Goal: Task Accomplishment & Management: Manage account settings

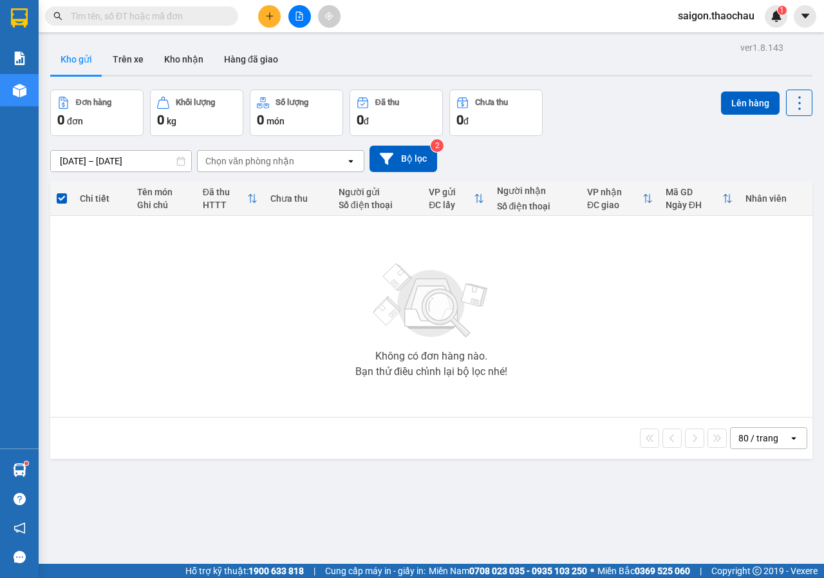
click at [164, 20] on input "text" at bounding box center [147, 16] width 152 height 14
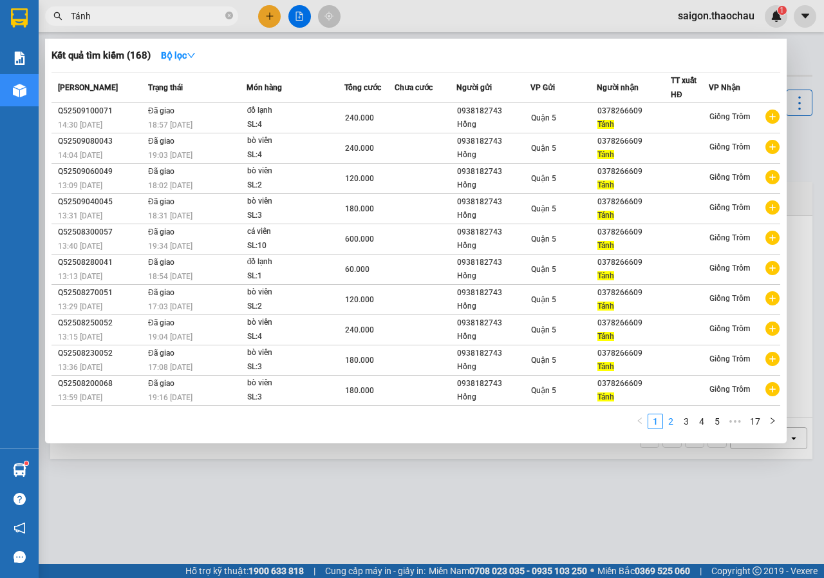
type input "Tánh"
click at [693, 422] on link "3" at bounding box center [687, 421] width 14 height 14
click at [674, 422] on link "2" at bounding box center [671, 421] width 14 height 14
click at [626, 526] on div at bounding box center [412, 289] width 824 height 578
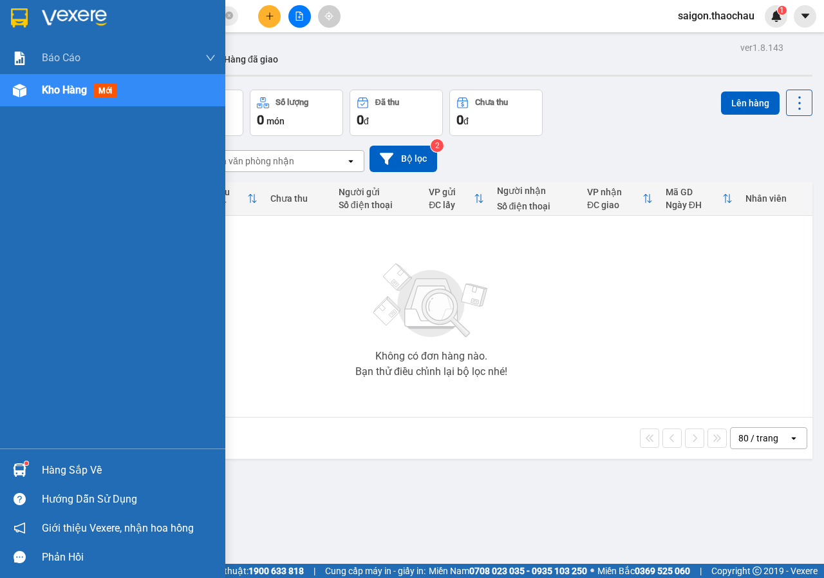
click at [7, 464] on div "Hàng sắp về" at bounding box center [112, 469] width 225 height 29
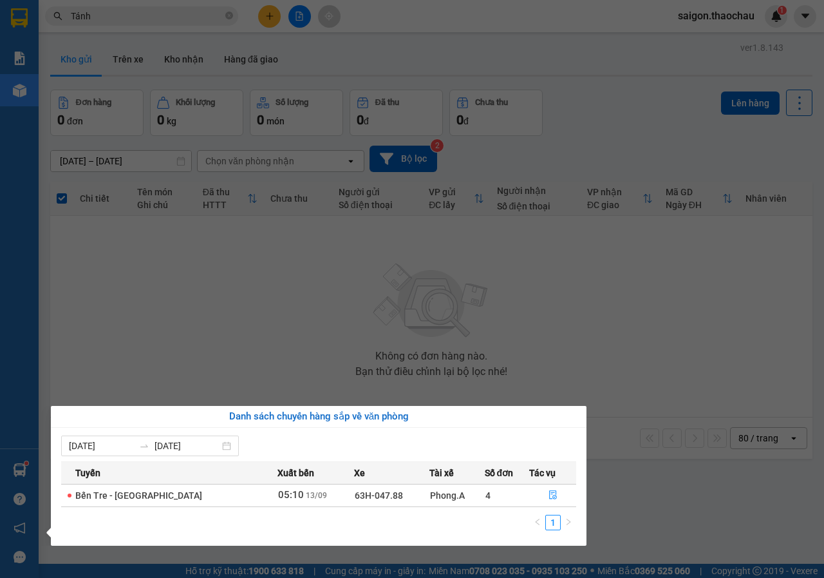
click at [563, 366] on section "Kết quả tìm kiếm ( 168 ) Bộ lọc Mã ĐH Trạng thái Món hàng Tổng cước Chưa cước N…" at bounding box center [412, 289] width 824 height 578
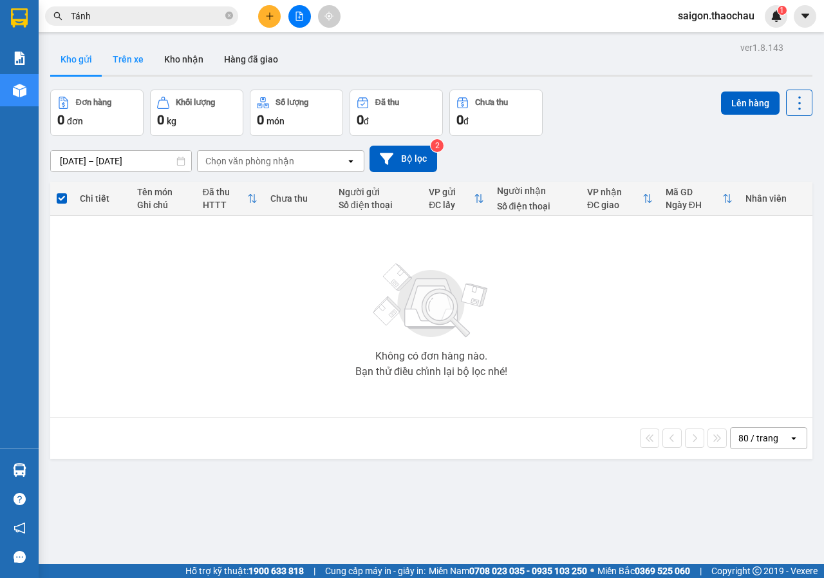
drag, startPoint x: 190, startPoint y: 55, endPoint x: 102, endPoint y: 64, distance: 88.0
click at [189, 57] on button "Kho nhận" at bounding box center [184, 59] width 60 height 31
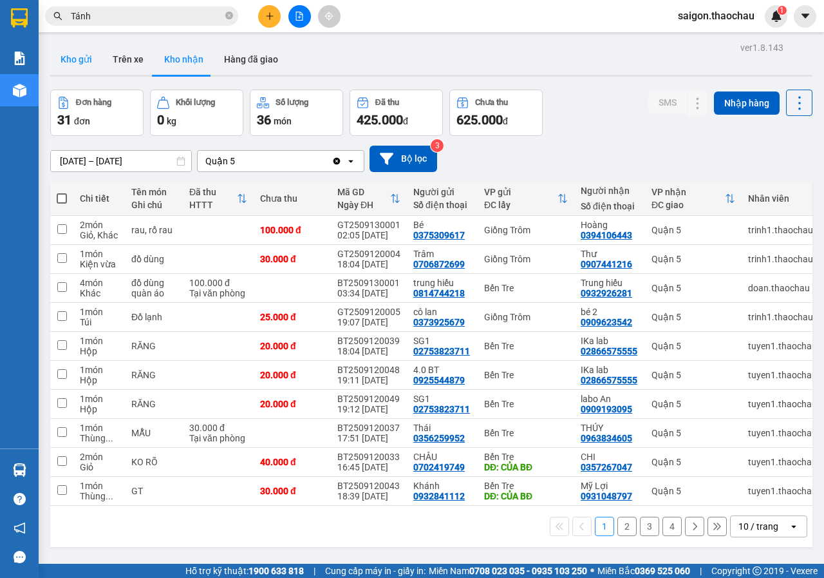
click at [85, 64] on button "Kho gửi" at bounding box center [76, 59] width 52 height 31
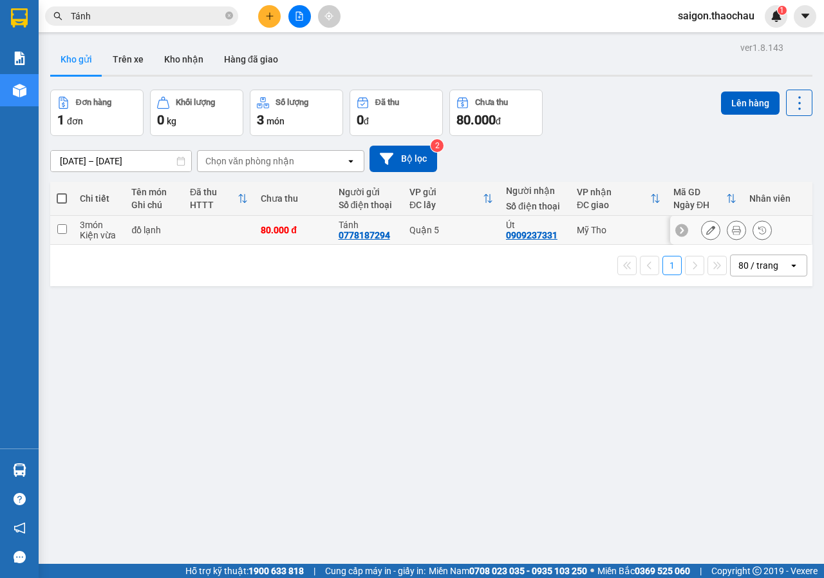
click at [732, 234] on icon at bounding box center [736, 229] width 9 height 9
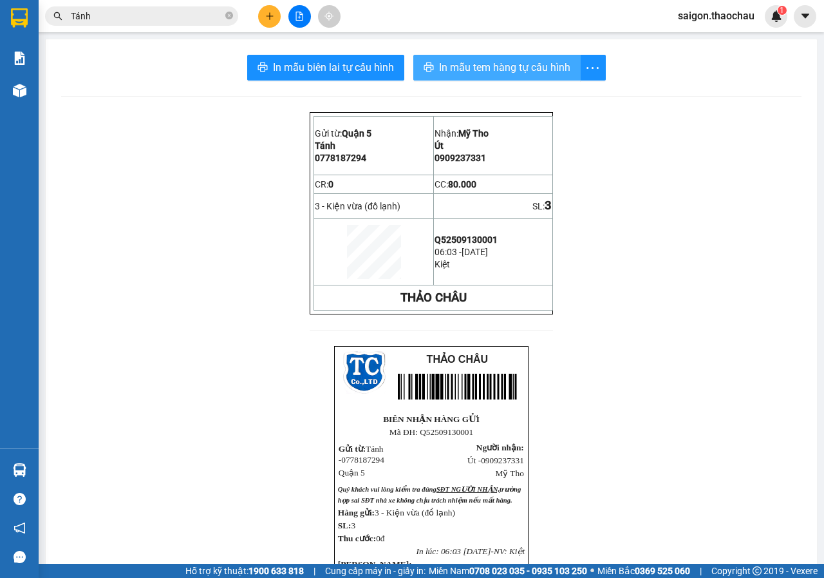
click at [477, 74] on span "In mẫu tem hàng tự cấu hình" at bounding box center [504, 67] width 131 height 16
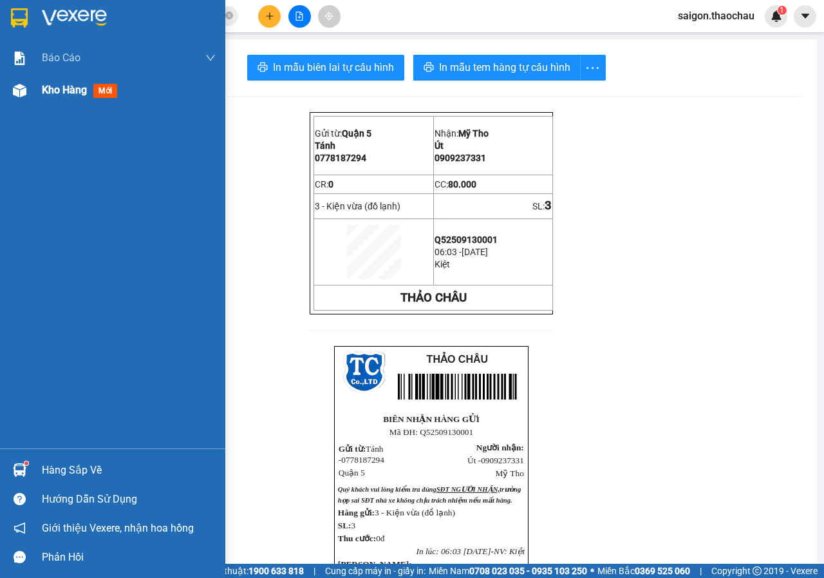
click at [23, 94] on img at bounding box center [20, 91] width 14 height 14
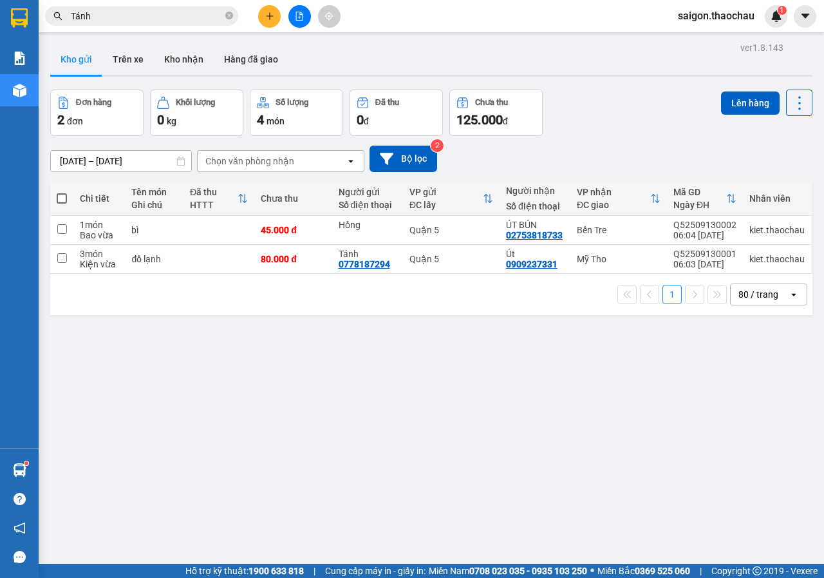
click at [62, 204] on label at bounding box center [62, 198] width 10 height 13
click at [62, 192] on input "checkbox" at bounding box center [62, 192] width 0 height 0
checkbox input "true"
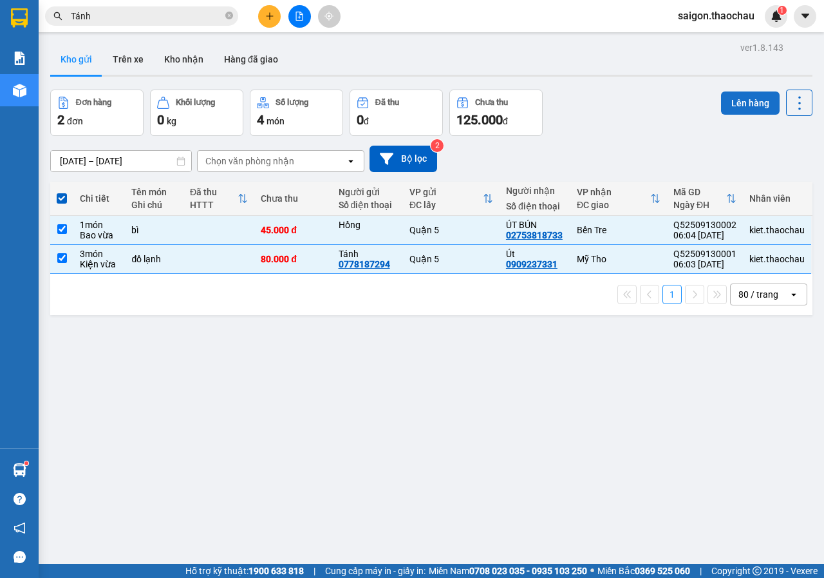
click at [751, 91] on button "Lên hàng" at bounding box center [750, 102] width 59 height 23
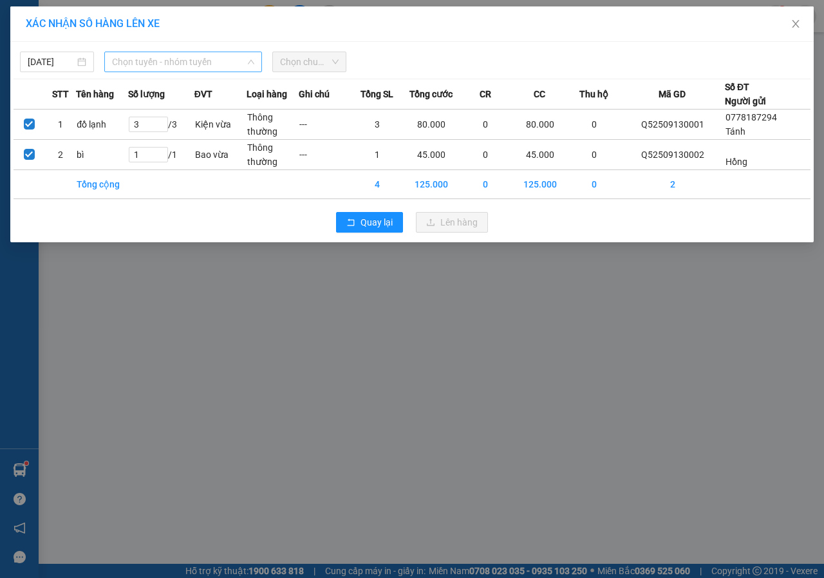
click at [133, 62] on span "Chọn tuyến - nhóm tuyến" at bounding box center [183, 61] width 142 height 19
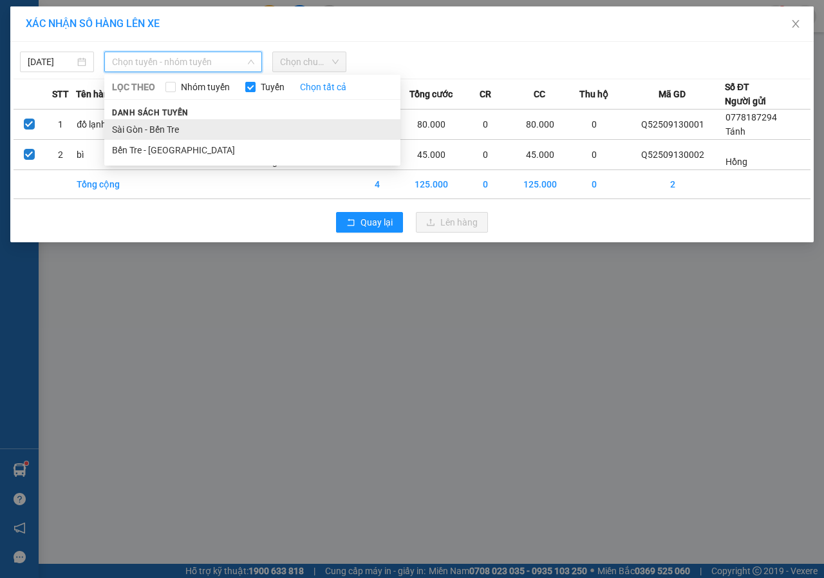
click at [142, 123] on li "Sài Gòn - Bến Tre" at bounding box center [252, 129] width 296 height 21
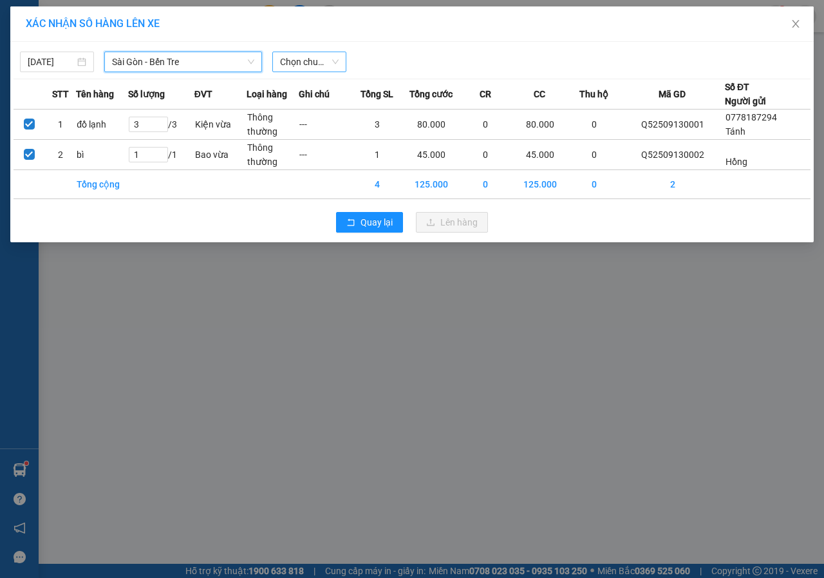
click at [289, 62] on span "Chọn chuyến" at bounding box center [309, 61] width 59 height 19
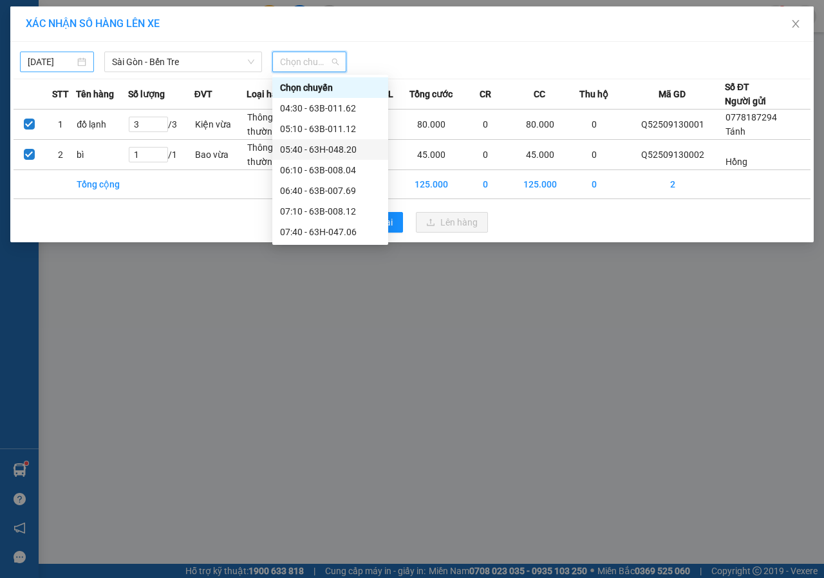
click at [66, 61] on body "Kết quả tìm kiếm ( 168 ) Bộ lọc Mã ĐH Trạng thái Món hàng Tổng cước Chưa cước N…" at bounding box center [412, 289] width 824 height 578
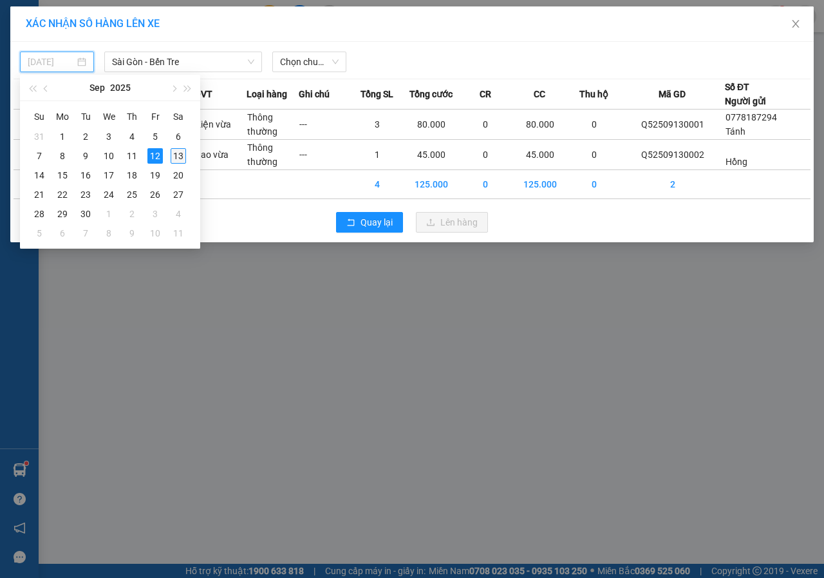
click at [179, 155] on div "13" at bounding box center [178, 155] width 15 height 15
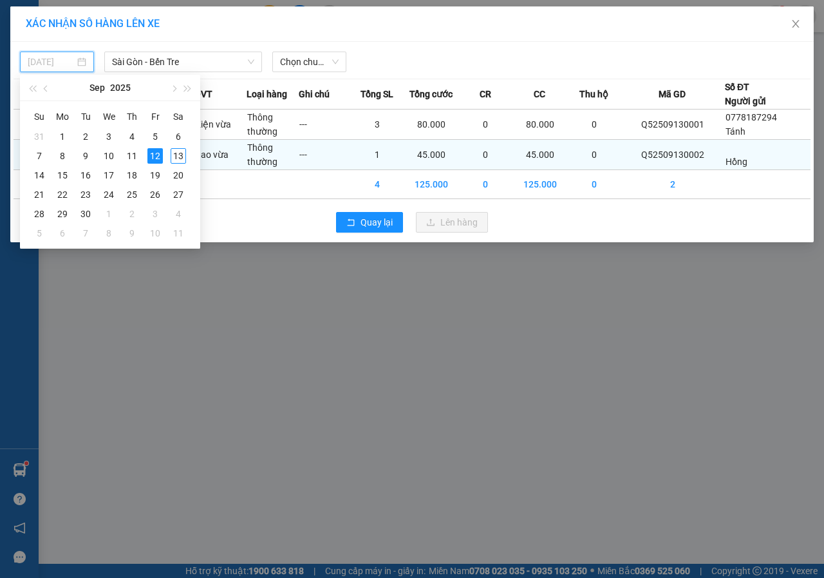
type input "[DATE]"
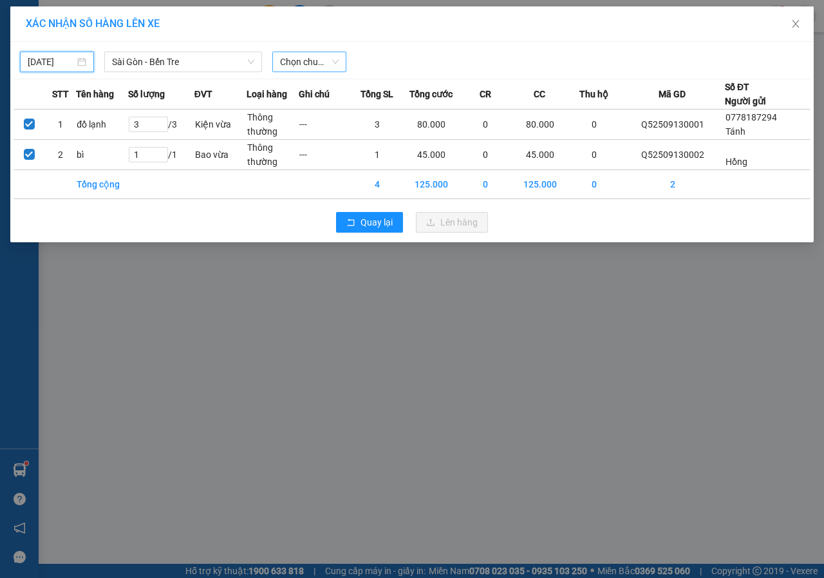
click at [303, 65] on span "Chọn chuyến" at bounding box center [309, 61] width 59 height 19
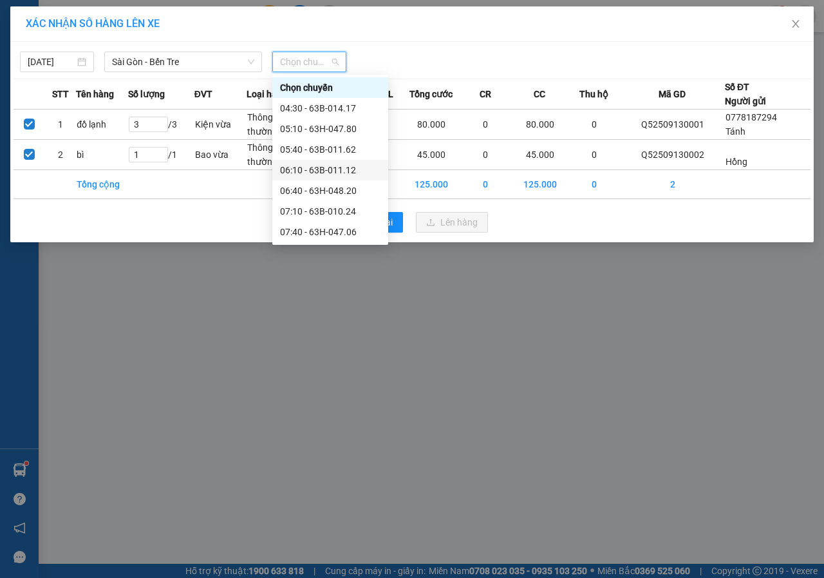
click at [318, 172] on div "06:10 - 63B-011.12" at bounding box center [330, 170] width 100 height 14
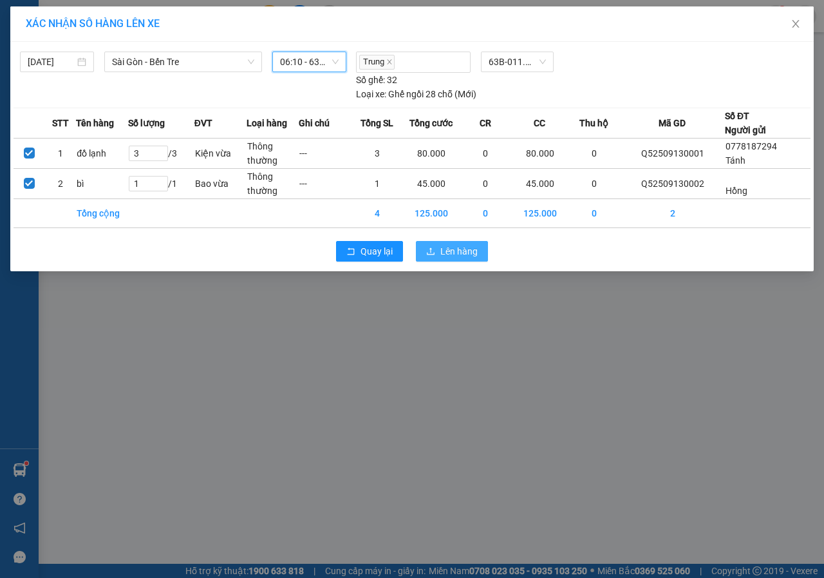
click at [447, 249] on span "Lên hàng" at bounding box center [459, 251] width 37 height 14
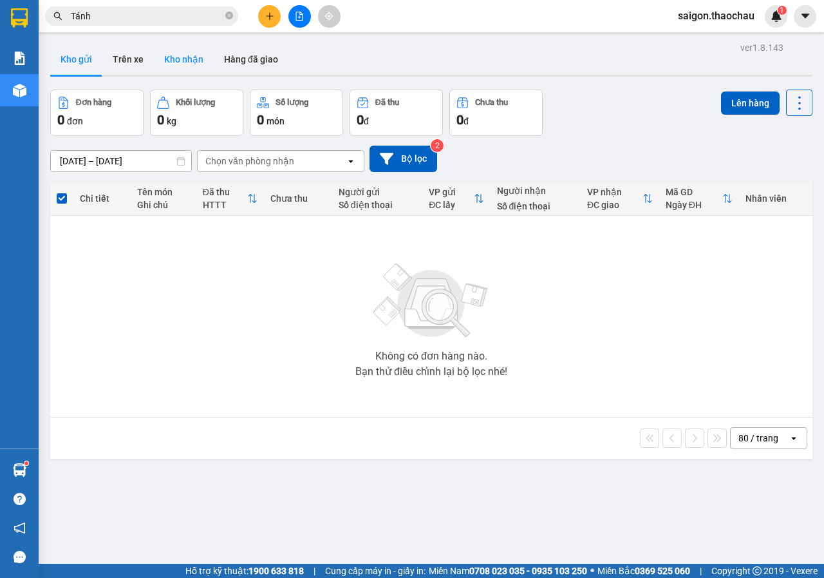
click at [205, 52] on button "Kho nhận" at bounding box center [184, 59] width 60 height 31
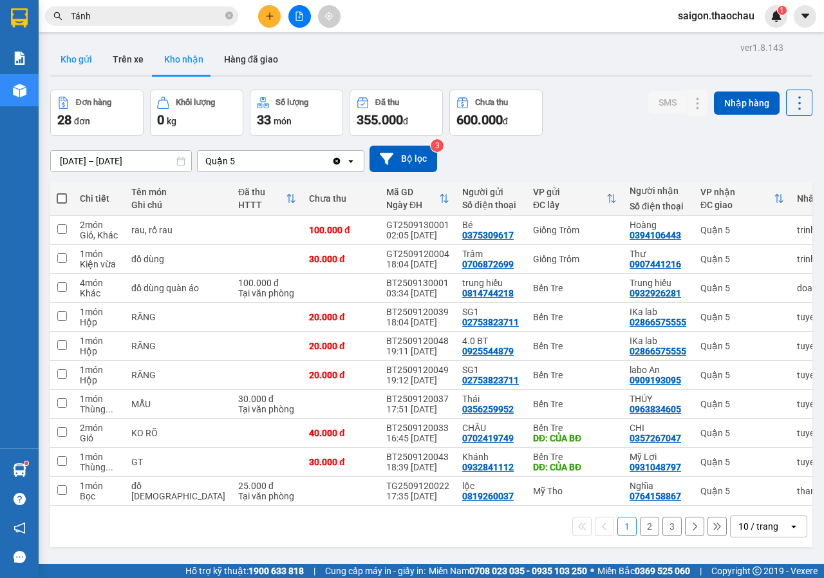
click at [84, 59] on button "Kho gửi" at bounding box center [76, 59] width 52 height 31
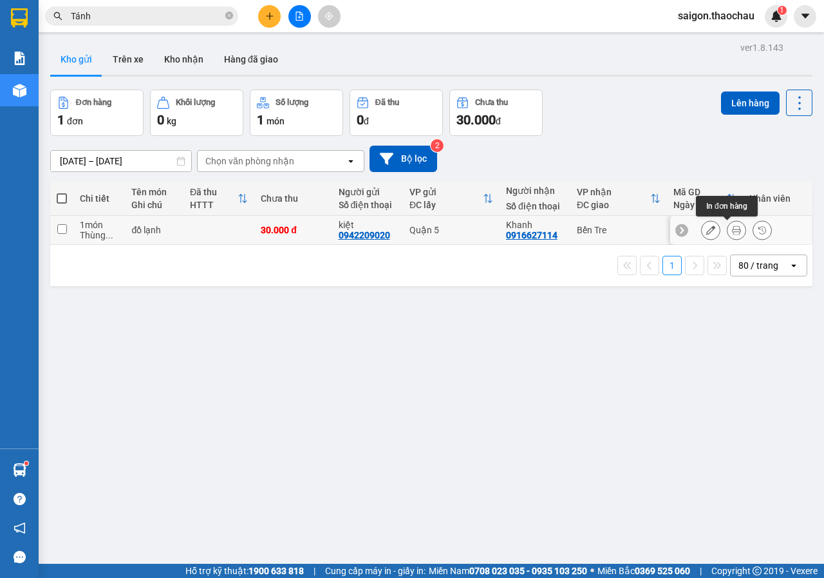
click at [732, 231] on icon at bounding box center [736, 229] width 9 height 9
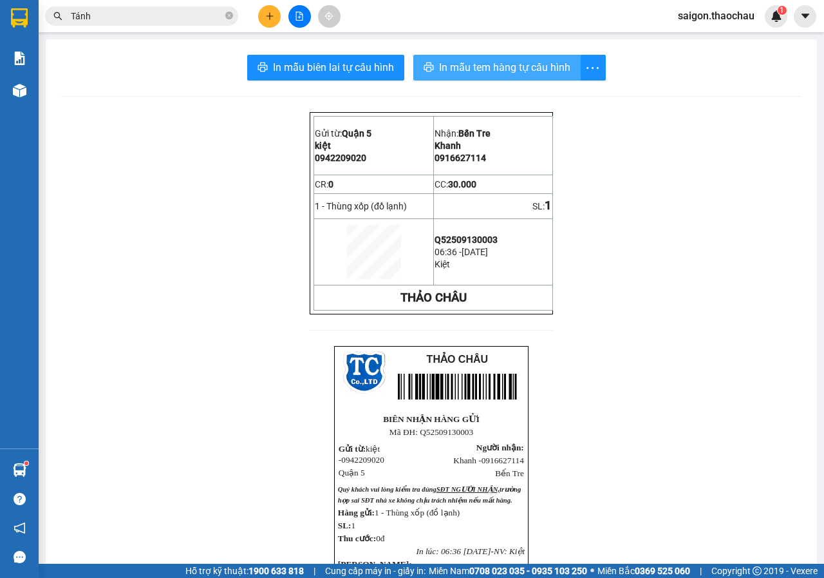
click at [475, 65] on span "In mẫu tem hàng tự cấu hình" at bounding box center [504, 67] width 131 height 16
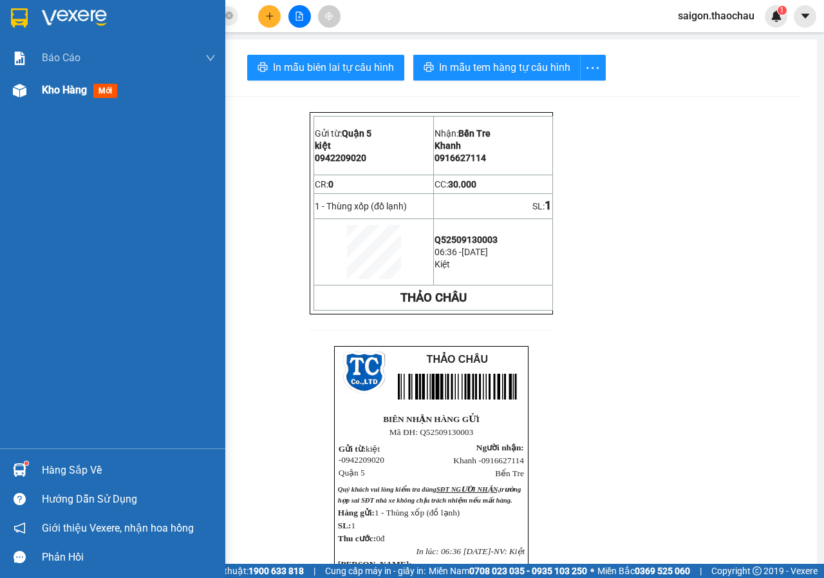
click at [21, 101] on div "Kho hàng mới" at bounding box center [112, 90] width 225 height 32
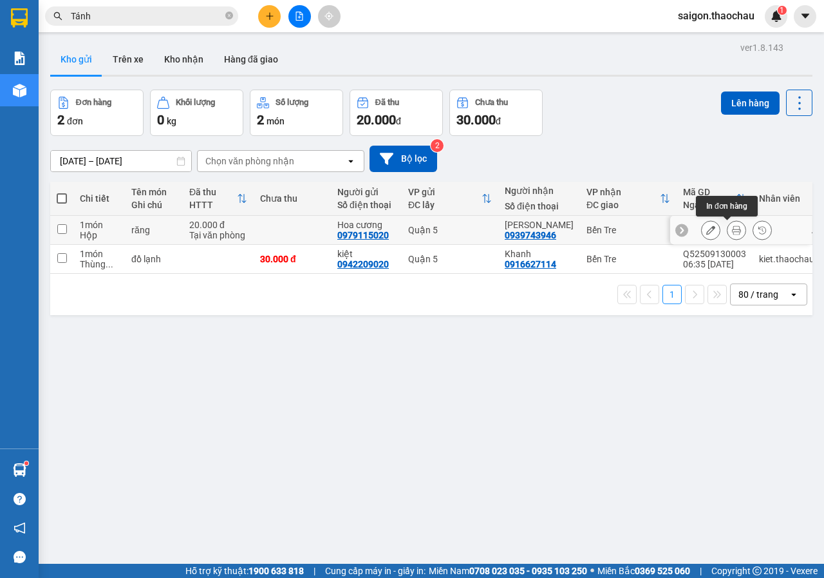
click at [732, 234] on icon at bounding box center [736, 229] width 9 height 9
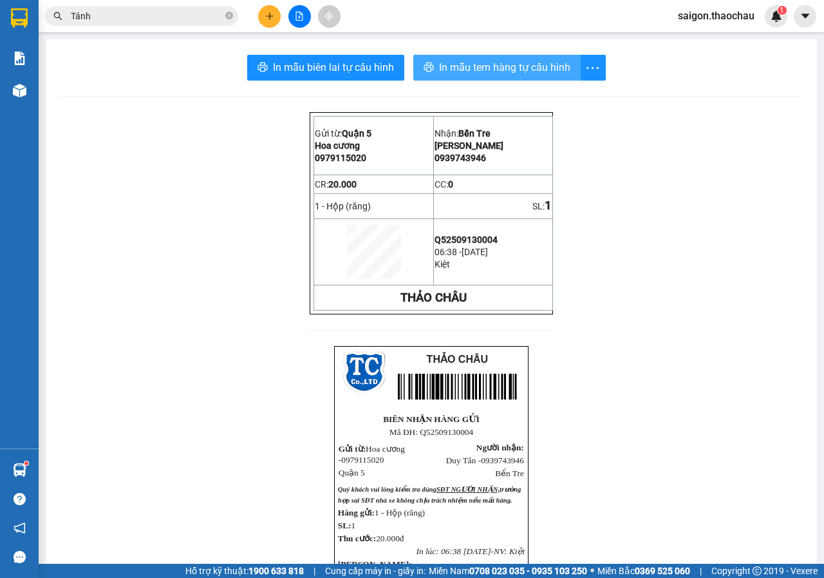
click at [505, 68] on span "In mẫu tem hàng tự cấu hình" at bounding box center [504, 67] width 131 height 16
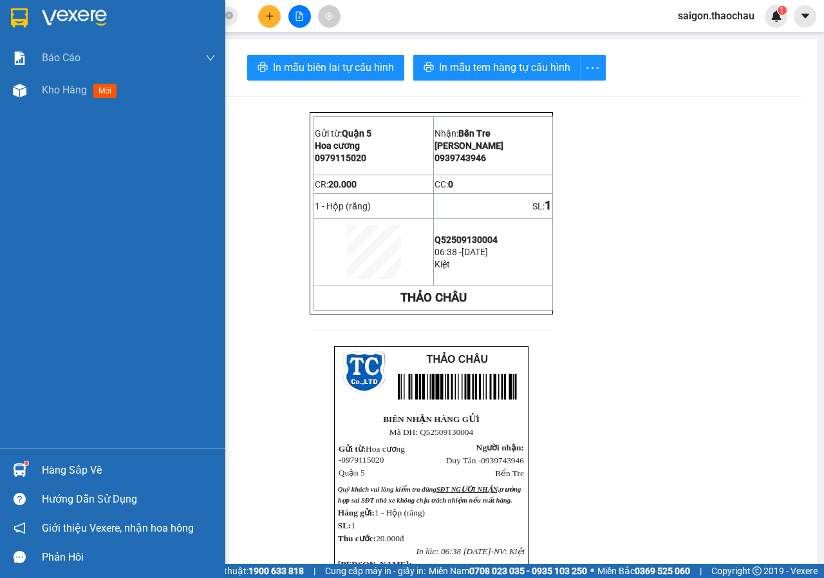
click at [22, 461] on div at bounding box center [19, 470] width 23 height 23
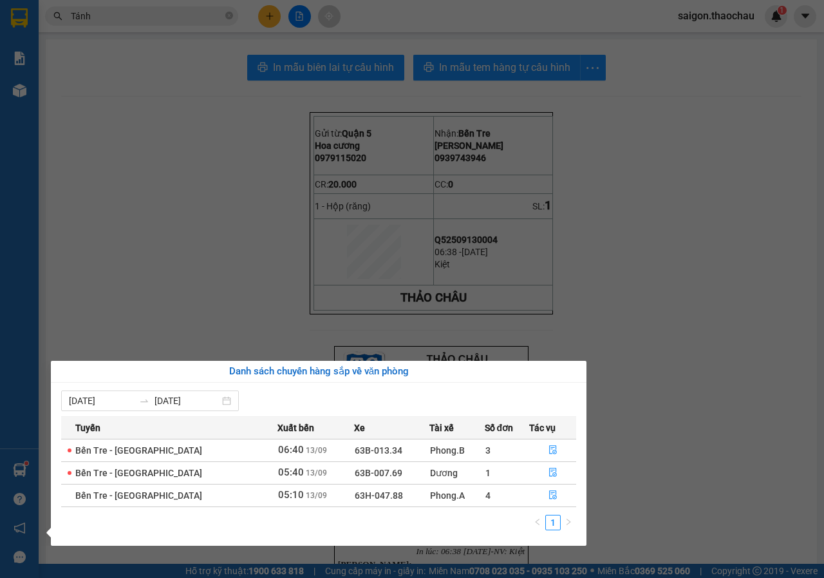
click at [168, 167] on section "Kết quả tìm kiếm ( 168 ) Bộ lọc Mã ĐH Trạng thái Món hàng Tổng cước Chưa cước N…" at bounding box center [412, 289] width 824 height 578
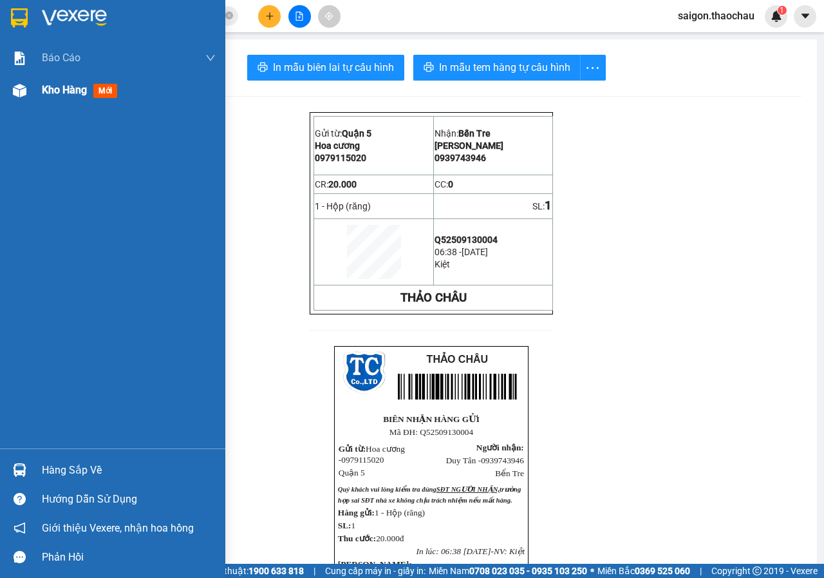
click at [17, 96] on img at bounding box center [20, 91] width 14 height 14
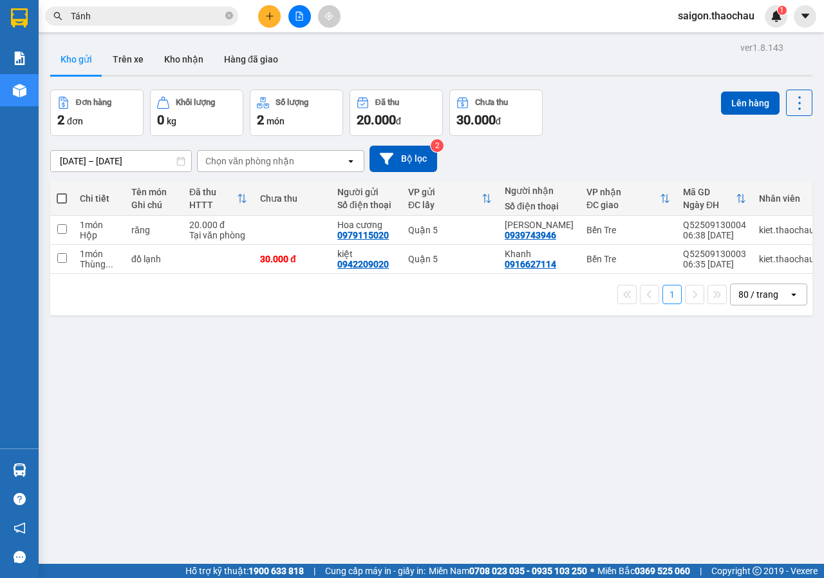
click at [61, 196] on span at bounding box center [62, 198] width 10 height 10
click at [62, 192] on input "checkbox" at bounding box center [62, 192] width 0 height 0
checkbox input "true"
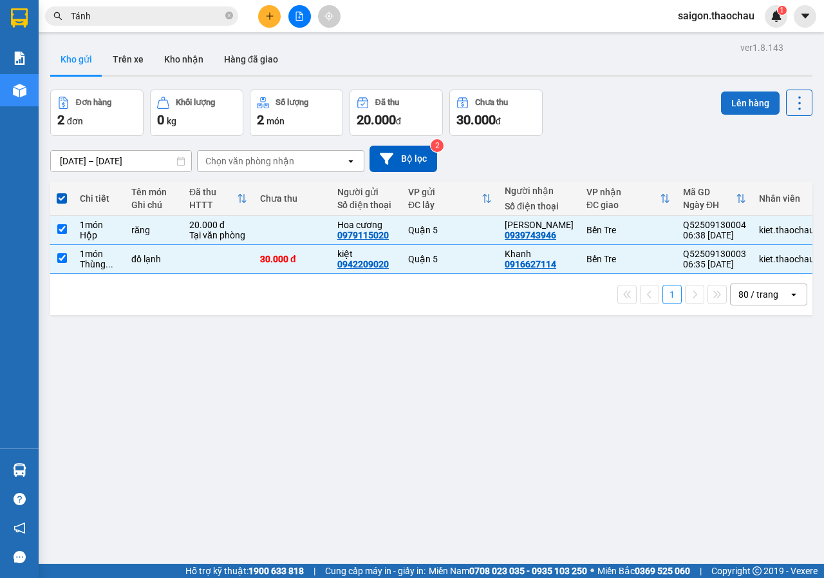
drag, startPoint x: 730, startPoint y: 99, endPoint x: 726, endPoint y: 106, distance: 7.9
click at [730, 100] on button "Lên hàng" at bounding box center [750, 102] width 59 height 23
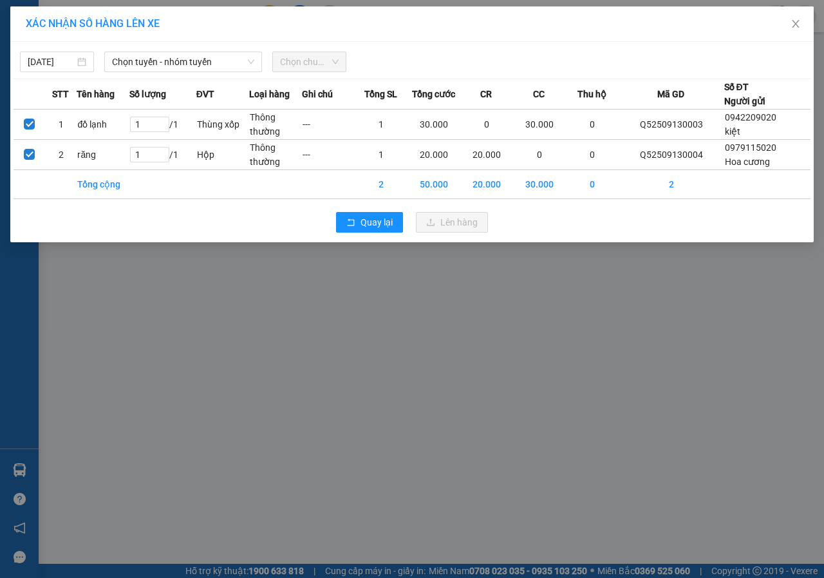
drag, startPoint x: 133, startPoint y: 61, endPoint x: 133, endPoint y: 73, distance: 12.9
click at [133, 73] on div "12/09/2025 Chọn tuyến - nhóm tuyến Chọn chuyến STT Tên hàng Số lượng ĐVT Loại h…" at bounding box center [412, 142] width 804 height 200
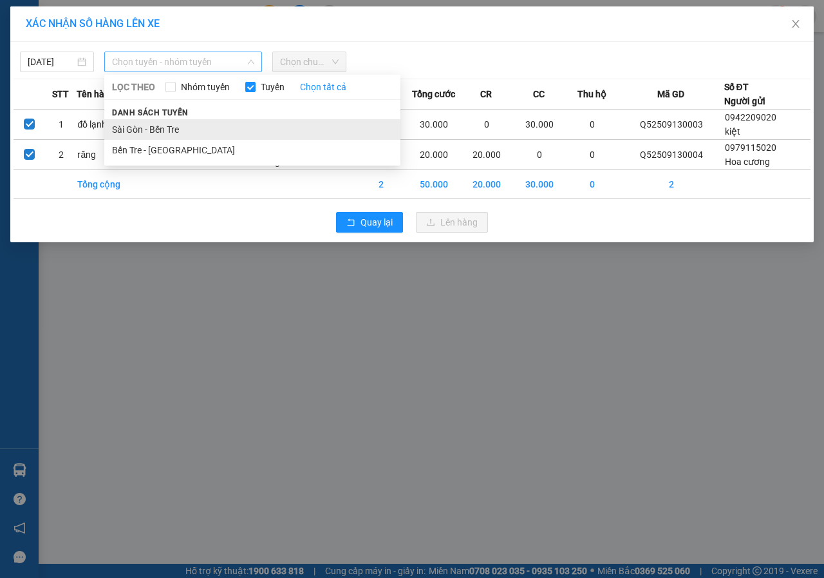
click at [146, 129] on li "Sài Gòn - Bến Tre" at bounding box center [252, 129] width 296 height 21
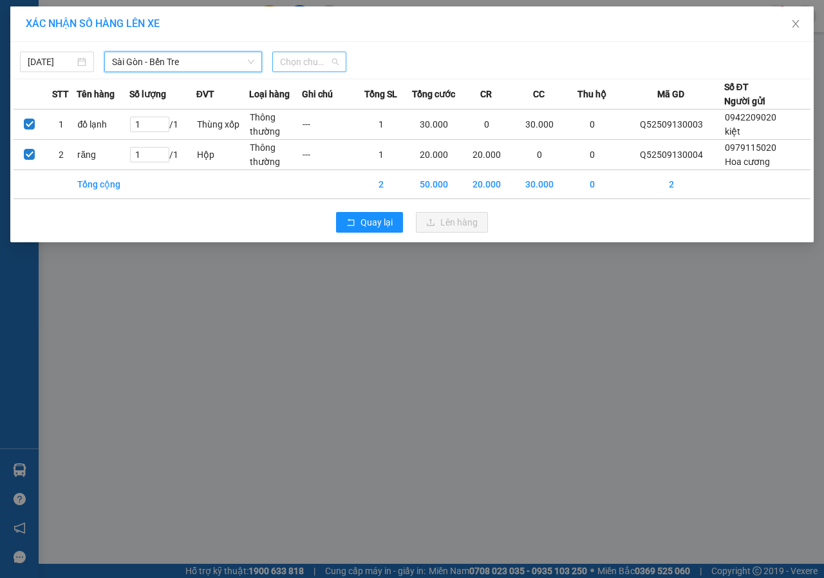
click at [316, 58] on span "Chọn chuyến" at bounding box center [309, 61] width 59 height 19
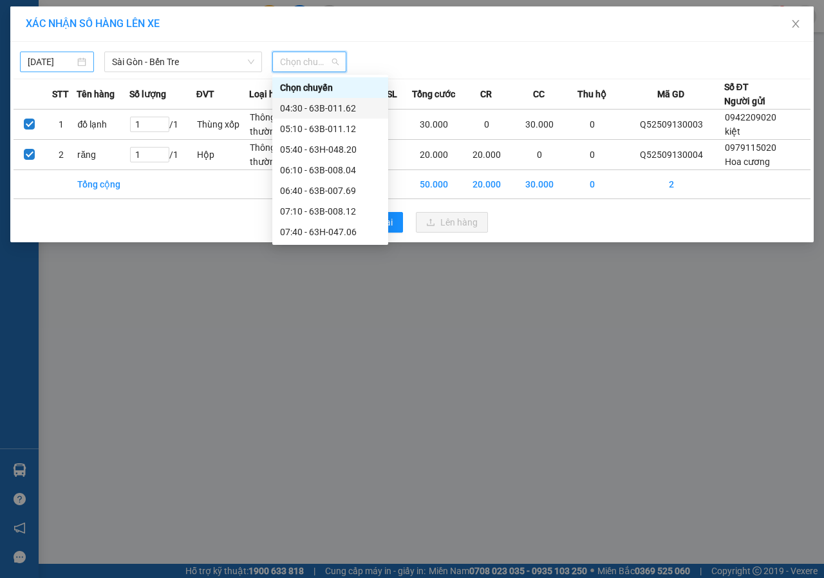
click at [68, 57] on input "12/09/2025" at bounding box center [51, 62] width 47 height 14
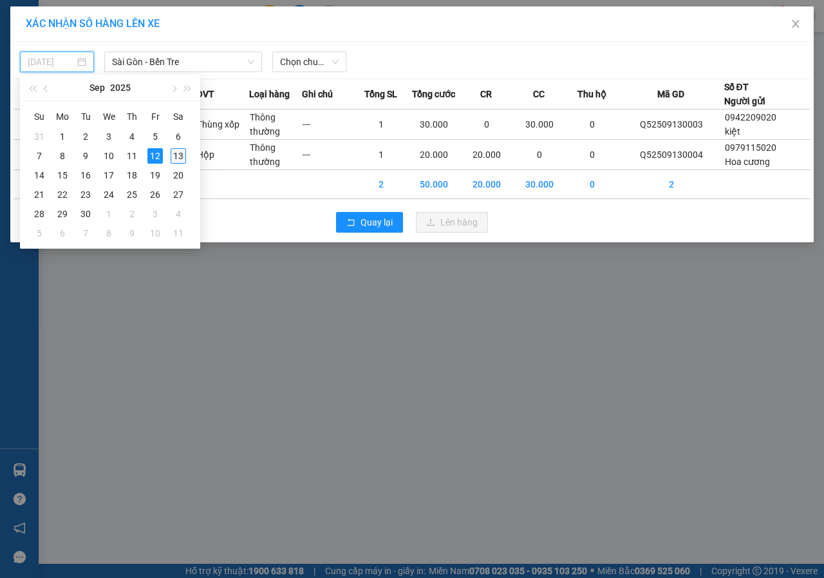
click at [187, 155] on td "13" at bounding box center [178, 155] width 23 height 19
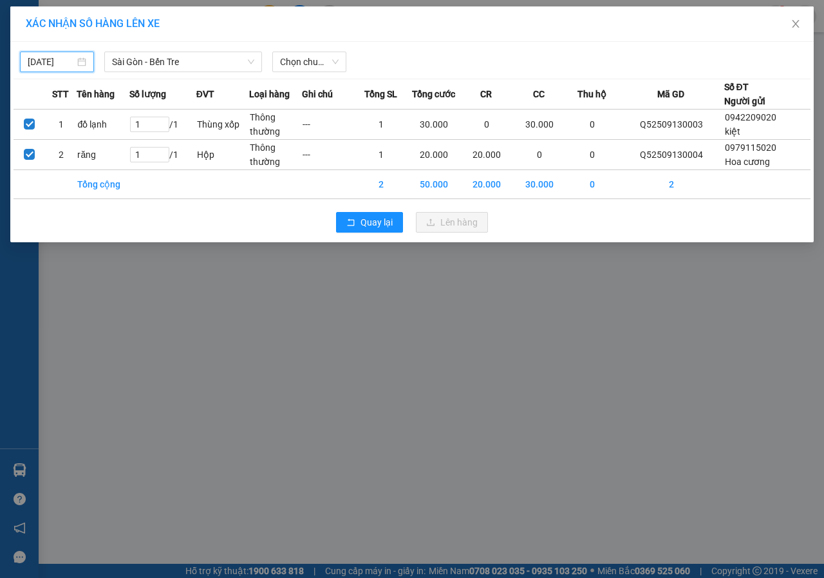
type input "[DATE]"
click at [342, 59] on div "Chọn chuyến" at bounding box center [309, 62] width 74 height 21
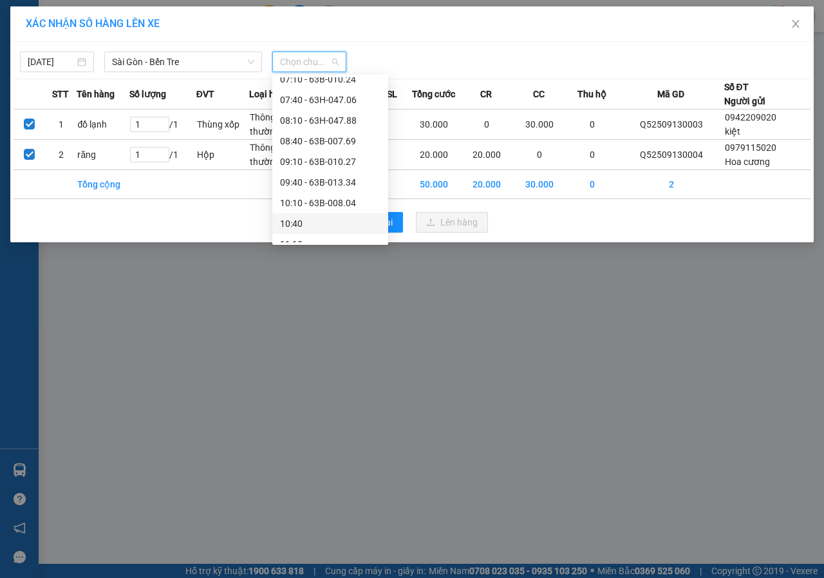
scroll to position [64, 0]
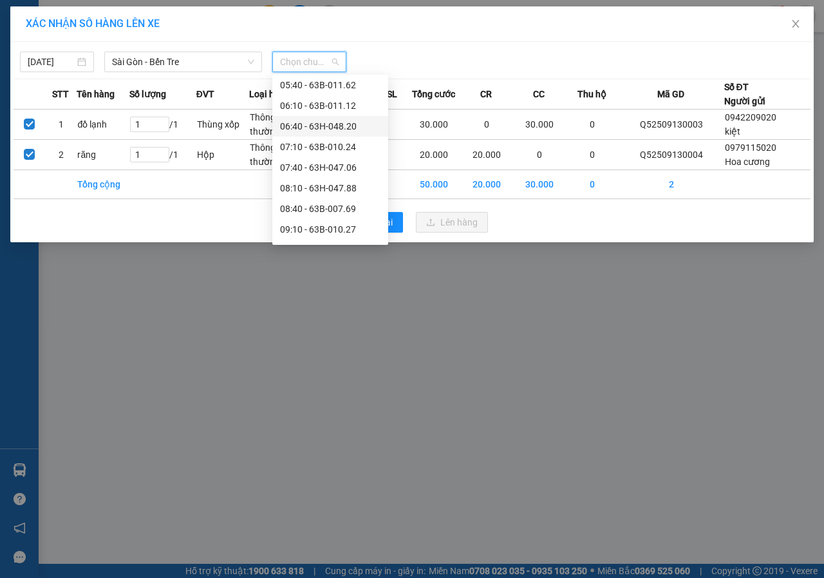
click at [327, 120] on div "06:40 - 63H-048.20" at bounding box center [330, 126] width 100 height 14
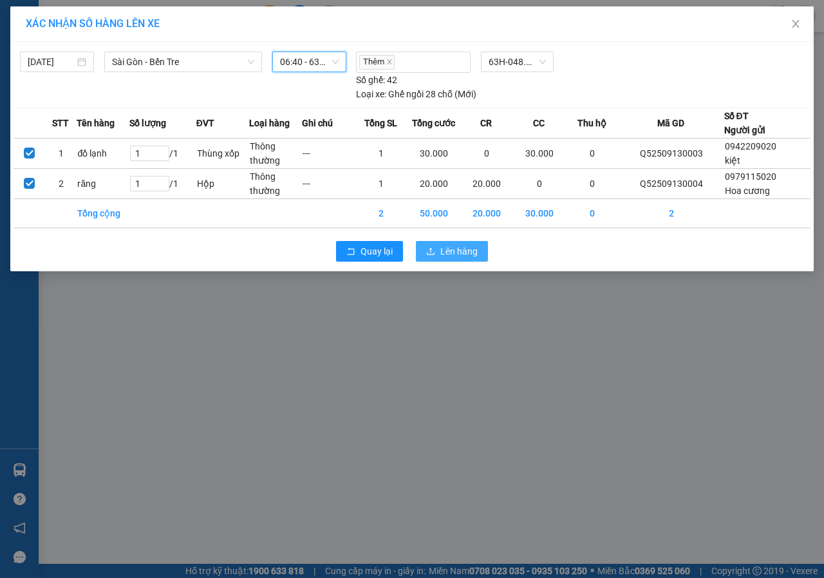
click at [451, 254] on span "Lên hàng" at bounding box center [459, 251] width 37 height 14
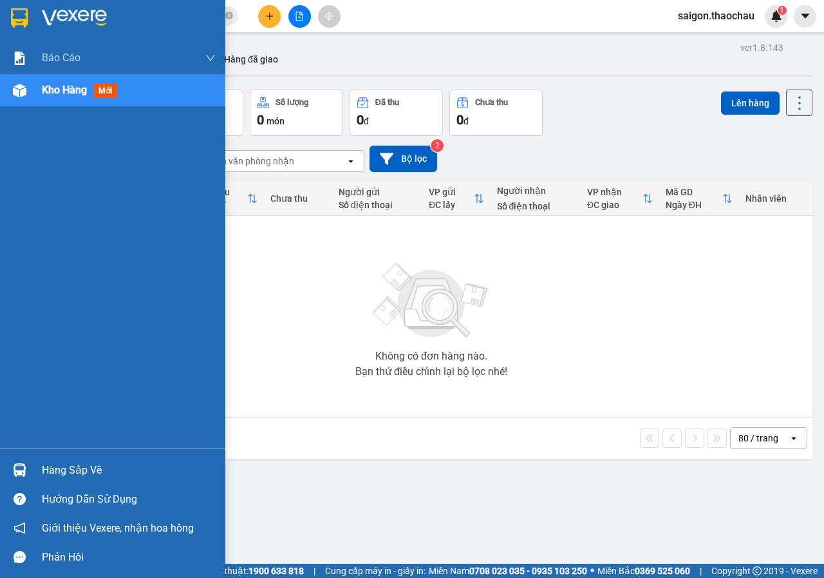
click at [15, 455] on div "Hàng sắp về Hướng dẫn sử dụng Giới thiệu Vexere, nhận hoa hồng Phản hồi" at bounding box center [112, 509] width 225 height 123
click at [15, 457] on div "Hàng sắp về" at bounding box center [112, 469] width 225 height 29
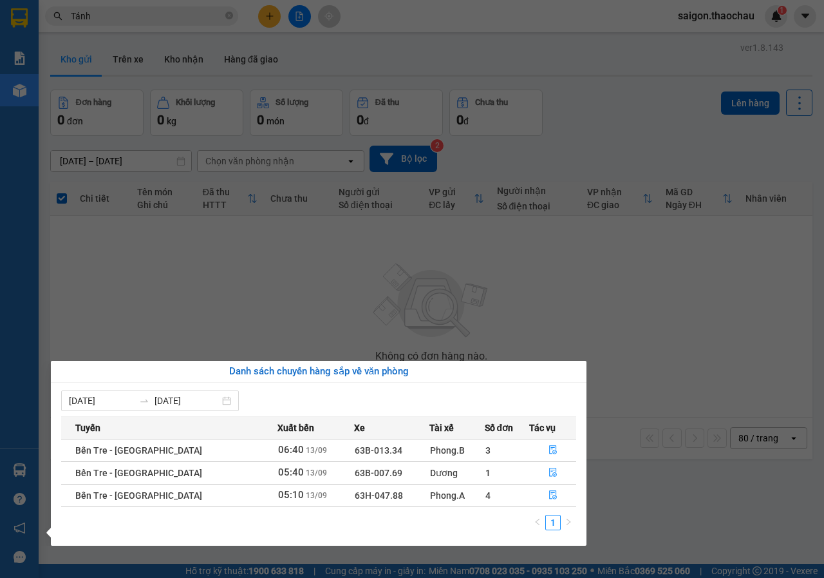
click at [602, 231] on section "Kết quả tìm kiếm ( 168 ) Bộ lọc Mã ĐH Trạng thái Món hàng Tổng cước Chưa cước N…" at bounding box center [412, 289] width 824 height 578
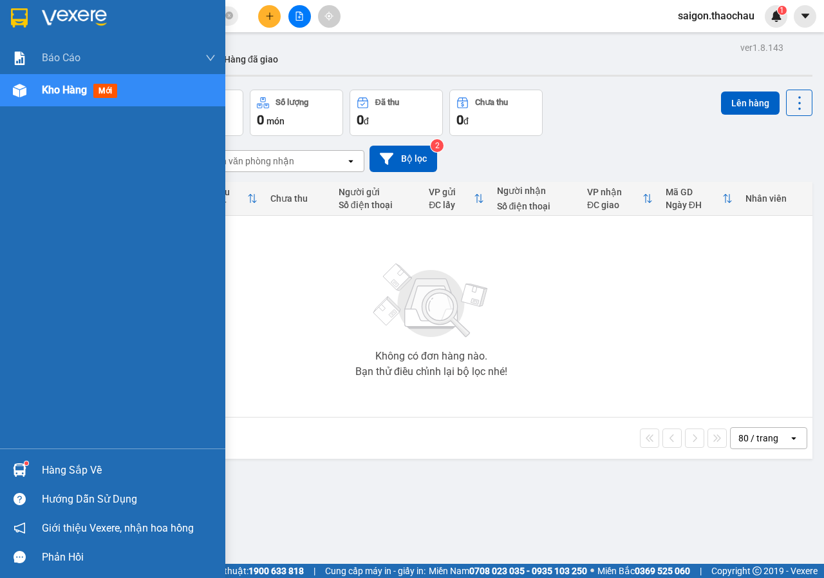
click at [10, 453] on div "Hàng sắp về Hướng dẫn sử dụng Giới thiệu Vexere, nhận hoa hồng Phản hồi" at bounding box center [112, 509] width 225 height 123
click at [20, 464] on img at bounding box center [20, 470] width 14 height 14
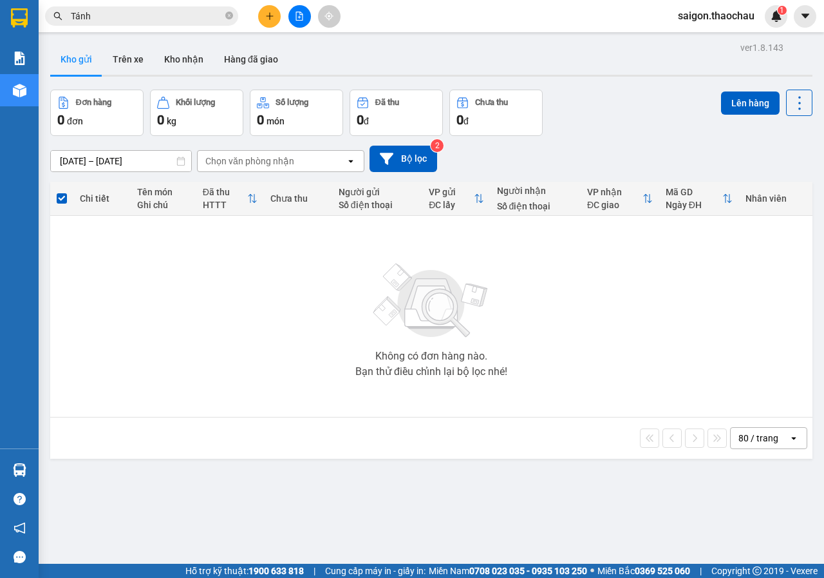
click at [230, 244] on section "Kết quả tìm kiếm ( 168 ) Bộ lọc Mã ĐH Trạng thái Món hàng Tổng cước Chưa cước N…" at bounding box center [412, 289] width 824 height 578
click at [39, 467] on main "ver 1.8.143 Kho gửi Trên xe Kho nhận Hàng đã giao Đơn hàng 0 đơn Khối lượng 0 k…" at bounding box center [412, 282] width 824 height 564
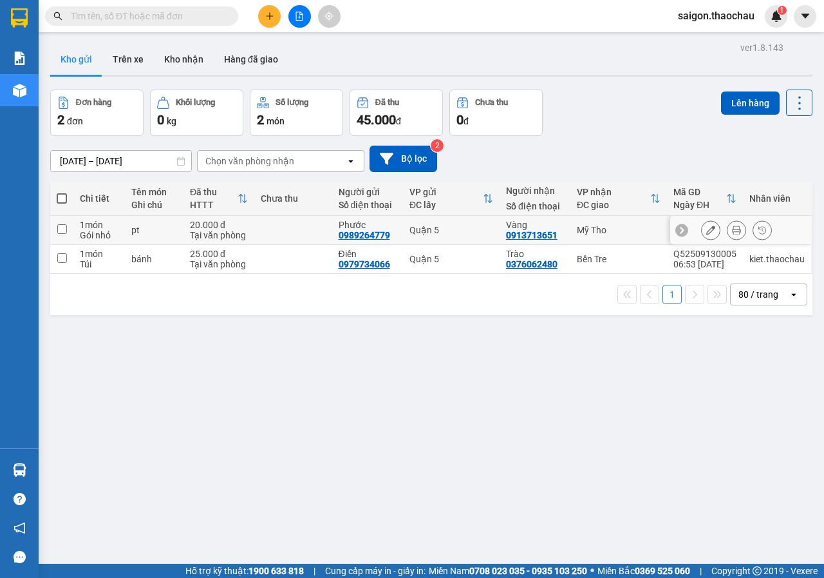
click at [732, 229] on button at bounding box center [737, 230] width 18 height 23
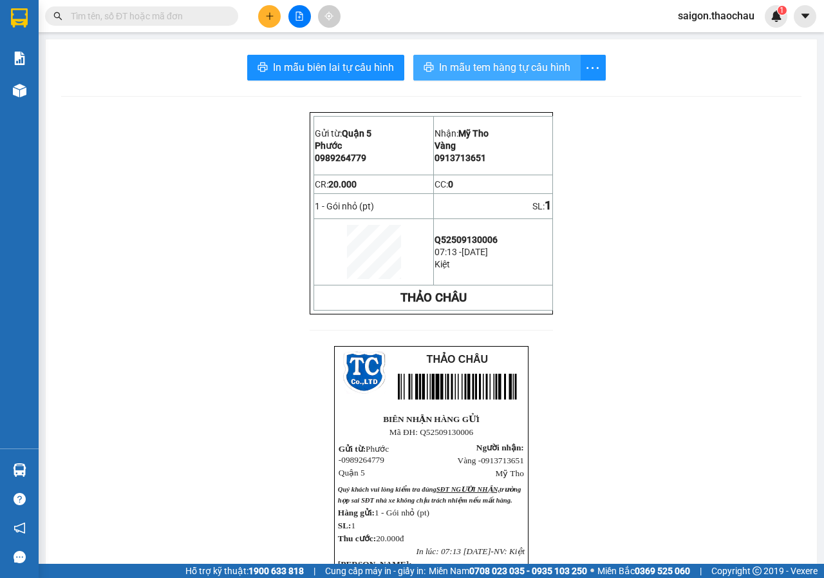
click at [484, 64] on span "In mẫu tem hàng tự cấu hình" at bounding box center [504, 67] width 131 height 16
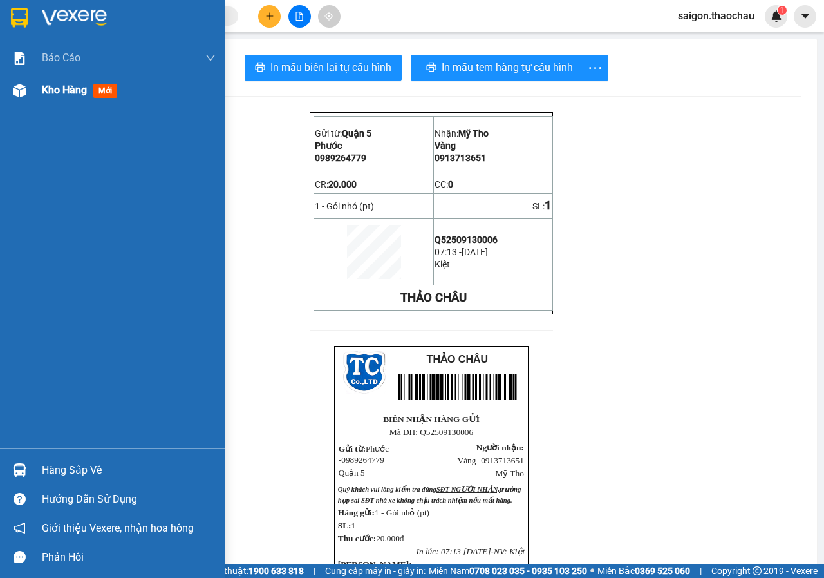
click at [42, 95] on span "Kho hàng" at bounding box center [64, 90] width 45 height 12
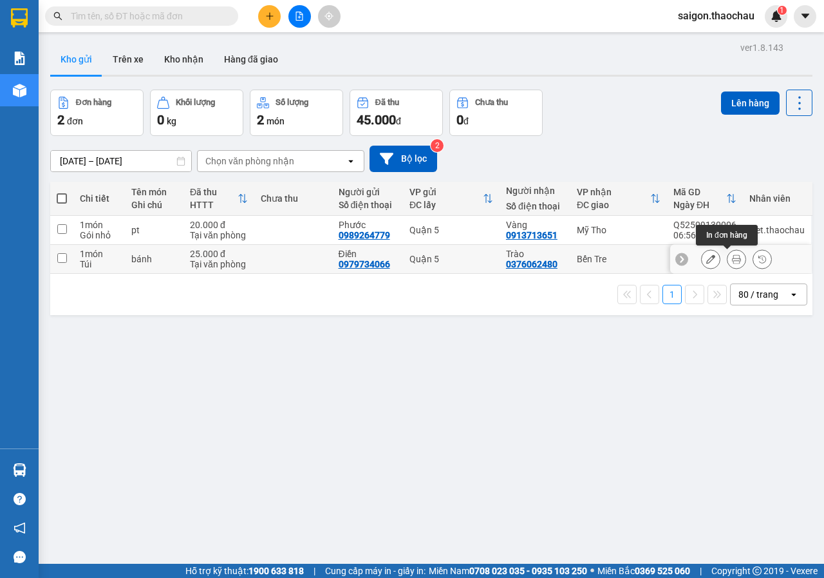
click at [732, 258] on icon at bounding box center [736, 258] width 9 height 9
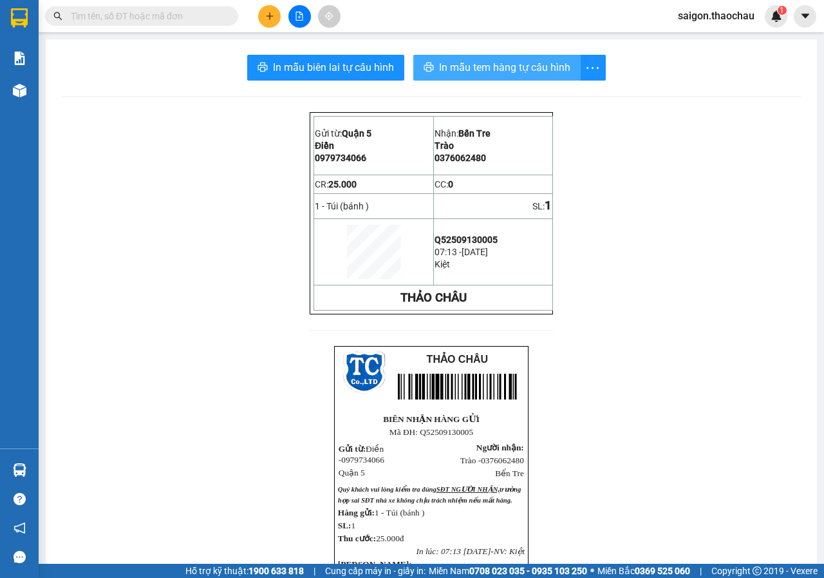
click at [494, 76] on button "In mẫu tem hàng tự cấu hình" at bounding box center [497, 68] width 167 height 26
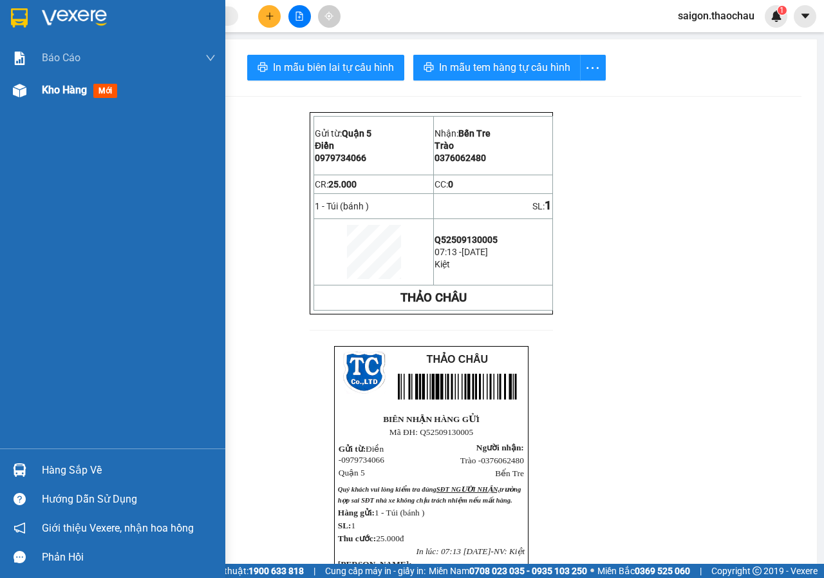
click at [19, 95] on img at bounding box center [20, 91] width 14 height 14
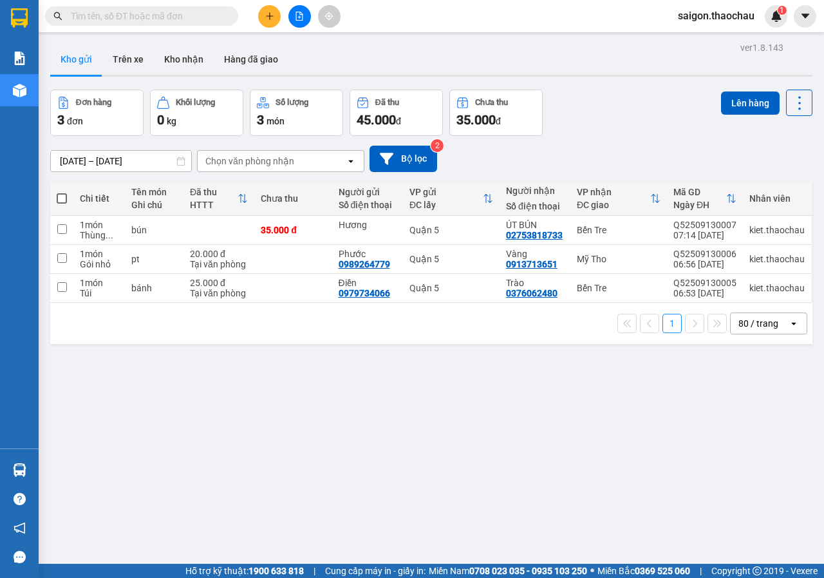
click at [59, 198] on span at bounding box center [62, 198] width 10 height 10
click at [62, 192] on input "checkbox" at bounding box center [62, 192] width 0 height 0
checkbox input "true"
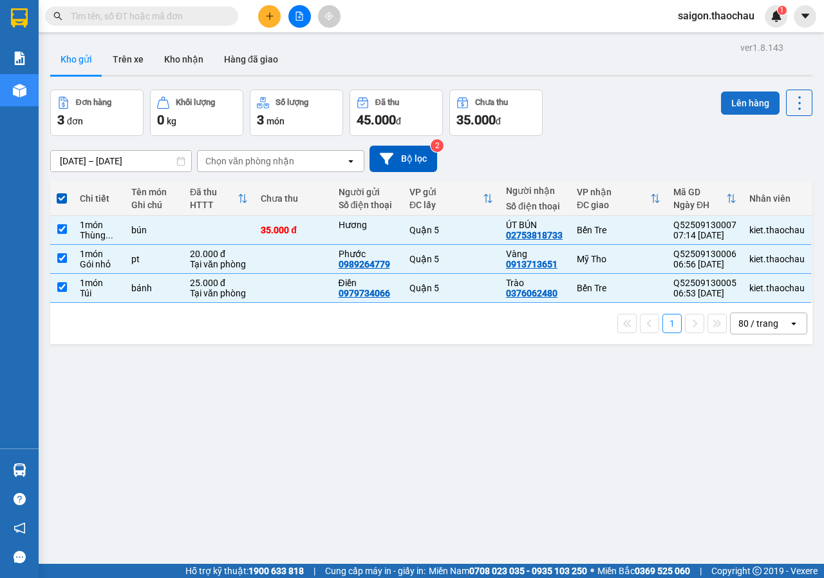
click at [732, 96] on button "Lên hàng" at bounding box center [750, 102] width 59 height 23
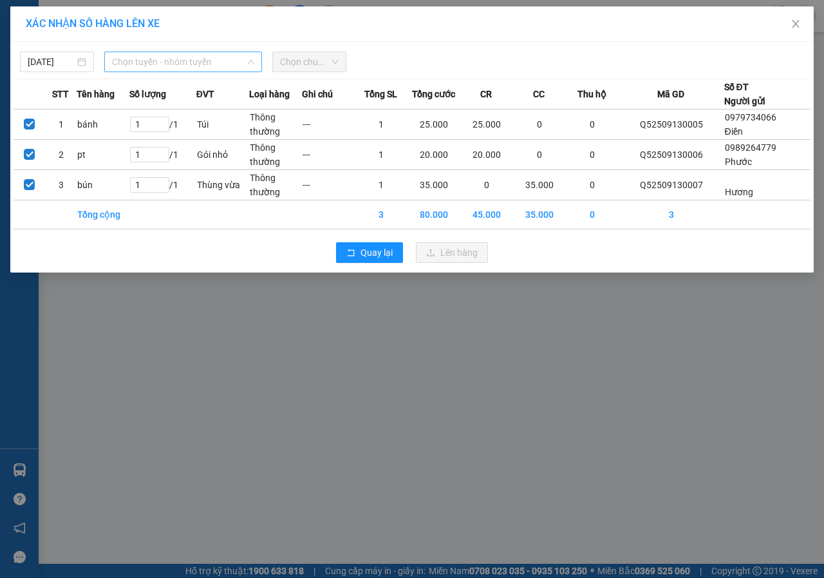
drag, startPoint x: 184, startPoint y: 59, endPoint x: 157, endPoint y: 99, distance: 48.2
click at [185, 59] on span "Chọn tuyến - nhóm tuyến" at bounding box center [183, 61] width 142 height 19
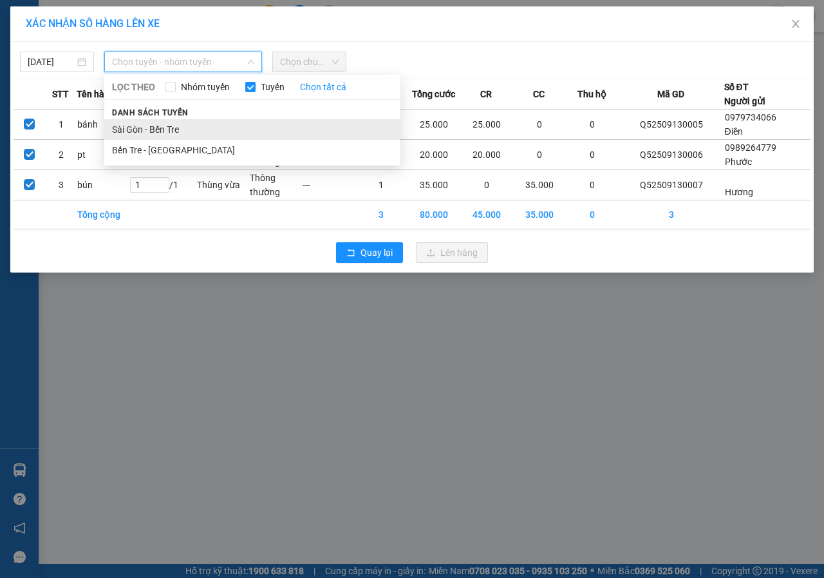
click at [162, 129] on li "Sài Gòn - Bến Tre" at bounding box center [252, 129] width 296 height 21
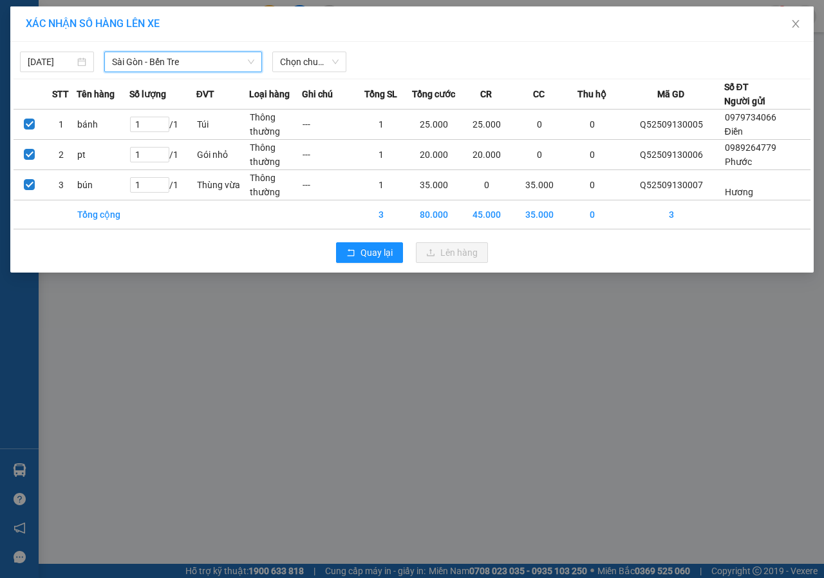
click at [288, 49] on div "13/09/2025 Sài Gòn - Bến Tre Sài Gòn - Bến Tre LỌC THEO Nhóm tuyến Tuyến Chọn t…" at bounding box center [412, 58] width 797 height 27
click at [287, 55] on span "Chọn chuyến" at bounding box center [309, 61] width 59 height 19
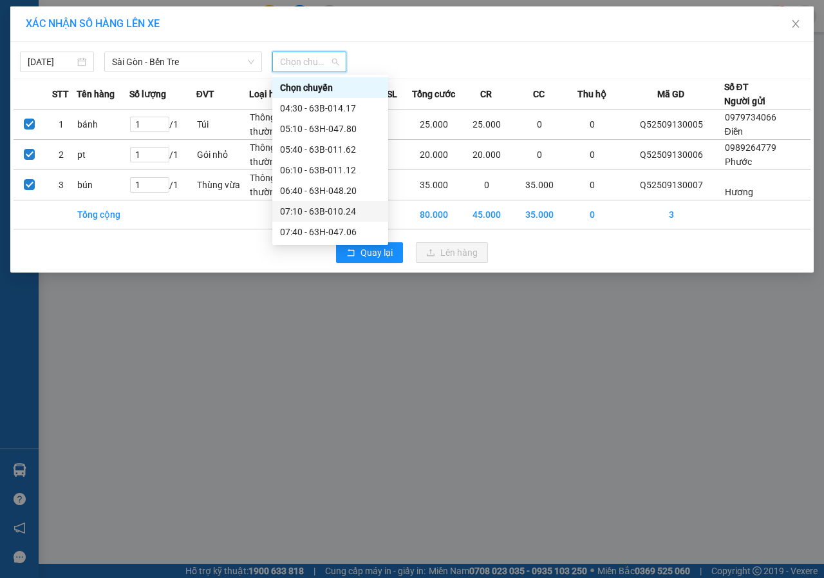
click at [321, 208] on div "07:10 - 63B-010.24" at bounding box center [330, 211] width 100 height 14
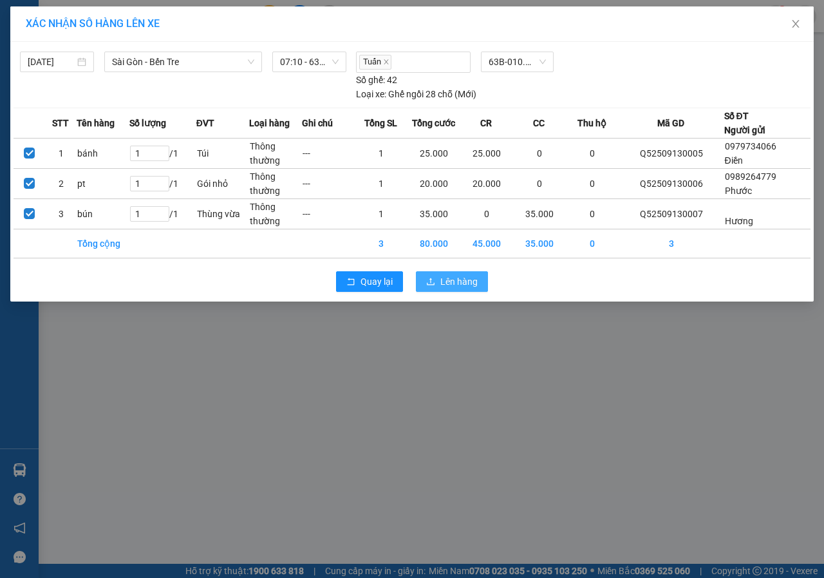
click at [435, 280] on icon "upload" at bounding box center [430, 281] width 9 height 9
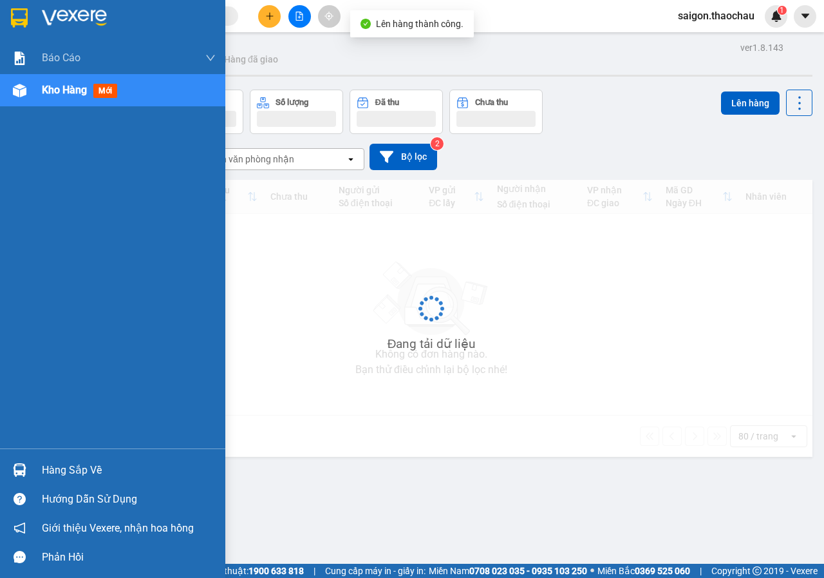
click at [13, 468] on img at bounding box center [20, 470] width 14 height 14
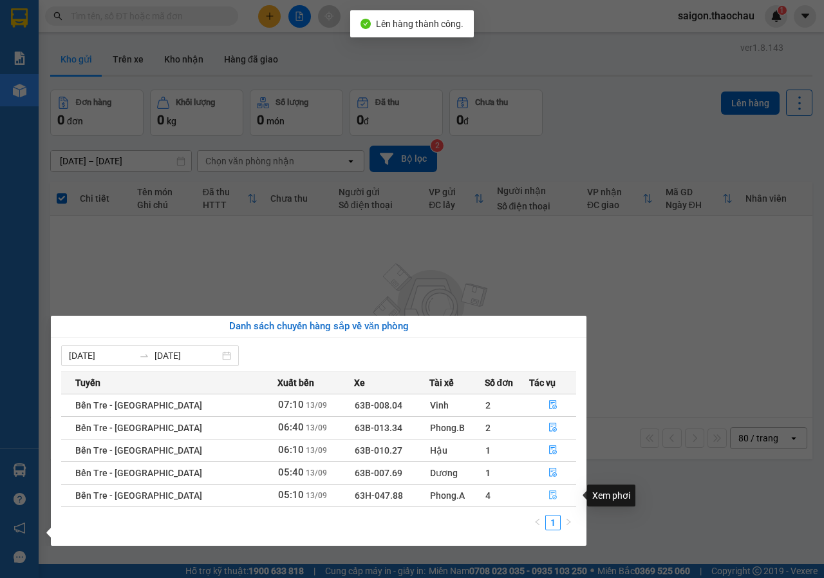
click at [553, 495] on button "button" at bounding box center [553, 495] width 46 height 21
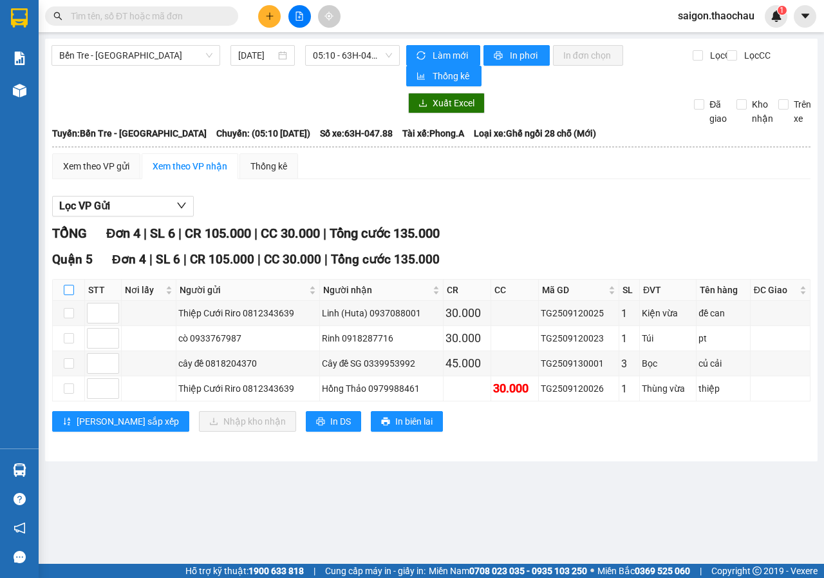
click at [65, 290] on input "checkbox" at bounding box center [69, 290] width 10 height 10
checkbox input "true"
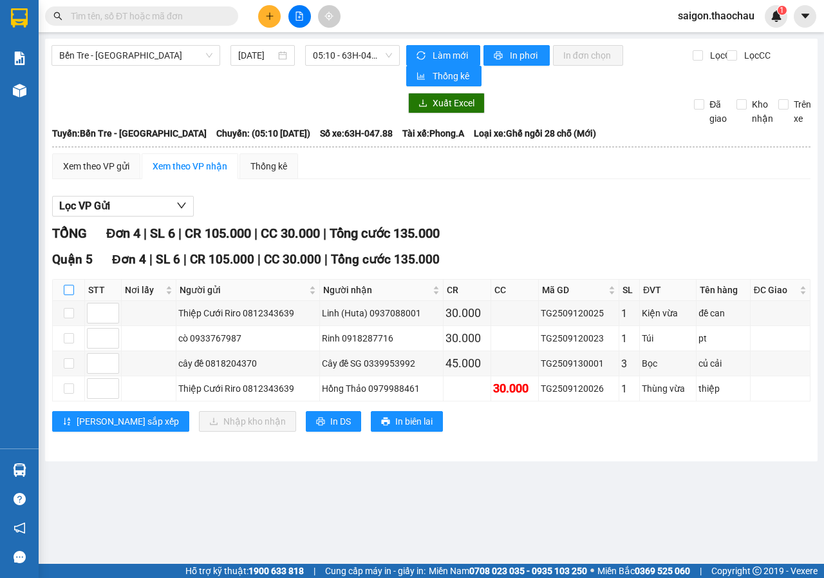
checkbox input "true"
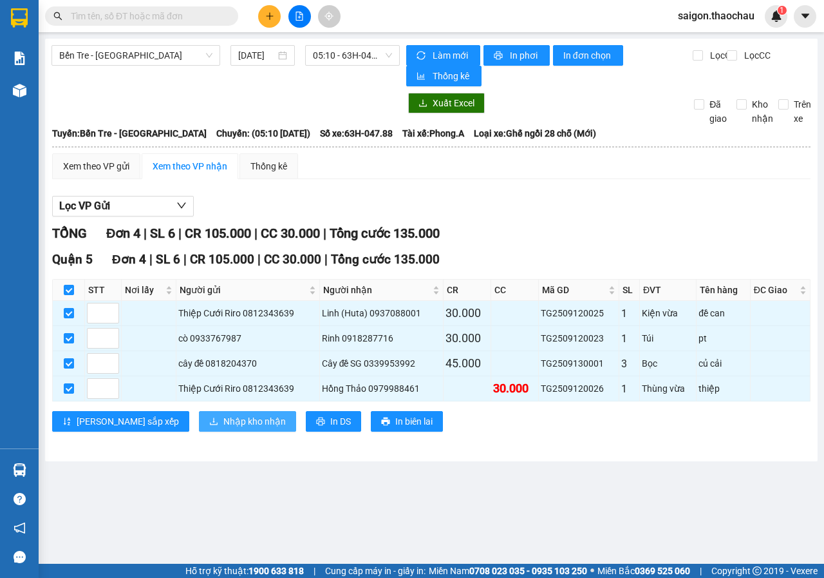
click at [224, 419] on span "Nhập kho nhận" at bounding box center [255, 421] width 62 height 14
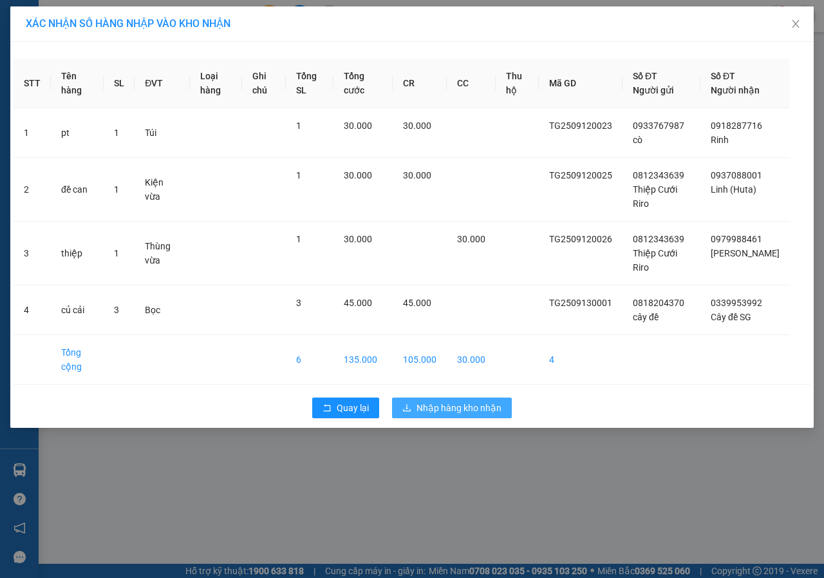
click at [477, 415] on span "Nhập hàng kho nhận" at bounding box center [459, 408] width 85 height 14
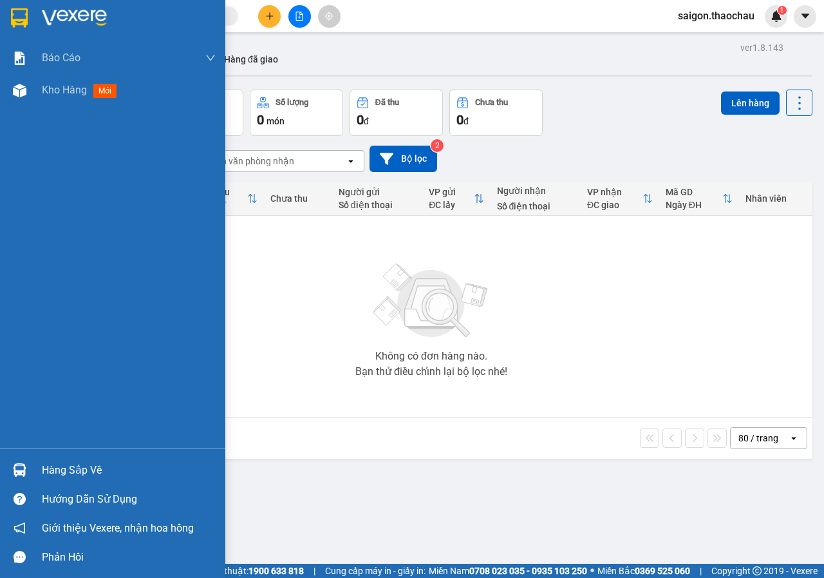
drag, startPoint x: 3, startPoint y: 457, endPoint x: 3, endPoint y: 464, distance: 7.7
click at [3, 464] on div "Hàng sắp về" at bounding box center [112, 469] width 225 height 29
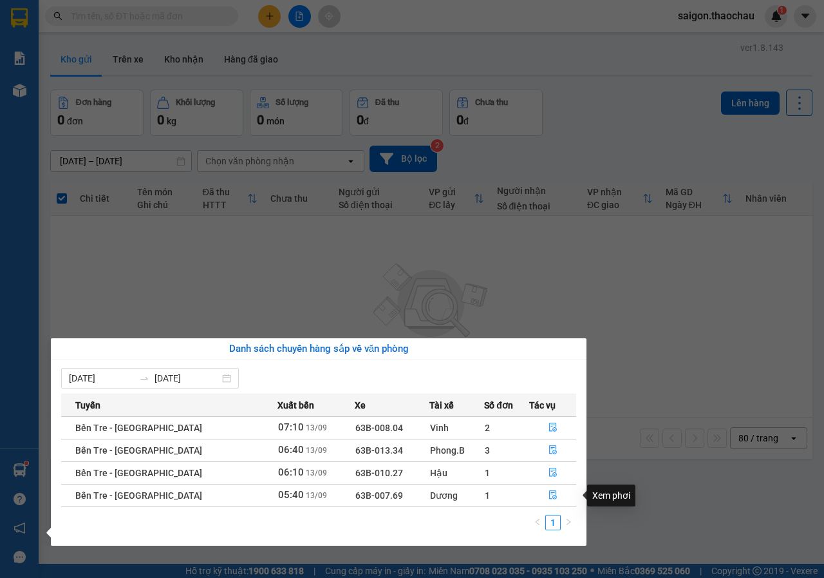
click at [555, 506] on td at bounding box center [552, 495] width 47 height 23
click at [551, 498] on icon "file-done" at bounding box center [553, 494] width 9 height 9
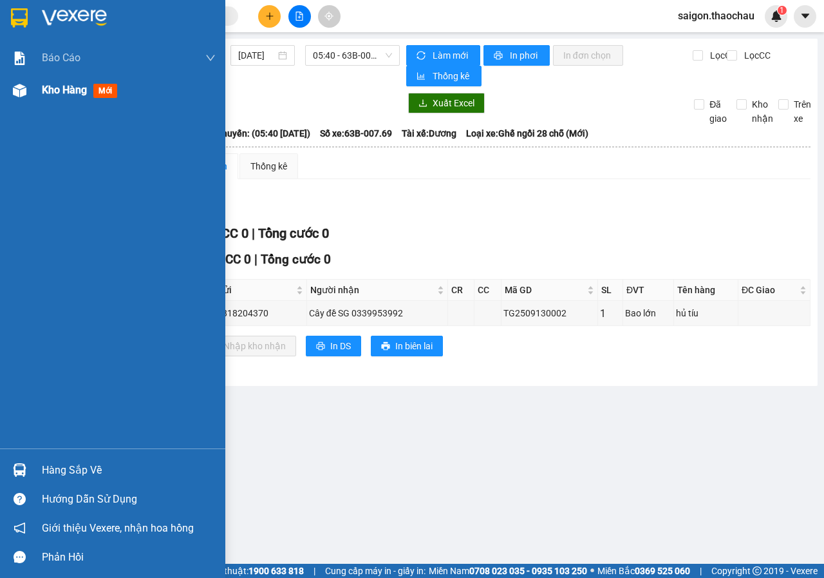
click at [39, 86] on div "Kho hàng mới" at bounding box center [112, 90] width 225 height 32
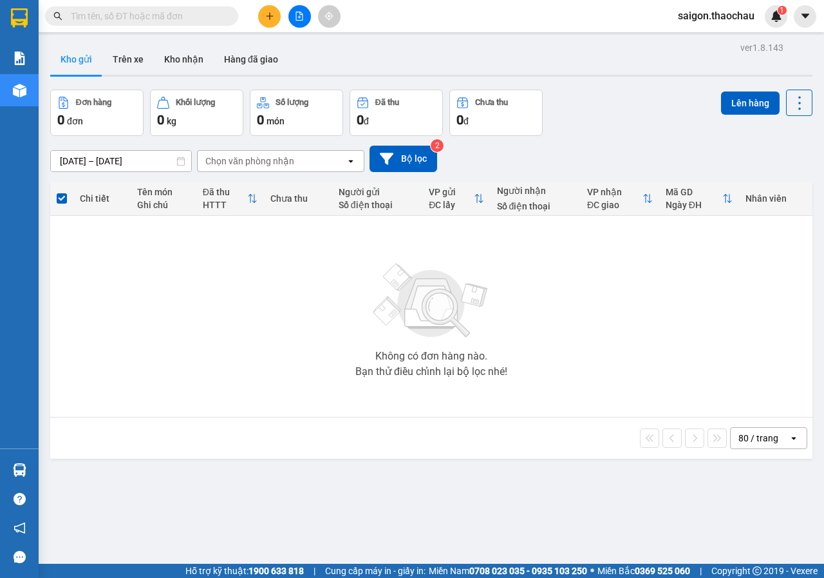
click at [138, 22] on input "text" at bounding box center [147, 16] width 152 height 14
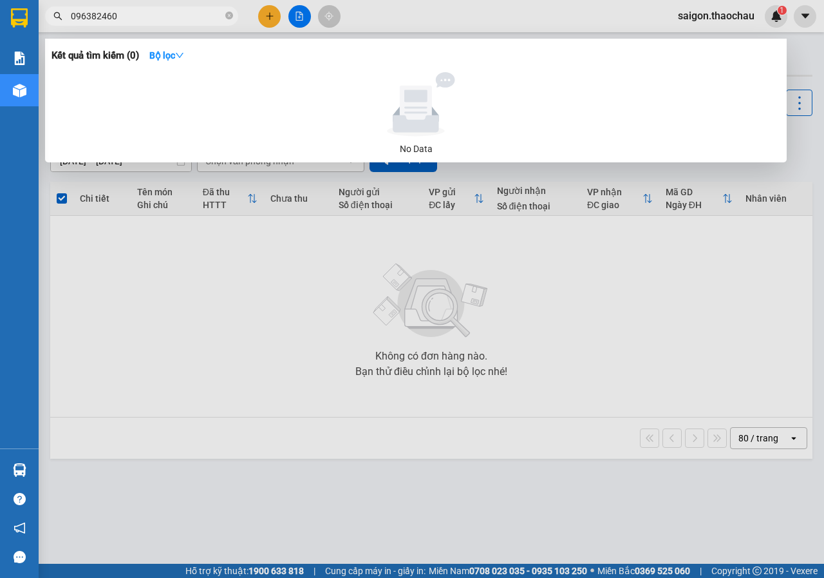
type input "0963824605"
click at [227, 19] on icon "close-circle" at bounding box center [229, 16] width 8 height 8
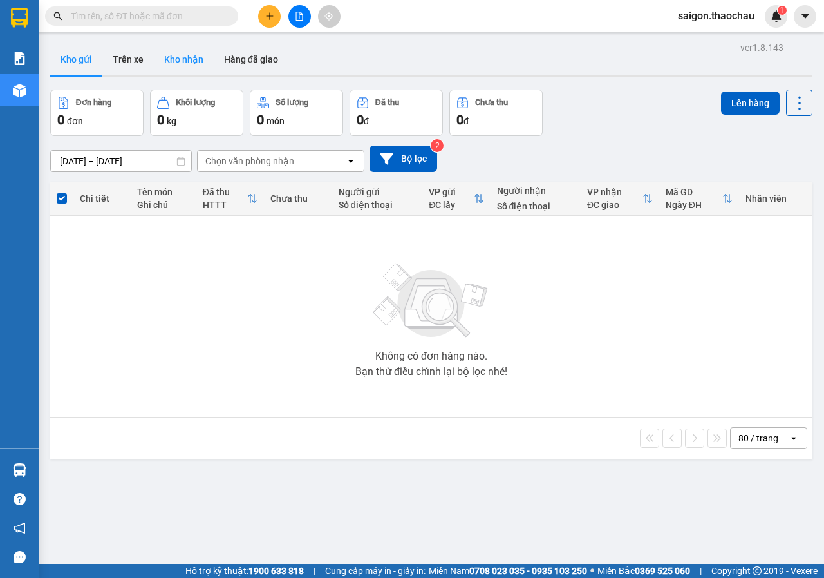
click at [182, 56] on button "Kho nhận" at bounding box center [184, 59] width 60 height 31
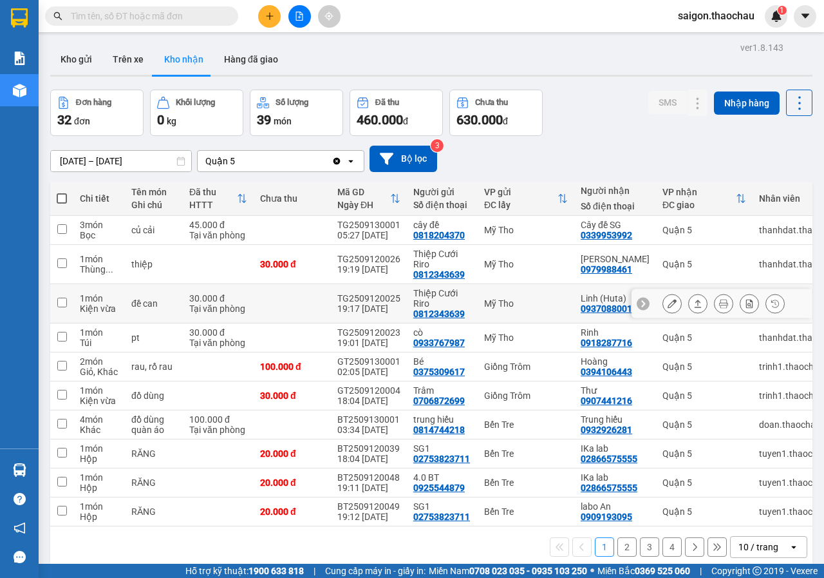
scroll to position [59, 0]
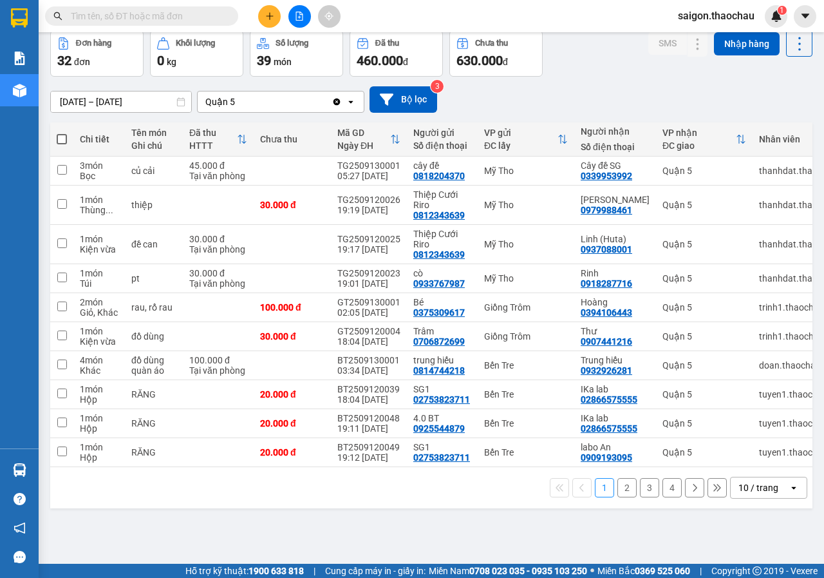
click at [741, 493] on div "10 / trang" at bounding box center [759, 487] width 40 height 13
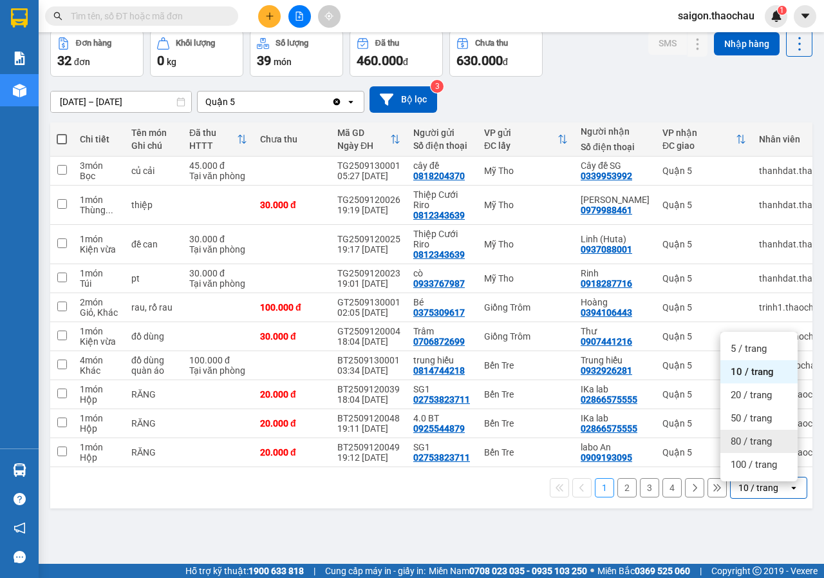
click at [743, 442] on span "80 / trang" at bounding box center [751, 441] width 41 height 13
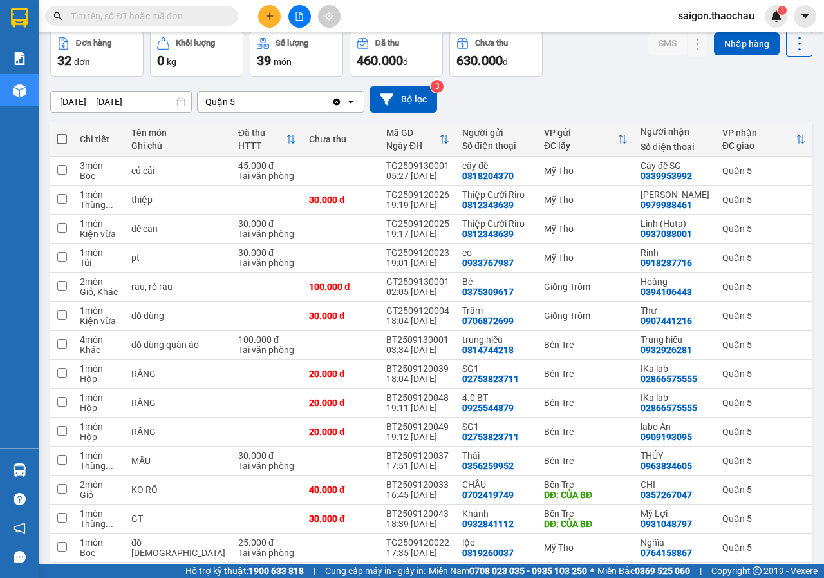
click at [151, 17] on input "text" at bounding box center [147, 16] width 152 height 14
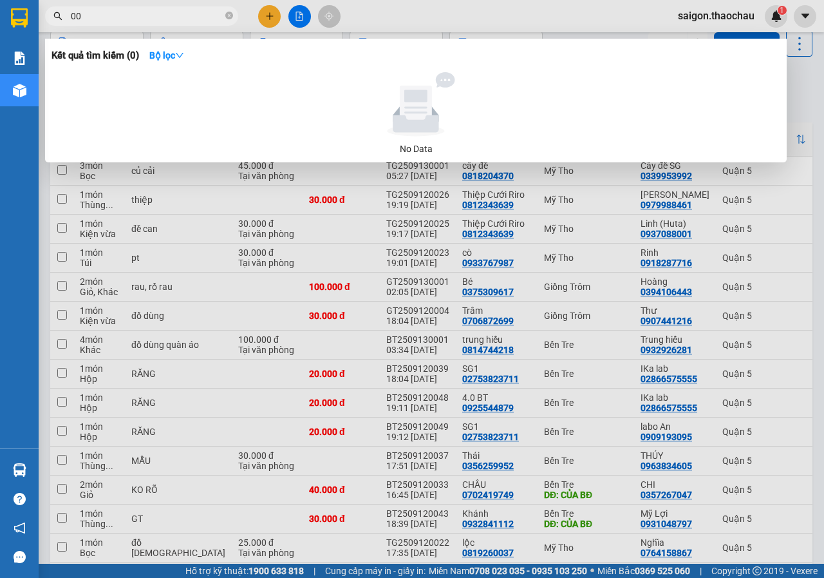
type input "009"
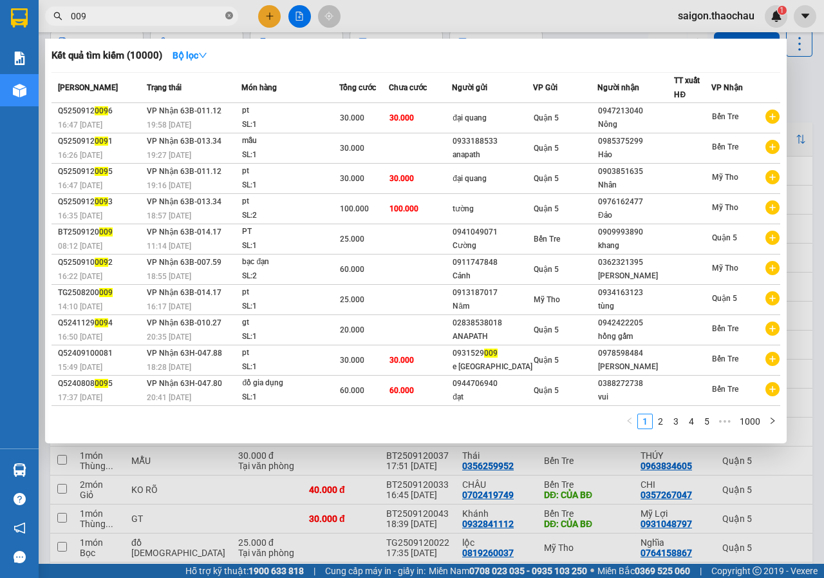
click at [230, 15] on icon "close-circle" at bounding box center [229, 16] width 8 height 8
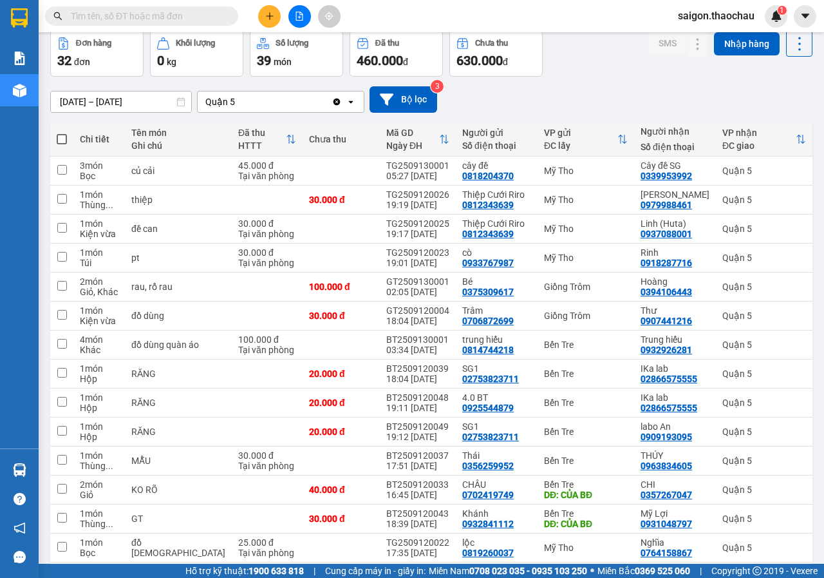
click at [199, 15] on input "text" at bounding box center [147, 16] width 152 height 14
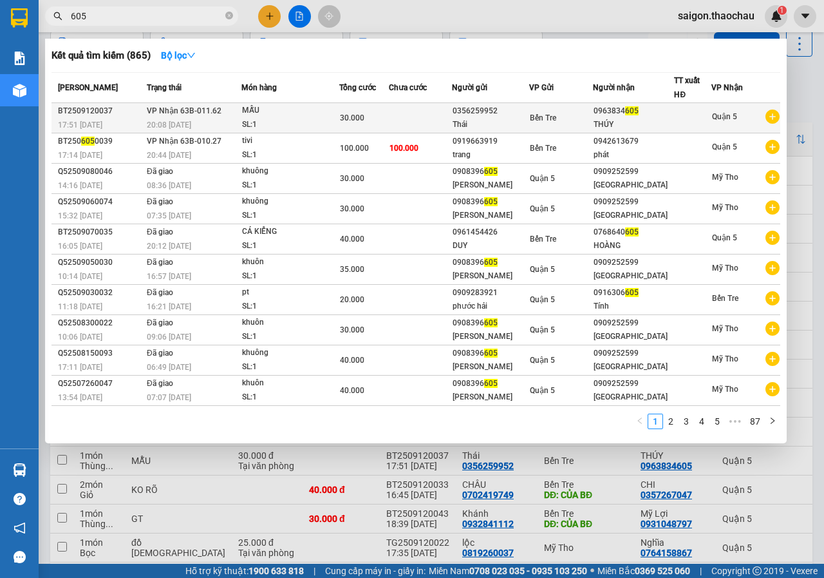
type input "605"
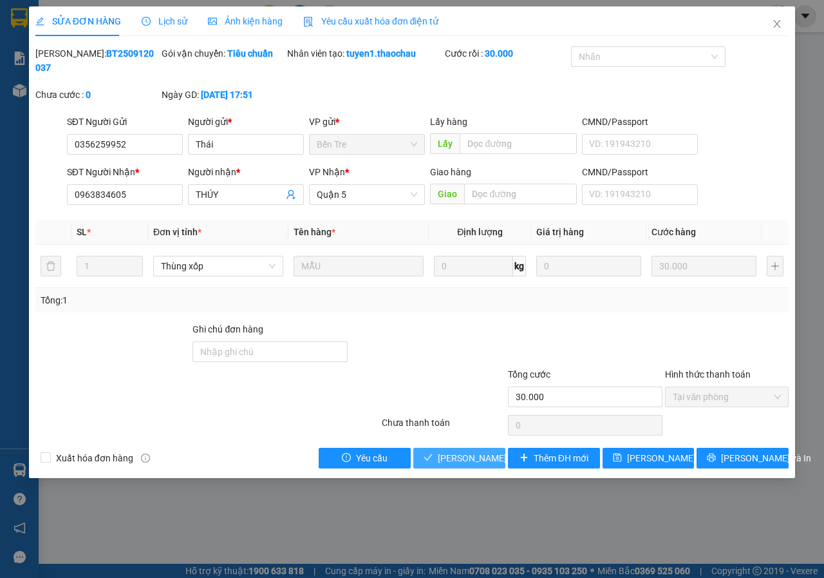
click at [488, 464] on span "Lưu và Giao hàng" at bounding box center [500, 458] width 124 height 14
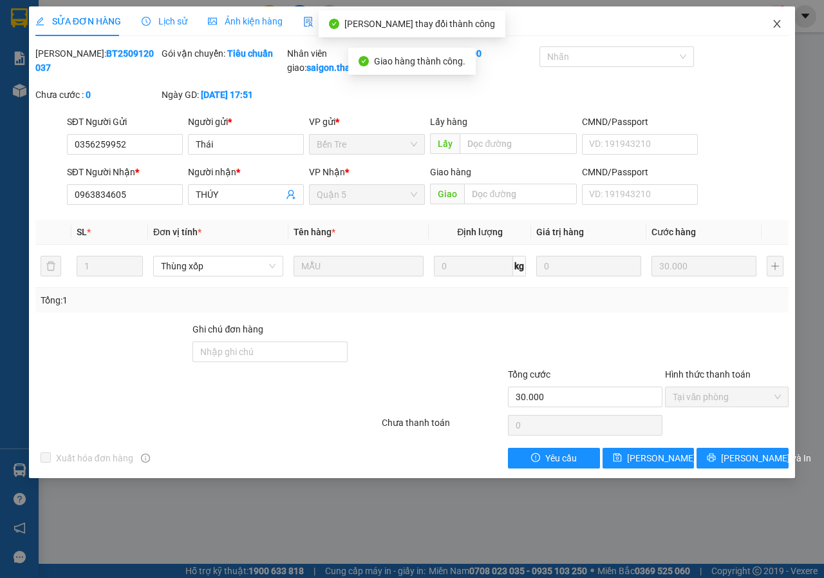
click at [772, 21] on span "Close" at bounding box center [777, 24] width 36 height 36
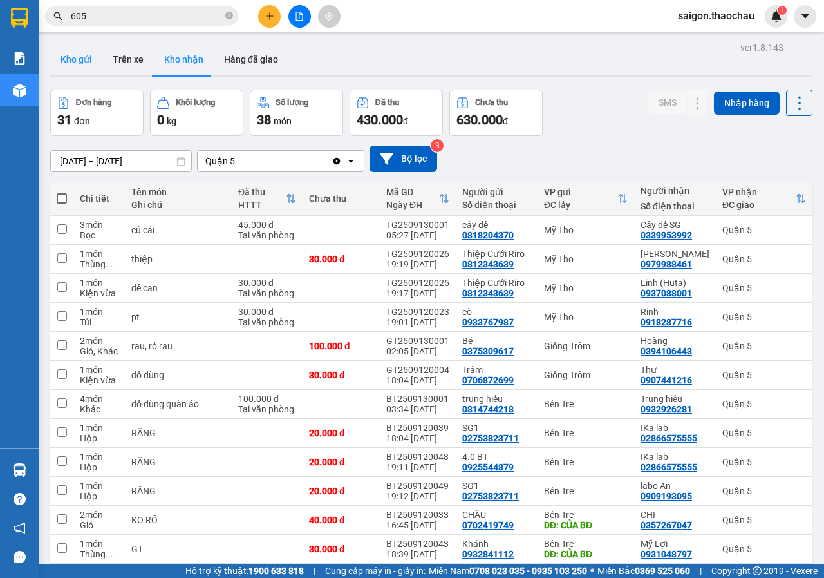
click at [67, 59] on button "Kho gửi" at bounding box center [76, 59] width 52 height 31
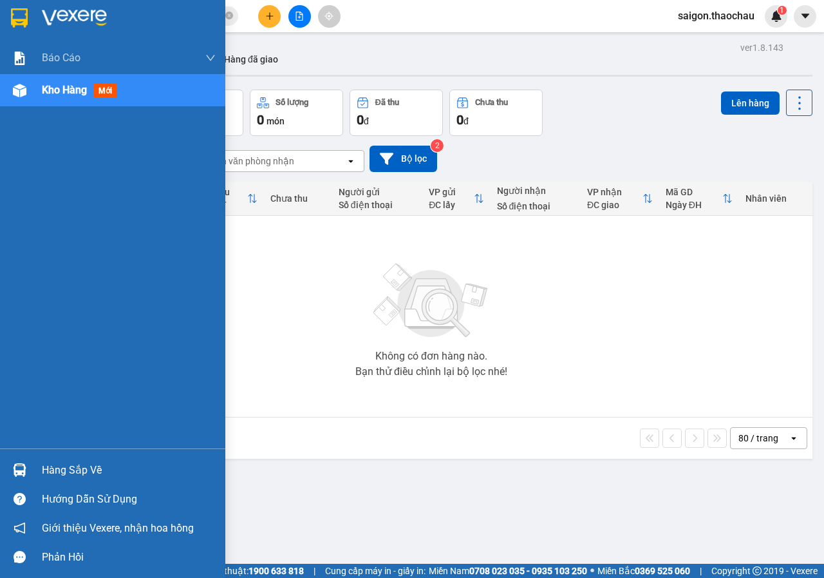
click at [26, 462] on div at bounding box center [19, 470] width 23 height 23
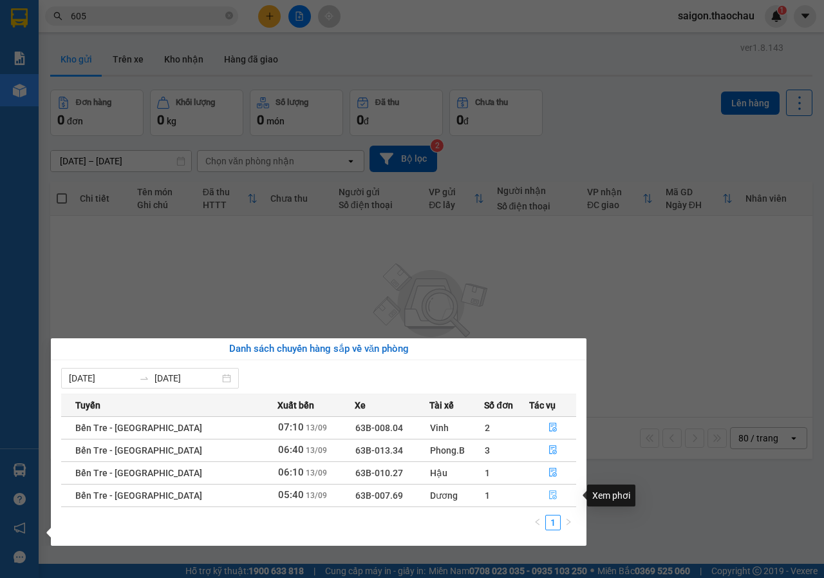
click at [551, 495] on icon "file-done" at bounding box center [553, 495] width 8 height 9
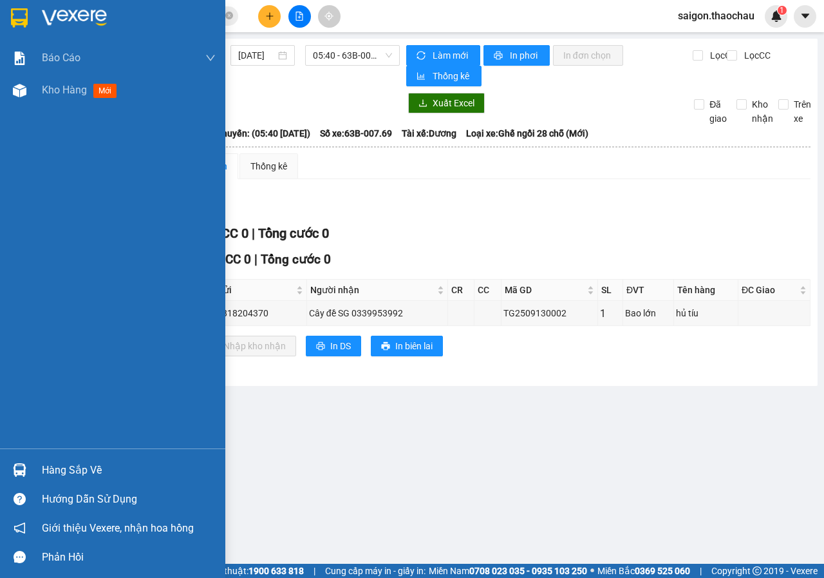
click at [81, 466] on div "Hàng sắp về" at bounding box center [129, 470] width 174 height 19
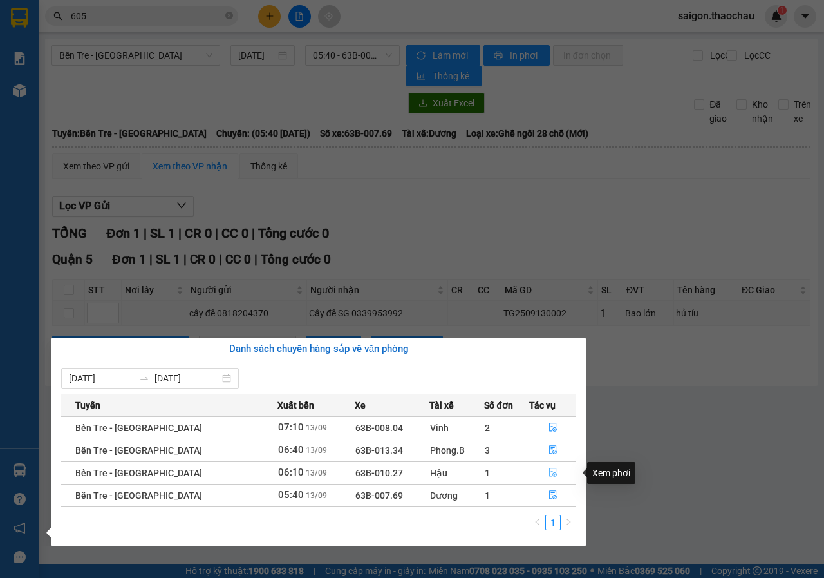
click at [549, 475] on icon "file-done" at bounding box center [553, 472] width 8 height 9
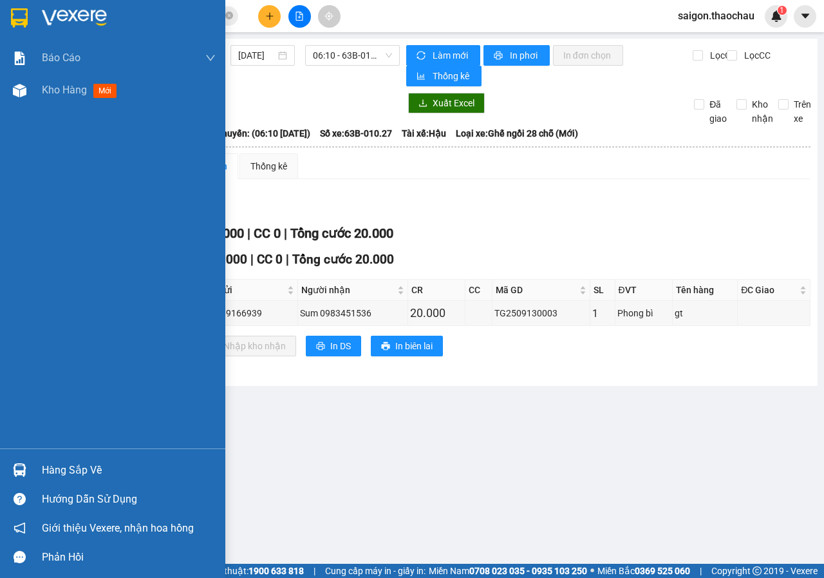
click at [21, 469] on img at bounding box center [20, 470] width 14 height 14
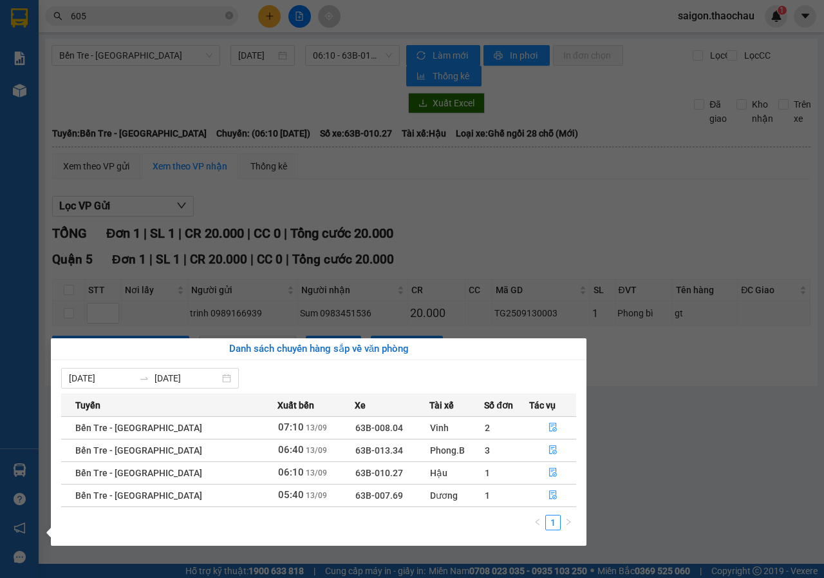
click at [652, 474] on section "Kết quả tìm kiếm ( 865 ) Bộ lọc Mã ĐH Trạng thái Món hàng Tổng cước Chưa cước N…" at bounding box center [412, 289] width 824 height 578
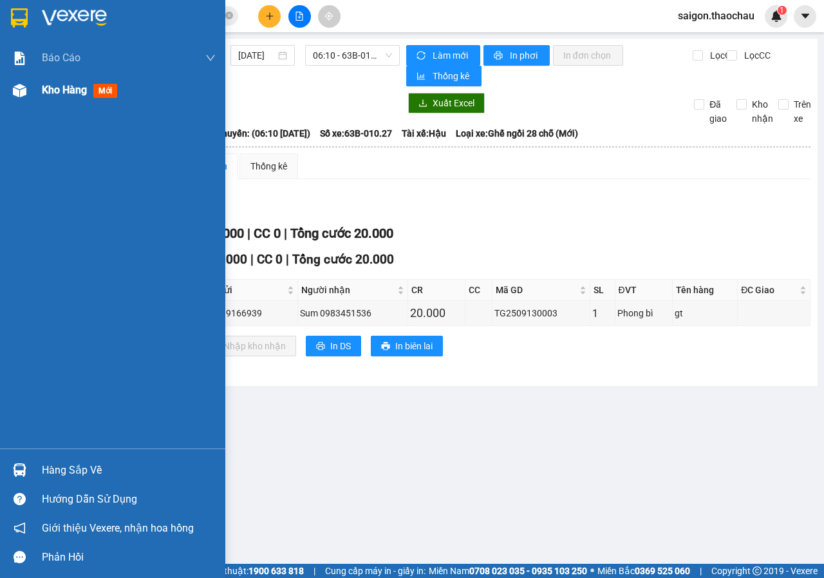
click at [32, 88] on div "Kho hàng mới" at bounding box center [112, 90] width 225 height 32
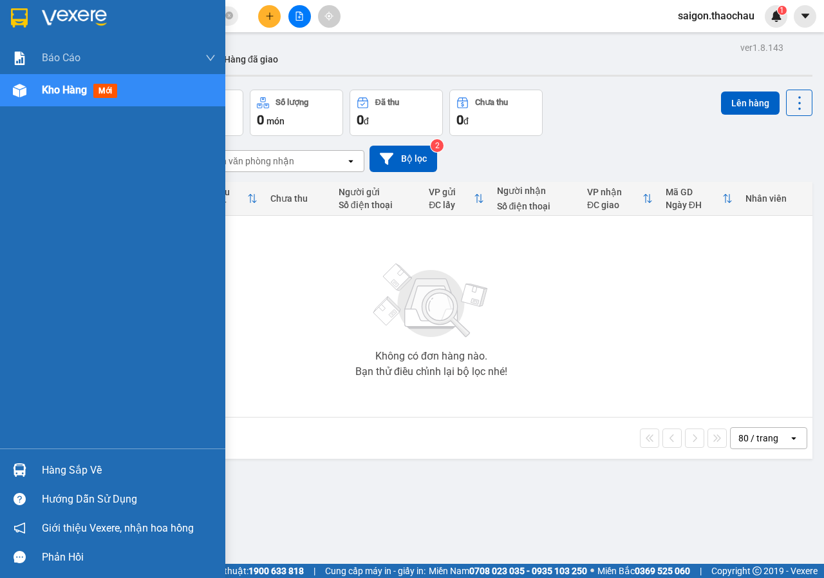
click at [16, 469] on img at bounding box center [20, 470] width 14 height 14
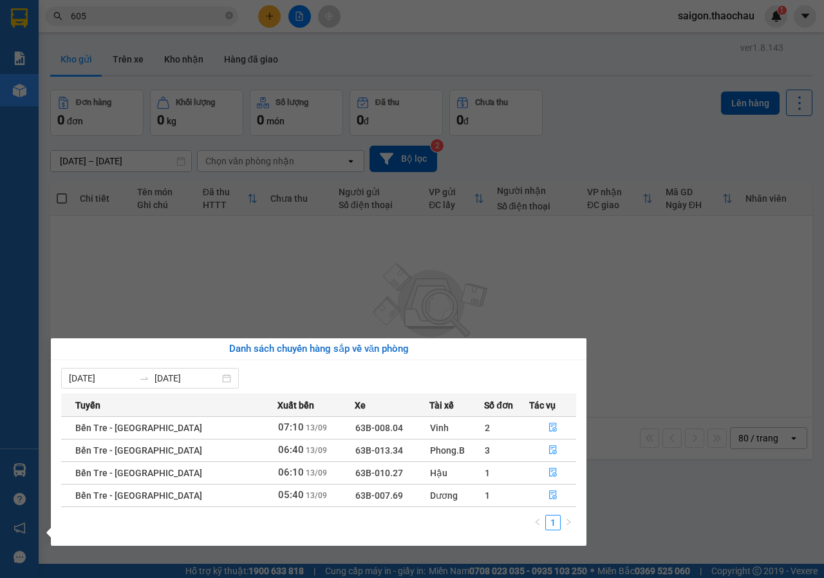
click at [327, 254] on section "Kết quả tìm kiếm ( 865 ) Bộ lọc Mã ĐH Trạng thái Món hàng Tổng cước Chưa cước N…" at bounding box center [412, 289] width 824 height 578
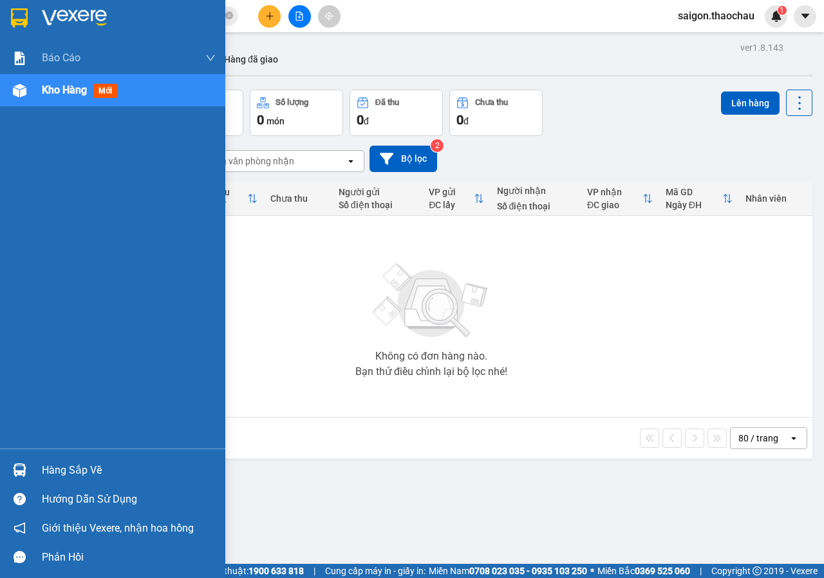
click at [30, 477] on div at bounding box center [19, 470] width 23 height 23
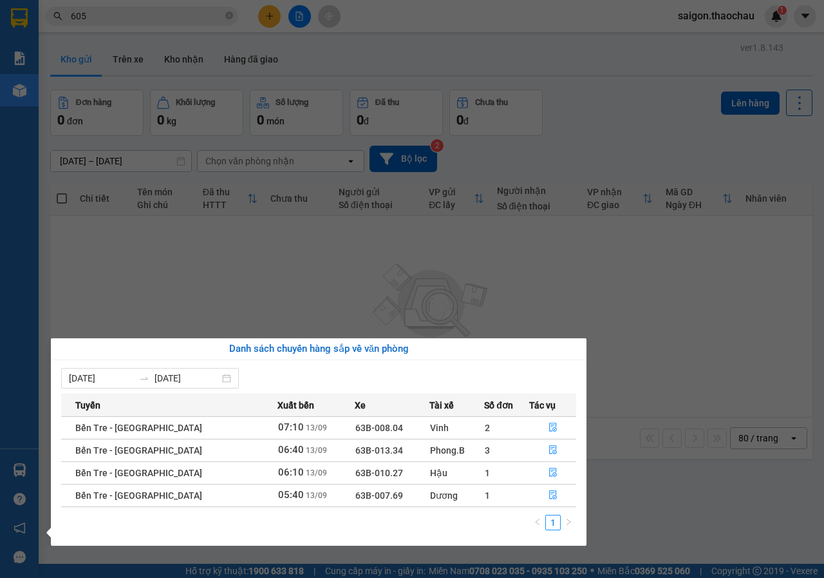
click at [329, 301] on section "Kết quả tìm kiếm ( 865 ) Bộ lọc Mã ĐH Trạng thái Món hàng Tổng cước Chưa cước N…" at bounding box center [412, 289] width 824 height 578
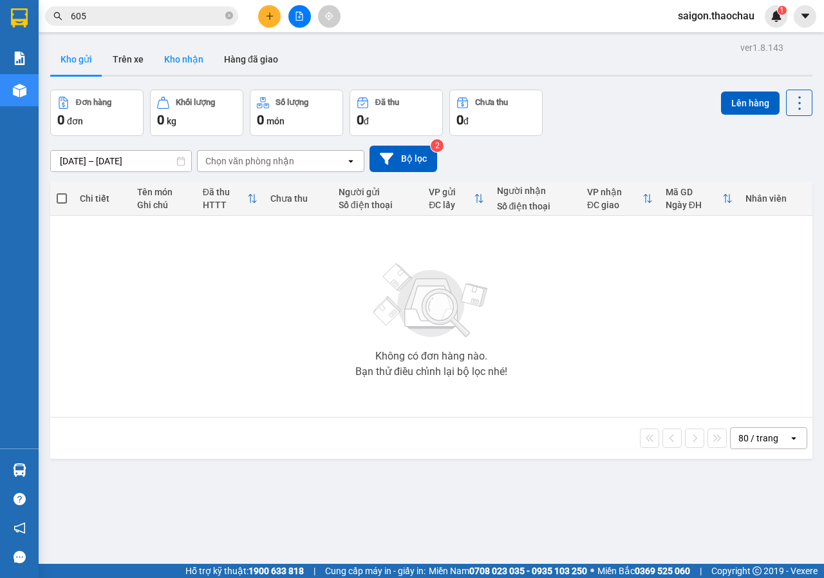
click at [193, 44] on button "Kho nhận" at bounding box center [184, 59] width 60 height 31
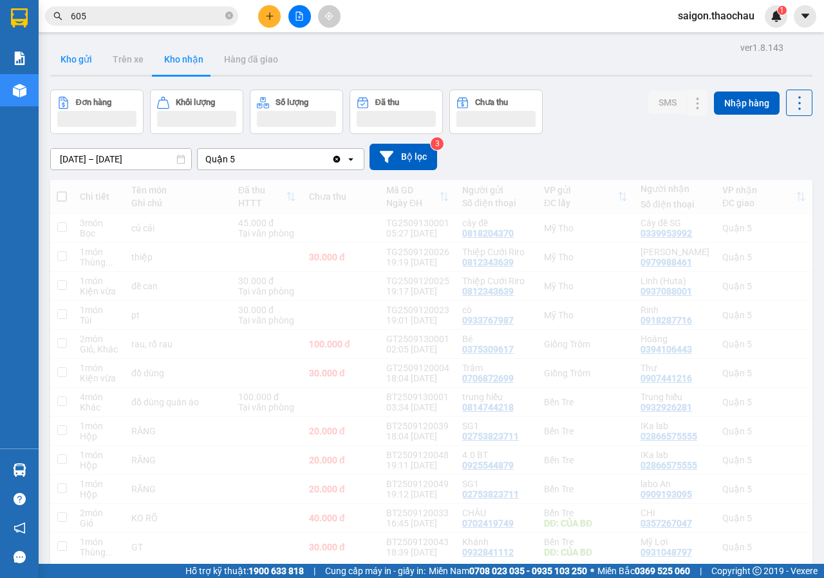
click at [86, 62] on button "Kho gửi" at bounding box center [76, 59] width 52 height 31
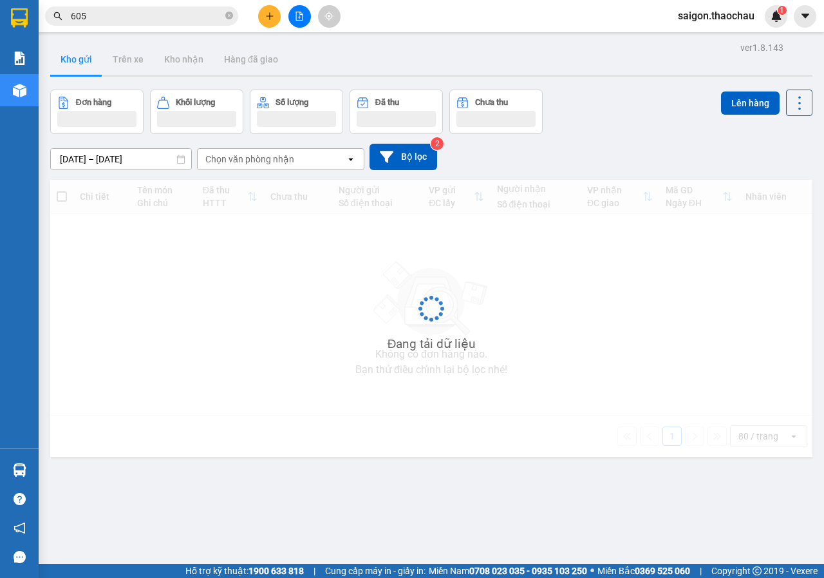
click at [86, 62] on button "Kho gửi" at bounding box center [76, 59] width 52 height 31
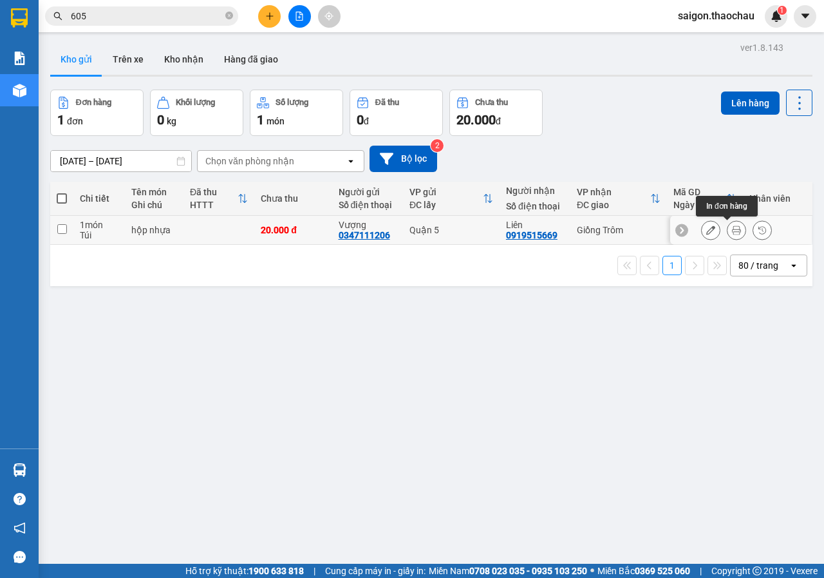
click at [732, 227] on icon at bounding box center [736, 229] width 9 height 9
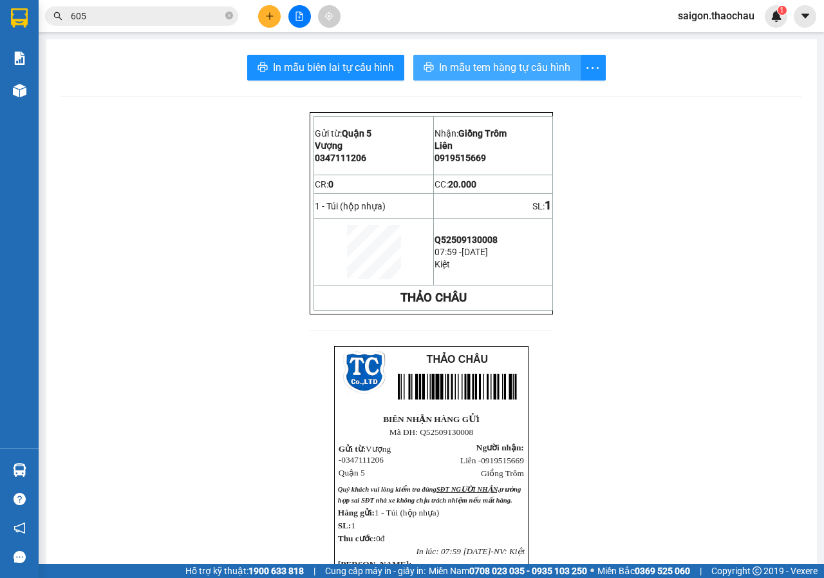
click at [461, 64] on span "In mẫu tem hàng tự cấu hình" at bounding box center [504, 67] width 131 height 16
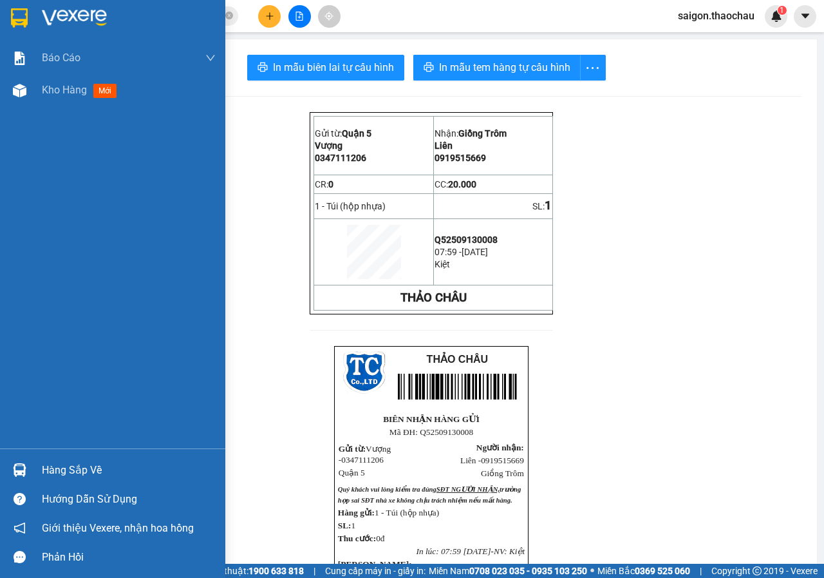
click at [17, 466] on img at bounding box center [20, 470] width 14 height 14
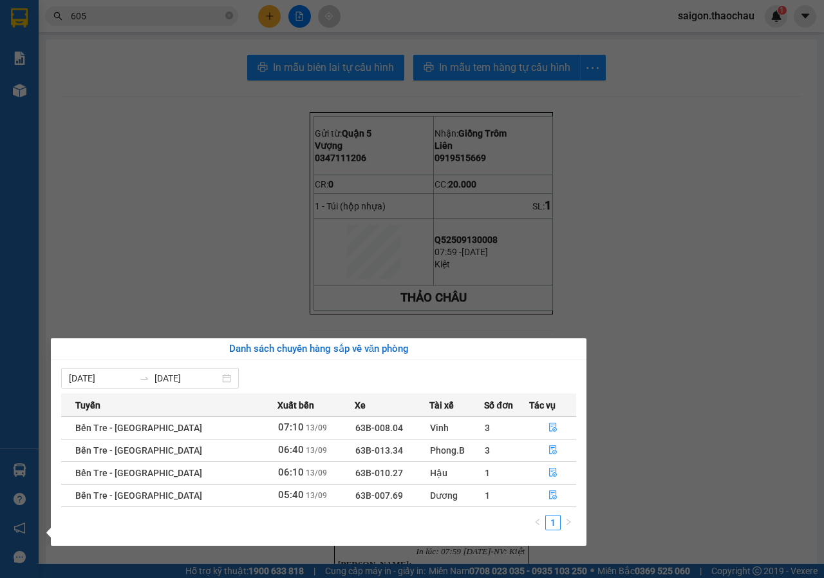
click at [68, 268] on section "Kết quả tìm kiếm ( 865 ) Bộ lọc Mã ĐH Trạng thái Món hàng Tổng cước Chưa cước N…" at bounding box center [412, 289] width 824 height 578
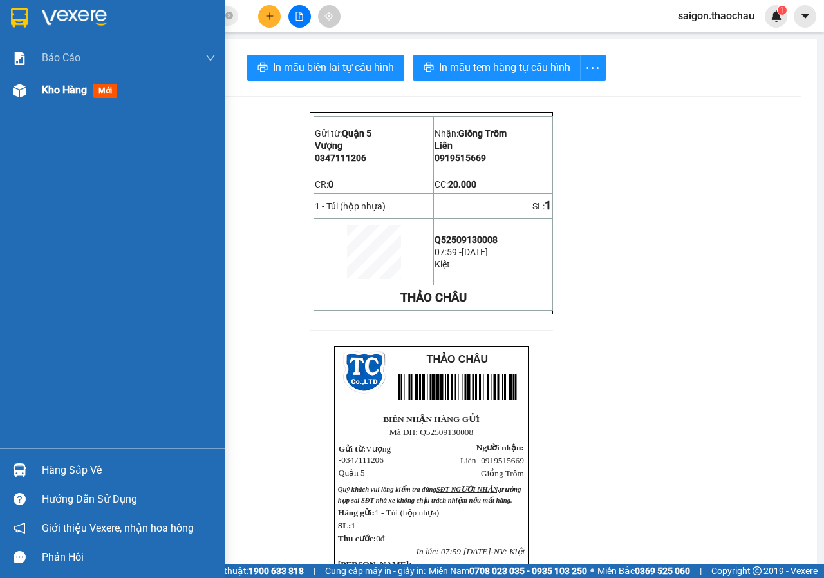
click at [29, 91] on div at bounding box center [19, 90] width 23 height 23
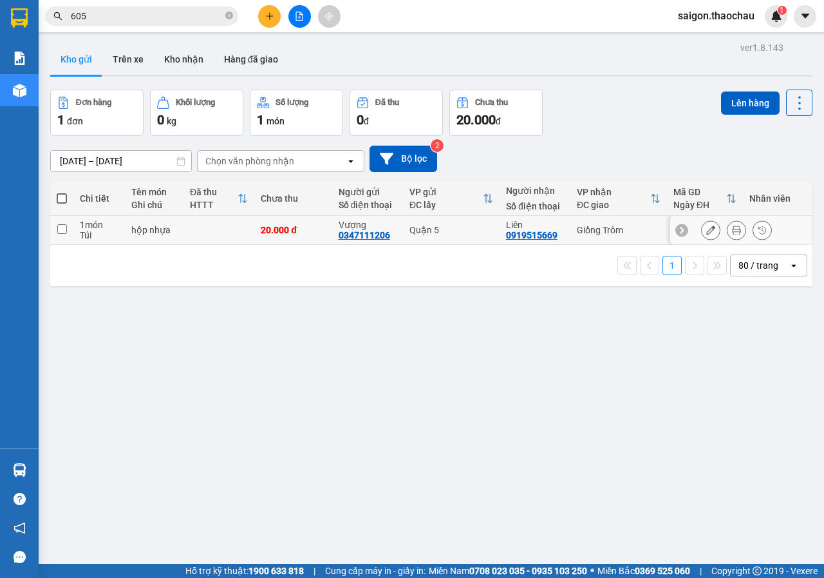
click at [60, 227] on input "checkbox" at bounding box center [62, 229] width 10 height 10
checkbox input "true"
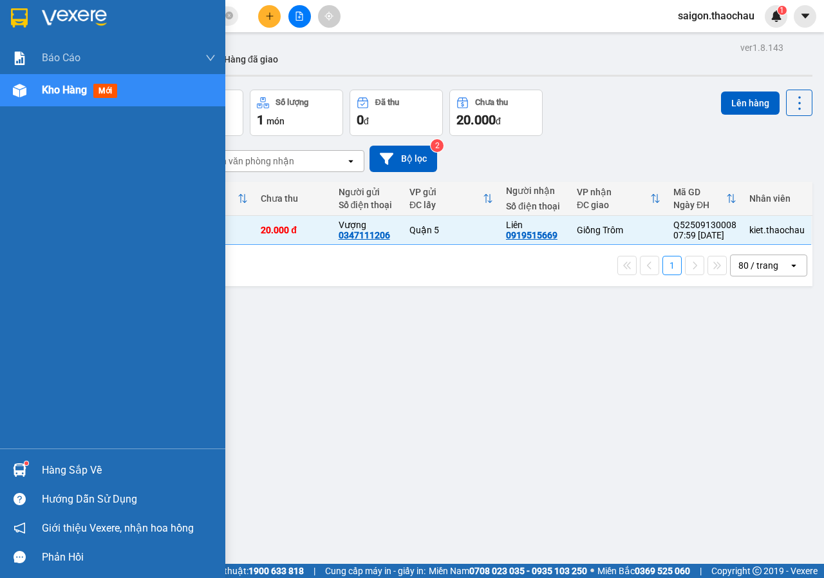
drag, startPoint x: 80, startPoint y: 470, endPoint x: 169, endPoint y: 471, distance: 89.5
click at [85, 471] on div "Hàng sắp về" at bounding box center [129, 470] width 174 height 19
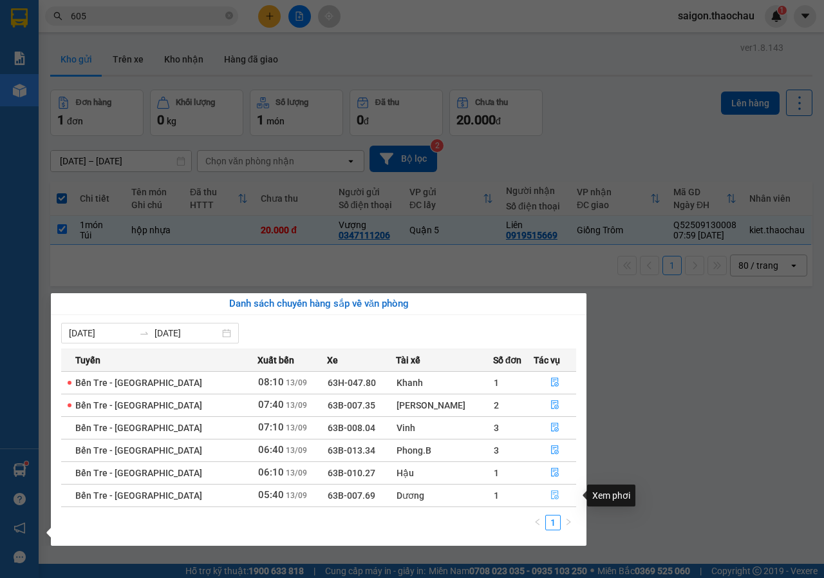
click at [551, 495] on icon "file-done" at bounding box center [555, 495] width 8 height 9
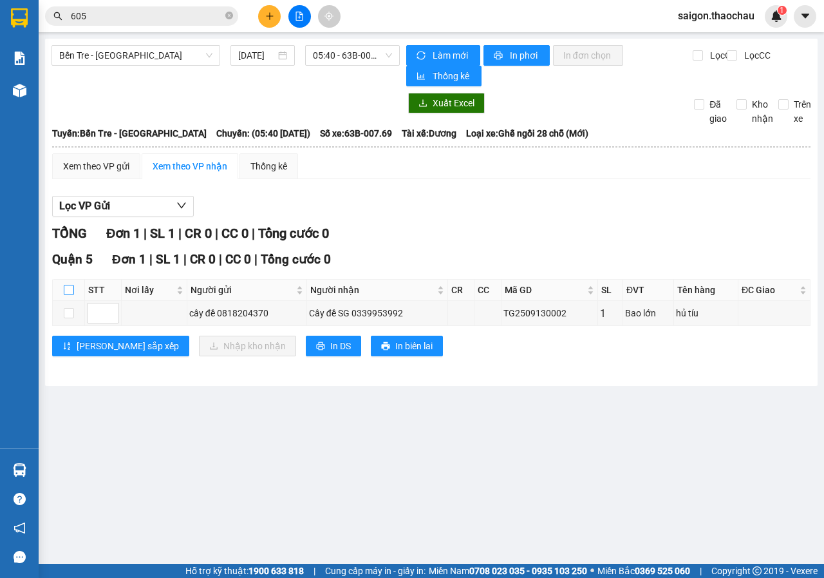
click at [69, 289] on input "checkbox" at bounding box center [69, 290] width 10 height 10
checkbox input "true"
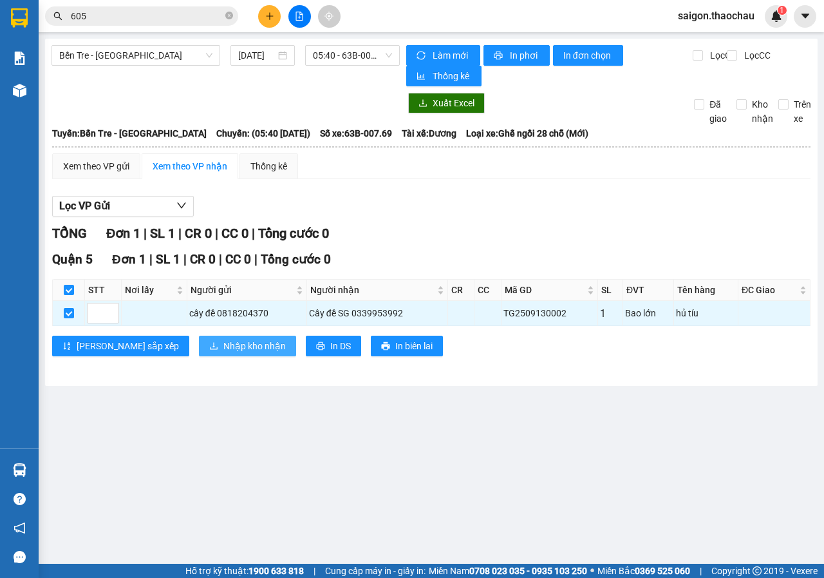
click at [199, 339] on button "Nhập kho nhận" at bounding box center [247, 346] width 97 height 21
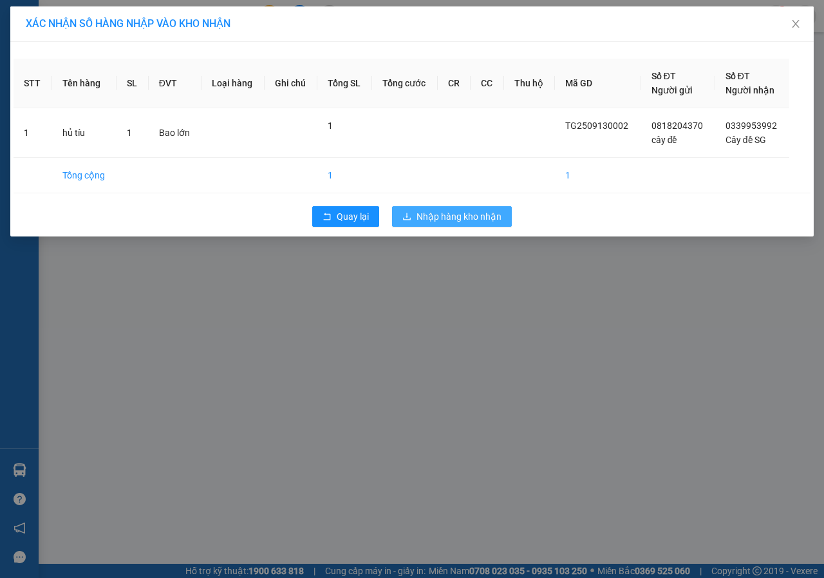
click at [481, 225] on button "Nhập hàng kho nhận" at bounding box center [452, 216] width 120 height 21
click at [479, 209] on span "Nhập hàng kho nhận" at bounding box center [459, 216] width 85 height 14
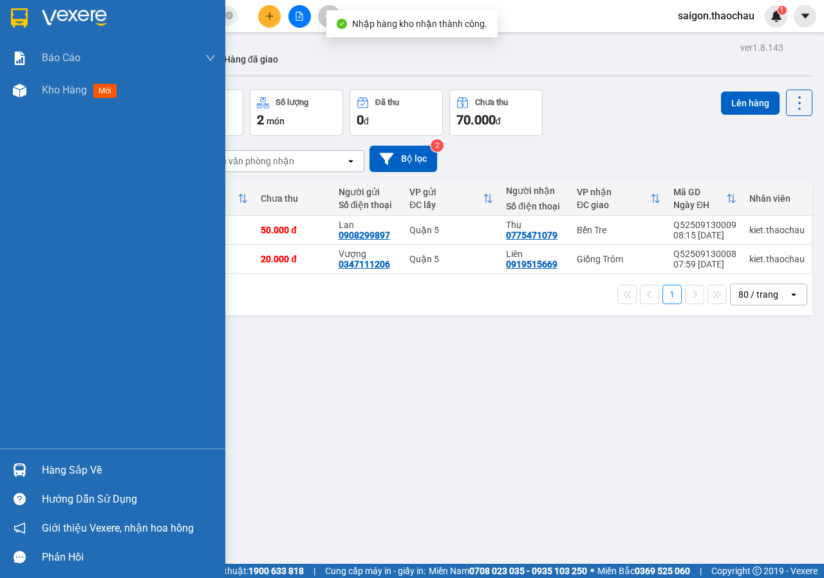
drag, startPoint x: 81, startPoint y: 471, endPoint x: 107, endPoint y: 471, distance: 26.4
click at [85, 471] on div "Hàng sắp về" at bounding box center [129, 470] width 174 height 19
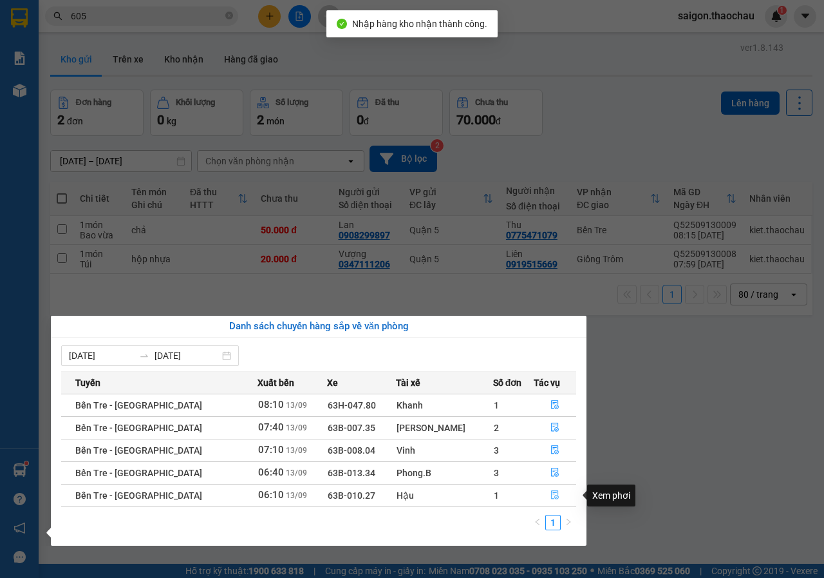
click at [553, 490] on button "button" at bounding box center [556, 495] width 42 height 21
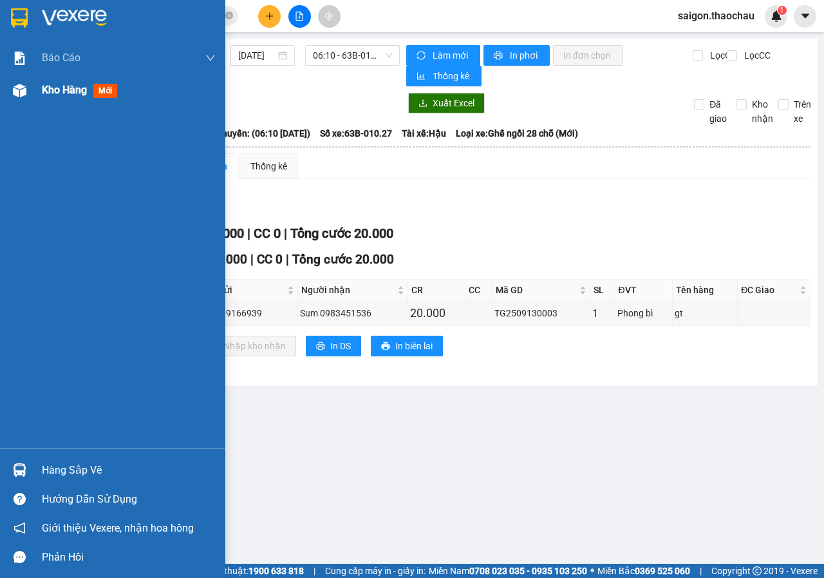
click at [68, 92] on span "Kho hàng" at bounding box center [64, 90] width 45 height 12
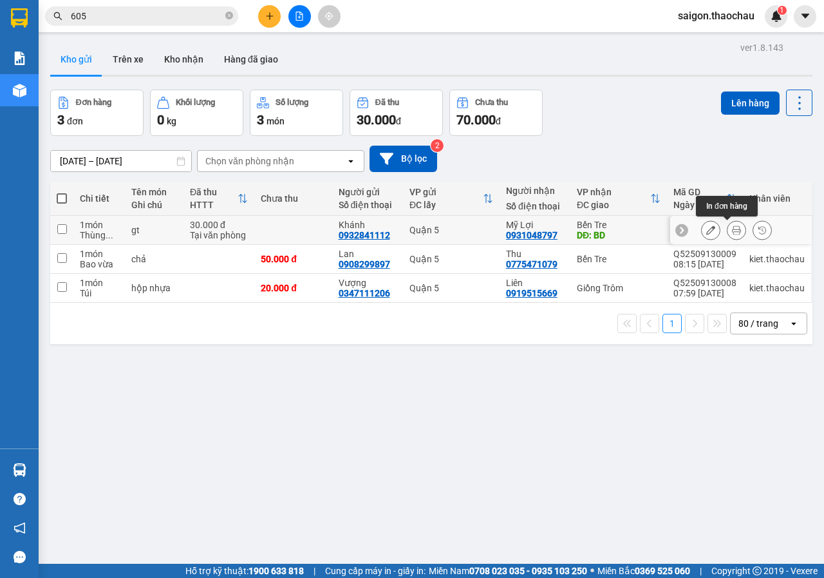
click at [732, 225] on icon at bounding box center [736, 229] width 9 height 9
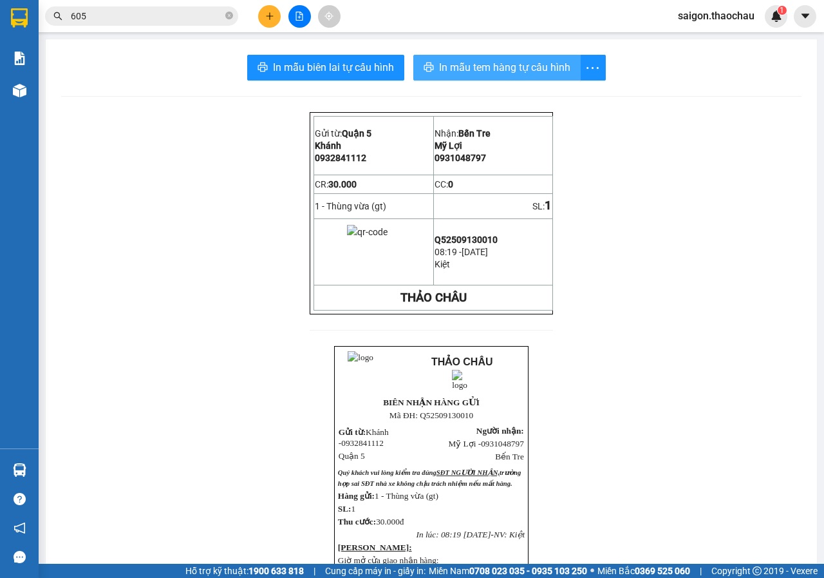
click at [485, 64] on span "In mẫu tem hàng tự cấu hình" at bounding box center [504, 67] width 131 height 16
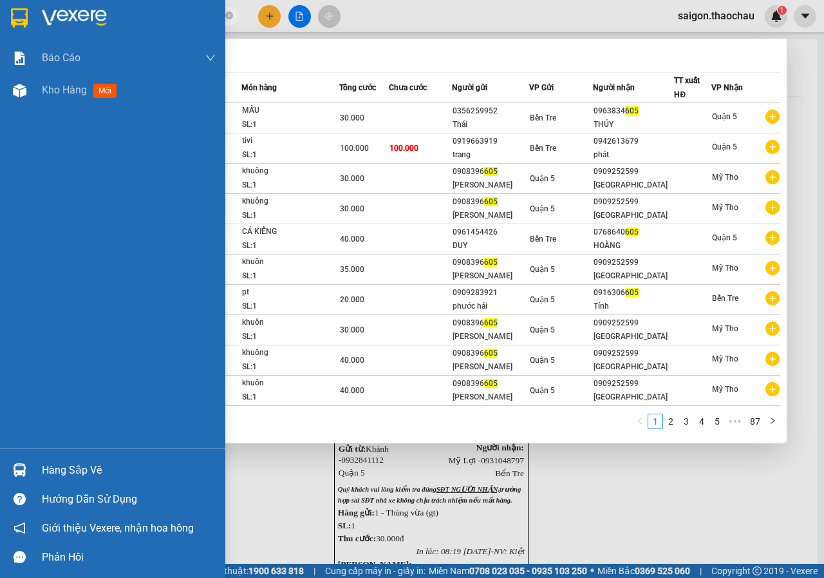
drag, startPoint x: 116, startPoint y: 18, endPoint x: 0, endPoint y: 18, distance: 115.9
click at [0, 18] on section "Kết quả tìm kiếm ( 865 ) Bộ lọc Mã ĐH Trạng thái Món hàng Tổng cước Chưa cước N…" at bounding box center [412, 289] width 824 height 578
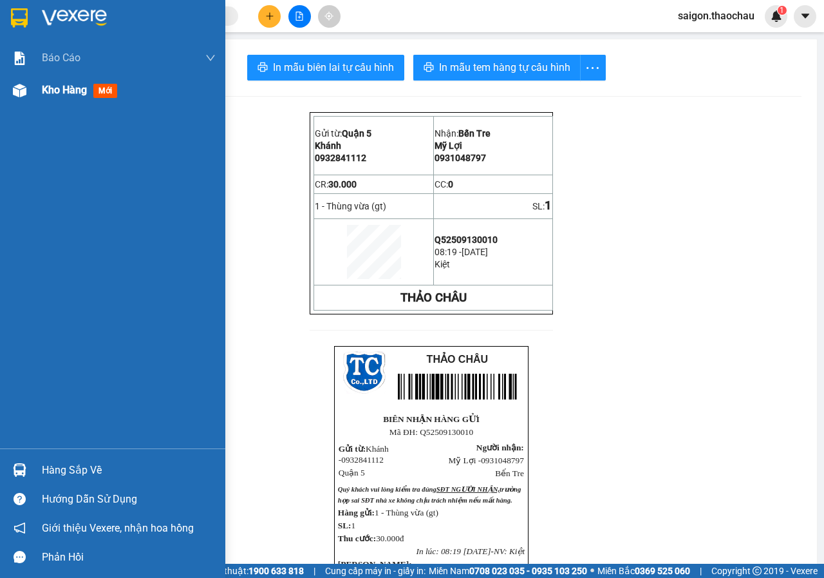
click at [64, 93] on span "Kho hàng" at bounding box center [64, 90] width 45 height 12
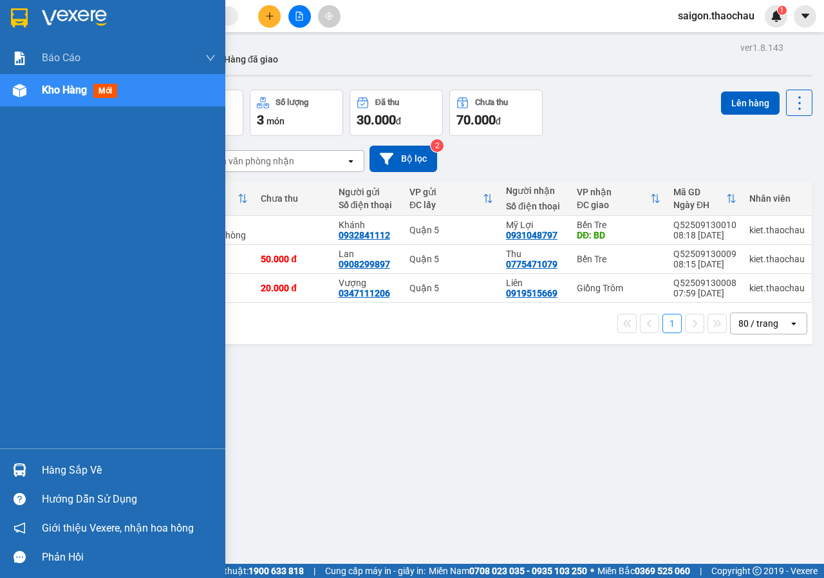
drag, startPoint x: 76, startPoint y: 468, endPoint x: 224, endPoint y: 468, distance: 147.5
click at [80, 468] on div "Hàng sắp về" at bounding box center [129, 470] width 174 height 19
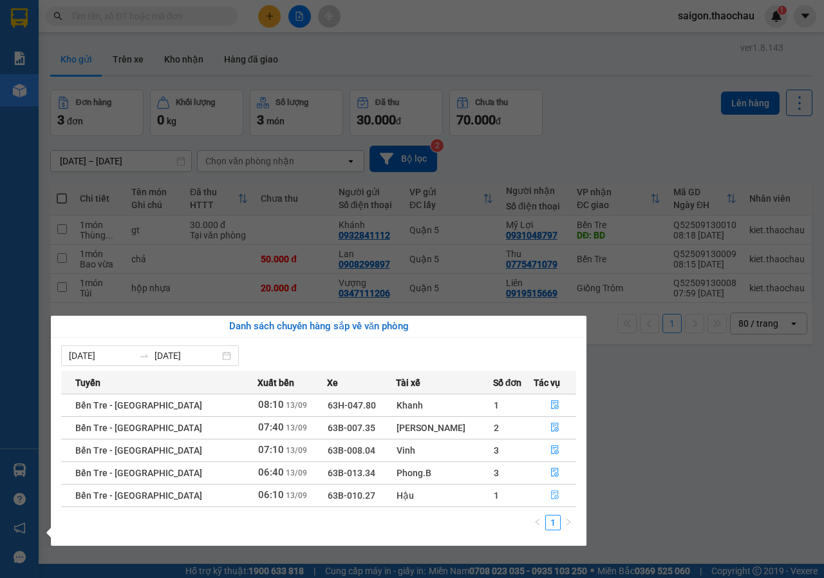
click at [541, 493] on button "button" at bounding box center [556, 495] width 42 height 21
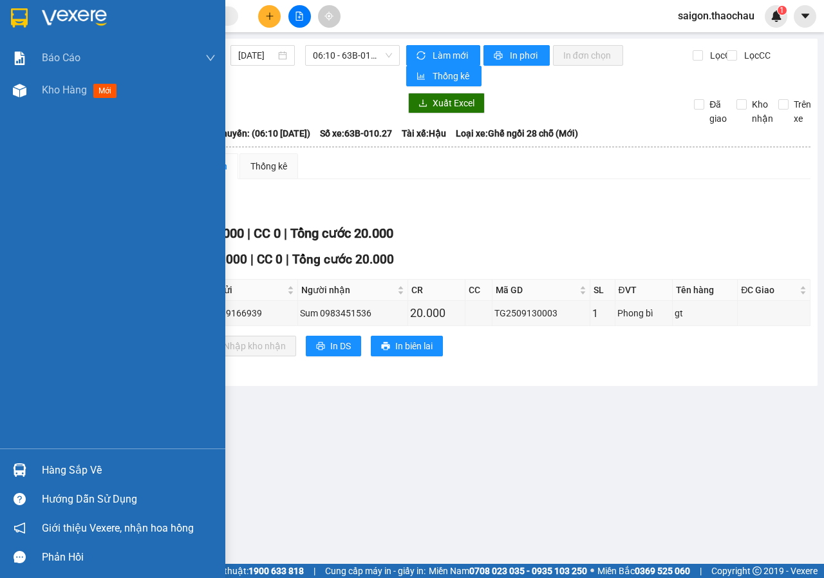
click at [75, 465] on div "Hàng sắp về" at bounding box center [129, 470] width 174 height 19
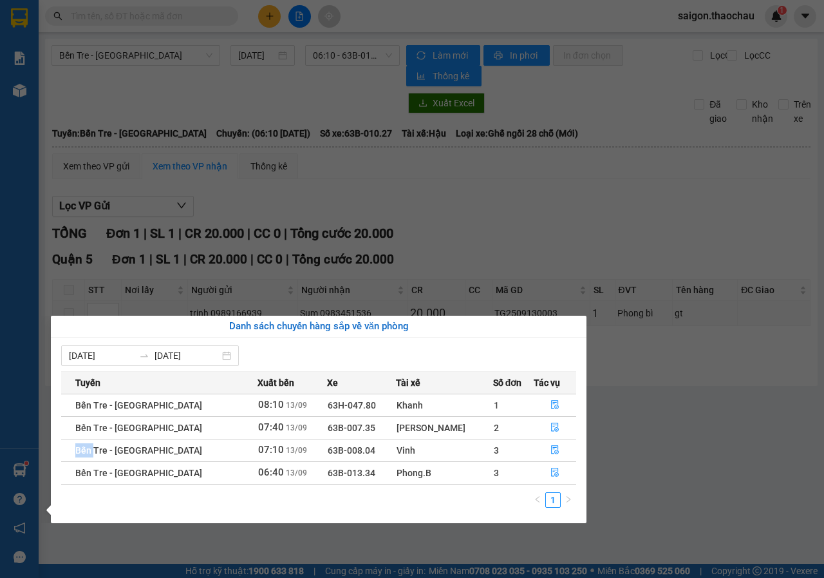
click at [75, 465] on tbody "Bến Tre - Sài Gòn 08:10 13/09 63H-047.80 Khanh 1 Bến Tre - Sài Gòn 07:40 13/09 …" at bounding box center [318, 439] width 515 height 90
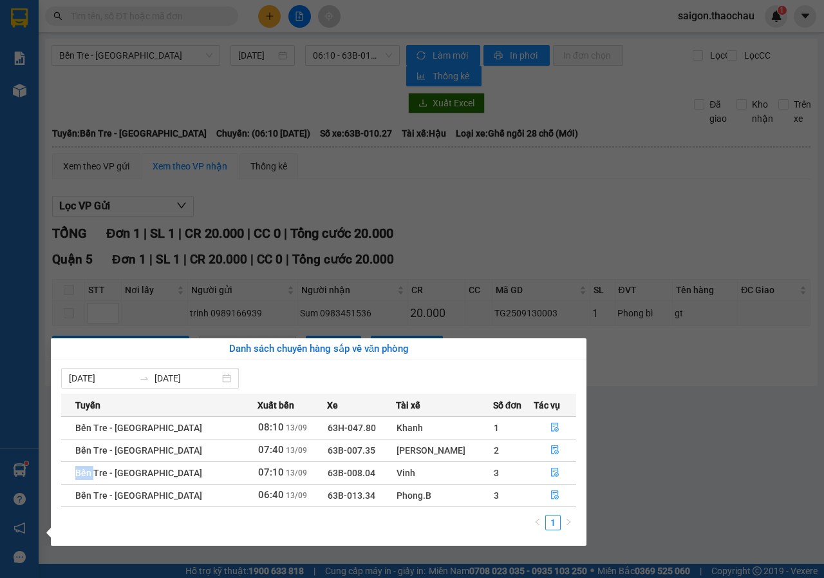
click at [622, 481] on section "Kết quả tìm kiếm ( 865 ) Bộ lọc Mã ĐH Trạng thái Món hàng Tổng cước Chưa cước N…" at bounding box center [412, 289] width 824 height 578
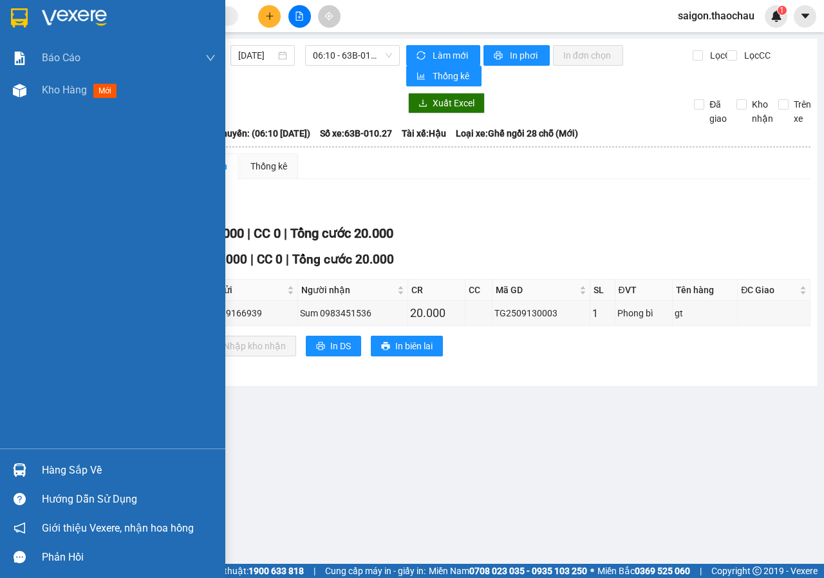
click at [51, 468] on div "Hàng sắp về" at bounding box center [129, 470] width 174 height 19
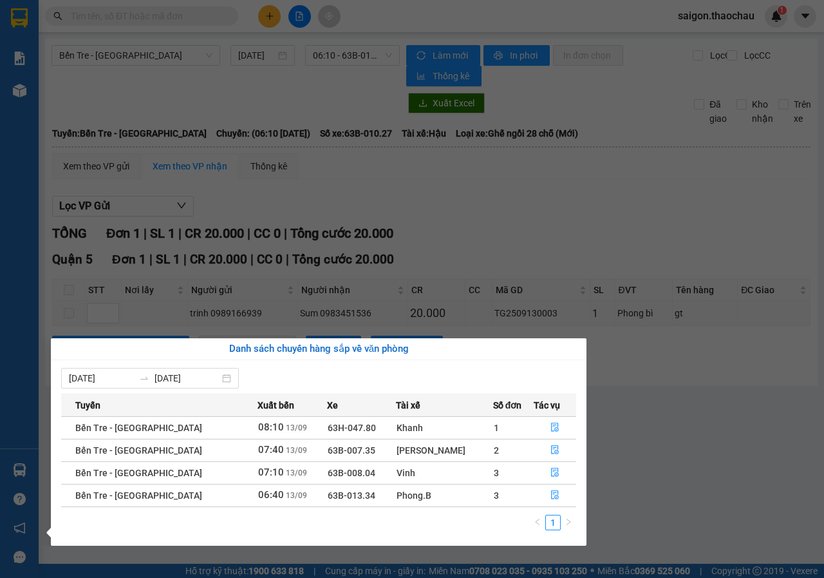
click at [51, 468] on div "07/09/2025 13/09/2025 Tuyến Xuất bến Xe Tài xế Số đơn Tác vụ Bến Tre - Sài Gòn …" at bounding box center [319, 453] width 536 height 186
click at [542, 488] on button "button" at bounding box center [556, 495] width 42 height 21
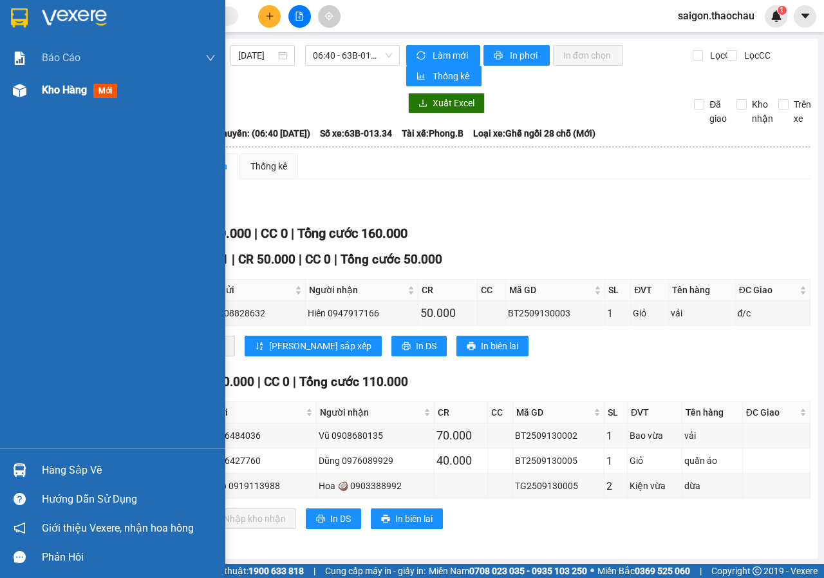
click at [65, 93] on span "Kho hàng" at bounding box center [64, 90] width 45 height 12
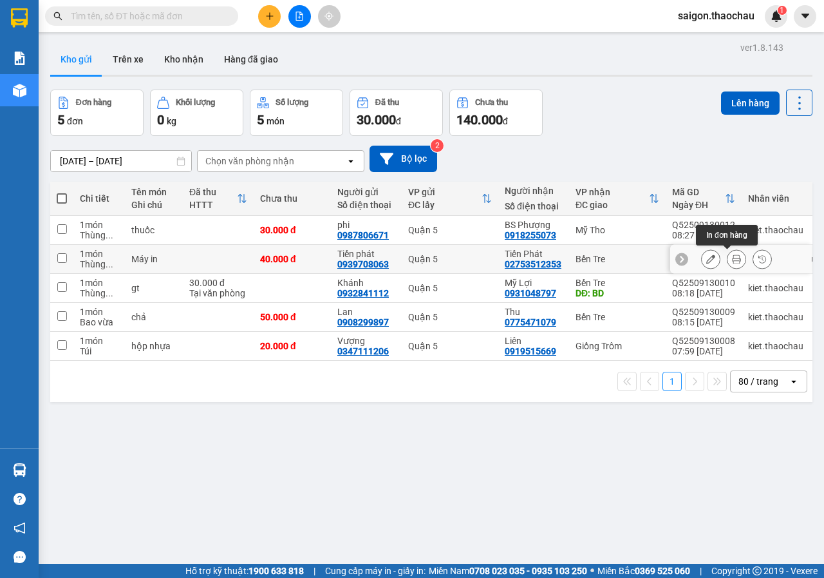
click at [728, 259] on button at bounding box center [737, 259] width 18 height 23
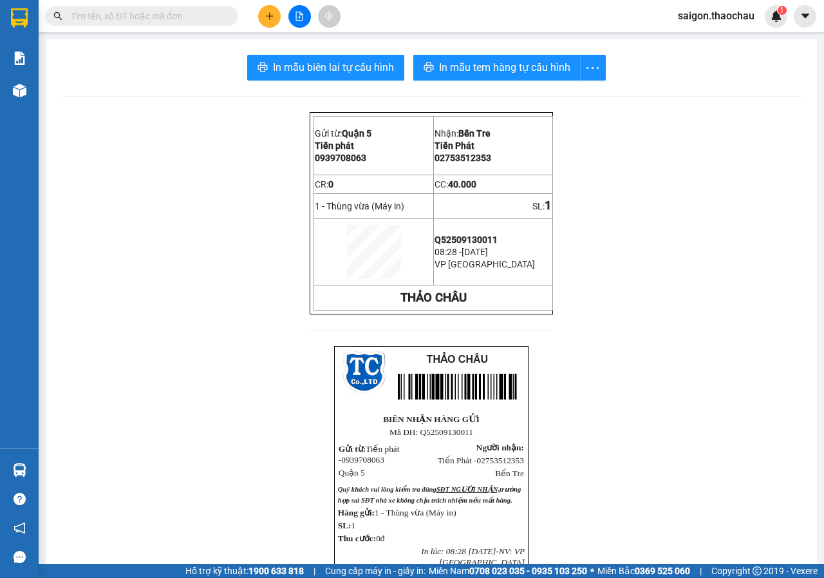
click at [769, 265] on div "Gửi từ: Quận 5 Tiến phát 0939708063 Nhận: Bến Tre Tiến Phát 02753512353 CR: …" at bounding box center [431, 472] width 741 height 720
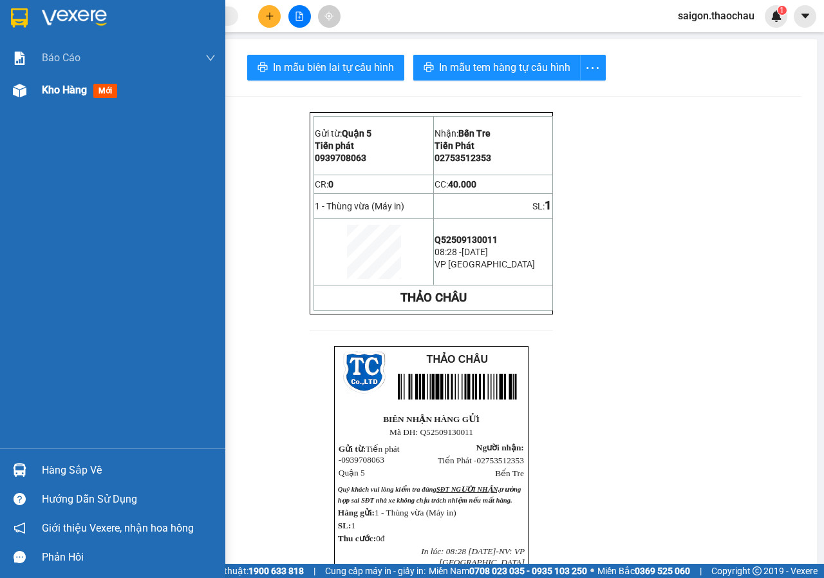
click at [81, 90] on span "Kho hàng" at bounding box center [64, 90] width 45 height 12
click at [82, 89] on span "Kho hàng" at bounding box center [64, 90] width 45 height 12
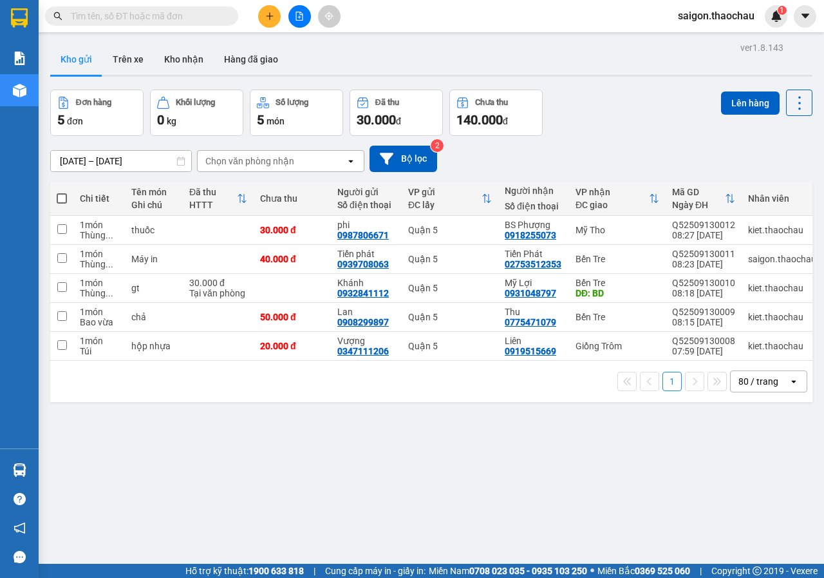
click at [59, 197] on span at bounding box center [62, 198] width 10 height 10
click at [62, 192] on input "checkbox" at bounding box center [62, 192] width 0 height 0
checkbox input "true"
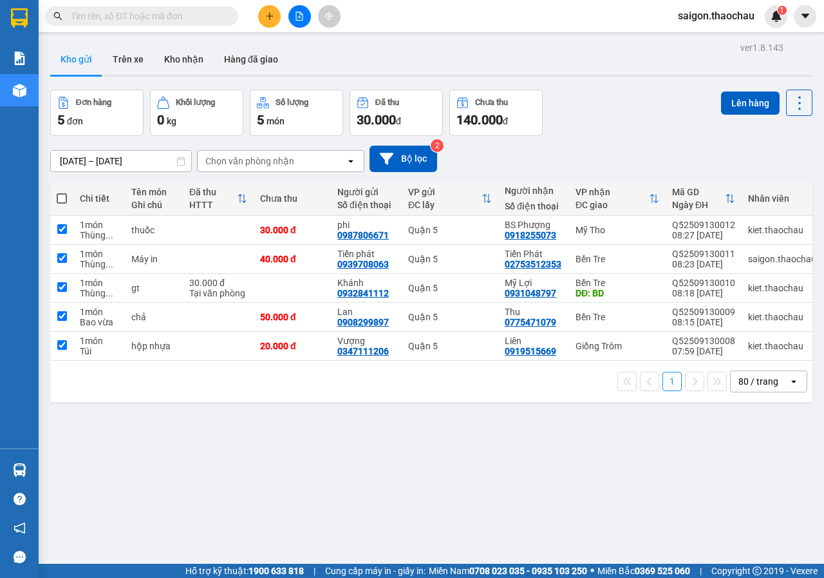
checkbox input "true"
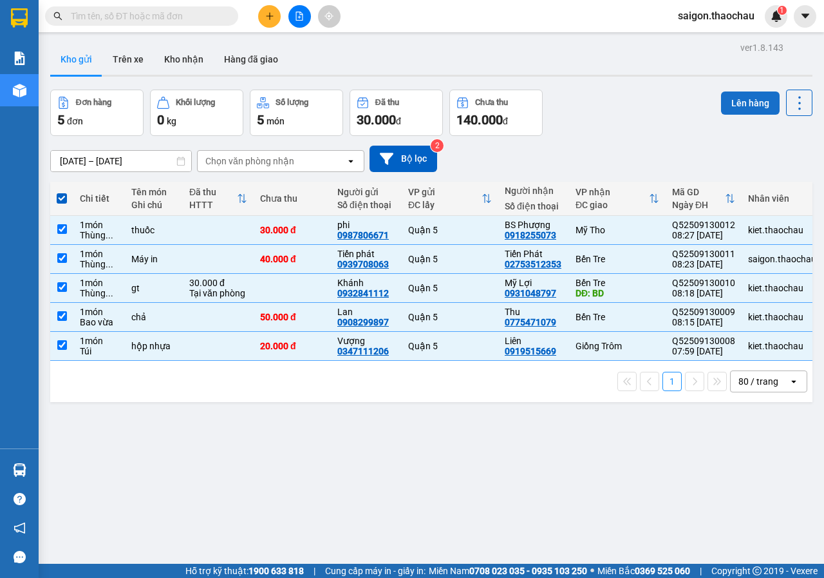
click at [761, 95] on button "Lên hàng" at bounding box center [750, 102] width 59 height 23
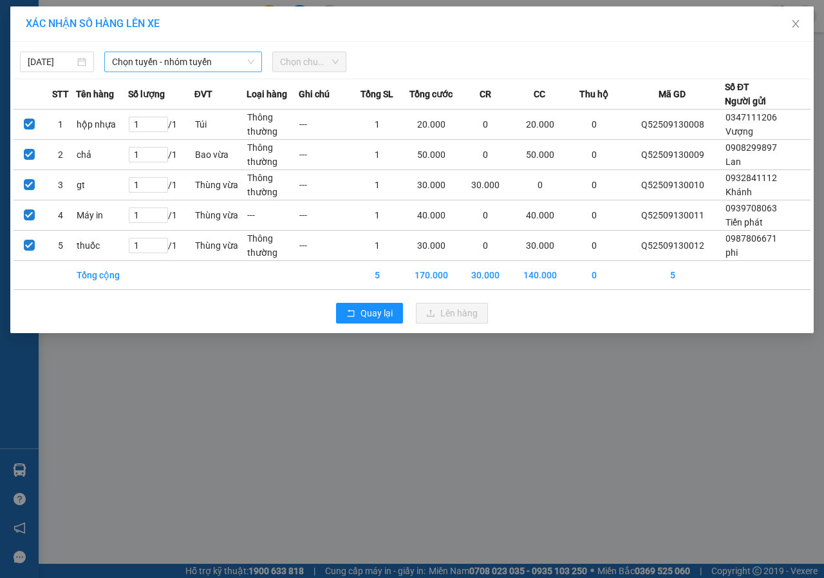
click at [172, 54] on span "Chọn tuyến - nhóm tuyến" at bounding box center [183, 61] width 142 height 19
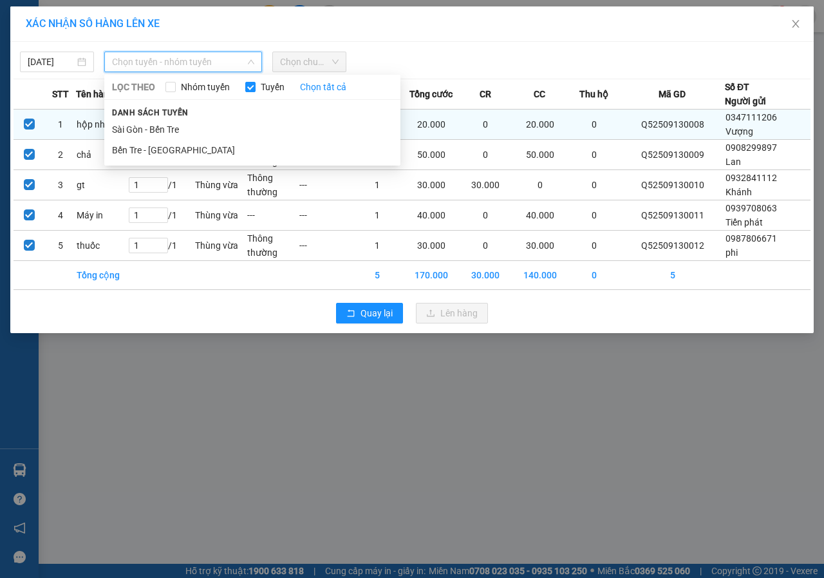
click at [167, 122] on li "Sài Gòn - Bến Tre" at bounding box center [252, 129] width 296 height 21
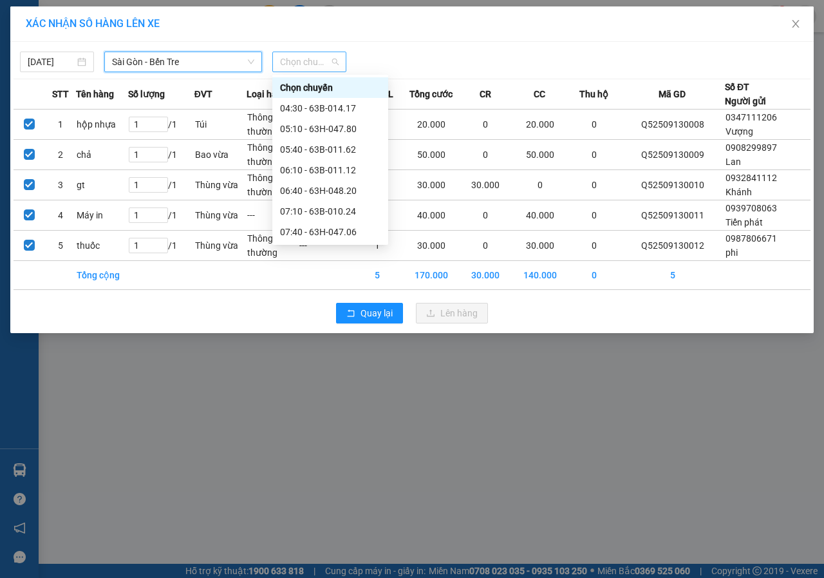
click at [332, 56] on span "Chọn chuyến" at bounding box center [309, 61] width 59 height 19
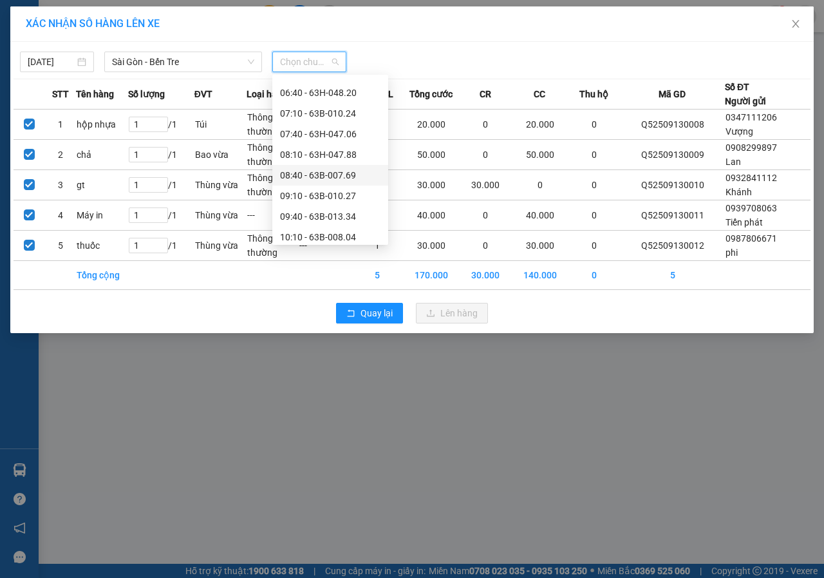
scroll to position [193, 0]
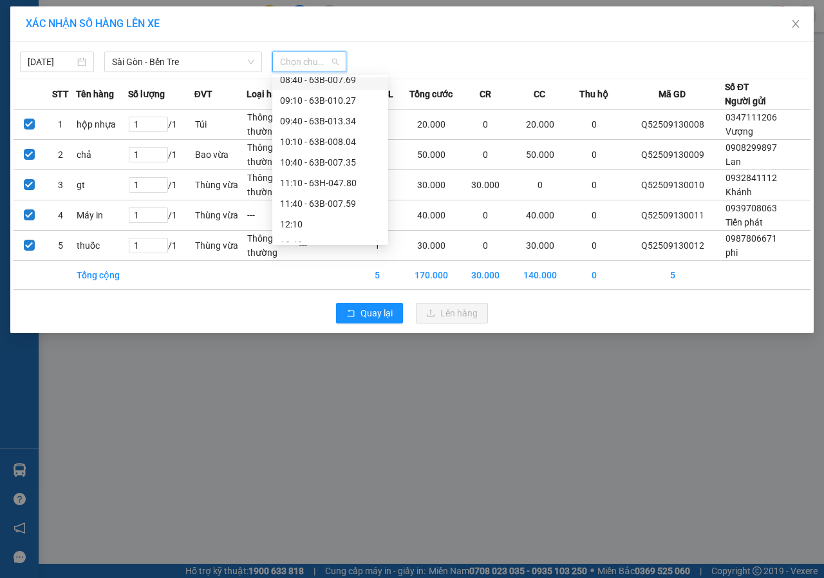
click at [345, 80] on div "08:40 - 63B-007.69" at bounding box center [330, 80] width 100 height 14
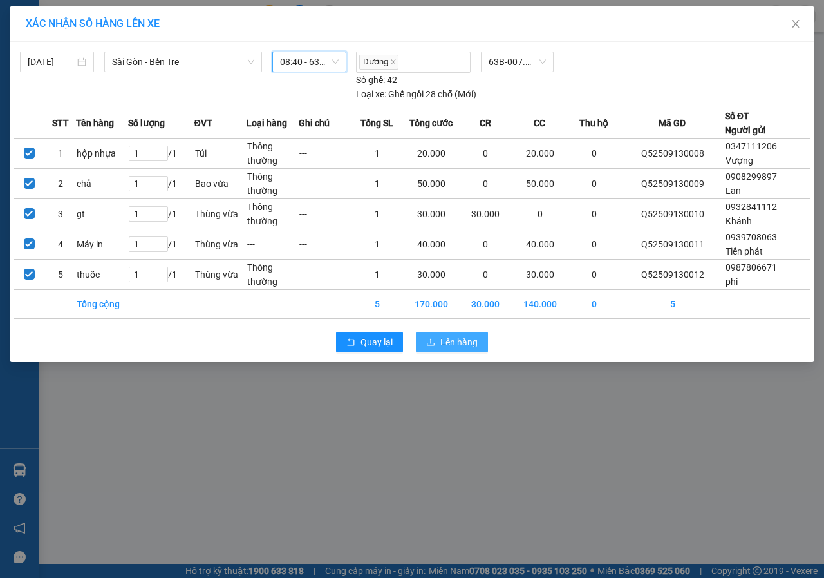
click at [453, 338] on span "Lên hàng" at bounding box center [459, 342] width 37 height 14
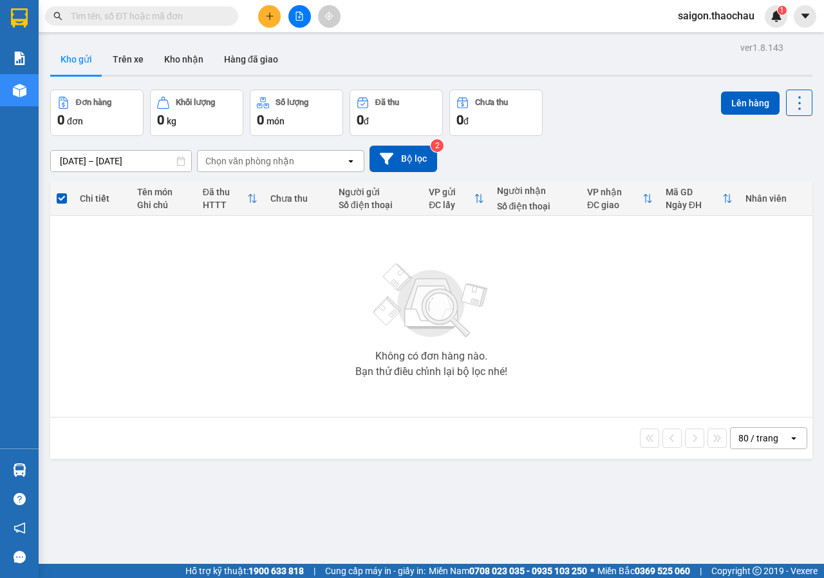
click at [300, 22] on button at bounding box center [300, 16] width 23 height 23
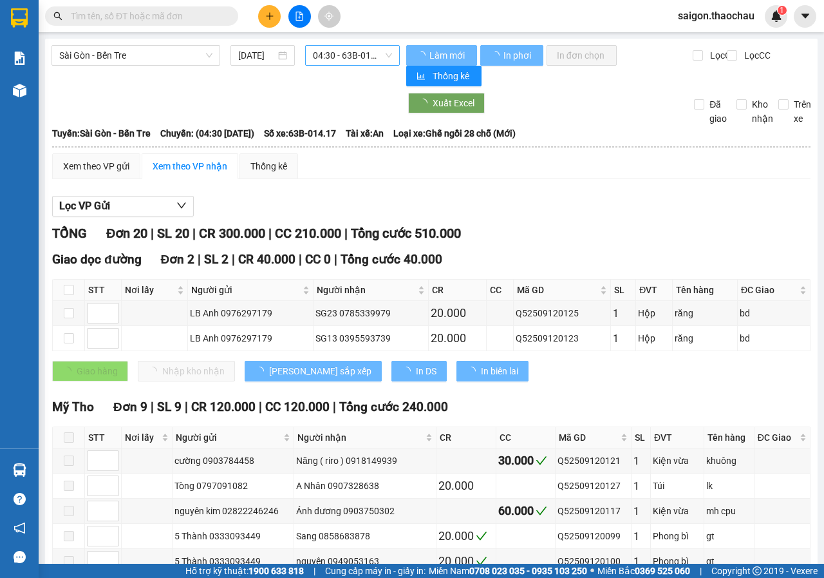
click at [339, 59] on span "04:30 - 63B-014.17" at bounding box center [352, 55] width 79 height 19
click at [341, 59] on span "04:30 - 63B-014.17" at bounding box center [352, 55] width 79 height 19
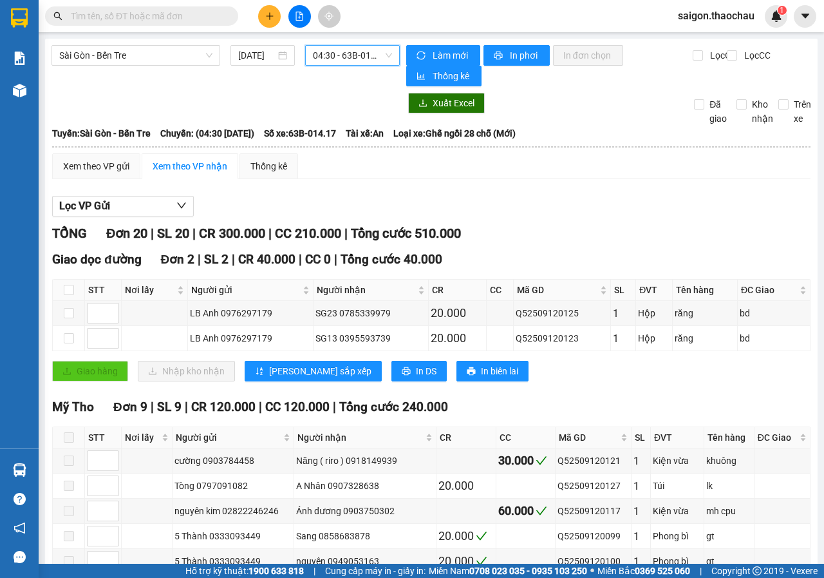
click at [354, 53] on span "04:30 - 63B-014.17" at bounding box center [352, 55] width 79 height 19
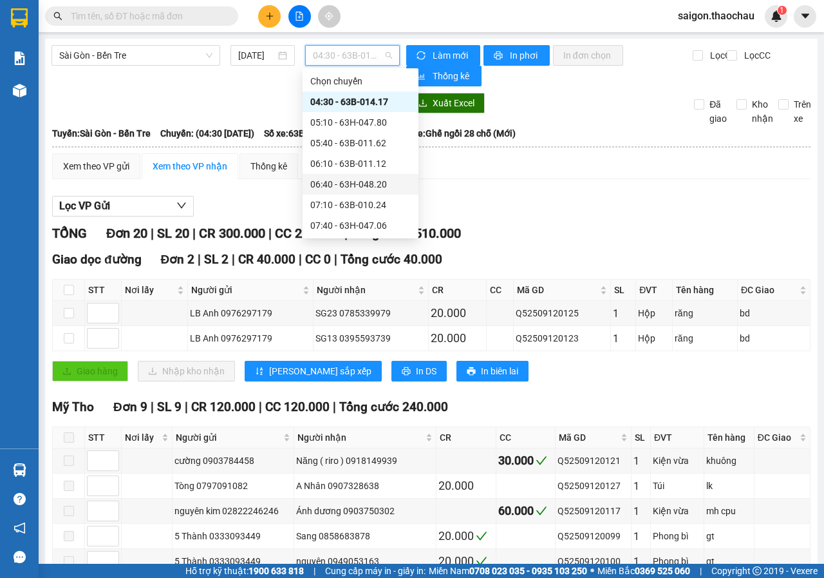
scroll to position [129, 0]
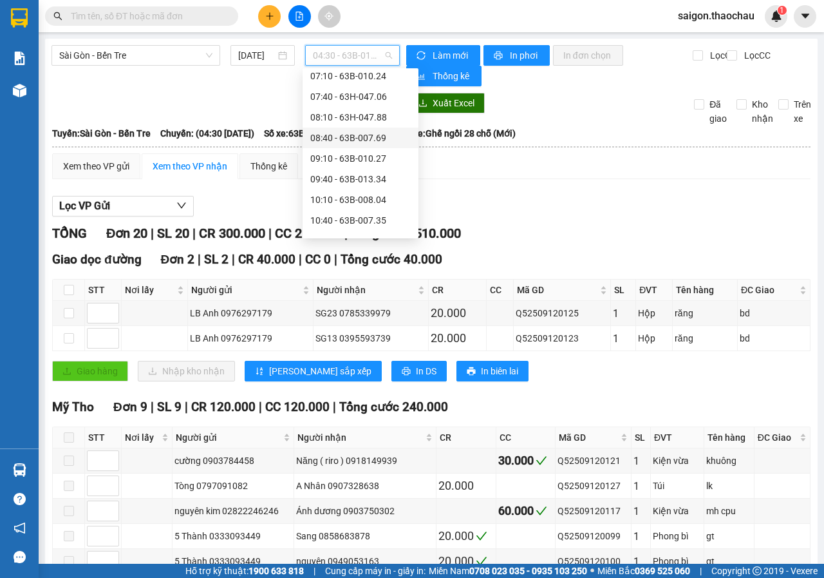
click at [365, 142] on div "08:40 - 63B-007.69" at bounding box center [360, 138] width 100 height 14
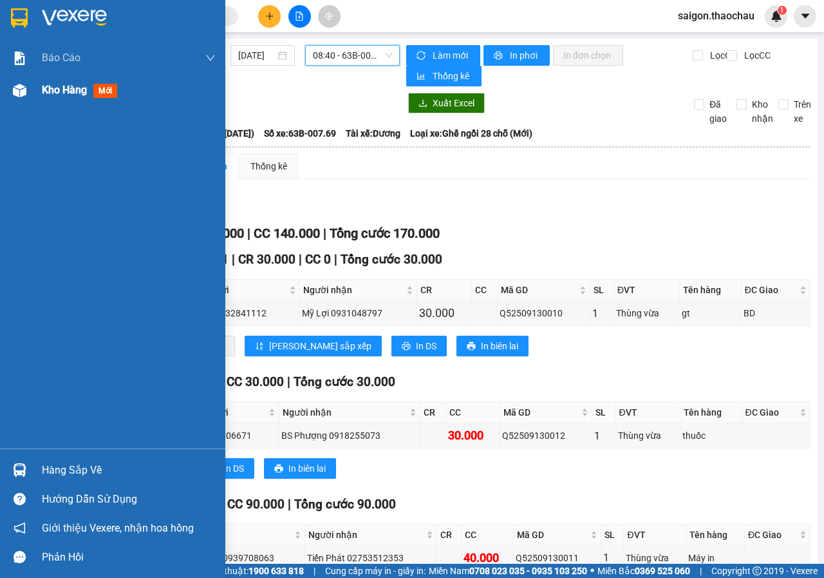
click at [53, 91] on span "Kho hàng" at bounding box center [64, 90] width 45 height 12
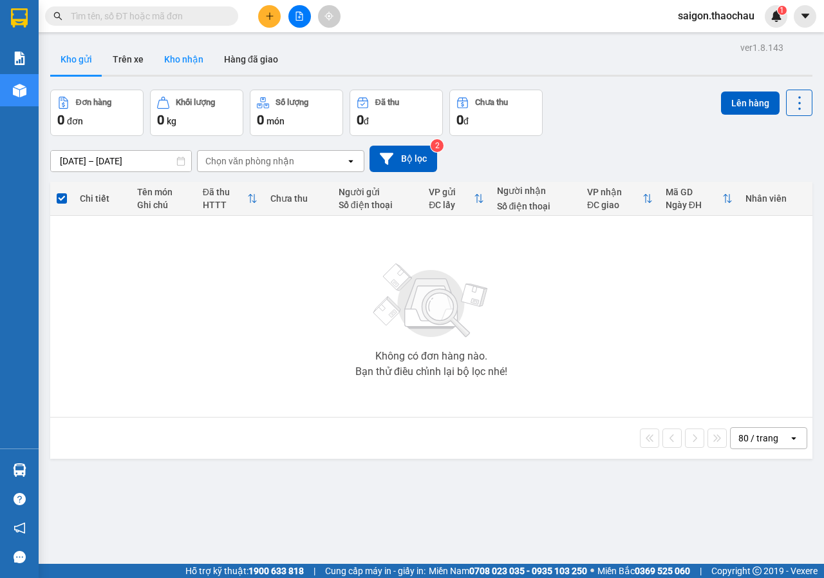
click at [198, 59] on button "Kho nhận" at bounding box center [184, 59] width 60 height 31
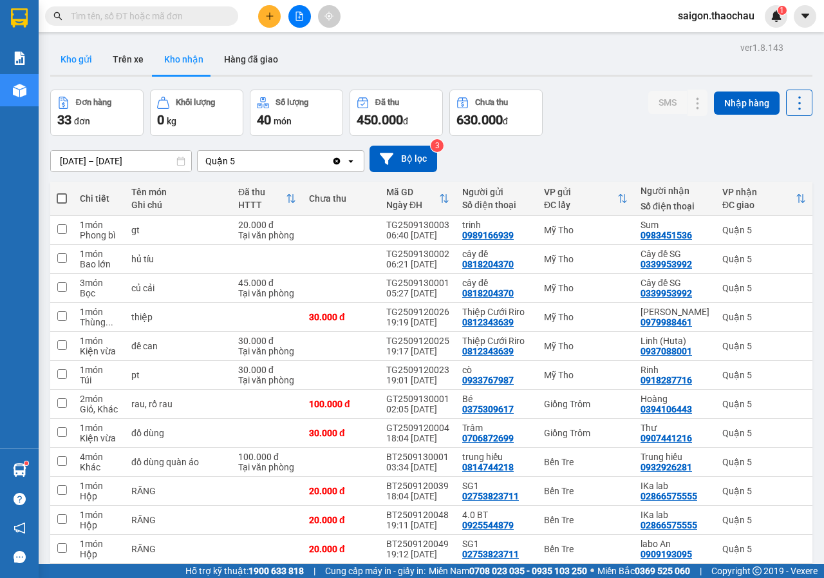
click at [77, 62] on button "Kho gửi" at bounding box center [76, 59] width 52 height 31
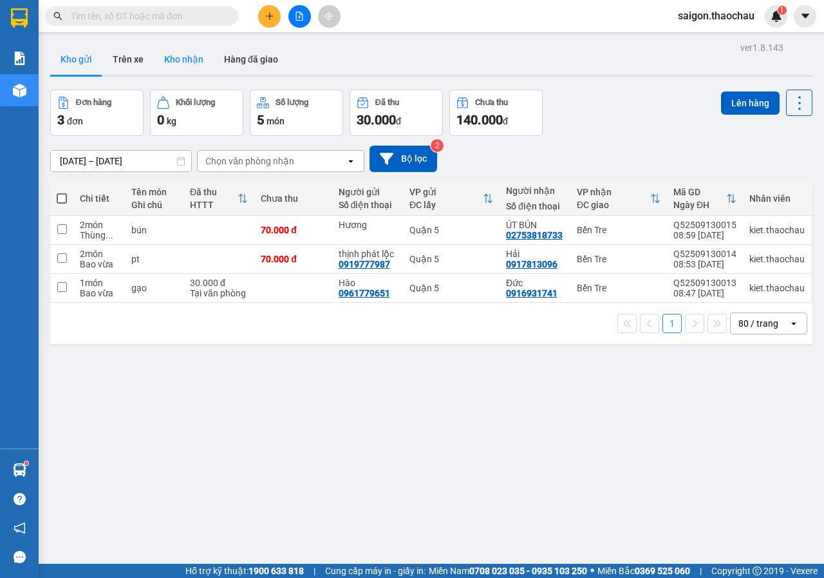
click at [192, 61] on button "Kho nhận" at bounding box center [184, 59] width 60 height 31
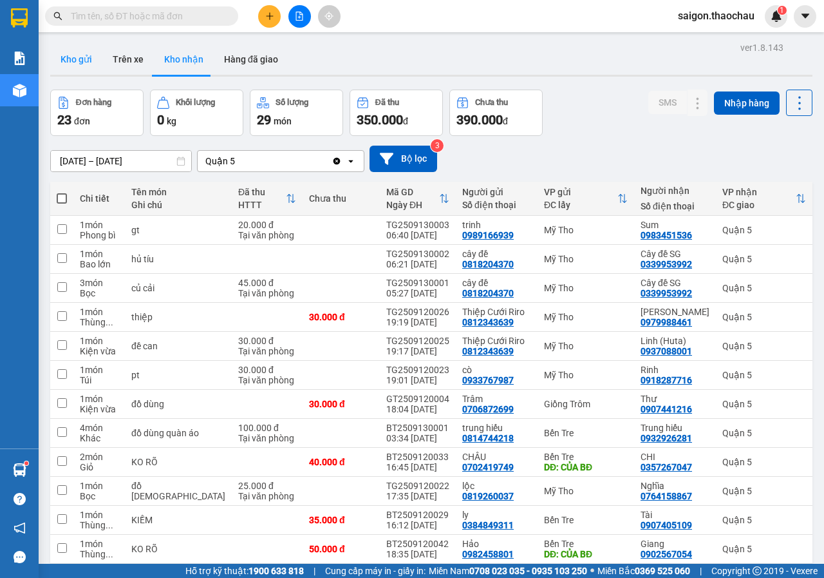
click at [79, 67] on button "Kho gửi" at bounding box center [76, 59] width 52 height 31
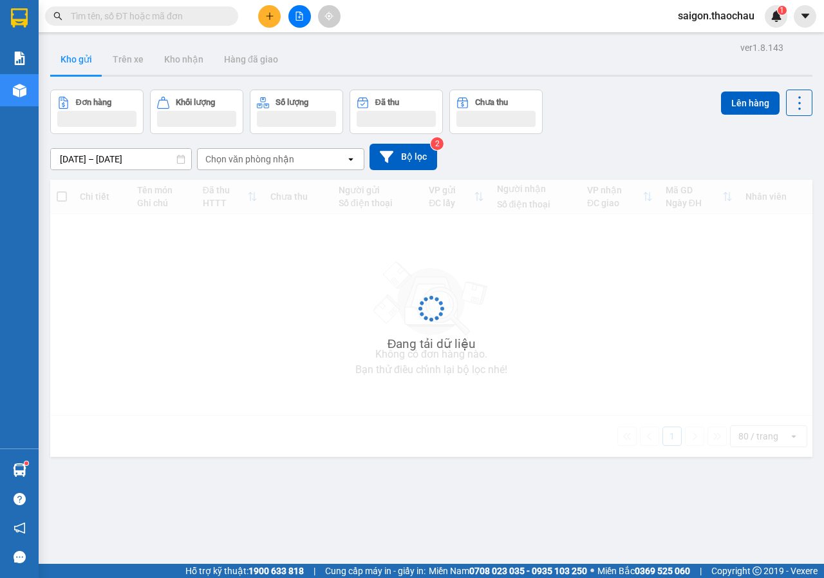
click at [79, 67] on button "Kho gửi" at bounding box center [76, 59] width 52 height 31
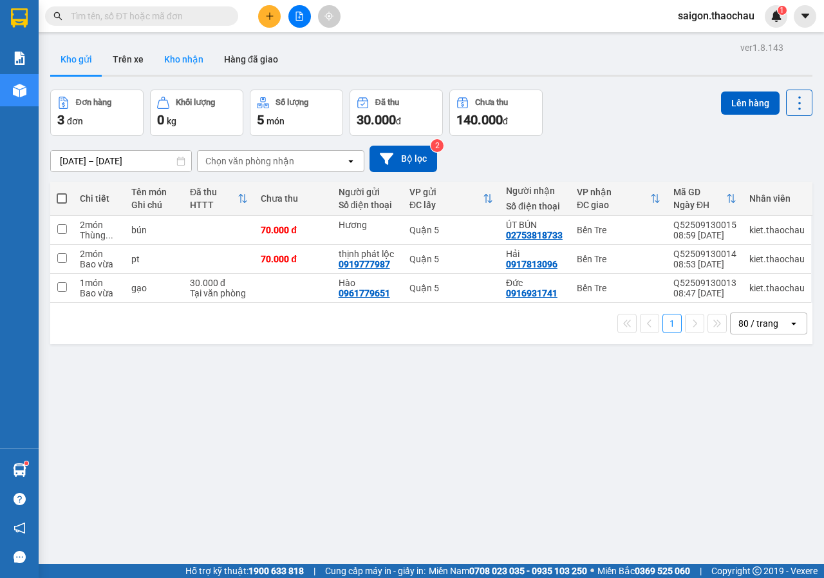
click at [193, 55] on button "Kho nhận" at bounding box center [184, 59] width 60 height 31
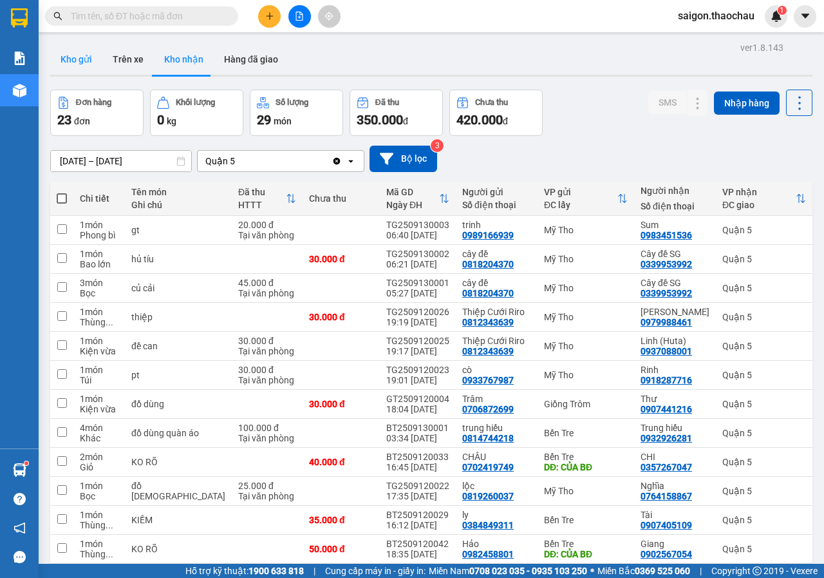
click at [61, 61] on button "Kho gửi" at bounding box center [76, 59] width 52 height 31
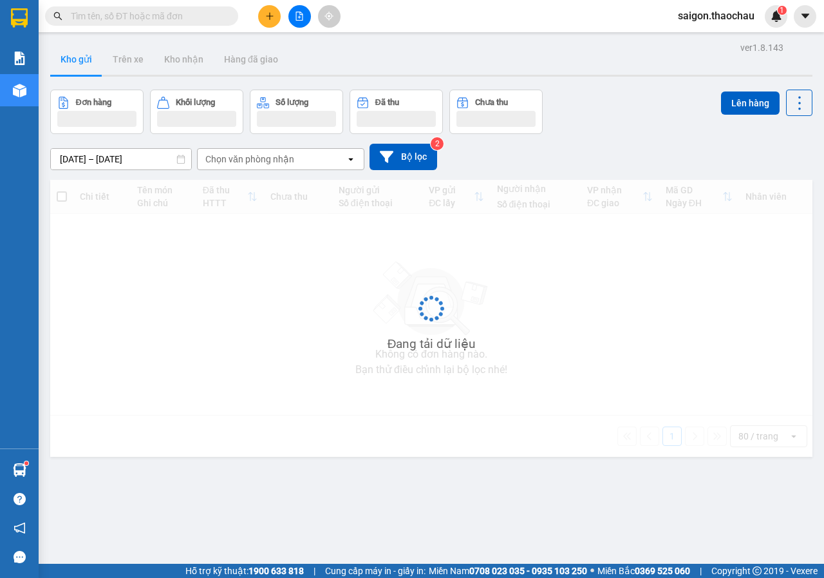
click at [61, 61] on button "Kho gửi" at bounding box center [76, 59] width 52 height 31
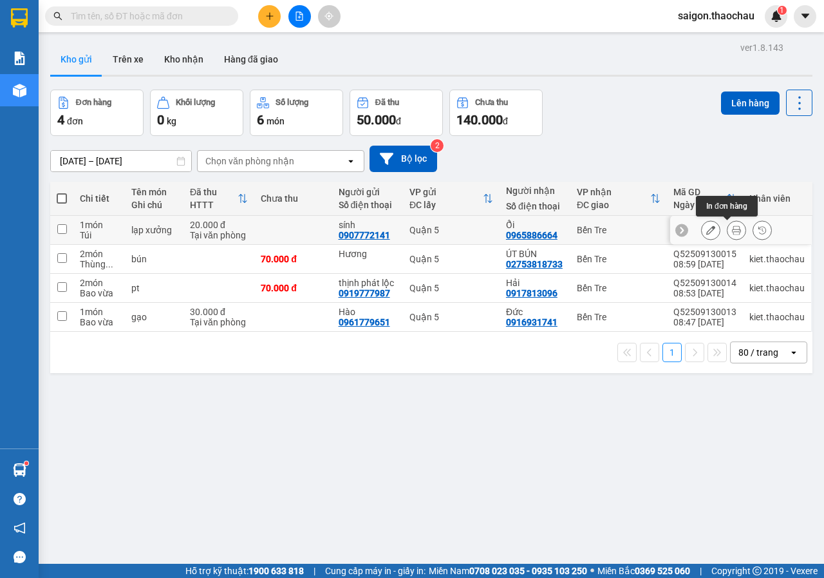
click at [728, 235] on button at bounding box center [737, 230] width 18 height 23
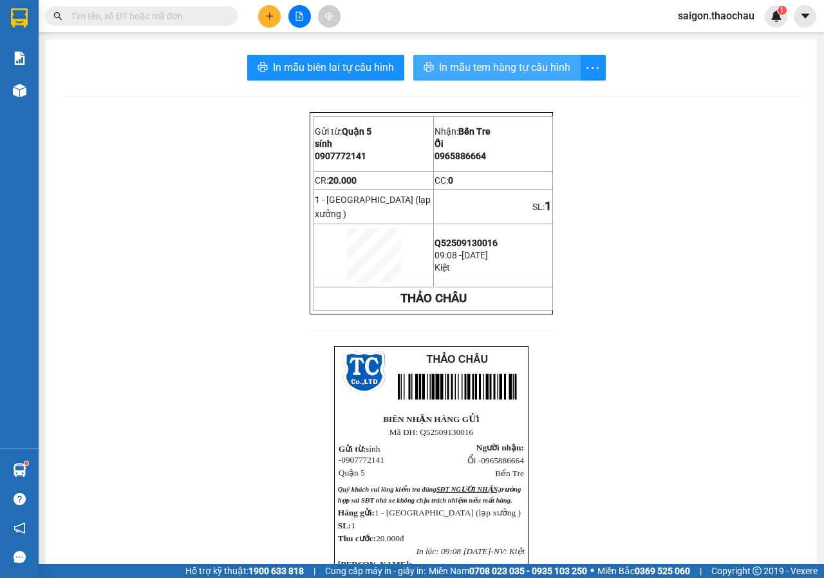
click at [468, 61] on span "In mẫu tem hàng tự cấu hình" at bounding box center [504, 67] width 131 height 16
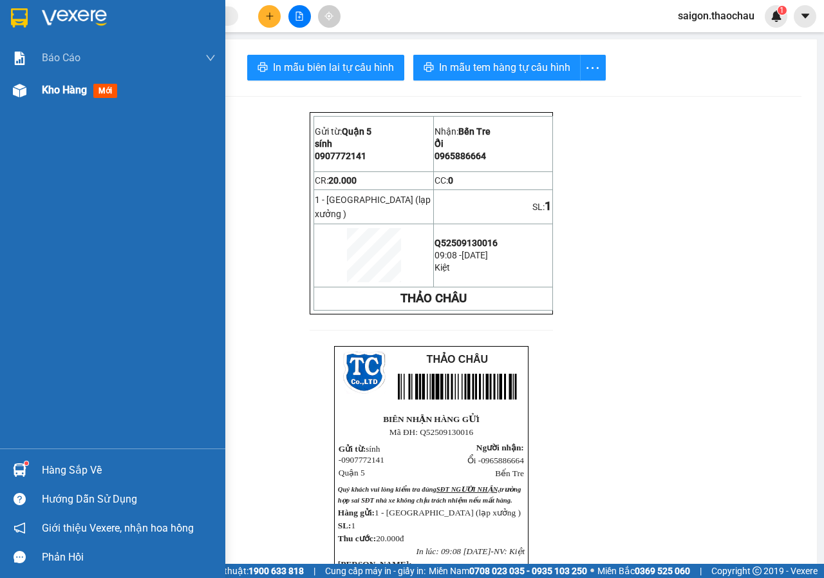
click at [64, 97] on div "Kho hàng mới" at bounding box center [82, 90] width 81 height 16
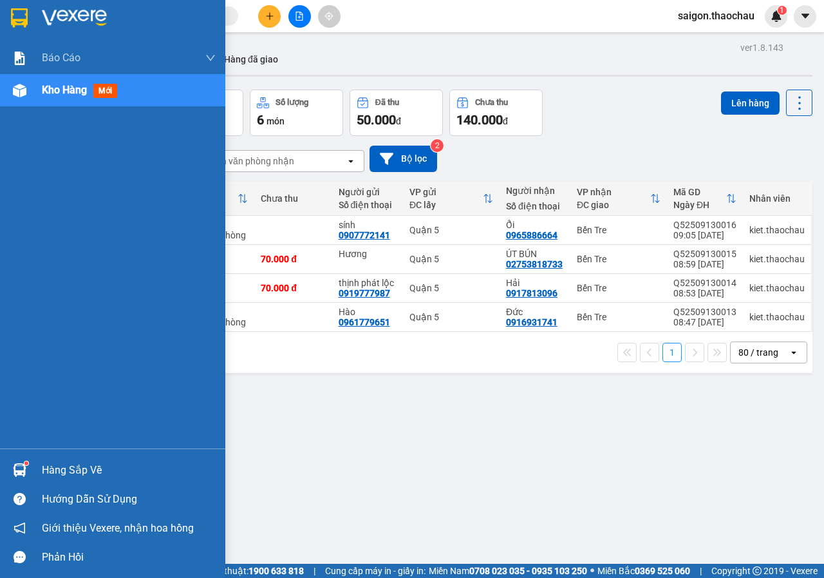
click at [62, 459] on div "Hàng sắp về" at bounding box center [112, 469] width 225 height 29
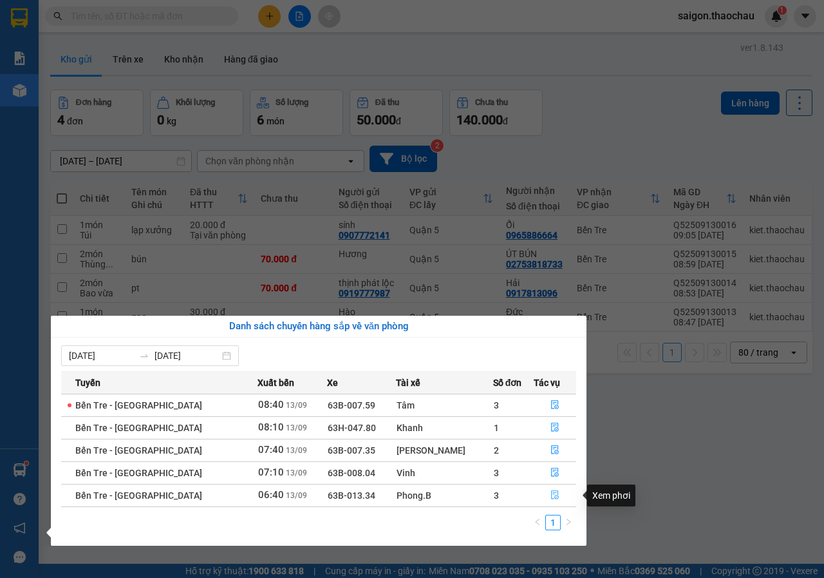
click at [555, 497] on button "button" at bounding box center [556, 495] width 42 height 21
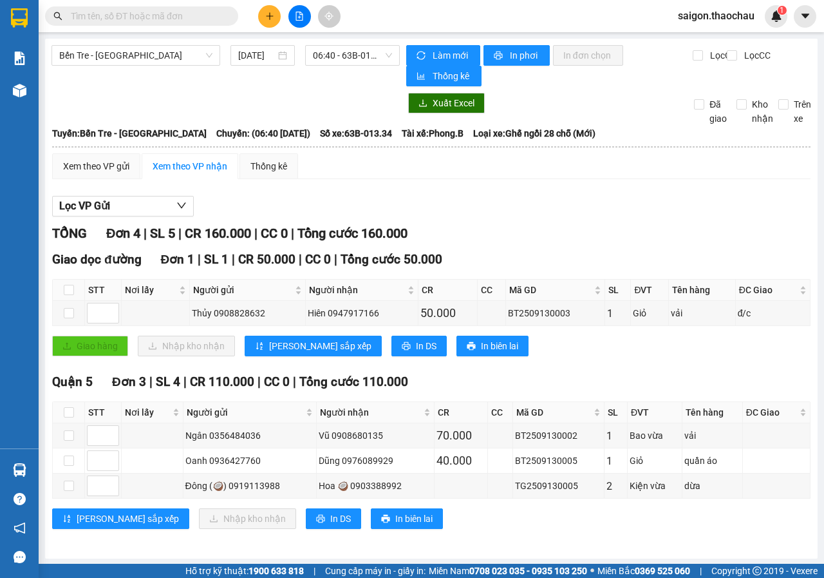
scroll to position [1, 0]
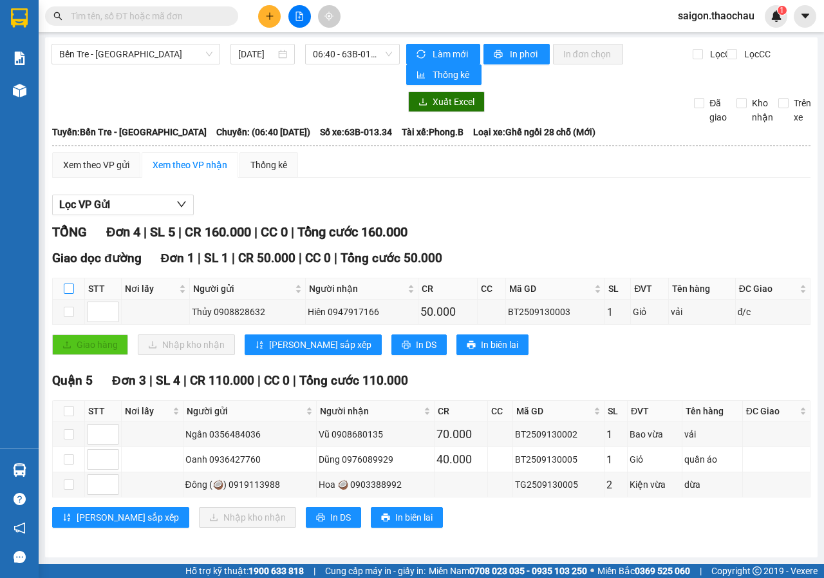
click at [66, 285] on input "checkbox" at bounding box center [69, 288] width 10 height 10
checkbox input "true"
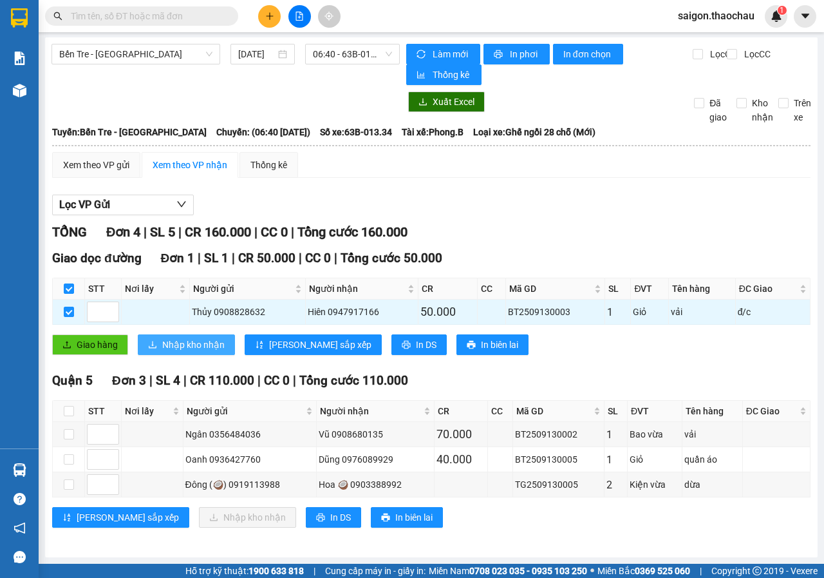
click at [193, 353] on button "Nhập kho nhận" at bounding box center [186, 344] width 97 height 21
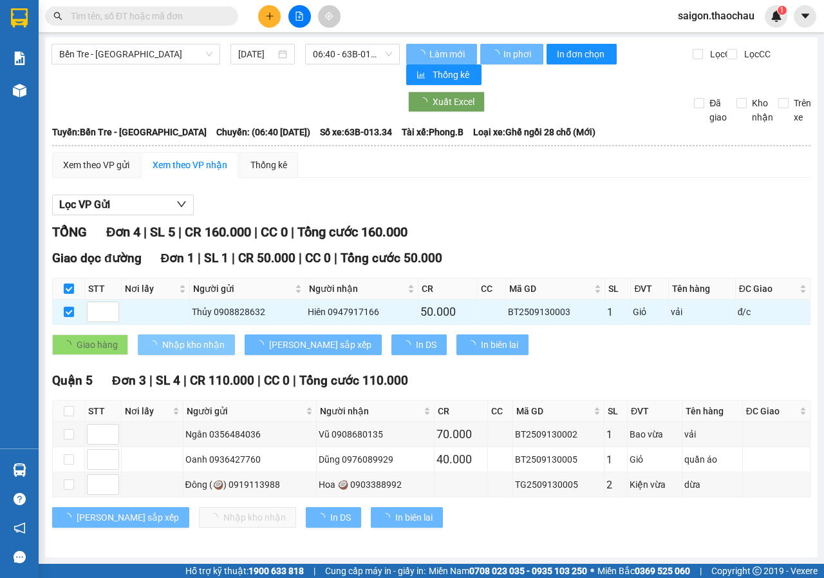
checkbox input "false"
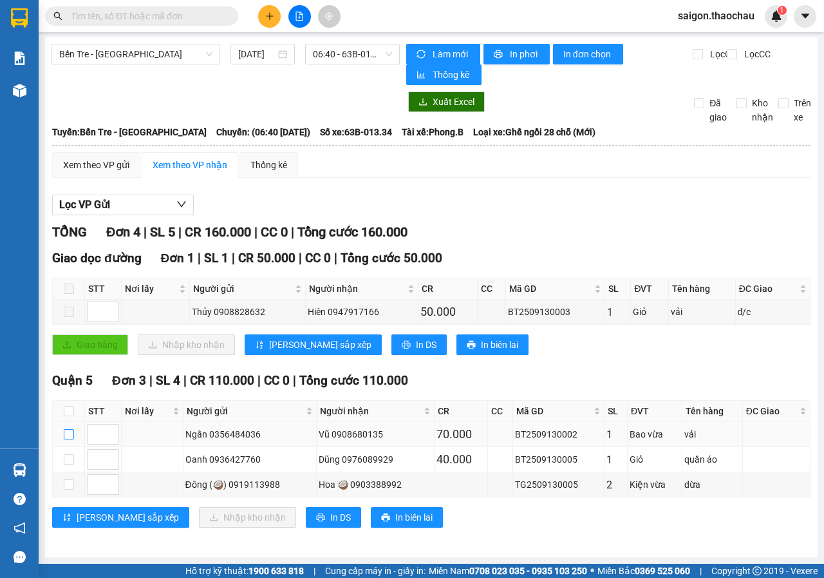
click at [71, 432] on input "checkbox" at bounding box center [69, 434] width 10 height 10
checkbox input "true"
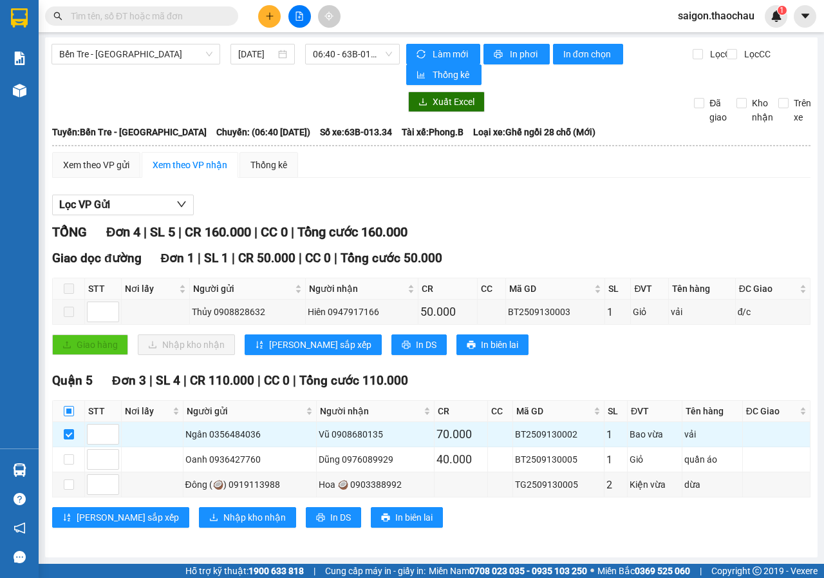
click at [70, 411] on input "checkbox" at bounding box center [69, 411] width 10 height 10
checkbox input "true"
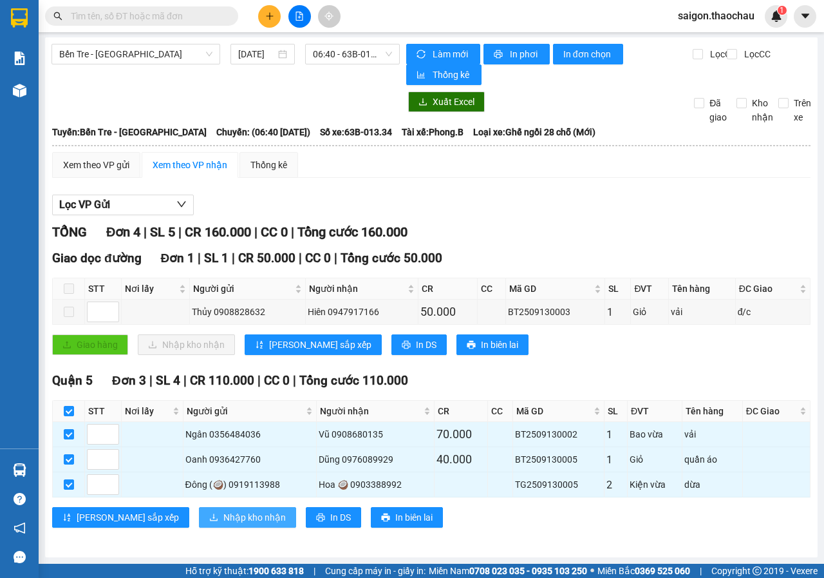
click at [224, 514] on span "Nhập kho nhận" at bounding box center [255, 517] width 62 height 14
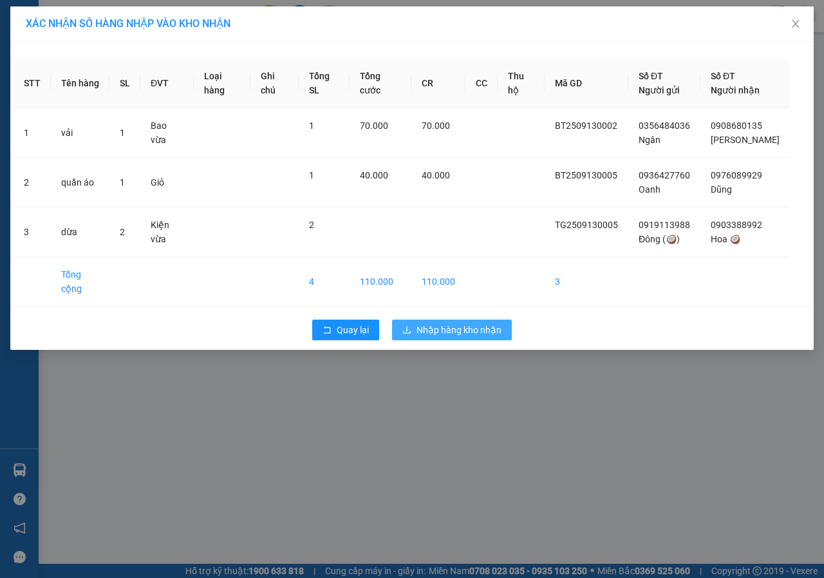
click at [484, 323] on span "Nhập hàng kho nhận" at bounding box center [459, 330] width 85 height 14
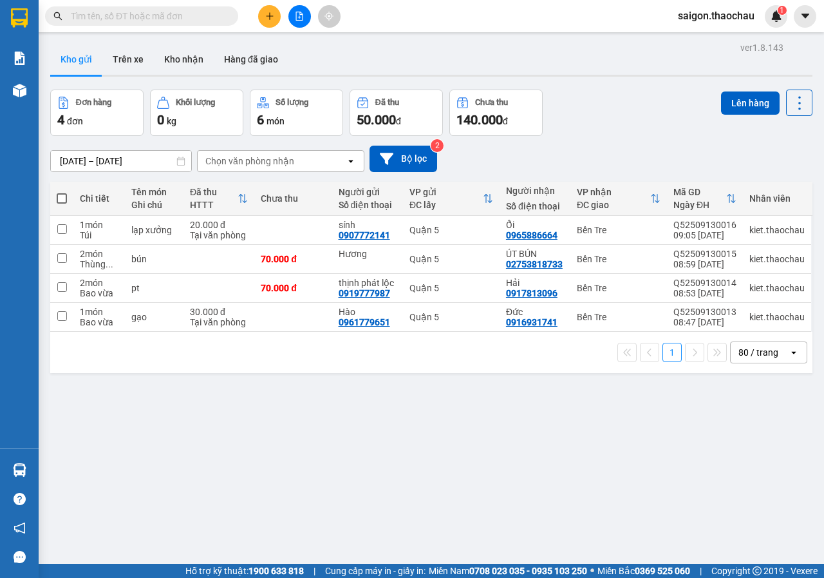
click at [65, 196] on span at bounding box center [62, 198] width 10 height 10
click at [62, 192] on input "checkbox" at bounding box center [62, 192] width 0 height 0
checkbox input "true"
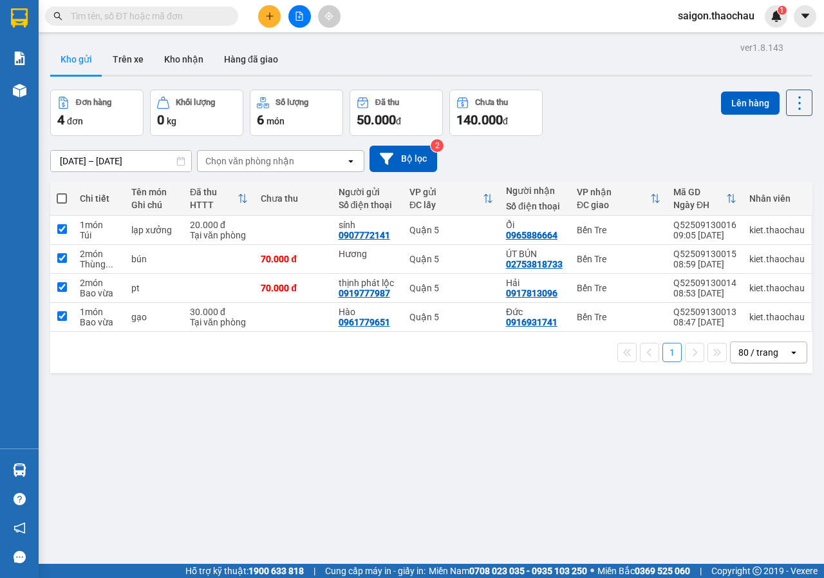
checkbox input "true"
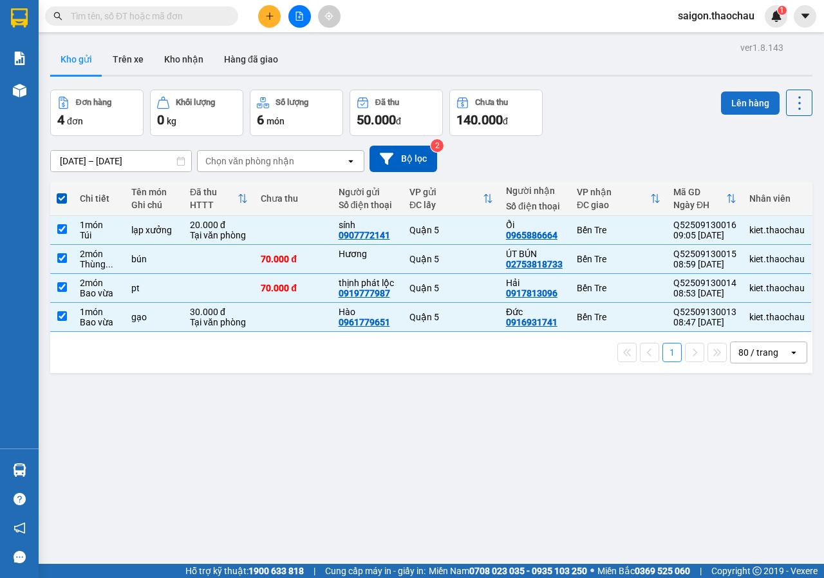
click at [742, 105] on button "Lên hàng" at bounding box center [750, 102] width 59 height 23
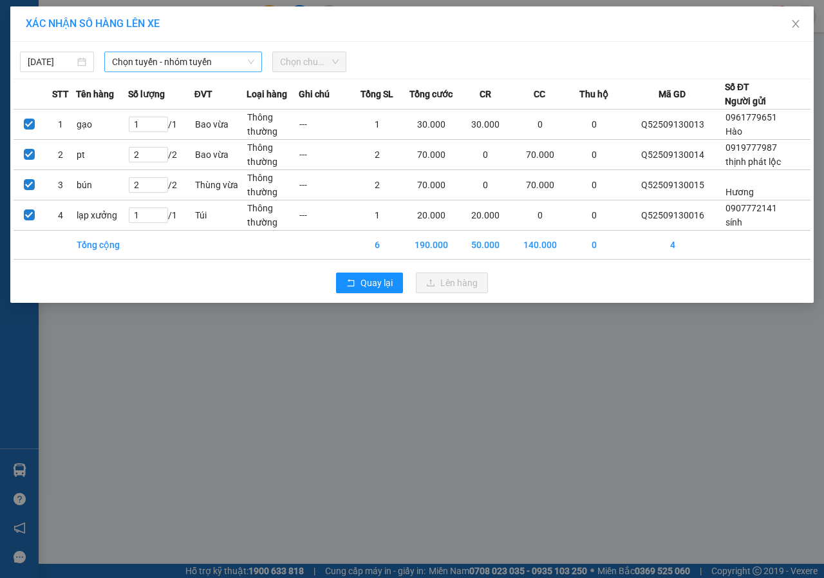
click at [225, 57] on span "Chọn tuyến - nhóm tuyến" at bounding box center [183, 61] width 142 height 19
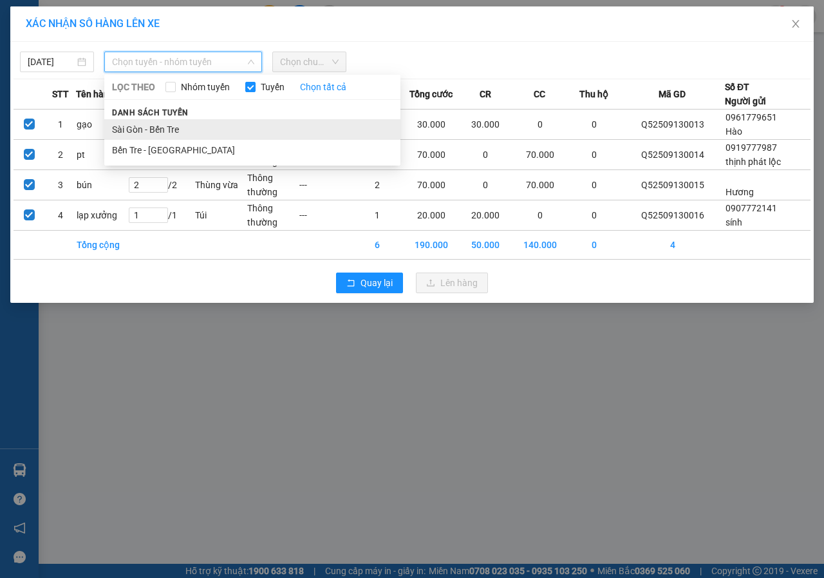
click at [148, 131] on li "Sài Gòn - Bến Tre" at bounding box center [252, 129] width 296 height 21
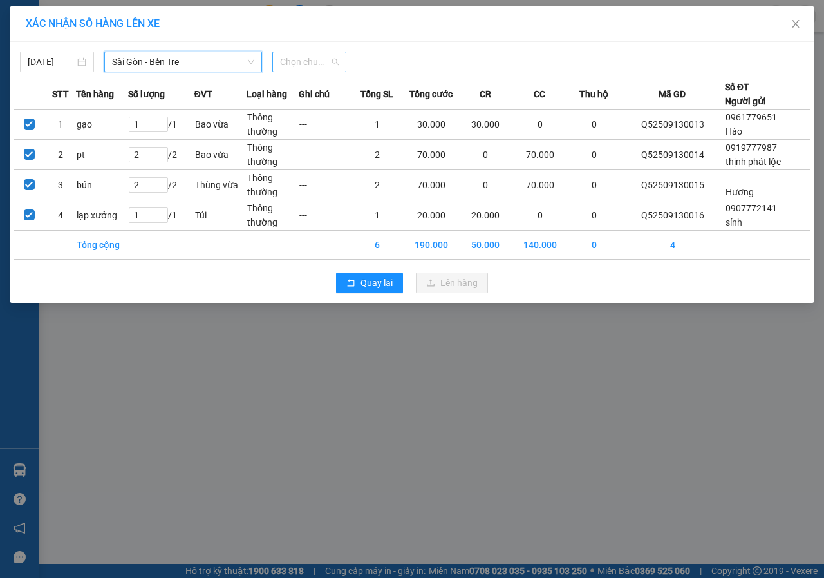
click at [309, 67] on span "Chọn chuyến" at bounding box center [309, 61] width 59 height 19
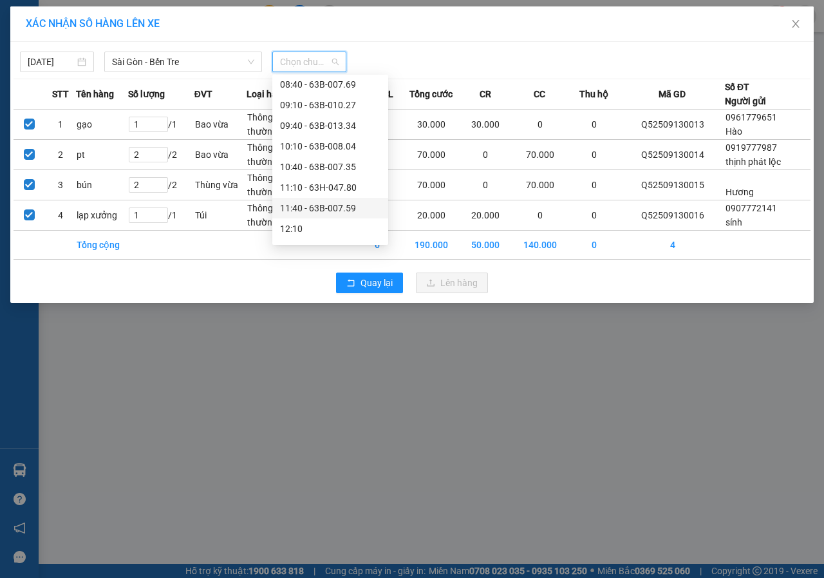
scroll to position [193, 0]
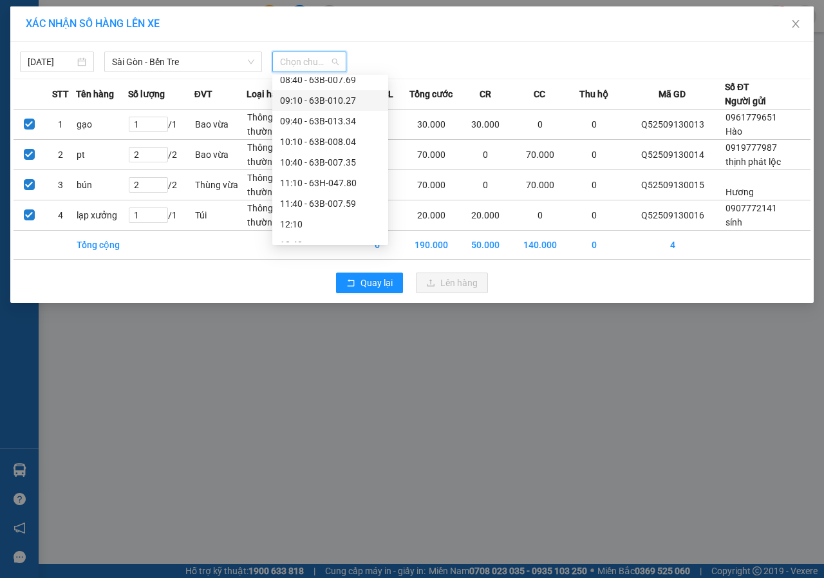
click at [341, 103] on div "09:10 - 63B-010.27" at bounding box center [330, 100] width 100 height 14
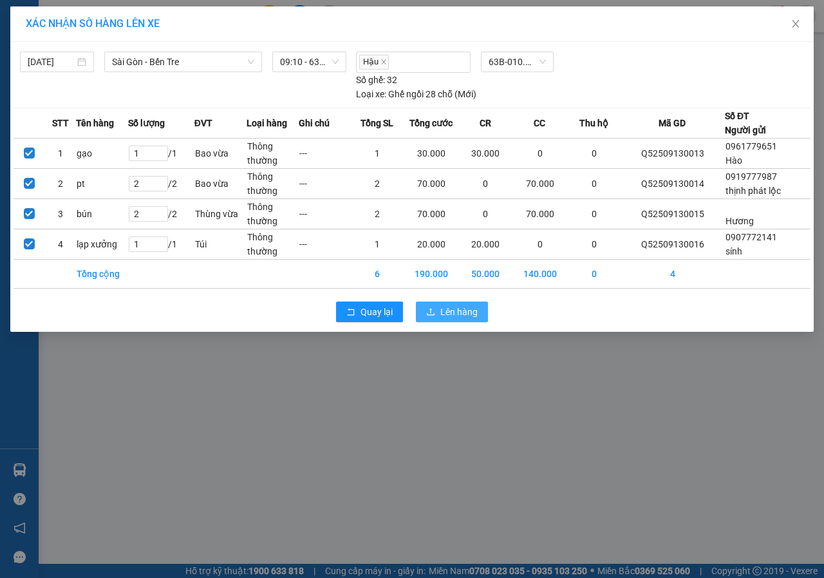
click at [466, 316] on span "Lên hàng" at bounding box center [459, 312] width 37 height 14
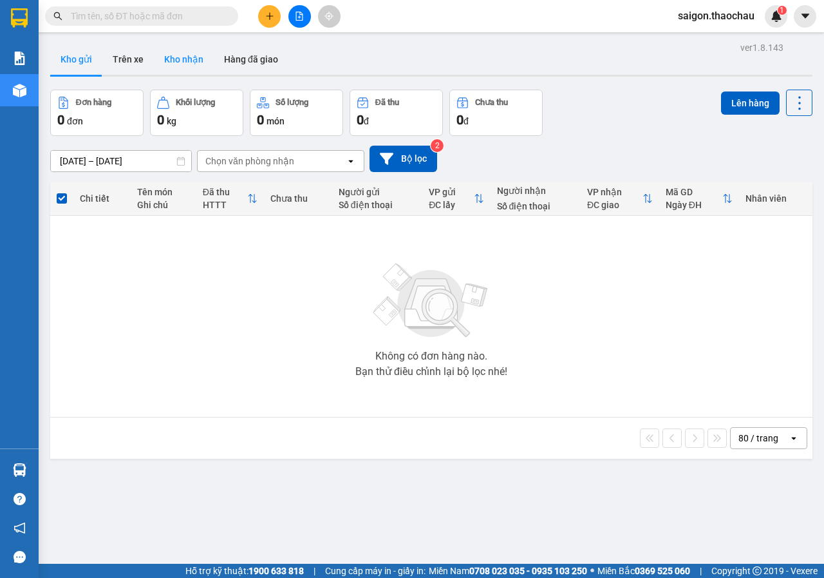
click at [164, 53] on button "Kho nhận" at bounding box center [184, 59] width 60 height 31
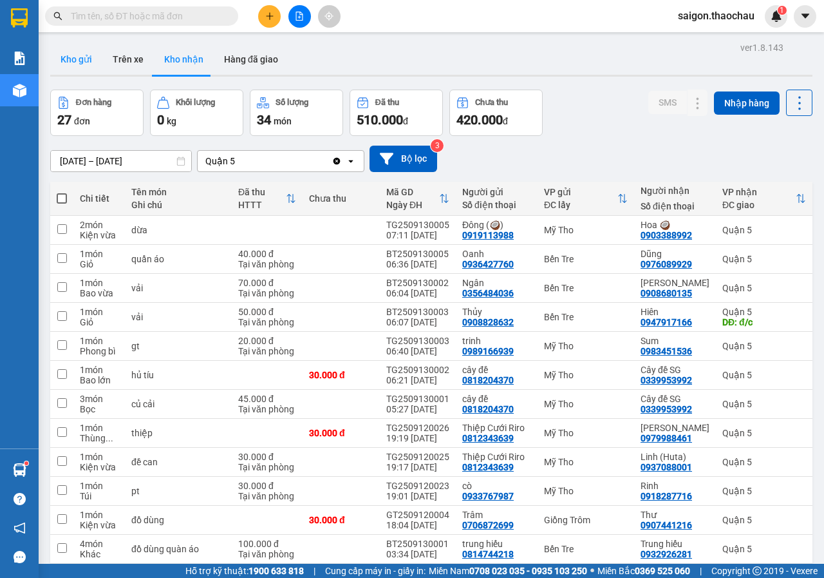
click at [72, 61] on button "Kho gửi" at bounding box center [76, 59] width 52 height 31
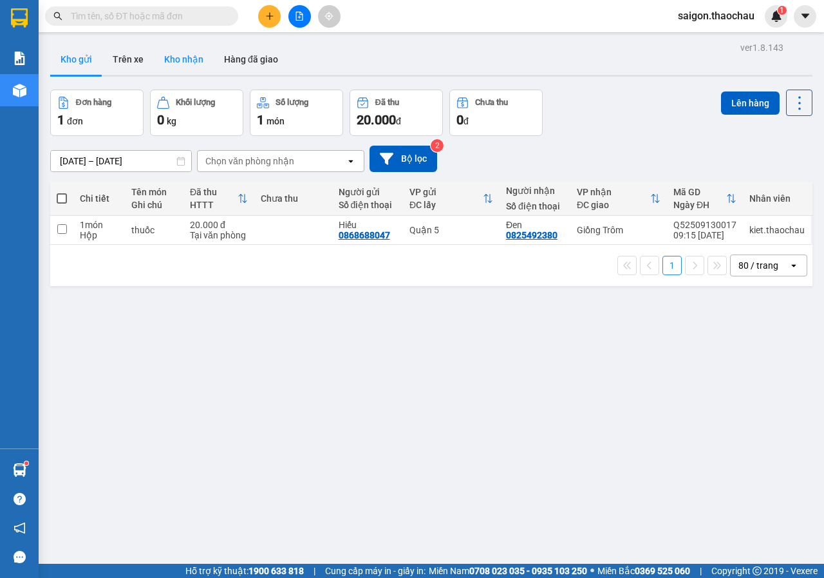
click at [200, 63] on button "Kho nhận" at bounding box center [184, 59] width 60 height 31
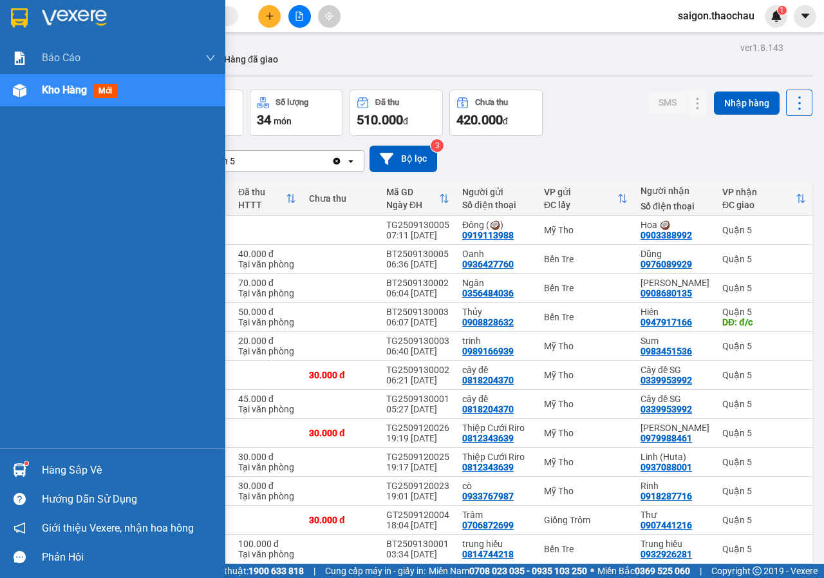
drag, startPoint x: 88, startPoint y: 472, endPoint x: 249, endPoint y: 454, distance: 161.4
click at [89, 472] on div "Hàng sắp về" at bounding box center [129, 470] width 174 height 19
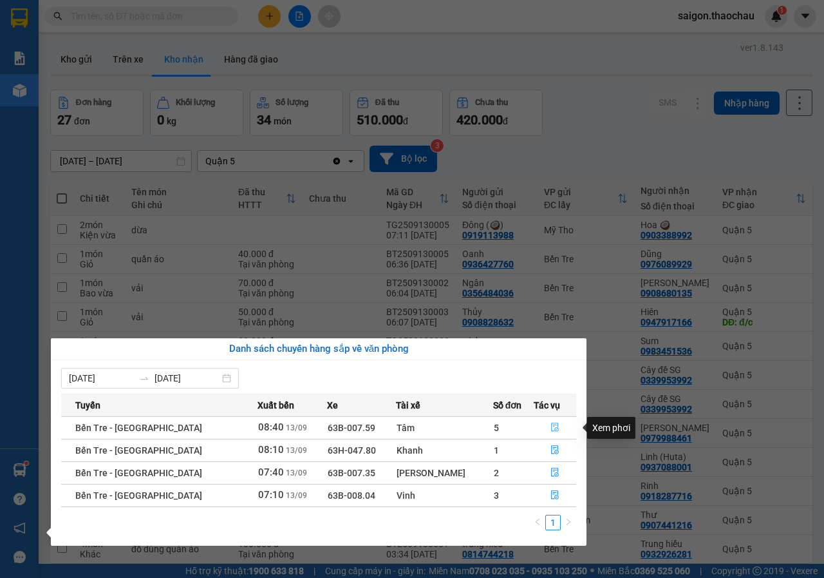
click at [571, 426] on button "button" at bounding box center [556, 427] width 42 height 21
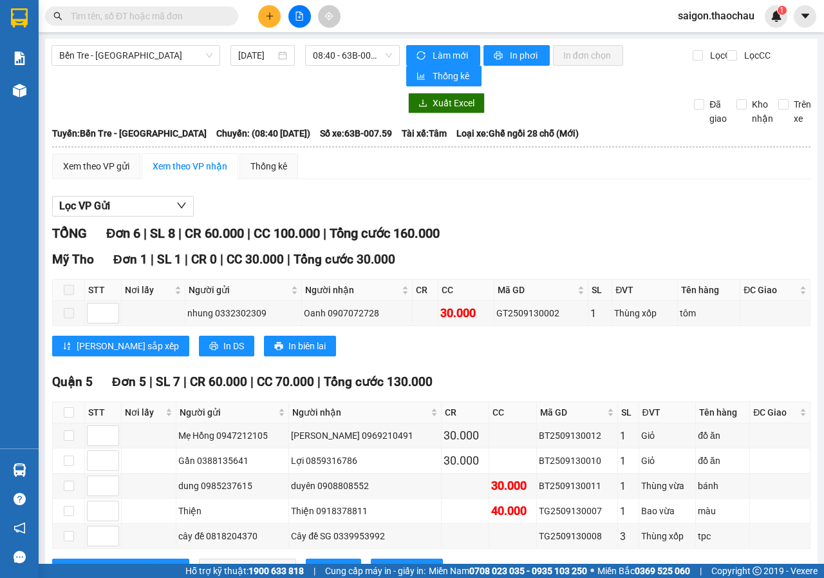
scroll to position [52, 0]
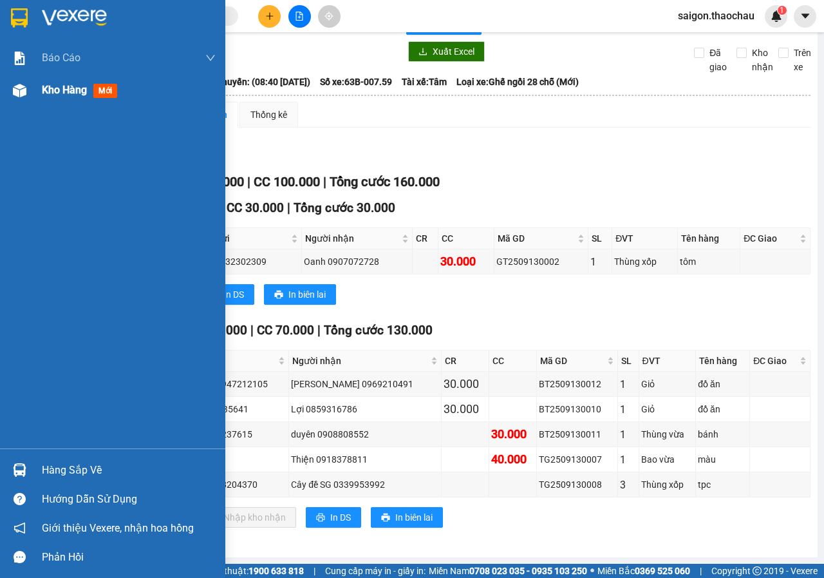
click at [82, 97] on div "Kho hàng mới" at bounding box center [82, 90] width 81 height 16
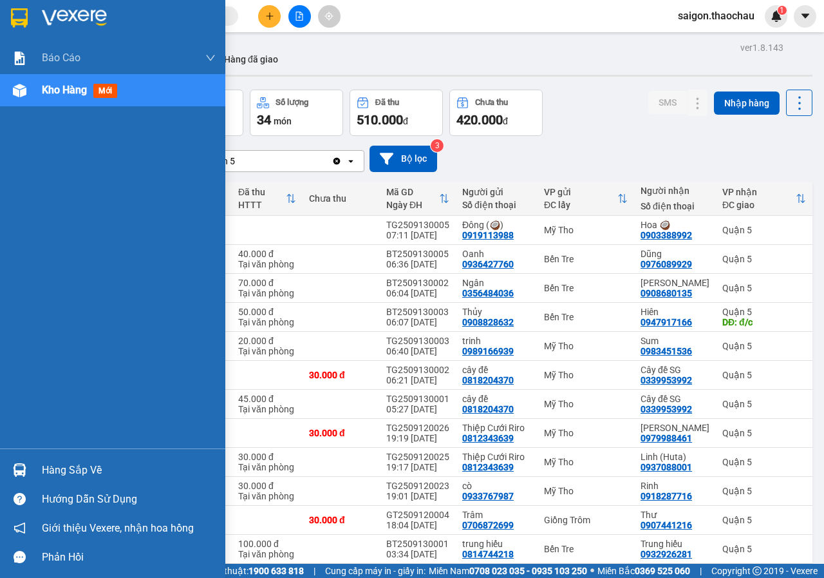
click at [97, 467] on div "Hàng sắp về" at bounding box center [129, 470] width 174 height 19
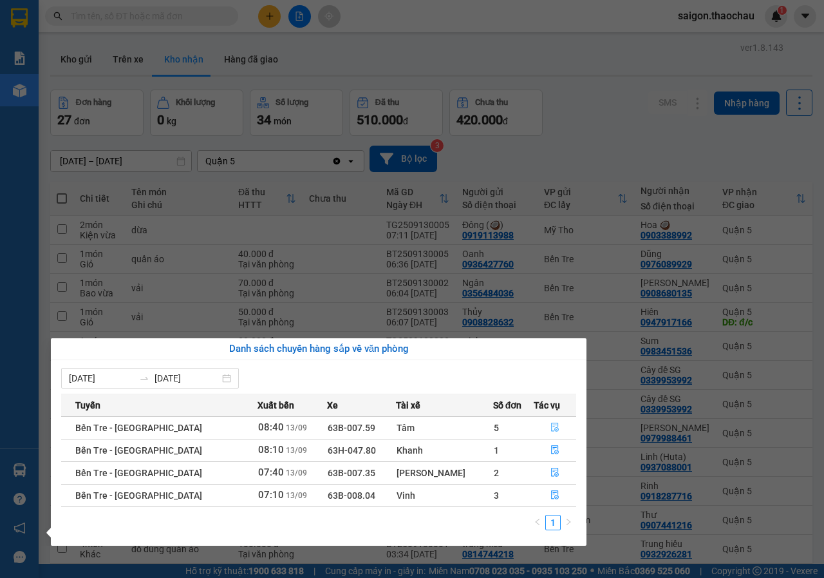
click at [561, 426] on button "button" at bounding box center [556, 427] width 42 height 21
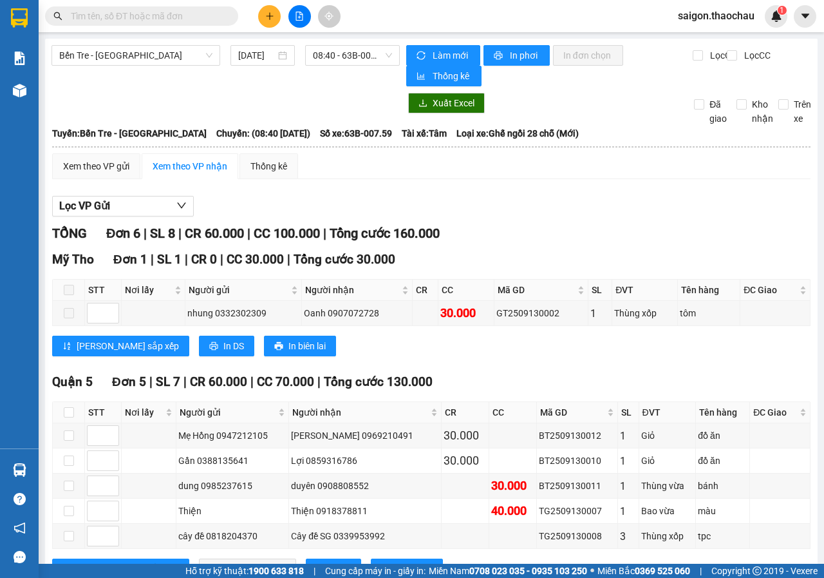
scroll to position [52, 0]
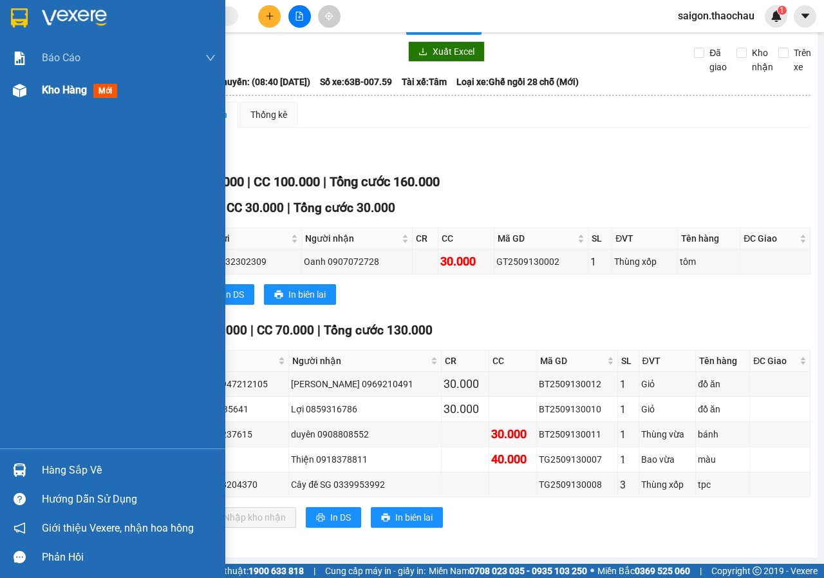
click at [61, 96] on span "Kho hàng" at bounding box center [64, 90] width 45 height 12
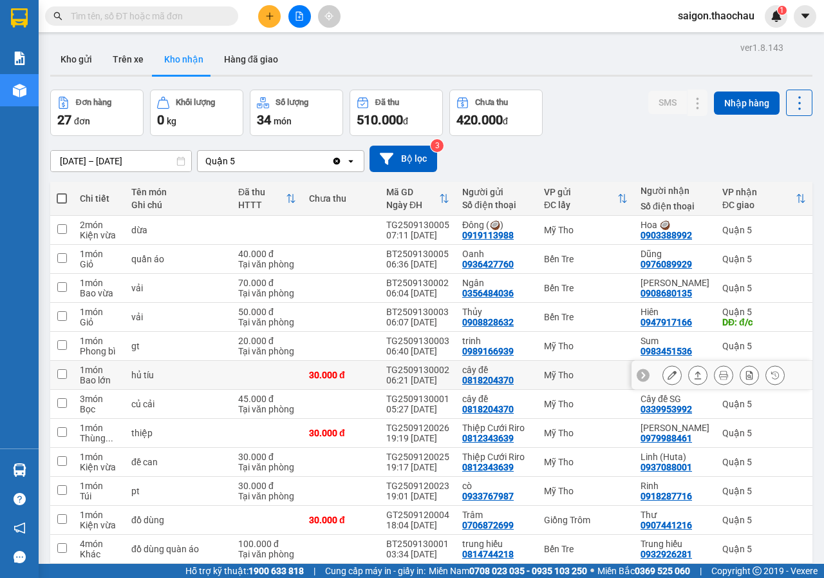
scroll to position [64, 0]
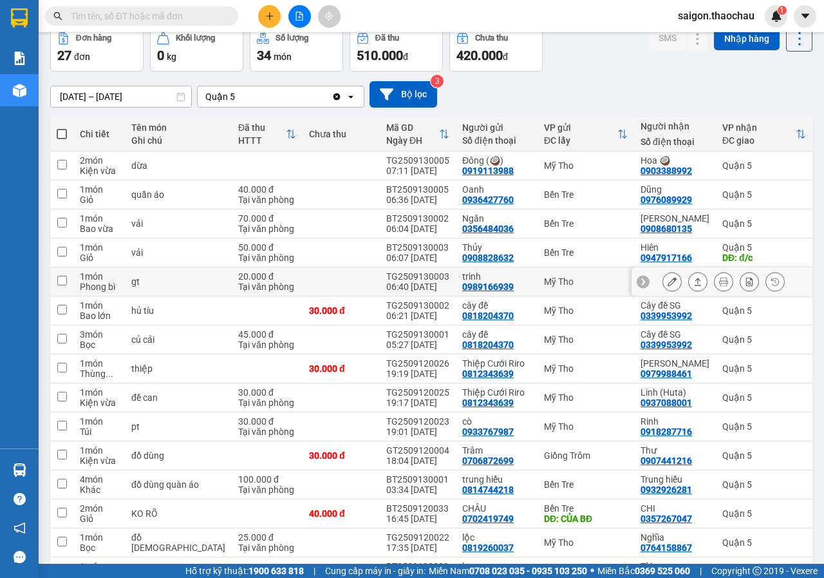
click at [65, 280] on input "checkbox" at bounding box center [62, 281] width 10 height 10
checkbox input "true"
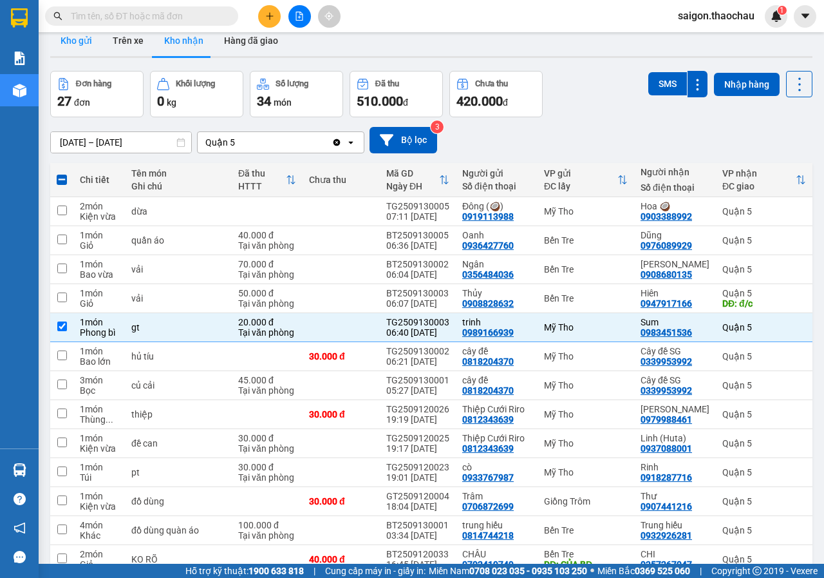
scroll to position [0, 0]
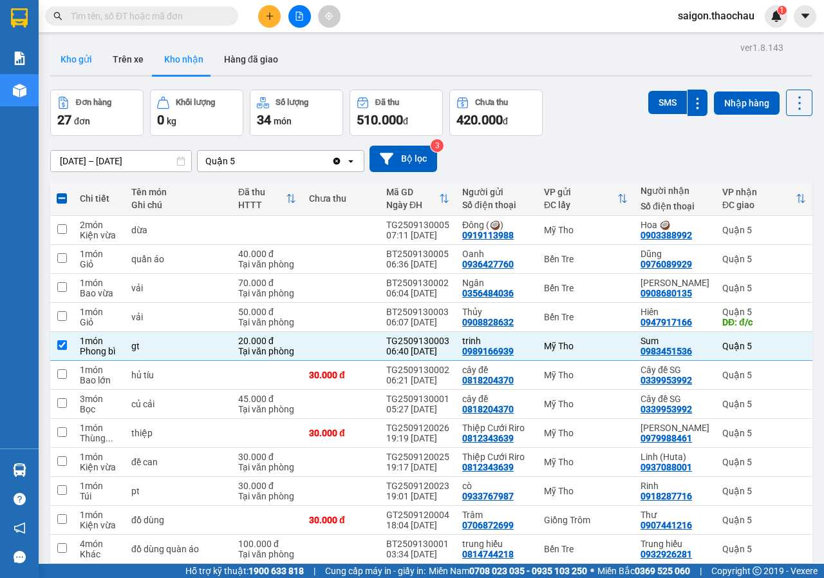
click at [67, 53] on button "Kho gửi" at bounding box center [76, 59] width 52 height 31
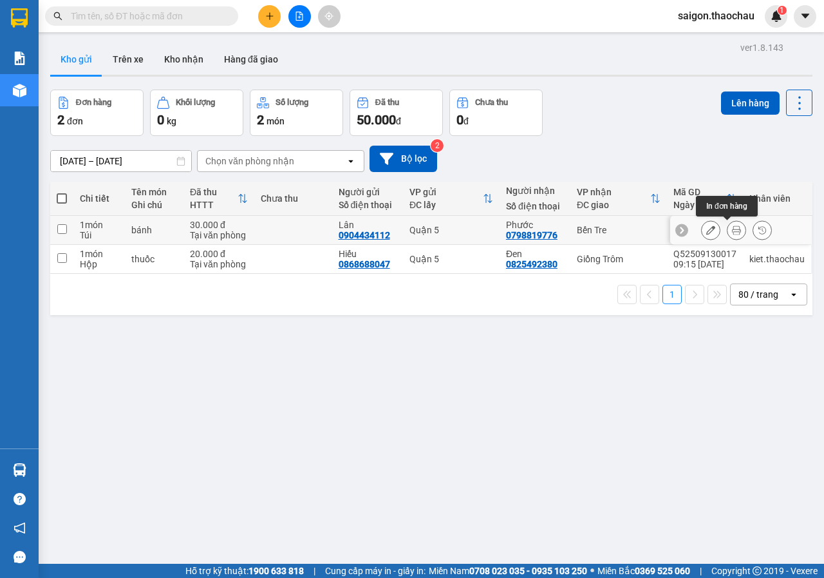
click at [732, 229] on icon at bounding box center [736, 229] width 9 height 9
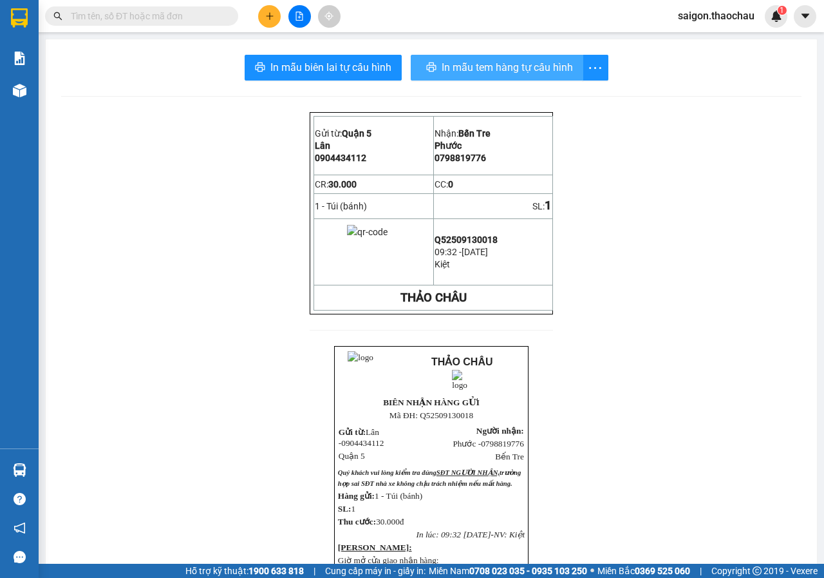
click at [516, 64] on span "In mẫu tem hàng tự cấu hình" at bounding box center [507, 67] width 131 height 16
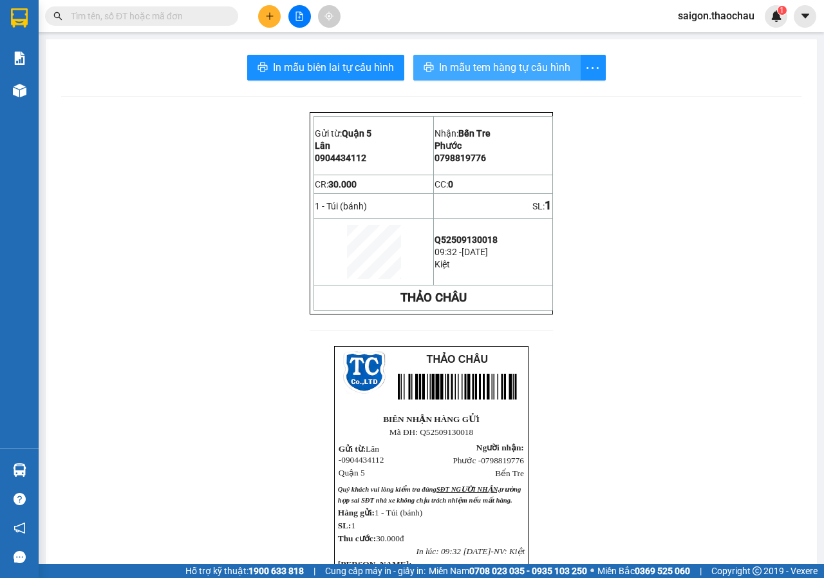
click at [533, 67] on span "In mẫu tem hàng tự cấu hình" at bounding box center [504, 67] width 131 height 16
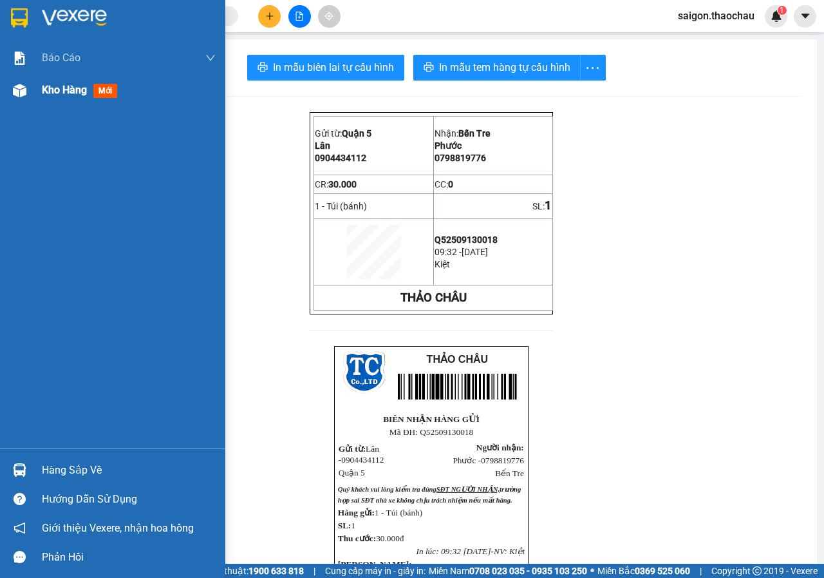
click at [87, 91] on span "Kho hàng" at bounding box center [64, 90] width 45 height 12
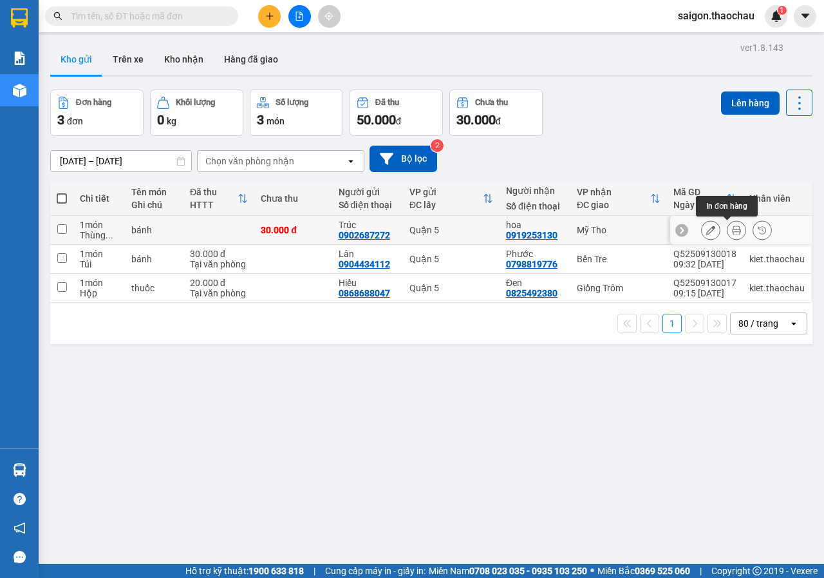
click at [732, 227] on icon at bounding box center [736, 229] width 9 height 9
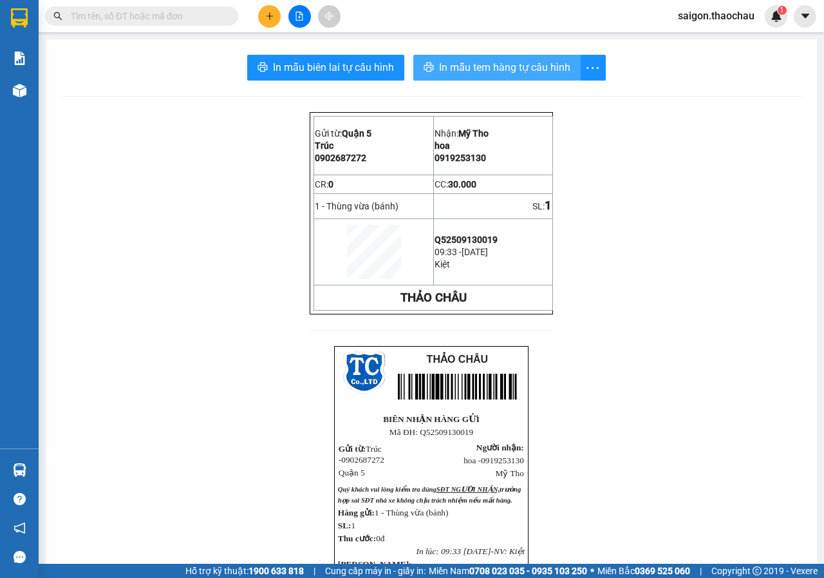
click at [535, 64] on span "In mẫu tem hàng tự cấu hình" at bounding box center [504, 67] width 131 height 16
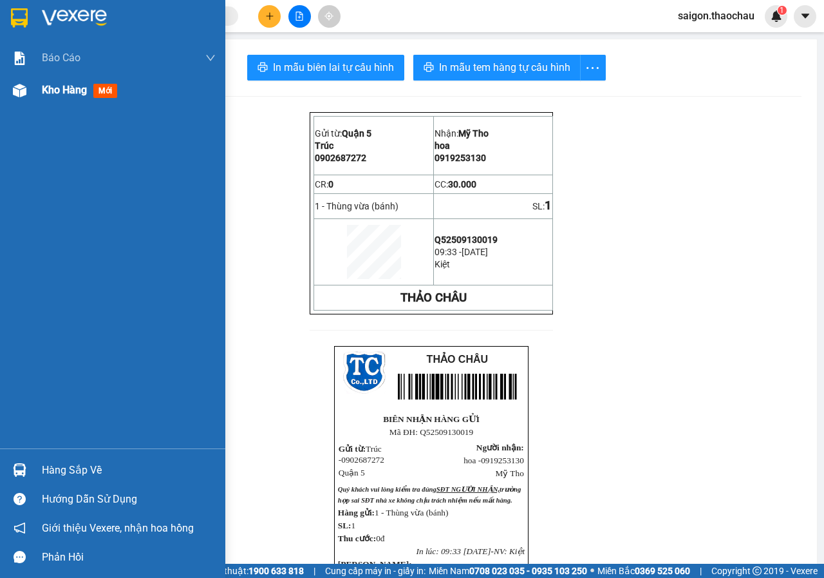
click at [52, 92] on span "Kho hàng" at bounding box center [64, 90] width 45 height 12
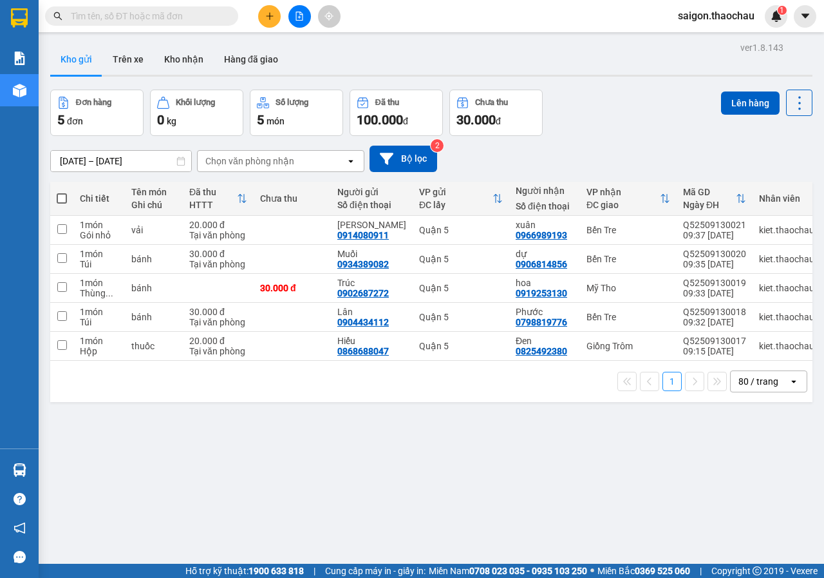
click at [65, 194] on span at bounding box center [62, 198] width 10 height 10
click at [62, 192] on input "checkbox" at bounding box center [62, 192] width 0 height 0
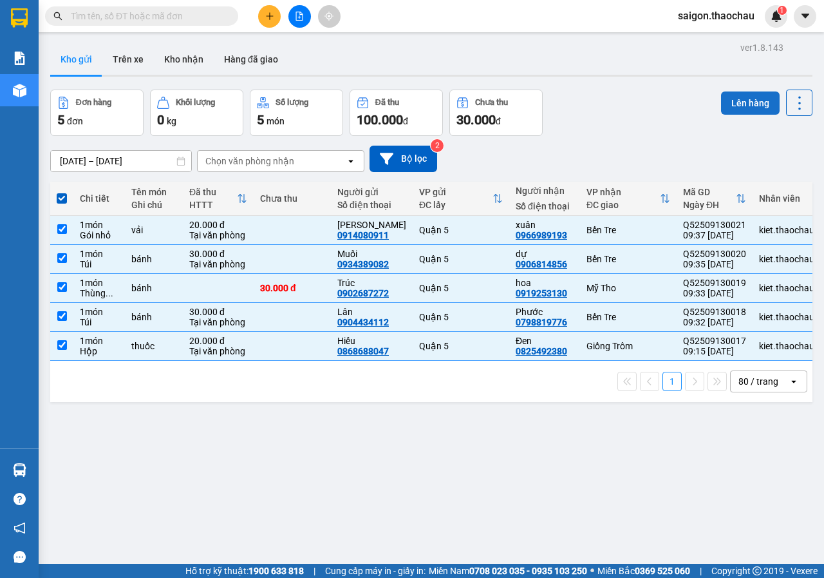
click at [737, 102] on button "Lên hàng" at bounding box center [750, 102] width 59 height 23
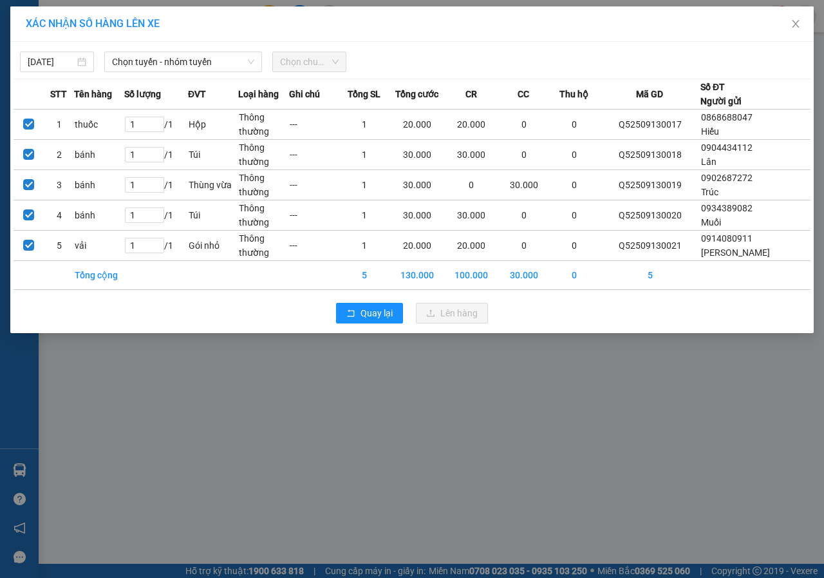
click at [196, 48] on div "13/09/2025 Chọn tuyến - nhóm tuyến Chọn chuyến" at bounding box center [412, 58] width 797 height 27
click at [196, 59] on span "Chọn tuyến - nhóm tuyến" at bounding box center [183, 61] width 142 height 19
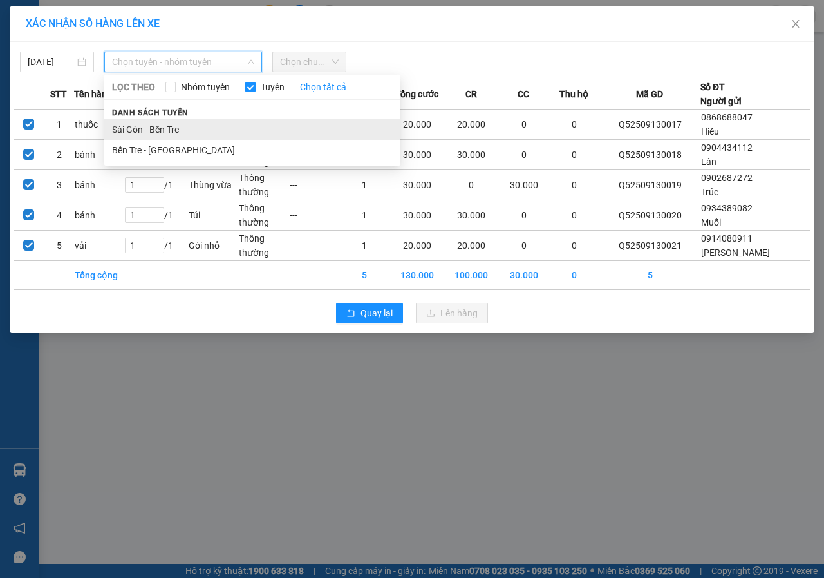
click at [180, 126] on li "Sài Gòn - Bến Tre" at bounding box center [252, 129] width 296 height 21
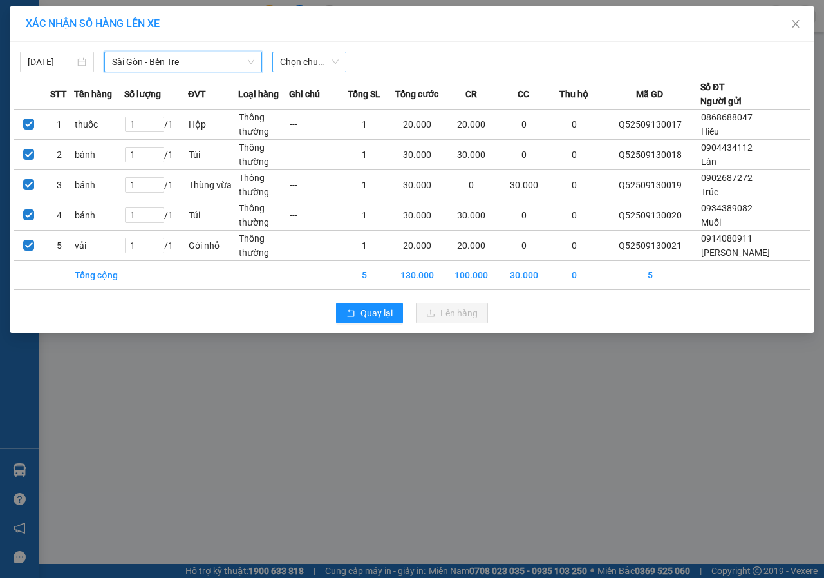
click at [321, 62] on span "Chọn chuyến" at bounding box center [309, 61] width 59 height 19
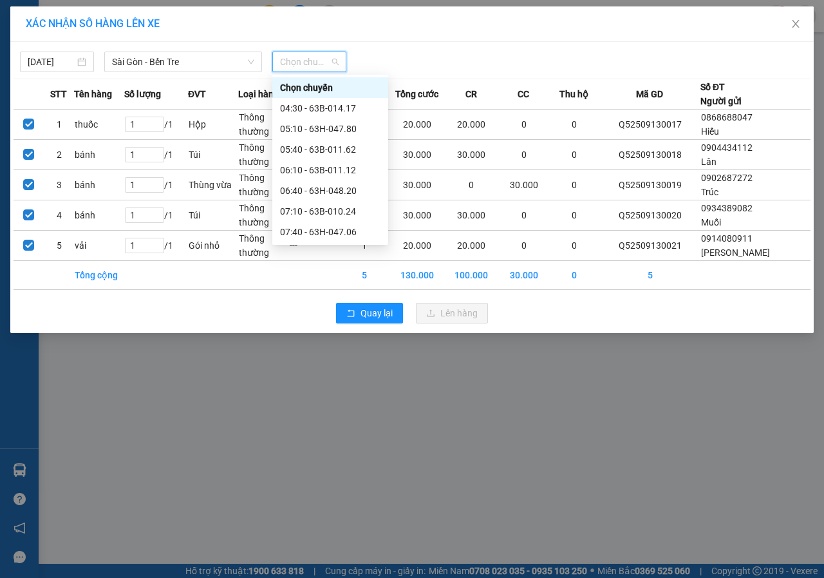
click at [335, 307] on div "09:40 - 63B-013.34" at bounding box center [330, 314] width 100 height 14
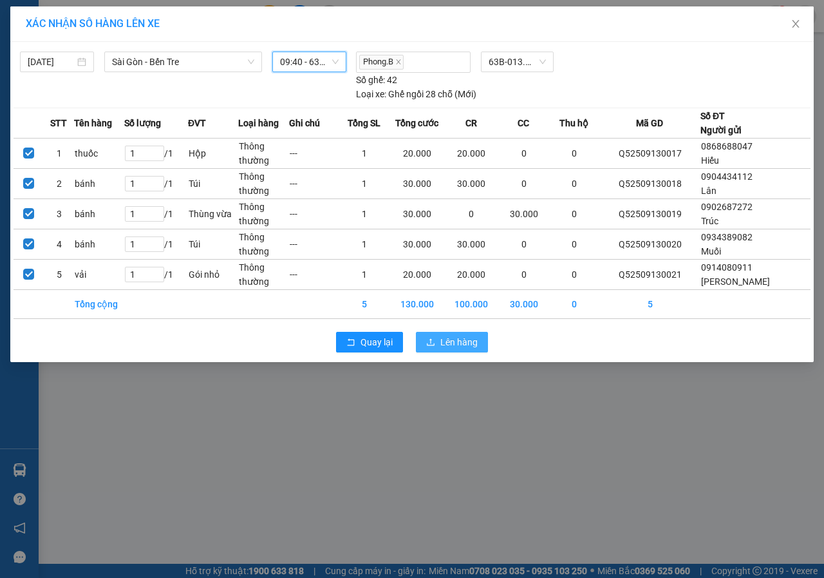
click at [452, 345] on span "Lên hàng" at bounding box center [459, 342] width 37 height 14
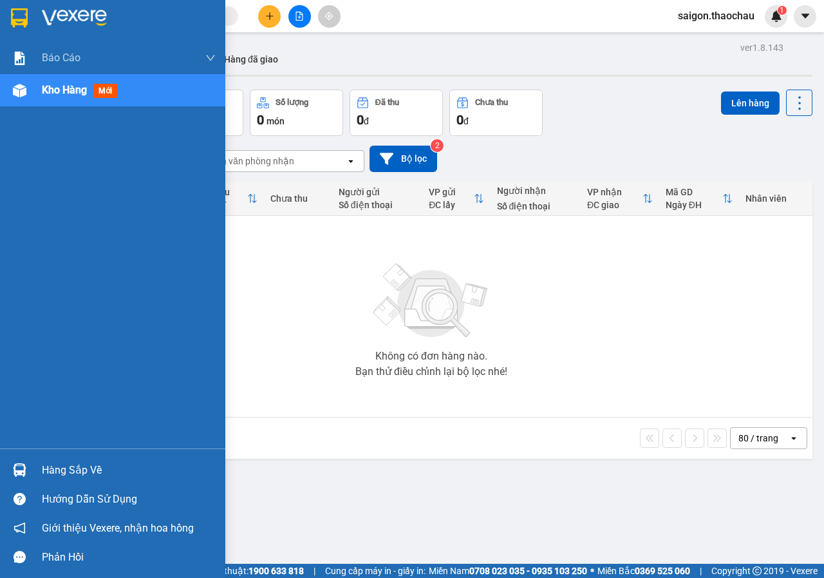
click at [84, 468] on div "Hàng sắp về" at bounding box center [129, 470] width 174 height 19
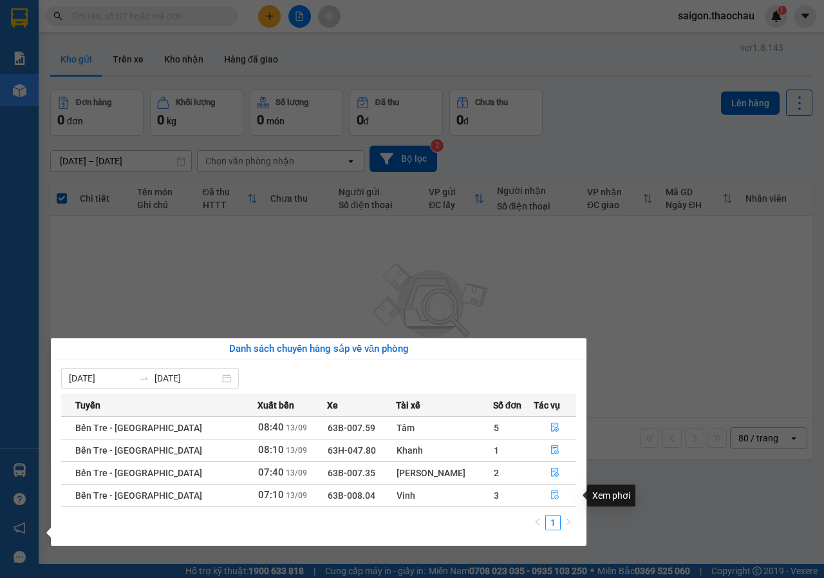
click at [551, 495] on icon "file-done" at bounding box center [555, 494] width 9 height 9
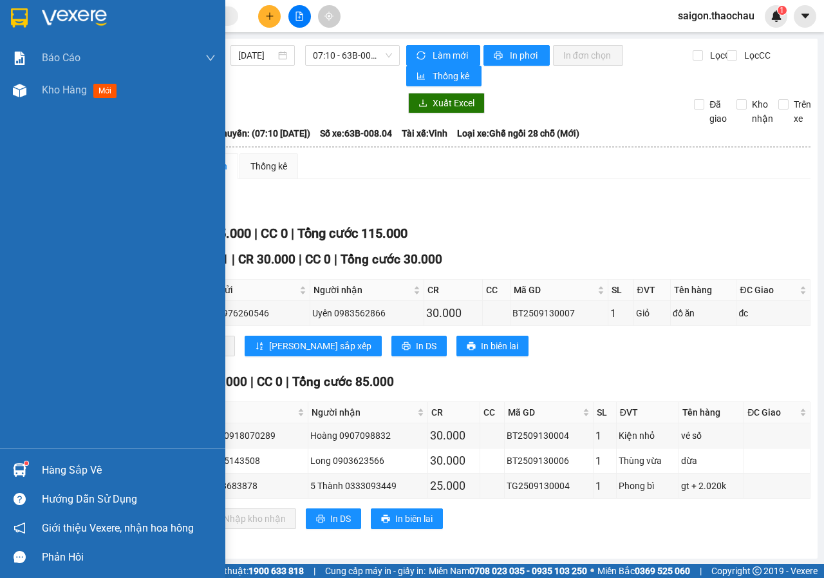
click at [97, 473] on div "Hàng sắp về" at bounding box center [129, 470] width 174 height 19
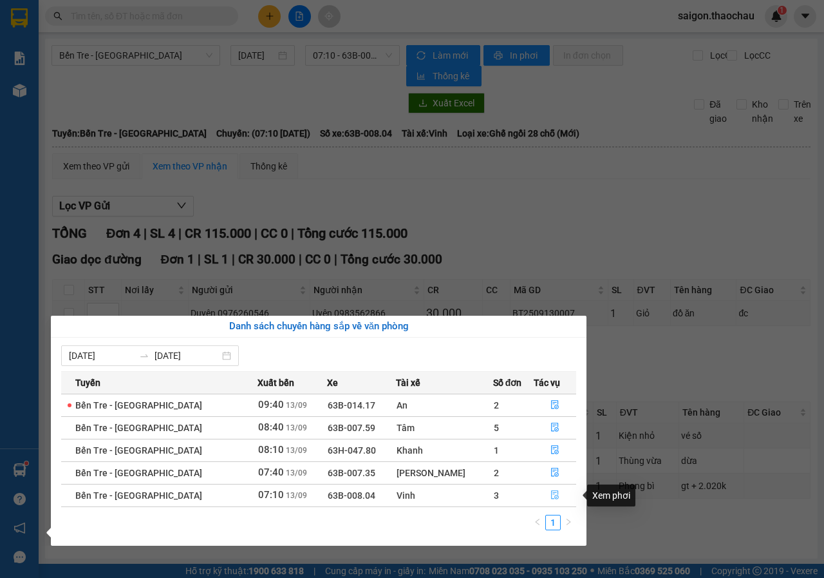
click at [551, 494] on icon "file-done" at bounding box center [555, 494] width 9 height 9
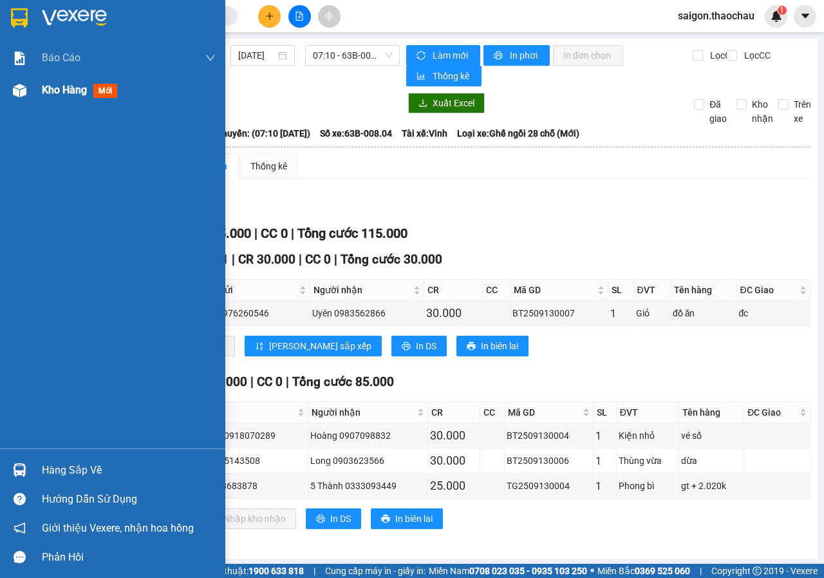
click at [79, 85] on span "Kho hàng" at bounding box center [64, 90] width 45 height 12
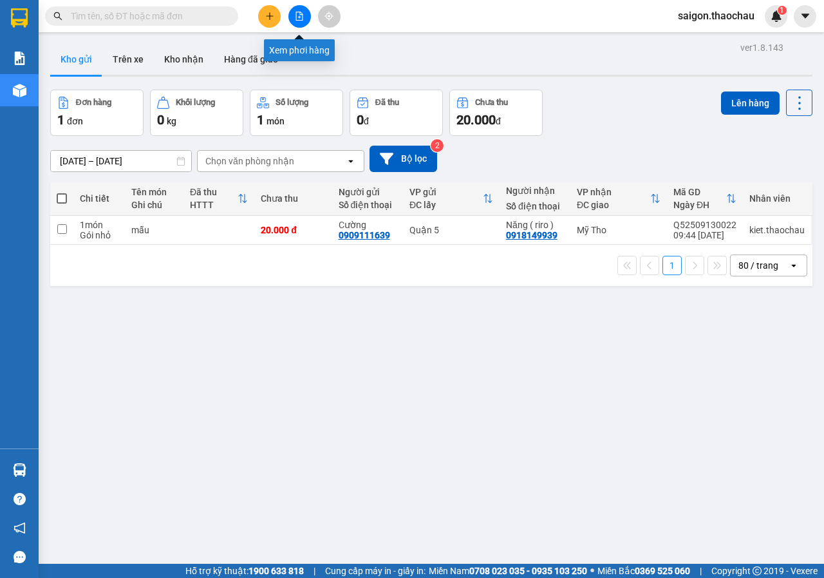
click at [303, 10] on button at bounding box center [300, 16] width 23 height 23
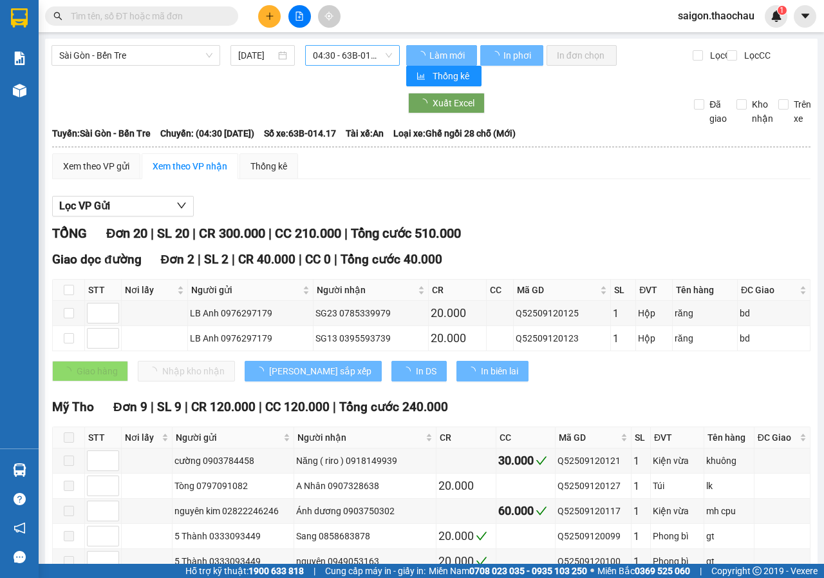
click at [362, 54] on span "04:30 - 63B-014.17" at bounding box center [352, 55] width 79 height 19
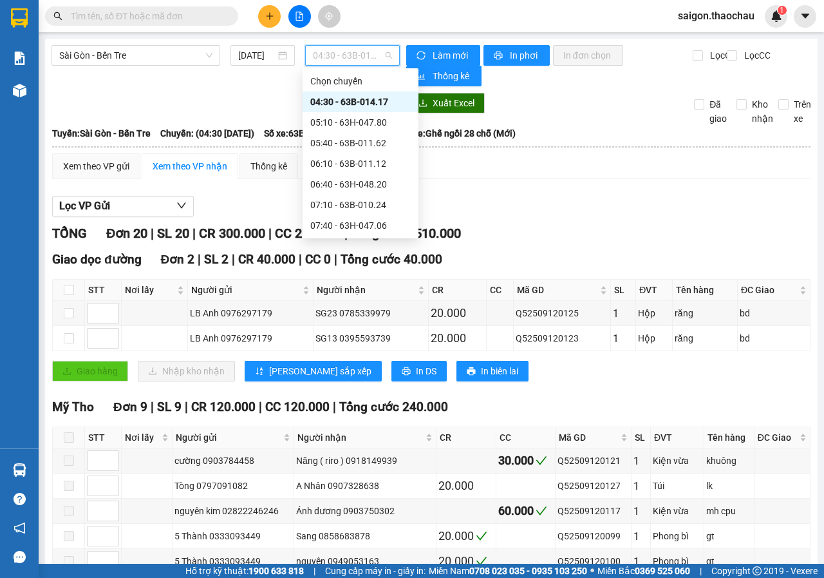
click at [514, 164] on div "Xem theo VP gửi Xem theo VP nhận Thống kê" at bounding box center [431, 166] width 759 height 26
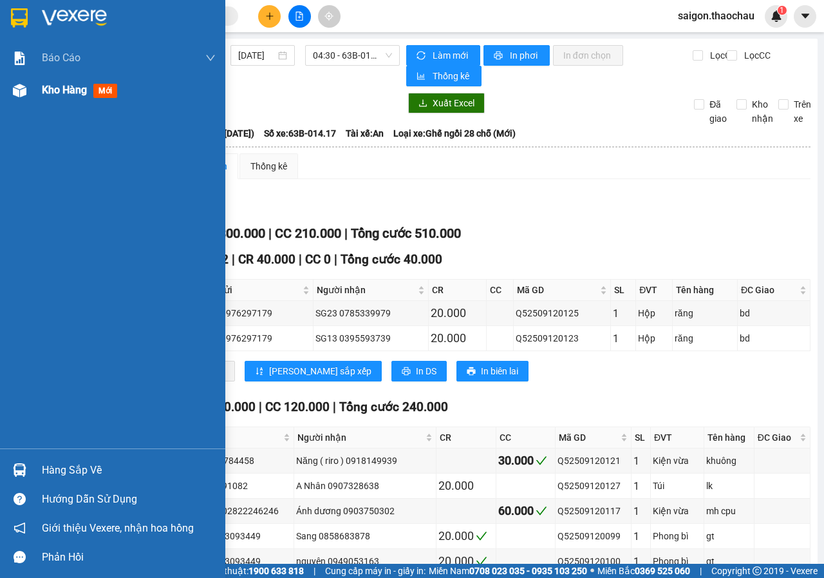
click at [73, 91] on span "Kho hàng" at bounding box center [64, 90] width 45 height 12
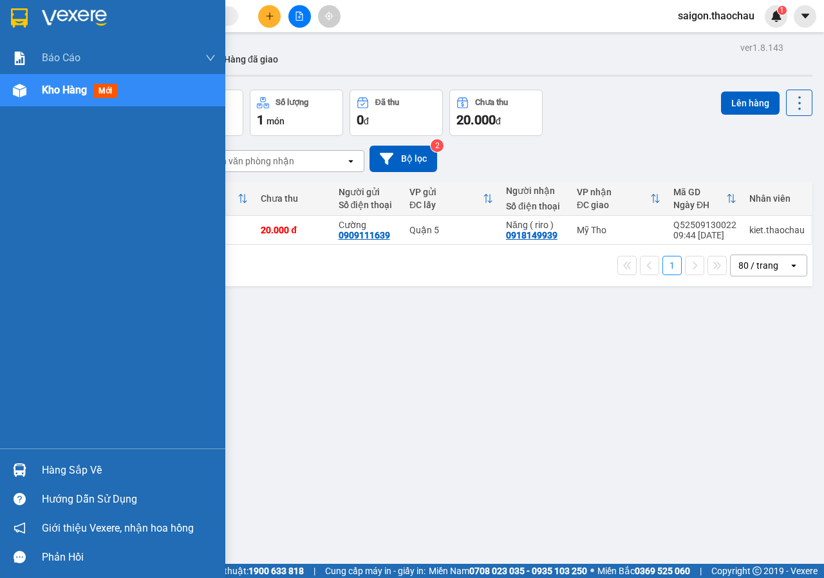
click at [75, 469] on div "Hàng sắp về" at bounding box center [129, 470] width 174 height 19
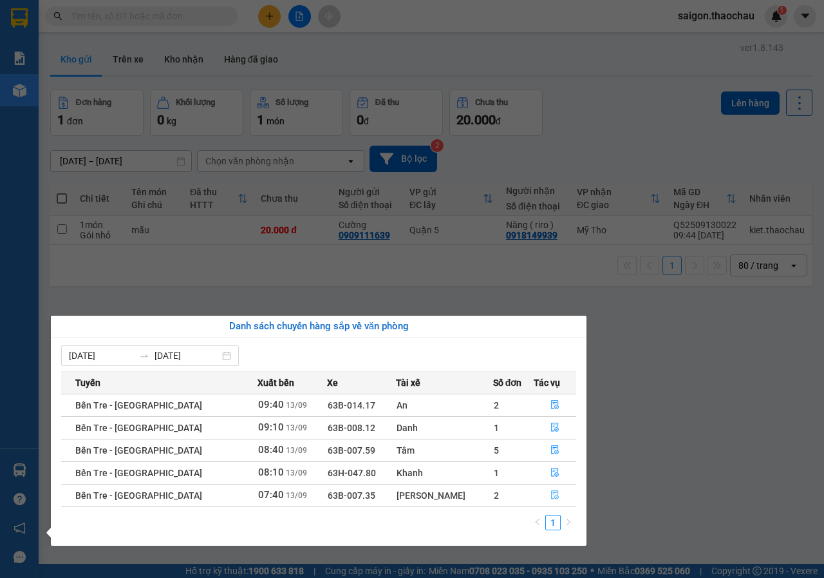
click at [558, 495] on button "button" at bounding box center [556, 495] width 42 height 21
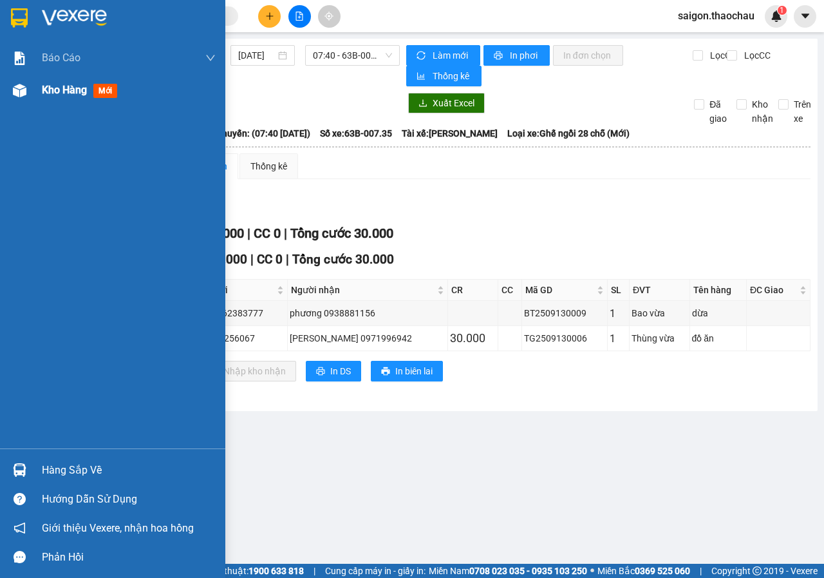
click at [91, 95] on div "Kho hàng mới" at bounding box center [82, 90] width 81 height 16
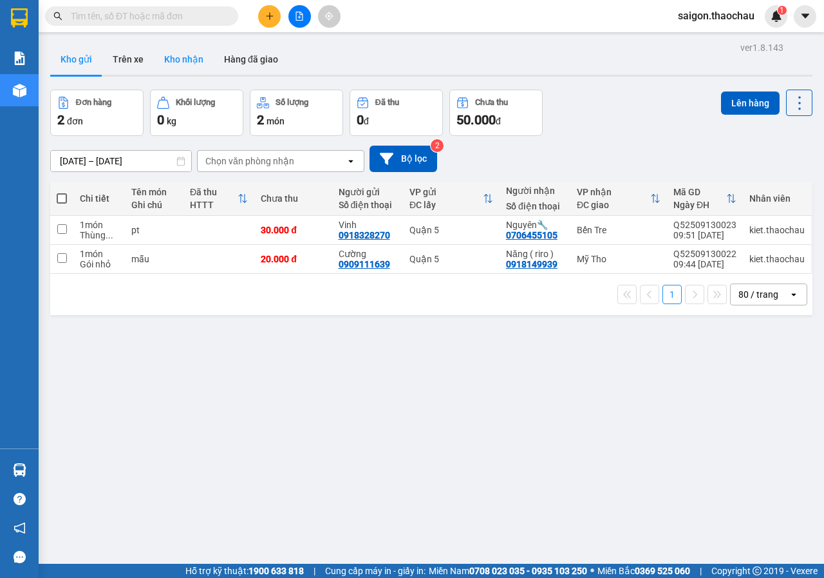
click at [189, 58] on button "Kho nhận" at bounding box center [184, 59] width 60 height 31
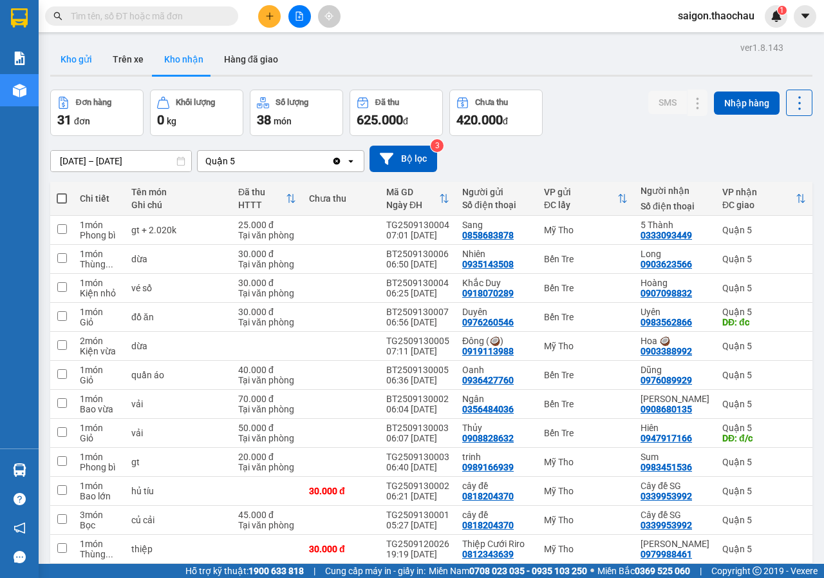
click at [59, 57] on button "Kho gửi" at bounding box center [76, 59] width 52 height 31
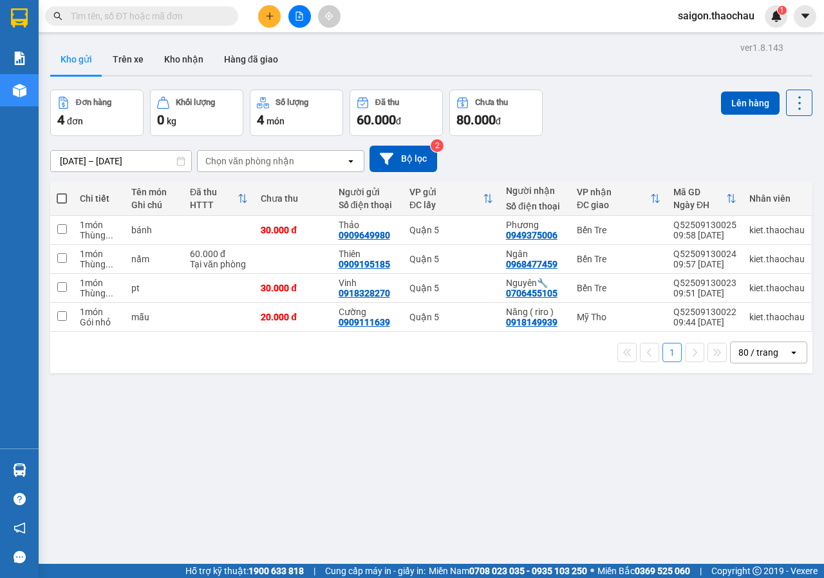
click at [360, 480] on div "ver 1.8.143 Kho gửi Trên xe Kho nhận Hàng đã giao Đơn hàng 4 đơn Khối lượng 0 k…" at bounding box center [431, 328] width 773 height 578
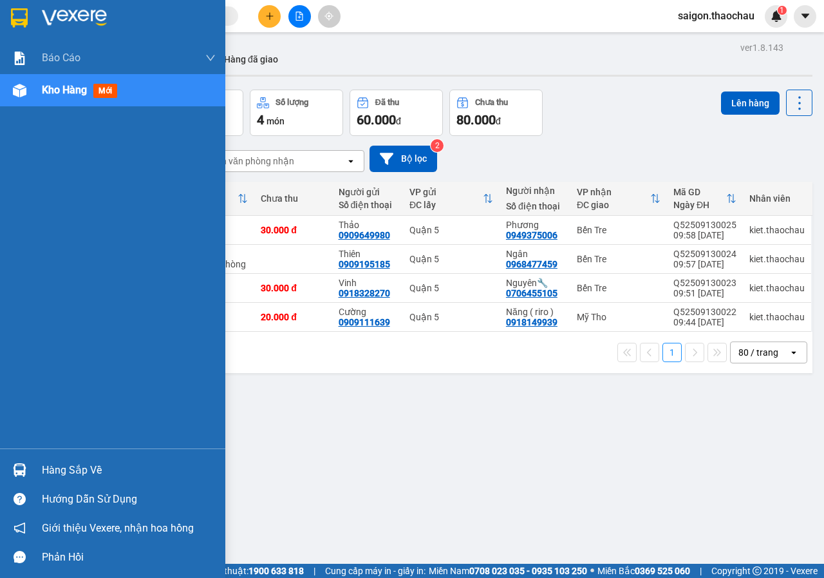
click at [83, 481] on div "Hàng sắp về" at bounding box center [112, 469] width 225 height 29
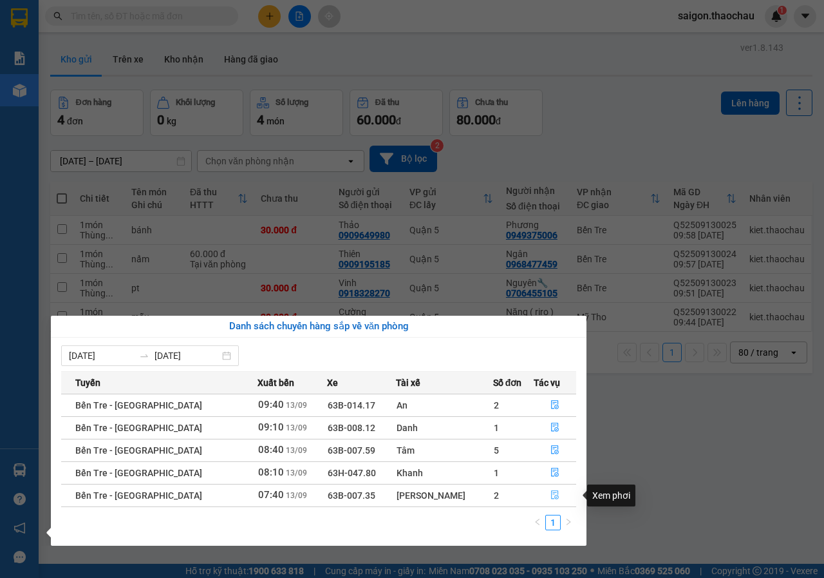
click at [539, 488] on button "button" at bounding box center [556, 495] width 42 height 21
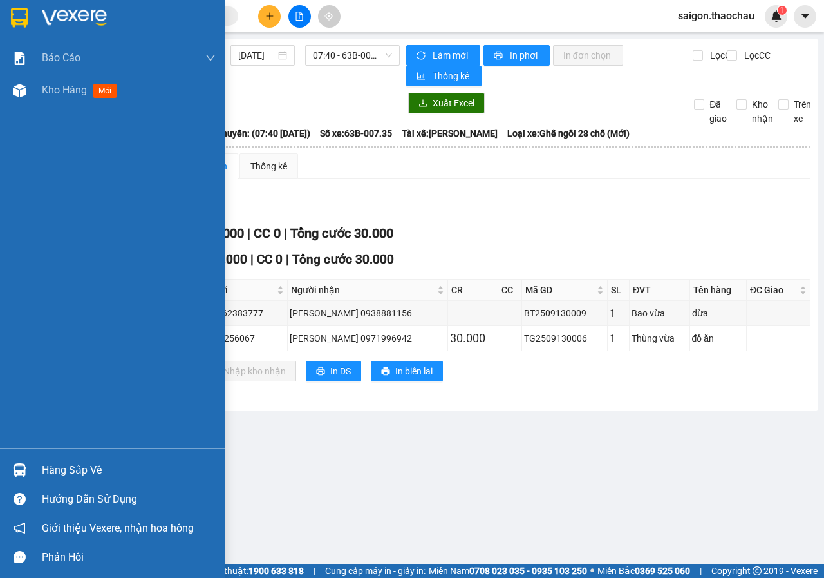
drag, startPoint x: 53, startPoint y: 474, endPoint x: 262, endPoint y: 464, distance: 208.9
click at [54, 474] on div "Hàng sắp về" at bounding box center [129, 470] width 174 height 19
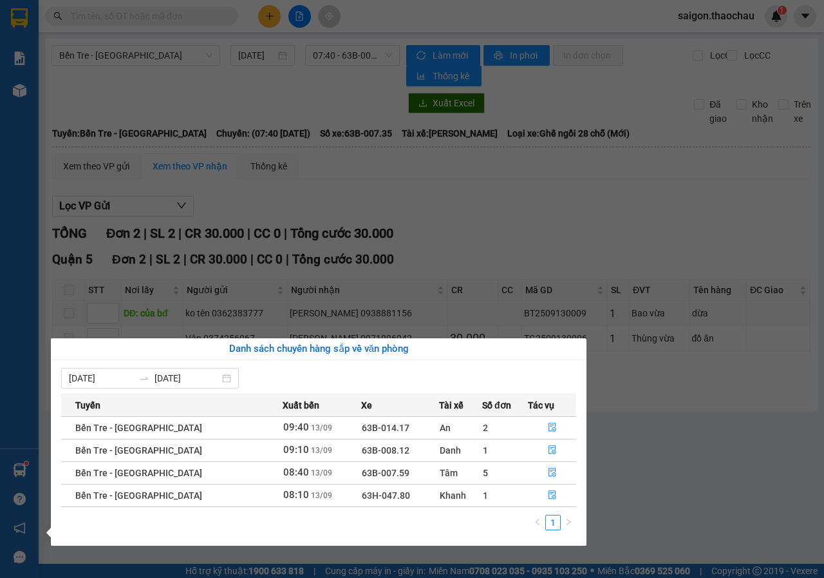
click at [616, 487] on section "Kết quả [PERSON_NAME] ( 865 ) Bộ lọc Mã ĐH Trạng thái Món hàng [PERSON_NAME] [P…" at bounding box center [412, 289] width 824 height 578
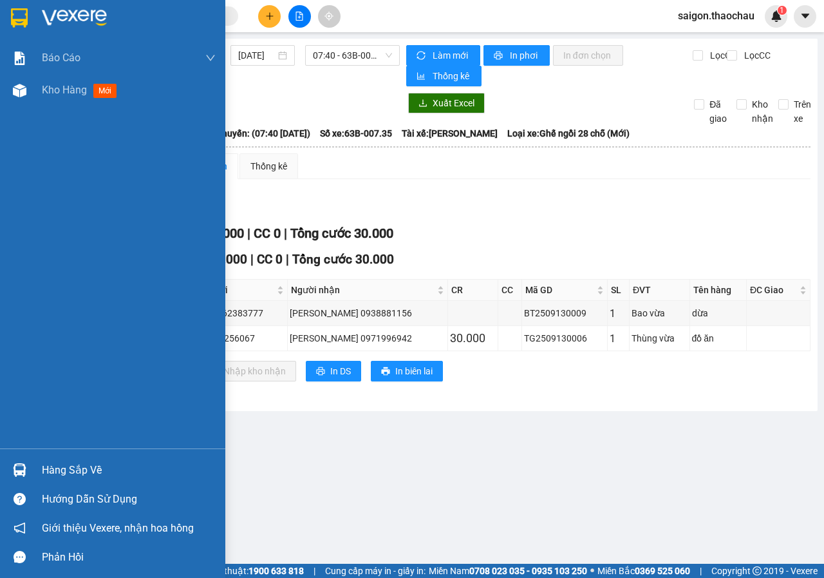
click at [73, 468] on div "Hàng sắp về" at bounding box center [129, 470] width 174 height 19
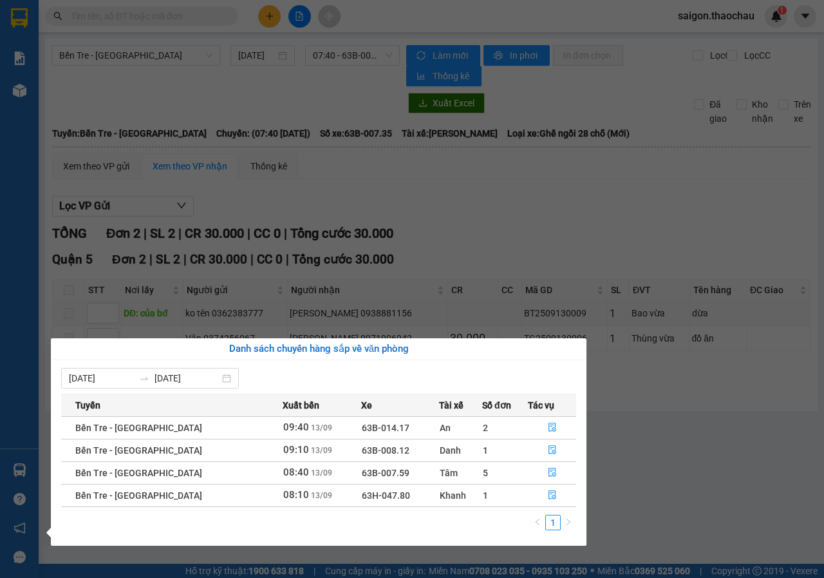
click at [639, 450] on section "Kết quả tìm kiếm ( 865 ) Bộ lọc Mã ĐH Trạng thái Món hàng Tổng cước Chưa cước N…" at bounding box center [412, 289] width 824 height 578
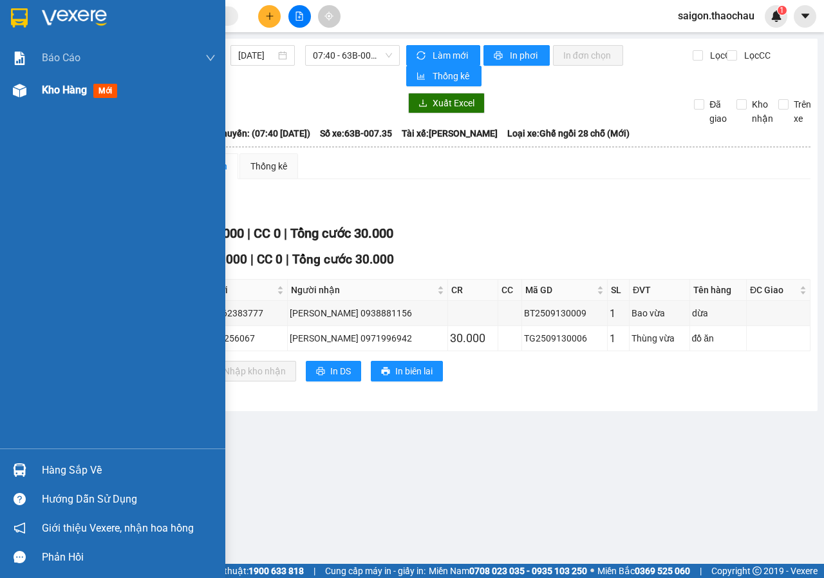
click at [63, 85] on span "Kho hàng" at bounding box center [64, 90] width 45 height 12
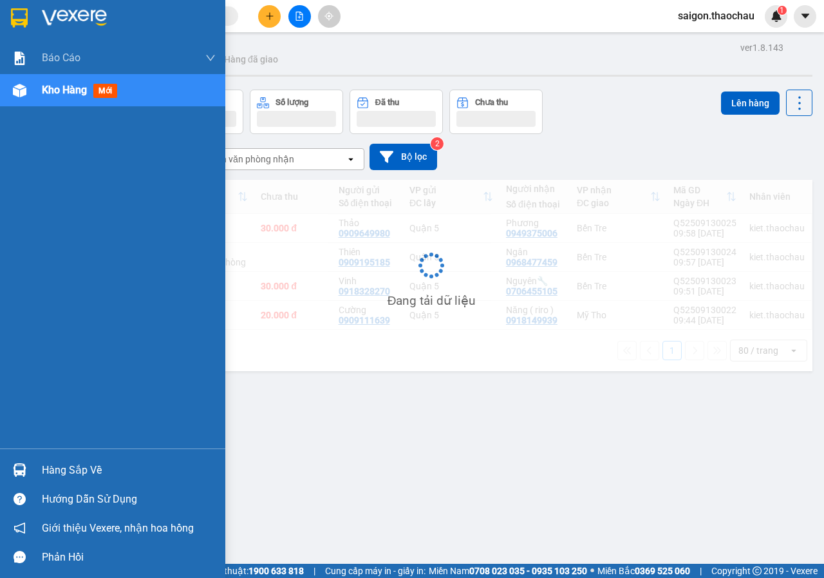
click at [63, 85] on span "Kho hàng" at bounding box center [64, 90] width 45 height 12
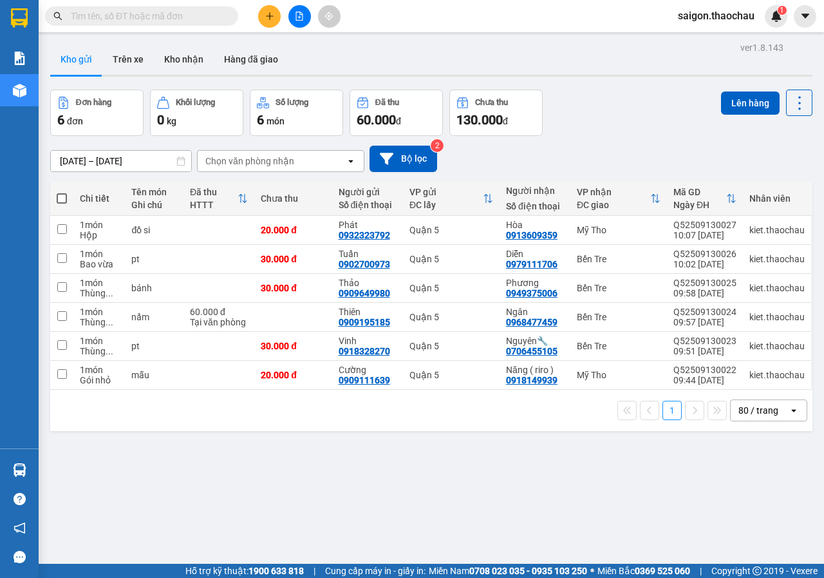
click at [62, 202] on span at bounding box center [62, 198] width 10 height 10
click at [62, 192] on input "checkbox" at bounding box center [62, 192] width 0 height 0
checkbox input "true"
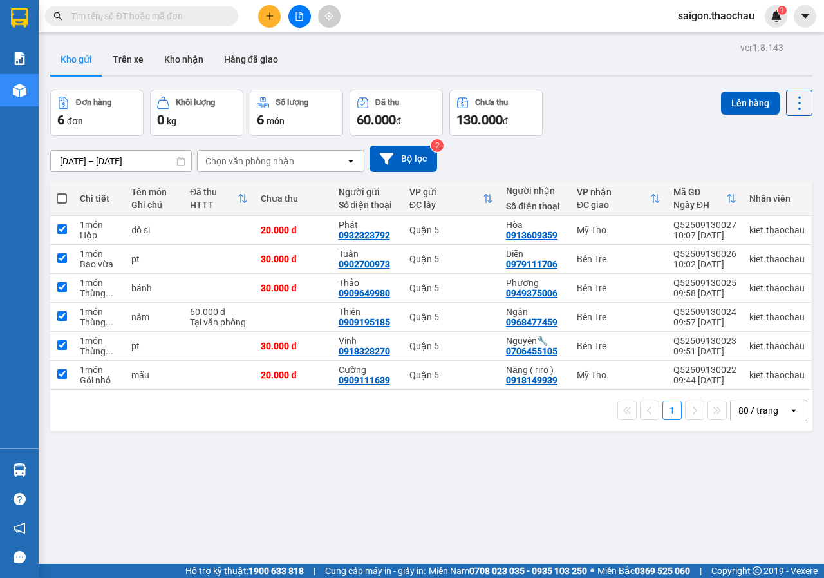
checkbox input "true"
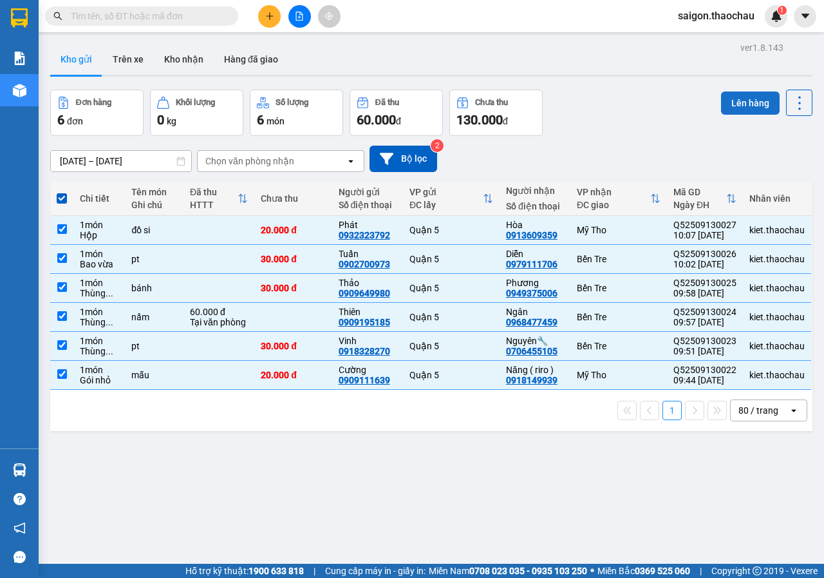
click at [748, 102] on button "Lên hàng" at bounding box center [750, 102] width 59 height 23
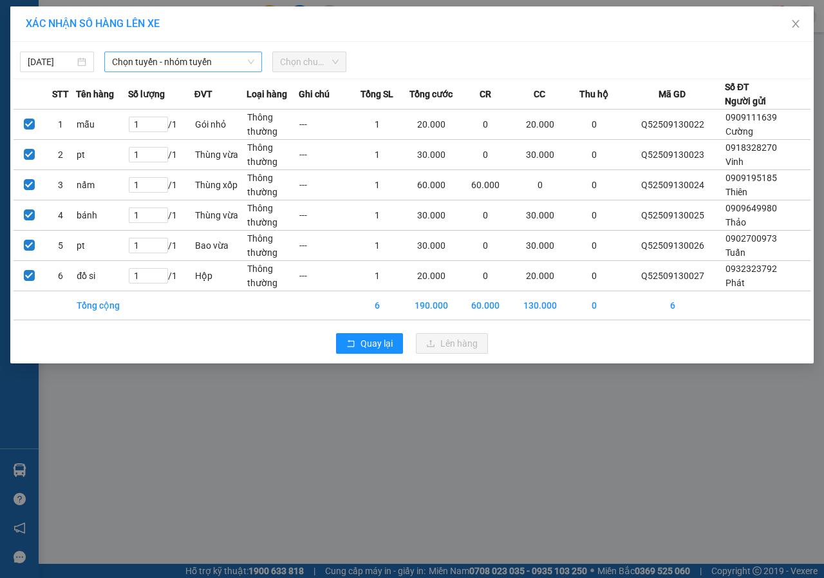
click at [187, 64] on span "Chọn tuyến - nhóm tuyến" at bounding box center [183, 61] width 142 height 19
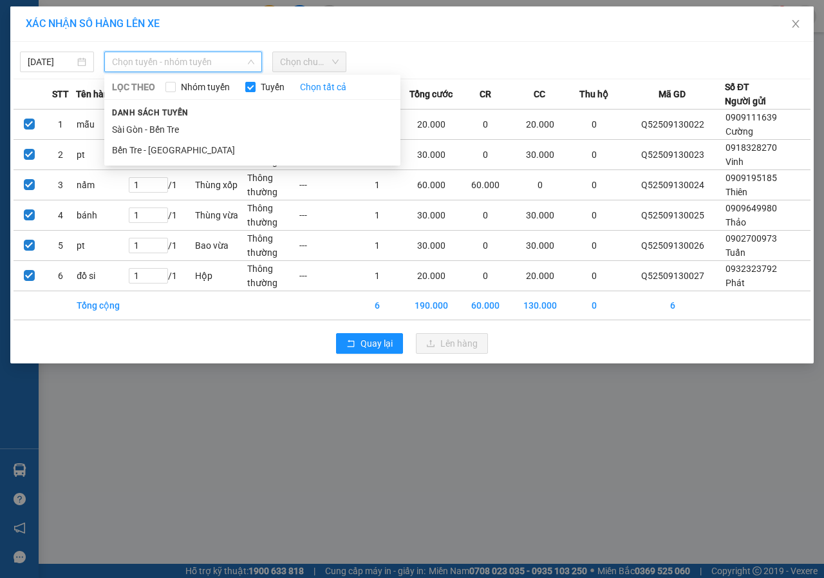
drag, startPoint x: 150, startPoint y: 123, endPoint x: 213, endPoint y: 102, distance: 65.8
click at [150, 124] on li "Sài Gòn - Bến Tre" at bounding box center [252, 129] width 296 height 21
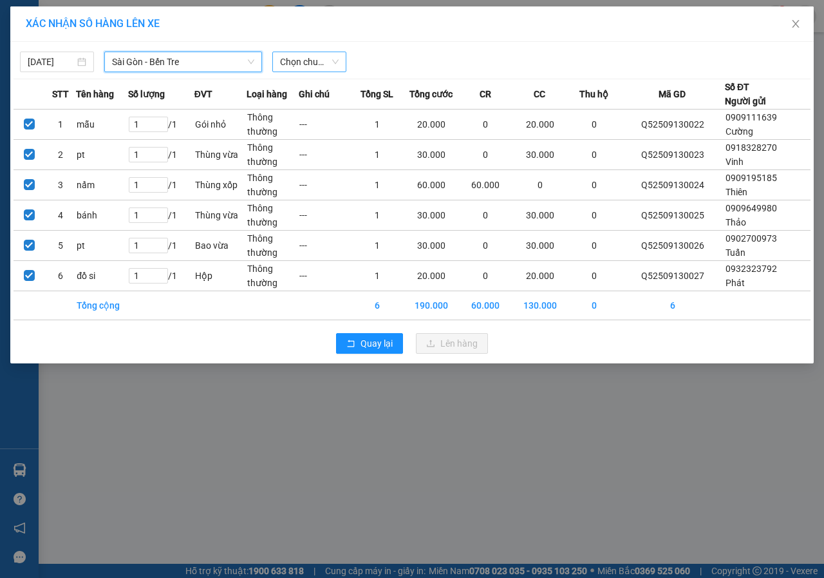
click at [296, 60] on span "Chọn chuyến" at bounding box center [309, 61] width 59 height 19
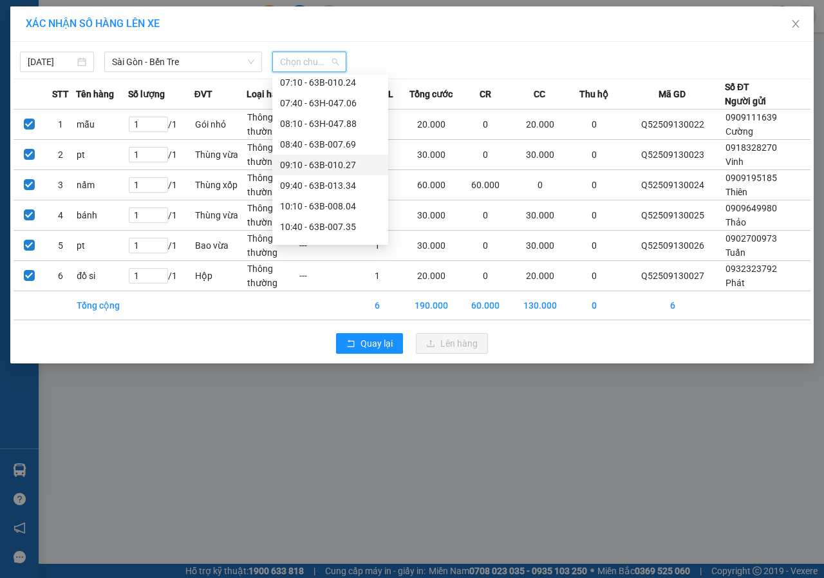
scroll to position [193, 0]
click at [336, 141] on div "10:10 - 63B-008.04" at bounding box center [330, 142] width 100 height 14
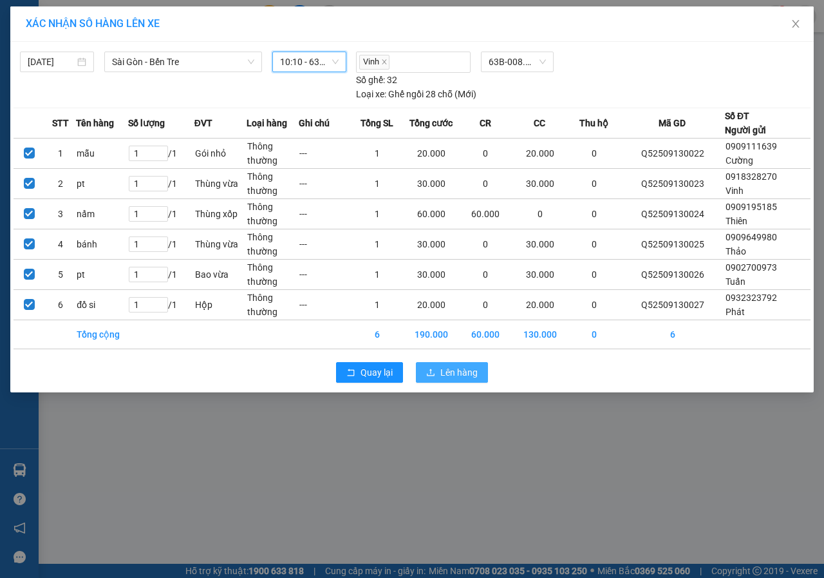
click at [471, 376] on span "Lên hàng" at bounding box center [459, 372] width 37 height 14
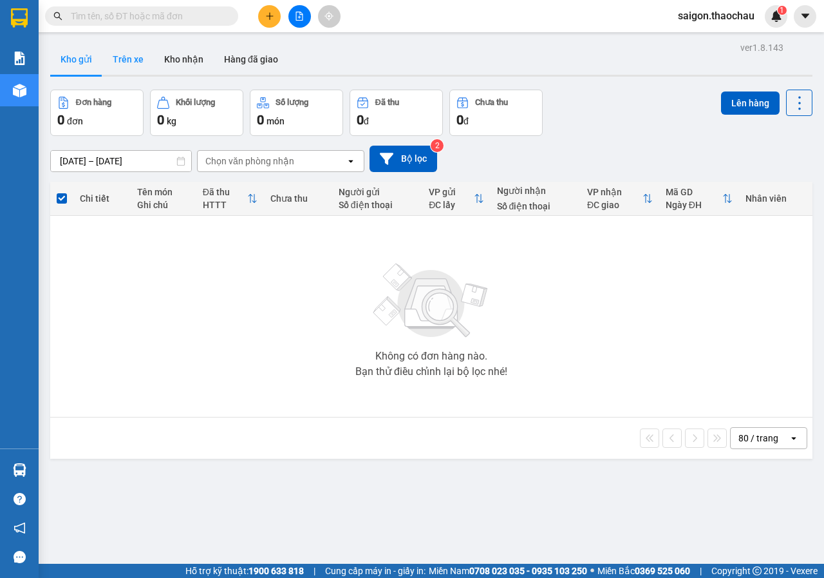
drag, startPoint x: 180, startPoint y: 57, endPoint x: 105, endPoint y: 71, distance: 76.2
click at [179, 57] on button "Kho nhận" at bounding box center [184, 59] width 60 height 31
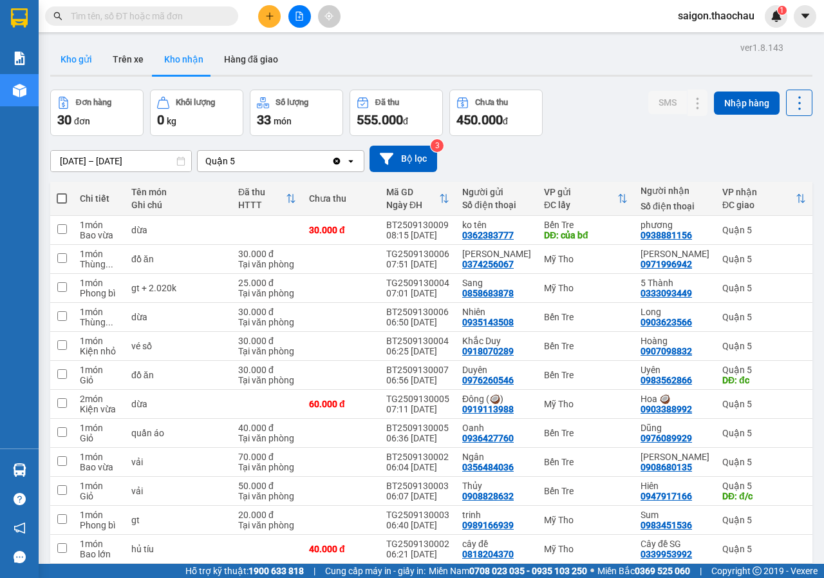
click at [85, 61] on button "Kho gửi" at bounding box center [76, 59] width 52 height 31
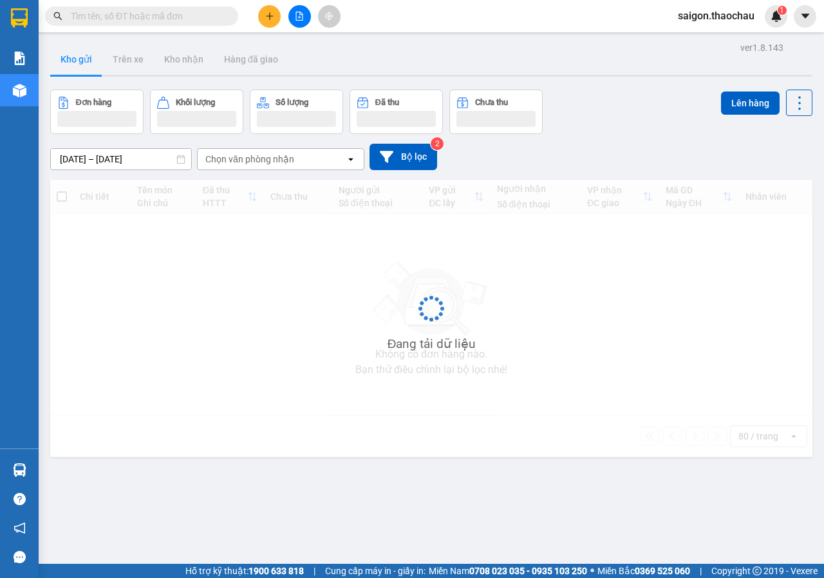
click at [85, 61] on button "Kho gửi" at bounding box center [76, 59] width 52 height 31
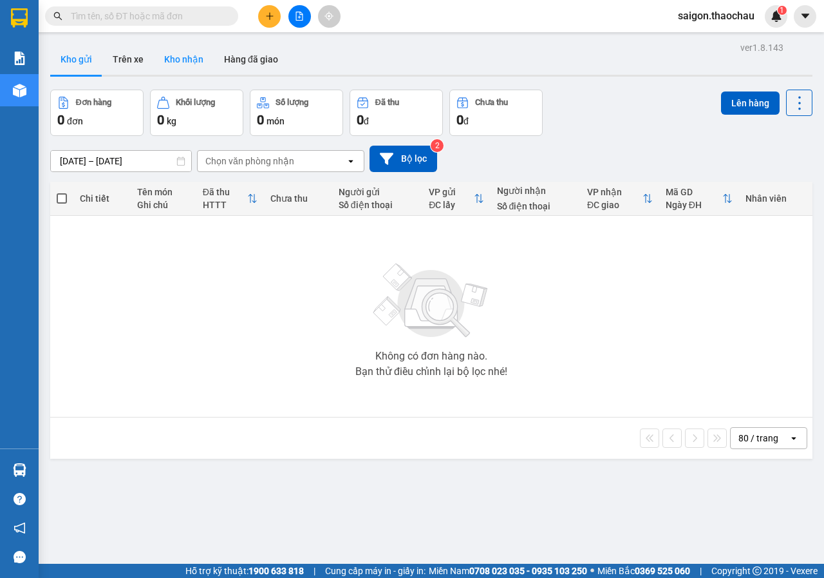
click at [176, 52] on button "Kho nhận" at bounding box center [184, 59] width 60 height 31
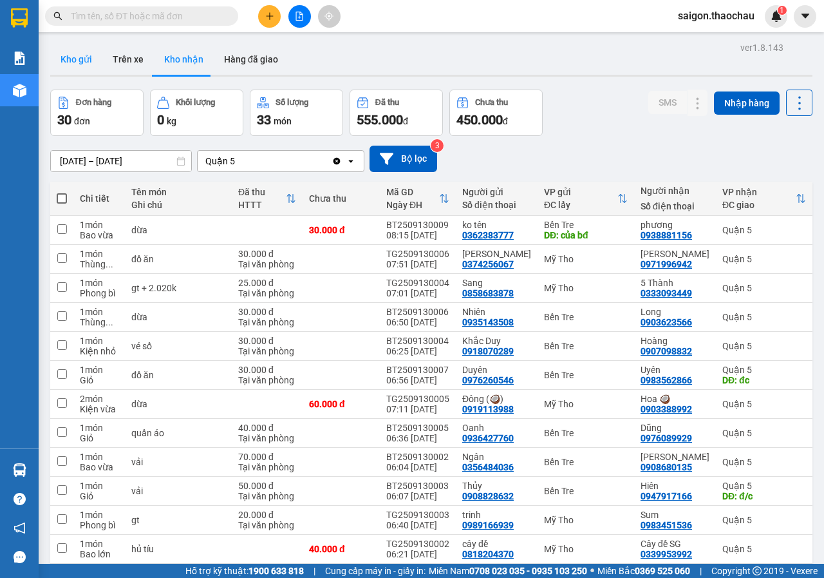
click at [70, 62] on button "Kho gửi" at bounding box center [76, 59] width 52 height 31
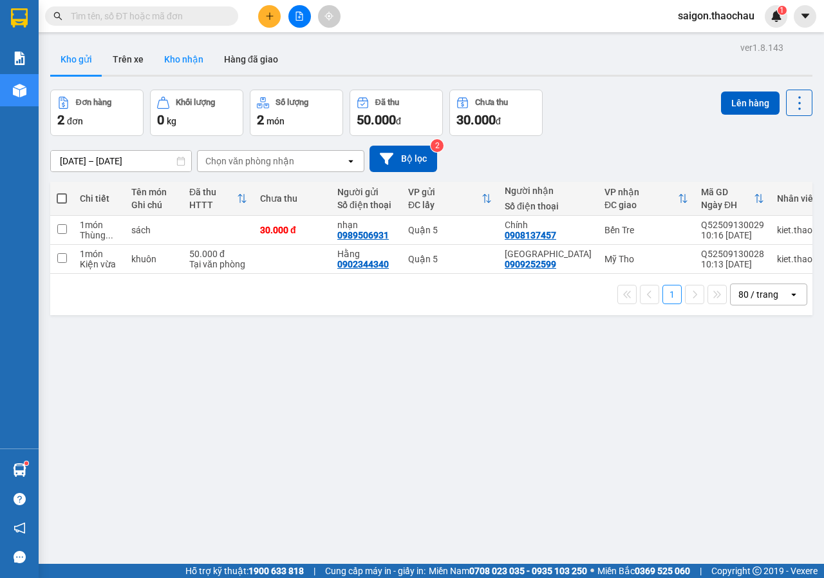
click at [196, 64] on button "Kho nhận" at bounding box center [184, 59] width 60 height 31
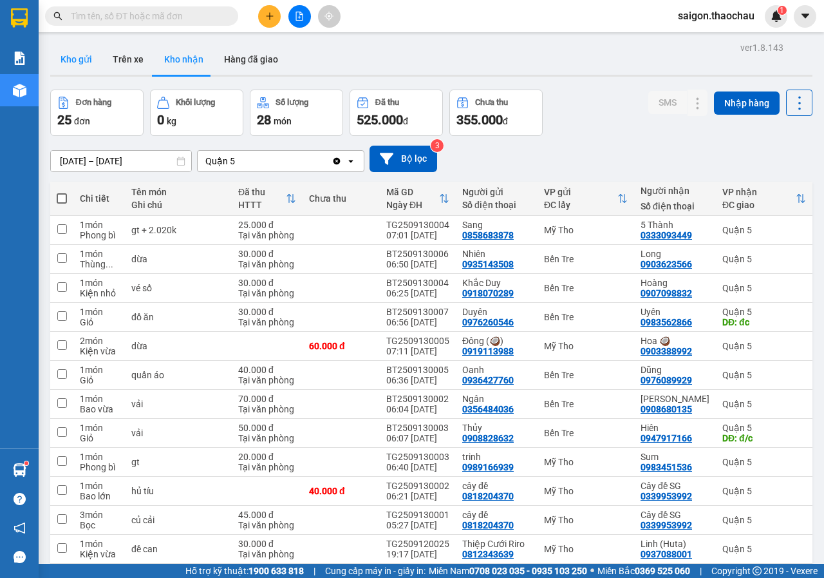
click at [83, 55] on button "Kho gửi" at bounding box center [76, 59] width 52 height 31
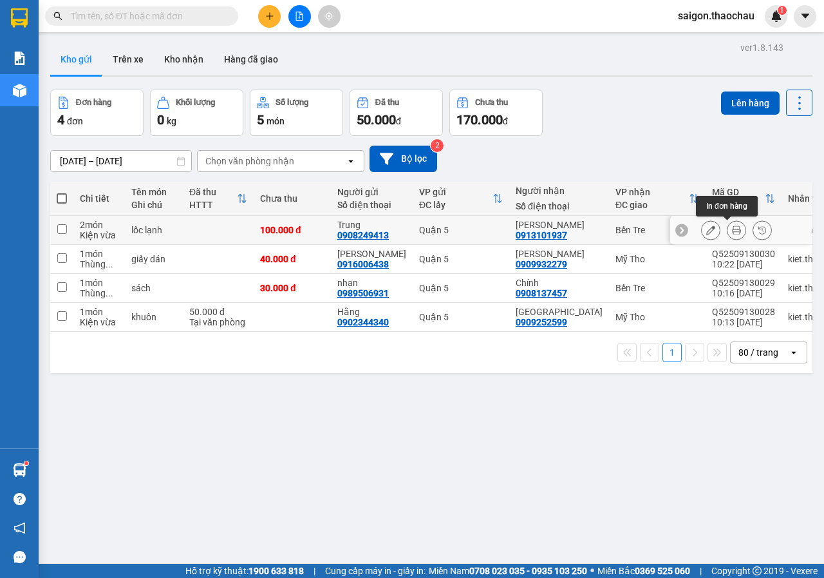
click at [732, 229] on icon at bounding box center [736, 229] width 9 height 9
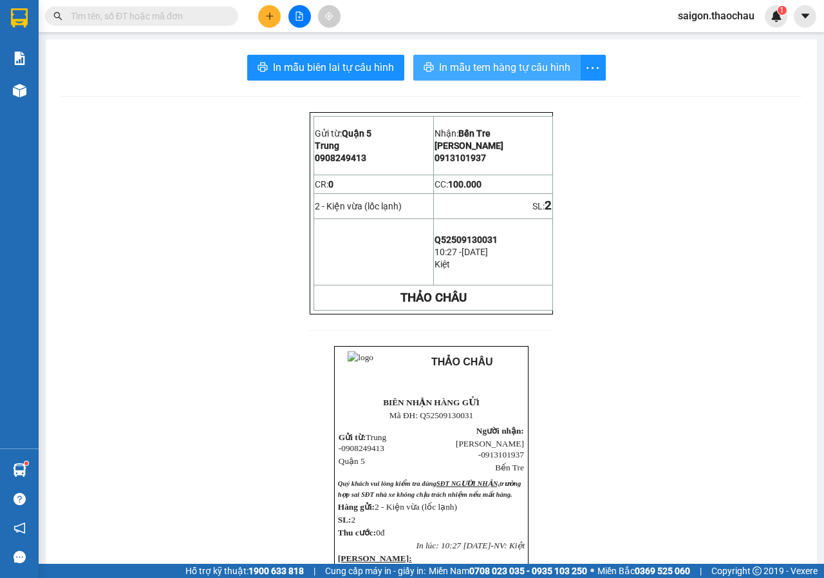
click at [499, 65] on span "In mẫu tem hàng tự cấu hình" at bounding box center [504, 67] width 131 height 16
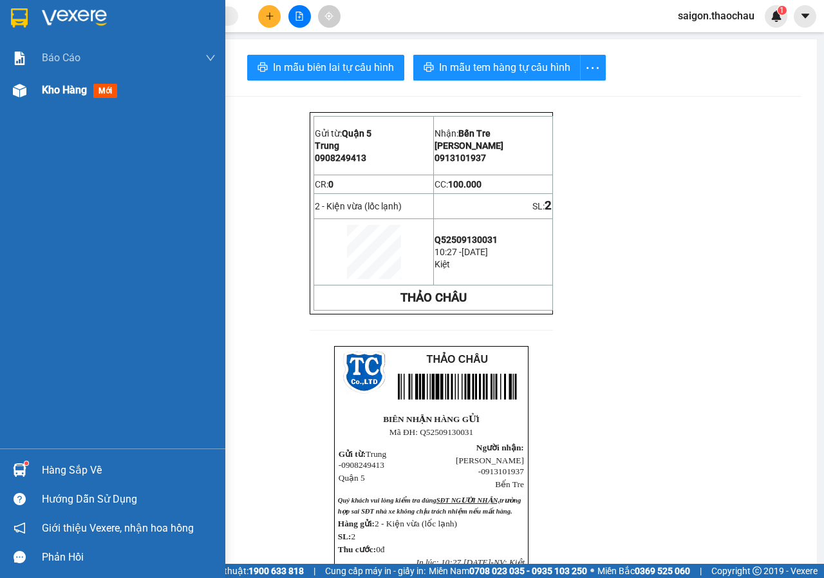
click at [85, 85] on span "Kho hàng" at bounding box center [64, 90] width 45 height 12
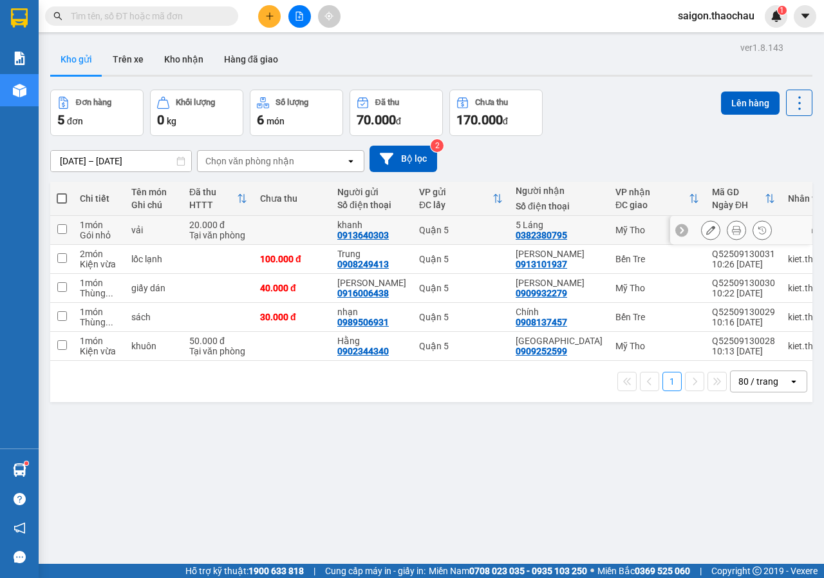
click at [728, 227] on button at bounding box center [737, 230] width 18 height 23
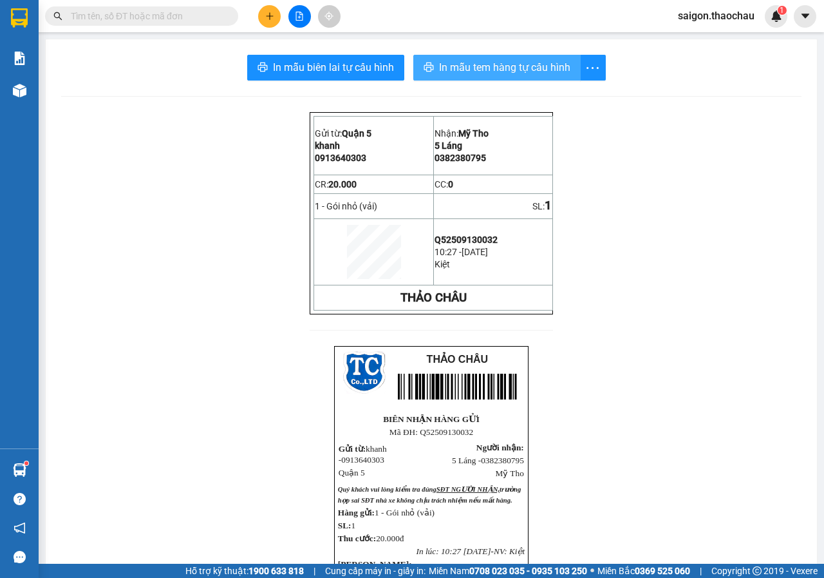
click at [553, 71] on span "In mẫu tem hàng tự cấu hình" at bounding box center [504, 67] width 131 height 16
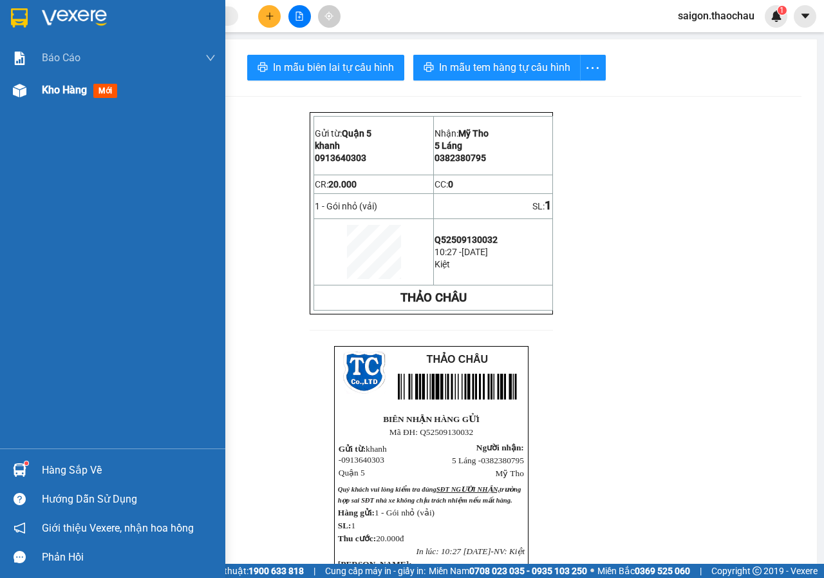
click at [59, 88] on span "Kho hàng" at bounding box center [64, 90] width 45 height 12
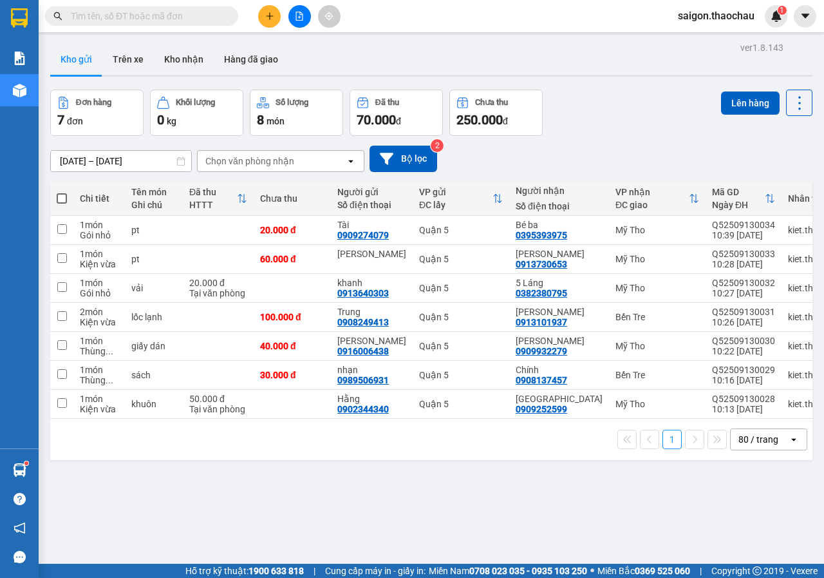
click at [61, 200] on span at bounding box center [62, 198] width 10 height 10
click at [62, 192] on input "checkbox" at bounding box center [62, 192] width 0 height 0
checkbox input "true"
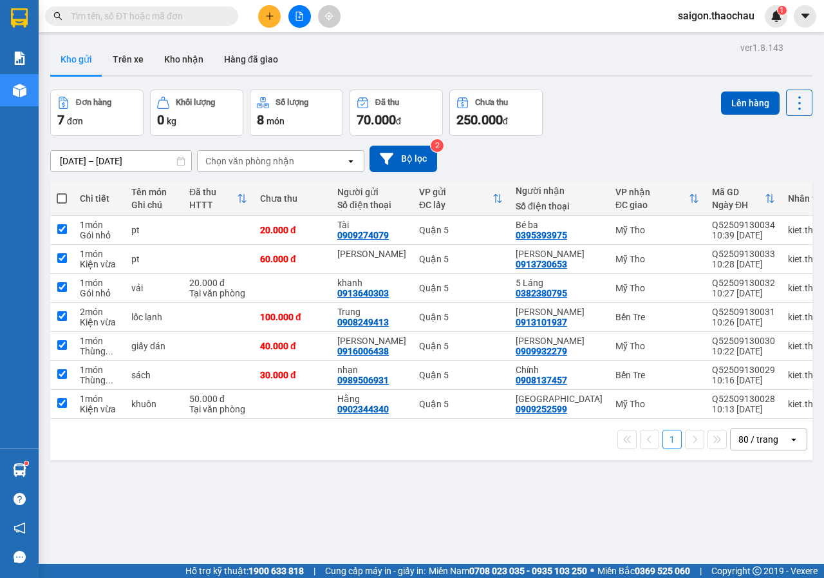
checkbox input "true"
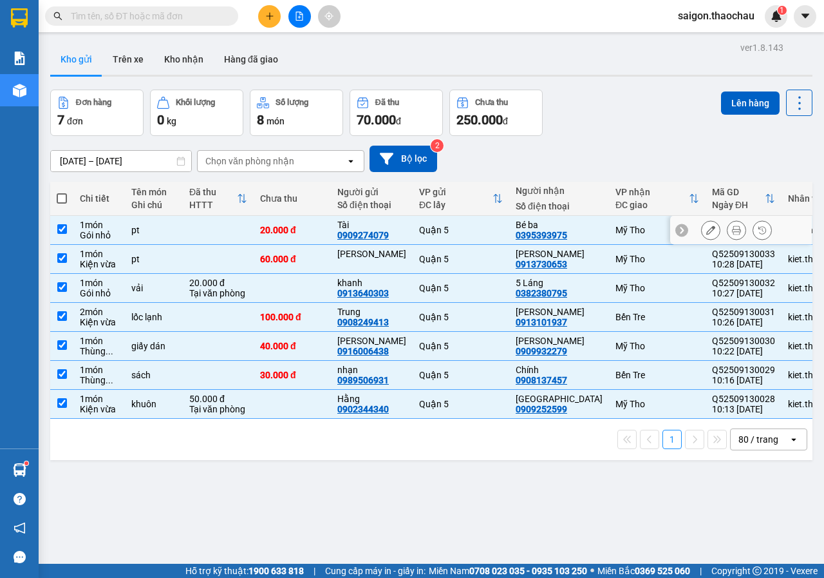
click at [57, 227] on input "checkbox" at bounding box center [62, 229] width 10 height 10
checkbox input "false"
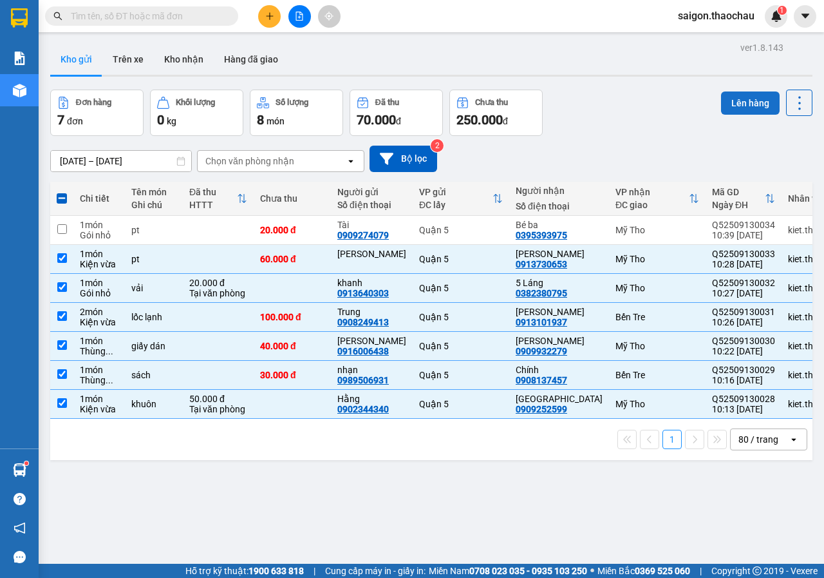
click at [758, 112] on button "Lên hàng" at bounding box center [750, 102] width 59 height 23
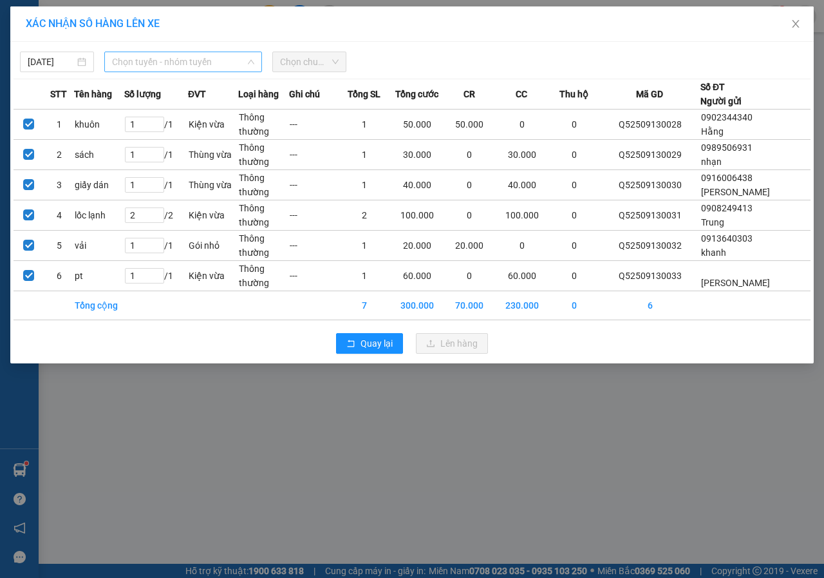
click at [194, 58] on span "Chọn tuyến - nhóm tuyến" at bounding box center [183, 61] width 142 height 19
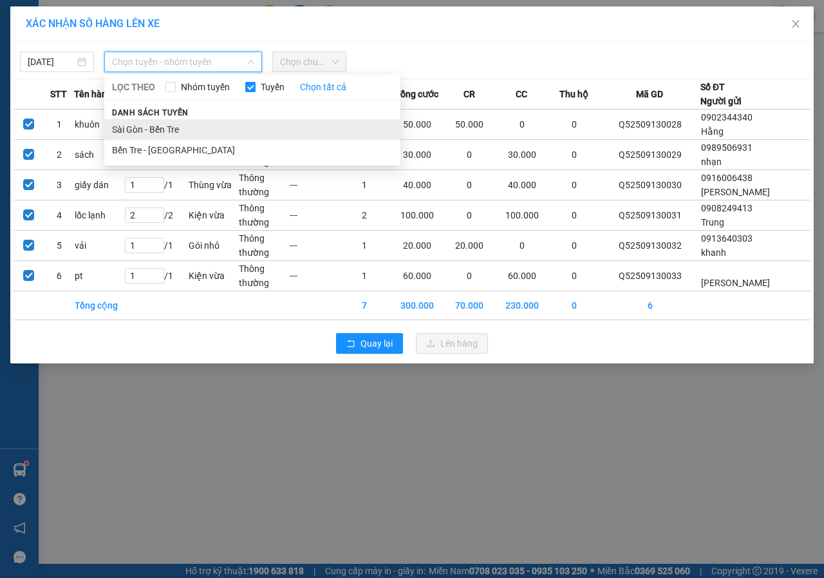
click at [176, 131] on li "Sài Gòn - Bến Tre" at bounding box center [252, 129] width 296 height 21
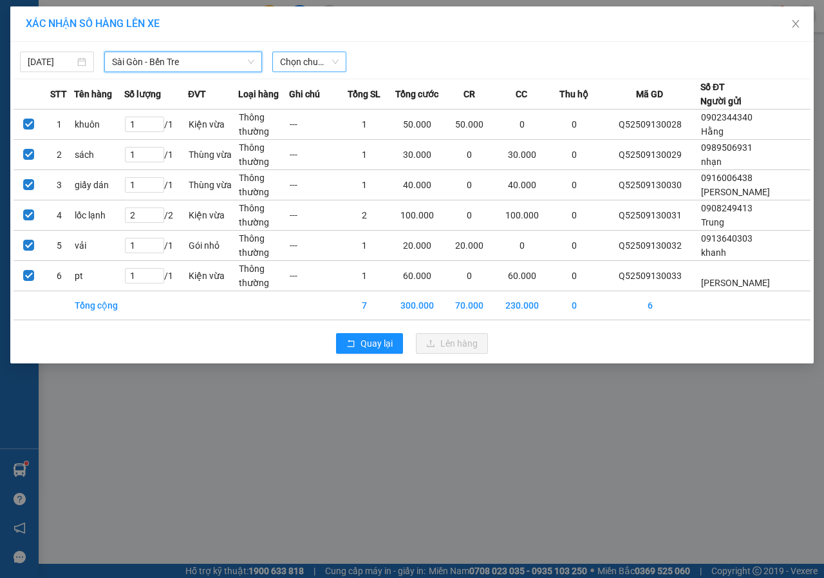
click at [334, 67] on span "Chọn chuyến" at bounding box center [309, 61] width 59 height 19
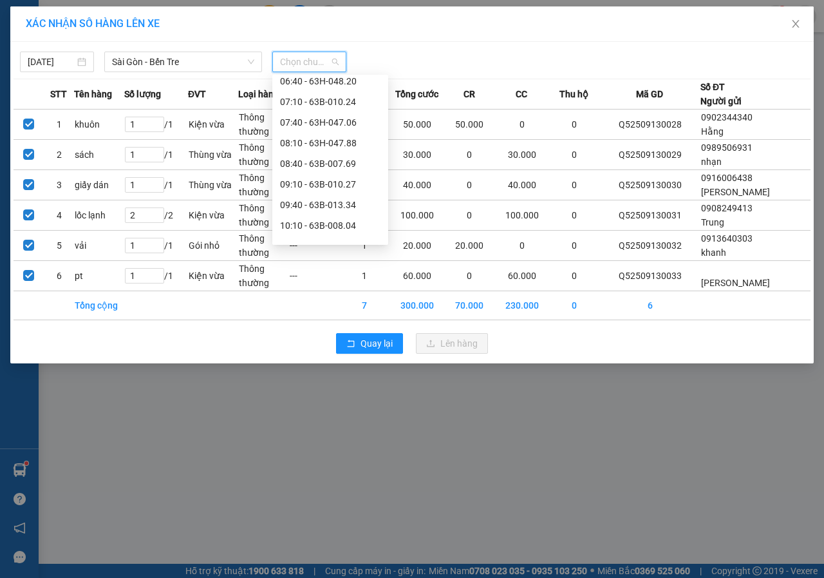
scroll to position [193, 0]
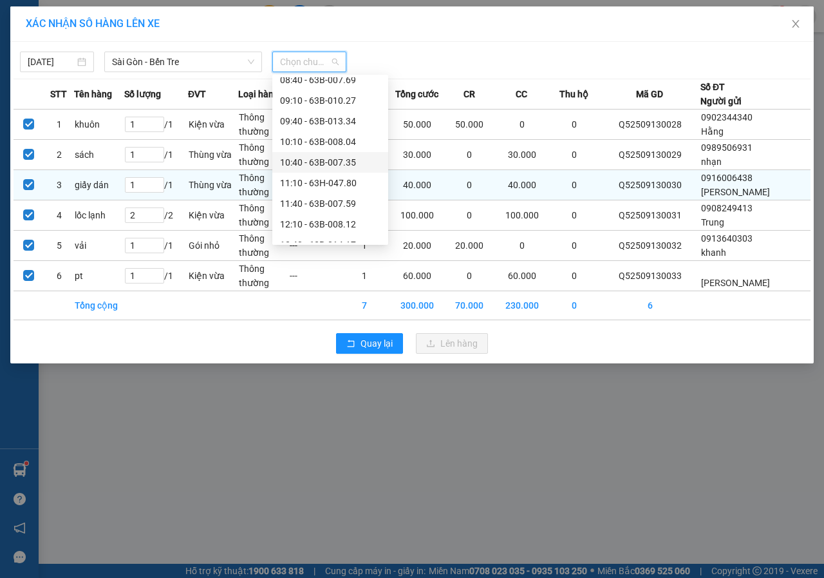
drag, startPoint x: 341, startPoint y: 159, endPoint x: 452, endPoint y: 221, distance: 126.9
click at [343, 160] on div "10:40 - 63B-007.35" at bounding box center [330, 162] width 100 height 14
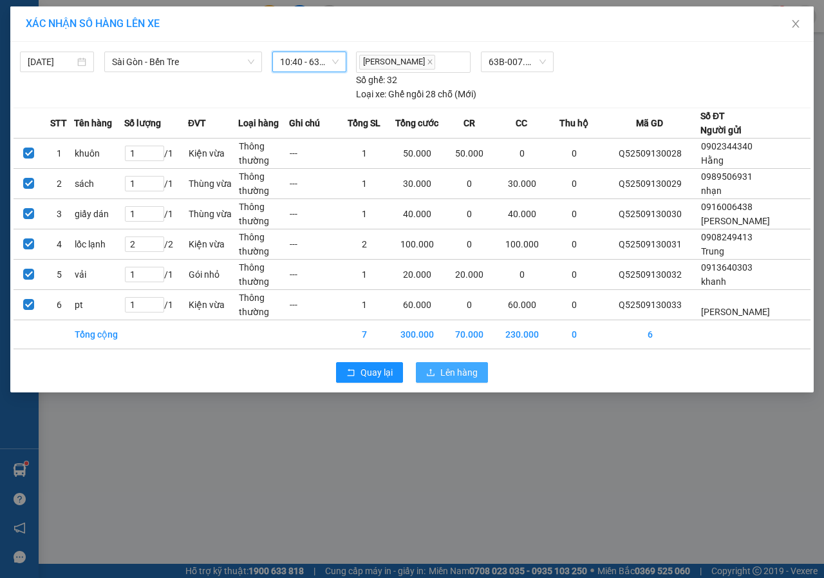
click at [458, 367] on span "Lên hàng" at bounding box center [459, 372] width 37 height 14
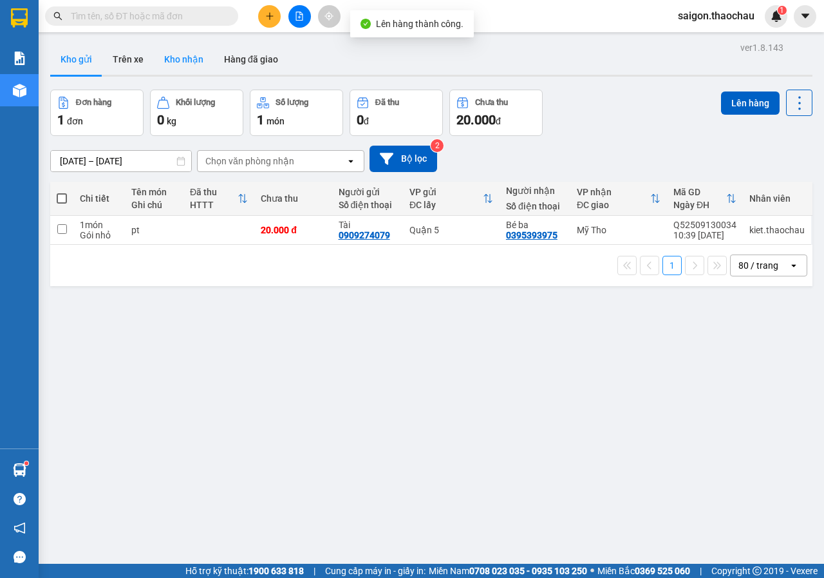
click at [192, 59] on button "Kho nhận" at bounding box center [184, 59] width 60 height 31
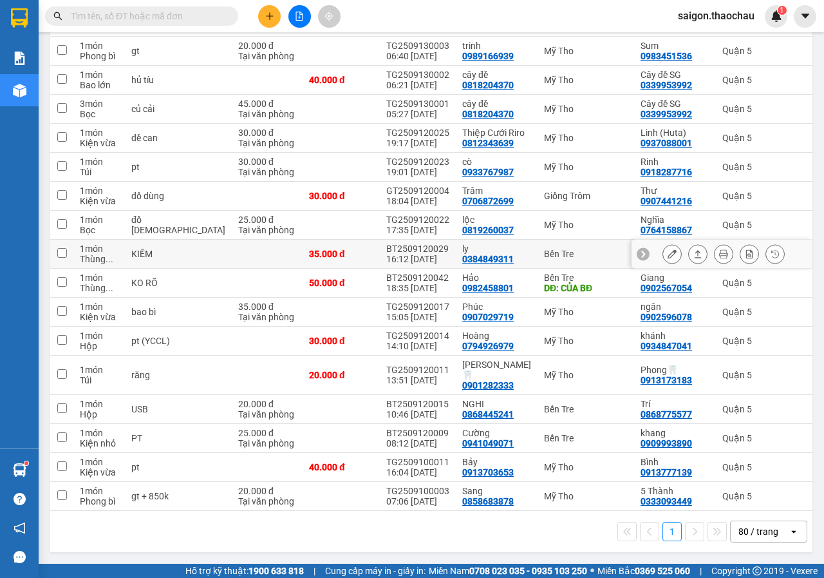
scroll to position [358, 0]
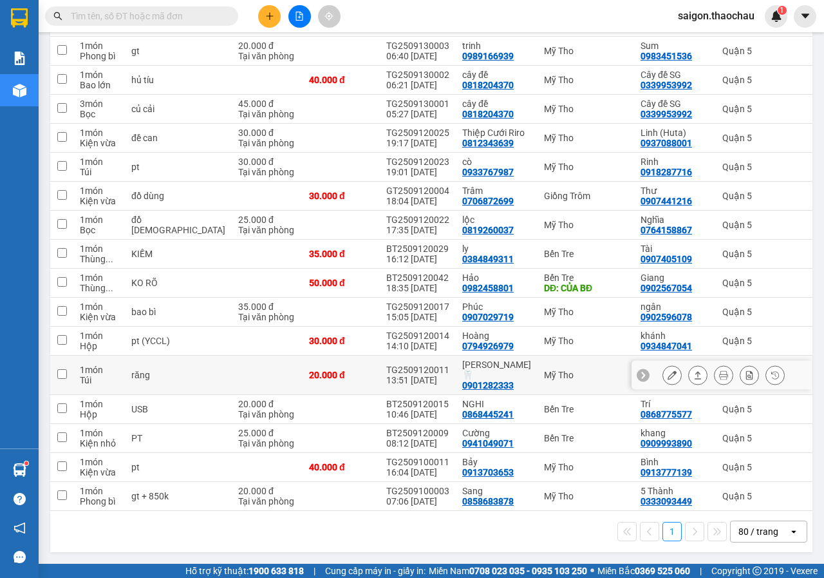
click at [67, 372] on td at bounding box center [61, 375] width 23 height 39
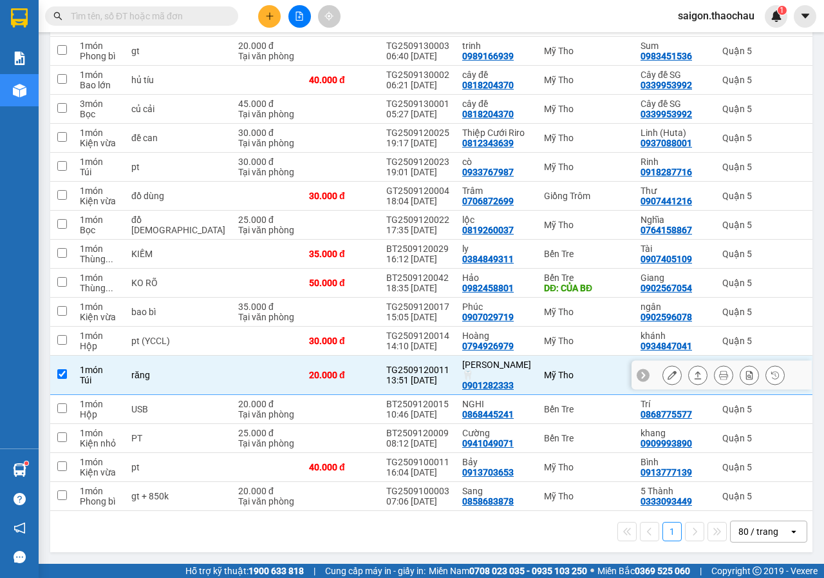
click at [62, 380] on td at bounding box center [61, 375] width 23 height 39
checkbox input "false"
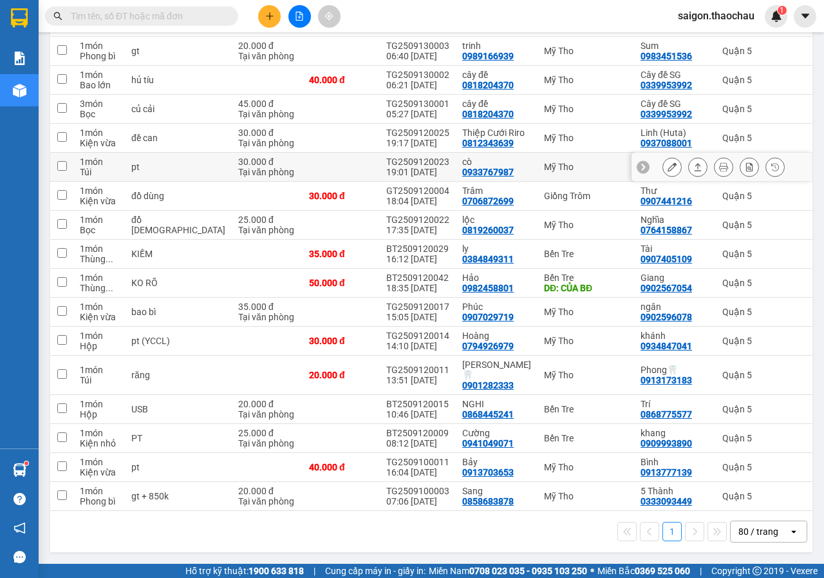
click at [61, 169] on input "checkbox" at bounding box center [62, 166] width 10 height 10
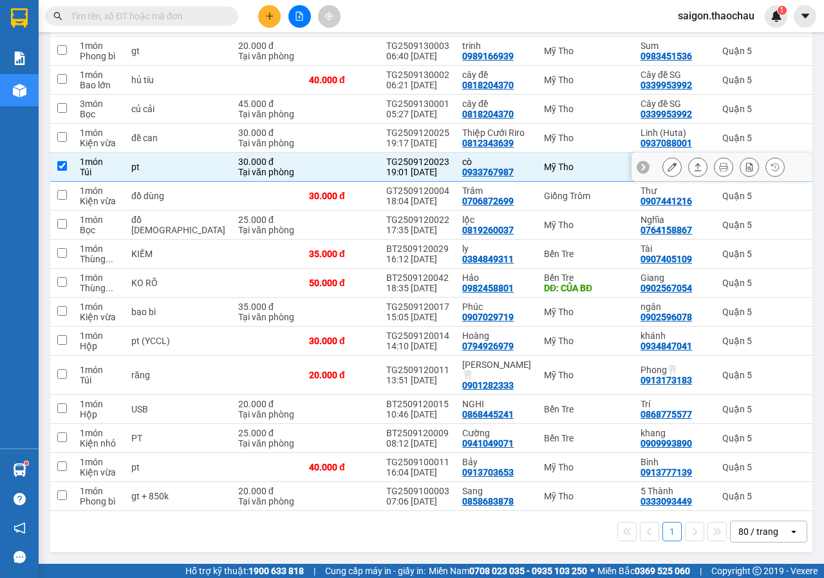
click at [69, 175] on td at bounding box center [61, 167] width 23 height 29
checkbox input "false"
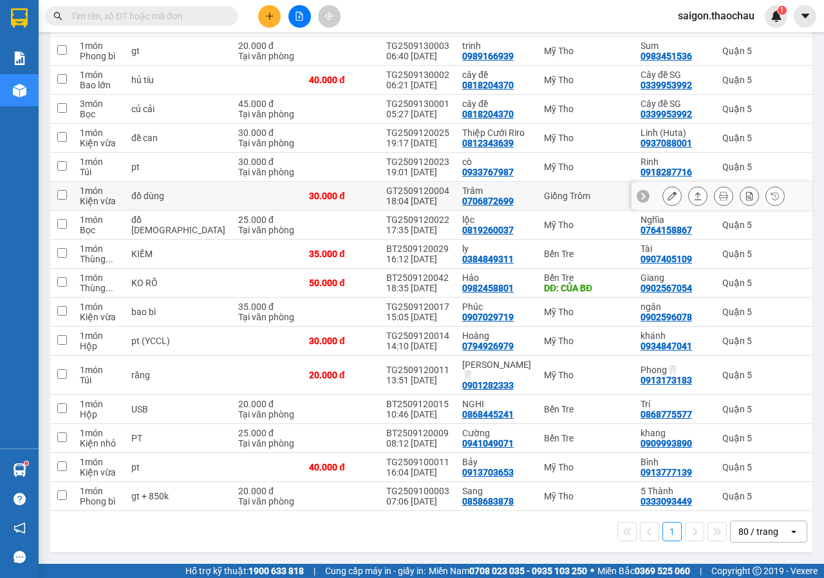
click at [64, 196] on input "checkbox" at bounding box center [62, 195] width 10 height 10
checkbox input "true"
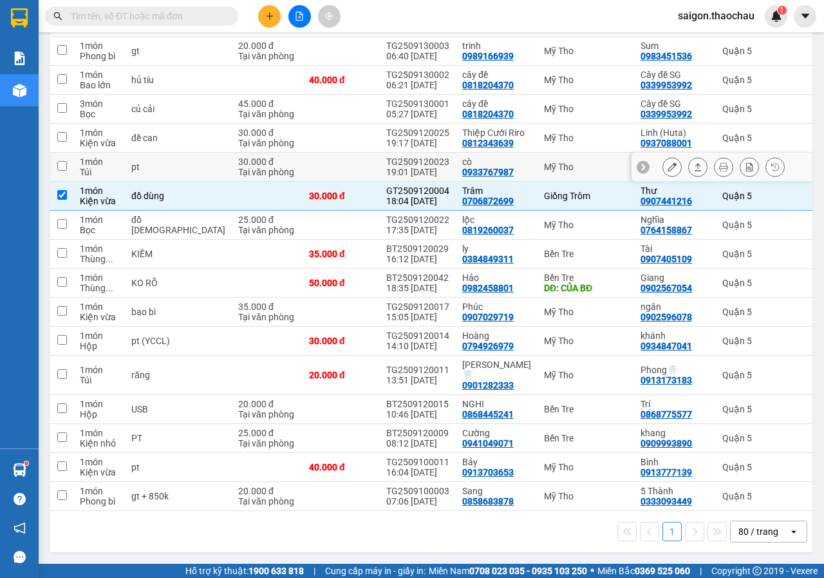
click at [64, 167] on input "checkbox" at bounding box center [62, 166] width 10 height 10
checkbox input "true"
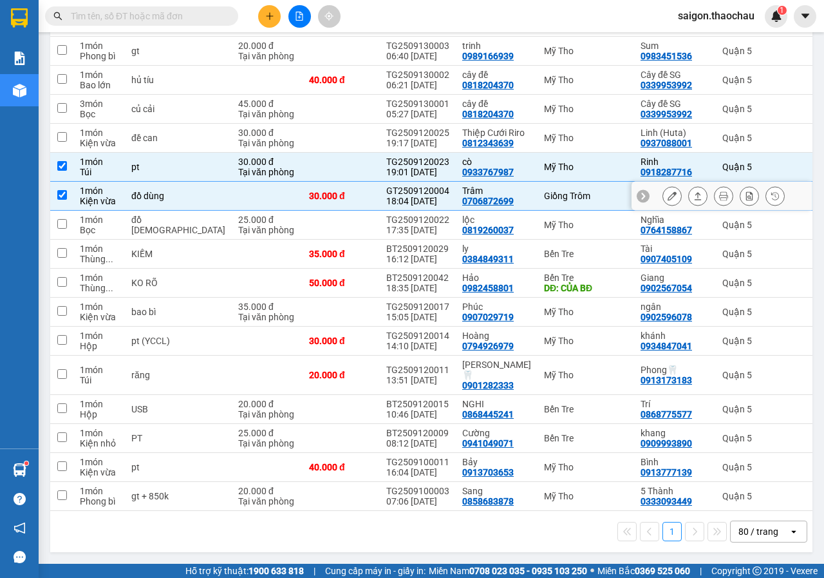
click at [70, 204] on td at bounding box center [61, 196] width 23 height 29
checkbox input "false"
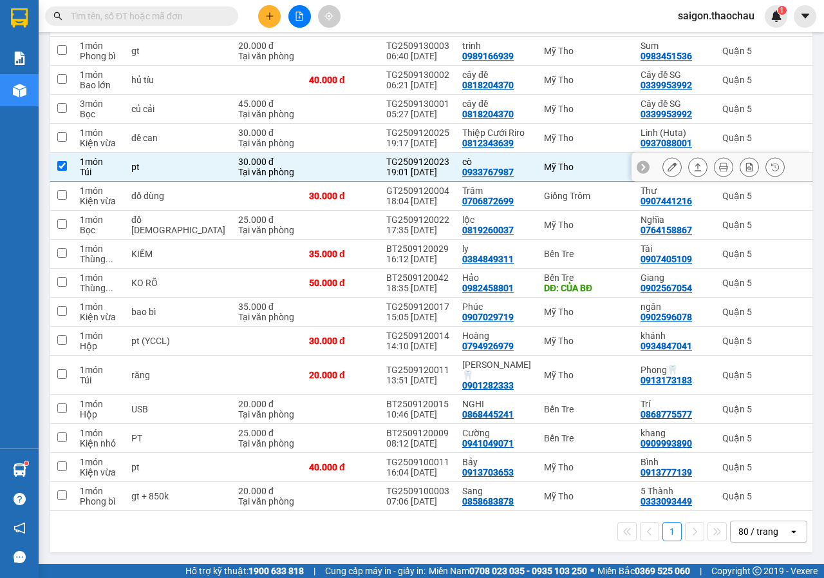
click at [63, 176] on td at bounding box center [61, 167] width 23 height 29
checkbox input "false"
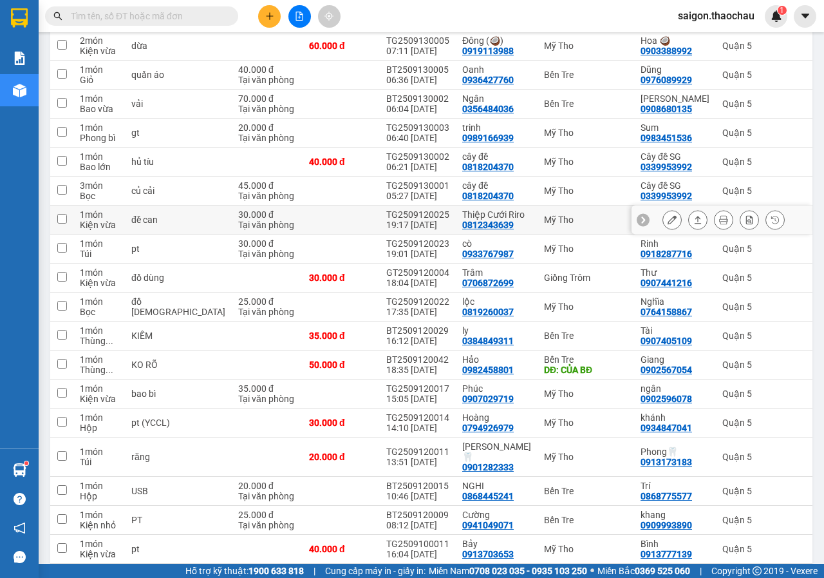
scroll to position [229, 0]
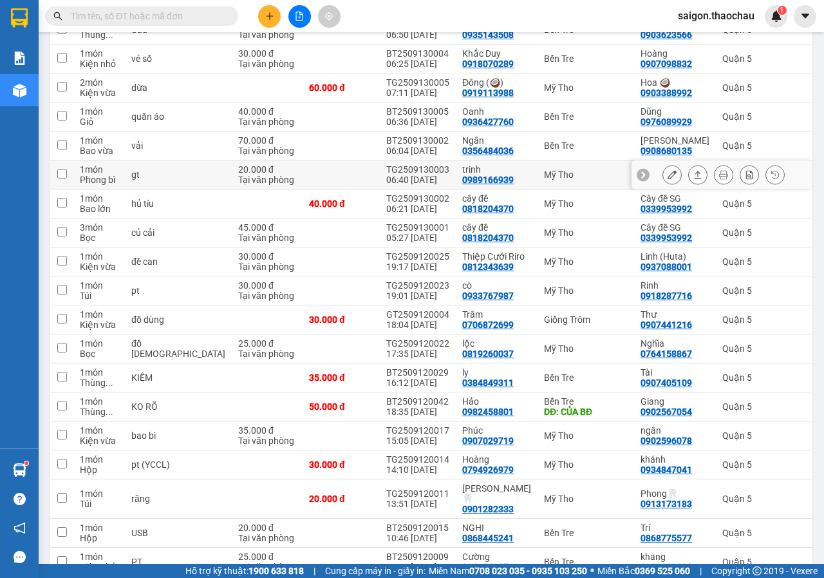
click at [64, 169] on input "checkbox" at bounding box center [62, 174] width 10 height 10
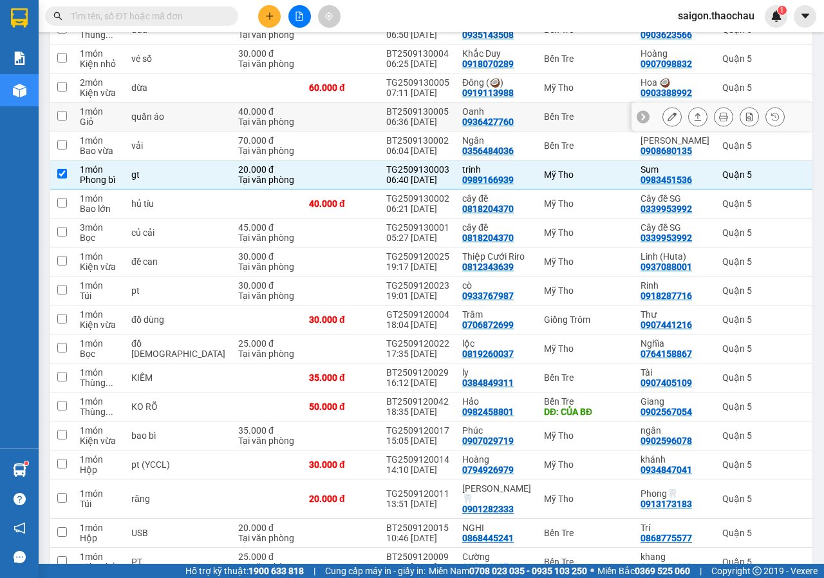
scroll to position [165, 0]
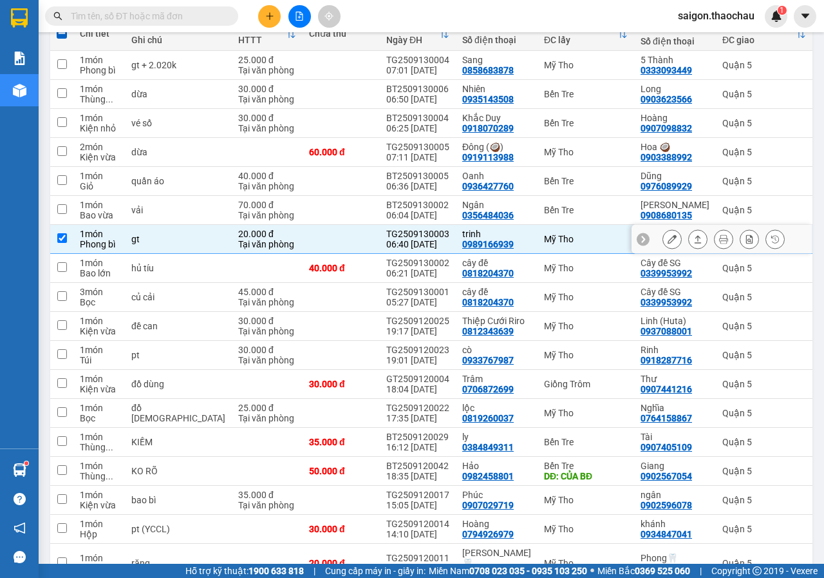
click at [57, 234] on input "checkbox" at bounding box center [62, 238] width 10 height 10
checkbox input "false"
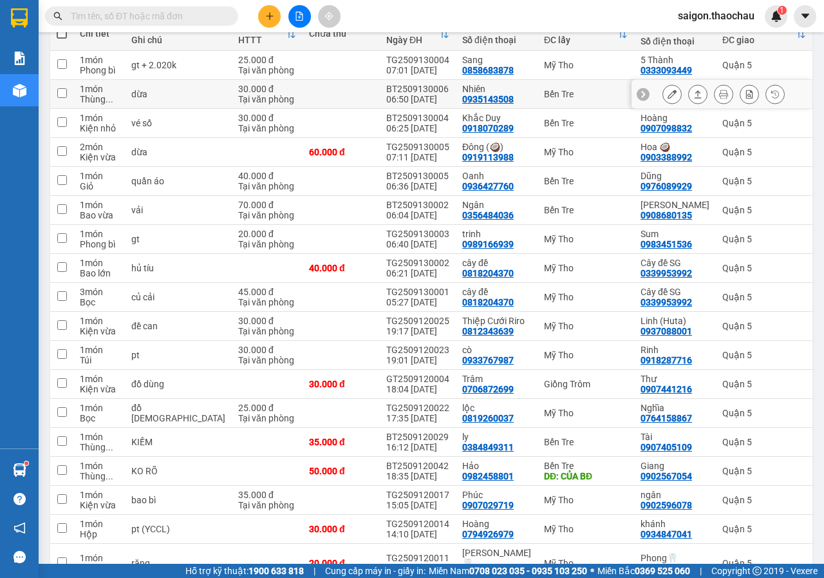
click at [66, 96] on input "checkbox" at bounding box center [62, 93] width 10 height 10
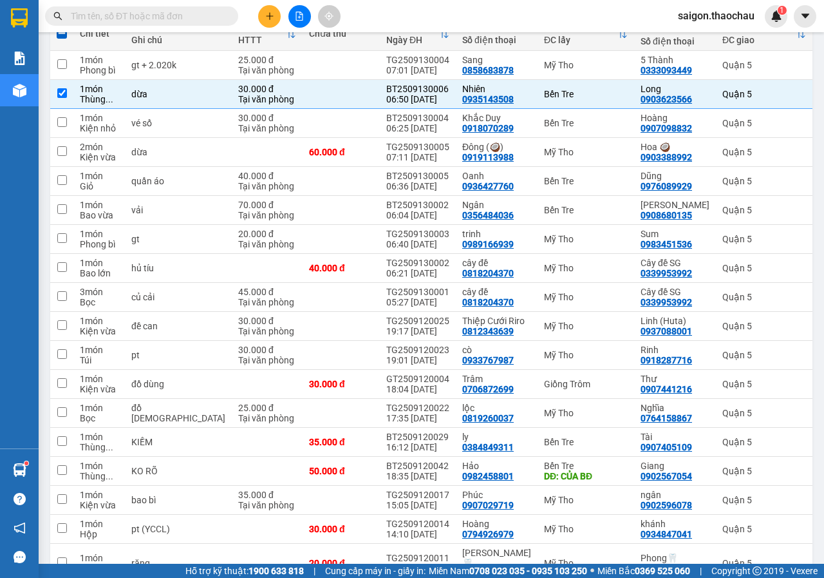
scroll to position [100, 0]
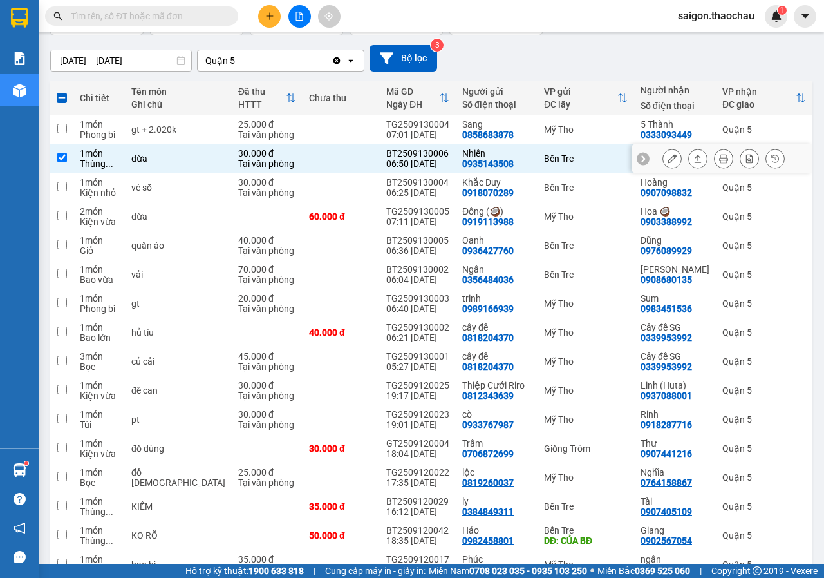
click at [62, 160] on input "checkbox" at bounding box center [62, 158] width 10 height 10
checkbox input "false"
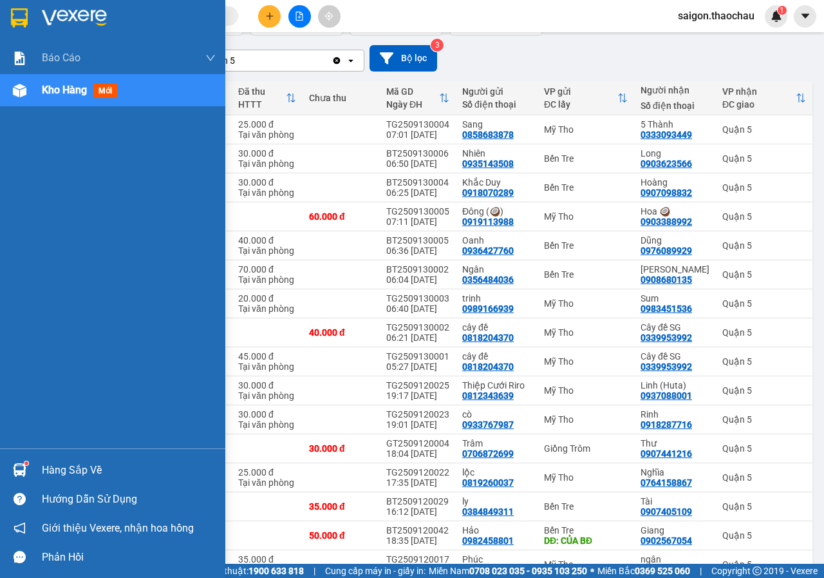
drag, startPoint x: 52, startPoint y: 461, endPoint x: 504, endPoint y: 544, distance: 459.7
click at [55, 461] on div "Hàng sắp về" at bounding box center [129, 470] width 174 height 19
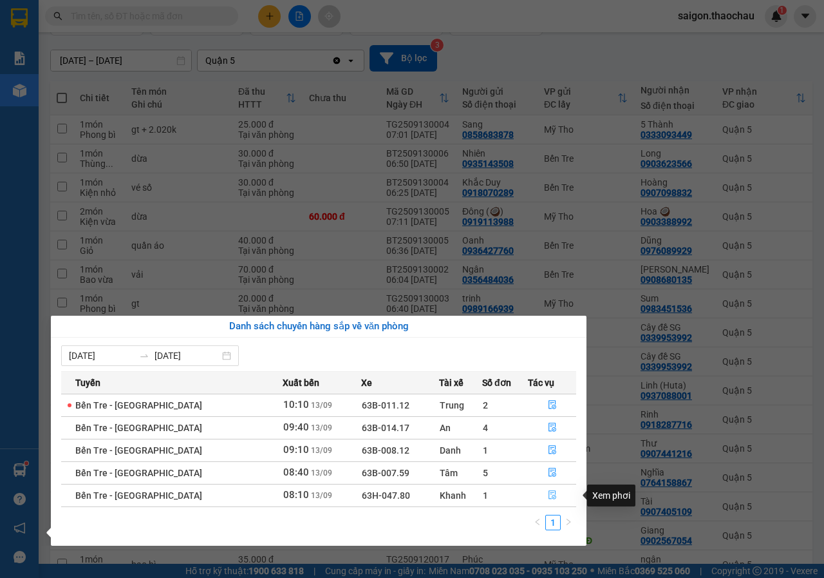
click at [555, 497] on button "button" at bounding box center [552, 495] width 47 height 21
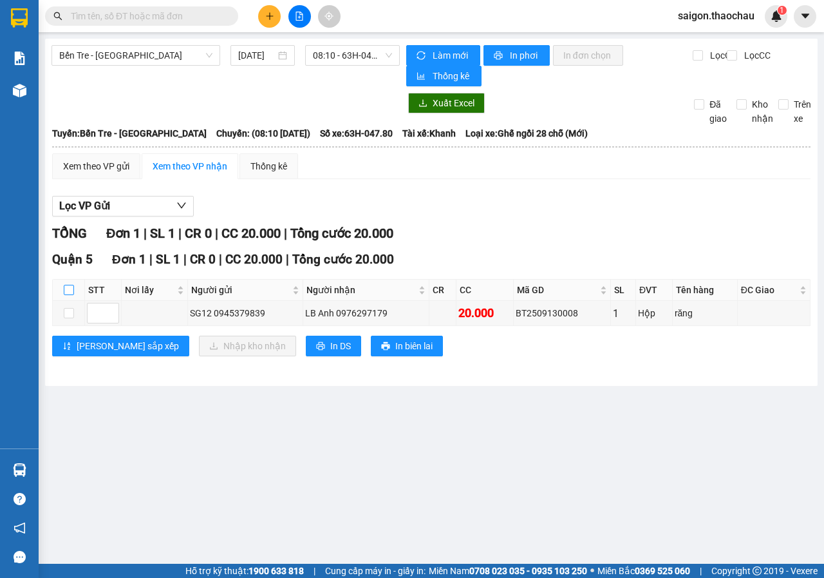
click at [70, 287] on input "checkbox" at bounding box center [69, 290] width 10 height 10
checkbox input "true"
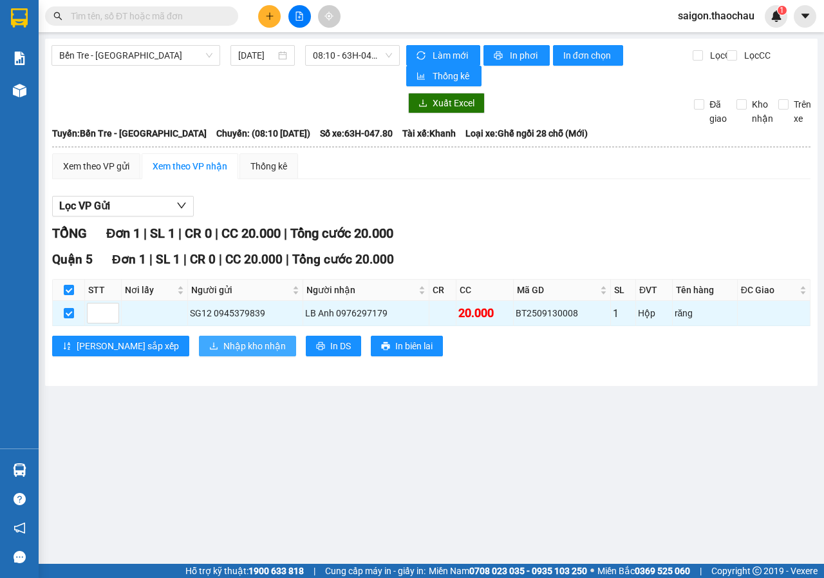
click at [224, 339] on span "Nhập kho nhận" at bounding box center [255, 346] width 62 height 14
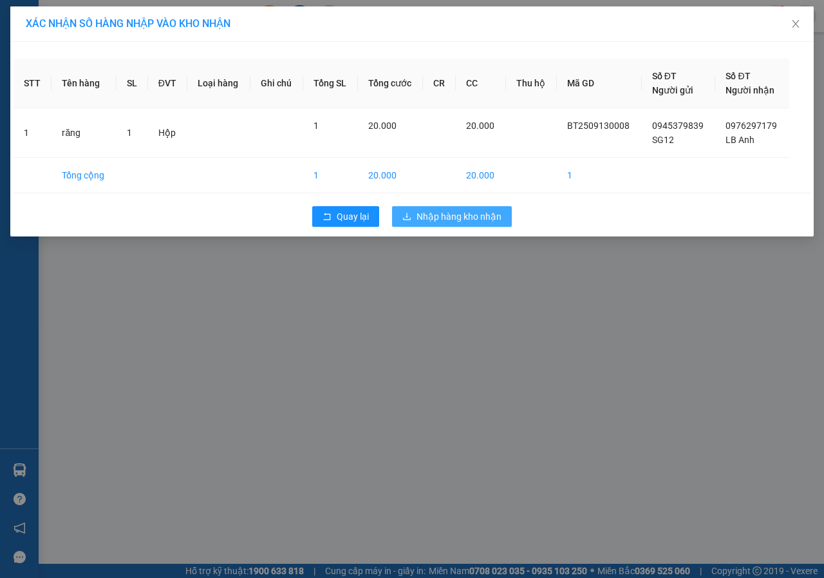
click at [436, 225] on button "Nhập hàng kho nhận" at bounding box center [452, 216] width 120 height 21
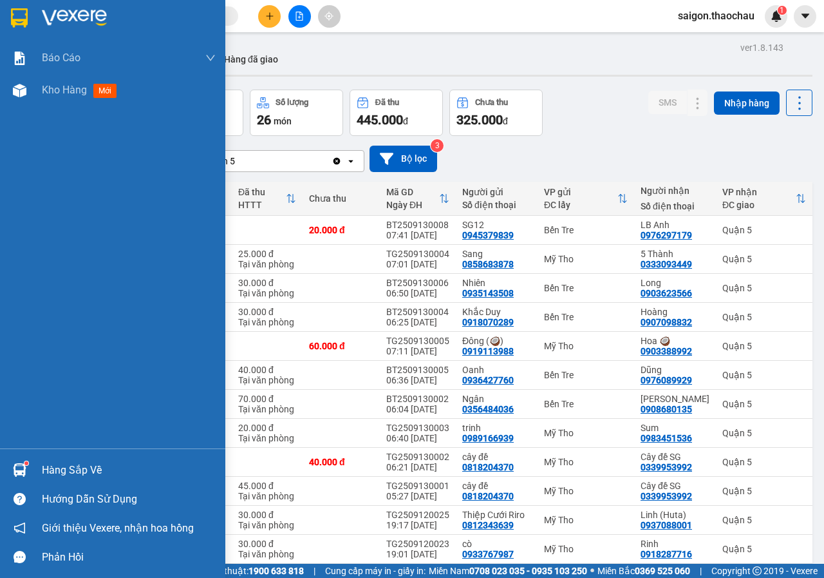
click at [55, 467] on div "Hàng sắp về" at bounding box center [129, 470] width 174 height 19
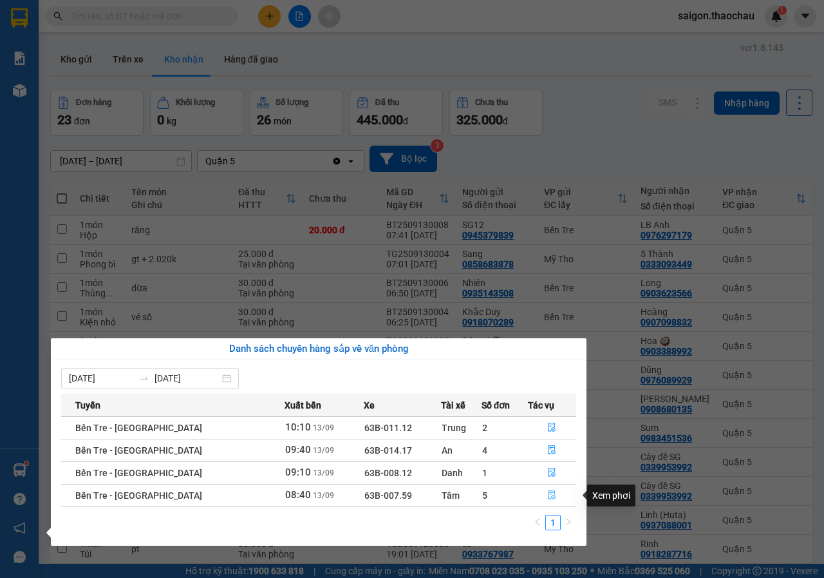
click at [555, 499] on button "button" at bounding box center [553, 495] width 48 height 21
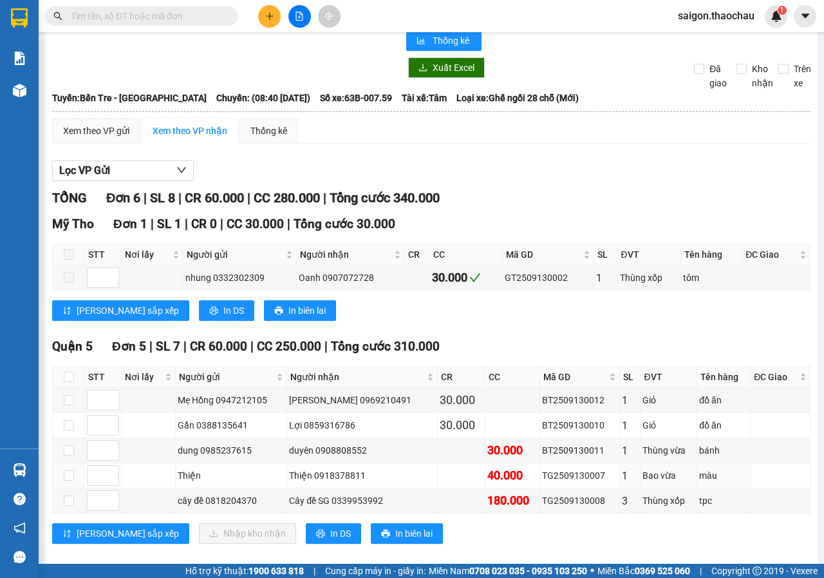
scroll to position [52, 0]
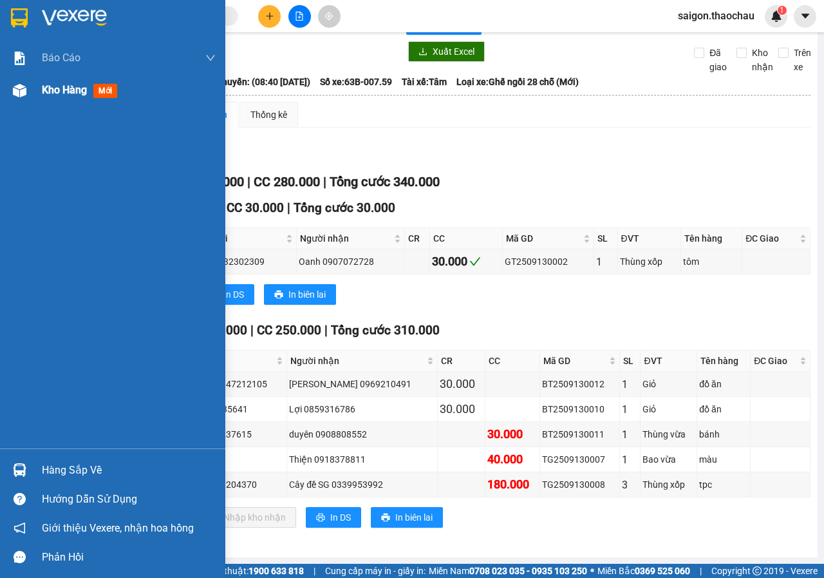
click at [83, 95] on span "Kho hàng" at bounding box center [64, 90] width 45 height 12
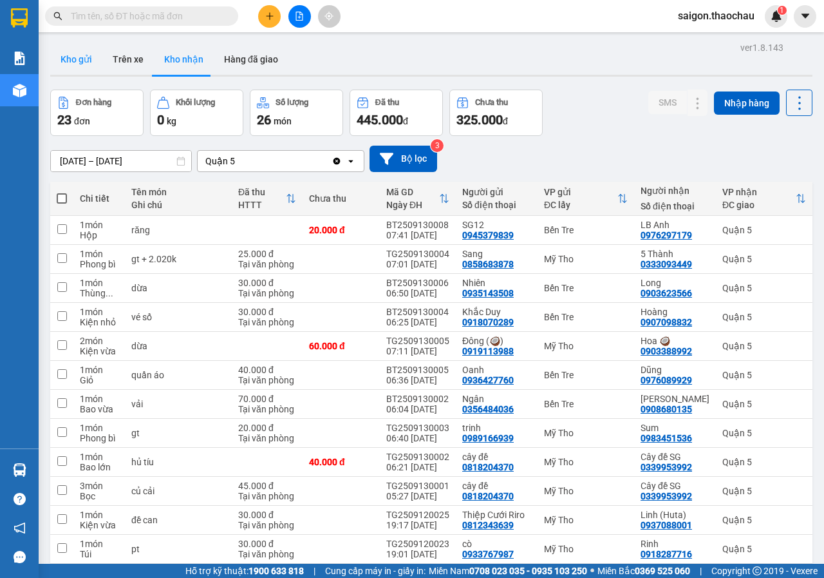
click at [85, 58] on button "Kho gửi" at bounding box center [76, 59] width 52 height 31
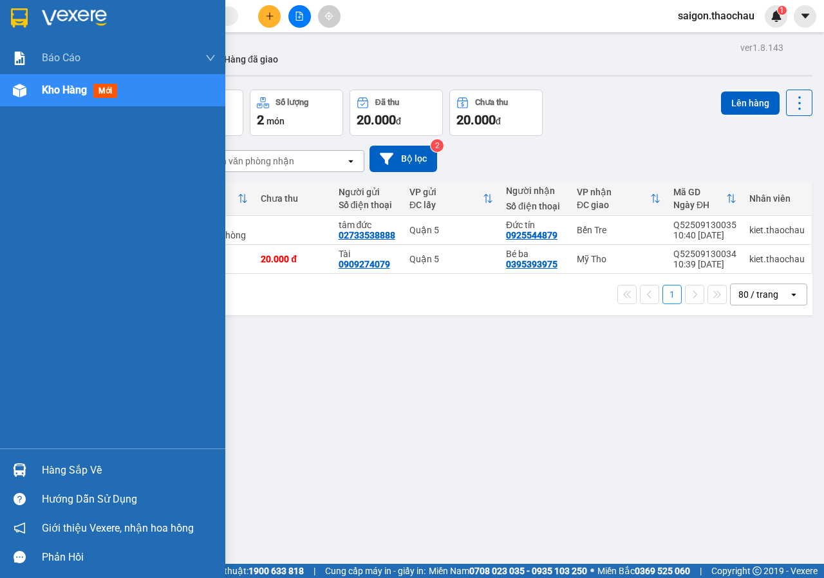
click at [34, 470] on div "Hàng sắp về" at bounding box center [112, 469] width 225 height 29
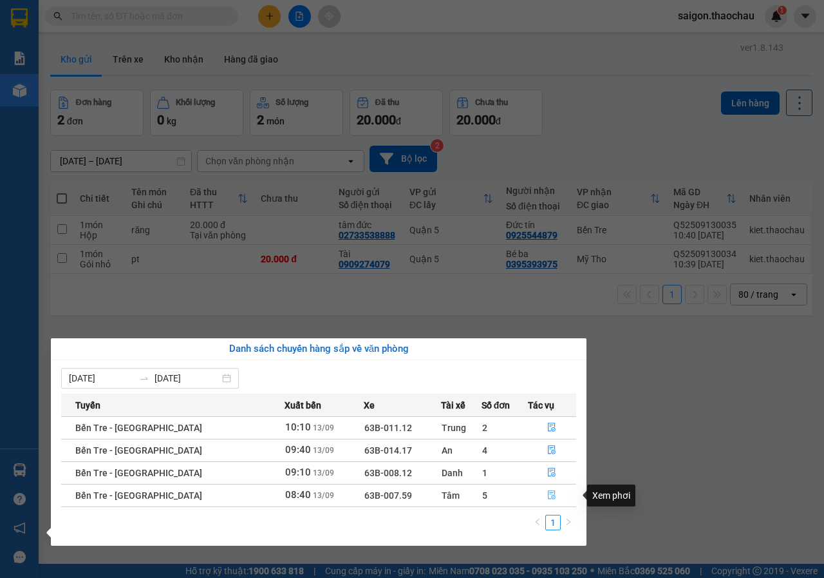
click at [547, 488] on button "button" at bounding box center [553, 495] width 48 height 21
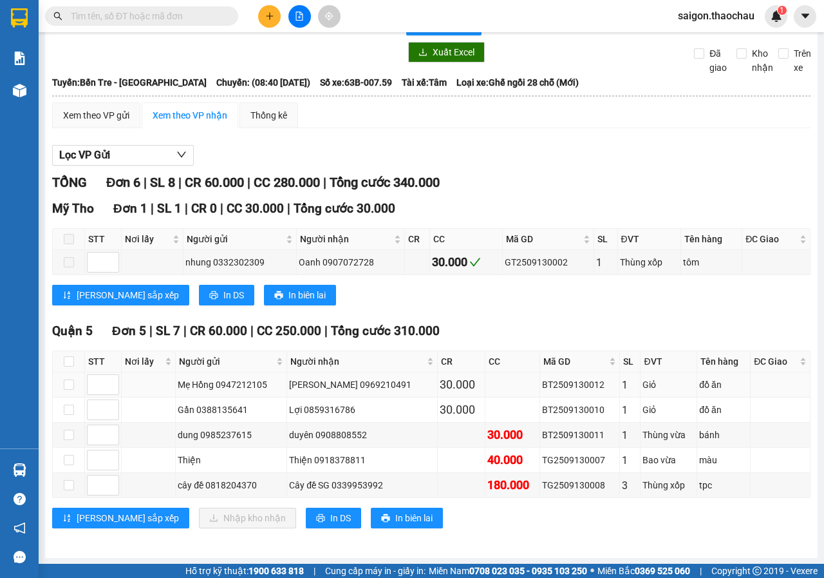
scroll to position [52, 0]
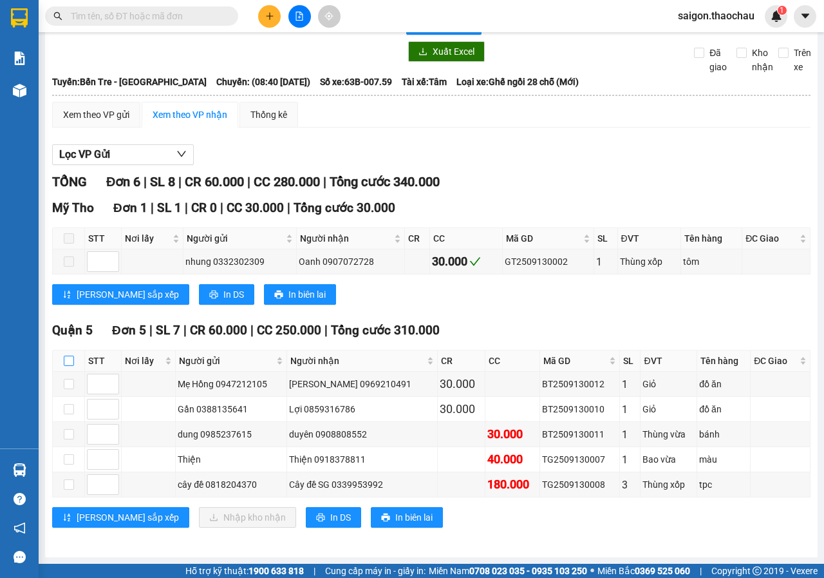
click at [64, 356] on input "checkbox" at bounding box center [69, 361] width 10 height 10
checkbox input "true"
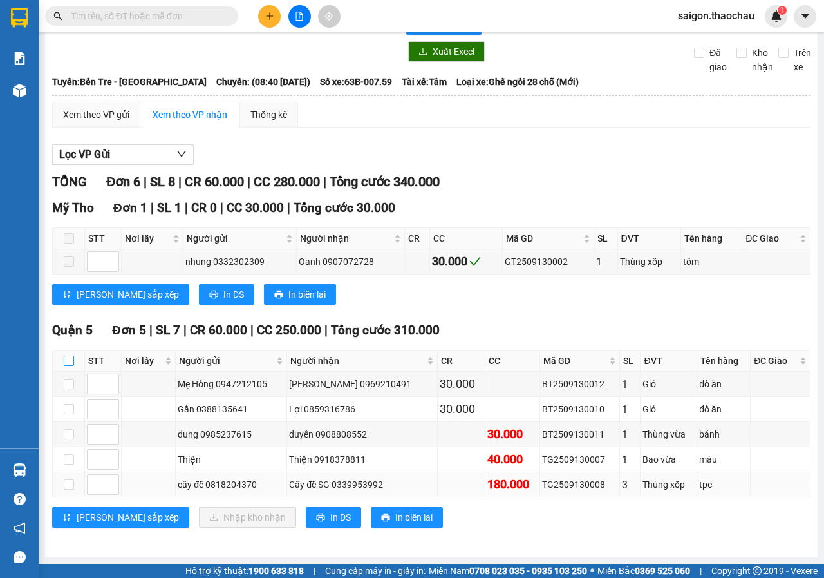
checkbox input "true"
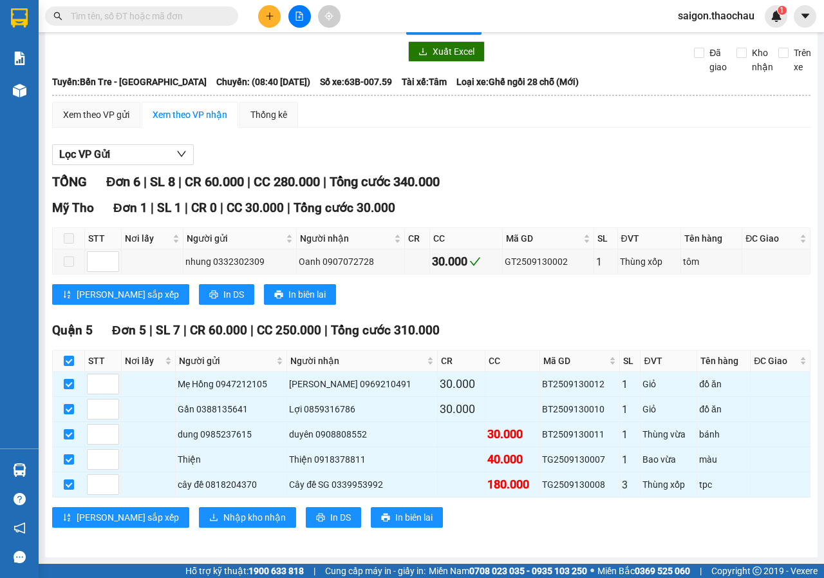
click at [210, 506] on div "Quận 5 Đơn 5 | SL 7 | CR 60.000 | CC 250.000 | Tổng cước 310.000 STT Nơi lấy Ng…" at bounding box center [431, 429] width 759 height 216
click at [224, 513] on span "Nhập kho nhận" at bounding box center [255, 517] width 62 height 14
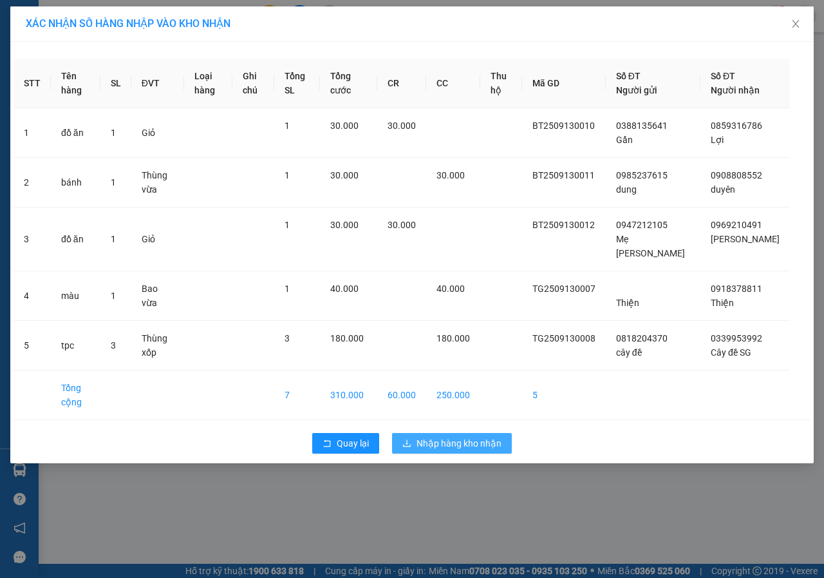
click at [468, 450] on button "Nhập hàng kho nhận" at bounding box center [452, 443] width 120 height 21
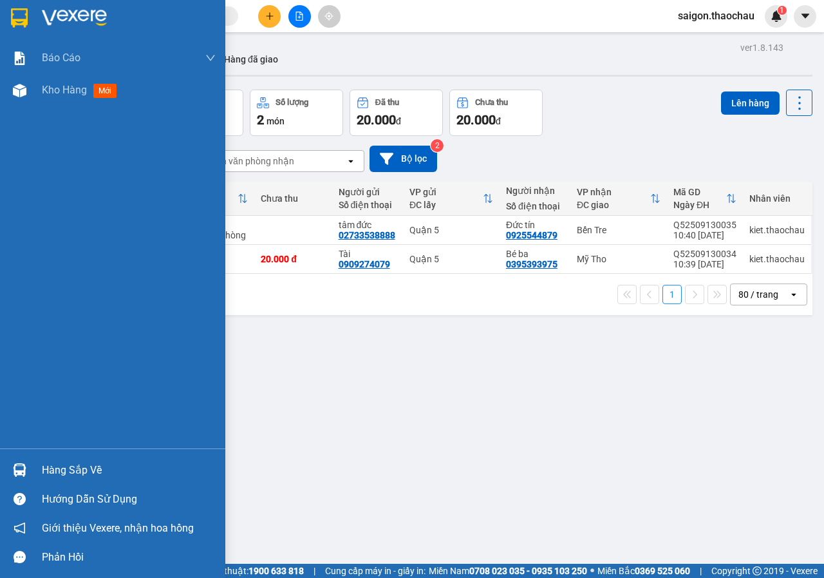
drag, startPoint x: 79, startPoint y: 468, endPoint x: 316, endPoint y: 444, distance: 238.8
click at [79, 468] on div "Hàng sắp về" at bounding box center [129, 470] width 174 height 19
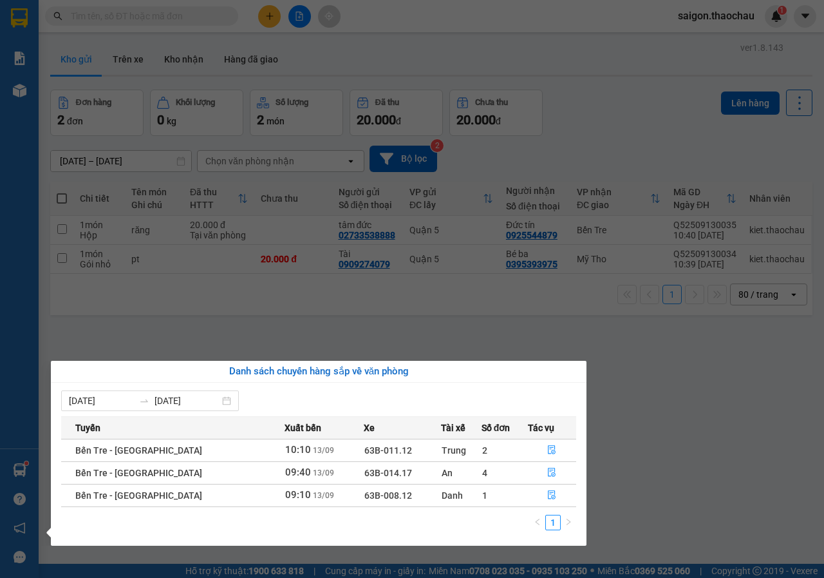
click at [631, 435] on section "Kết quả tìm kiếm ( 0 ) Bộ lọc No Data saigon.thaochau 1 Báo cáo Báo cáo dòng ti…" at bounding box center [412, 289] width 824 height 578
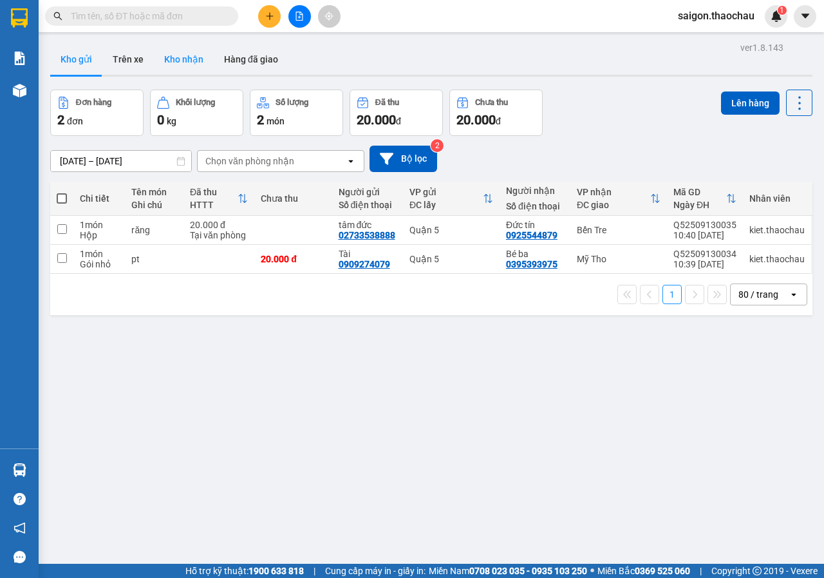
click at [198, 58] on button "Kho nhận" at bounding box center [184, 59] width 60 height 31
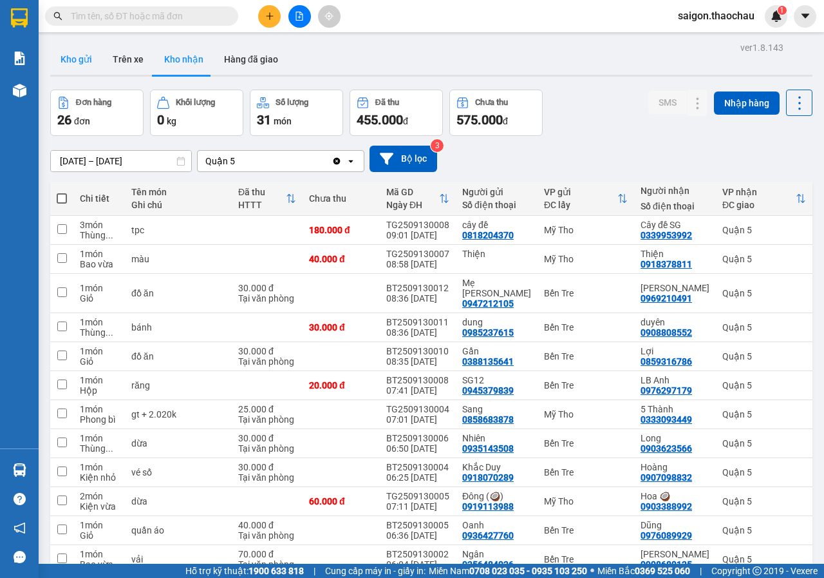
click at [84, 64] on button "Kho gửi" at bounding box center [76, 59] width 52 height 31
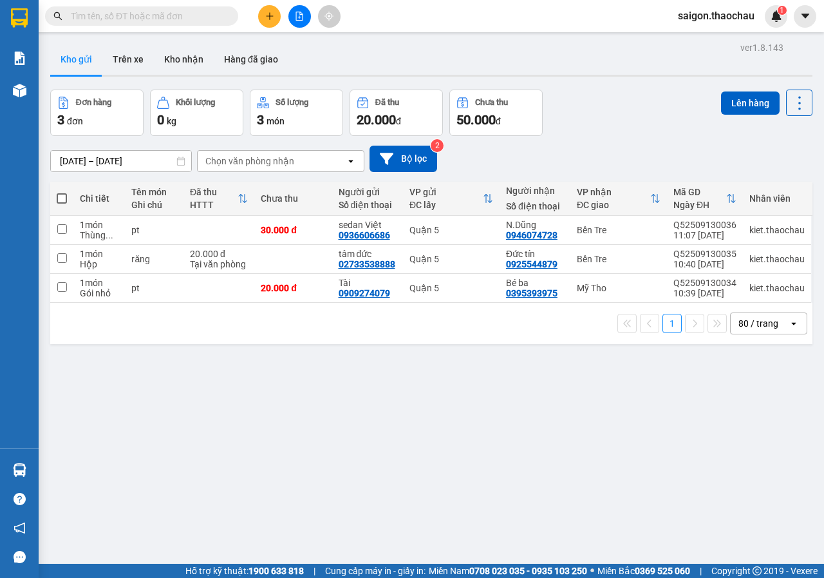
click at [66, 196] on span at bounding box center [62, 198] width 10 height 10
click at [62, 192] on input "checkbox" at bounding box center [62, 192] width 0 height 0
checkbox input "true"
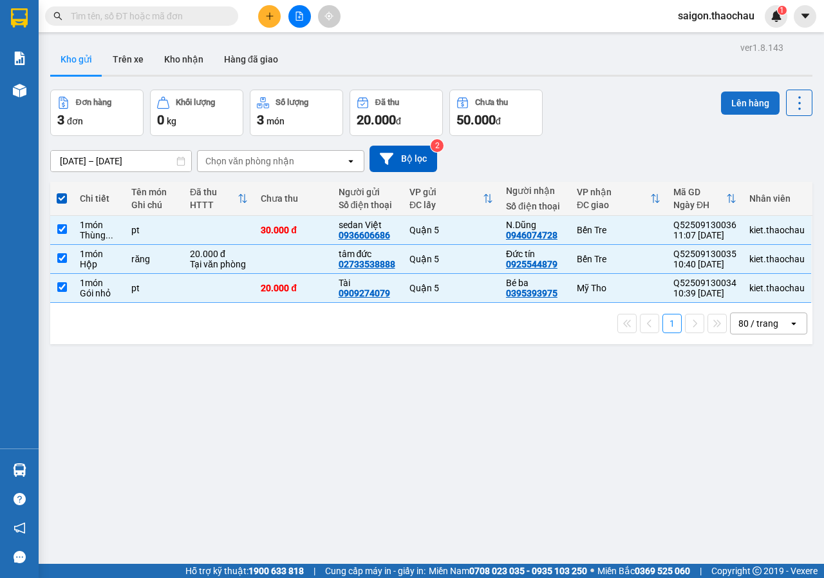
click at [744, 104] on button "Lên hàng" at bounding box center [750, 102] width 59 height 23
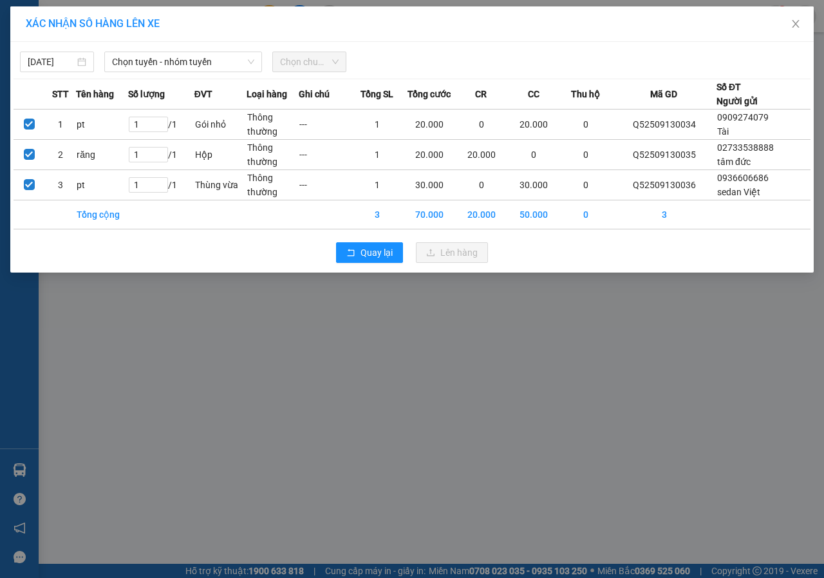
drag, startPoint x: 192, startPoint y: 64, endPoint x: 192, endPoint y: 73, distance: 8.4
click at [193, 63] on span "Chọn tuyến - nhóm tuyến" at bounding box center [183, 61] width 142 height 19
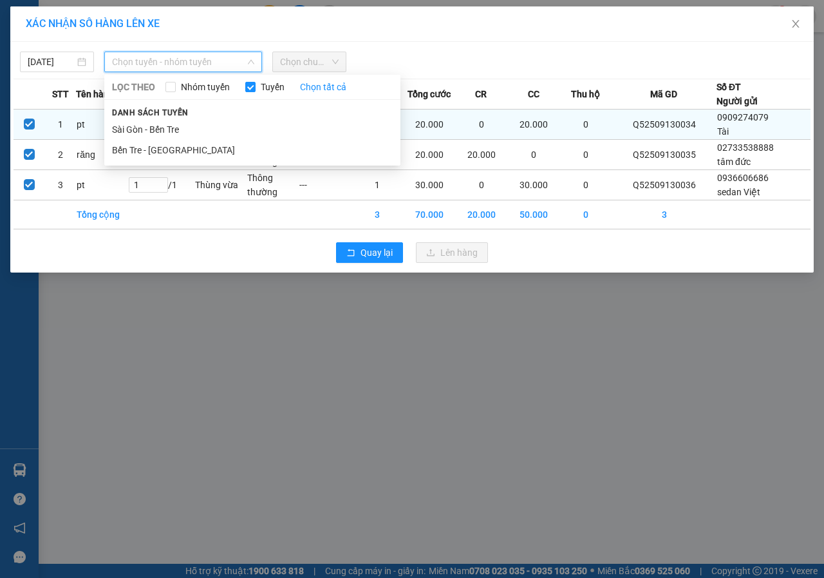
drag, startPoint x: 156, startPoint y: 119, endPoint x: 165, endPoint y: 119, distance: 9.0
click at [157, 119] on li "Sài Gòn - Bến Tre" at bounding box center [252, 129] width 296 height 21
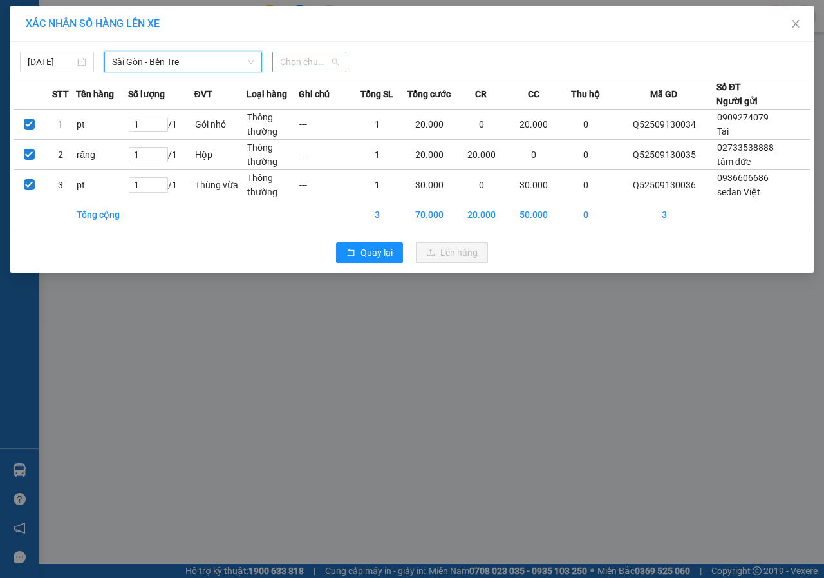
click at [318, 57] on span "Chọn chuyến" at bounding box center [309, 61] width 59 height 19
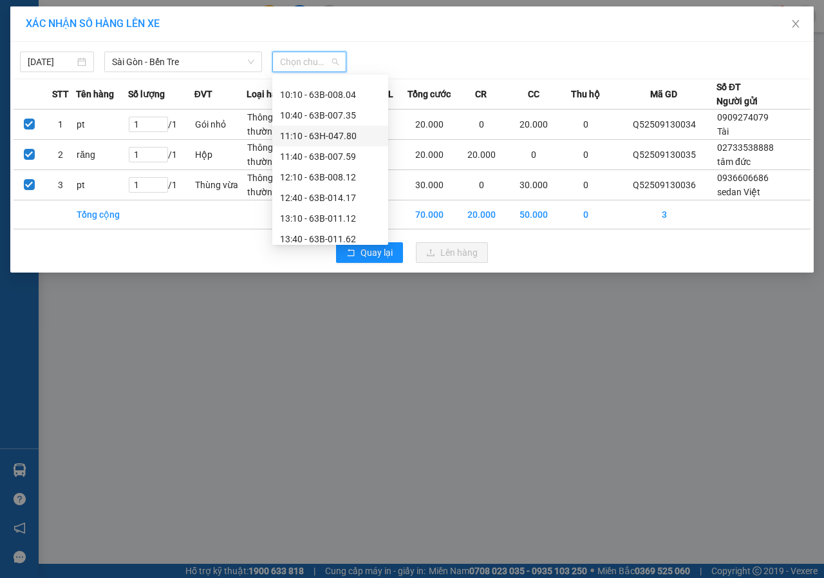
scroll to position [193, 0]
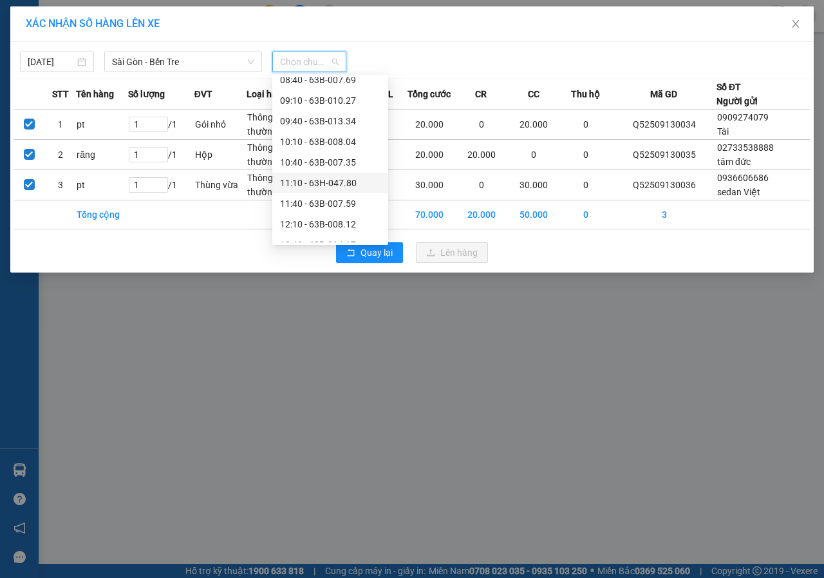
click at [339, 181] on div "11:10 - 63H-047.80" at bounding box center [330, 183] width 100 height 14
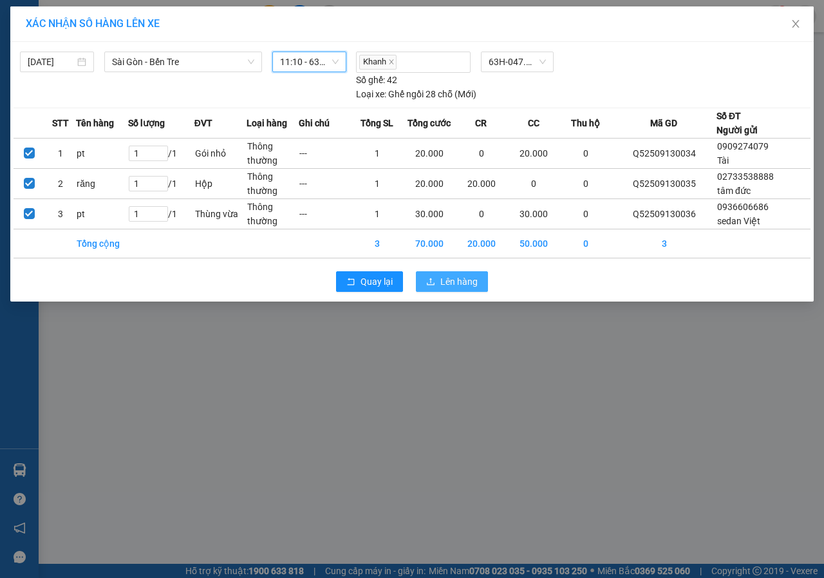
click at [459, 285] on span "Lên hàng" at bounding box center [459, 281] width 37 height 14
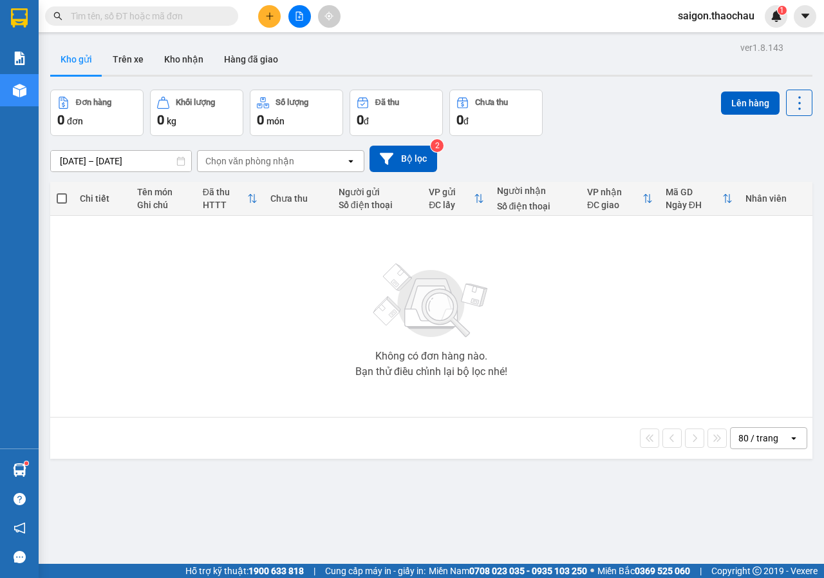
click at [30, 461] on section "Kết quả tìm kiếm ( 0 ) Bộ lọc No Data saigon.thaochau 1 Báo cáo Báo cáo dòng ti…" at bounding box center [412, 289] width 824 height 578
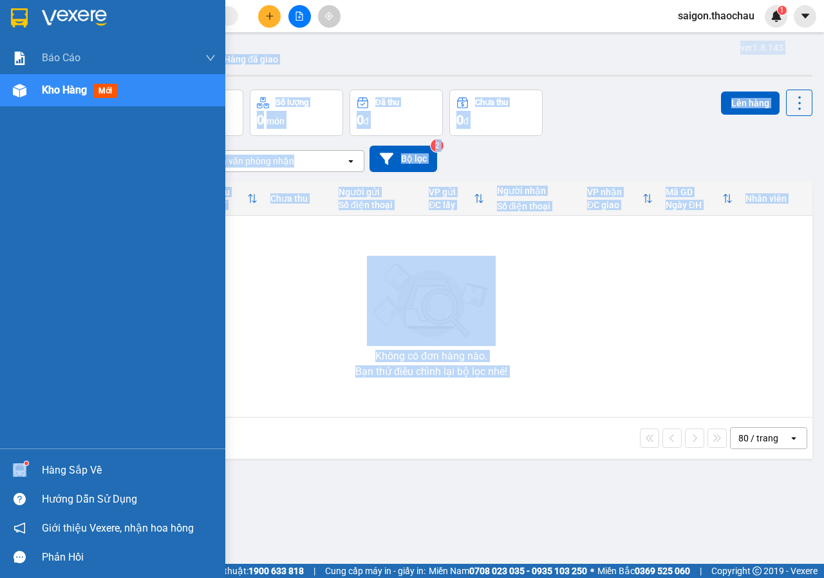
click at [56, 470] on div "Hàng sắp về" at bounding box center [129, 470] width 174 height 19
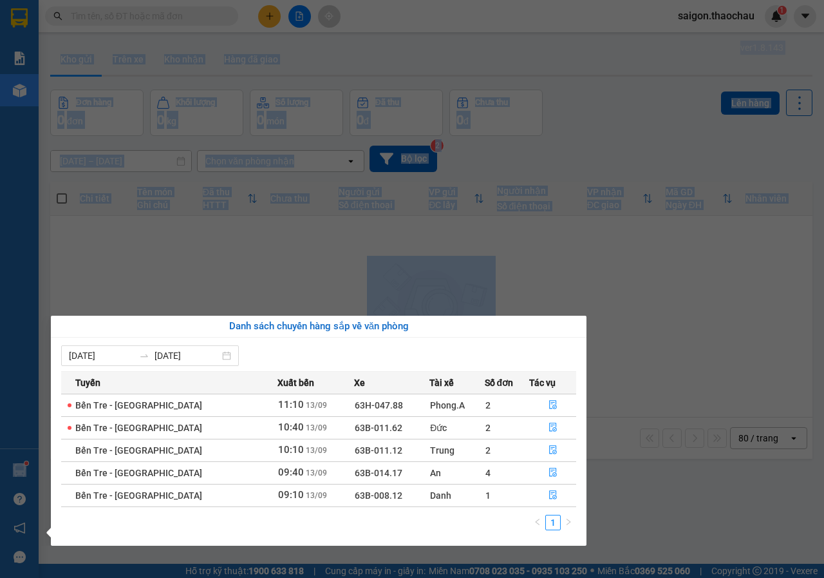
click at [687, 372] on section "Kết quả tìm kiếm ( 0 ) Bộ lọc No Data saigon.thaochau 1 Báo cáo Báo cáo dòng ti…" at bounding box center [412, 289] width 824 height 578
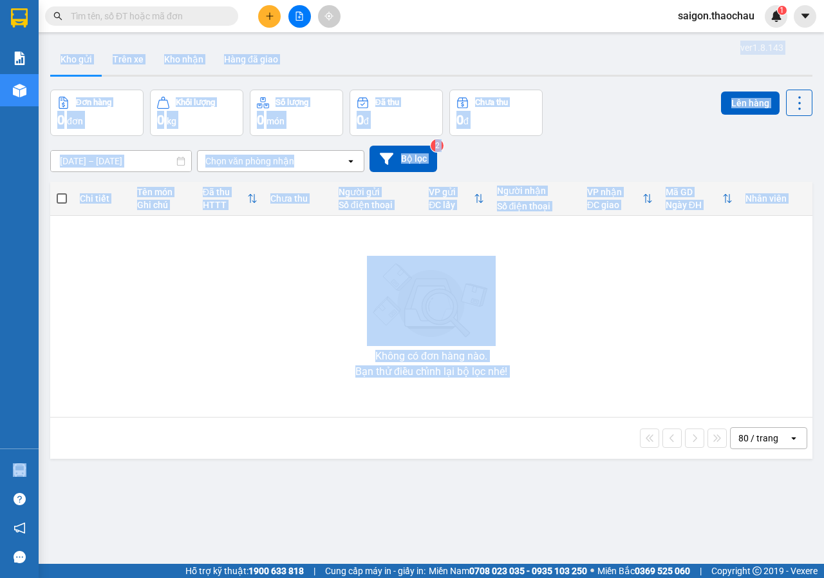
drag, startPoint x: 664, startPoint y: 352, endPoint x: 641, endPoint y: 327, distance: 34.2
click at [664, 352] on div "Không có đơn hàng nào. Bạn thử điều chỉnh lại bộ lọc nhé!" at bounding box center [432, 316] width 750 height 193
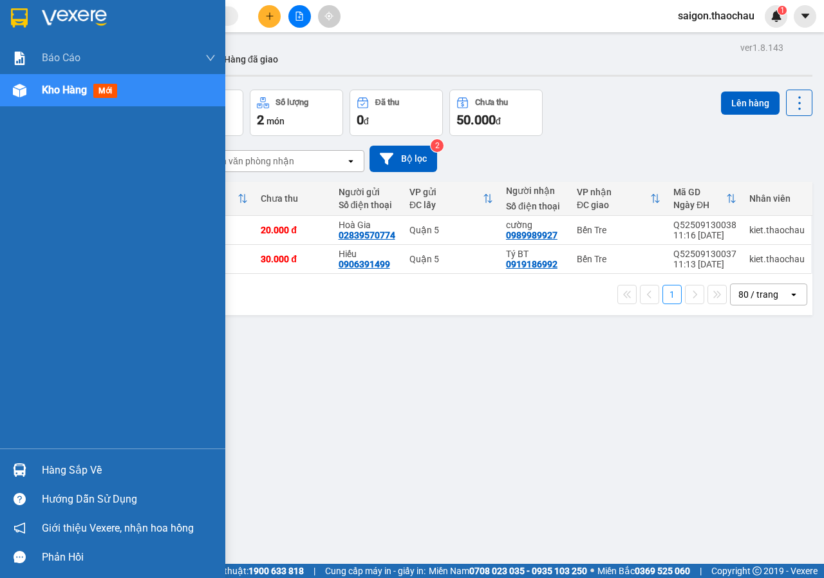
click at [53, 464] on div "Hàng sắp về" at bounding box center [129, 470] width 174 height 19
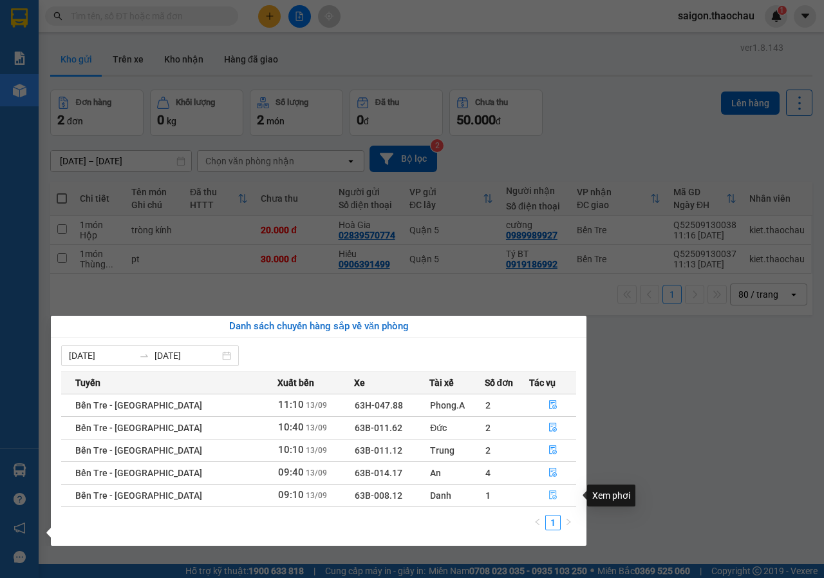
click at [560, 495] on button "button" at bounding box center [553, 495] width 46 height 21
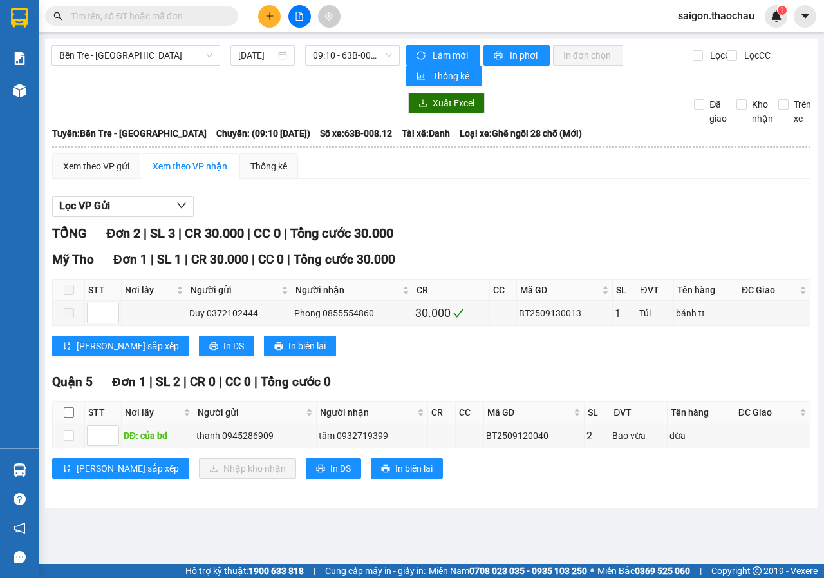
click at [70, 412] on input "checkbox" at bounding box center [69, 412] width 10 height 10
checkbox input "true"
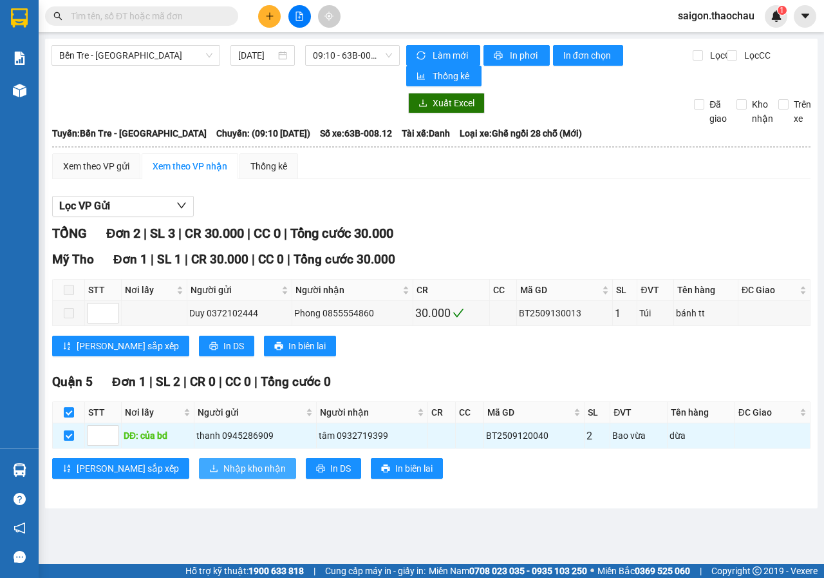
click at [204, 459] on button "Nhập kho nhận" at bounding box center [247, 468] width 97 height 21
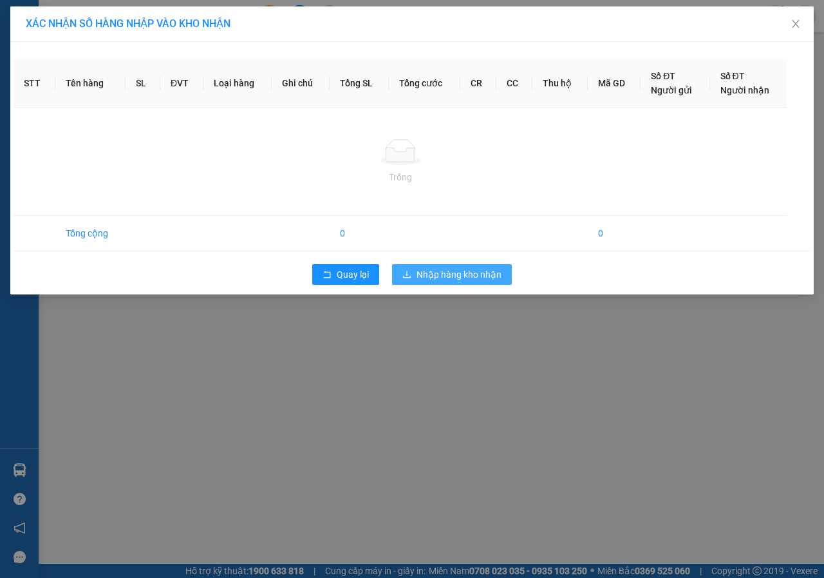
click at [499, 271] on div "XÁC NHẬN SỐ HÀNG NHẬP VÀO KHO NHẬN STT Tên hàng SL ĐVT Loại hàng Ghi chú Tổng S…" at bounding box center [412, 289] width 824 height 578
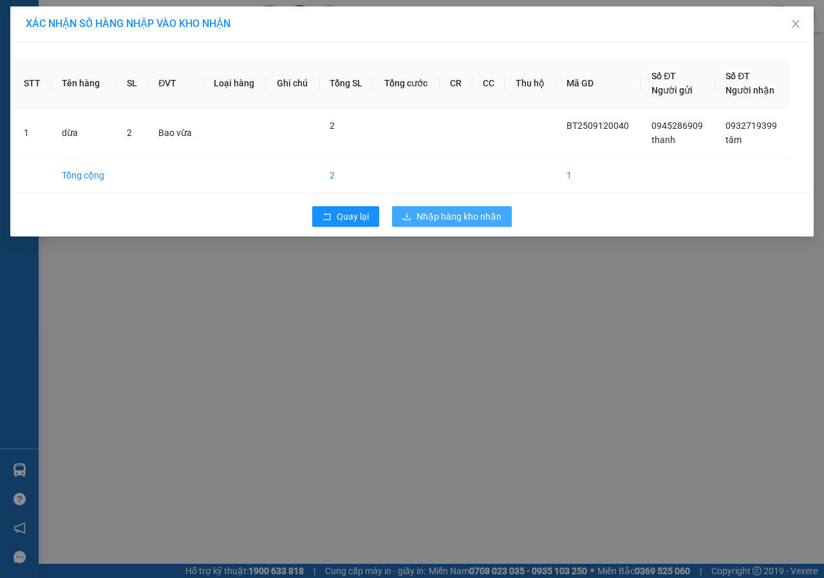
click at [479, 220] on span "Nhập hàng kho nhận" at bounding box center [459, 216] width 85 height 14
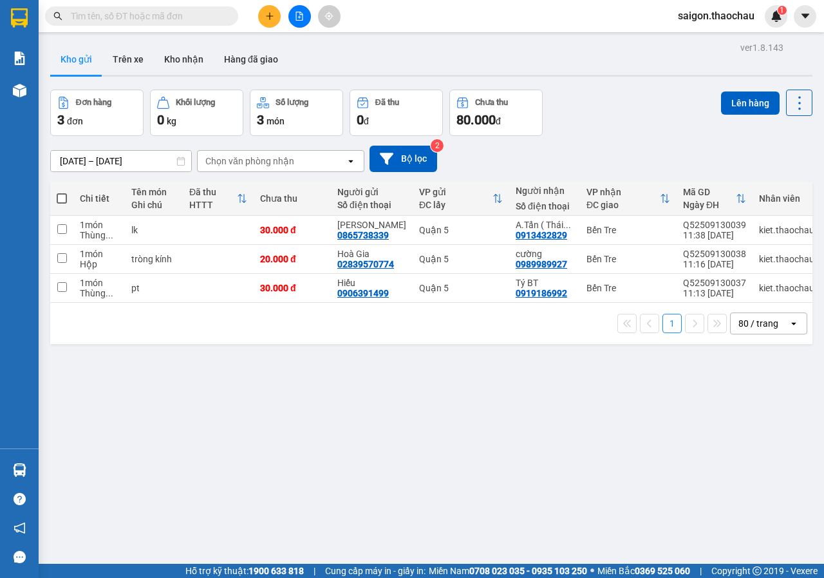
click at [59, 201] on span at bounding box center [62, 198] width 10 height 10
click at [62, 192] on input "checkbox" at bounding box center [62, 192] width 0 height 0
checkbox input "true"
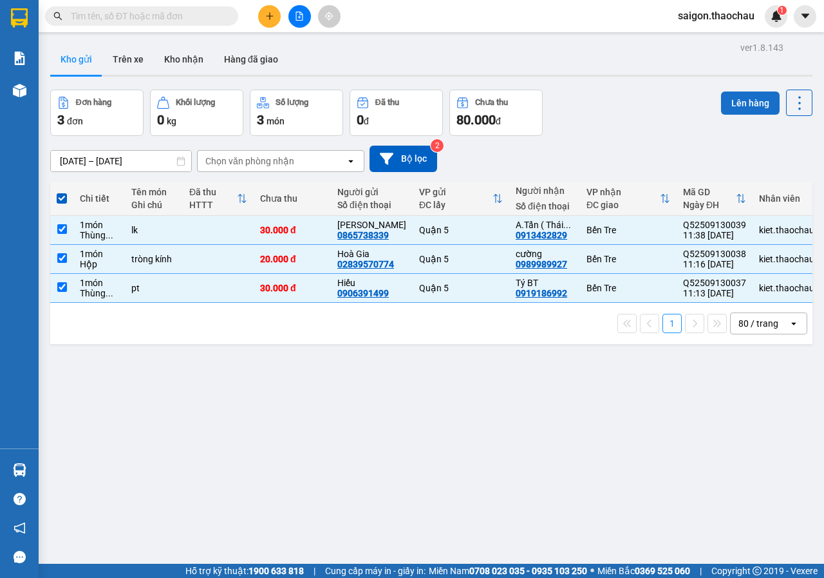
click at [729, 101] on button "Lên hàng" at bounding box center [750, 102] width 59 height 23
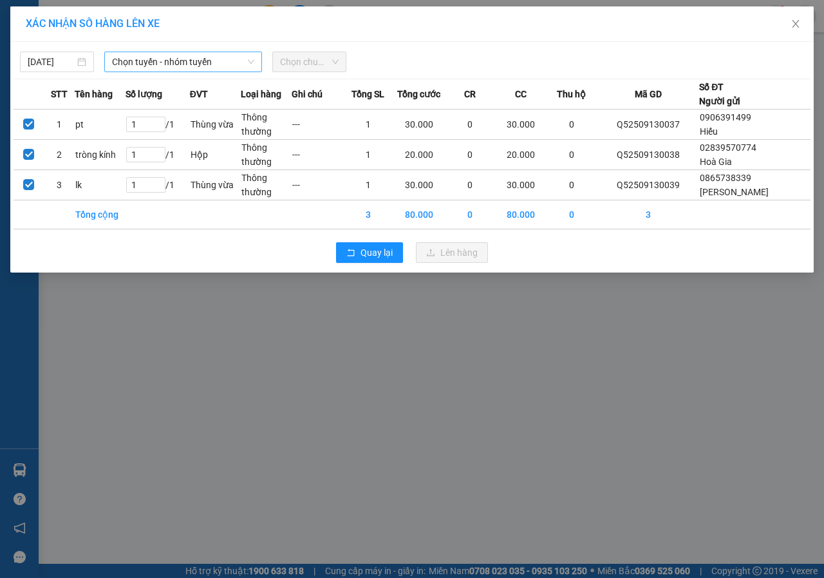
click at [202, 64] on span "Chọn tuyến - nhóm tuyến" at bounding box center [183, 61] width 142 height 19
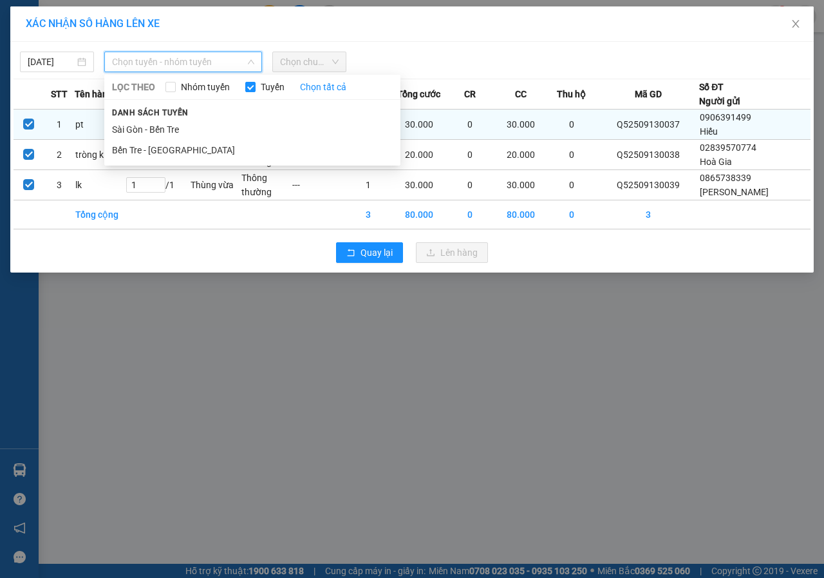
click at [180, 128] on li "Sài Gòn - Bến Tre" at bounding box center [252, 129] width 296 height 21
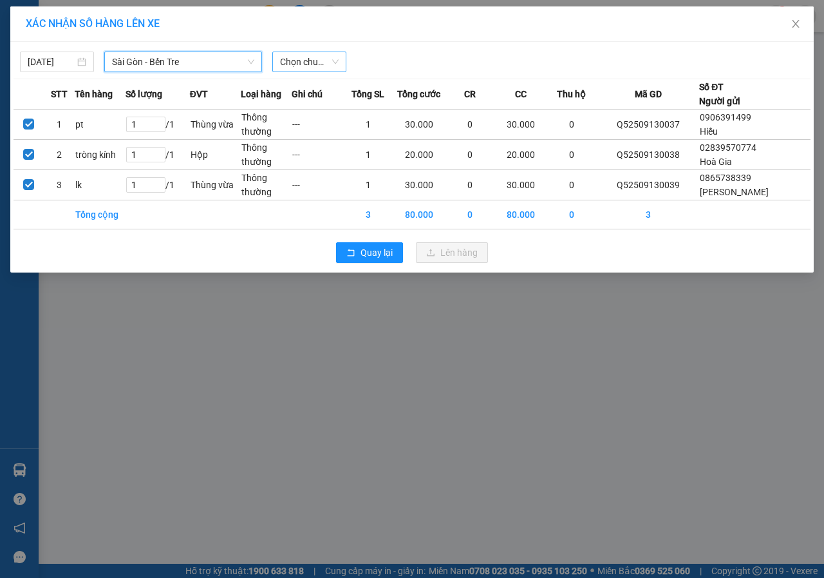
click at [331, 59] on span "Chọn chuyến" at bounding box center [309, 61] width 59 height 19
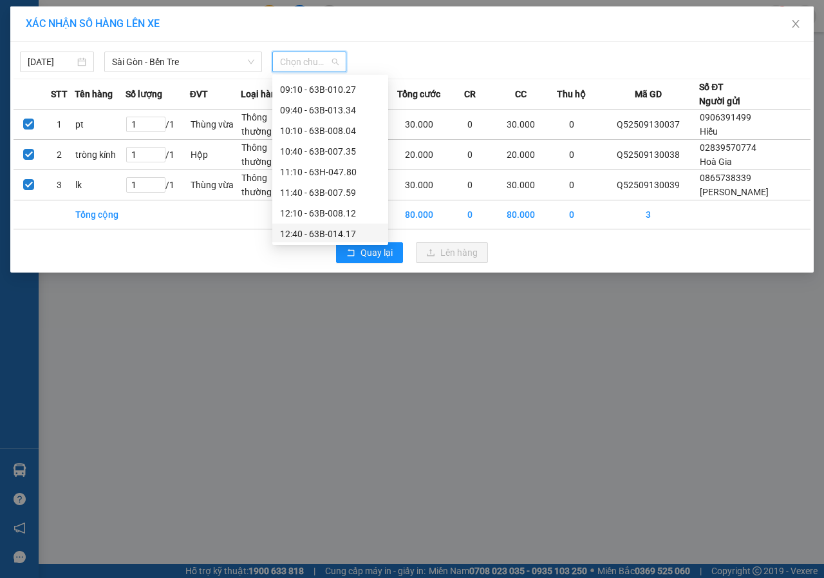
scroll to position [193, 0]
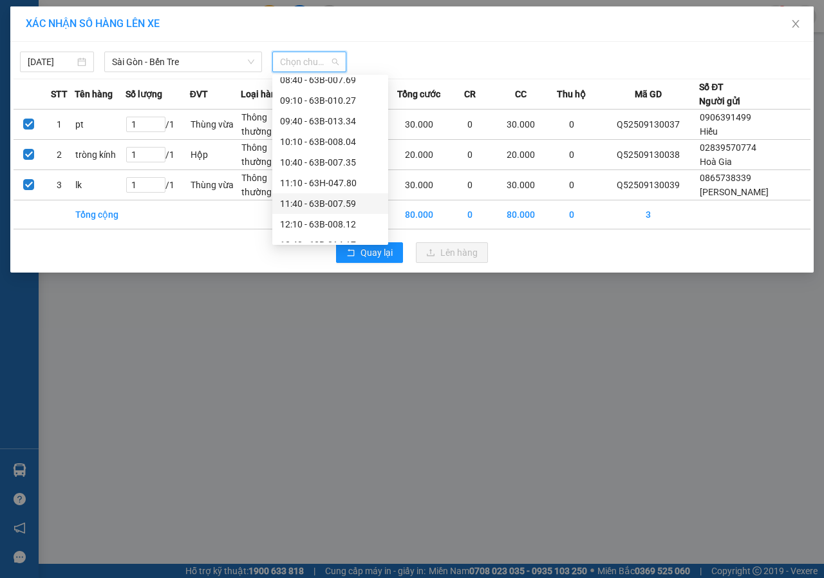
drag, startPoint x: 348, startPoint y: 200, endPoint x: 405, endPoint y: 214, distance: 58.9
click at [348, 201] on div "11:40 - 63B-007.59" at bounding box center [330, 203] width 100 height 14
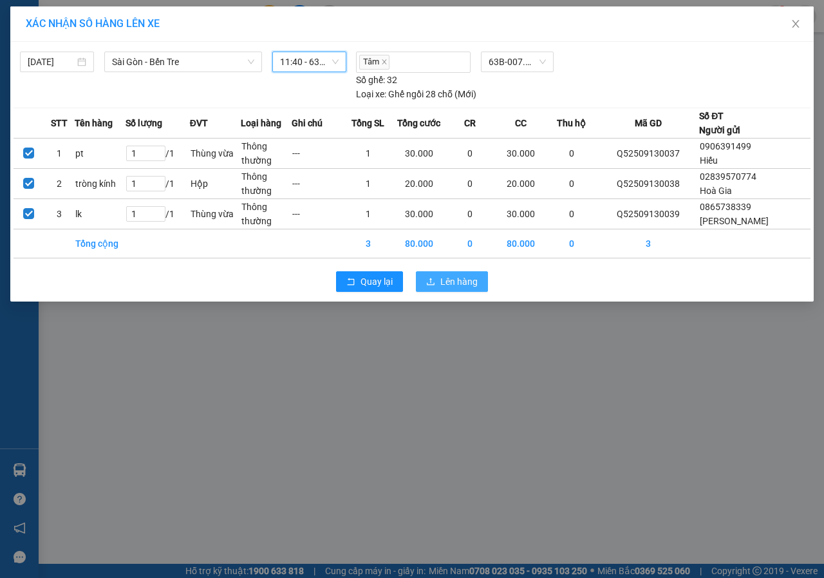
click at [442, 281] on span "Lên hàng" at bounding box center [459, 281] width 37 height 14
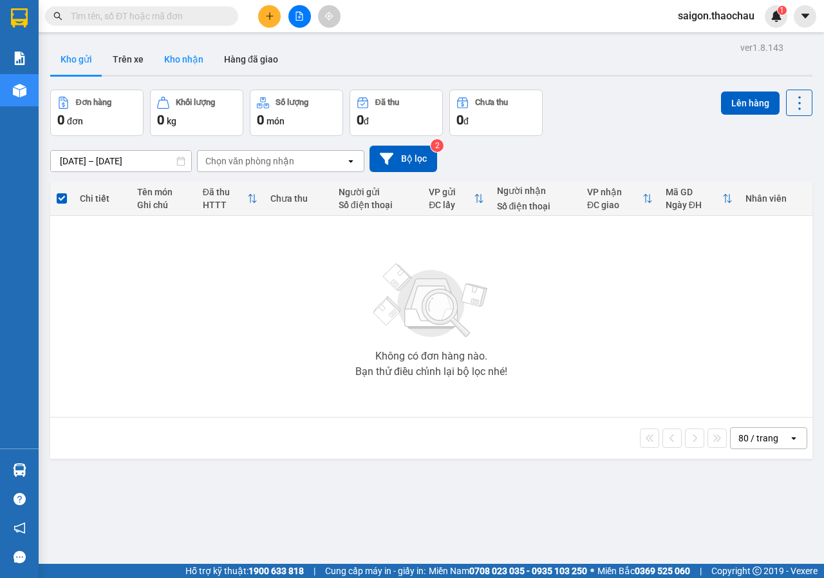
click at [198, 53] on button "Kho nhận" at bounding box center [184, 59] width 60 height 31
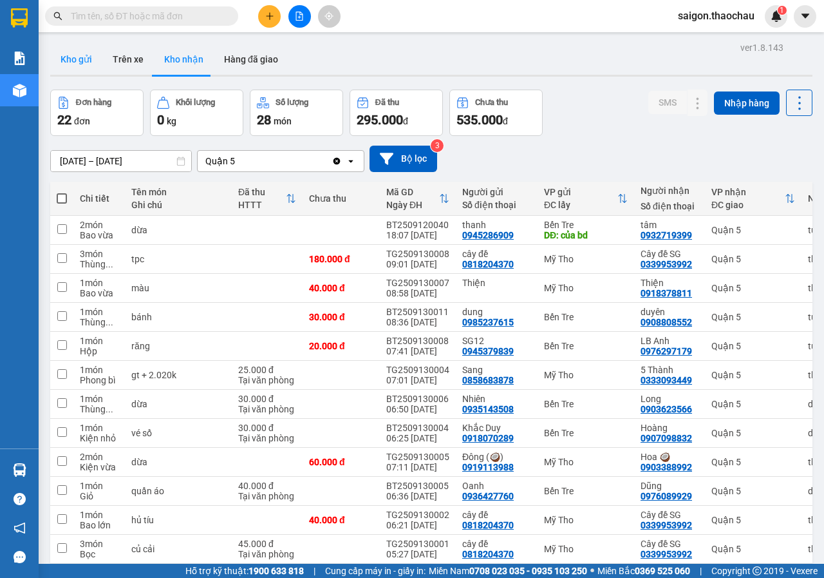
click at [76, 48] on button "Kho gửi" at bounding box center [76, 59] width 52 height 31
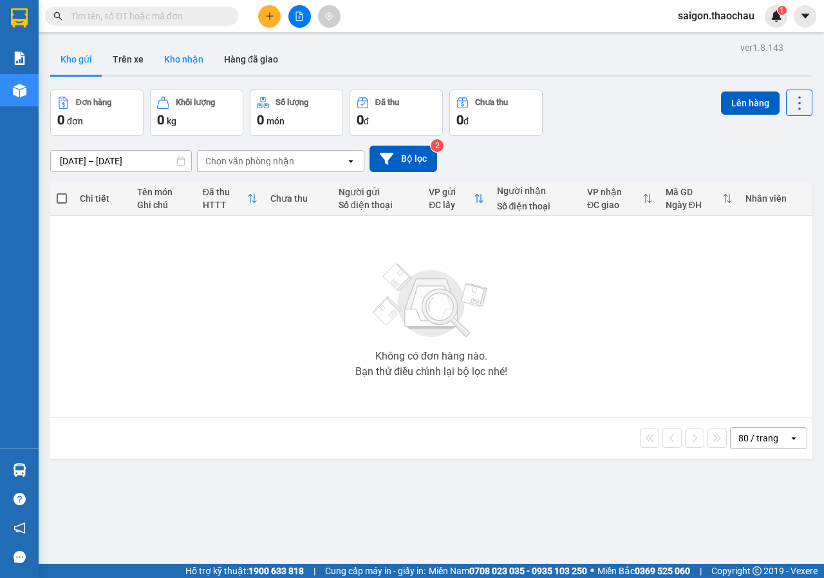
click at [191, 55] on button "Kho nhận" at bounding box center [184, 59] width 60 height 31
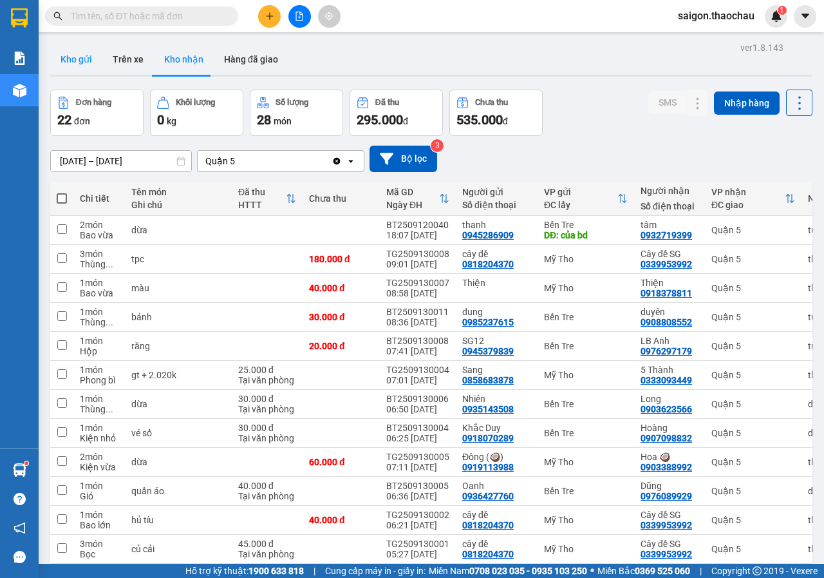
click at [77, 53] on button "Kho gửi" at bounding box center [76, 59] width 52 height 31
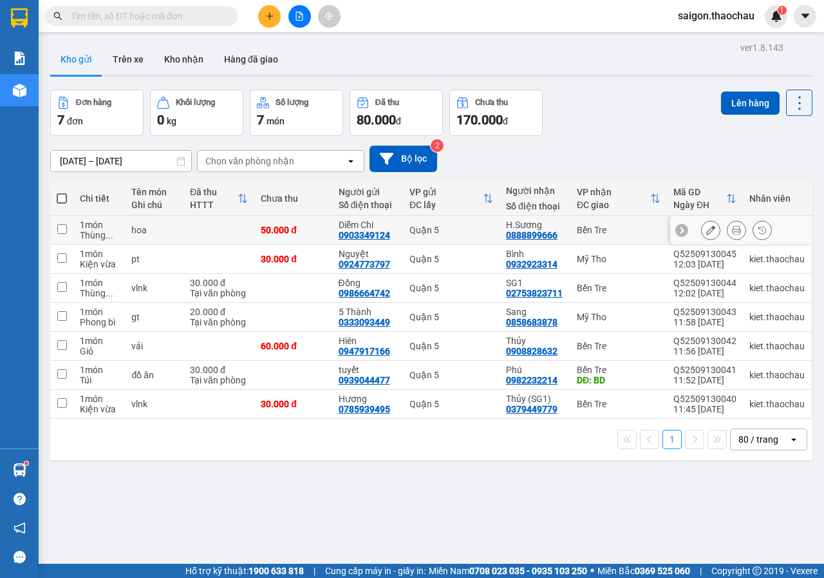
click at [728, 236] on button at bounding box center [737, 230] width 18 height 23
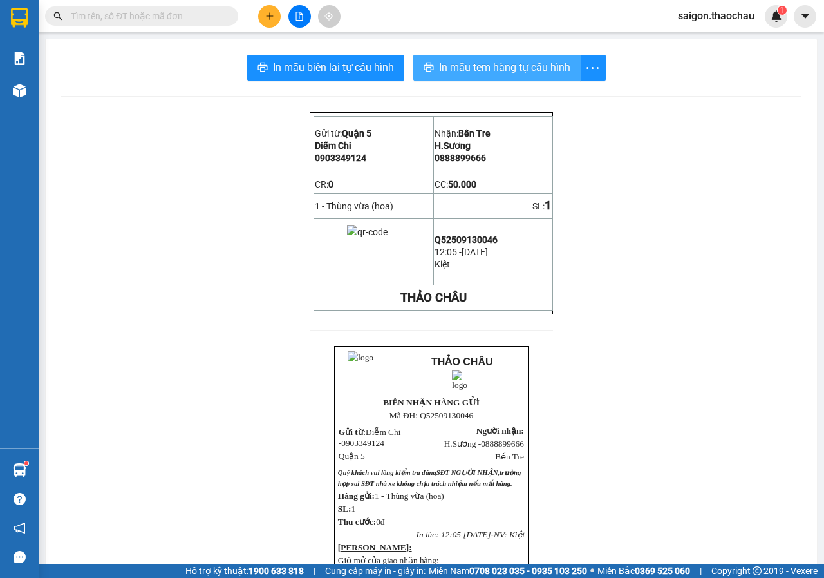
click at [526, 67] on span "In mẫu tem hàng tự cấu hình" at bounding box center [504, 67] width 131 height 16
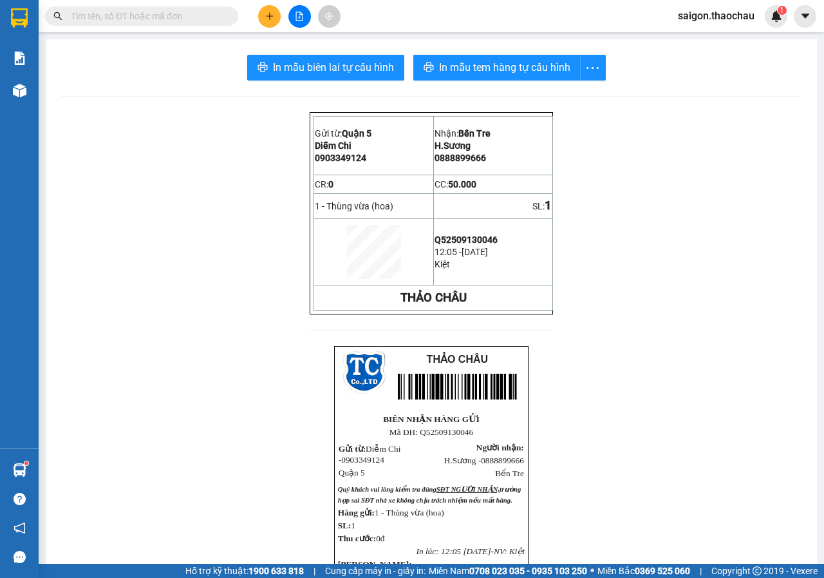
click at [549, 53] on div "In mẫu biên lai tự cấu hình In mẫu tem hàng tự cấu hình Gửi từ: Quận 5 Diễm C…" at bounding box center [432, 437] width 772 height 797
click at [544, 59] on button "In mẫu tem hàng tự cấu hình" at bounding box center [497, 68] width 167 height 26
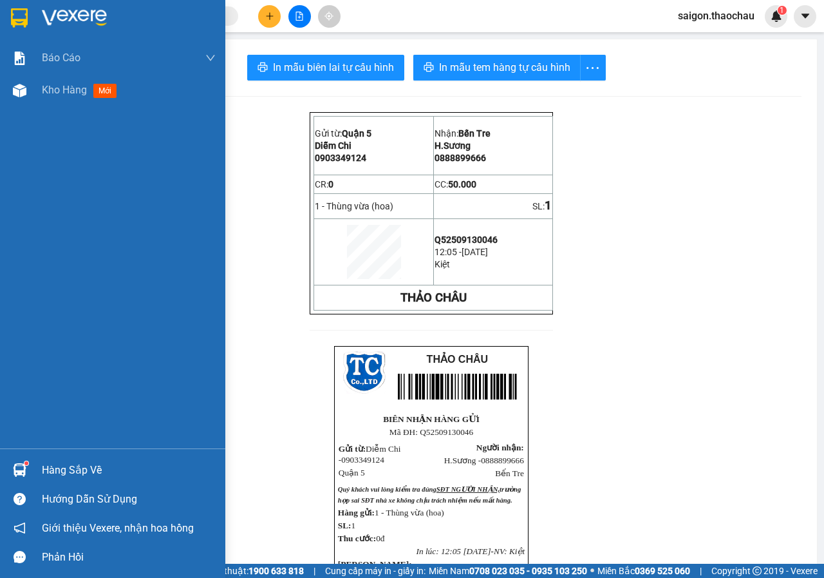
drag, startPoint x: 80, startPoint y: 464, endPoint x: 365, endPoint y: 469, distance: 285.4
click at [83, 464] on div "Hàng sắp về" at bounding box center [129, 470] width 174 height 19
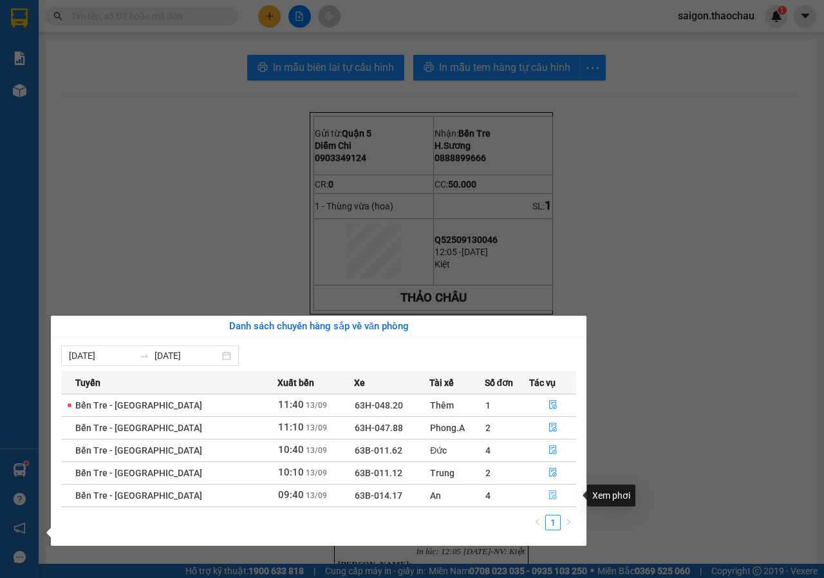
click at [549, 500] on span "file-done" at bounding box center [553, 495] width 9 height 10
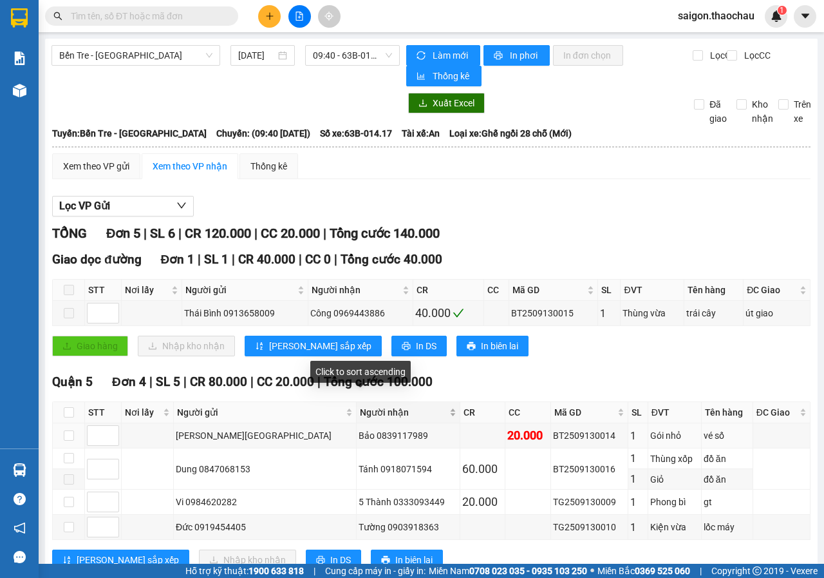
scroll to position [43, 0]
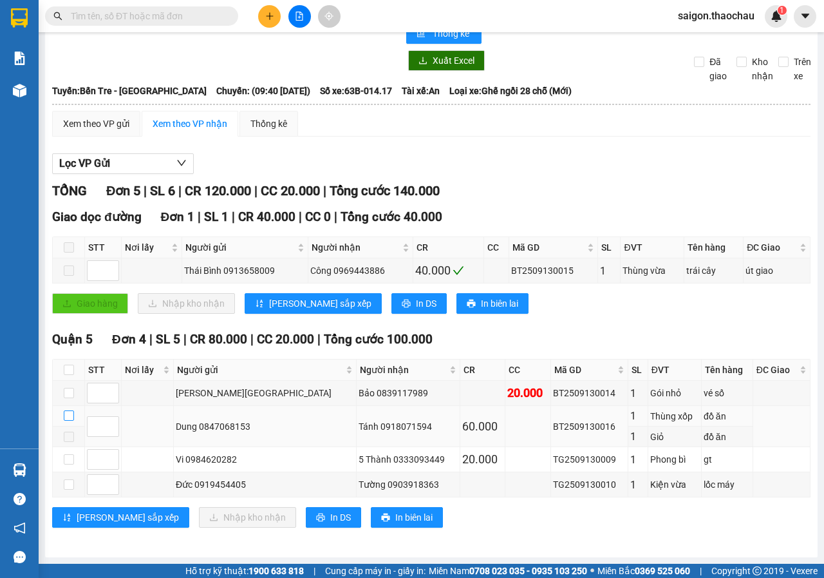
click at [70, 417] on input "checkbox" at bounding box center [69, 415] width 10 height 10
checkbox input "true"
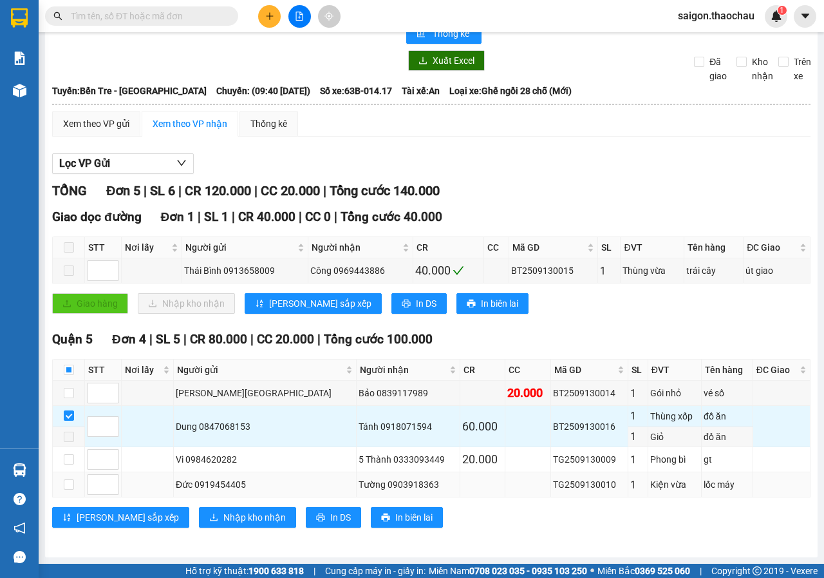
click at [74, 486] on td at bounding box center [69, 484] width 32 height 25
click at [71, 486] on input "checkbox" at bounding box center [69, 484] width 10 height 10
checkbox input "true"
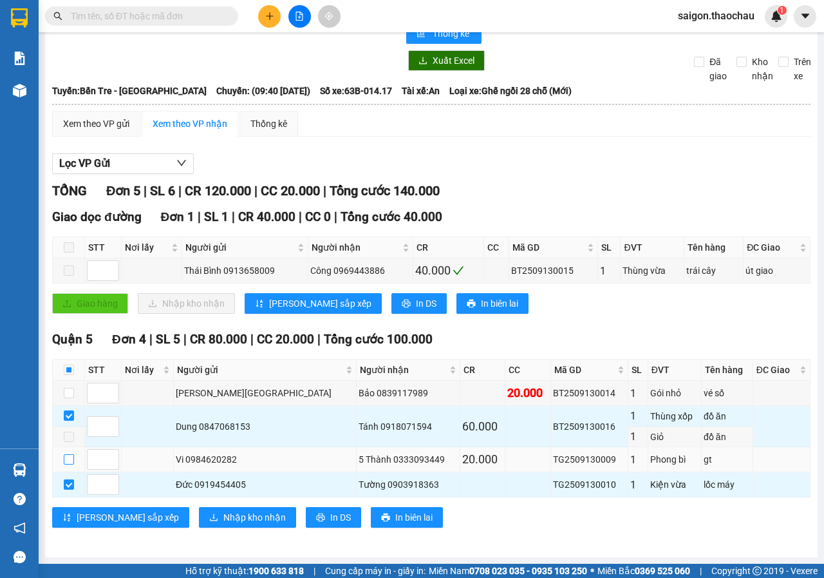
click at [66, 461] on input "checkbox" at bounding box center [69, 459] width 10 height 10
checkbox input "true"
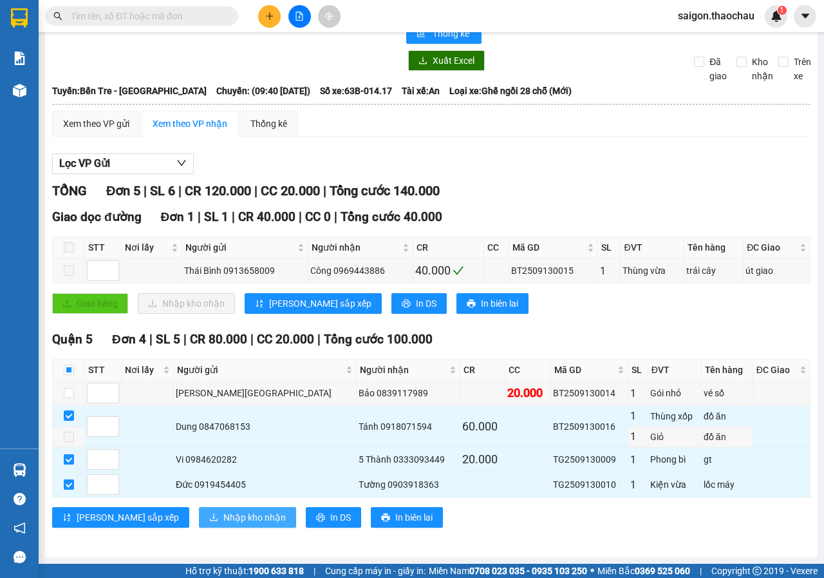
click at [224, 522] on span "Nhập kho nhận" at bounding box center [255, 517] width 62 height 14
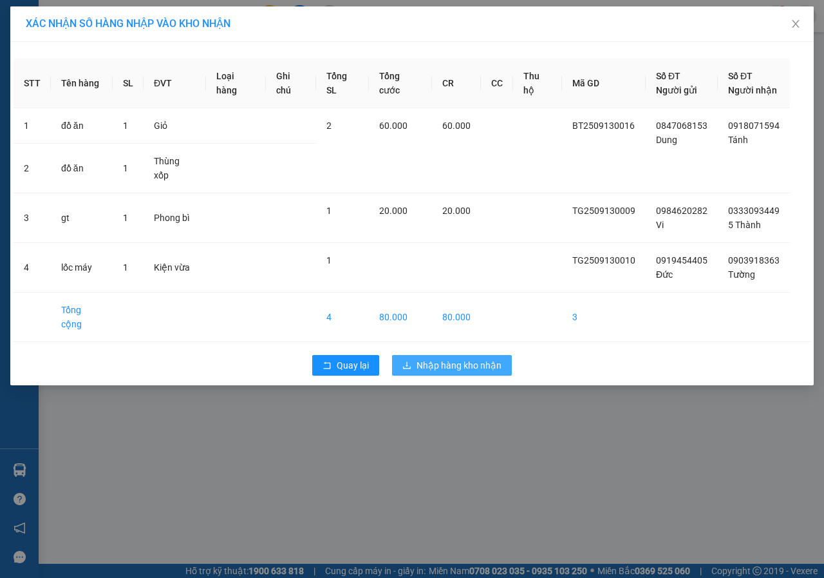
click at [452, 355] on button "Nhập hàng kho nhận" at bounding box center [452, 365] width 120 height 21
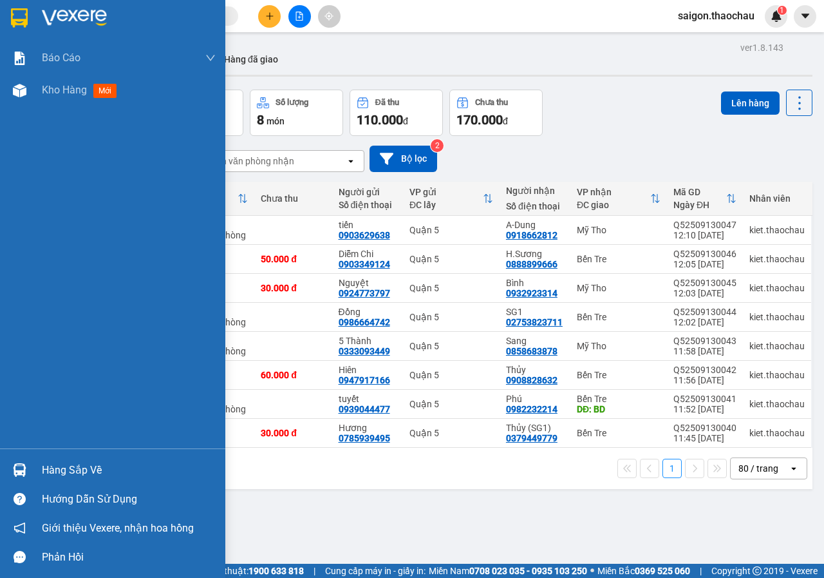
click at [70, 471] on div "Hàng sắp về" at bounding box center [129, 470] width 174 height 19
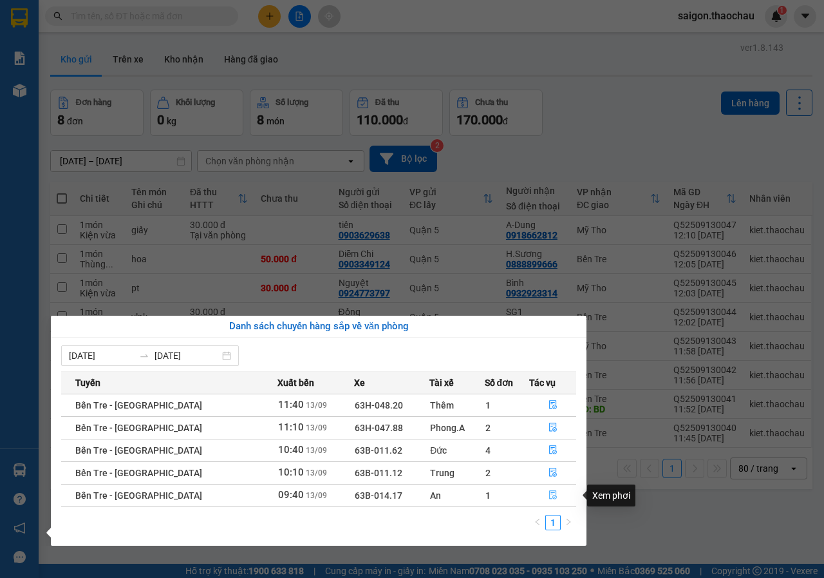
click at [542, 488] on button "button" at bounding box center [553, 495] width 46 height 21
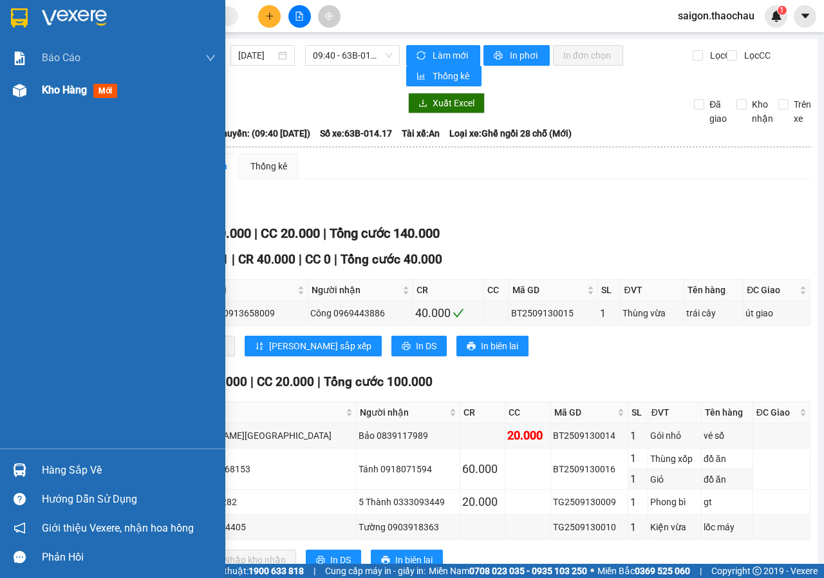
click at [64, 100] on div "Kho hàng mới" at bounding box center [129, 90] width 174 height 32
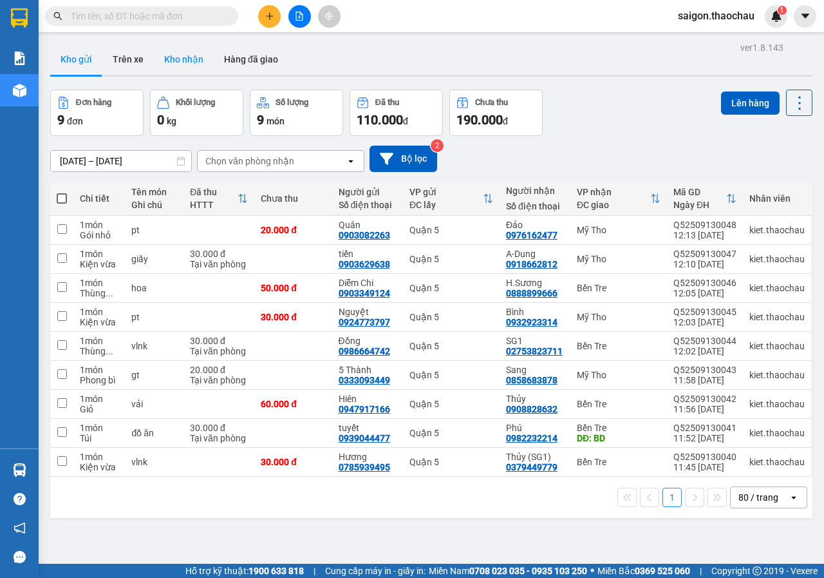
click at [190, 62] on button "Kho nhận" at bounding box center [184, 59] width 60 height 31
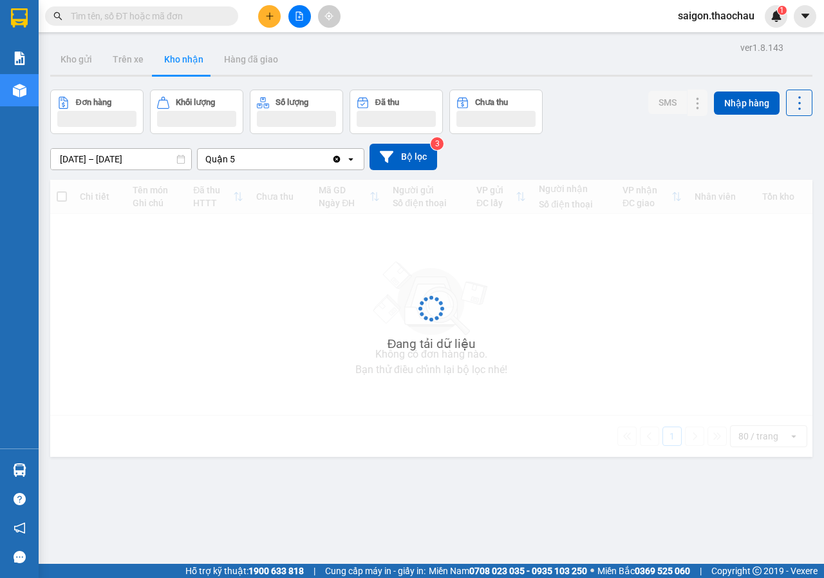
click at [190, 62] on button "Kho nhận" at bounding box center [184, 59] width 60 height 31
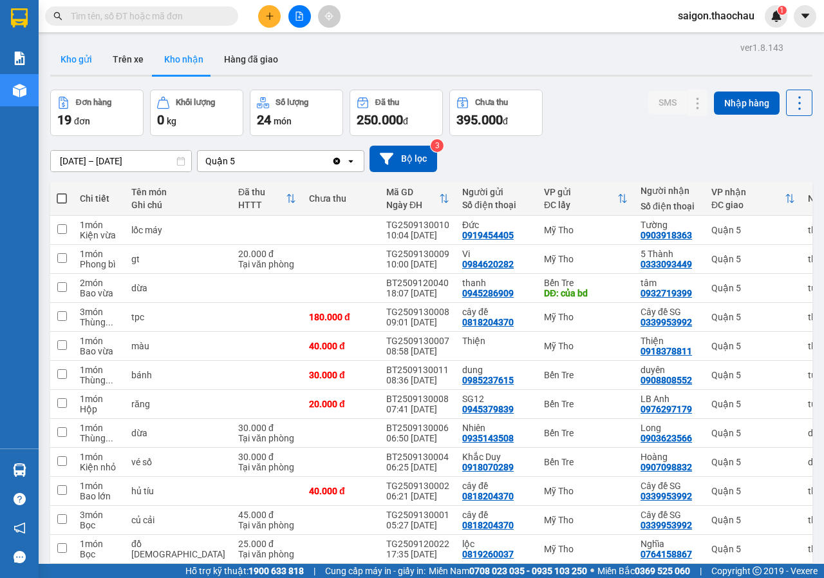
click at [81, 61] on button "Kho gửi" at bounding box center [76, 59] width 52 height 31
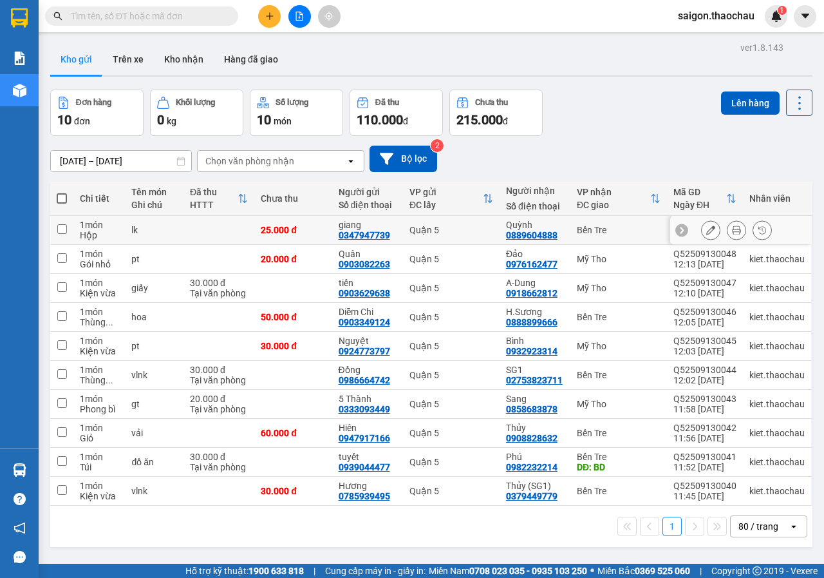
click at [738, 225] on div at bounding box center [736, 229] width 71 height 19
click at [732, 226] on icon at bounding box center [736, 229] width 9 height 9
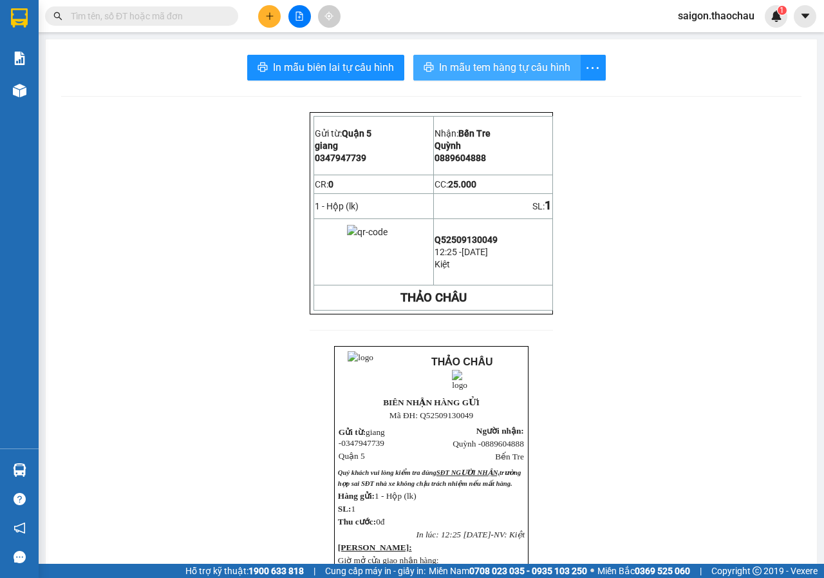
click at [535, 75] on span "In mẫu tem hàng tự cấu hình" at bounding box center [504, 67] width 131 height 16
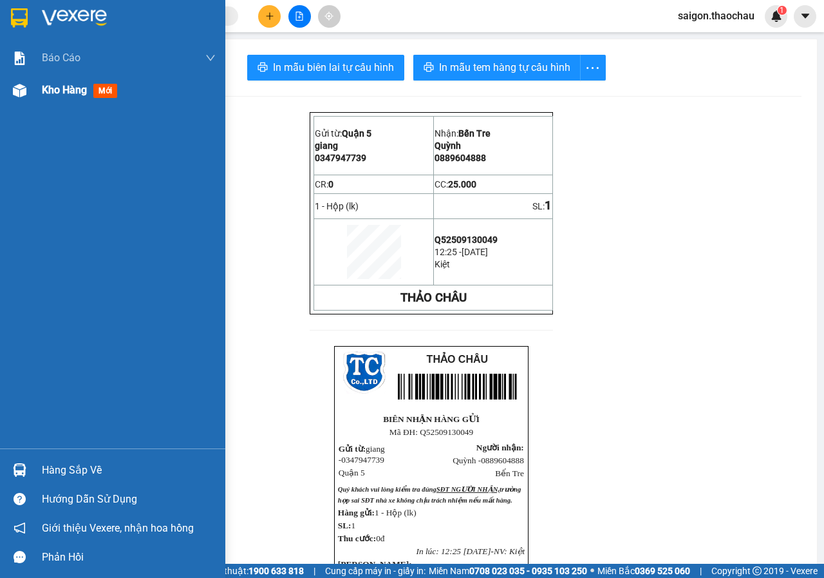
click at [73, 97] on div "Kho hàng mới" at bounding box center [82, 90] width 81 height 16
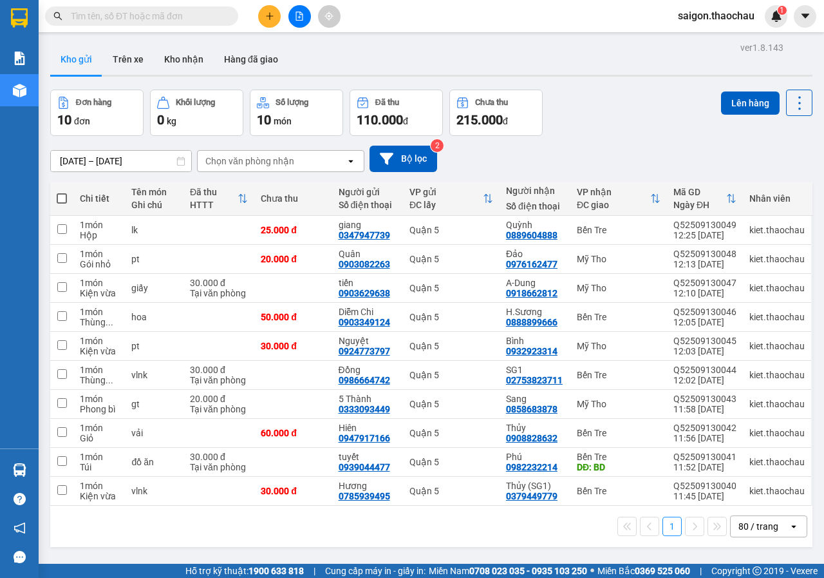
click at [61, 195] on span at bounding box center [62, 198] width 10 height 10
click at [62, 192] on input "checkbox" at bounding box center [62, 192] width 0 height 0
checkbox input "true"
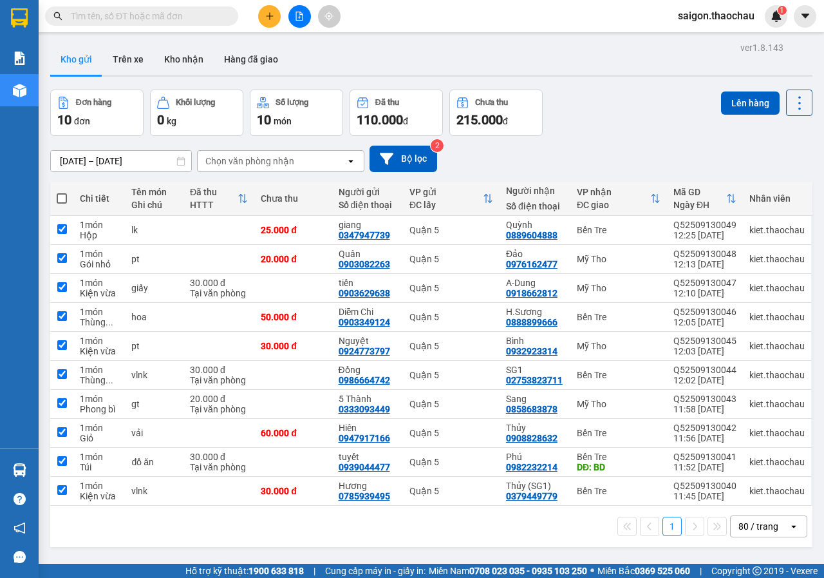
checkbox input "true"
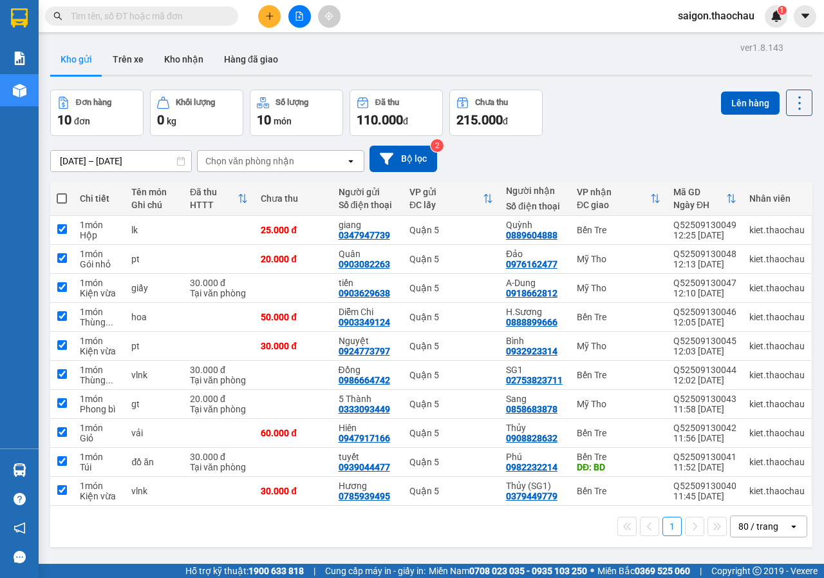
checkbox input "true"
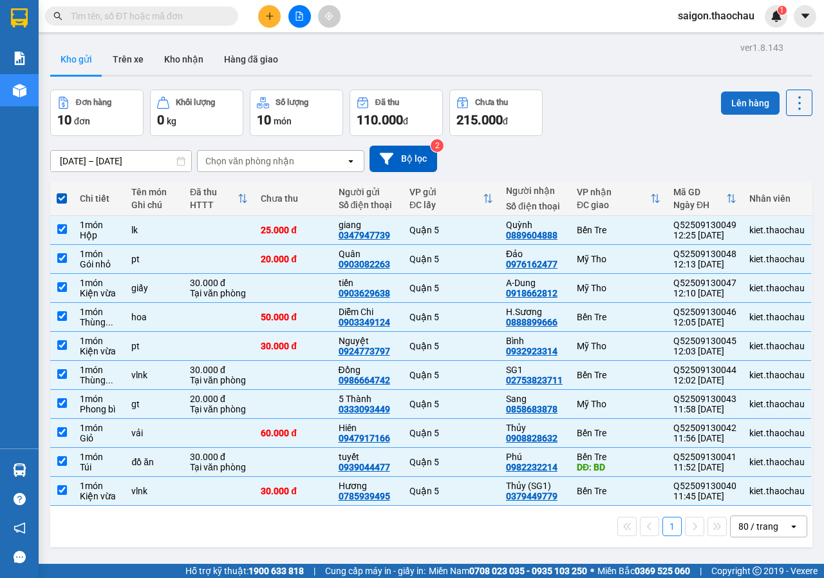
click at [726, 106] on button "Lên hàng" at bounding box center [750, 102] width 59 height 23
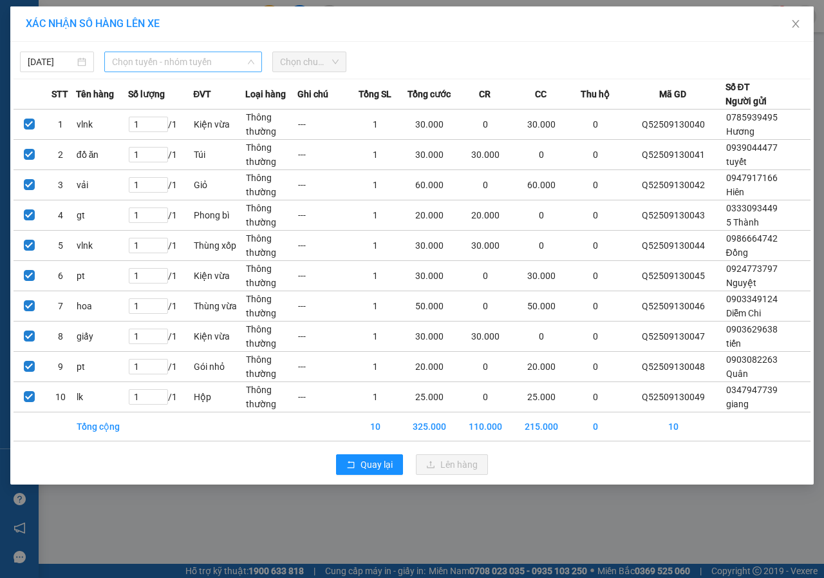
click at [156, 60] on span "Chọn tuyến - nhóm tuyến" at bounding box center [183, 61] width 142 height 19
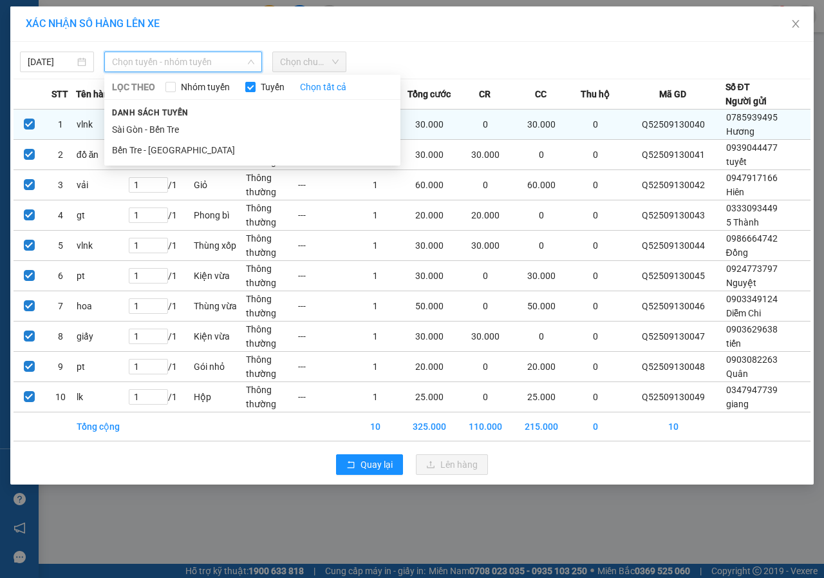
click at [182, 127] on li "Sài Gòn - Bến Tre" at bounding box center [252, 129] width 296 height 21
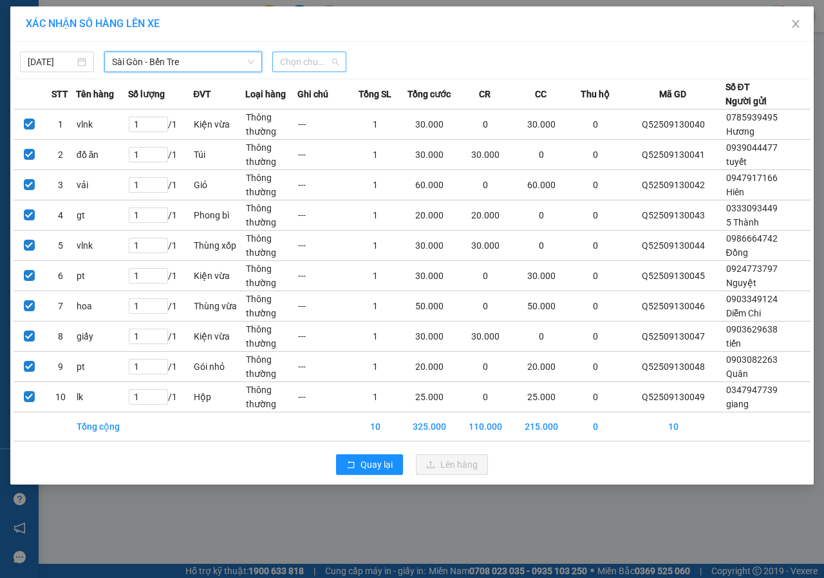
click at [328, 61] on span "Chọn chuyến" at bounding box center [309, 61] width 59 height 19
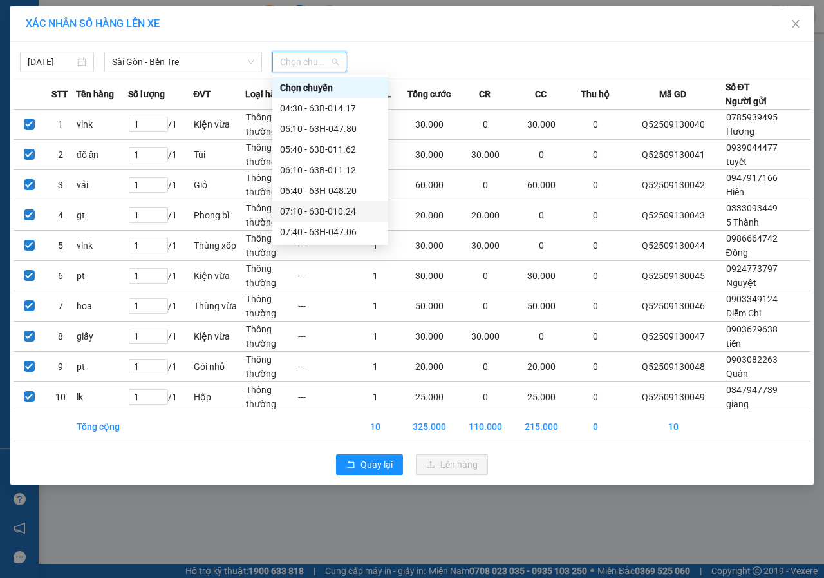
scroll to position [258, 0]
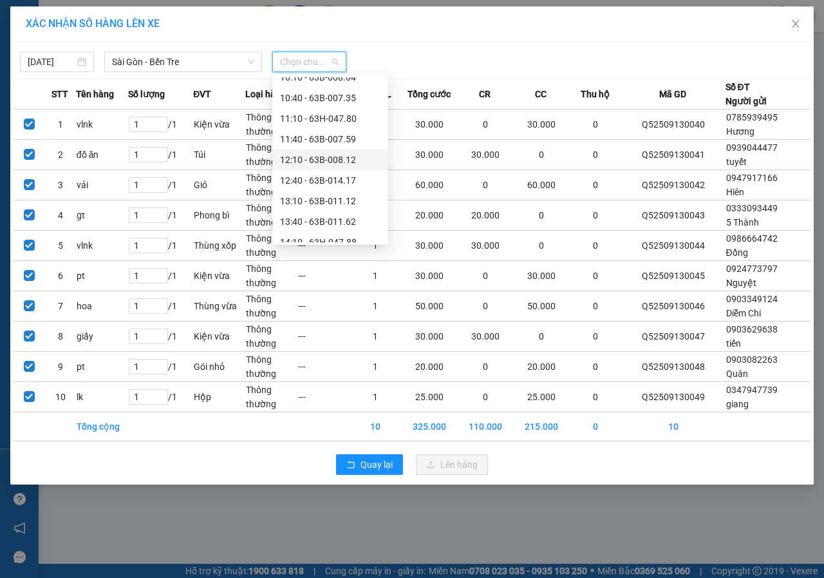
click at [344, 163] on div "12:10 - 63B-008.12" at bounding box center [330, 160] width 100 height 14
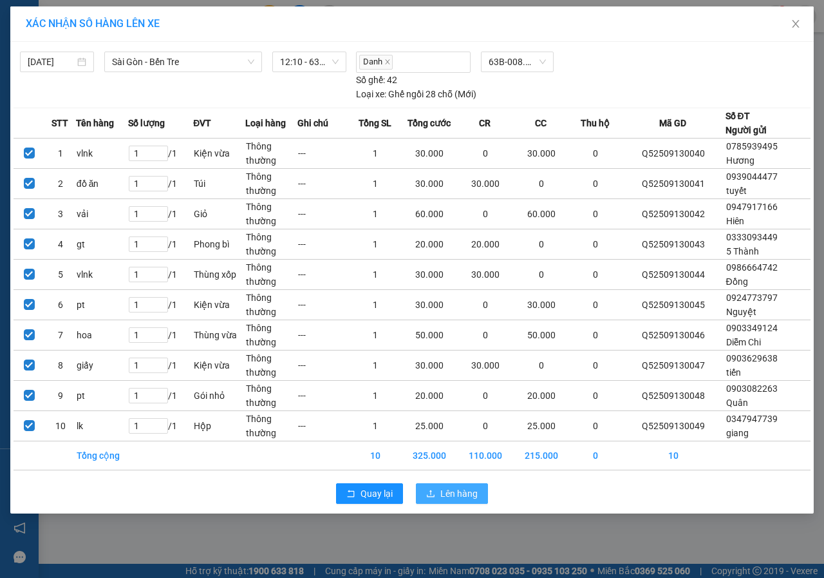
click at [482, 486] on button "Lên hàng" at bounding box center [452, 493] width 72 height 21
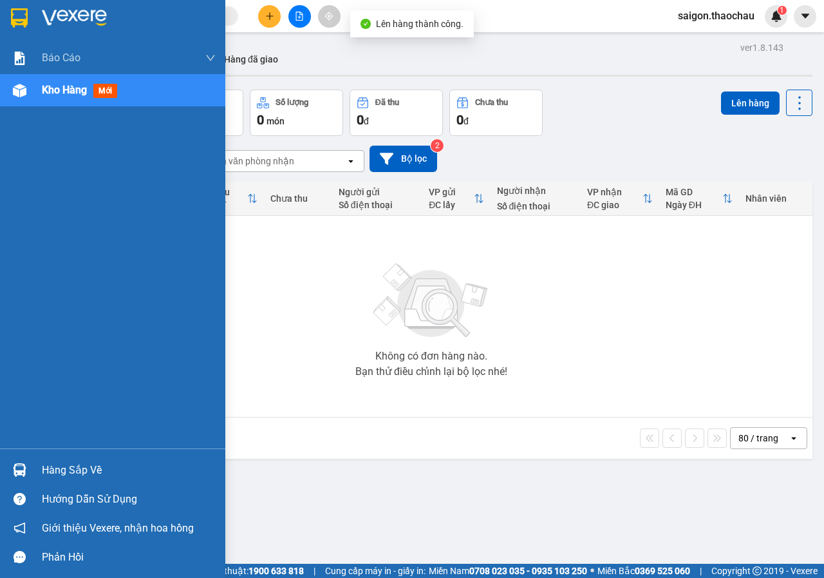
click at [67, 471] on div "Hàng sắp về" at bounding box center [129, 470] width 174 height 19
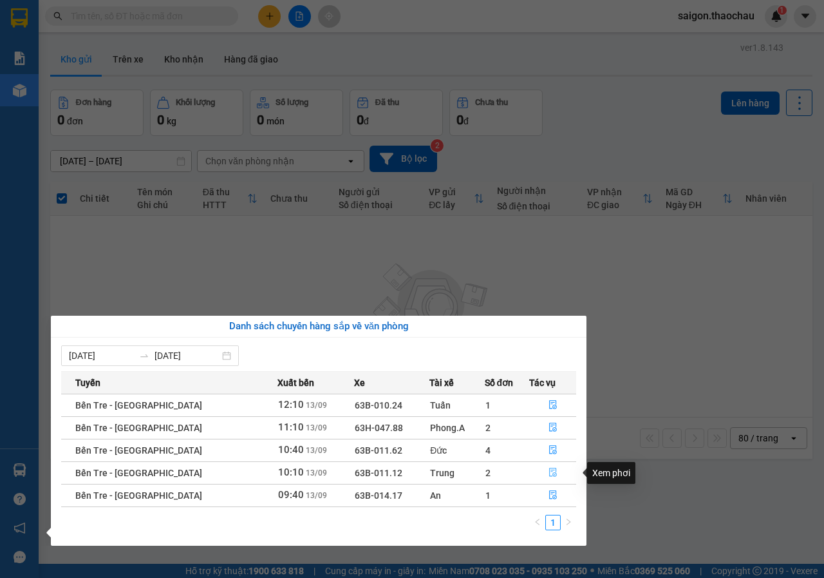
click at [542, 475] on button "button" at bounding box center [553, 472] width 46 height 21
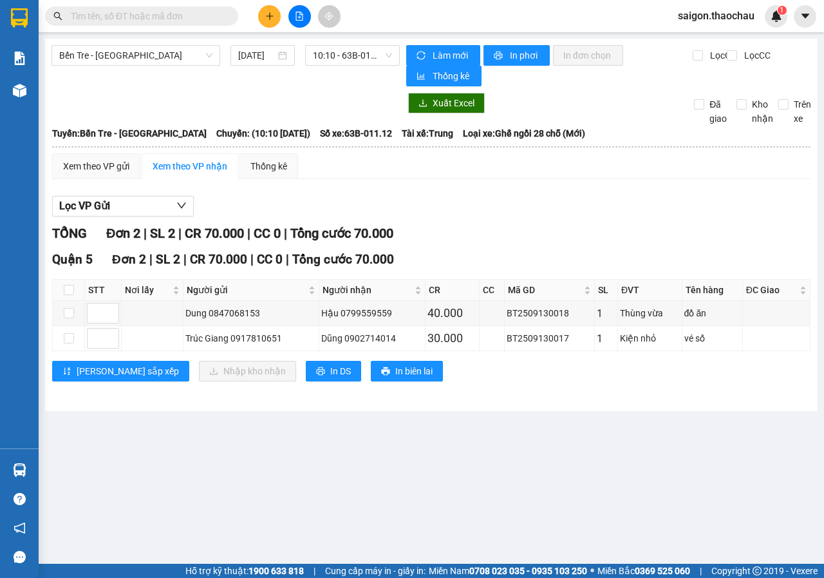
click at [76, 290] on th at bounding box center [69, 290] width 32 height 21
click at [71, 290] on input "checkbox" at bounding box center [69, 290] width 10 height 10
checkbox input "true"
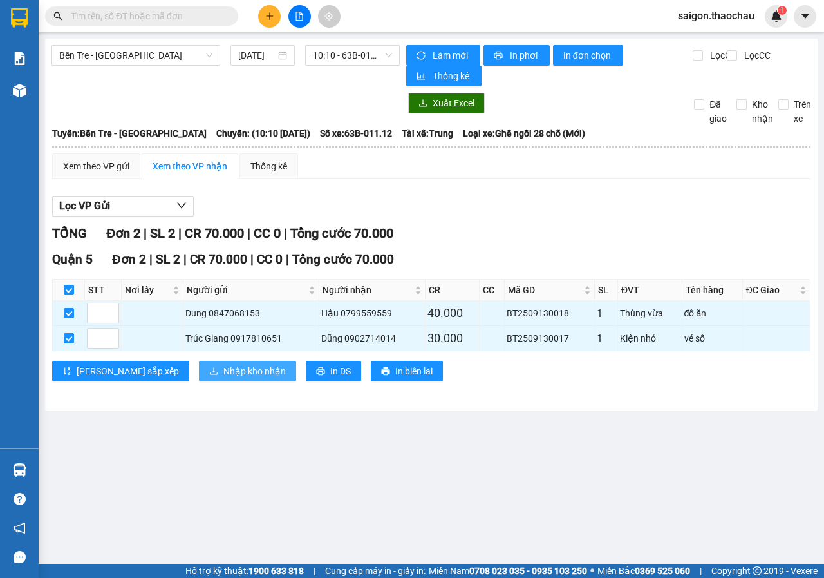
click at [229, 367] on span "Nhập kho nhận" at bounding box center [255, 371] width 62 height 14
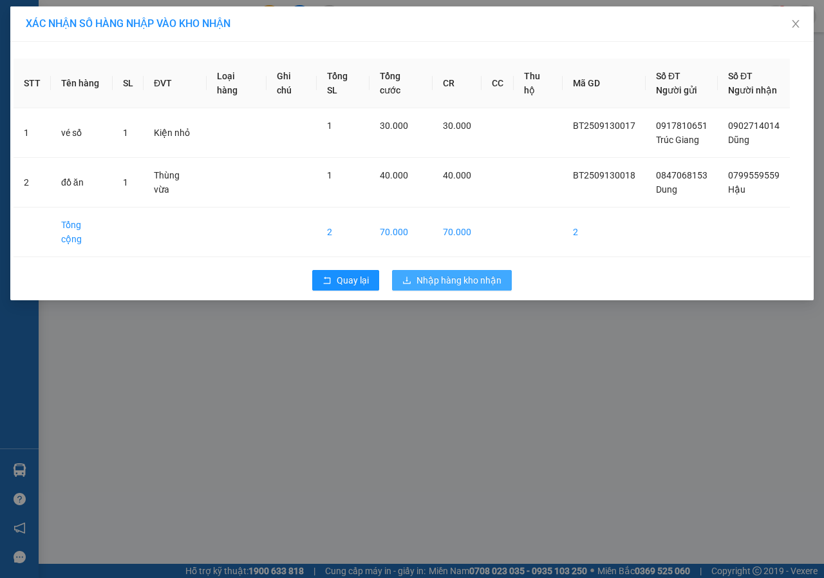
click at [488, 273] on span "Nhập hàng kho nhận" at bounding box center [459, 280] width 85 height 14
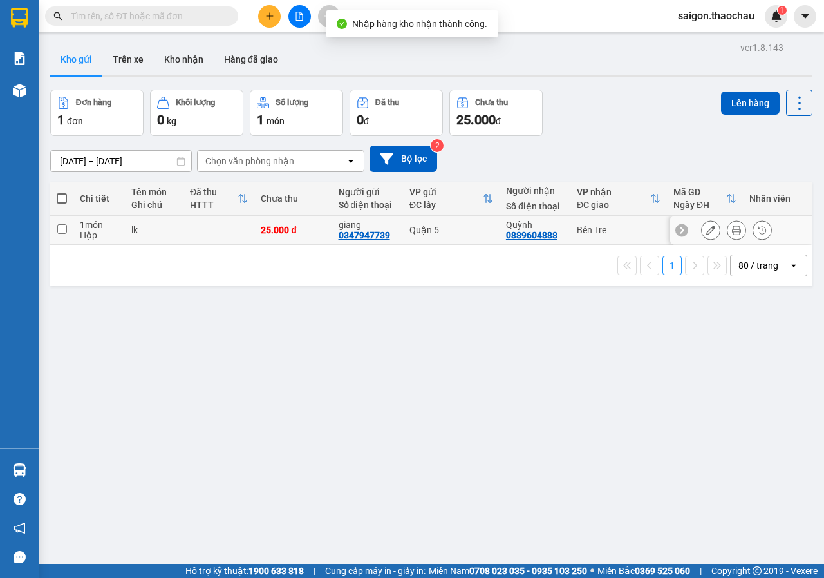
click at [734, 227] on button at bounding box center [737, 230] width 18 height 23
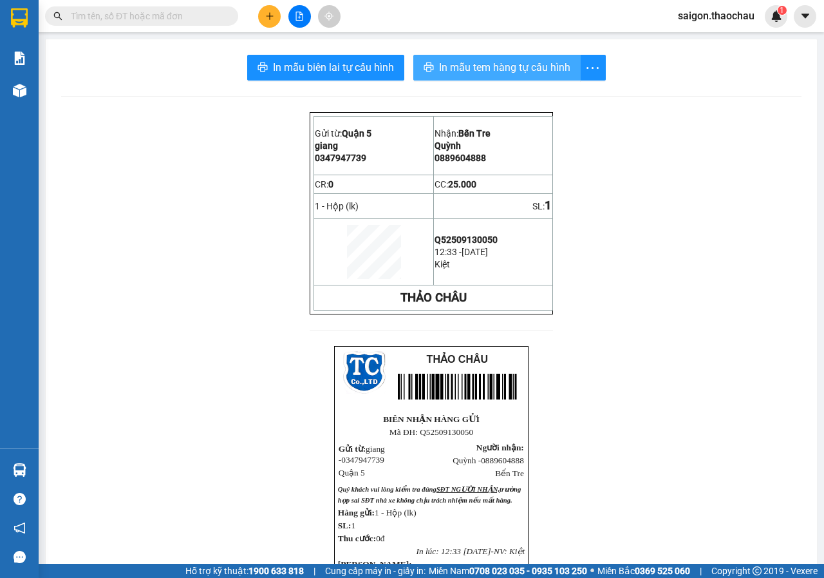
click at [540, 68] on span "In mẫu tem hàng tự cấu hình" at bounding box center [504, 67] width 131 height 16
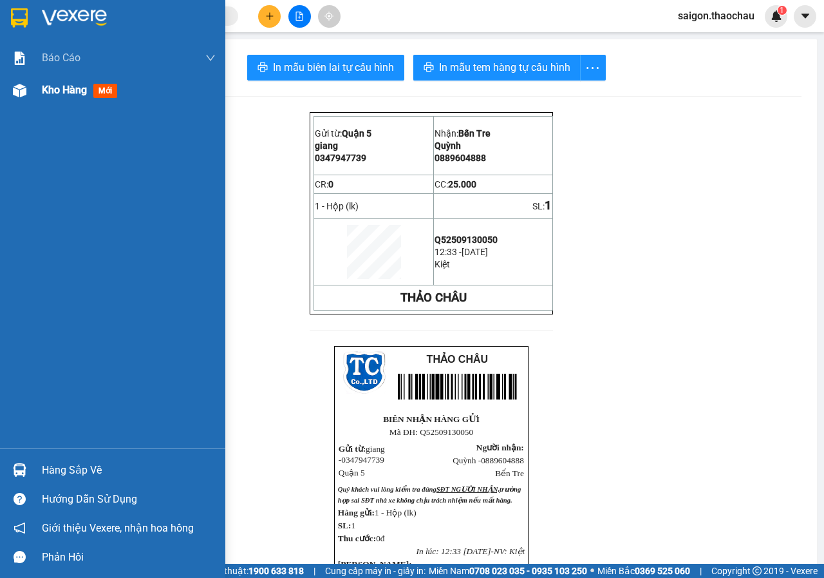
drag, startPoint x: 52, startPoint y: 91, endPoint x: 89, endPoint y: 91, distance: 37.4
click at [53, 90] on span "Kho hàng" at bounding box center [64, 90] width 45 height 12
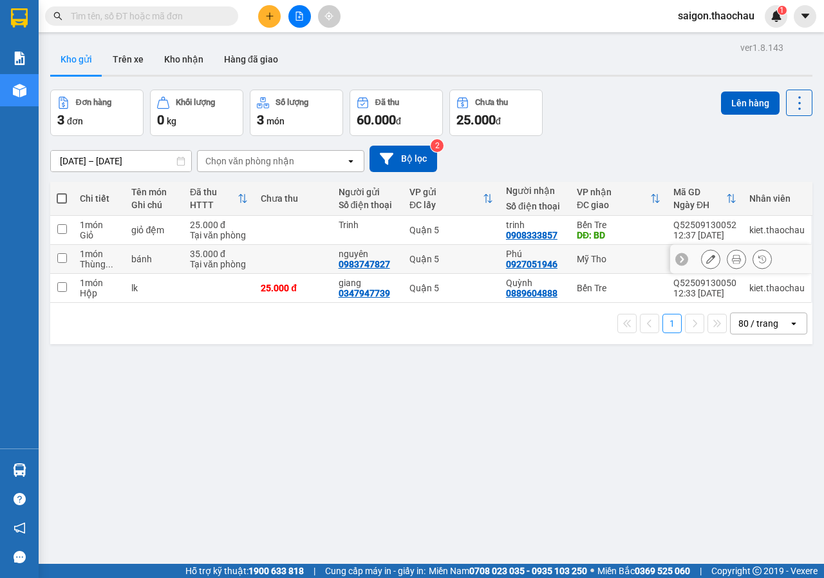
click at [732, 260] on icon at bounding box center [736, 258] width 9 height 9
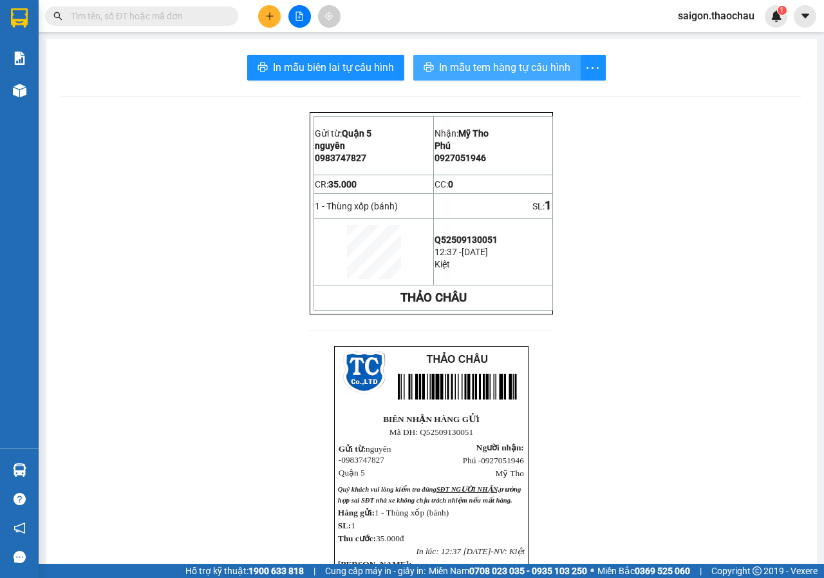
click at [535, 65] on span "In mẫu tem hàng tự cấu hình" at bounding box center [504, 67] width 131 height 16
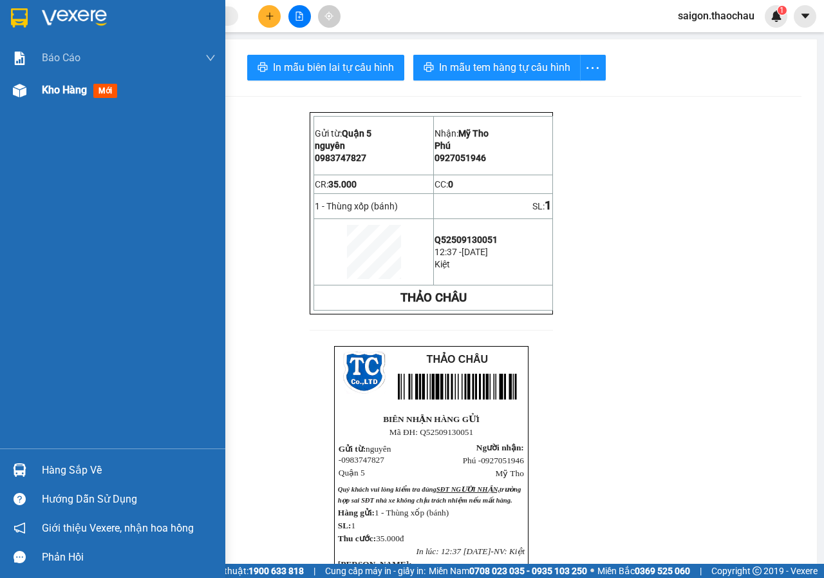
click at [69, 89] on span "Kho hàng" at bounding box center [64, 90] width 45 height 12
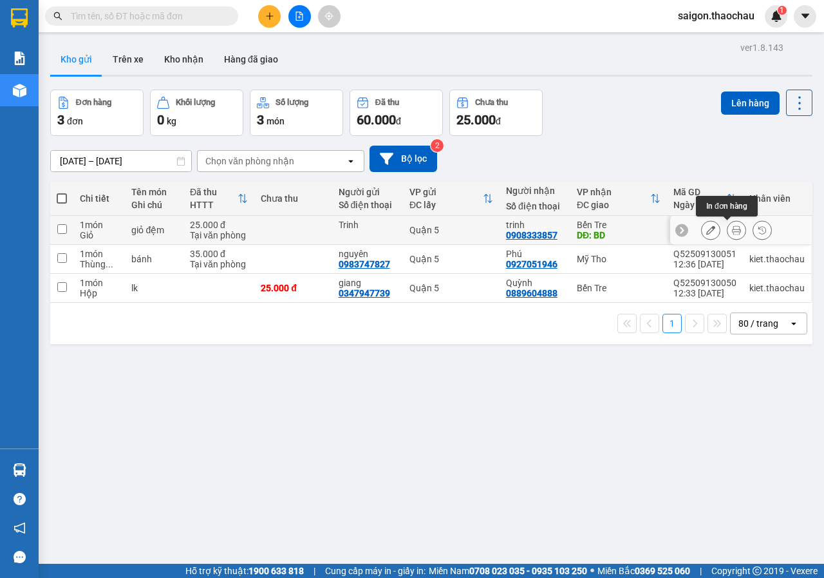
click at [732, 230] on icon at bounding box center [736, 229] width 9 height 9
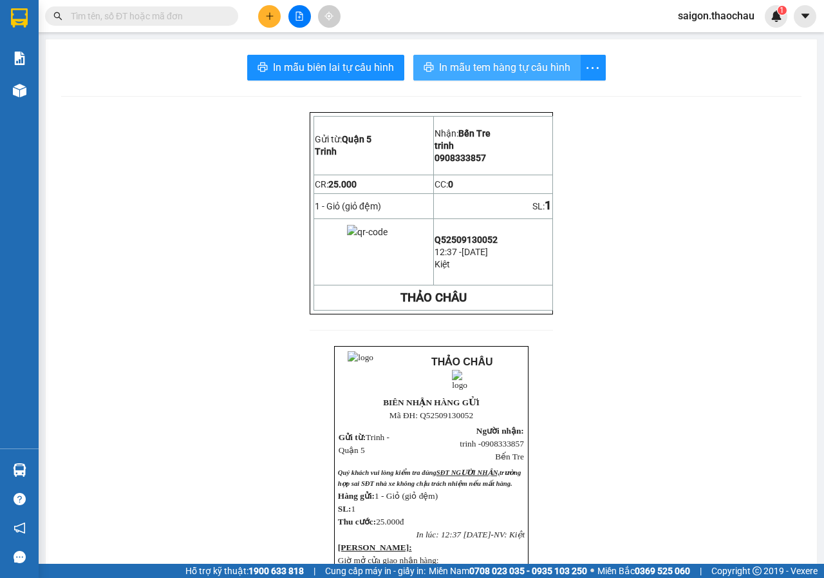
click at [505, 64] on span "In mẫu tem hàng tự cấu hình" at bounding box center [504, 67] width 131 height 16
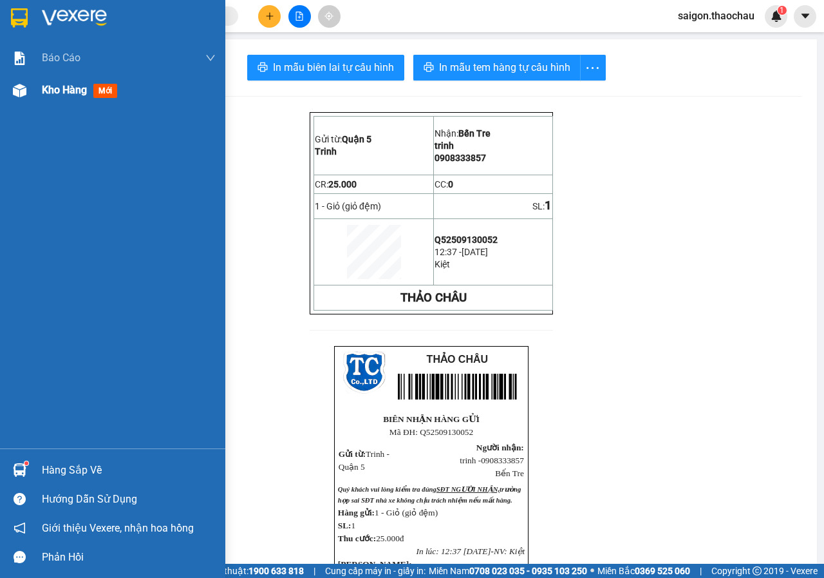
click at [57, 84] on span "Kho hàng" at bounding box center [64, 90] width 45 height 12
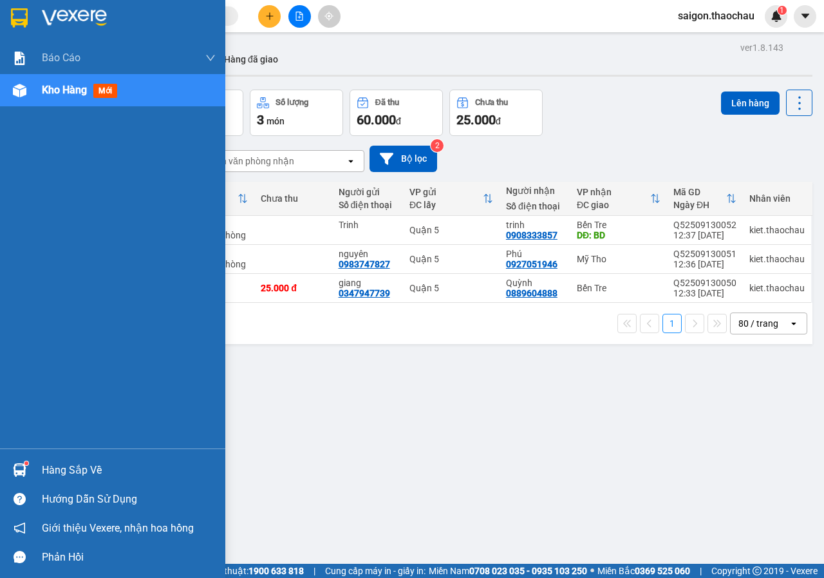
drag, startPoint x: 52, startPoint y: 468, endPoint x: 70, endPoint y: 469, distance: 18.7
click at [61, 468] on div "Hàng sắp về" at bounding box center [129, 470] width 174 height 19
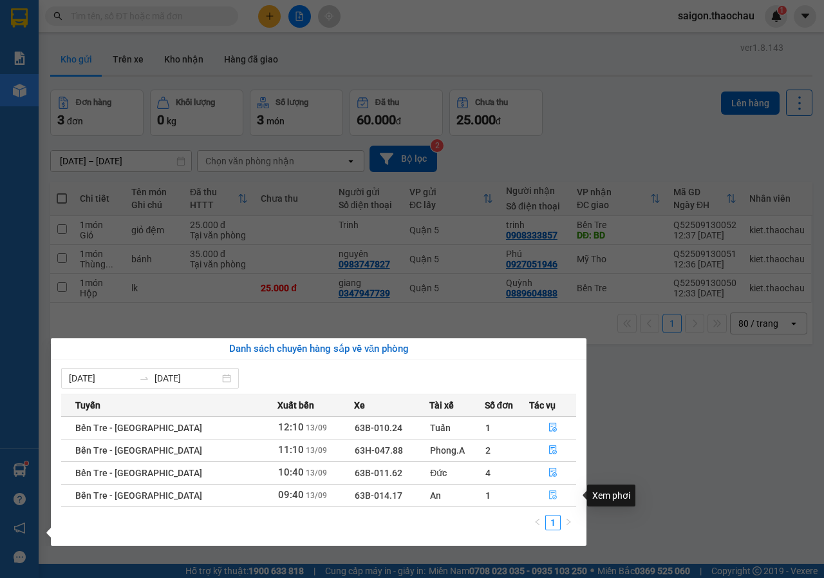
click at [553, 499] on button "button" at bounding box center [553, 495] width 46 height 21
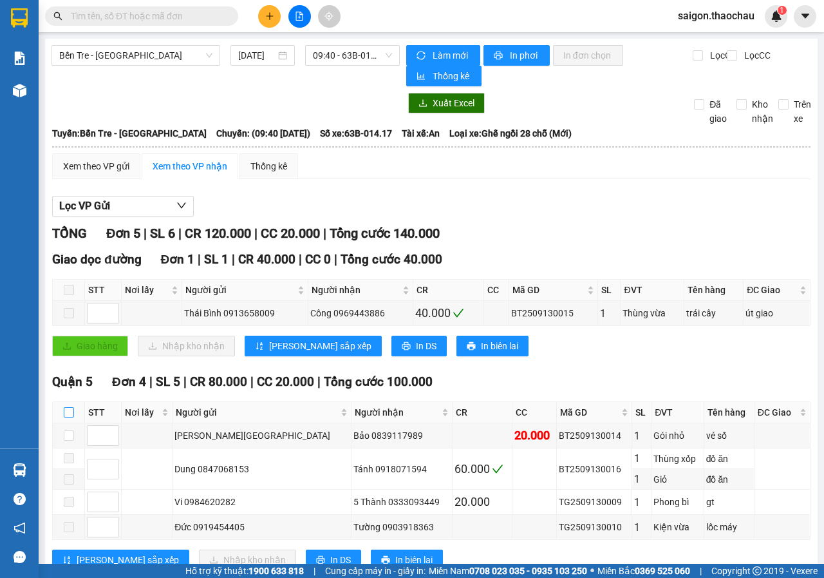
click at [70, 408] on input "checkbox" at bounding box center [69, 412] width 10 height 10
checkbox input "true"
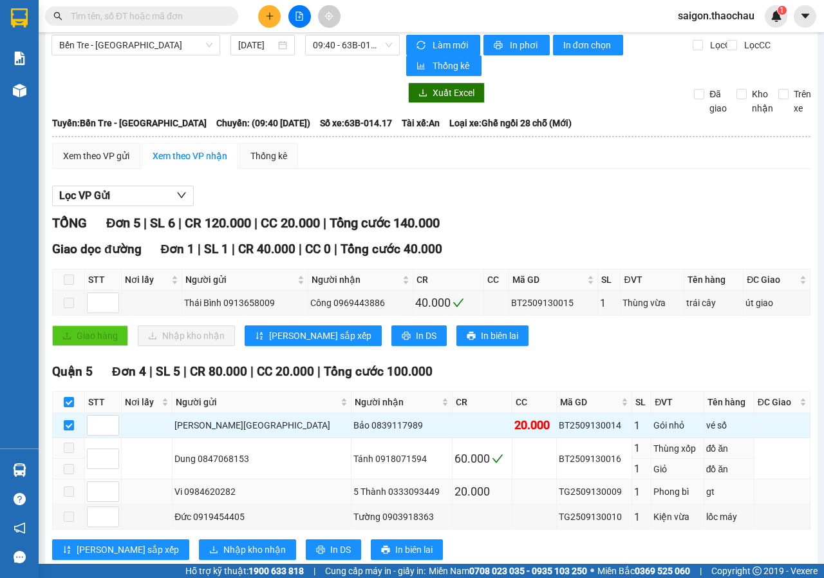
scroll to position [43, 0]
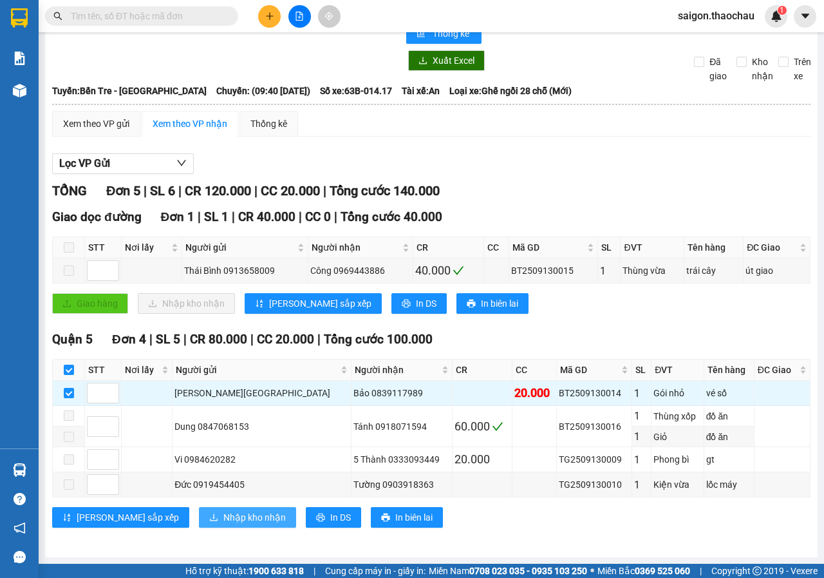
click at [224, 522] on span "Nhập kho nhận" at bounding box center [255, 517] width 62 height 14
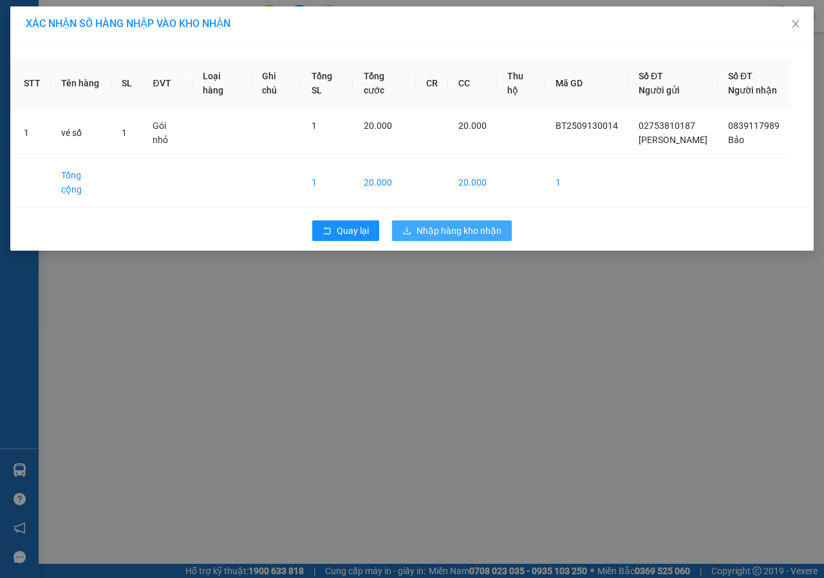
click at [485, 224] on span "Nhập hàng kho nhận" at bounding box center [459, 231] width 85 height 14
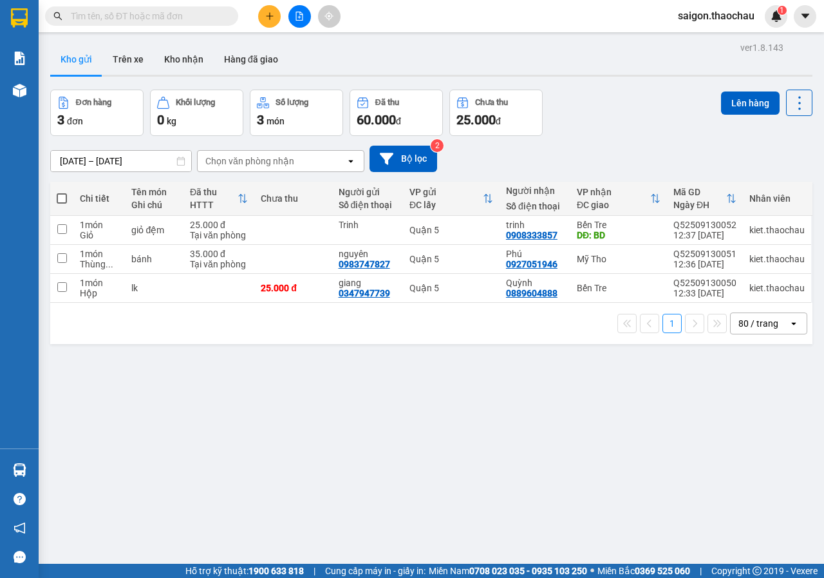
click at [64, 192] on label at bounding box center [62, 198] width 10 height 13
click at [62, 192] on input "checkbox" at bounding box center [62, 192] width 0 height 0
checkbox input "true"
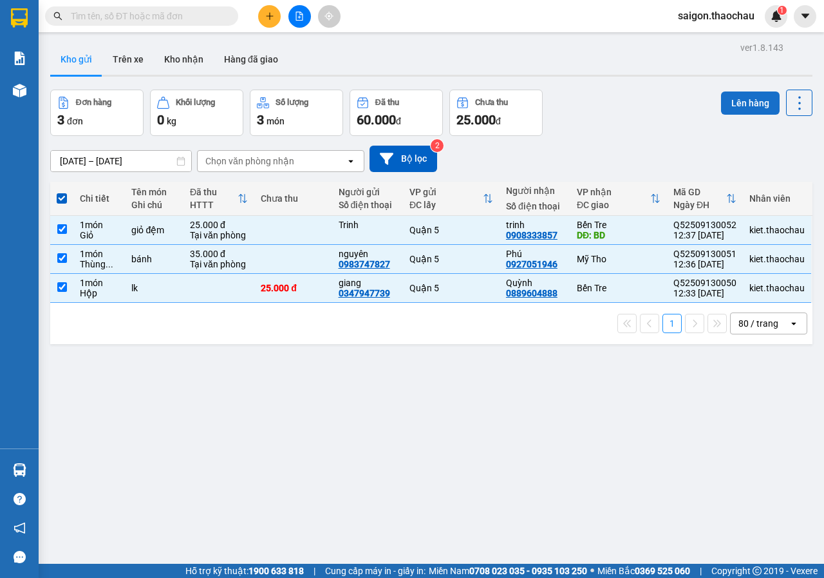
click at [732, 99] on button "Lên hàng" at bounding box center [750, 102] width 59 height 23
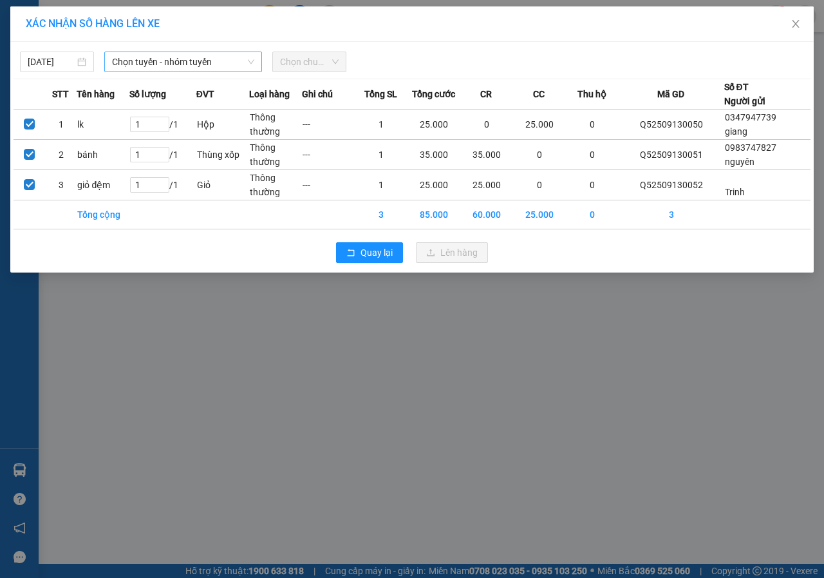
click at [207, 64] on span "Chọn tuyến - nhóm tuyến" at bounding box center [183, 61] width 142 height 19
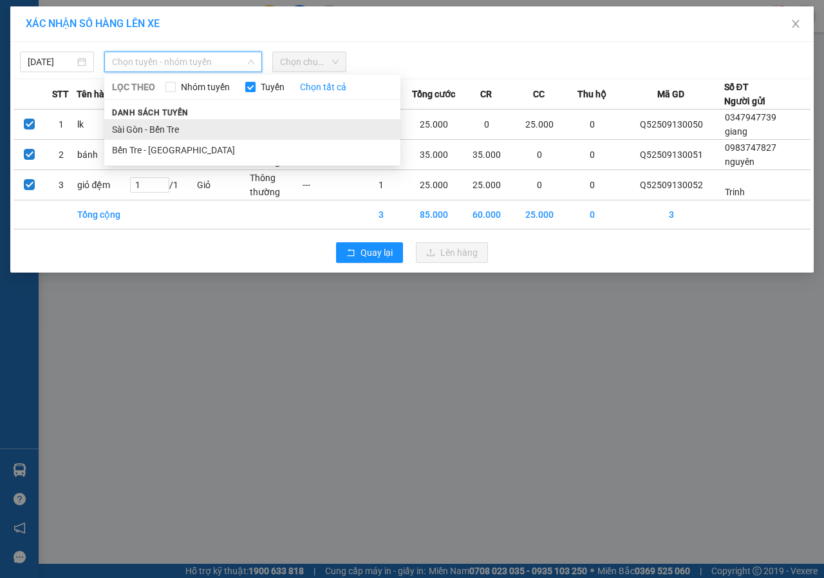
click at [191, 124] on li "Sài Gòn - Bến Tre" at bounding box center [252, 129] width 296 height 21
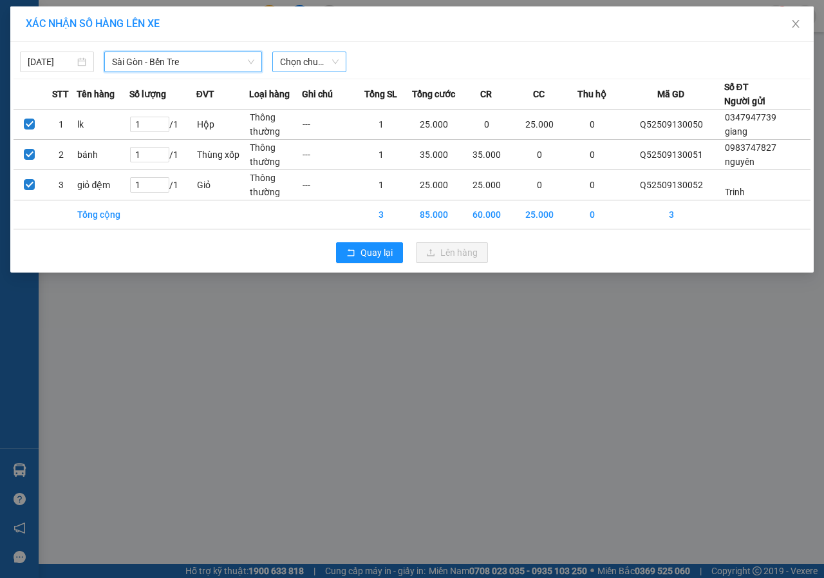
click at [314, 59] on span "Chọn chuyến" at bounding box center [309, 61] width 59 height 19
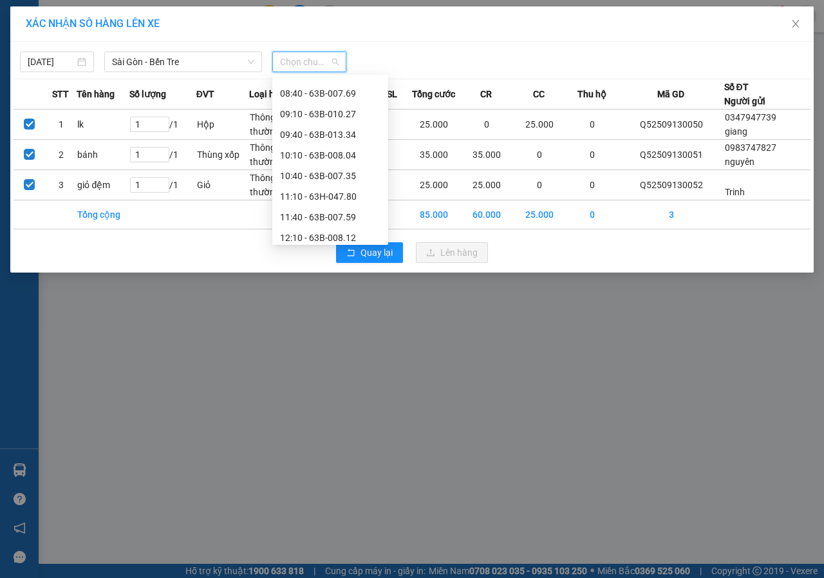
scroll to position [258, 0]
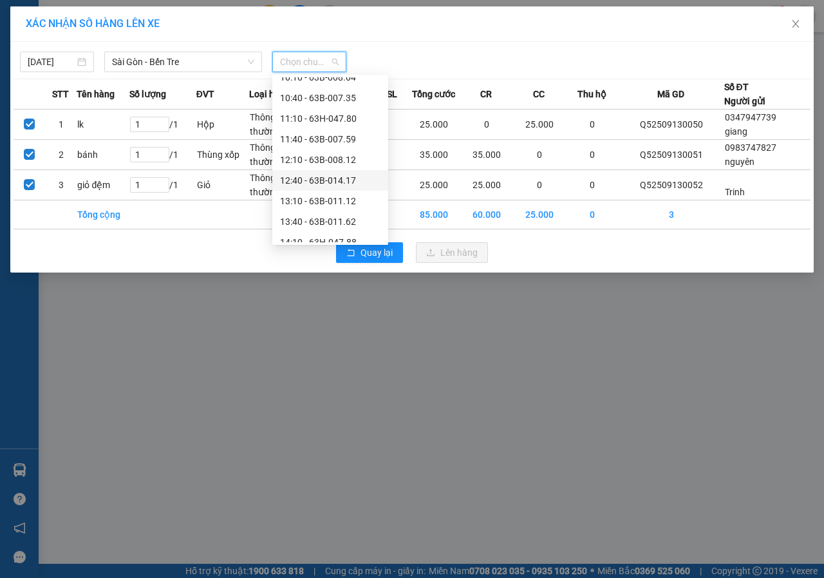
click at [340, 178] on div "12:40 - 63B-014.17" at bounding box center [330, 180] width 100 height 14
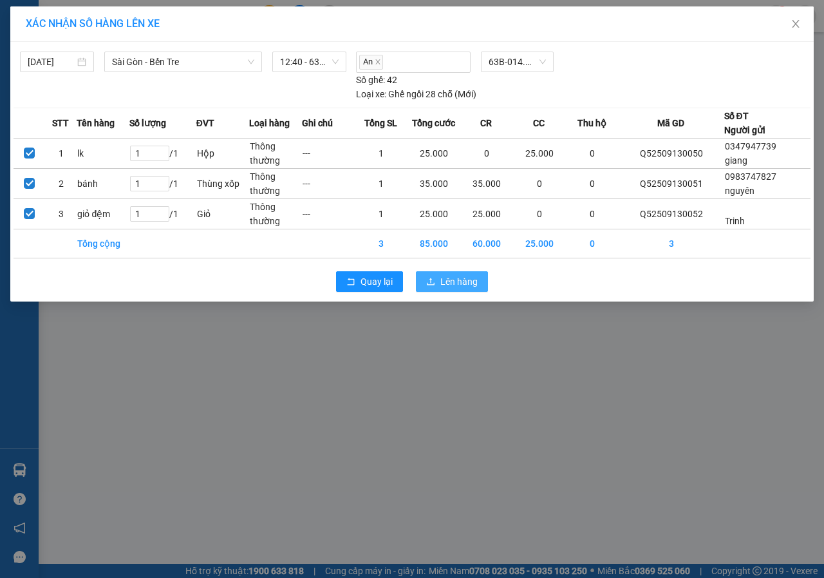
click at [464, 279] on span "Lên hàng" at bounding box center [459, 281] width 37 height 14
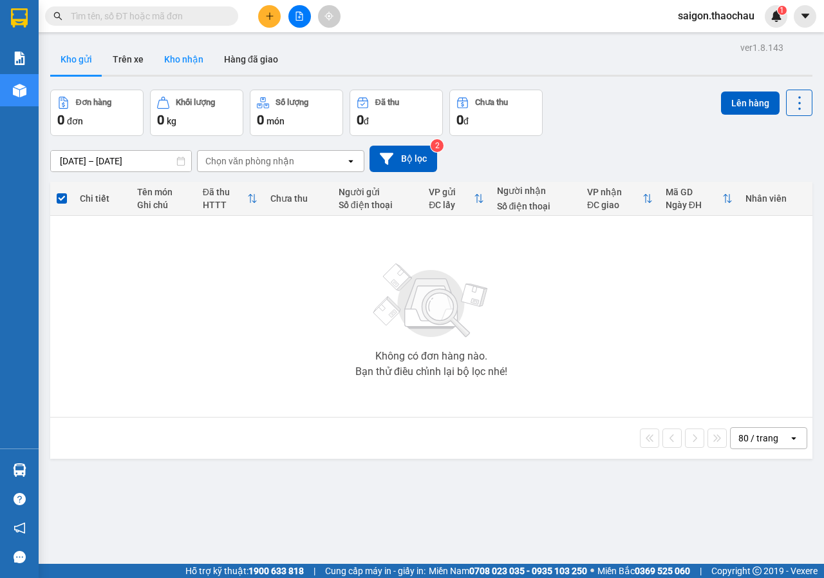
click at [207, 53] on button "Kho nhận" at bounding box center [184, 59] width 60 height 31
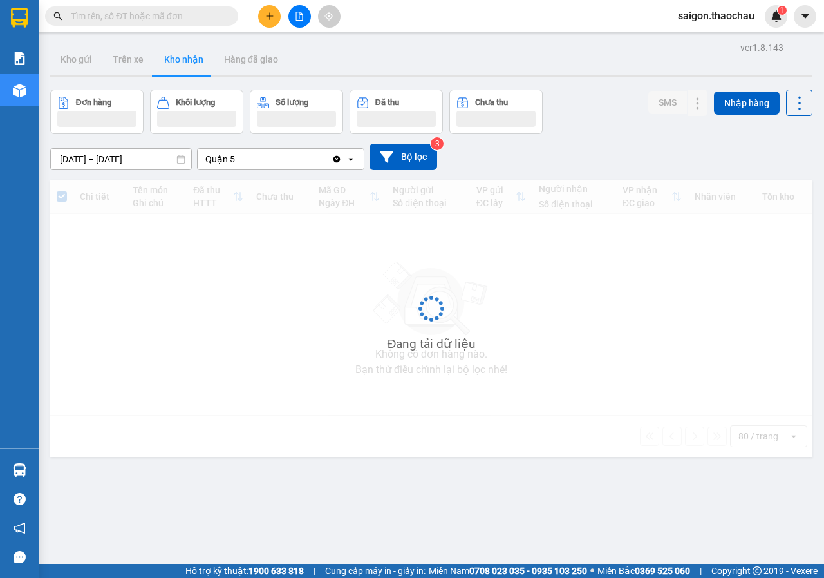
click at [187, 58] on button "Kho nhận" at bounding box center [184, 59] width 60 height 31
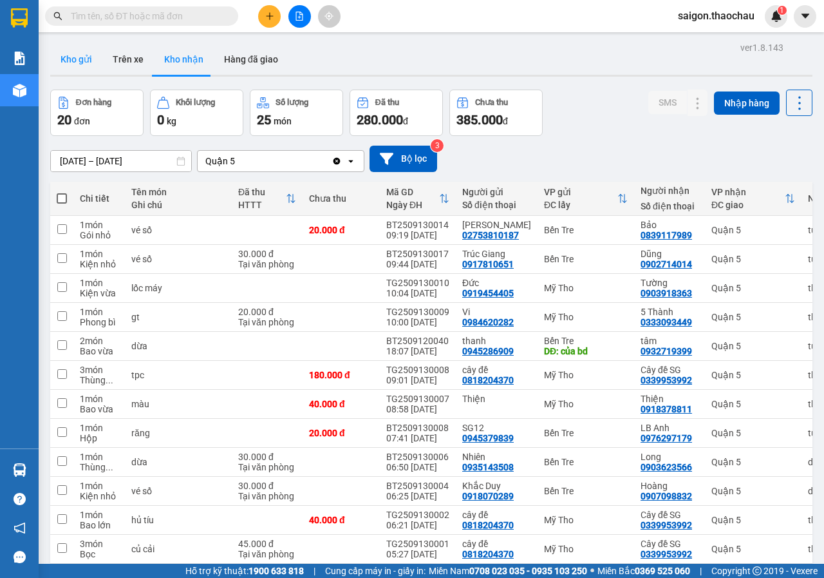
click at [82, 62] on button "Kho gửi" at bounding box center [76, 59] width 52 height 31
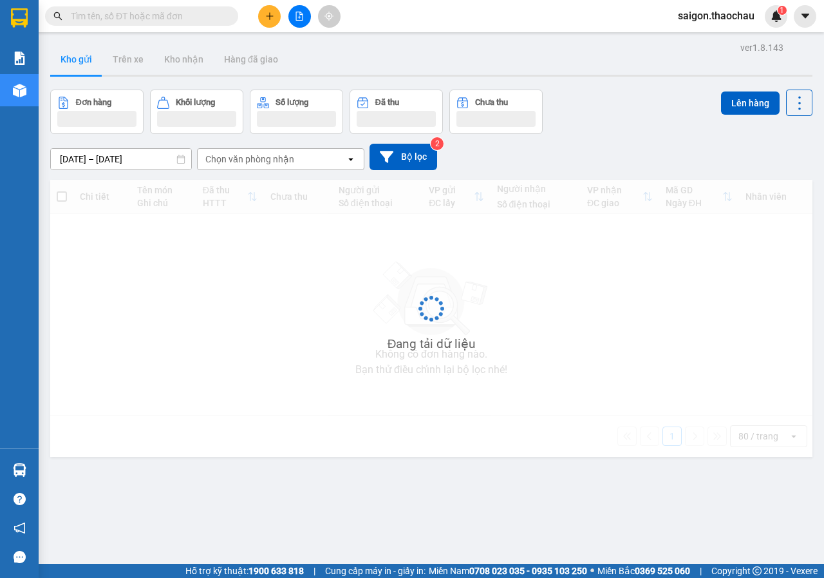
click at [82, 62] on button "Kho gửi" at bounding box center [76, 59] width 52 height 31
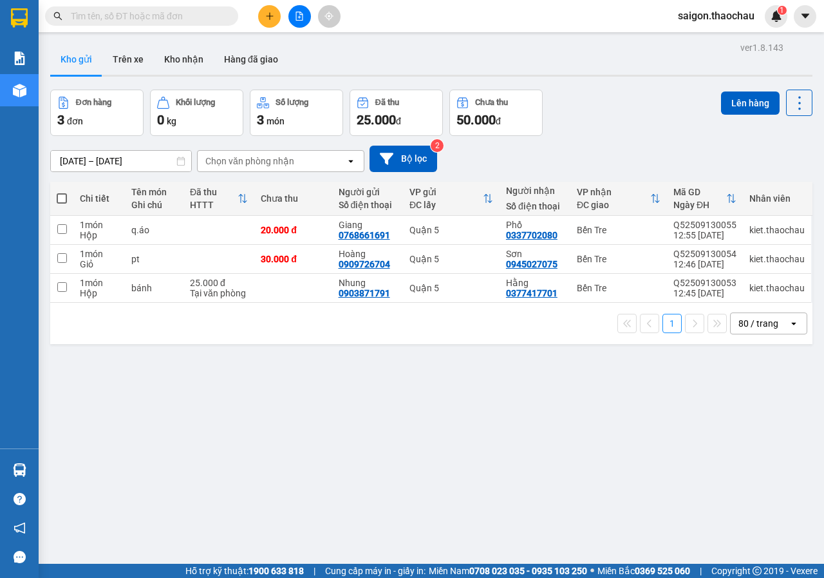
click at [62, 196] on span at bounding box center [62, 198] width 10 height 10
click at [62, 192] on input "checkbox" at bounding box center [62, 192] width 0 height 0
checkbox input "true"
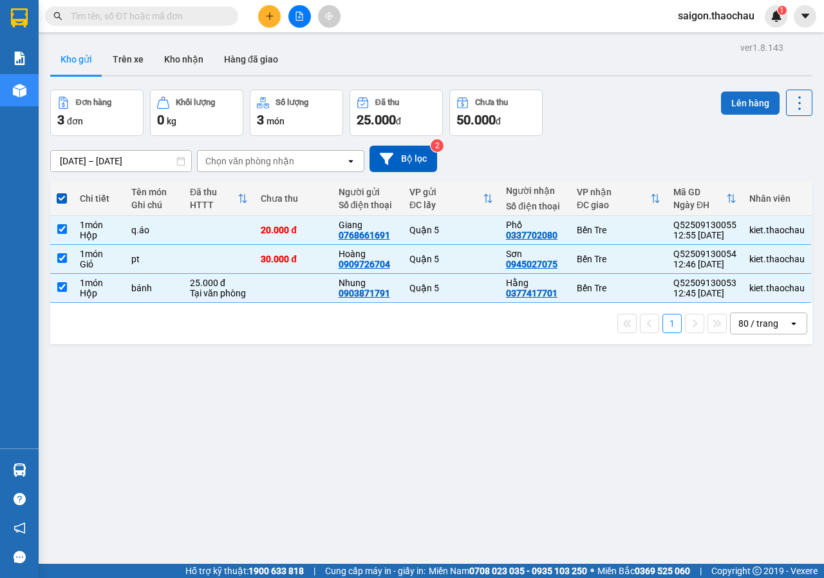
click at [759, 96] on button "Lên hàng" at bounding box center [750, 102] width 59 height 23
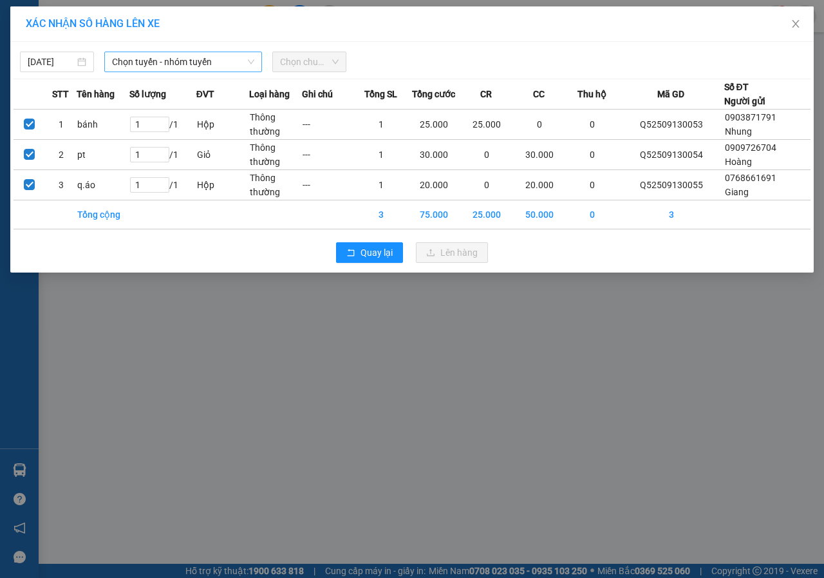
click at [200, 66] on span "Chọn tuyến - nhóm tuyến" at bounding box center [183, 61] width 142 height 19
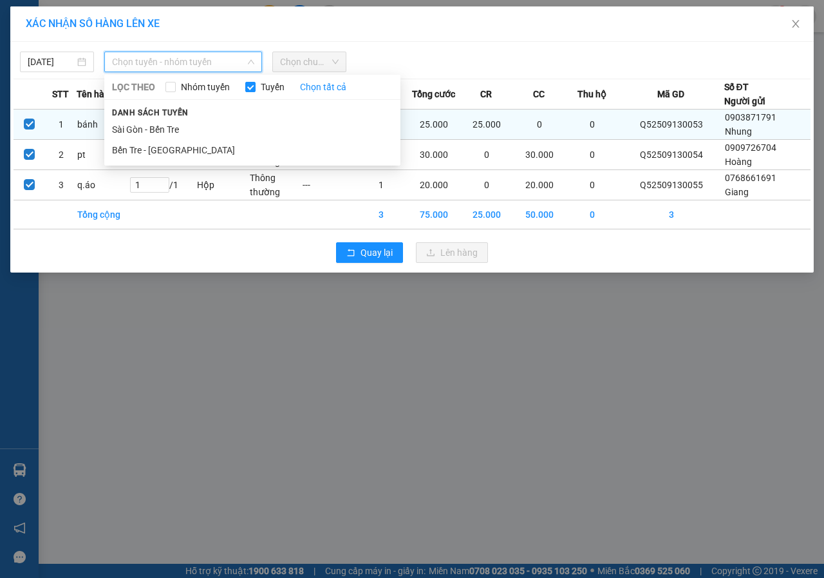
click at [176, 124] on li "Sài Gòn - Bến Tre" at bounding box center [252, 129] width 296 height 21
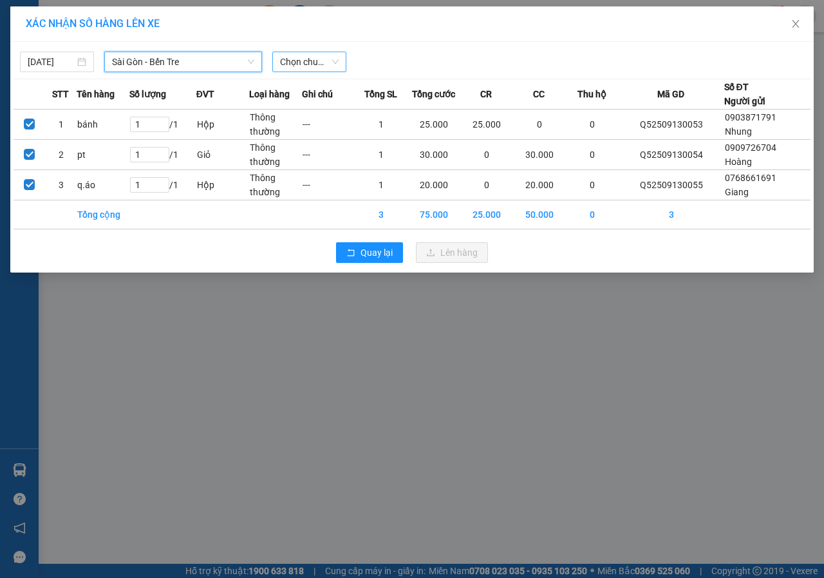
click at [314, 60] on span "Chọn chuyến" at bounding box center [309, 61] width 59 height 19
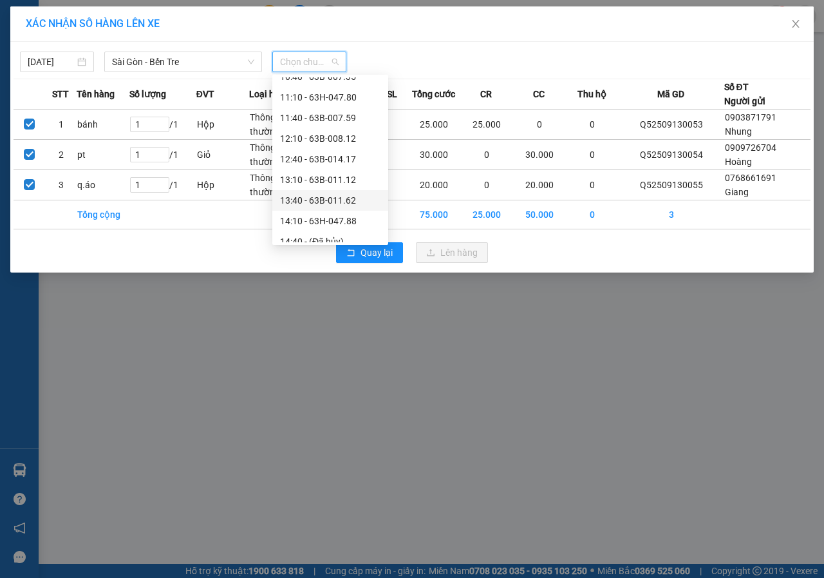
scroll to position [322, 0]
click at [339, 137] on div "13:10 - 63B-011.12" at bounding box center [330, 136] width 100 height 14
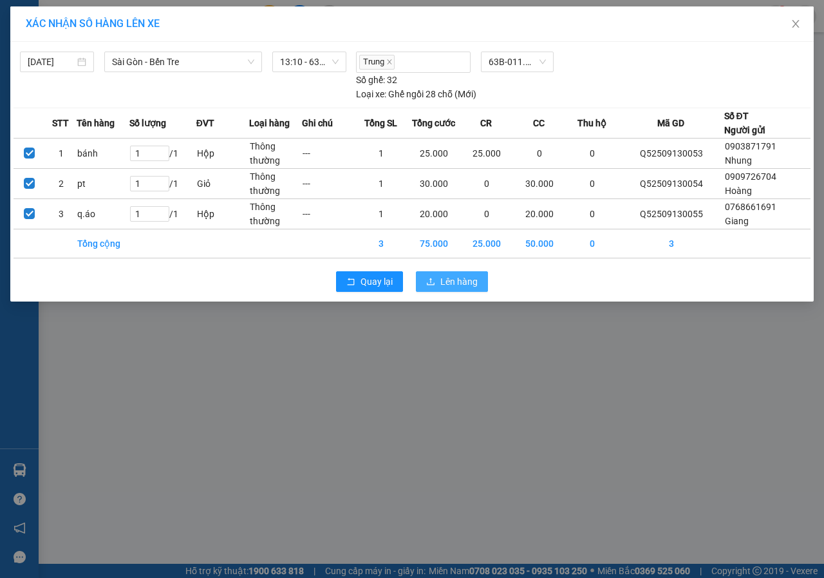
click at [480, 283] on button "Lên hàng" at bounding box center [452, 281] width 72 height 21
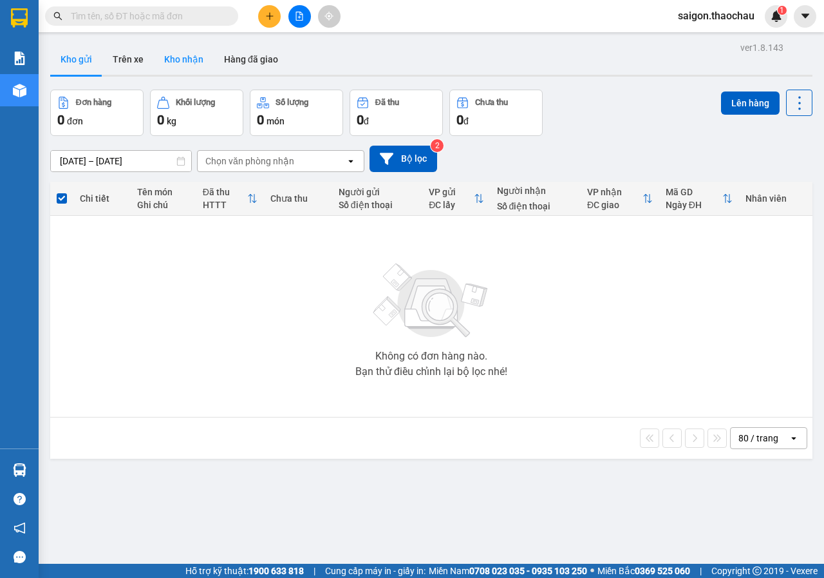
drag, startPoint x: 189, startPoint y: 56, endPoint x: 173, endPoint y: 55, distance: 16.1
click at [189, 55] on button "Kho nhận" at bounding box center [184, 59] width 60 height 31
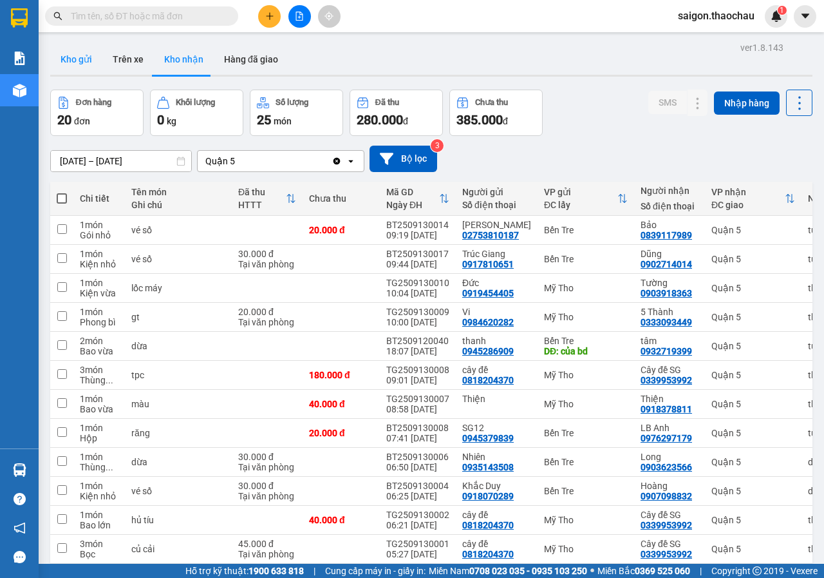
click at [71, 55] on button "Kho gửi" at bounding box center [76, 59] width 52 height 31
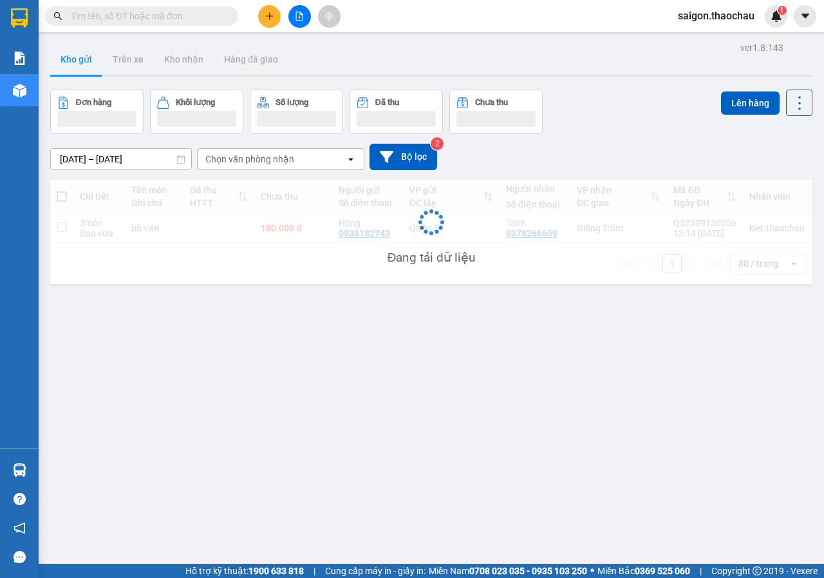
click at [71, 56] on button "Kho gửi" at bounding box center [76, 59] width 52 height 31
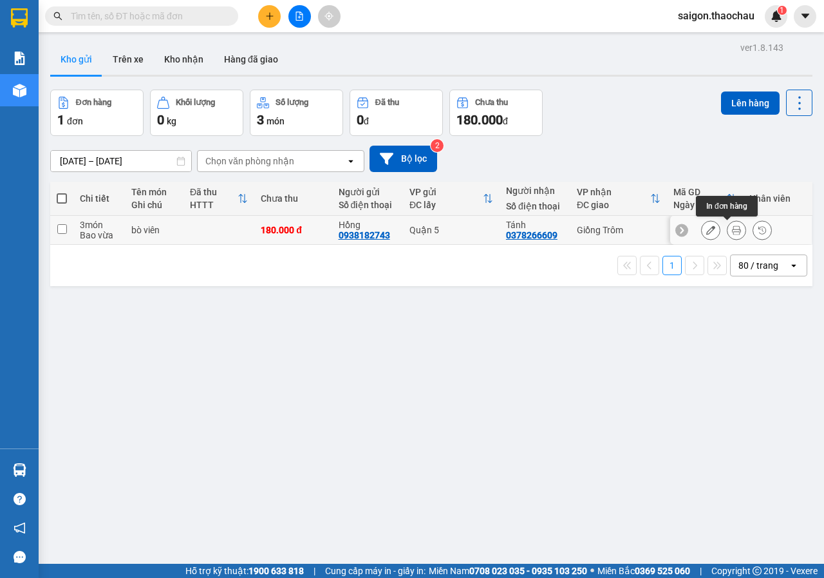
click at [734, 228] on button at bounding box center [737, 230] width 18 height 23
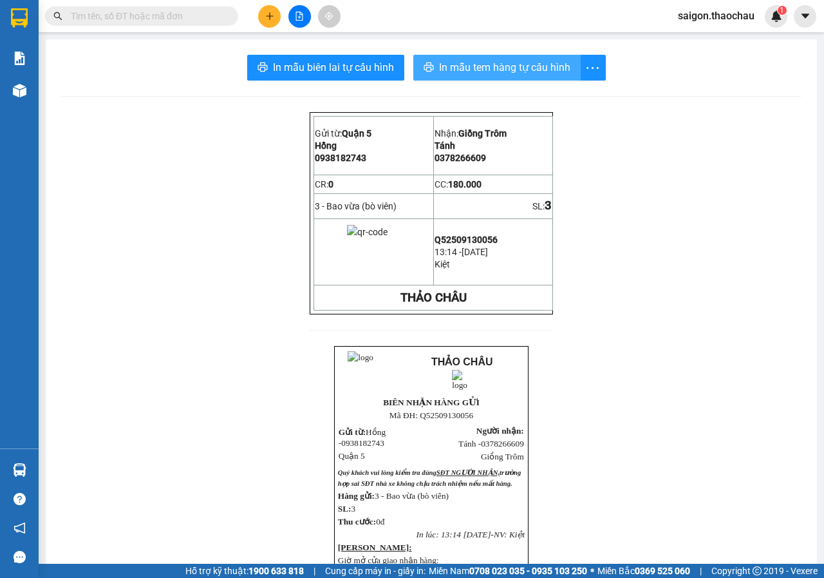
click at [525, 70] on span "In mẫu tem hàng tự cấu hình" at bounding box center [504, 67] width 131 height 16
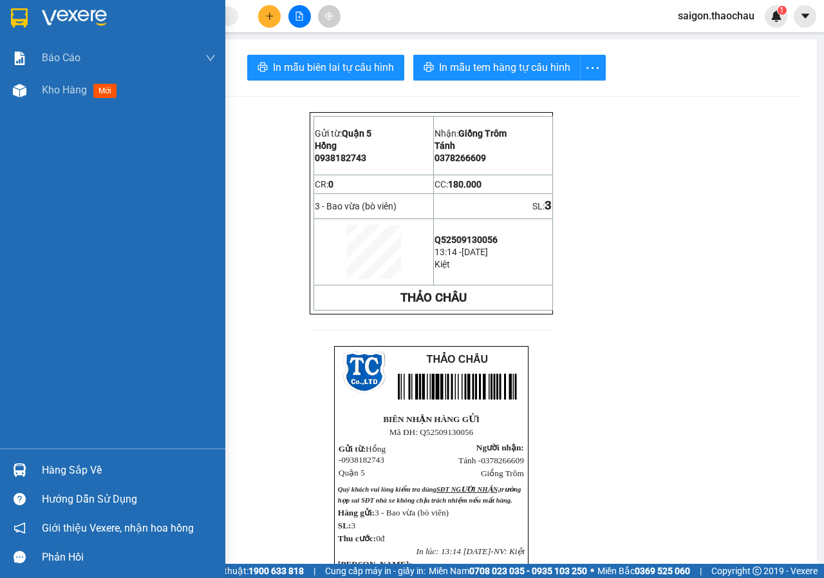
click at [95, 476] on div "Hàng sắp về" at bounding box center [129, 470] width 174 height 19
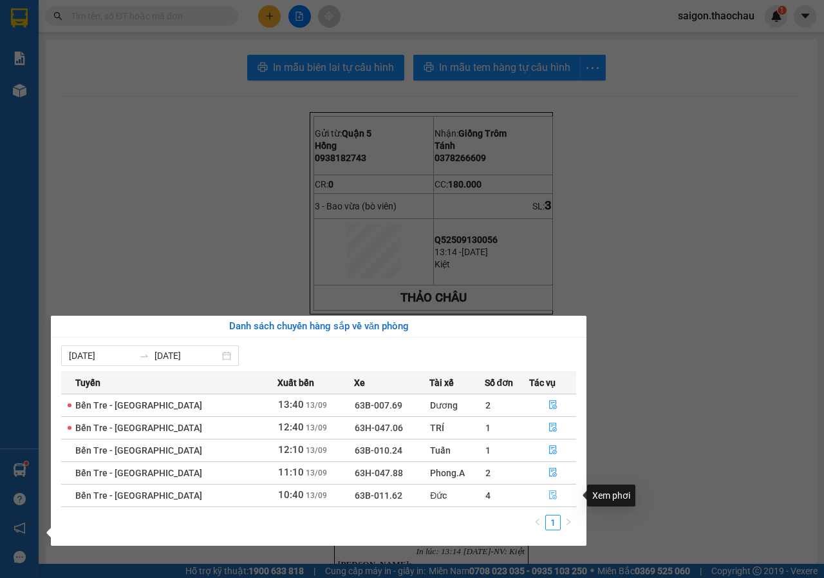
click at [557, 498] on button "button" at bounding box center [553, 495] width 46 height 21
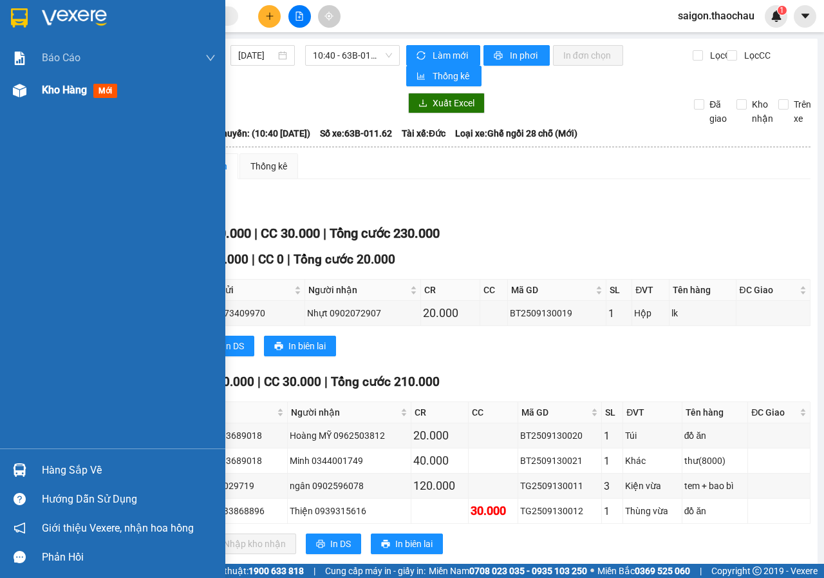
click at [70, 90] on span "Kho hàng" at bounding box center [64, 90] width 45 height 12
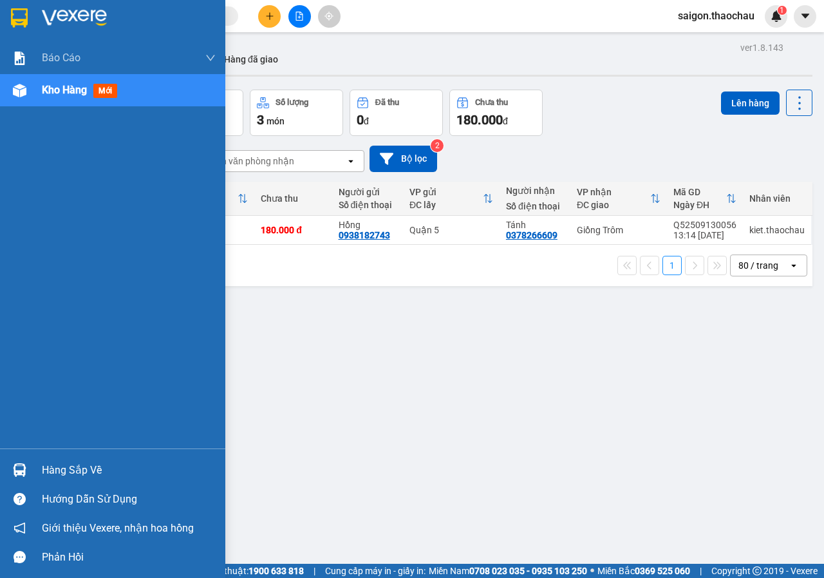
click at [59, 461] on div "Hàng sắp về" at bounding box center [129, 470] width 174 height 19
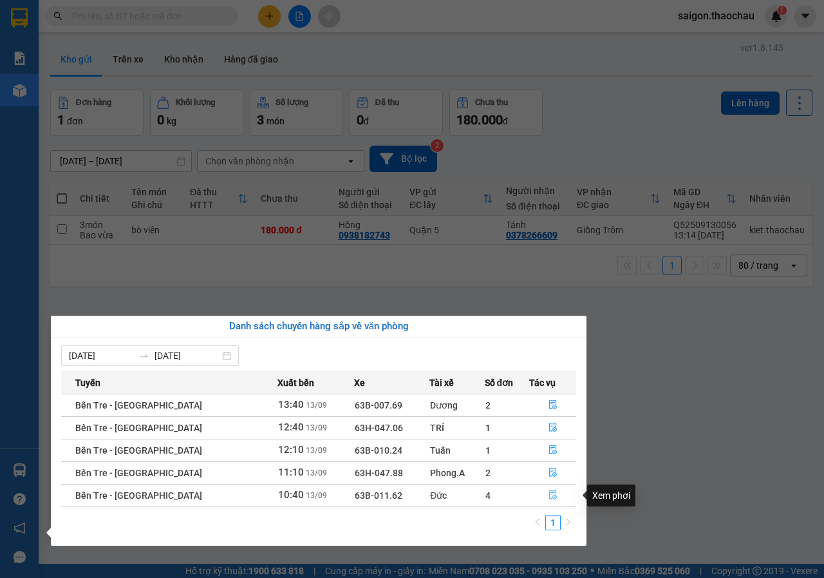
click at [537, 492] on button "button" at bounding box center [553, 495] width 46 height 21
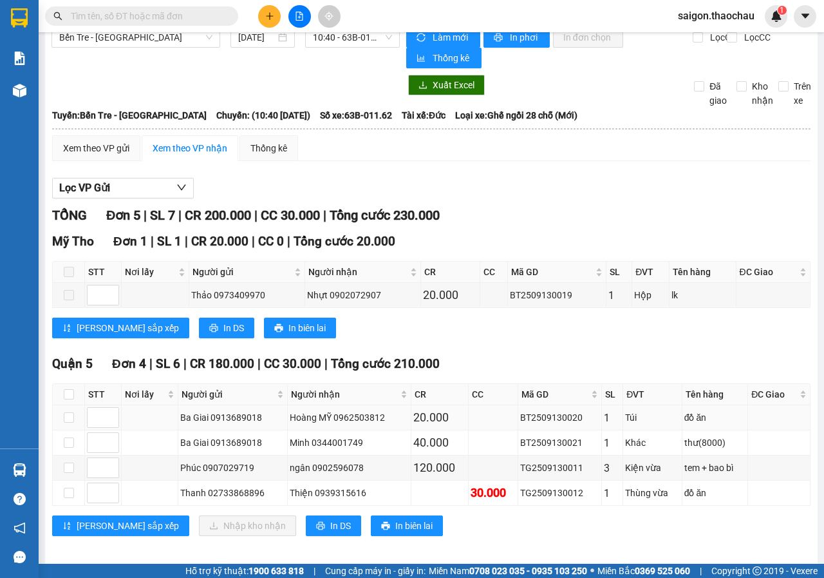
scroll to position [26, 0]
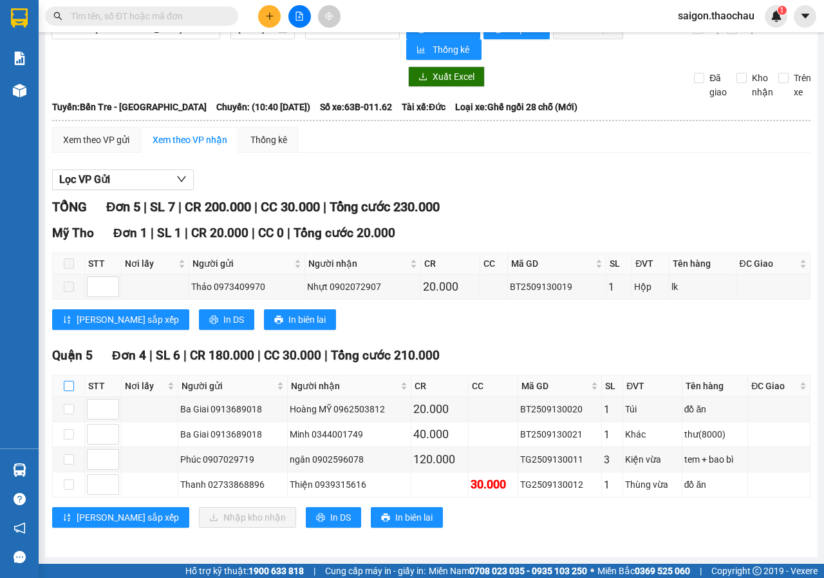
click at [70, 386] on input "checkbox" at bounding box center [69, 386] width 10 height 10
checkbox input "true"
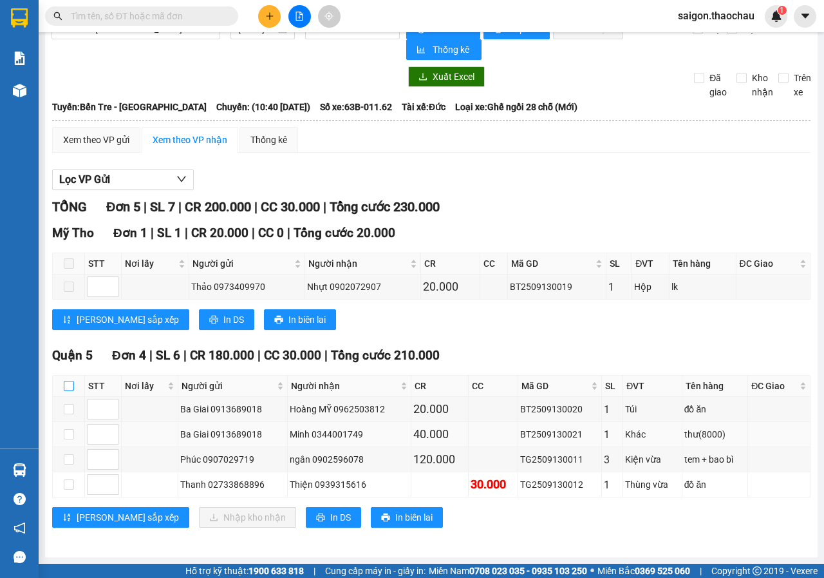
checkbox input "true"
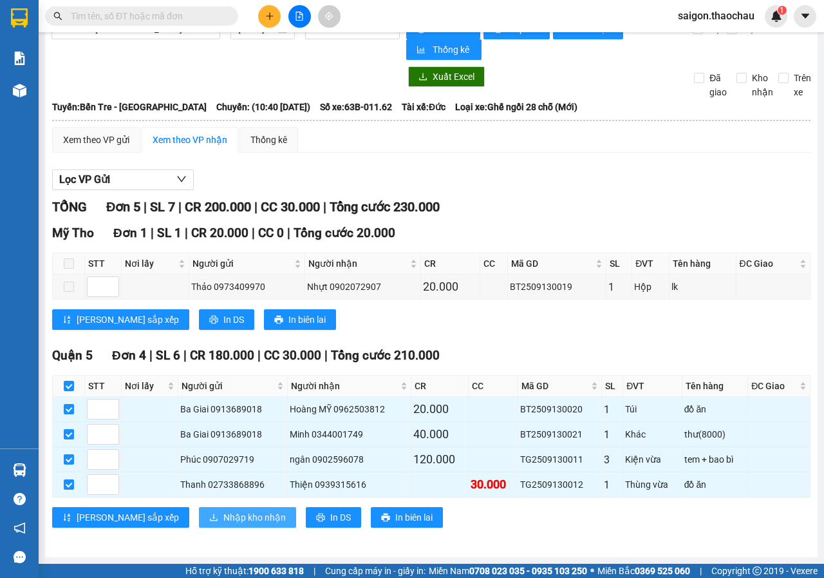
click at [231, 513] on button "Nhập kho nhận" at bounding box center [247, 517] width 97 height 21
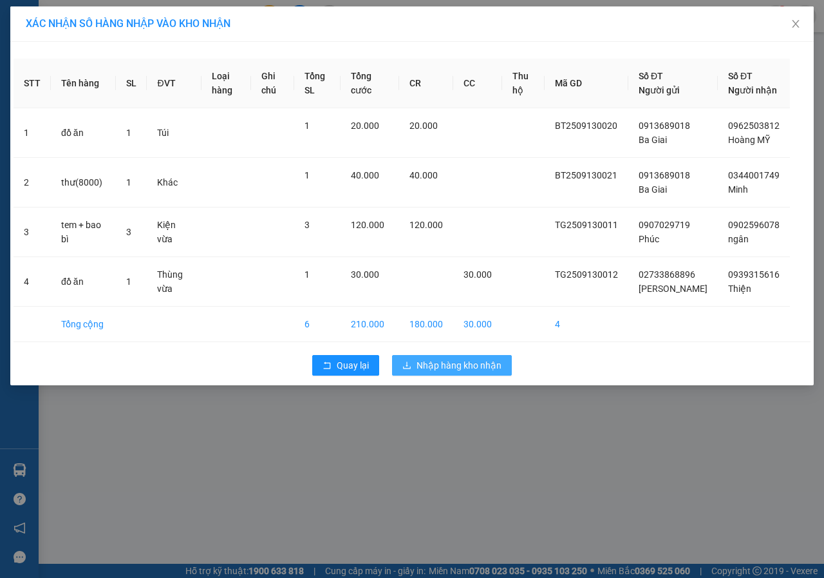
click at [461, 372] on span "Nhập hàng kho nhận" at bounding box center [459, 365] width 85 height 14
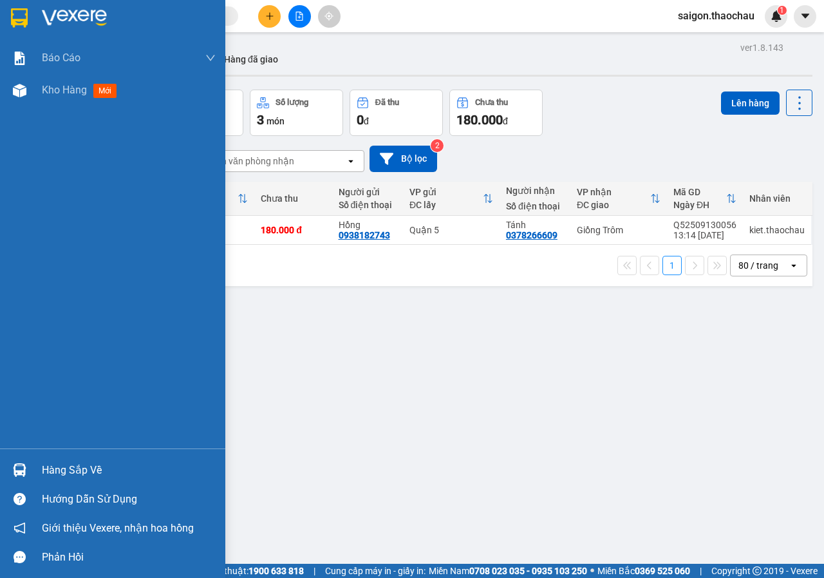
click at [44, 471] on div "Hàng sắp về" at bounding box center [129, 470] width 174 height 19
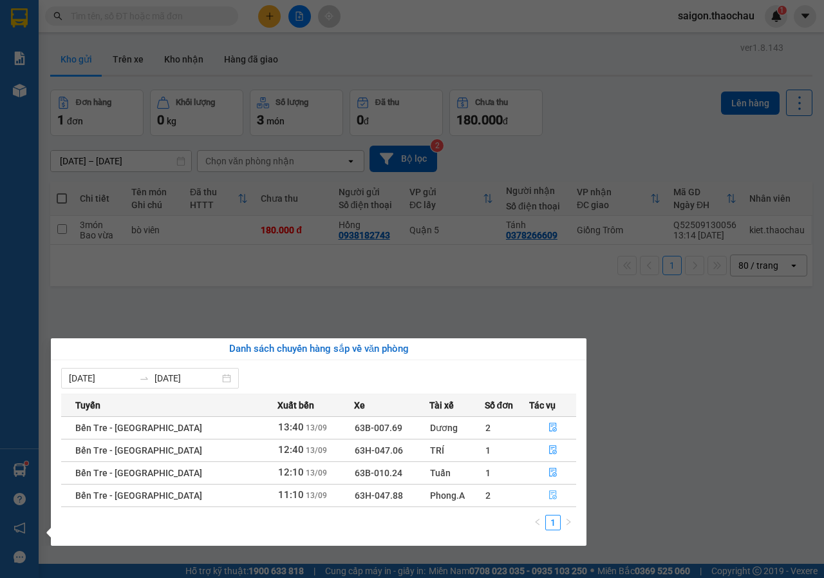
click at [531, 493] on button "button" at bounding box center [553, 495] width 46 height 21
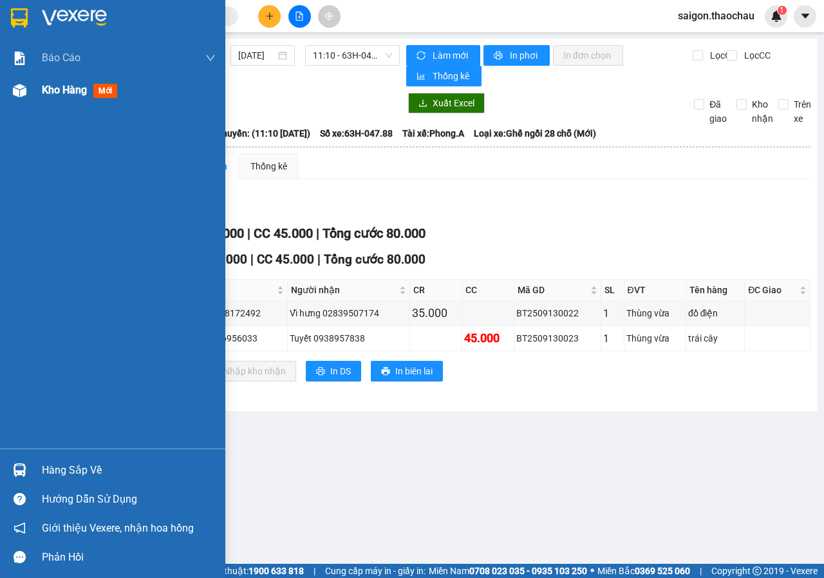
click at [71, 96] on span "Kho hàng" at bounding box center [64, 90] width 45 height 12
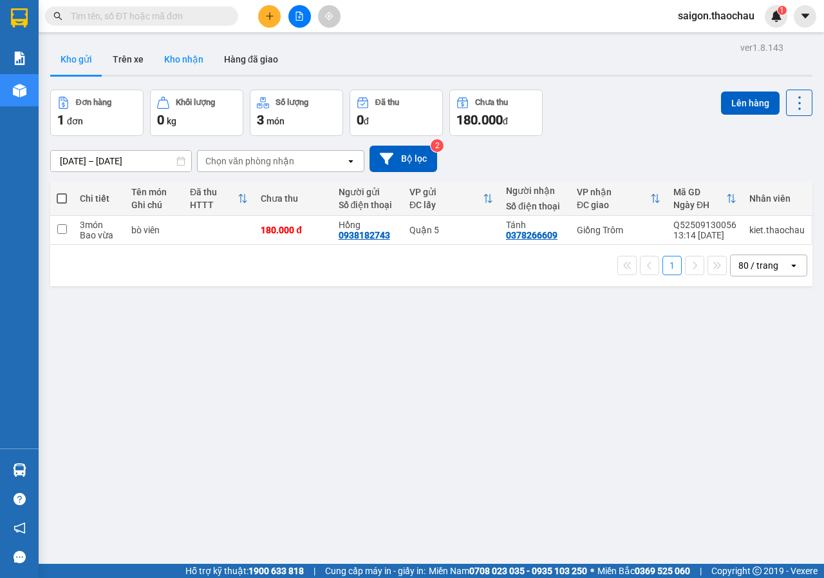
click at [180, 64] on button "Kho nhận" at bounding box center [184, 59] width 60 height 31
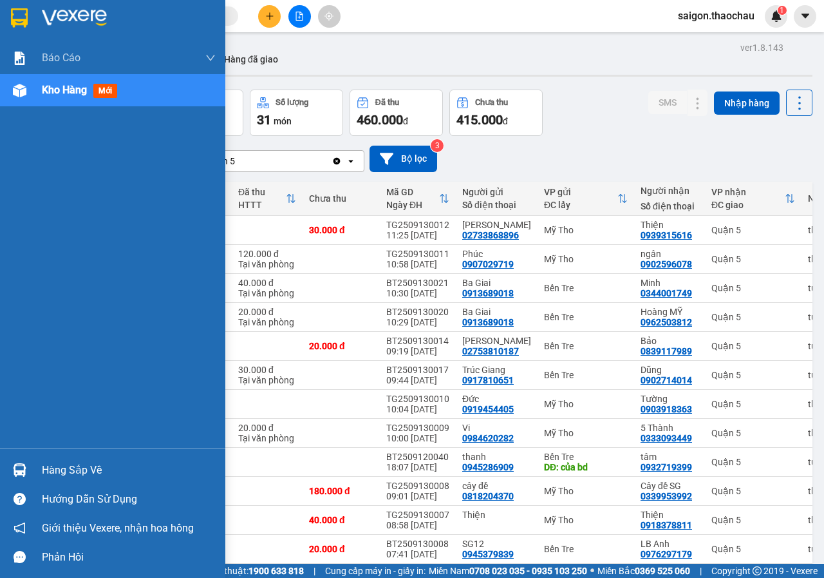
click at [61, 477] on div "Hàng sắp về" at bounding box center [129, 470] width 174 height 19
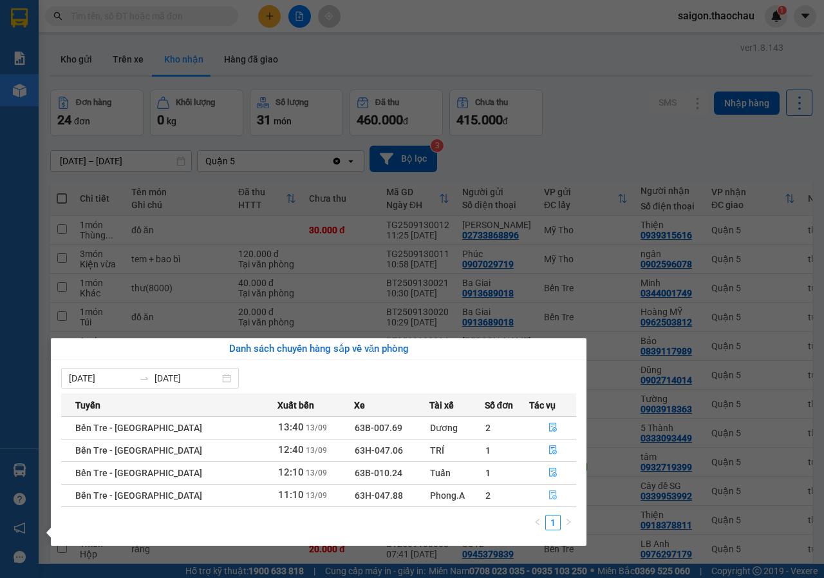
click at [555, 500] on button "button" at bounding box center [553, 495] width 46 height 21
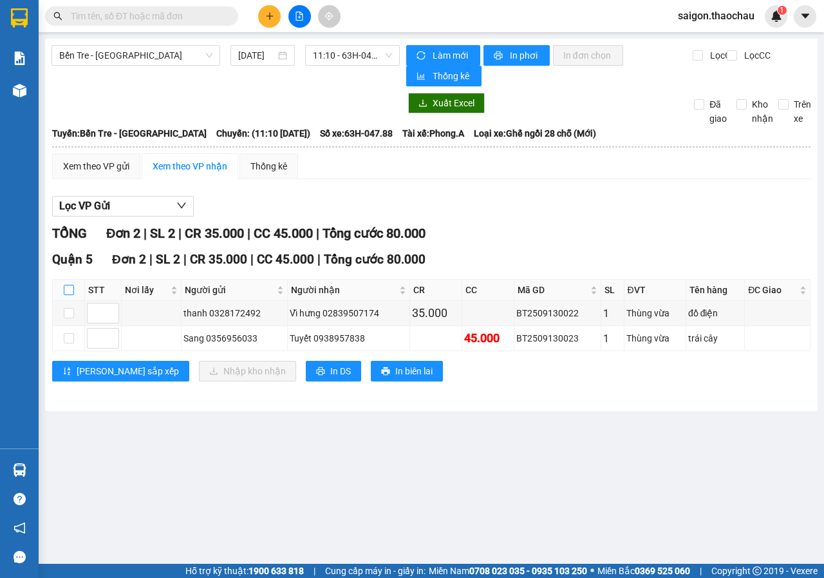
click at [73, 290] on input "checkbox" at bounding box center [69, 290] width 10 height 10
checkbox input "true"
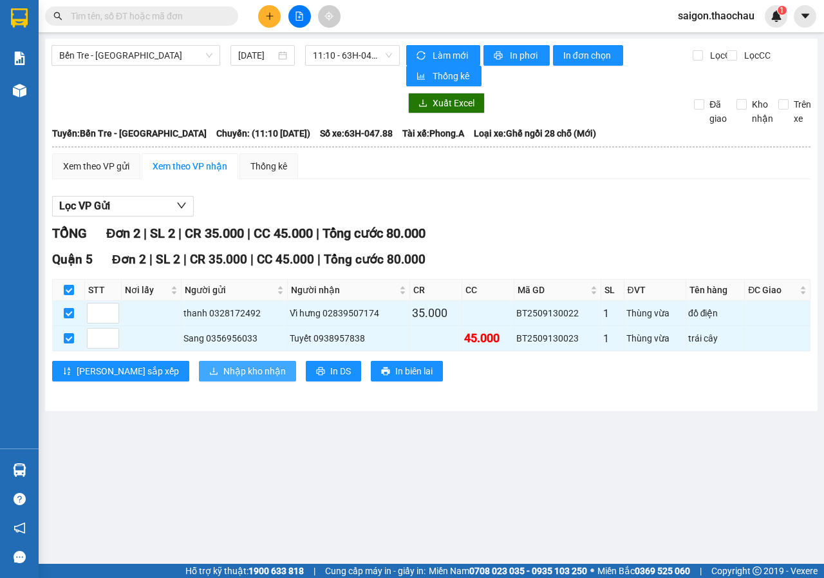
click at [224, 371] on span "Nhập kho nhận" at bounding box center [255, 371] width 62 height 14
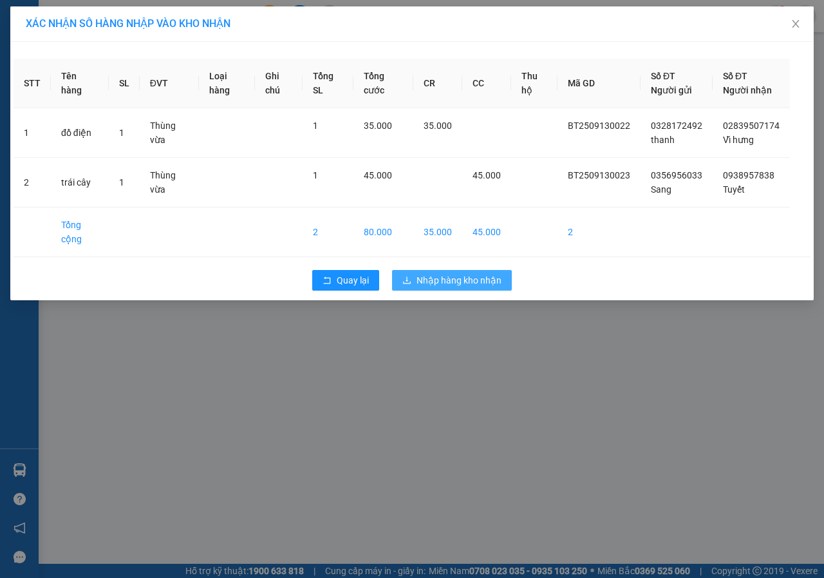
click at [428, 280] on span "Nhập hàng kho nhận" at bounding box center [459, 280] width 85 height 14
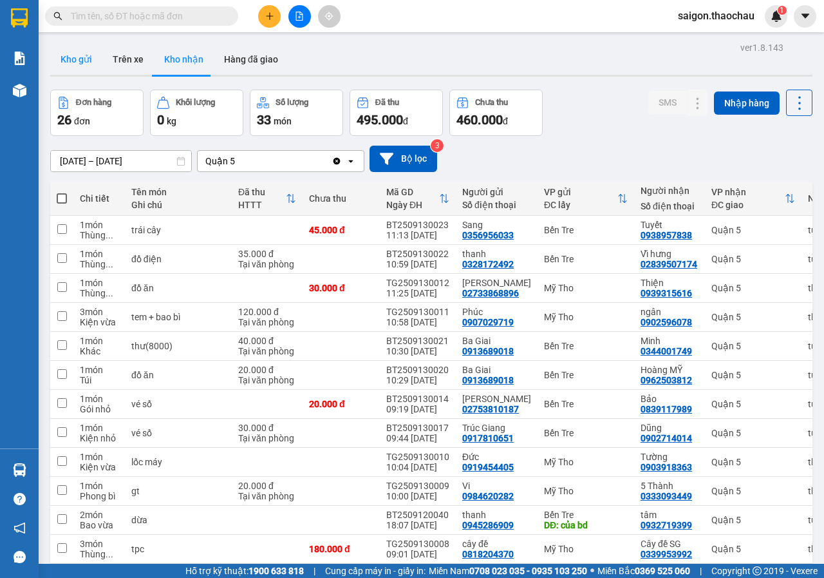
click at [90, 60] on button "Kho gửi" at bounding box center [76, 59] width 52 height 31
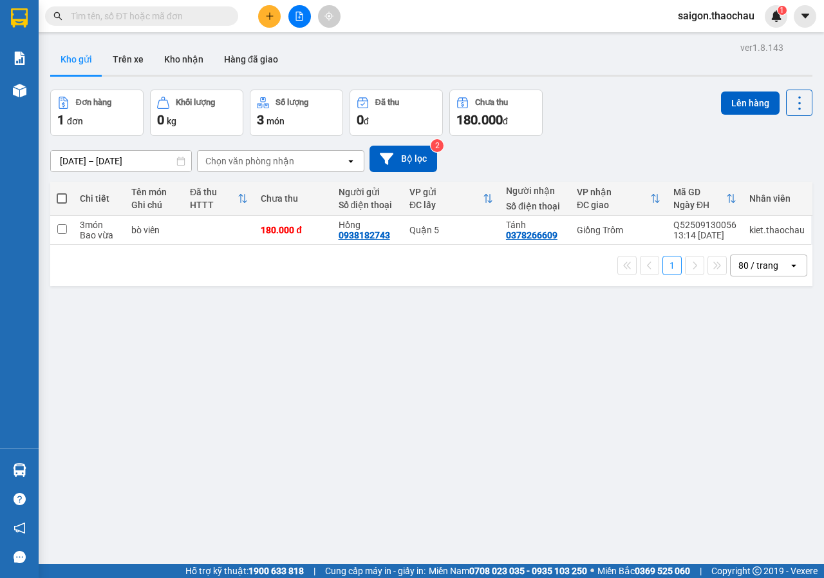
click at [61, 189] on th at bounding box center [61, 199] width 23 height 34
click at [63, 200] on span at bounding box center [62, 198] width 10 height 10
click at [62, 192] on input "checkbox" at bounding box center [62, 192] width 0 height 0
checkbox input "true"
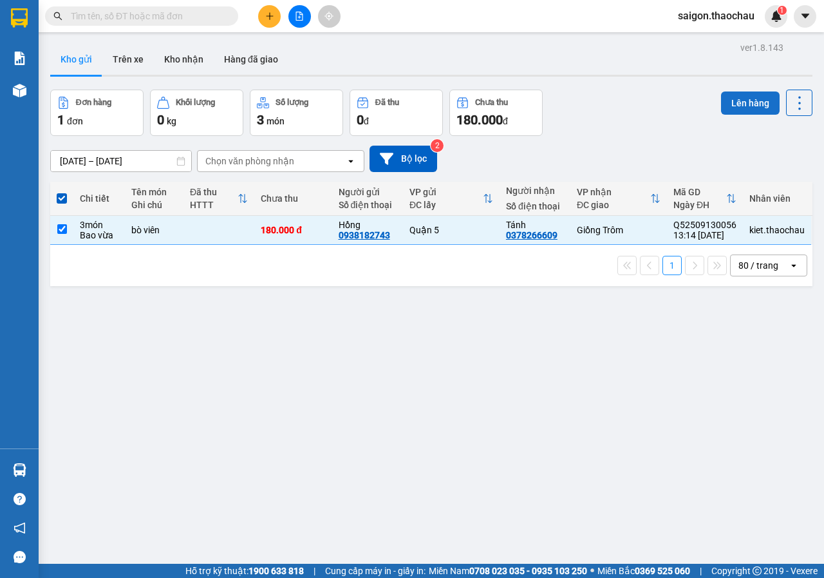
click at [723, 92] on button "Lên hàng" at bounding box center [750, 102] width 59 height 23
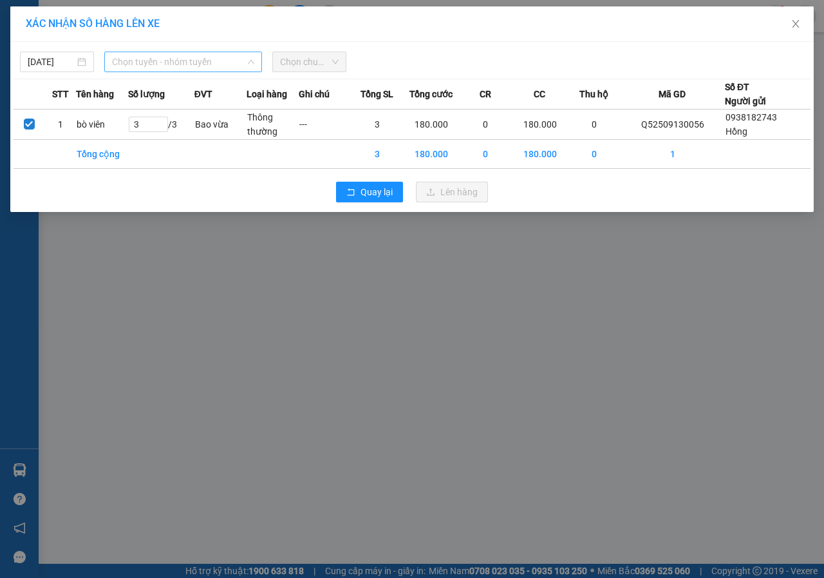
click at [155, 66] on span "Chọn tuyến - nhóm tuyến" at bounding box center [183, 61] width 142 height 19
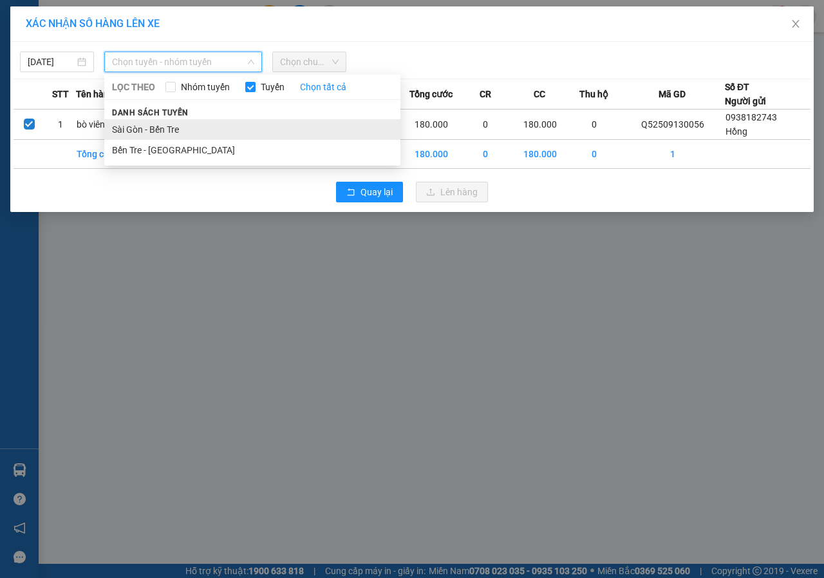
click at [168, 132] on li "Sài Gòn - Bến Tre" at bounding box center [252, 129] width 296 height 21
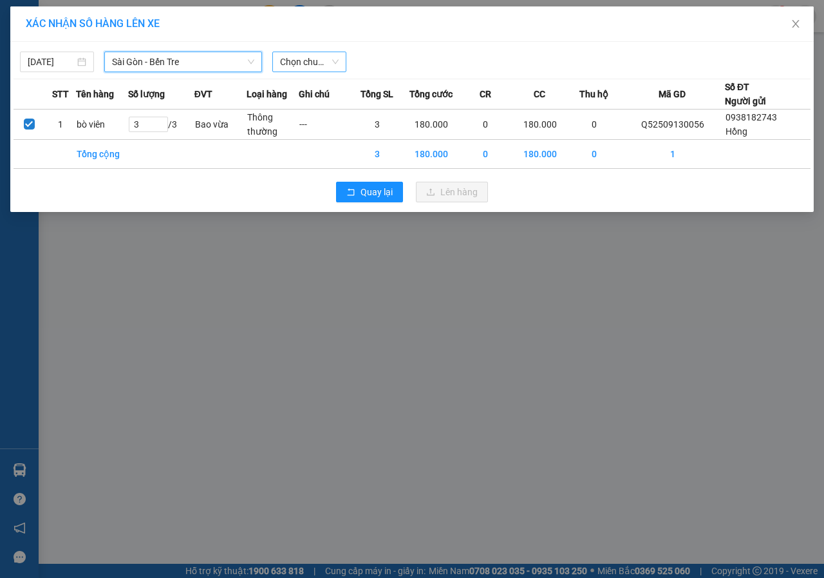
click at [294, 56] on span "Chọn chuyến" at bounding box center [309, 61] width 59 height 19
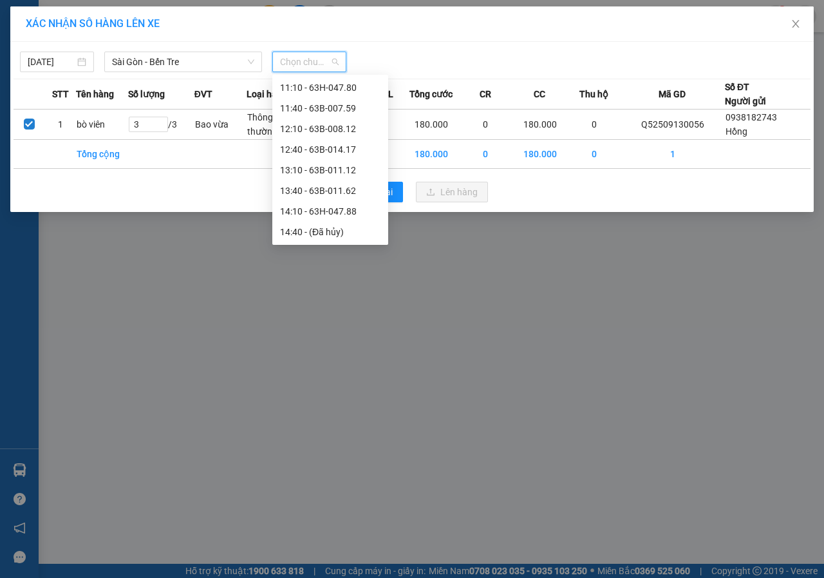
scroll to position [386, 0]
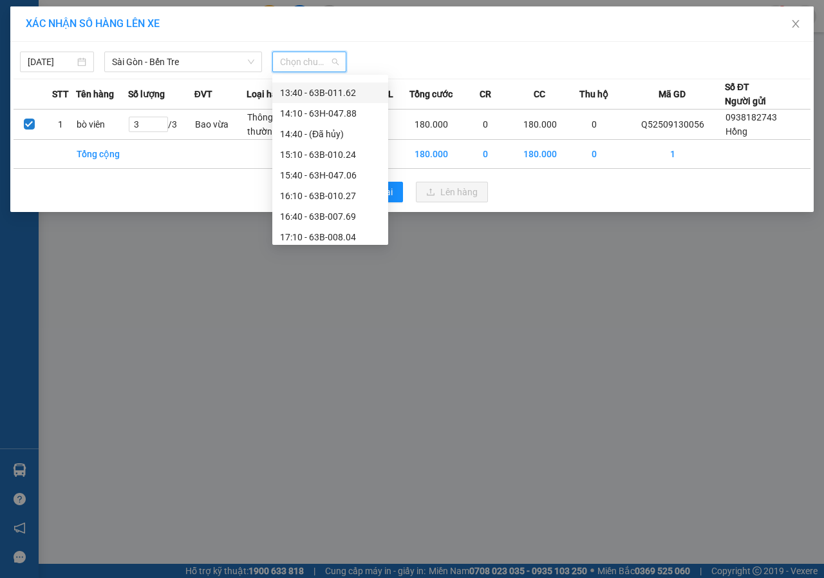
click at [349, 91] on div "13:40 - 63B-011.62" at bounding box center [330, 93] width 100 height 14
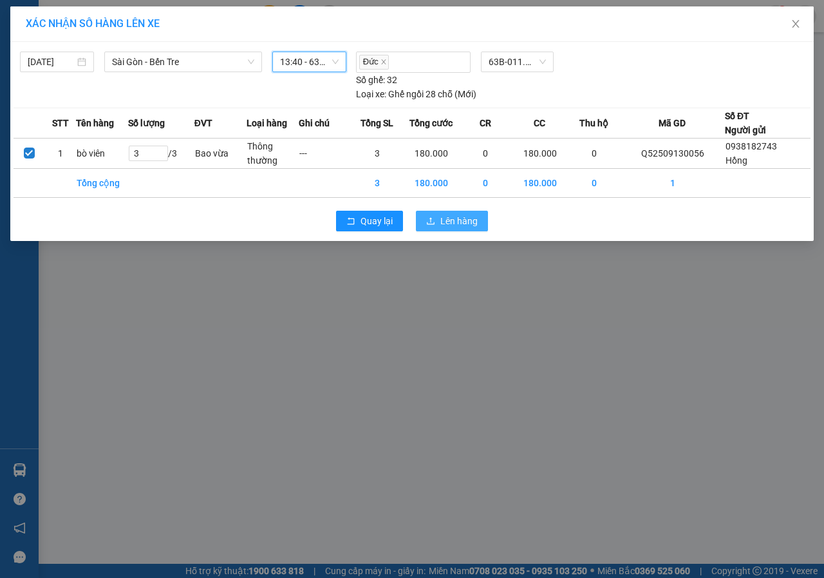
click at [436, 218] on button "Lên hàng" at bounding box center [452, 221] width 72 height 21
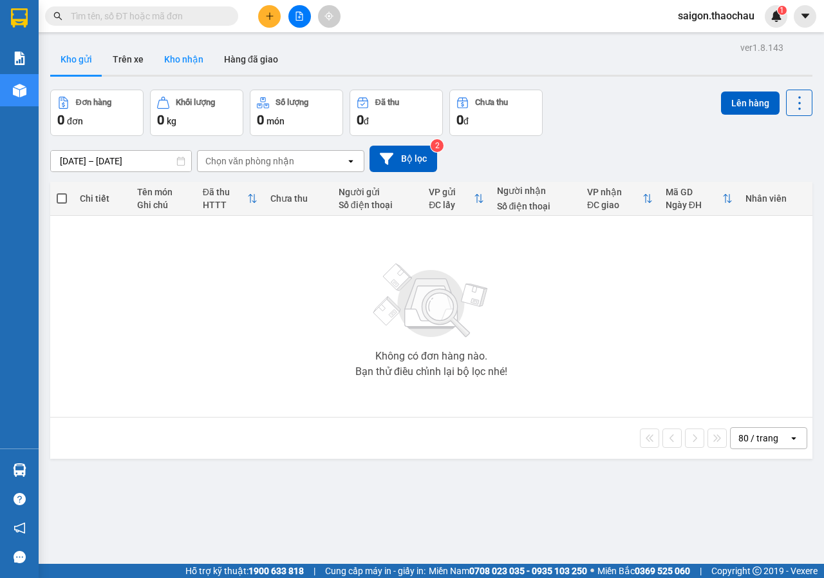
click at [175, 56] on button "Kho nhận" at bounding box center [184, 59] width 60 height 31
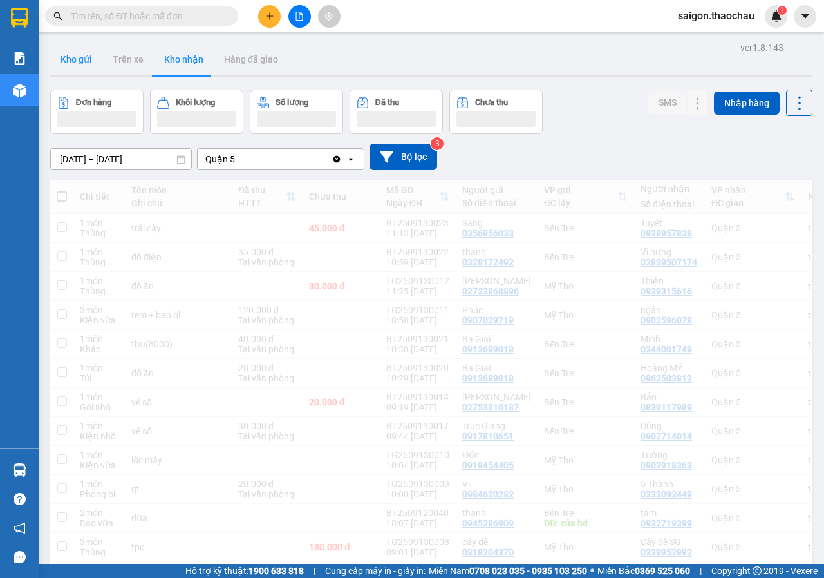
click at [63, 61] on button "Kho gửi" at bounding box center [76, 59] width 52 height 31
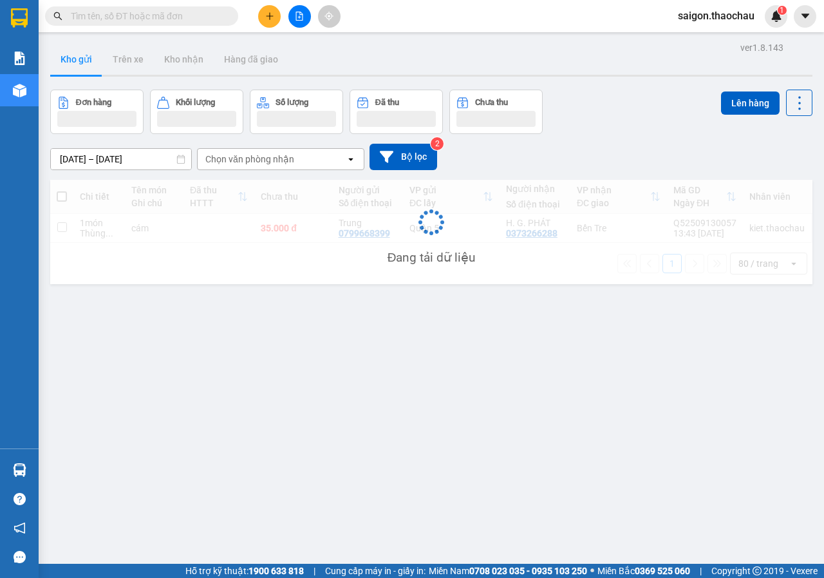
click at [90, 59] on button "Kho gửi" at bounding box center [76, 59] width 52 height 31
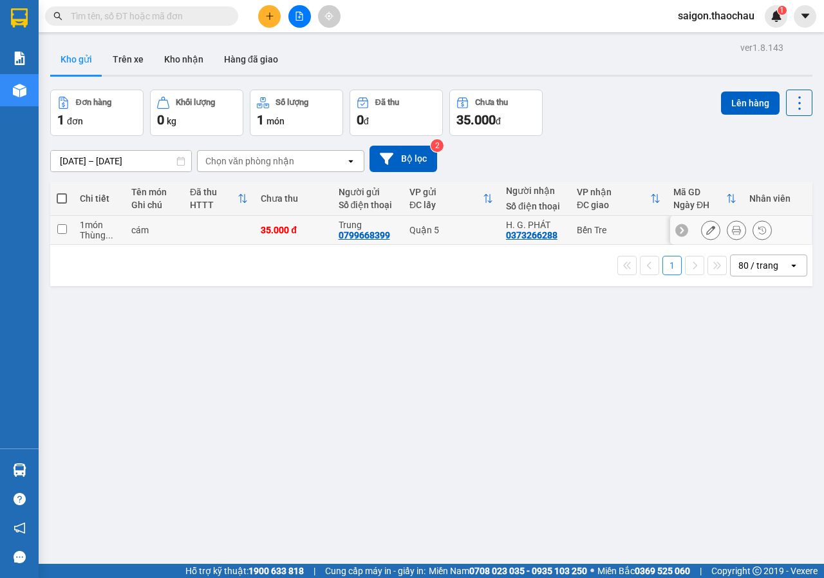
click at [738, 227] on div at bounding box center [736, 229] width 71 height 19
click at [732, 234] on icon at bounding box center [736, 229] width 9 height 9
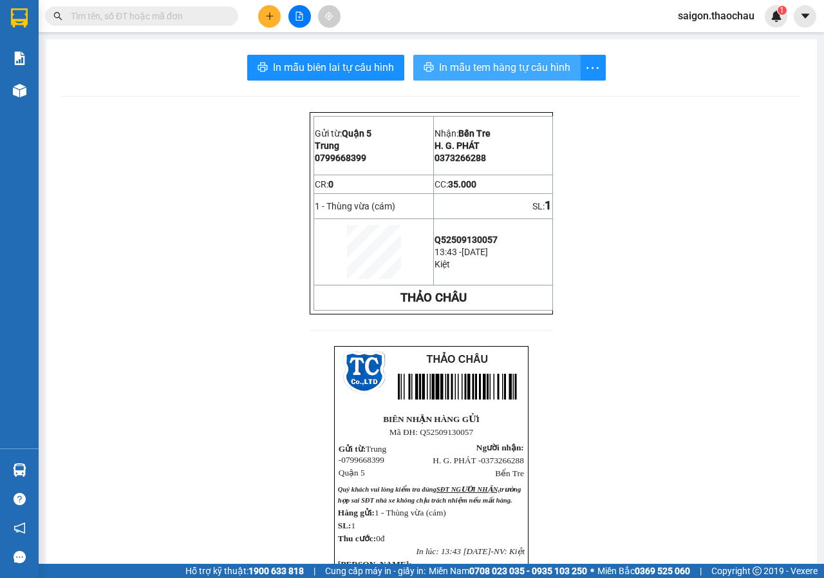
click at [522, 61] on span "In mẫu tem hàng tự cấu hình" at bounding box center [504, 67] width 131 height 16
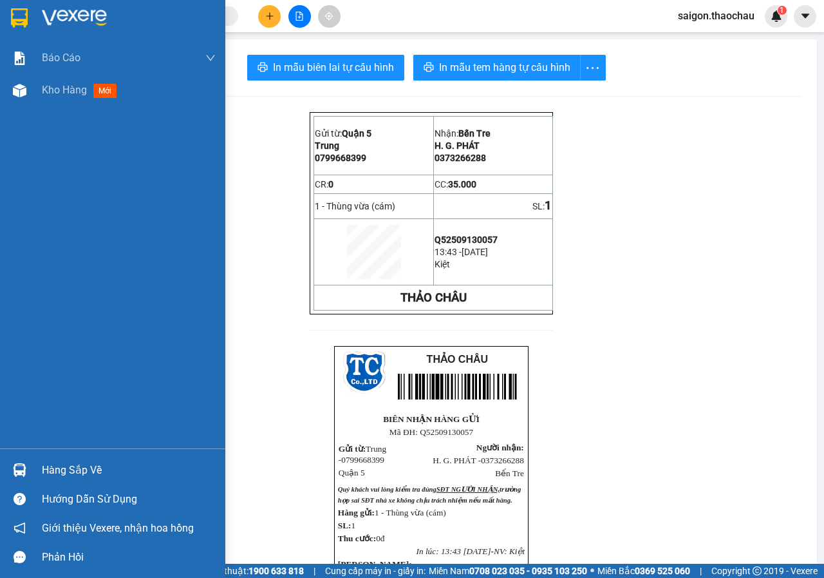
click at [65, 456] on div "Hàng sắp về" at bounding box center [112, 469] width 225 height 29
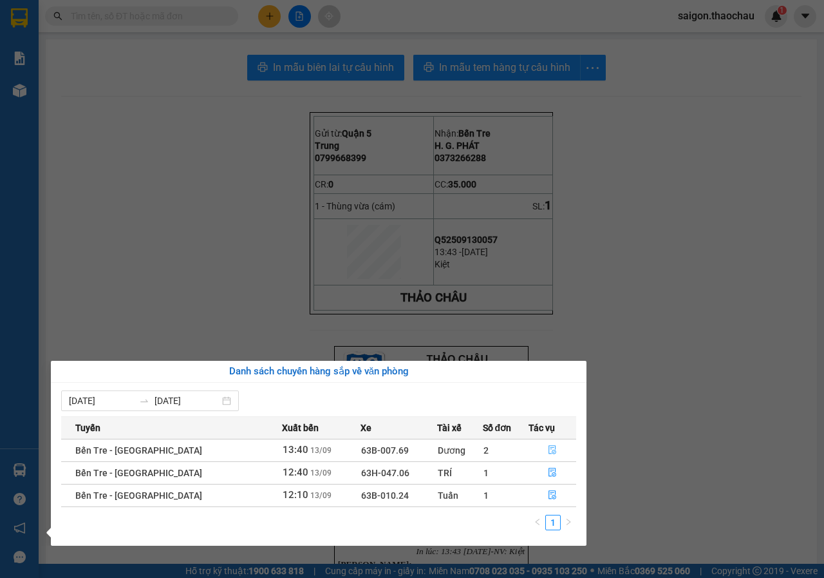
click at [563, 457] on button "button" at bounding box center [552, 450] width 47 height 21
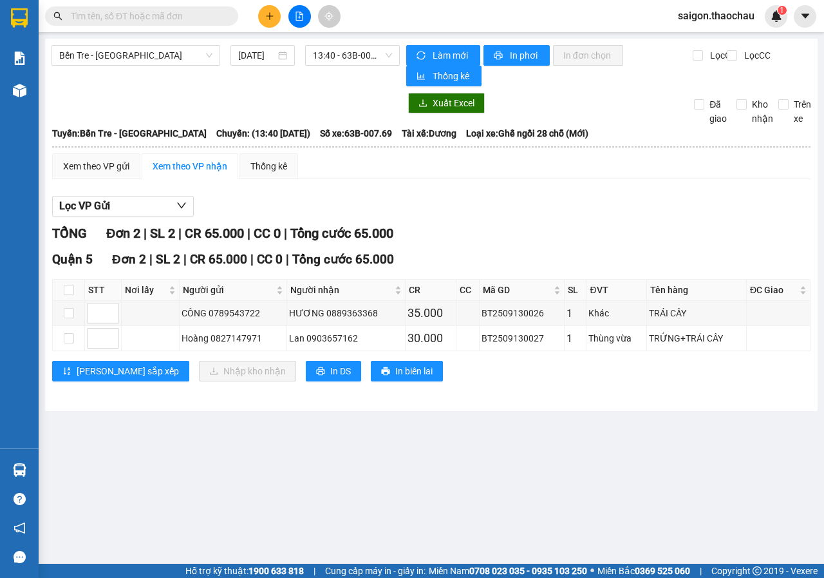
click at [72, 471] on main "Bến Tre - [GEOGRAPHIC_DATA] [DATE] 13:40 - 63B-007.69 Làm mới In phơi In đơn ch…" at bounding box center [412, 282] width 824 height 564
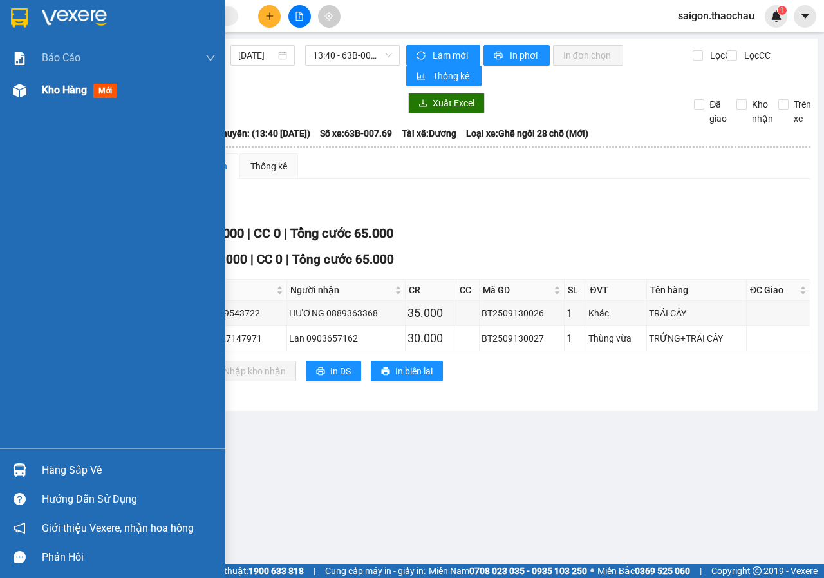
click at [46, 82] on div "Kho hàng mới" at bounding box center [82, 90] width 81 height 16
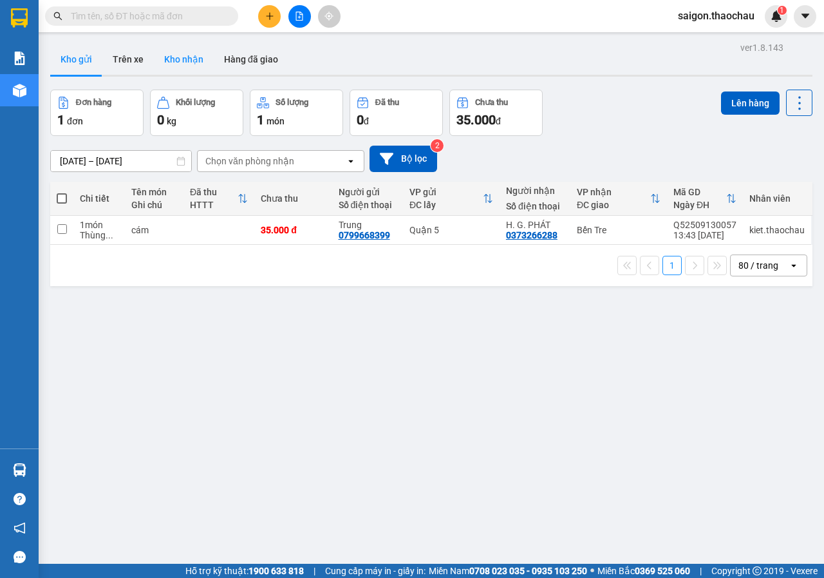
click at [204, 61] on button "Kho nhận" at bounding box center [184, 59] width 60 height 31
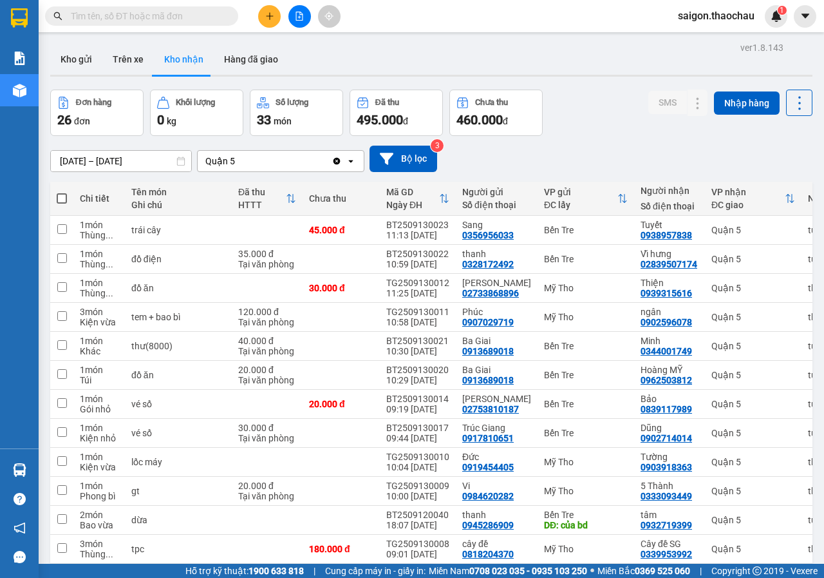
click at [175, 8] on span at bounding box center [141, 15] width 193 height 19
click at [71, 55] on button "Kho gửi" at bounding box center [76, 59] width 52 height 31
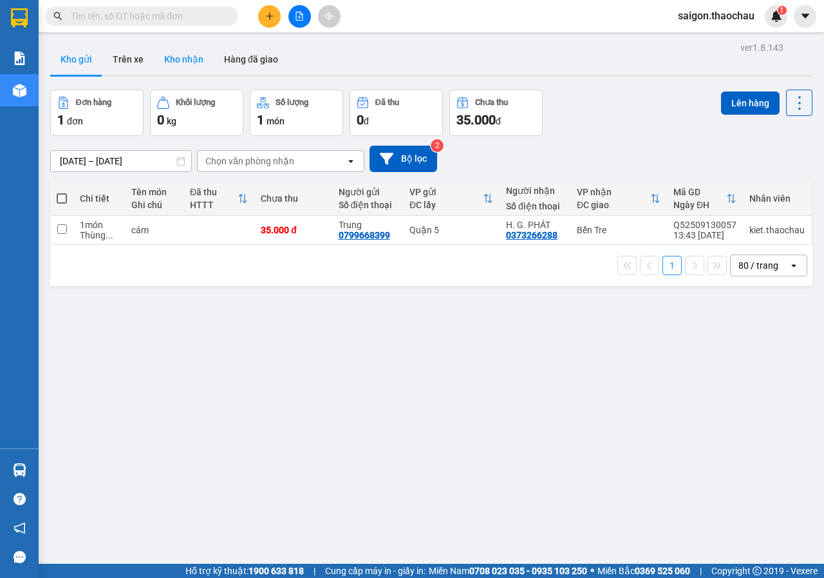
click at [191, 66] on button "Kho nhận" at bounding box center [184, 59] width 60 height 31
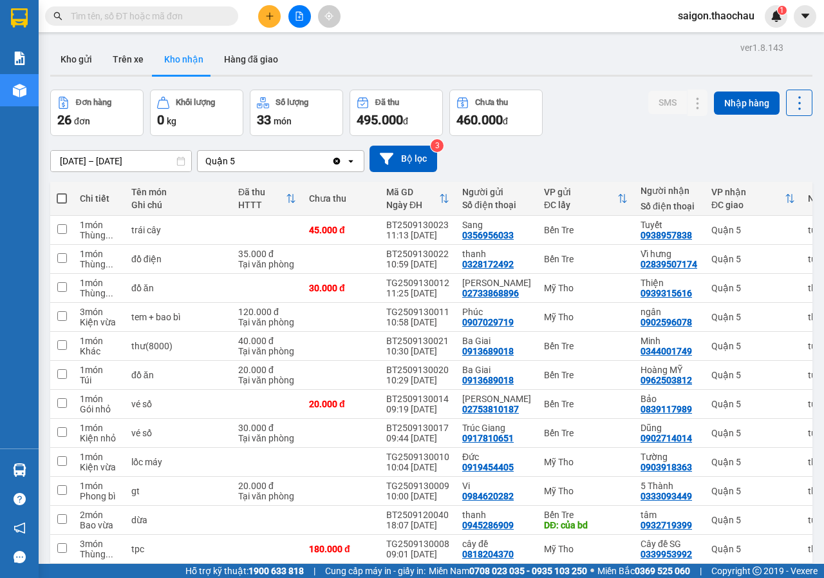
click at [768, 169] on div "[DATE] – [DATE] Press the down arrow key to interact with the calendar and sele…" at bounding box center [431, 159] width 763 height 26
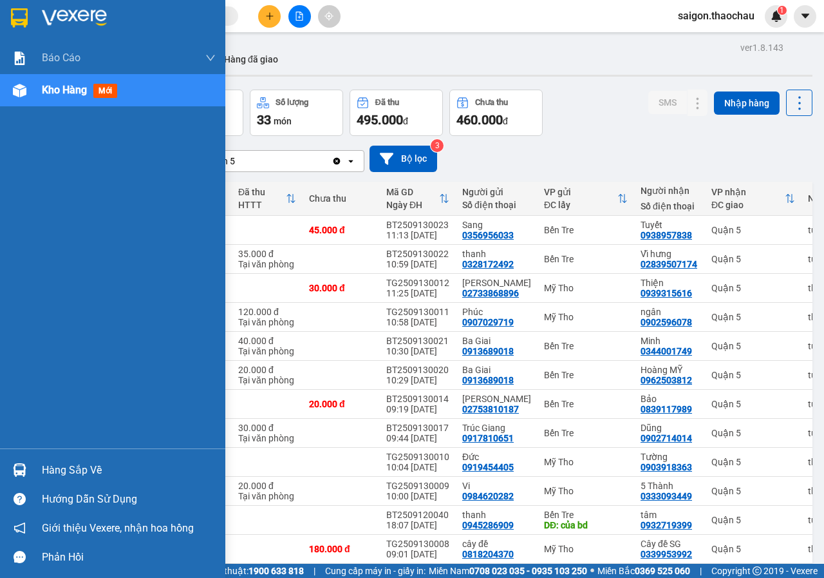
click at [102, 470] on div "Hàng sắp về" at bounding box center [129, 470] width 174 height 19
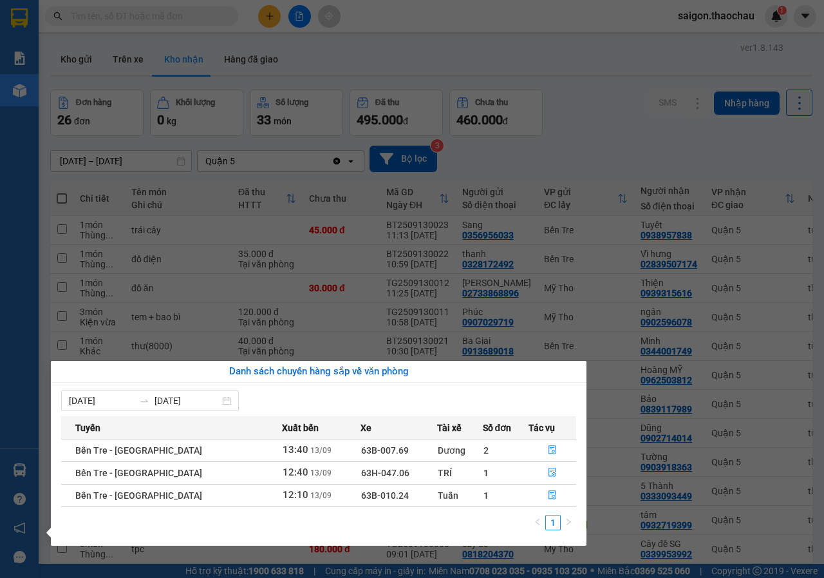
click at [645, 99] on section "Kết quả tìm kiếm ( 0 ) Bộ lọc No Data saigon.thaochau 1 Báo cáo Báo cáo dòng ti…" at bounding box center [412, 289] width 824 height 578
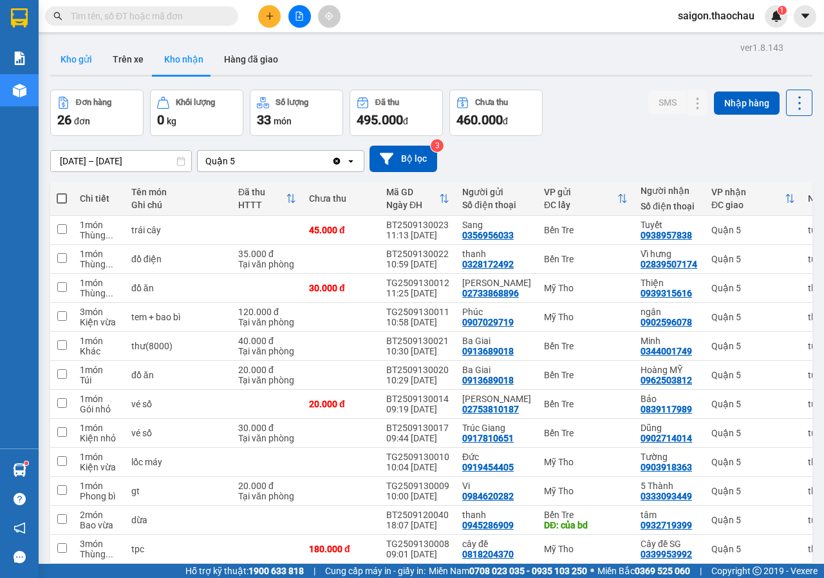
click at [90, 62] on button "Kho gửi" at bounding box center [76, 59] width 52 height 31
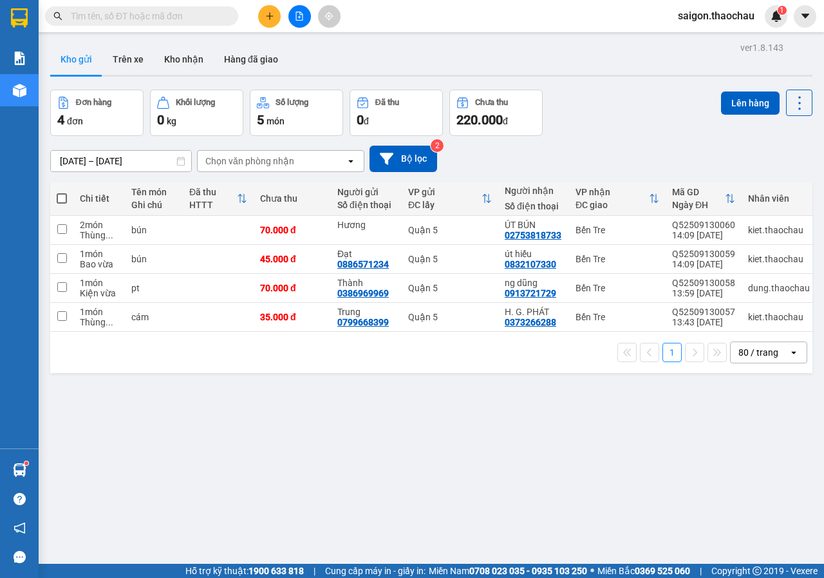
click at [63, 198] on span at bounding box center [62, 198] width 10 height 10
click at [62, 192] on input "checkbox" at bounding box center [62, 192] width 0 height 0
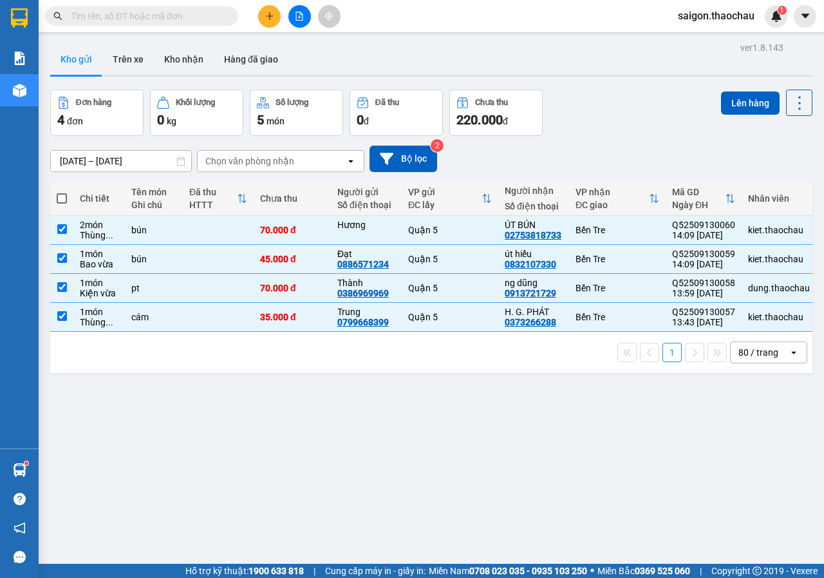
checkbox input "true"
click at [749, 108] on button "Lên hàng" at bounding box center [750, 102] width 59 height 23
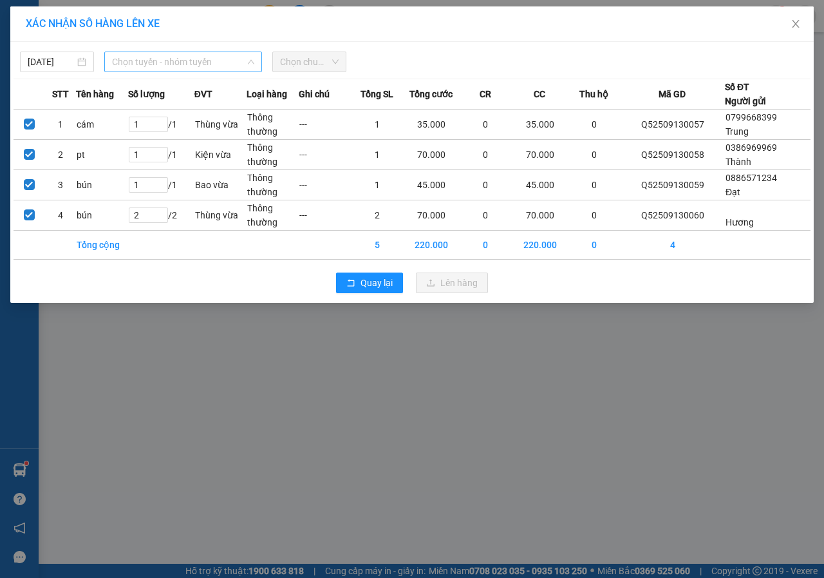
click at [171, 61] on span "Chọn tuyến - nhóm tuyến" at bounding box center [183, 61] width 142 height 19
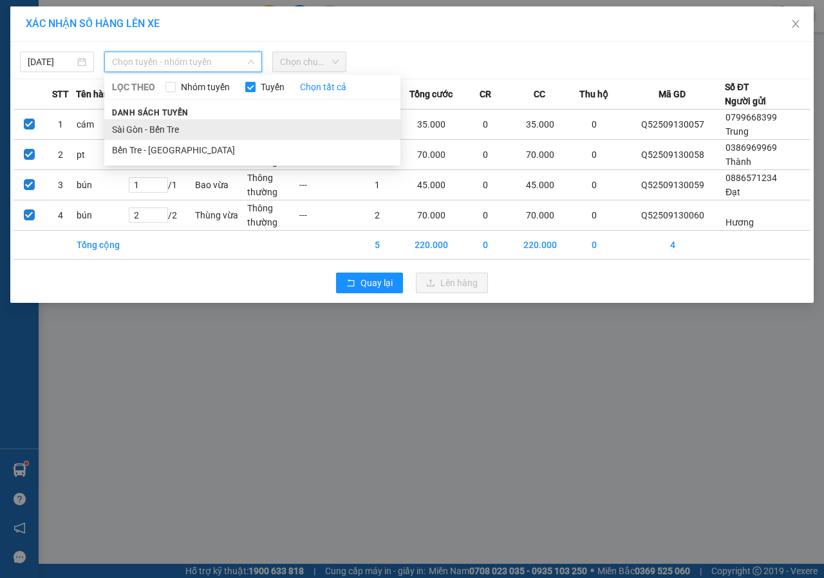
click at [150, 120] on li "Sài Gòn - Bến Tre" at bounding box center [252, 129] width 296 height 21
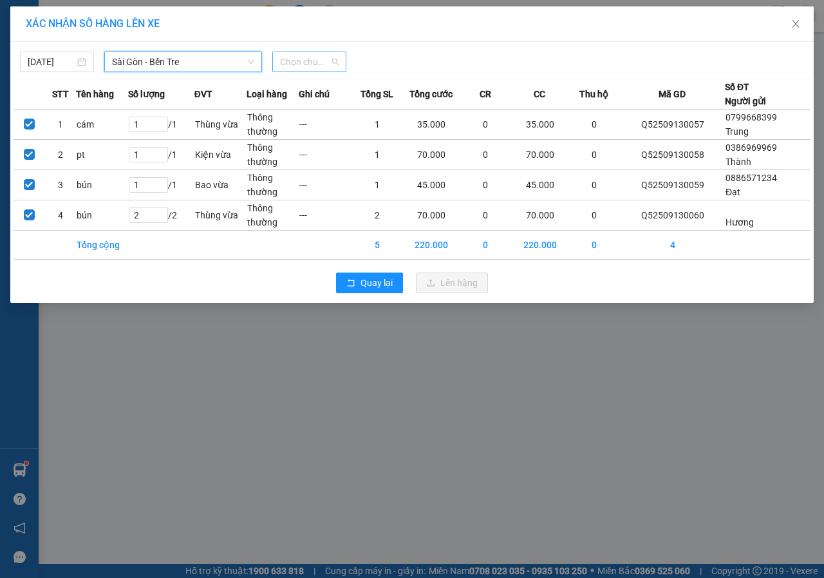
click at [325, 57] on span "Chọn chuyến" at bounding box center [309, 61] width 59 height 19
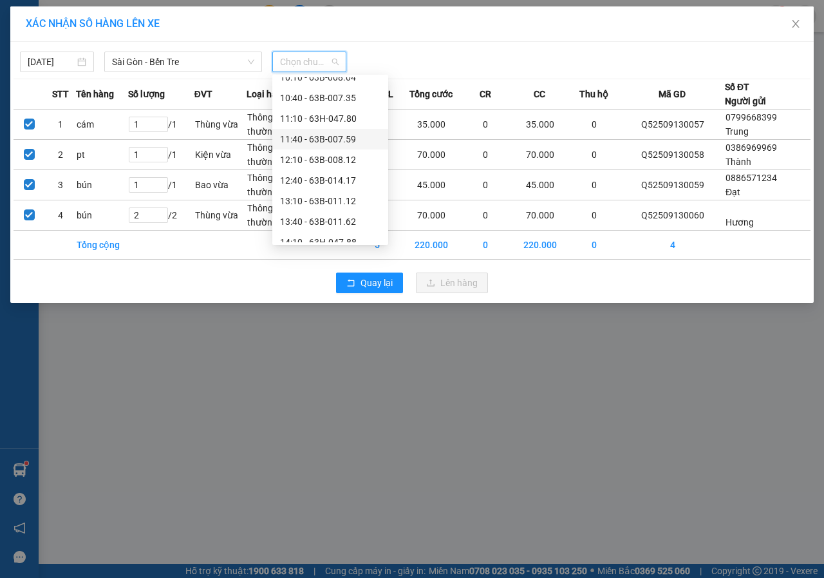
scroll to position [322, 0]
click at [327, 184] on div "14:10 - 63H-047.88" at bounding box center [330, 178] width 100 height 14
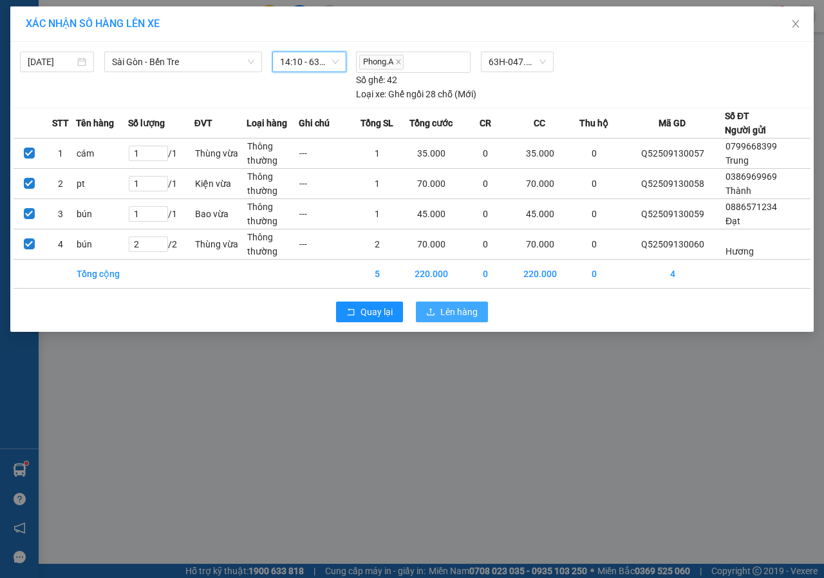
click at [457, 312] on span "Lên hàng" at bounding box center [459, 312] width 37 height 14
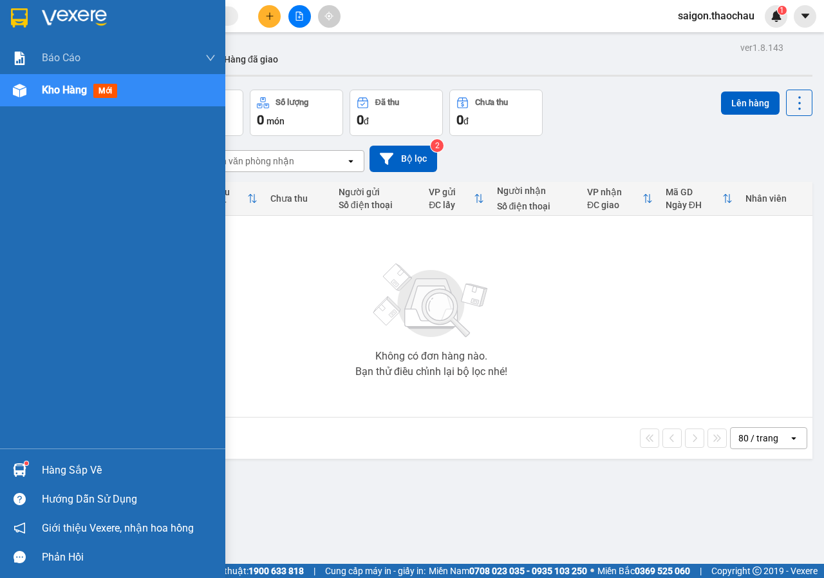
click at [83, 464] on div "Hàng sắp về" at bounding box center [129, 470] width 174 height 19
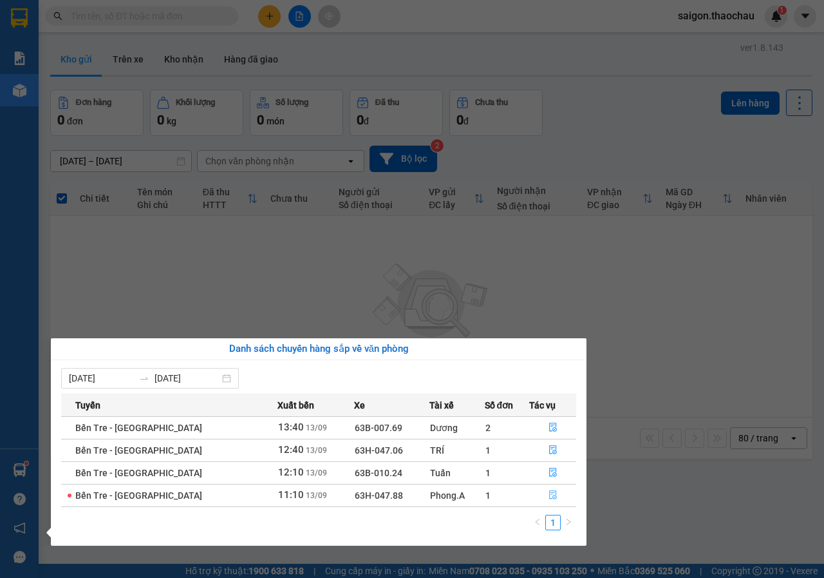
click at [549, 491] on icon "file-done" at bounding box center [553, 495] width 8 height 9
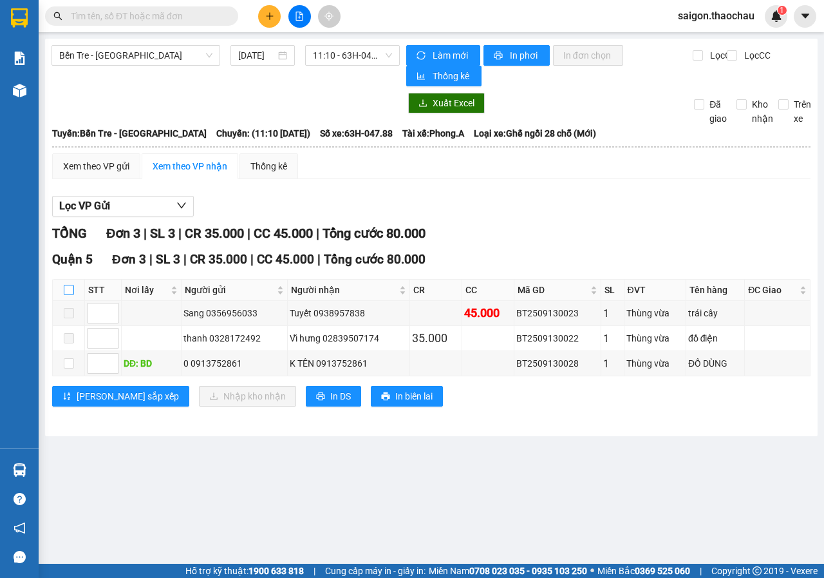
click at [68, 287] on input "checkbox" at bounding box center [69, 290] width 10 height 10
checkbox input "true"
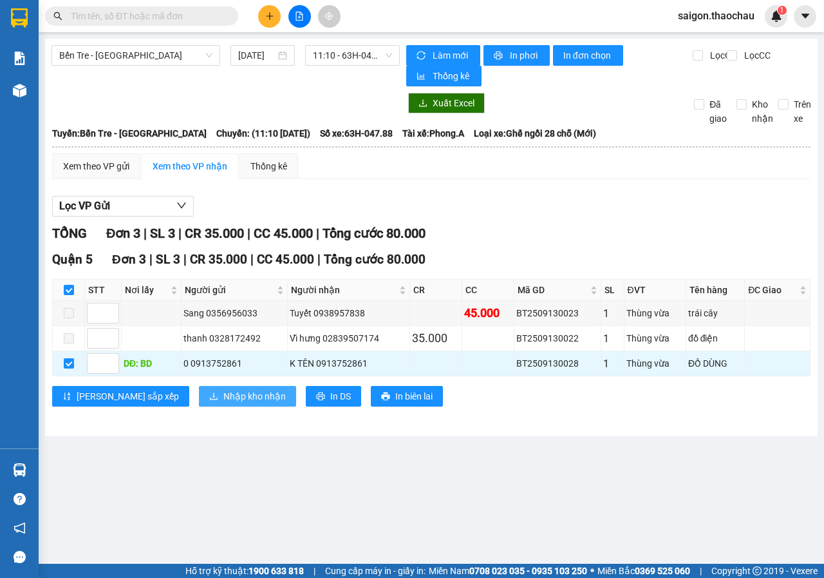
click at [219, 405] on button "Nhập kho nhận" at bounding box center [247, 396] width 97 height 21
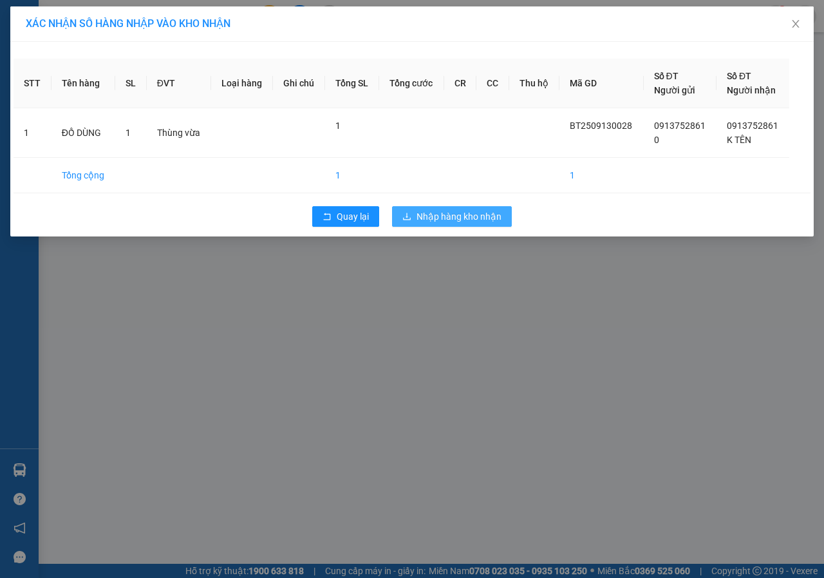
click at [490, 221] on span "Nhập hàng kho nhận" at bounding box center [459, 216] width 85 height 14
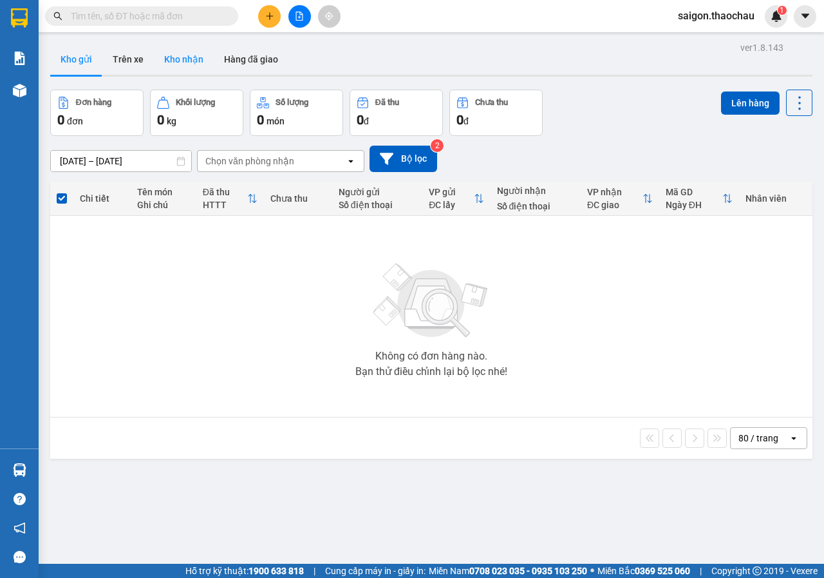
click at [171, 56] on button "Kho nhận" at bounding box center [184, 59] width 60 height 31
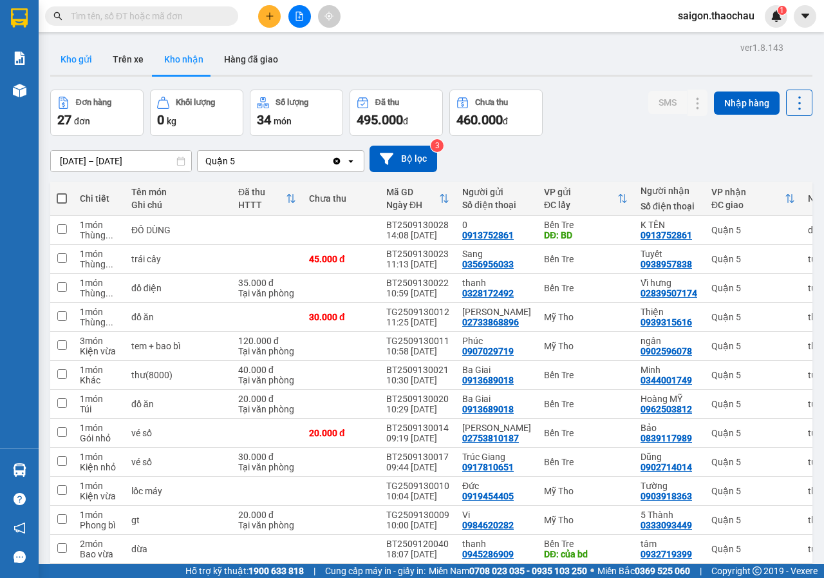
click at [82, 65] on button "Kho gửi" at bounding box center [76, 59] width 52 height 31
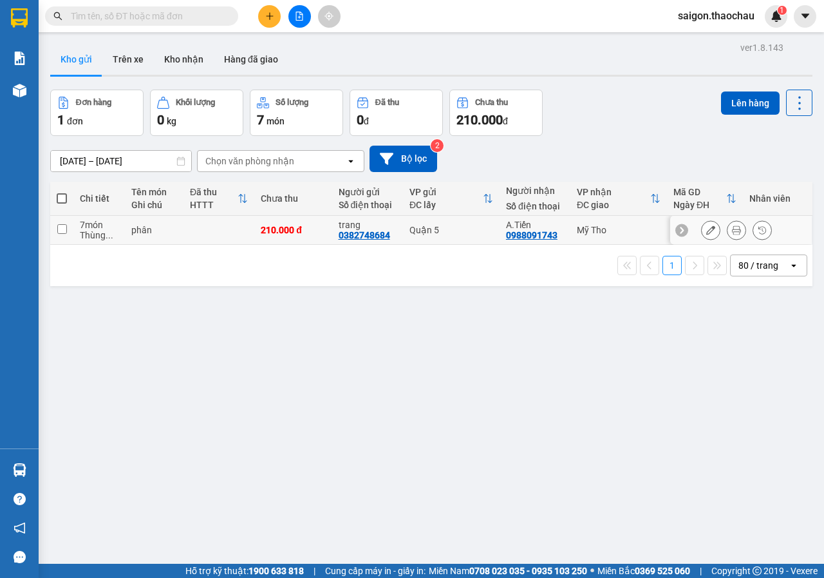
click at [728, 224] on button at bounding box center [737, 230] width 18 height 23
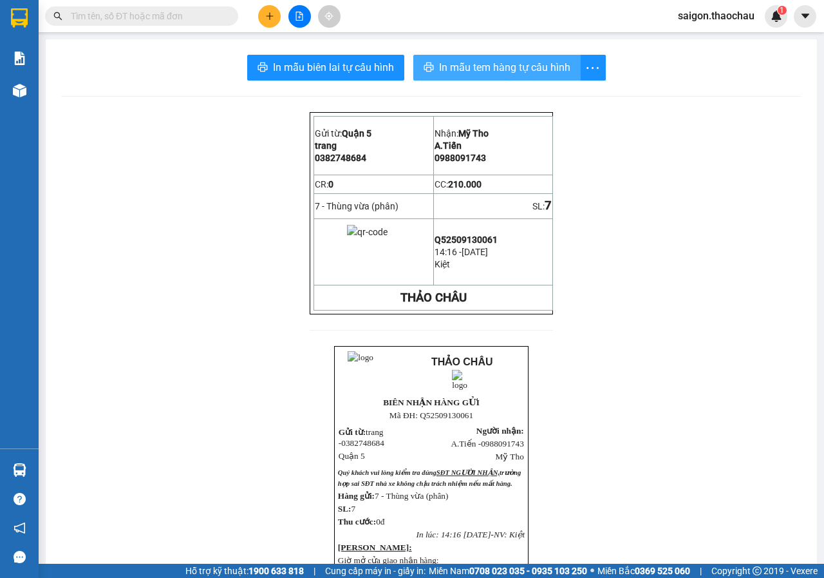
click at [550, 70] on span "In mẫu tem hàng tự cấu hình" at bounding box center [504, 67] width 131 height 16
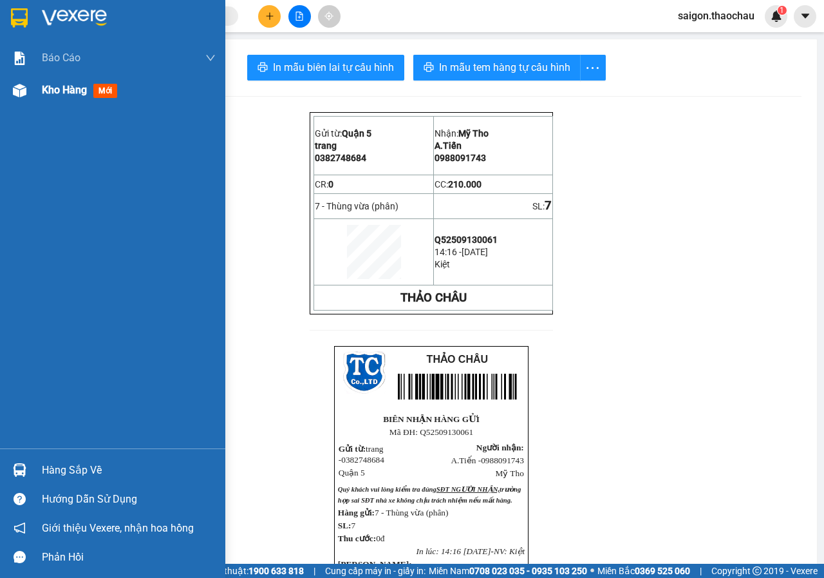
click at [75, 88] on span "Kho hàng" at bounding box center [64, 90] width 45 height 12
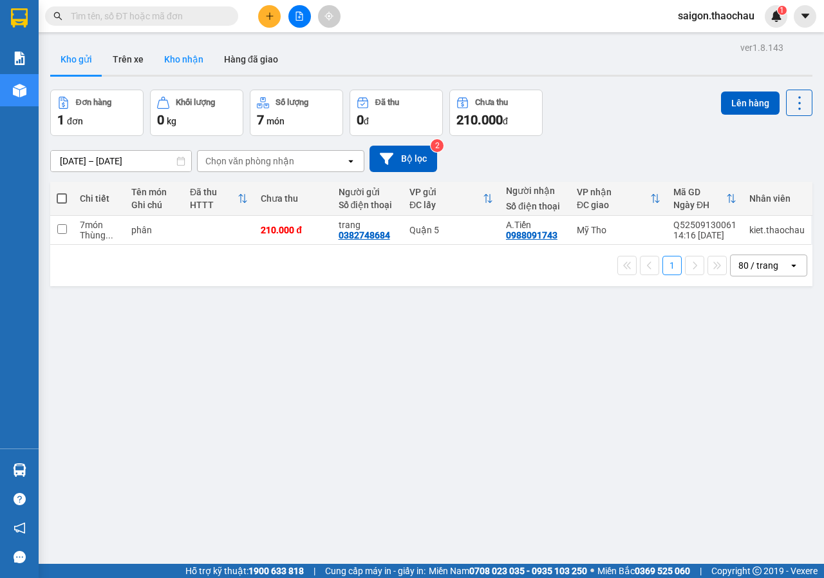
click at [182, 58] on button "Kho nhận" at bounding box center [184, 59] width 60 height 31
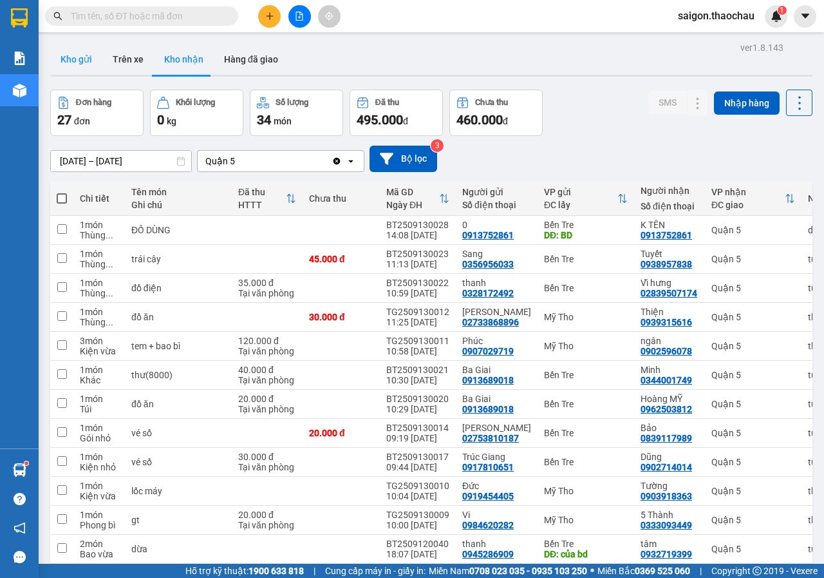
click at [74, 52] on button "Kho gửi" at bounding box center [76, 59] width 52 height 31
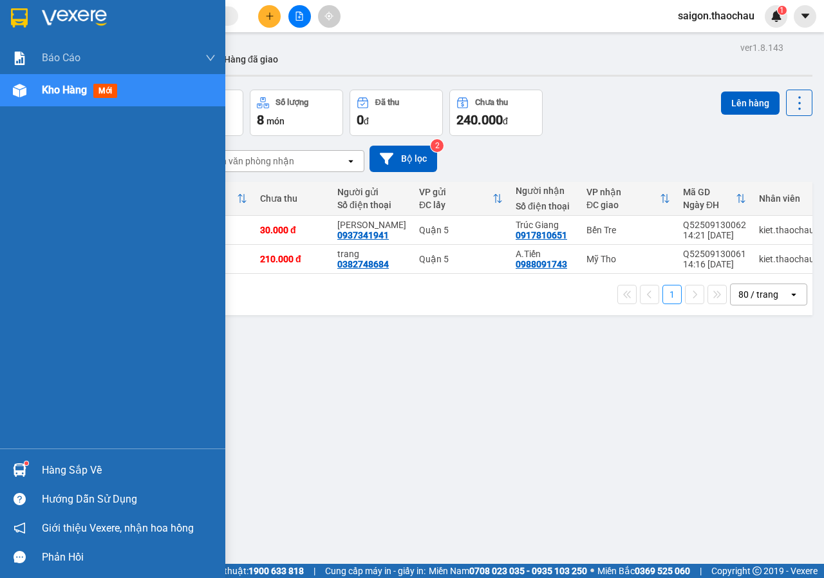
click at [79, 461] on div "Hàng sắp về" at bounding box center [129, 470] width 174 height 19
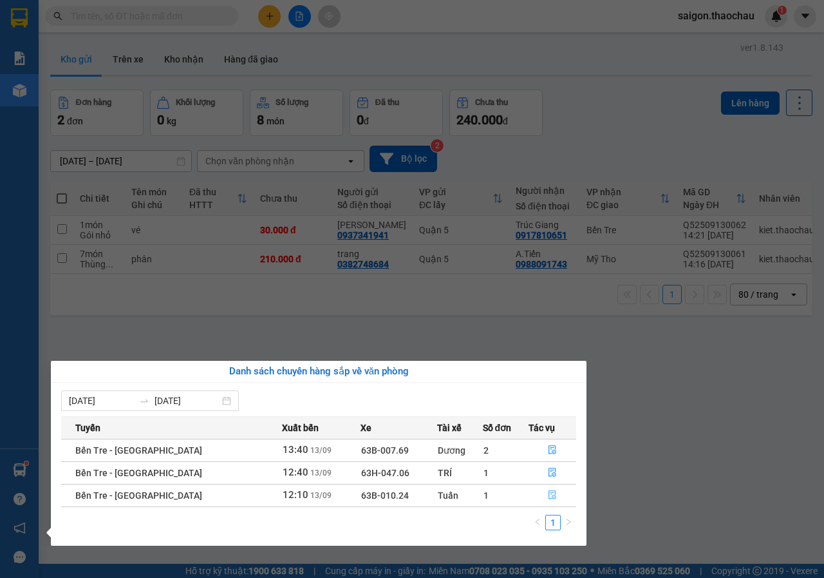
click at [549, 496] on icon "file-done" at bounding box center [552, 494] width 9 height 9
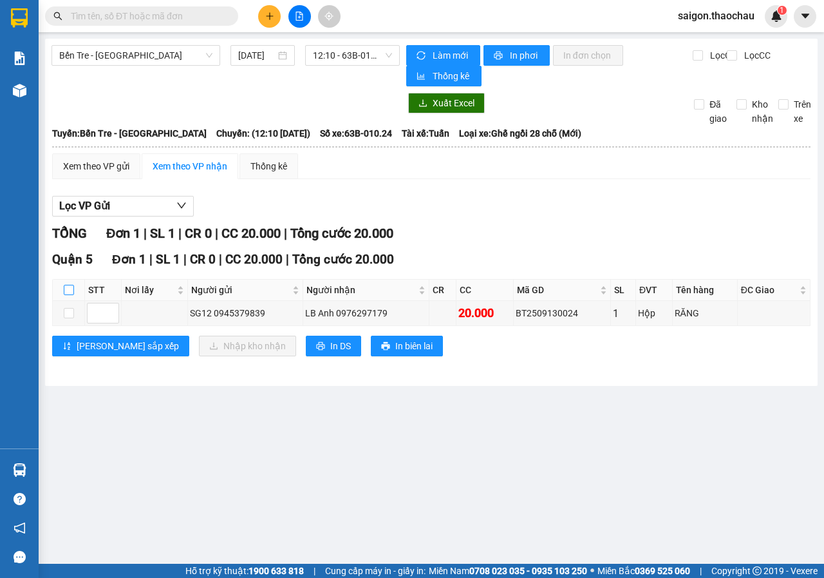
click at [69, 291] on input "checkbox" at bounding box center [69, 290] width 10 height 10
checkbox input "true"
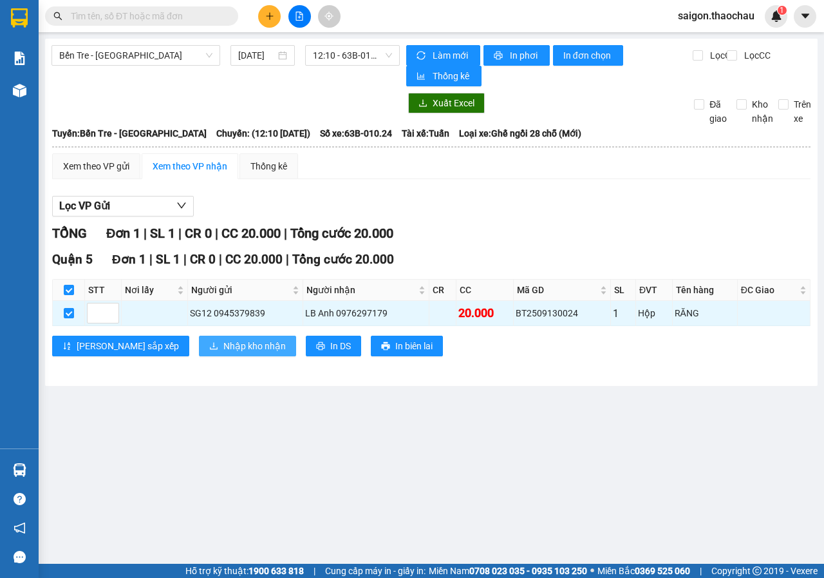
click at [224, 347] on span "Nhập kho nhận" at bounding box center [255, 346] width 62 height 14
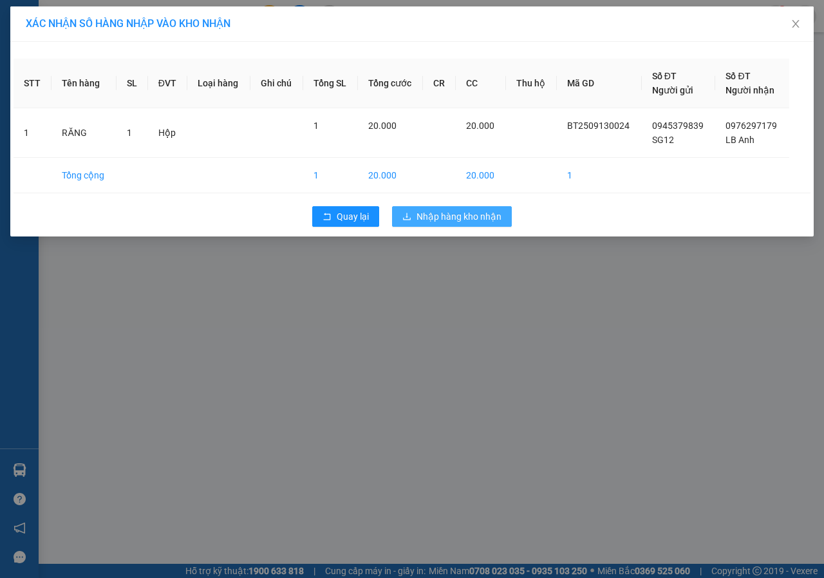
click at [489, 216] on span "Nhập hàng kho nhận" at bounding box center [459, 216] width 85 height 14
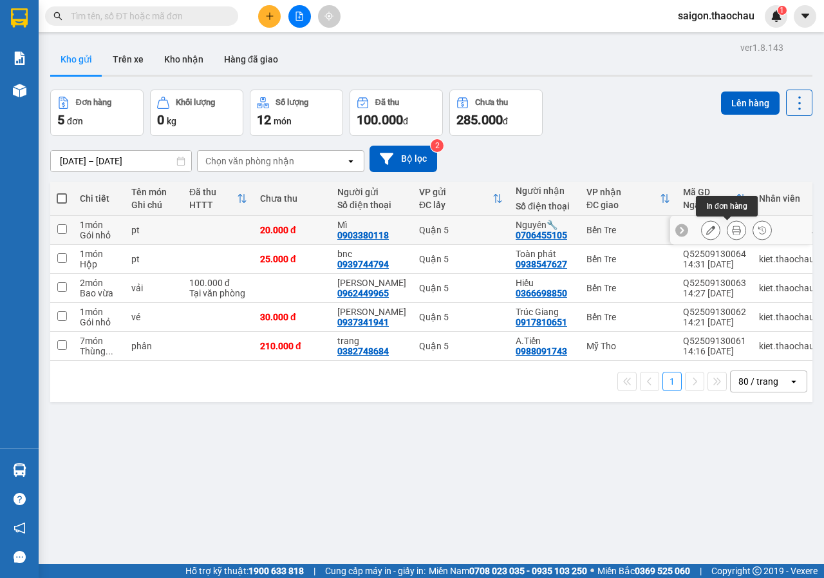
click at [731, 224] on button at bounding box center [737, 230] width 18 height 23
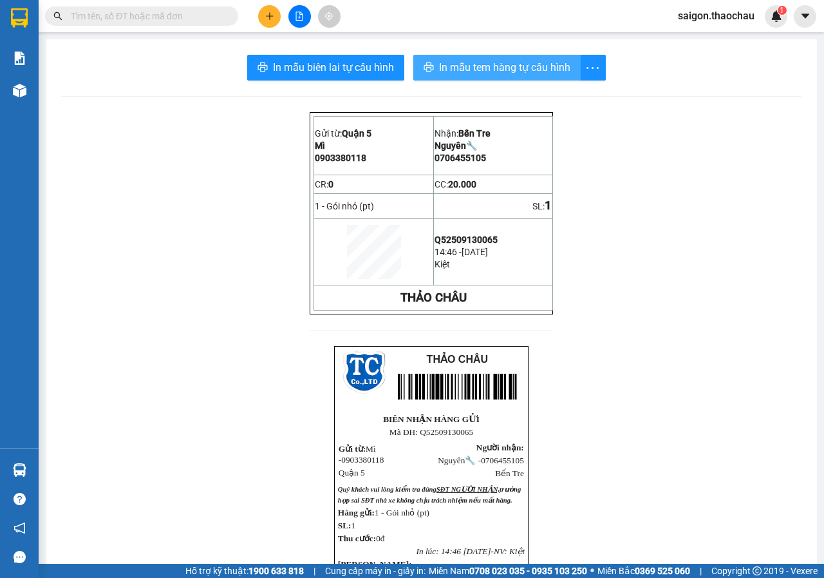
click at [462, 57] on button "In mẫu tem hàng tự cấu hình" at bounding box center [497, 68] width 167 height 26
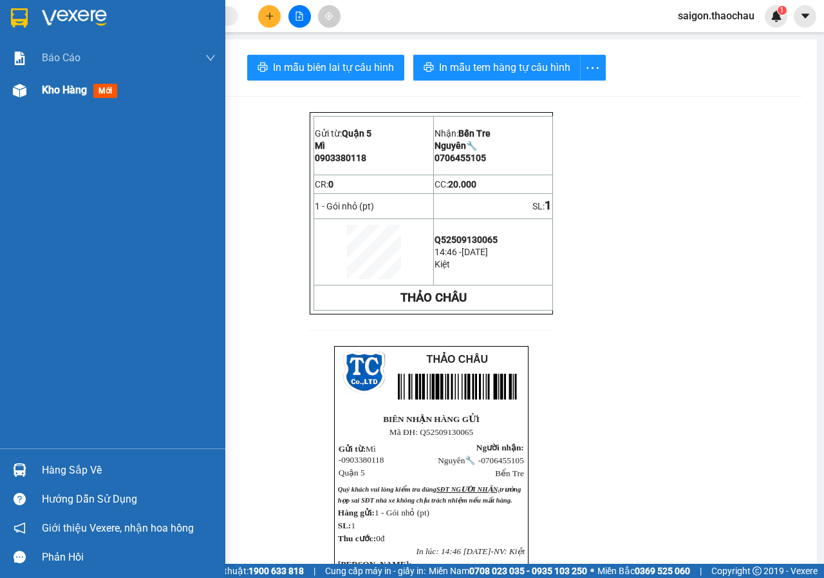
click at [61, 97] on div "Kho hàng mới" at bounding box center [82, 90] width 81 height 16
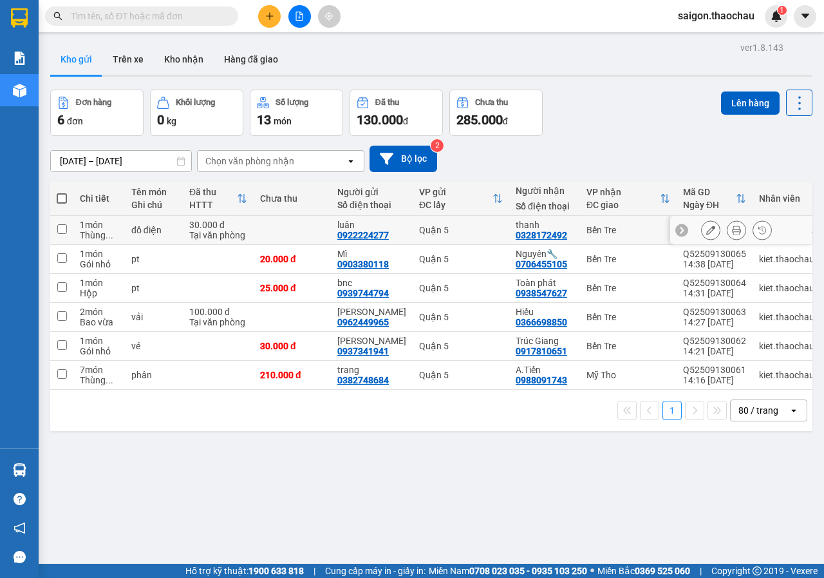
click at [732, 226] on icon at bounding box center [736, 229] width 9 height 9
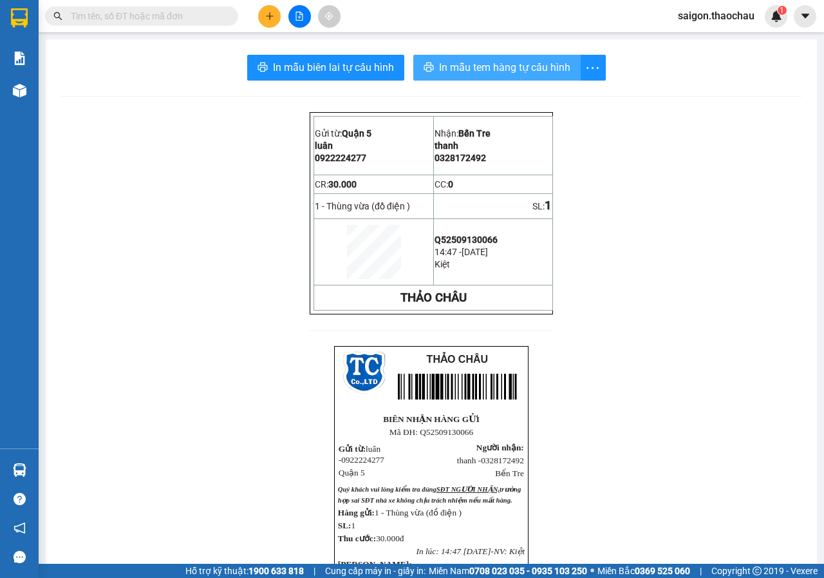
click at [520, 61] on span "In mẫu tem hàng tự cấu hình" at bounding box center [504, 67] width 131 height 16
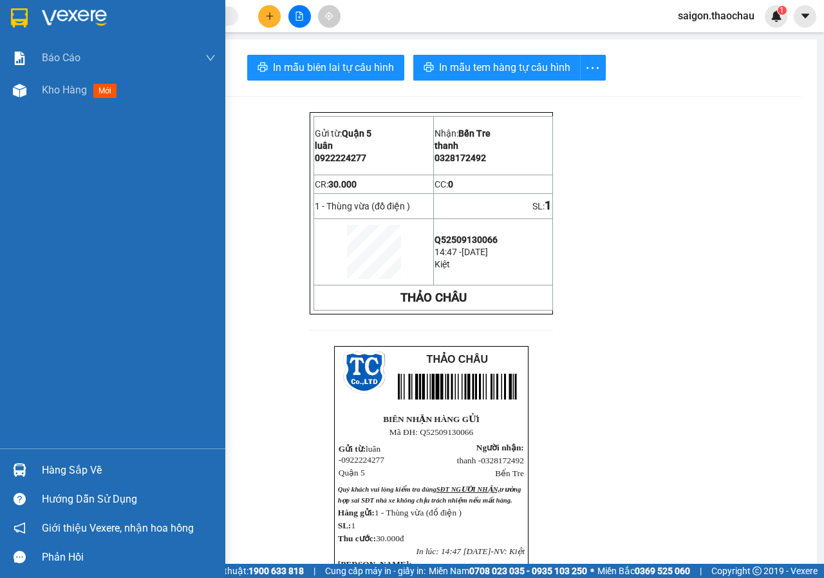
drag, startPoint x: 35, startPoint y: 465, endPoint x: 162, endPoint y: 463, distance: 127.5
click at [36, 465] on div "Hàng sắp về" at bounding box center [112, 469] width 225 height 29
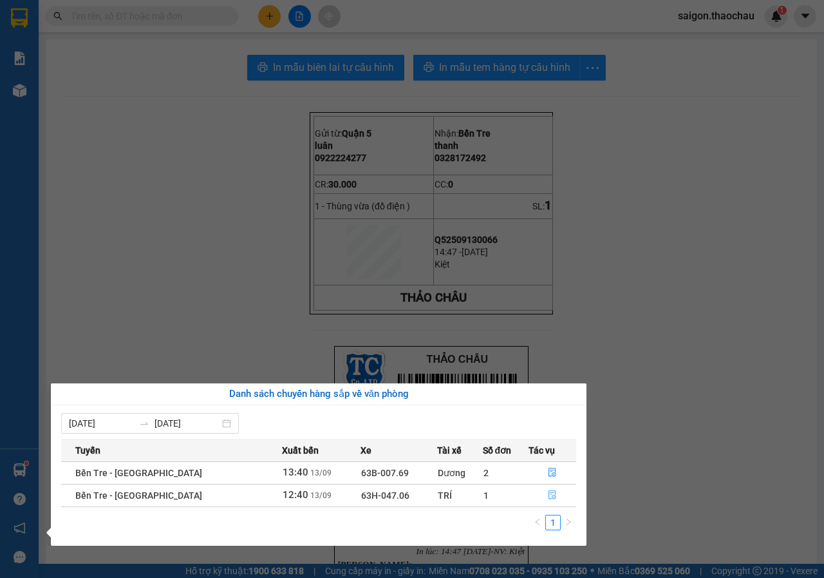
click at [529, 491] on button "button" at bounding box center [552, 495] width 47 height 21
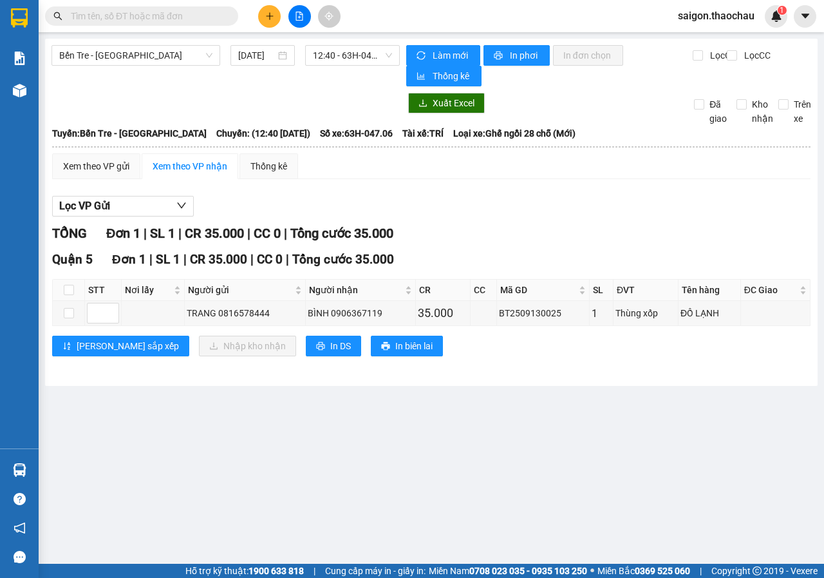
click at [62, 287] on th at bounding box center [69, 290] width 32 height 21
drag, startPoint x: 67, startPoint y: 287, endPoint x: 81, endPoint y: 289, distance: 13.7
click at [68, 287] on input "checkbox" at bounding box center [69, 290] width 10 height 10
checkbox input "true"
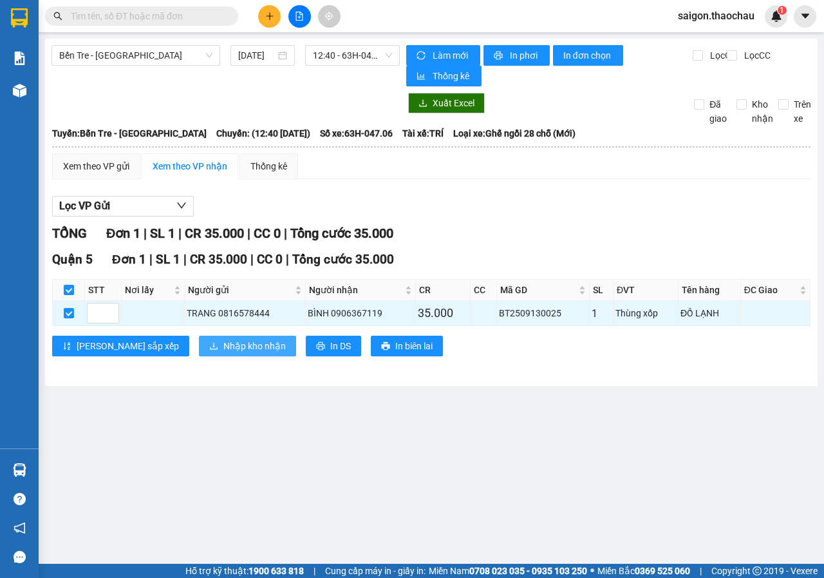
click at [224, 353] on span "Nhập kho nhận" at bounding box center [255, 346] width 62 height 14
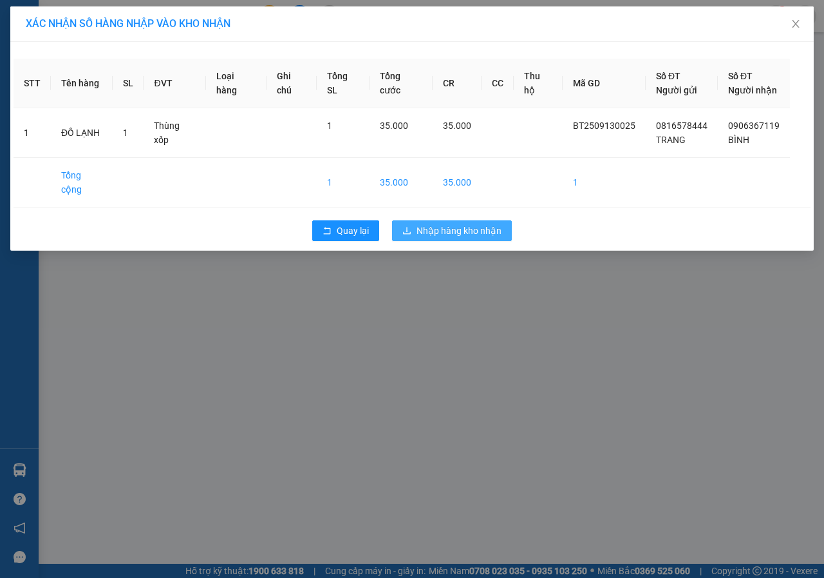
click at [470, 225] on button "Nhập hàng kho nhận" at bounding box center [452, 230] width 120 height 21
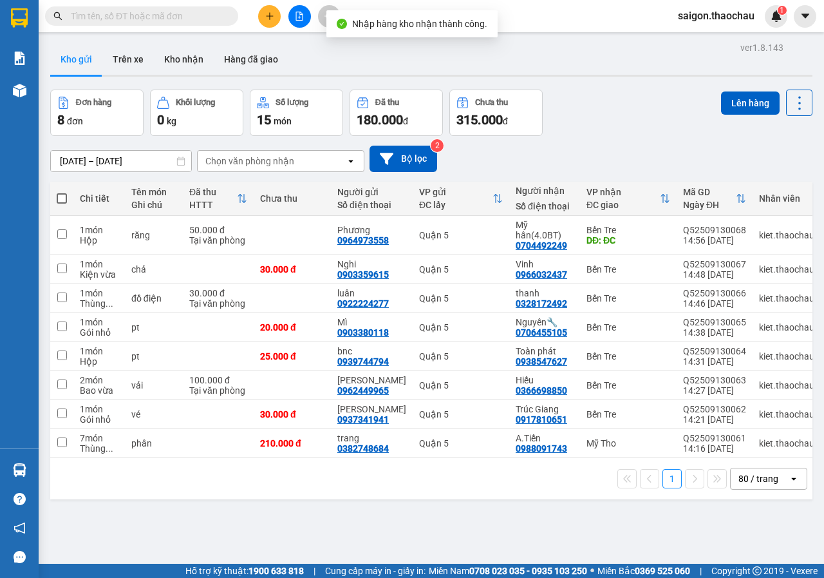
click at [60, 198] on span at bounding box center [62, 198] width 10 height 10
click at [62, 192] on input "checkbox" at bounding box center [62, 192] width 0 height 0
checkbox input "true"
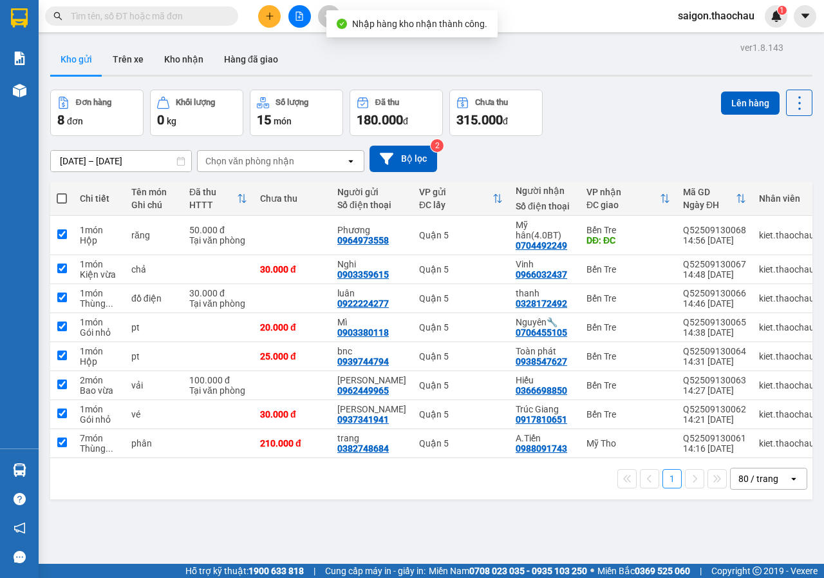
checkbox input "true"
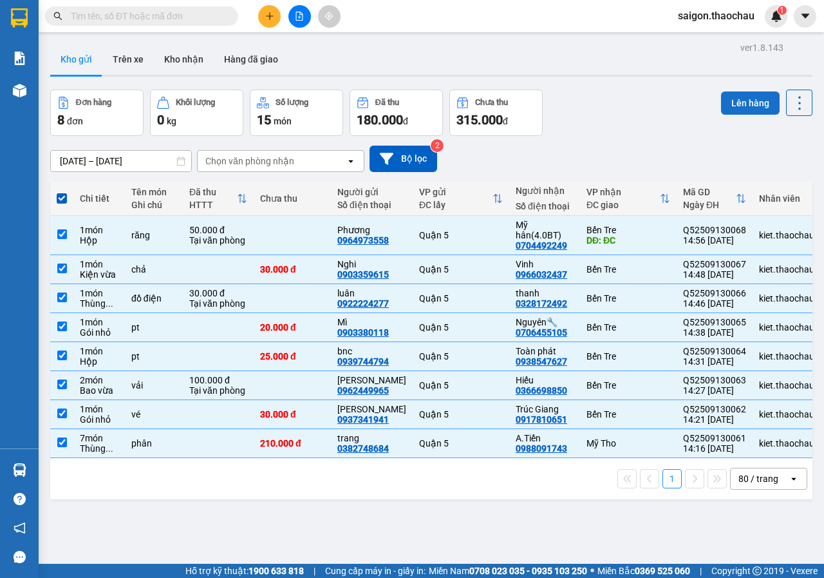
click at [739, 109] on button "Lên hàng" at bounding box center [750, 102] width 59 height 23
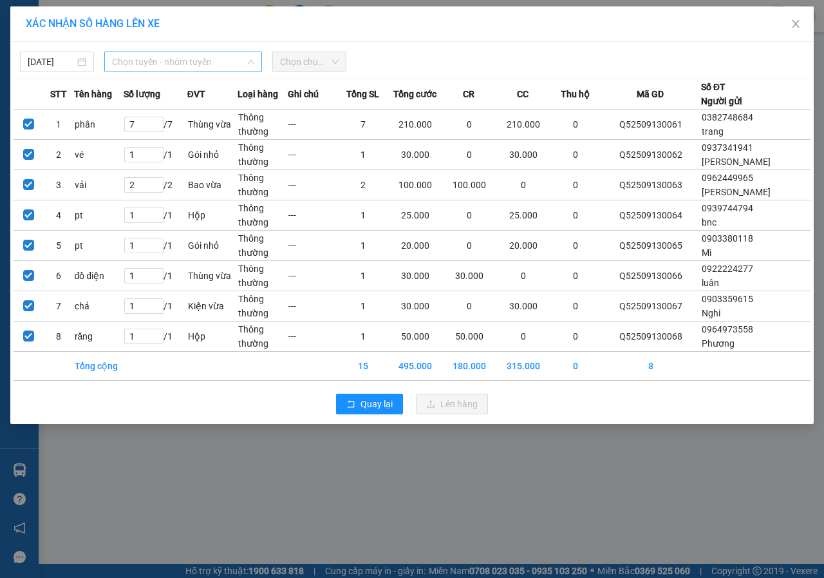
click at [158, 61] on span "Chọn tuyến - nhóm tuyến" at bounding box center [183, 61] width 142 height 19
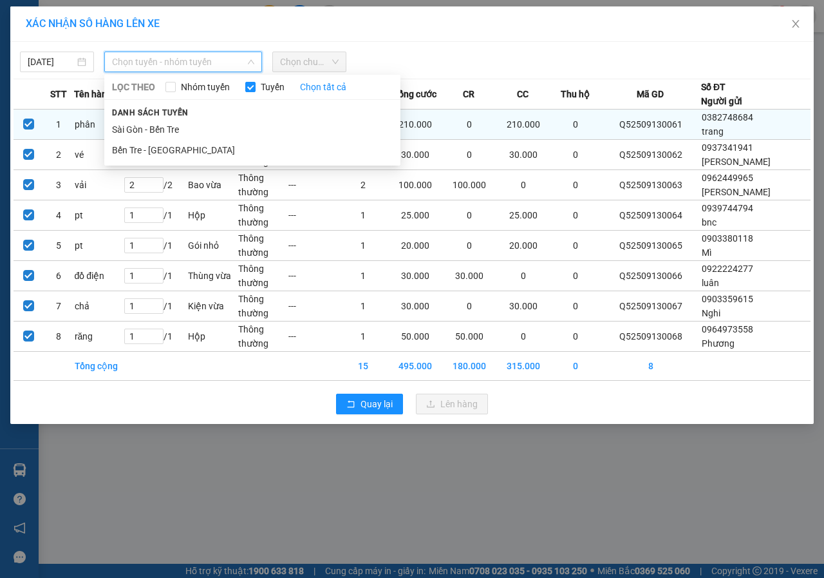
click at [158, 131] on li "Sài Gòn - Bến Tre" at bounding box center [252, 129] width 296 height 21
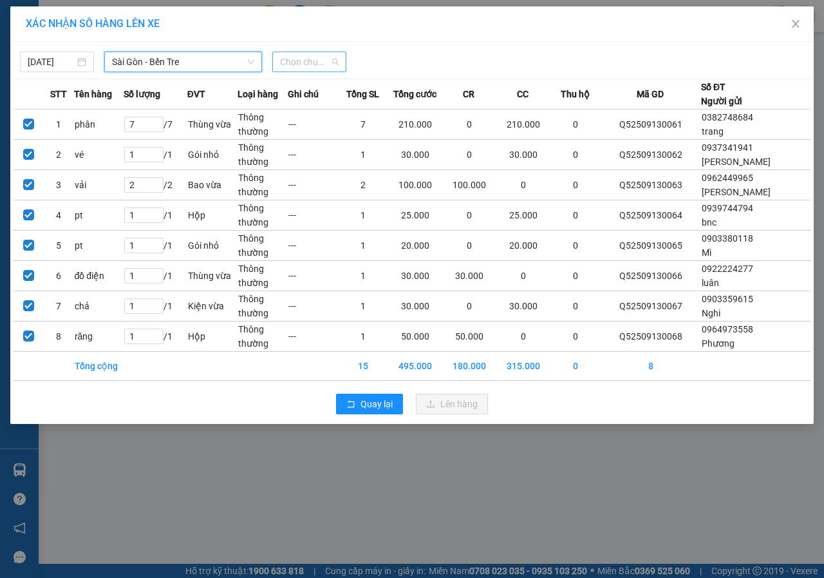
click at [321, 69] on span "Chọn chuyến" at bounding box center [309, 61] width 59 height 19
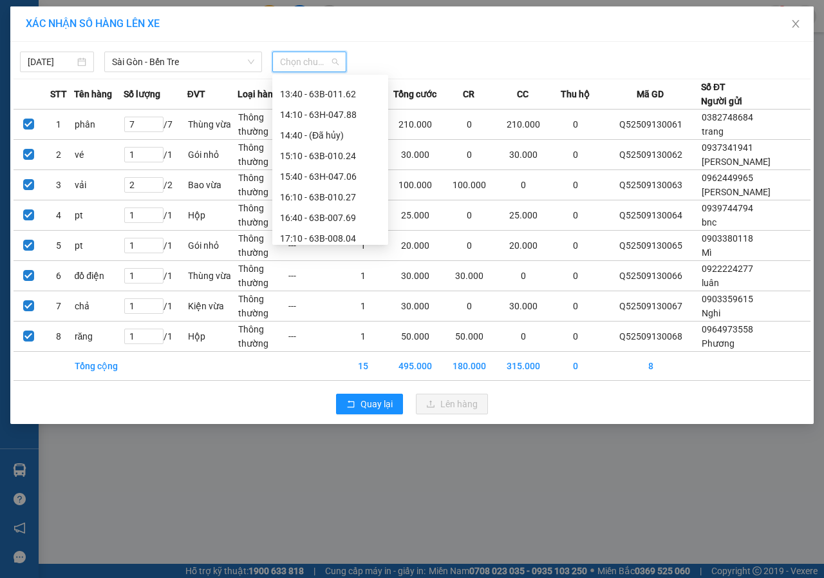
scroll to position [386, 0]
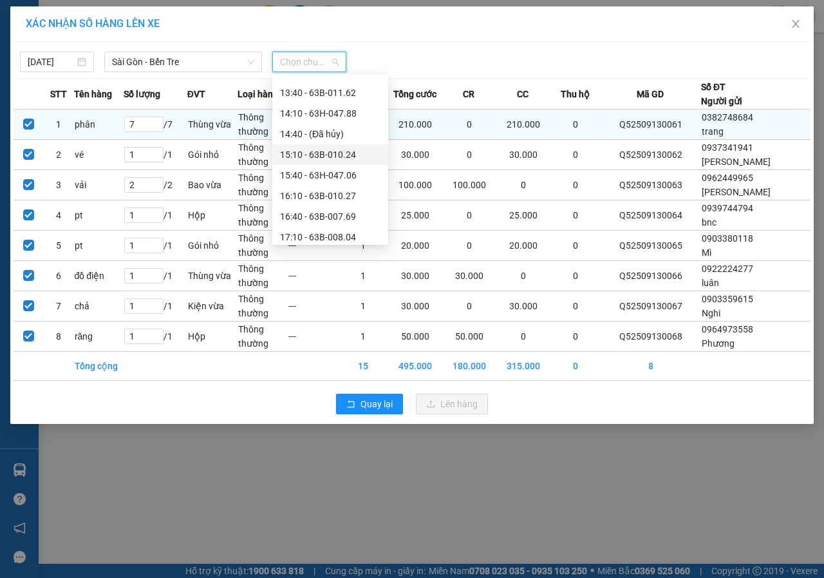
click at [325, 156] on div "15:10 - 63B-010.24" at bounding box center [330, 155] width 100 height 14
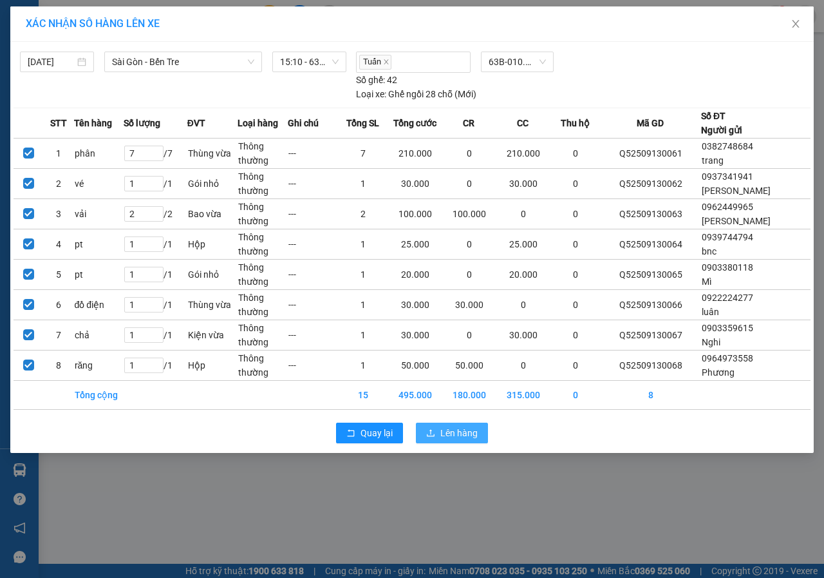
click at [449, 439] on span "Lên hàng" at bounding box center [459, 433] width 37 height 14
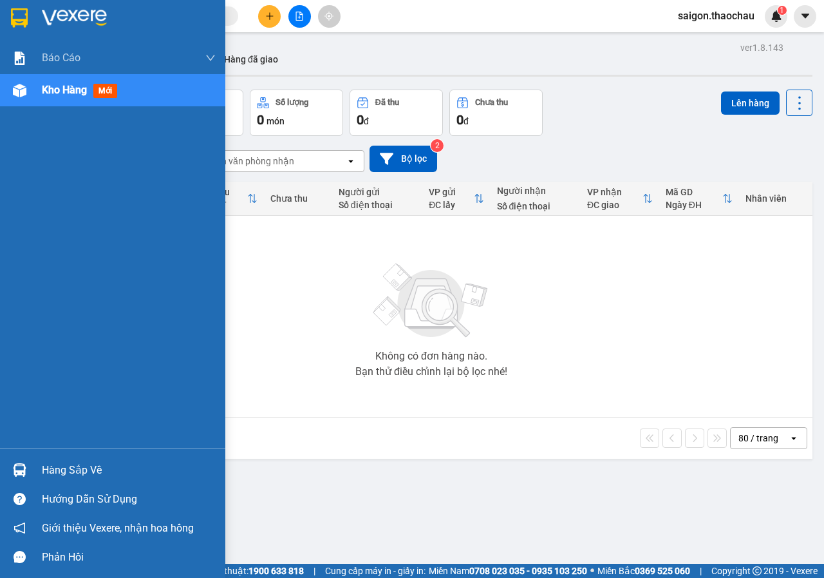
click at [58, 480] on div "Hàng sắp về" at bounding box center [112, 469] width 225 height 29
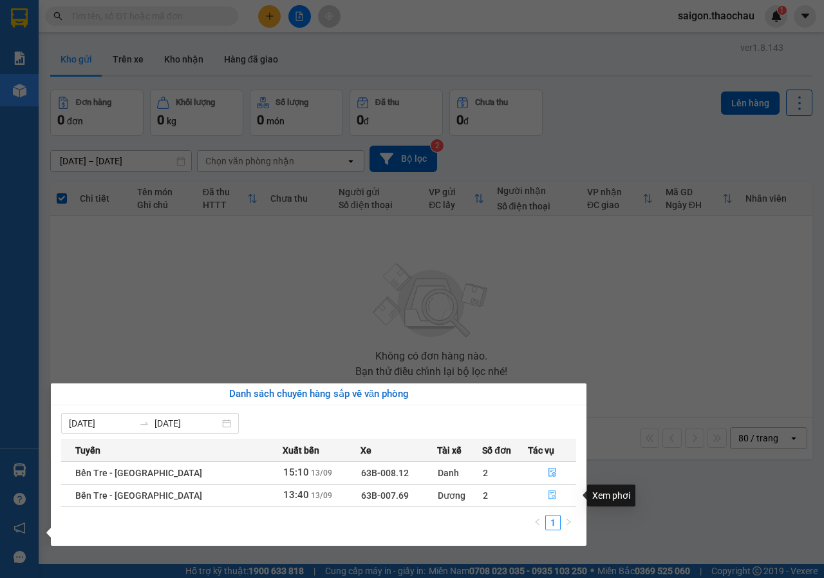
click at [545, 488] on button "button" at bounding box center [552, 495] width 47 height 21
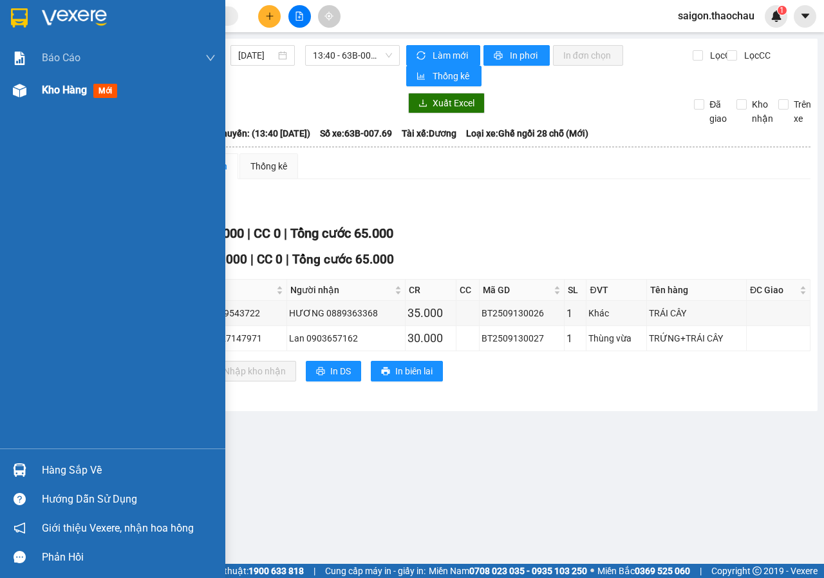
click at [55, 90] on span "Kho hàng" at bounding box center [64, 90] width 45 height 12
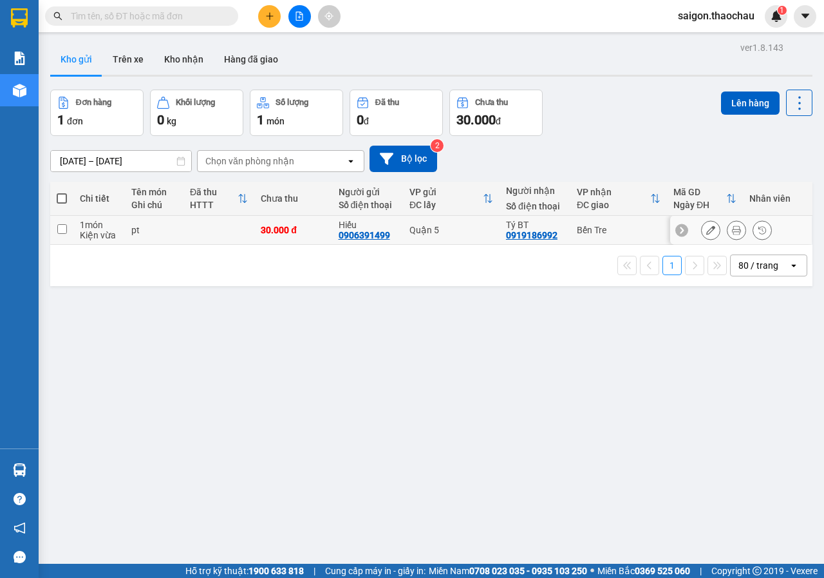
click at [732, 231] on icon at bounding box center [736, 229] width 9 height 9
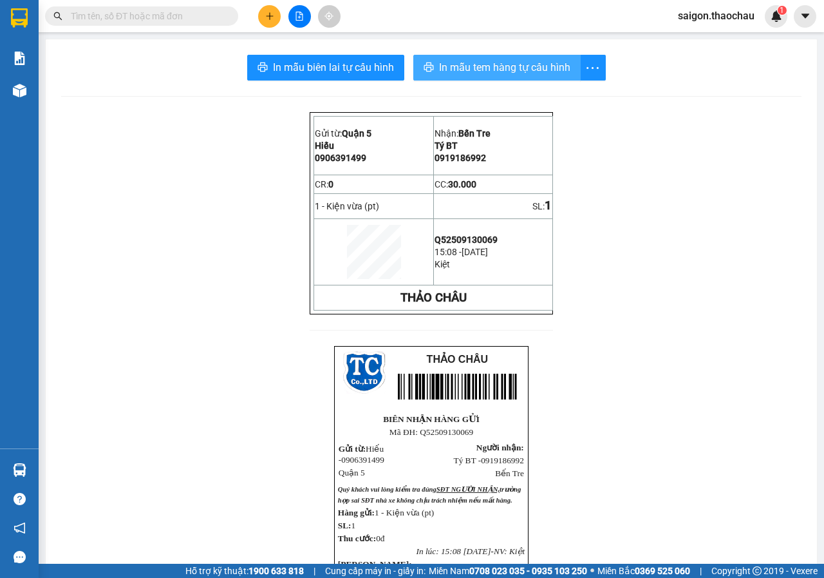
click at [538, 71] on span "In mẫu tem hàng tự cấu hình" at bounding box center [504, 67] width 131 height 16
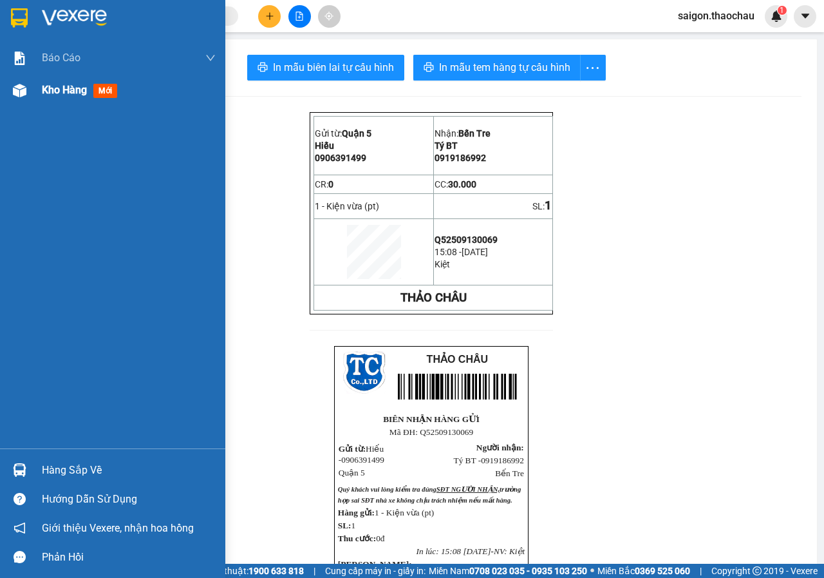
click at [80, 95] on div "Kho hàng mới" at bounding box center [129, 90] width 174 height 32
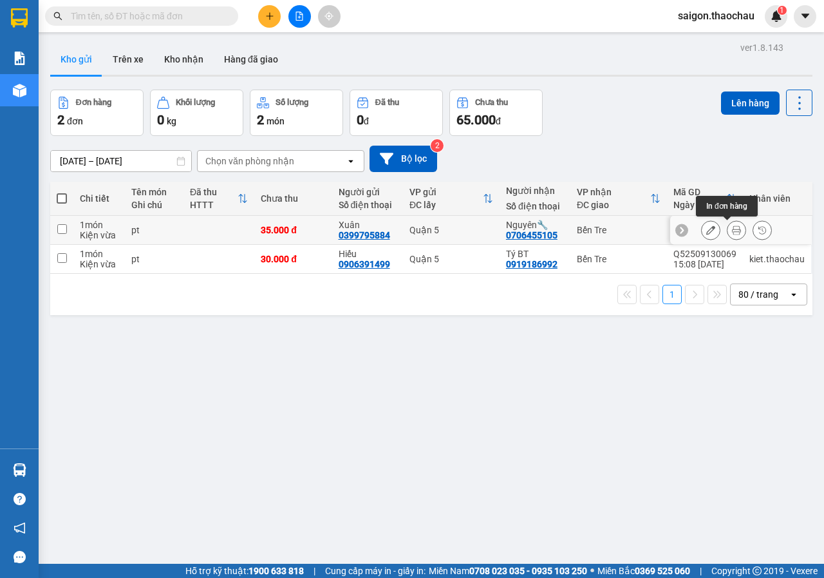
click at [728, 236] on button at bounding box center [737, 230] width 18 height 23
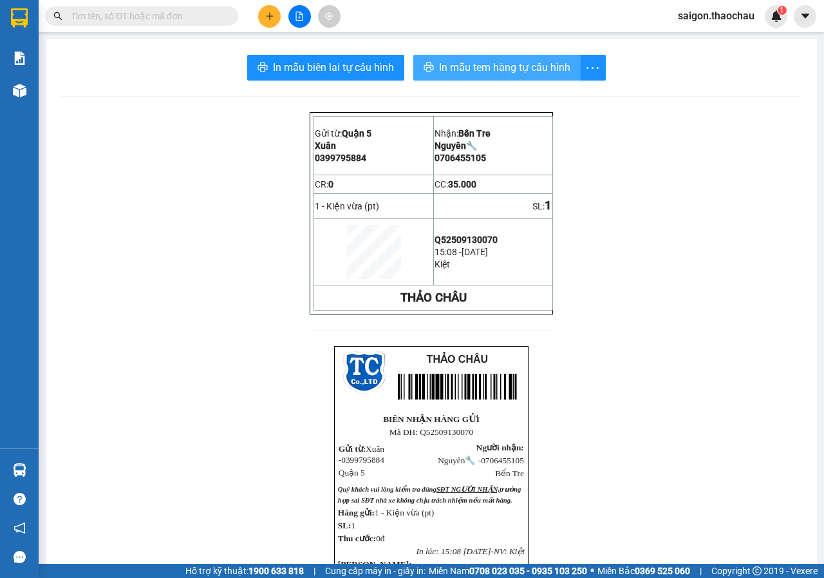
click at [505, 61] on span "In mẫu tem hàng tự cấu hình" at bounding box center [504, 67] width 131 height 16
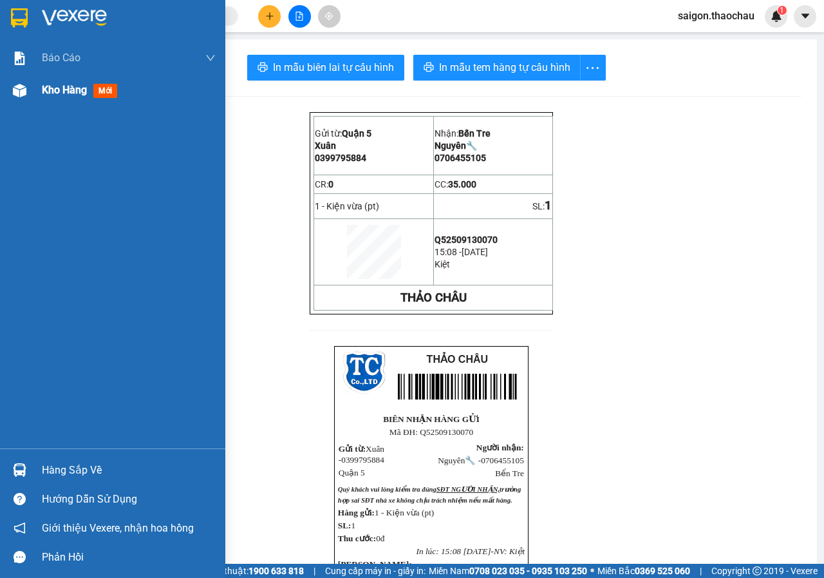
click at [62, 91] on span "Kho hàng" at bounding box center [64, 90] width 45 height 12
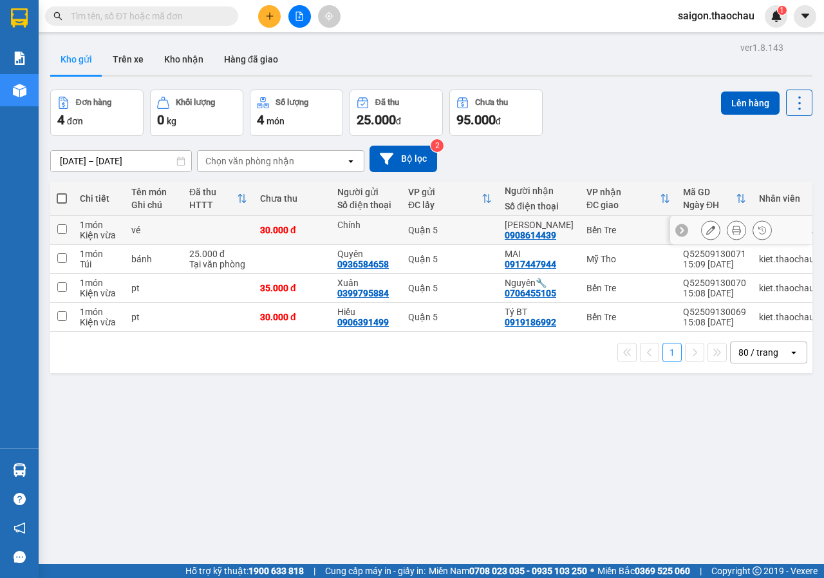
click at [736, 231] on button at bounding box center [737, 230] width 18 height 23
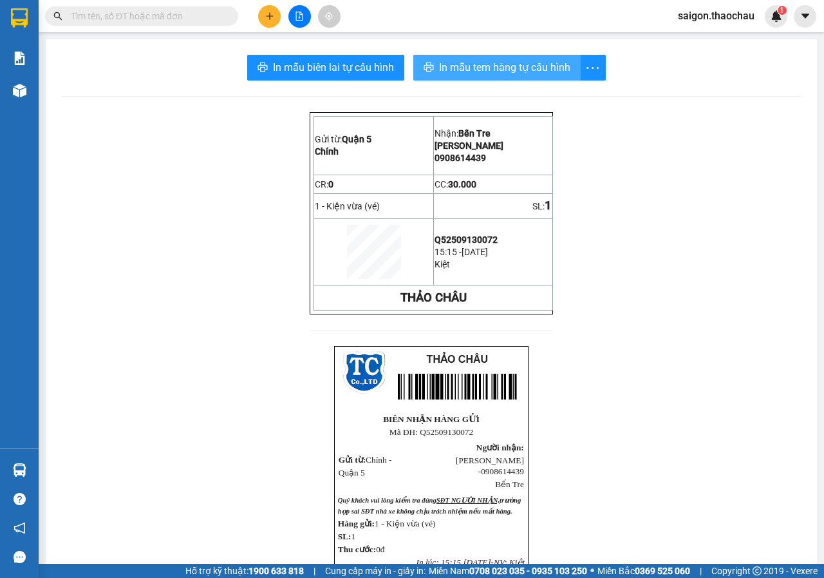
click at [549, 71] on span "In mẫu tem hàng tự cấu hình" at bounding box center [504, 67] width 131 height 16
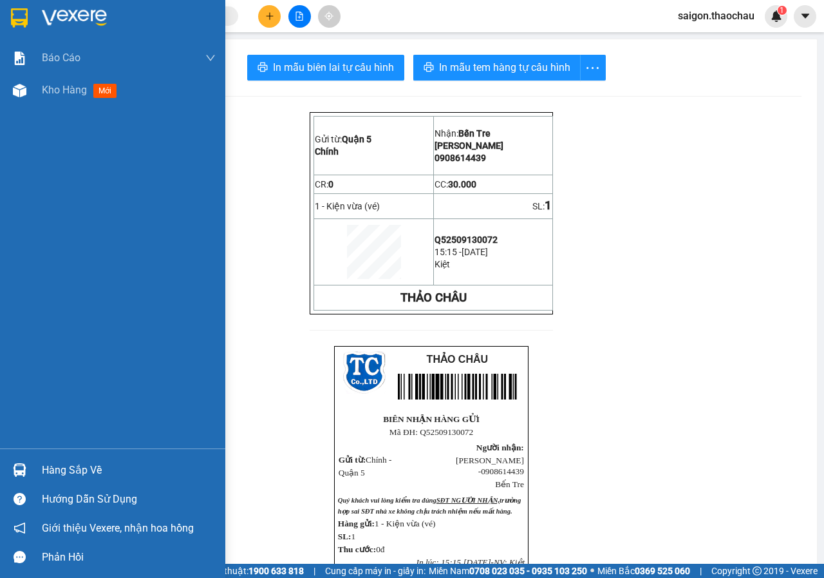
drag, startPoint x: 46, startPoint y: 482, endPoint x: 59, endPoint y: 479, distance: 13.8
click at [53, 479] on div "Hàng sắp về" at bounding box center [112, 469] width 225 height 29
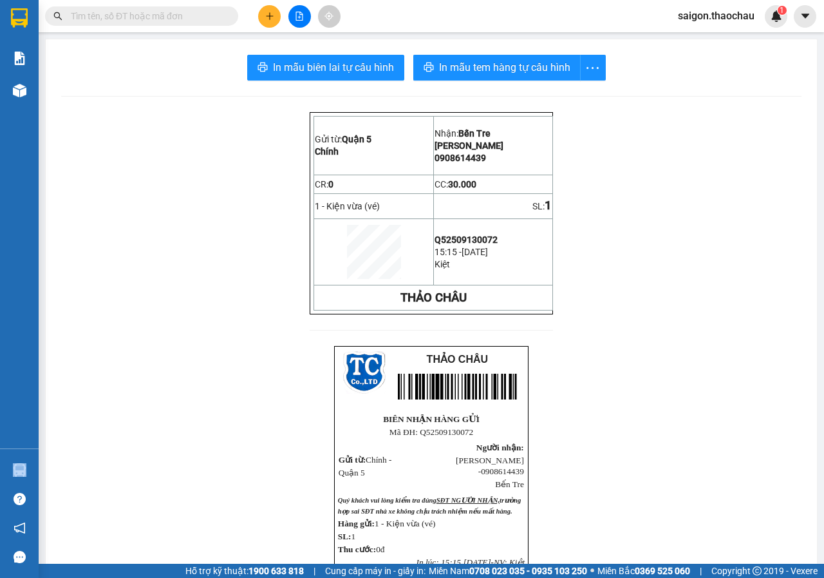
drag, startPoint x: 658, startPoint y: 423, endPoint x: 43, endPoint y: 88, distance: 701.0
click at [638, 414] on section "Kết quả tìm kiếm ( 0 ) Bộ lọc No Data saigon.thaochau 1 Báo cáo Báo cáo dòng ti…" at bounding box center [412, 289] width 824 height 578
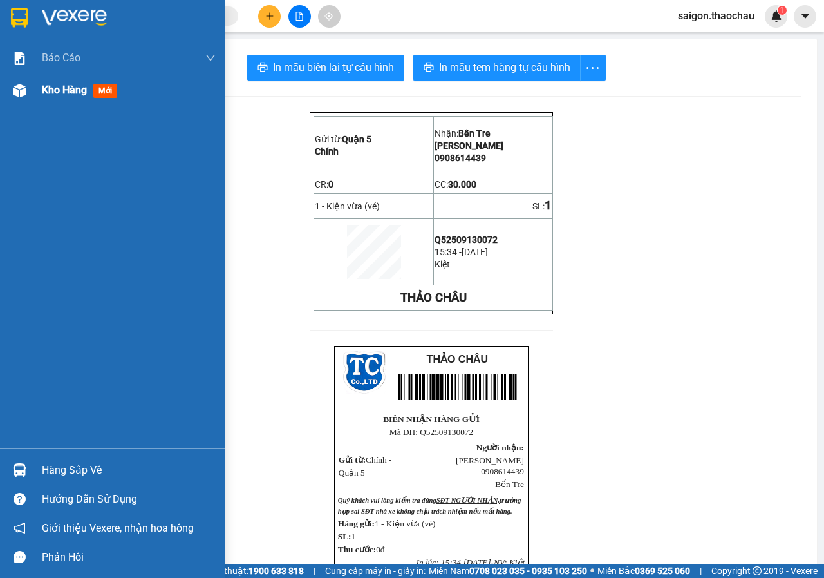
click at [77, 85] on span "Kho hàng" at bounding box center [64, 90] width 45 height 12
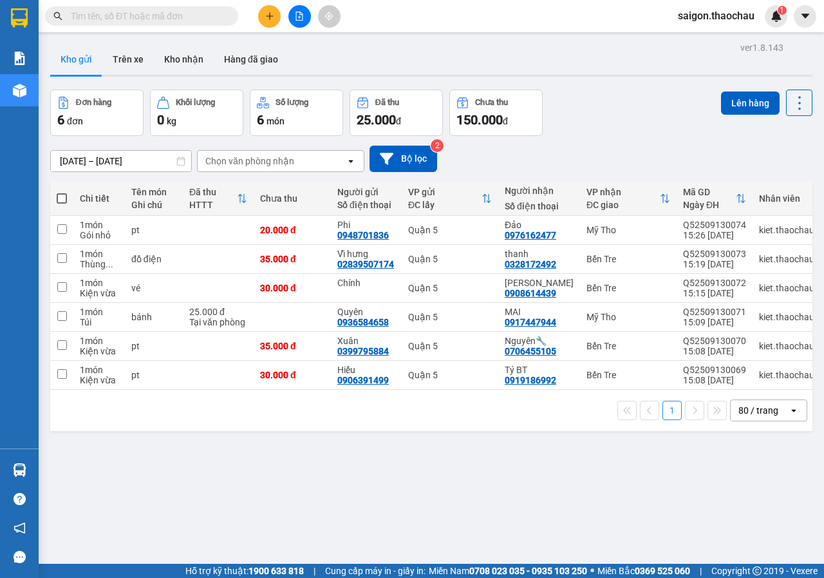
click at [305, 24] on button at bounding box center [300, 16] width 23 height 23
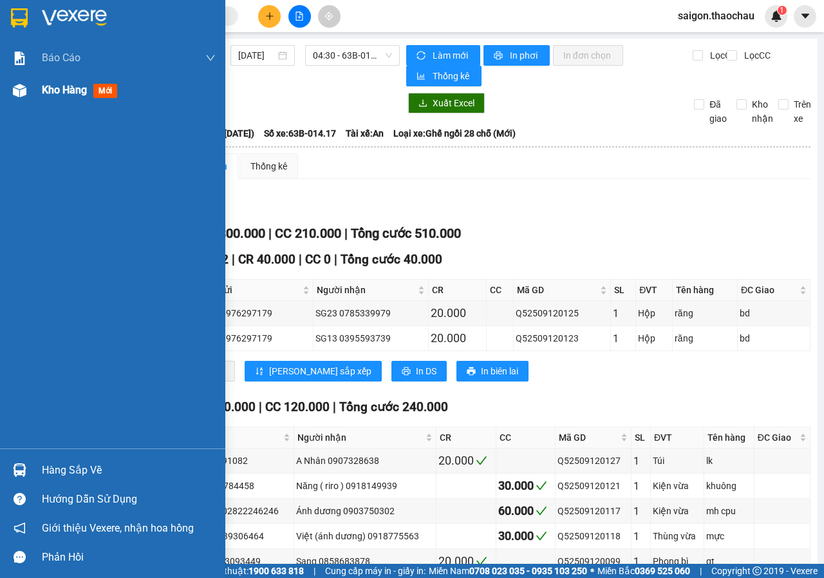
click at [70, 84] on span "Kho hàng" at bounding box center [64, 90] width 45 height 12
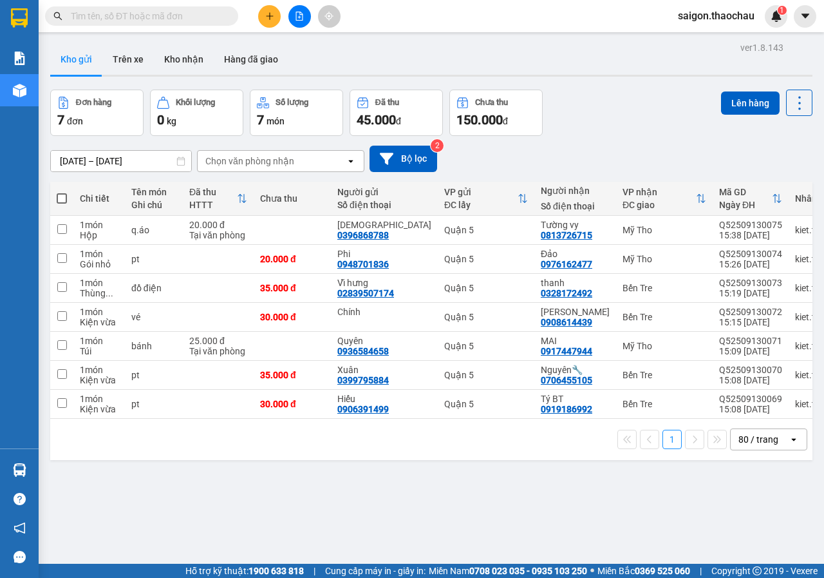
click at [65, 199] on span at bounding box center [62, 198] width 10 height 10
click at [62, 192] on input "checkbox" at bounding box center [62, 192] width 0 height 0
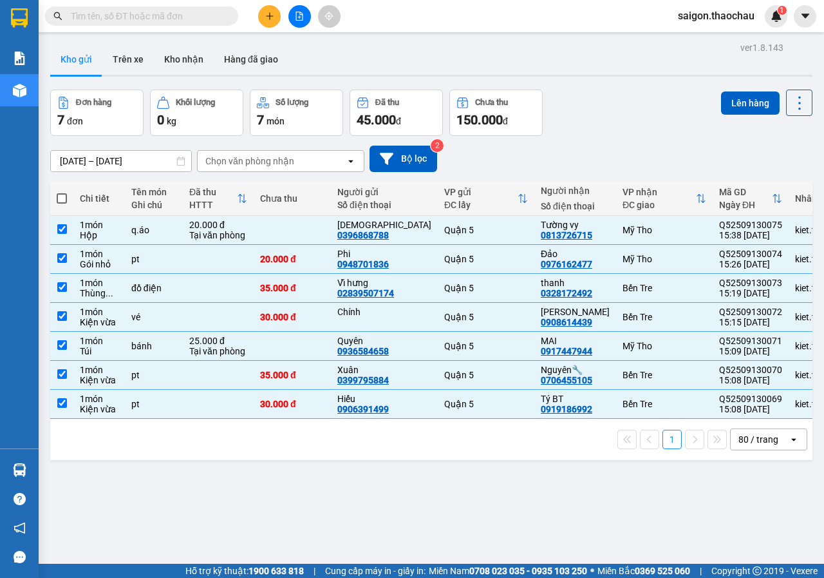
checkbox input "true"
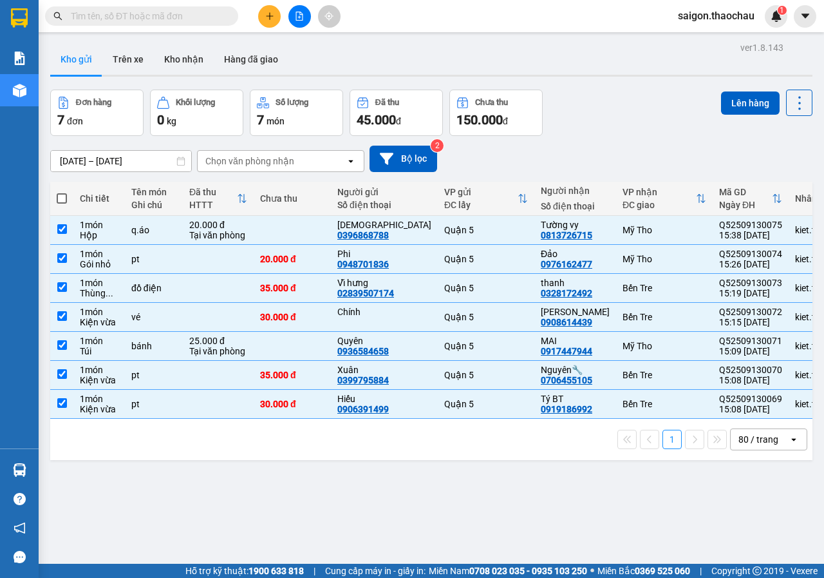
checkbox input "true"
click at [734, 104] on button "Lên hàng" at bounding box center [750, 102] width 59 height 23
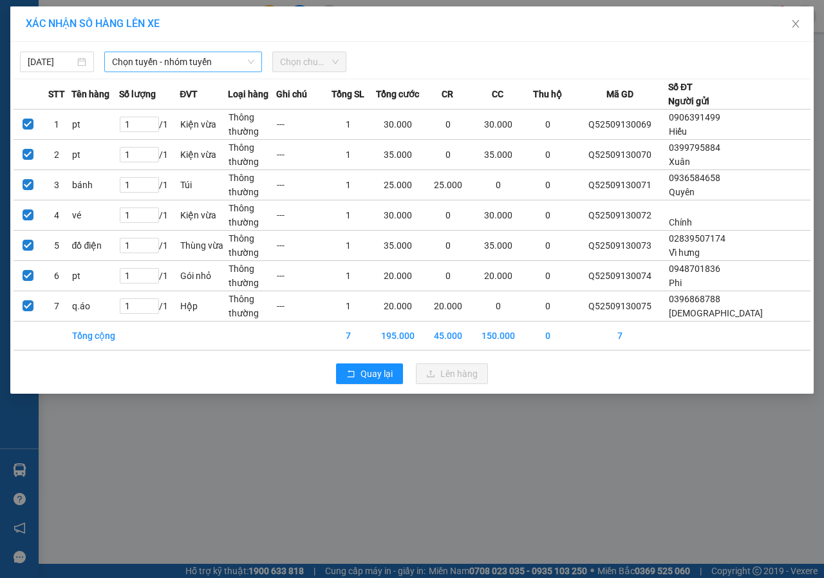
click at [196, 68] on span "Chọn tuyến - nhóm tuyến" at bounding box center [183, 61] width 142 height 19
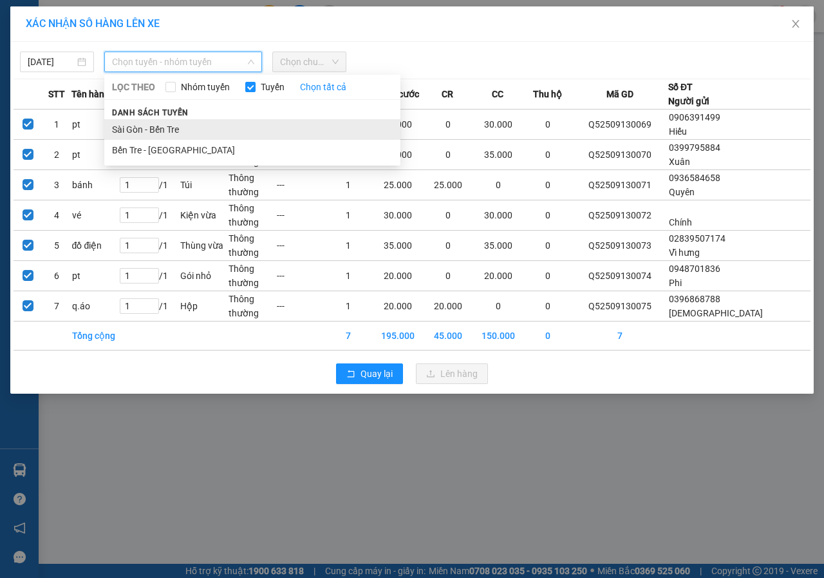
click at [167, 133] on li "Sài Gòn - Bến Tre" at bounding box center [252, 129] width 296 height 21
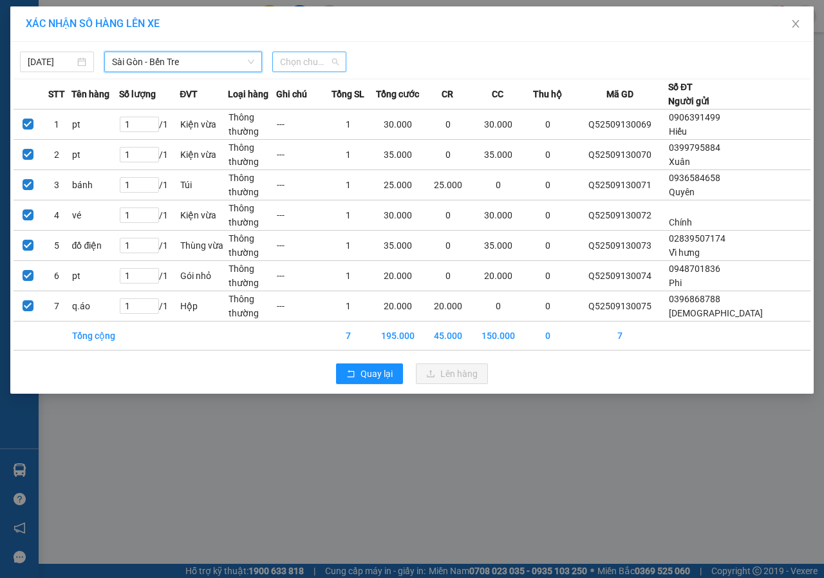
click at [327, 60] on span "Chọn chuyến" at bounding box center [309, 61] width 59 height 19
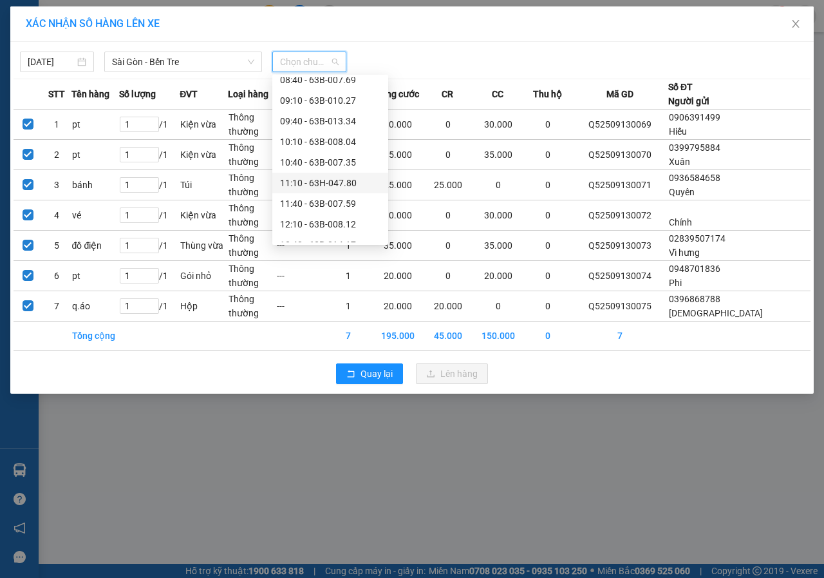
scroll to position [386, 0]
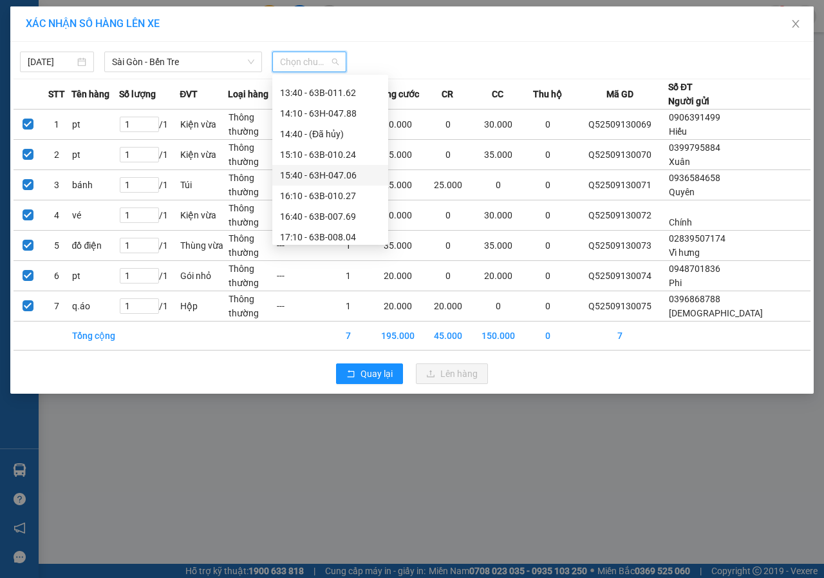
click at [329, 172] on div "15:40 - 63H-047.06" at bounding box center [330, 175] width 100 height 14
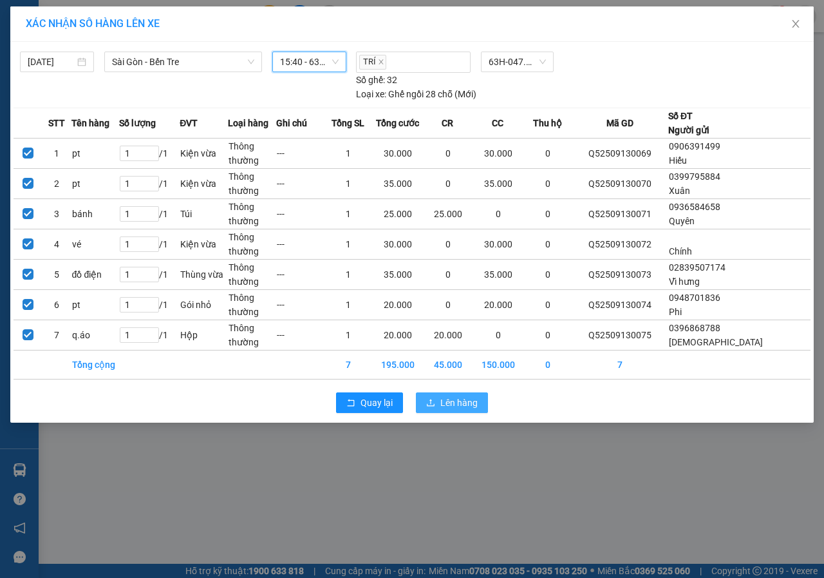
click at [475, 396] on span "Lên hàng" at bounding box center [459, 402] width 37 height 14
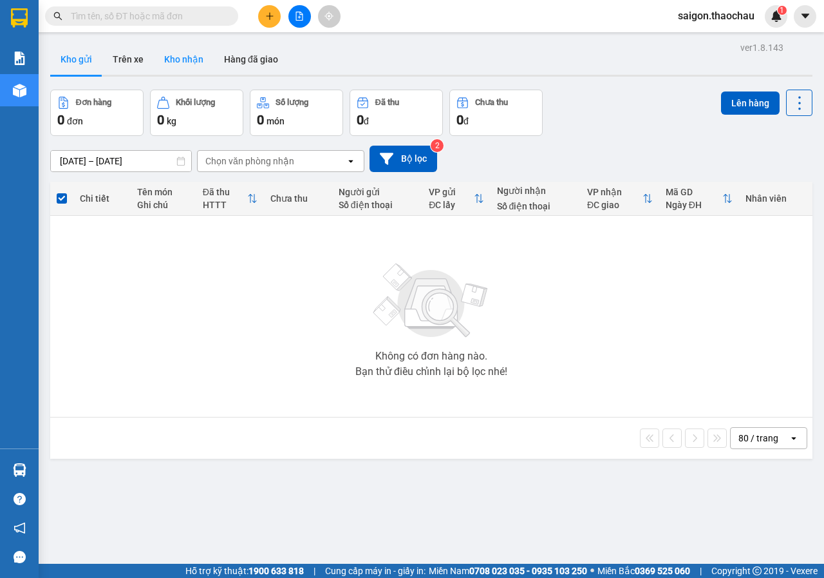
click at [186, 57] on button "Kho nhận" at bounding box center [184, 59] width 60 height 31
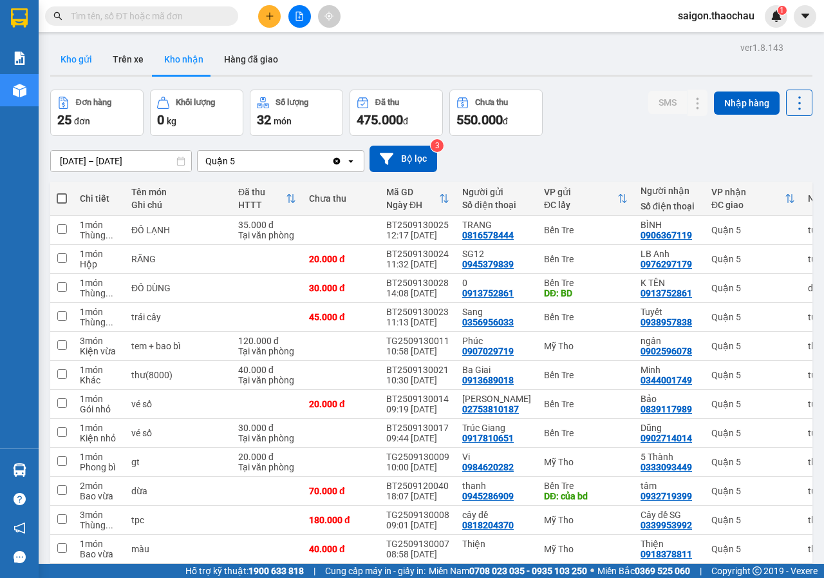
click at [68, 67] on button "Kho gửi" at bounding box center [76, 59] width 52 height 31
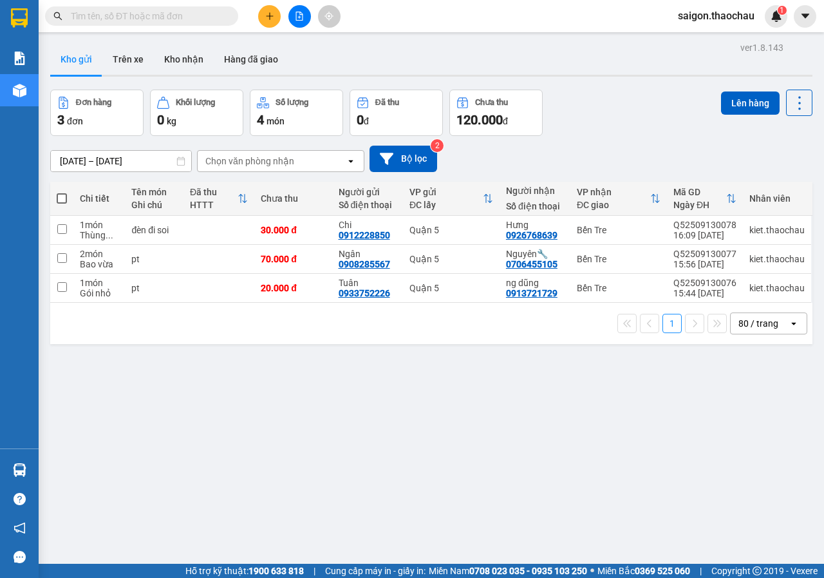
click at [66, 200] on span at bounding box center [62, 198] width 10 height 10
click at [62, 192] on input "checkbox" at bounding box center [62, 192] width 0 height 0
checkbox input "true"
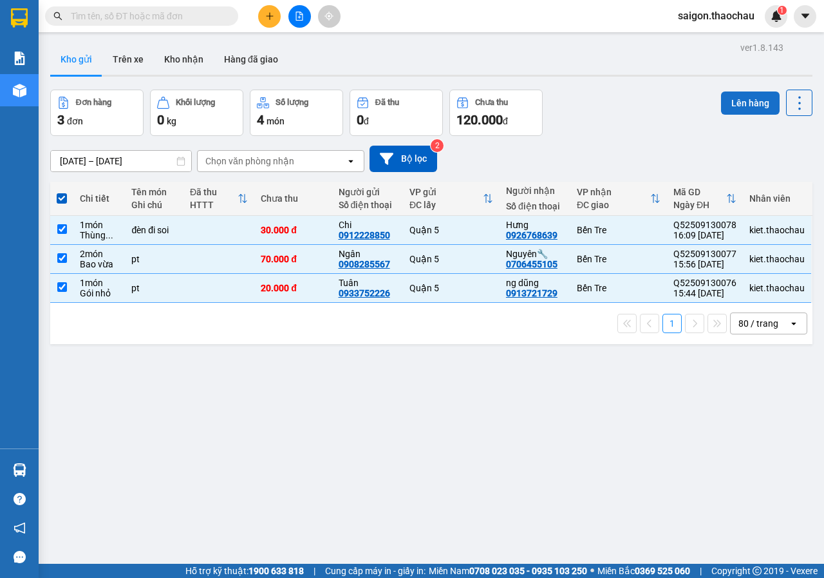
click at [738, 110] on button "Lên hàng" at bounding box center [750, 102] width 59 height 23
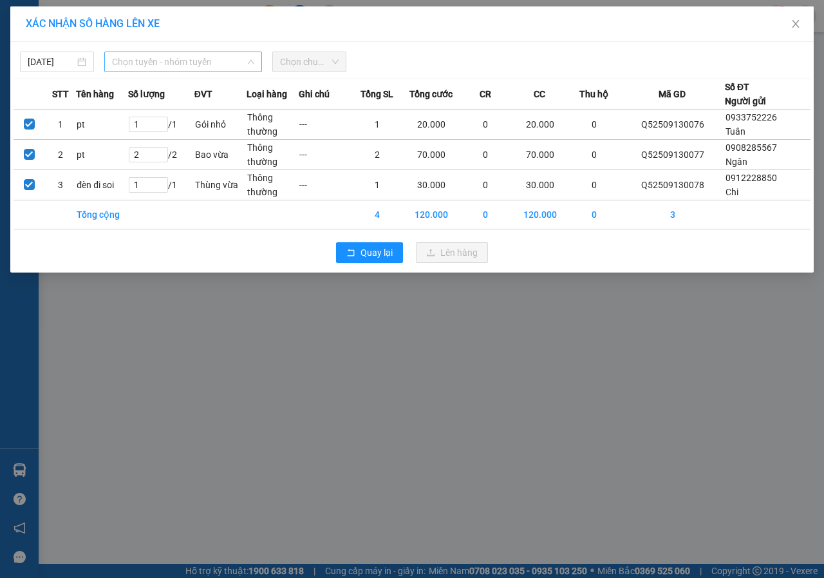
click at [238, 69] on span "Chọn tuyến - nhóm tuyến" at bounding box center [183, 61] width 142 height 19
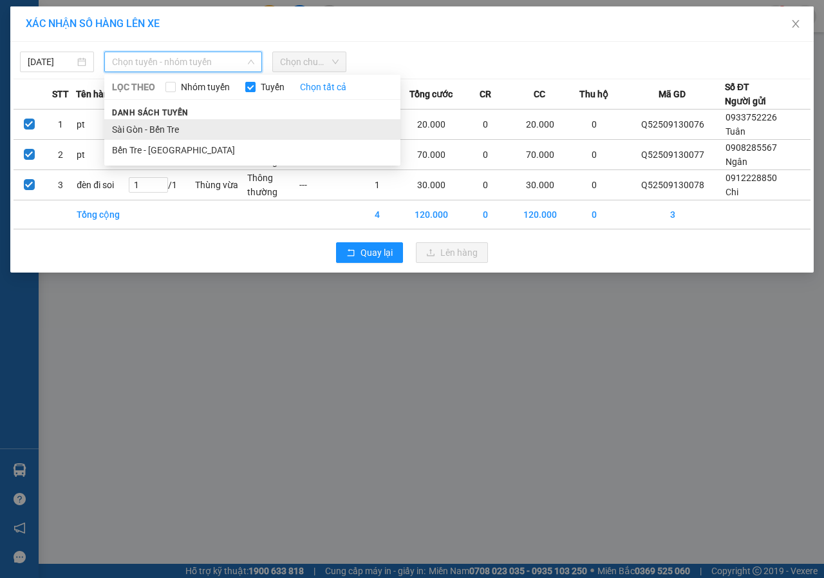
click at [196, 138] on li "Sài Gòn - Bến Tre" at bounding box center [252, 129] width 296 height 21
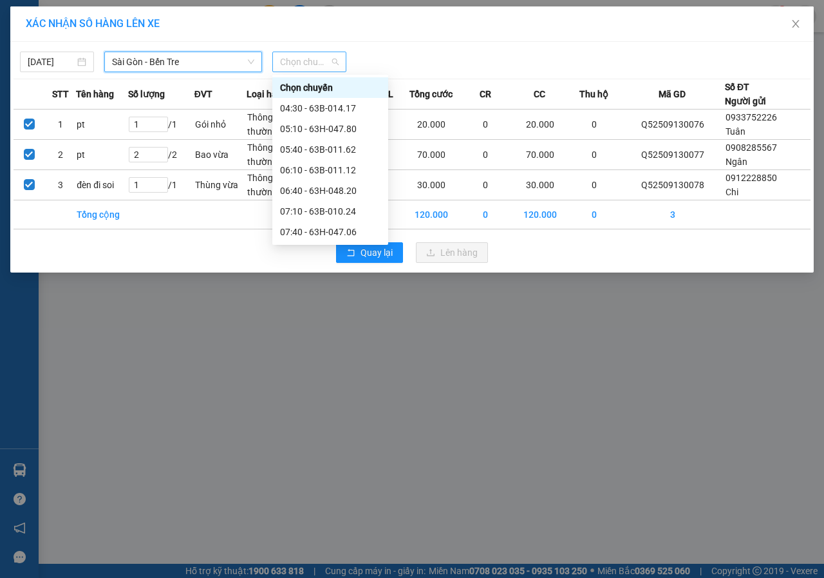
click at [307, 68] on span "Chọn chuyến" at bounding box center [309, 61] width 59 height 19
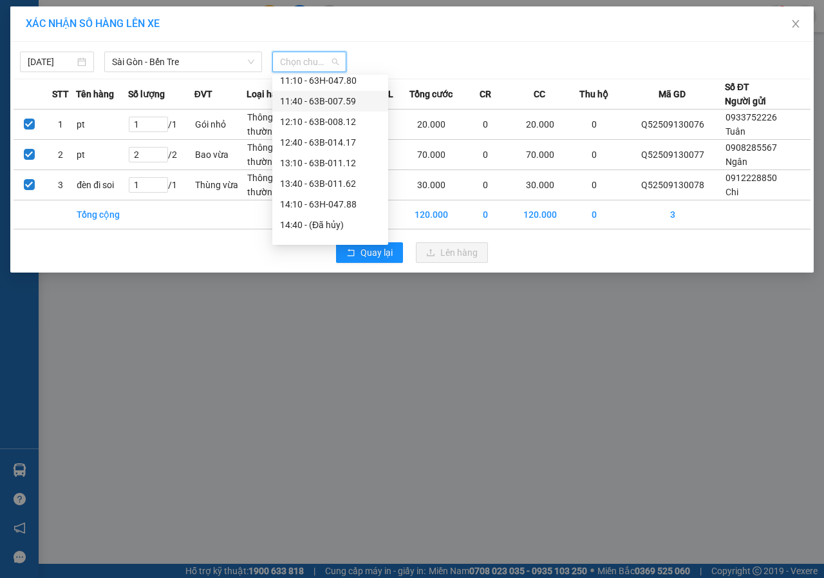
scroll to position [386, 0]
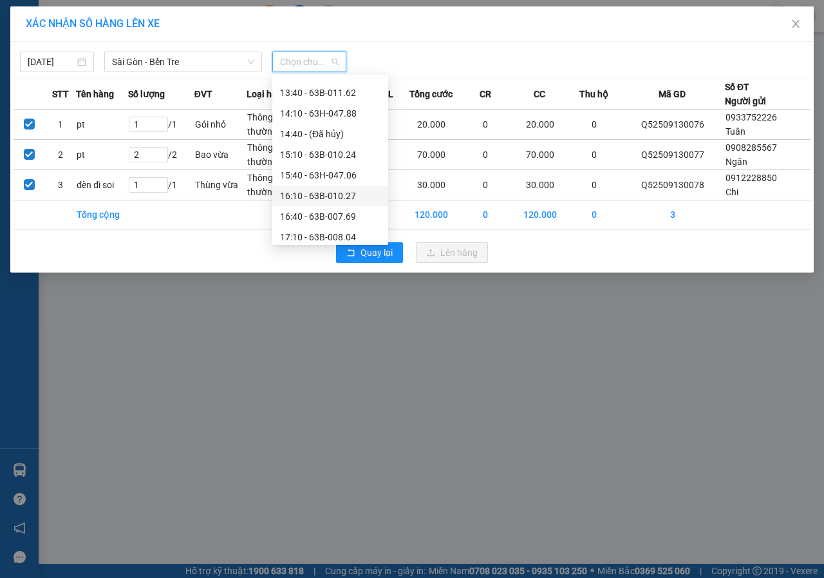
drag, startPoint x: 350, startPoint y: 192, endPoint x: 428, endPoint y: 251, distance: 97.4
click at [350, 191] on div "16:10 - 63B-010.27" at bounding box center [330, 196] width 100 height 14
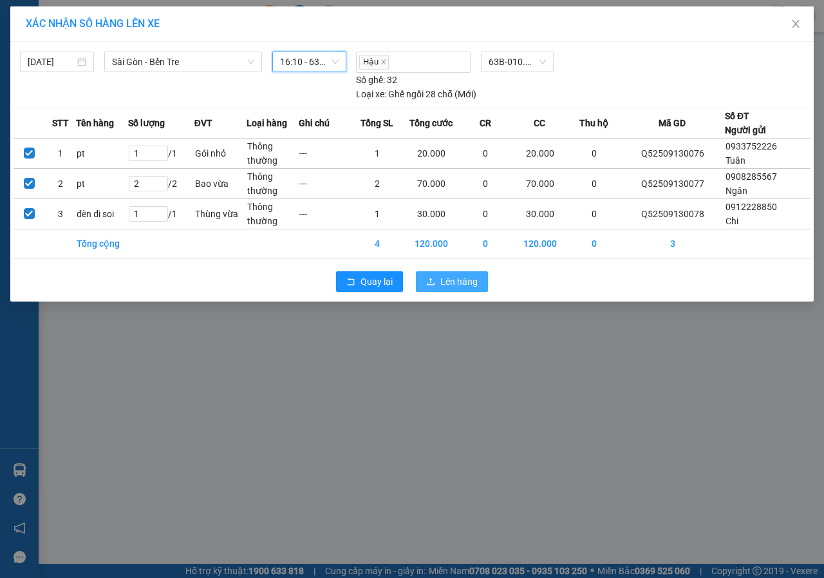
click at [430, 278] on icon "upload" at bounding box center [430, 281] width 9 height 9
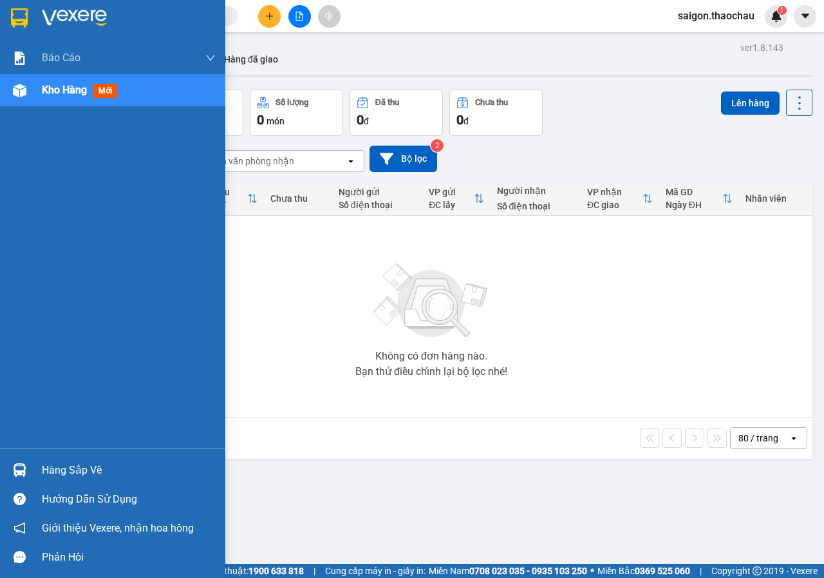
click at [54, 462] on div "Hàng sắp về" at bounding box center [129, 470] width 174 height 19
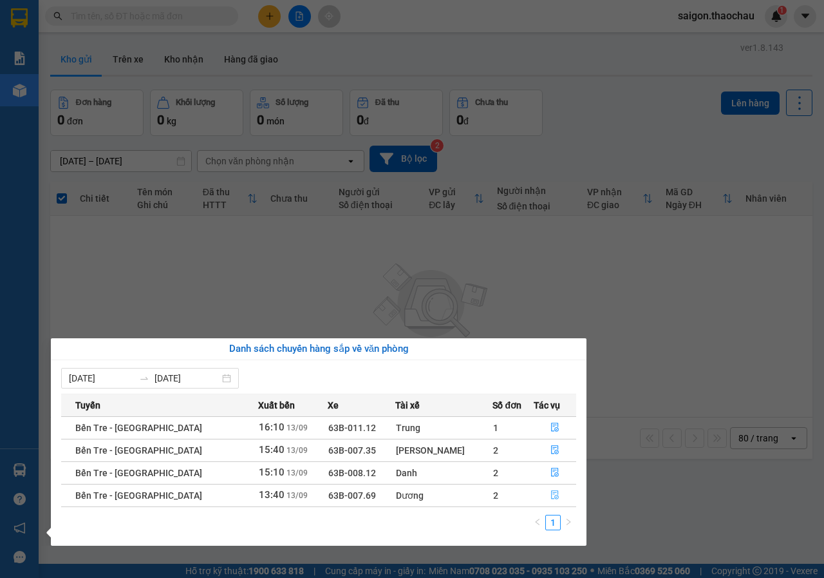
click at [553, 493] on button "button" at bounding box center [556, 495] width 42 height 21
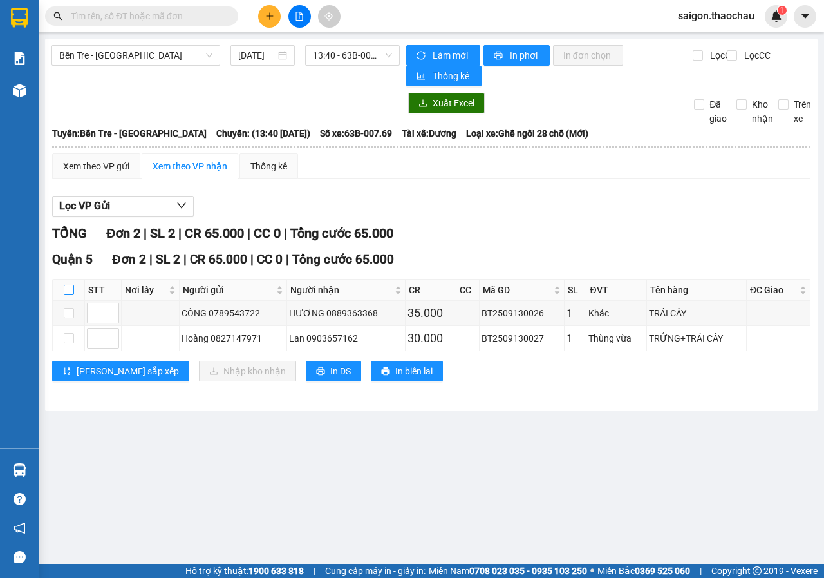
click at [68, 287] on input "checkbox" at bounding box center [69, 290] width 10 height 10
checkbox input "true"
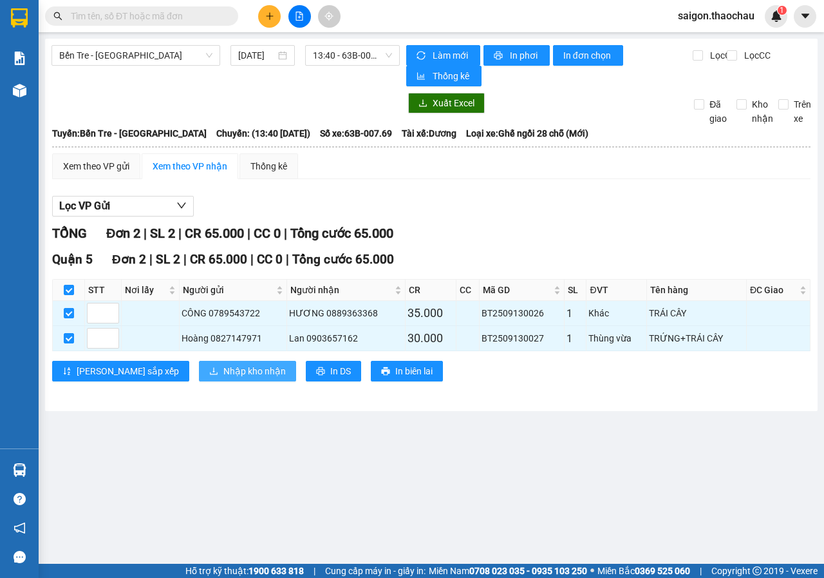
click at [199, 363] on button "Nhập kho nhận" at bounding box center [247, 371] width 97 height 21
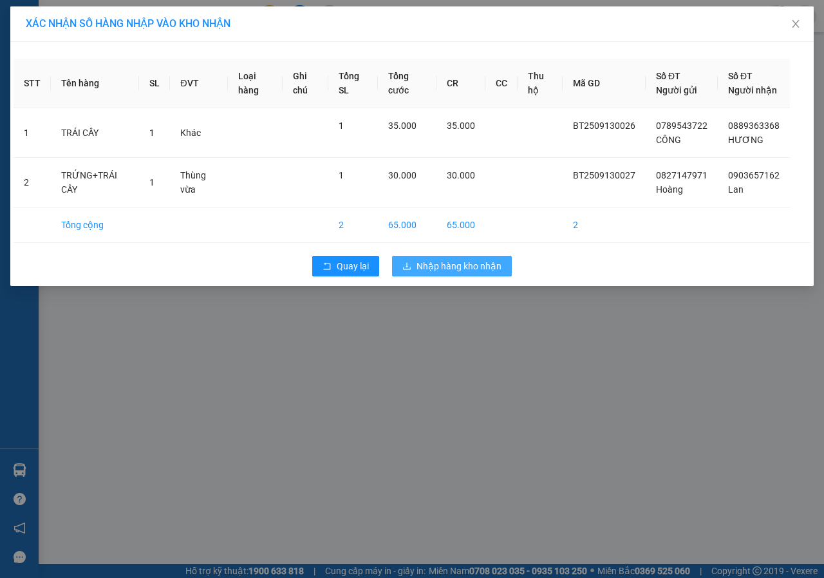
click at [439, 271] on button "Nhập hàng kho nhận" at bounding box center [452, 266] width 120 height 21
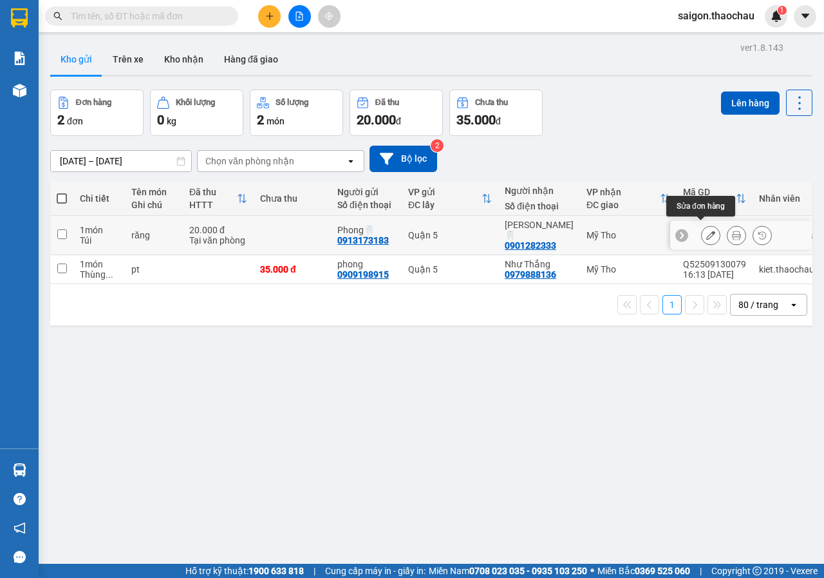
click at [728, 229] on button at bounding box center [737, 235] width 18 height 23
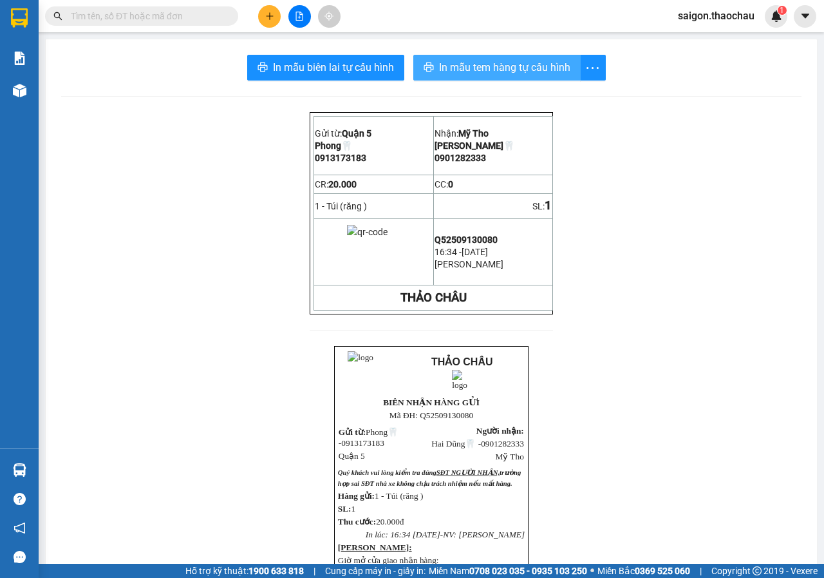
click at [535, 62] on span "In mẫu tem hàng tự cấu hình" at bounding box center [504, 67] width 131 height 16
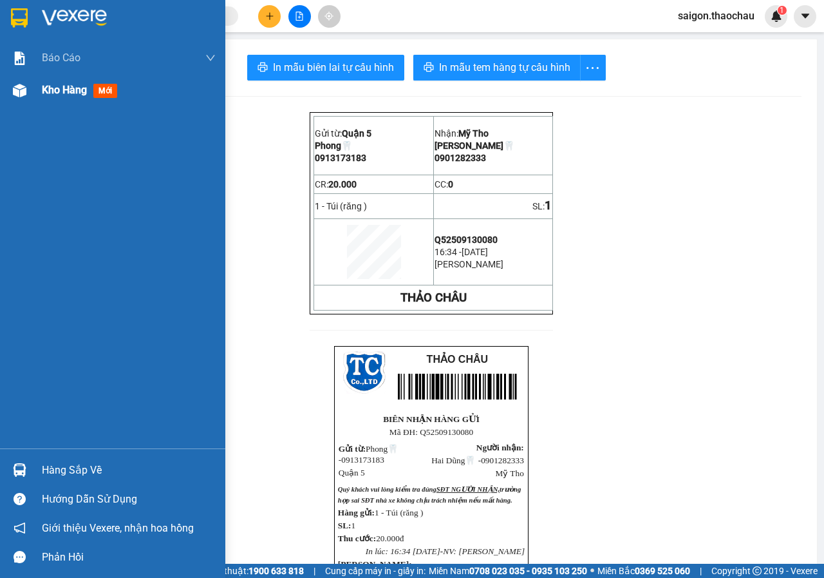
click at [93, 94] on div "Kho hàng mới" at bounding box center [82, 90] width 81 height 16
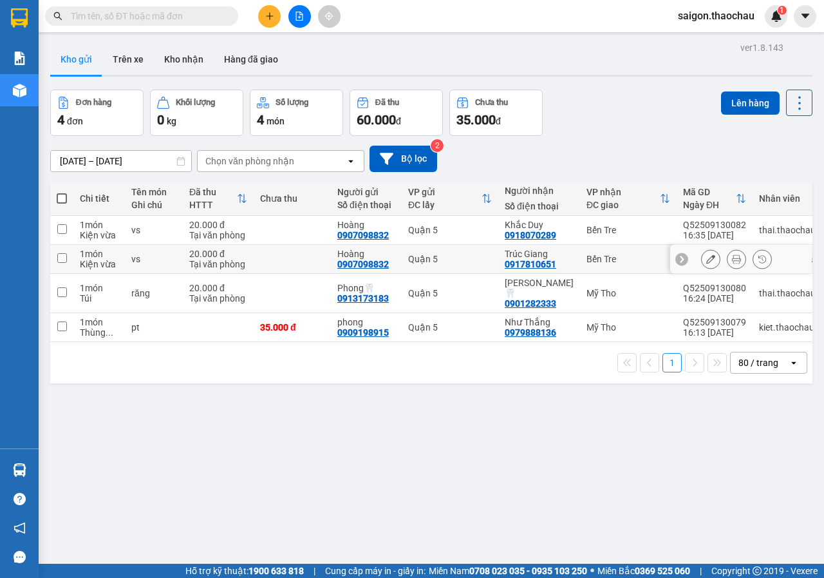
click at [732, 257] on button at bounding box center [737, 259] width 18 height 23
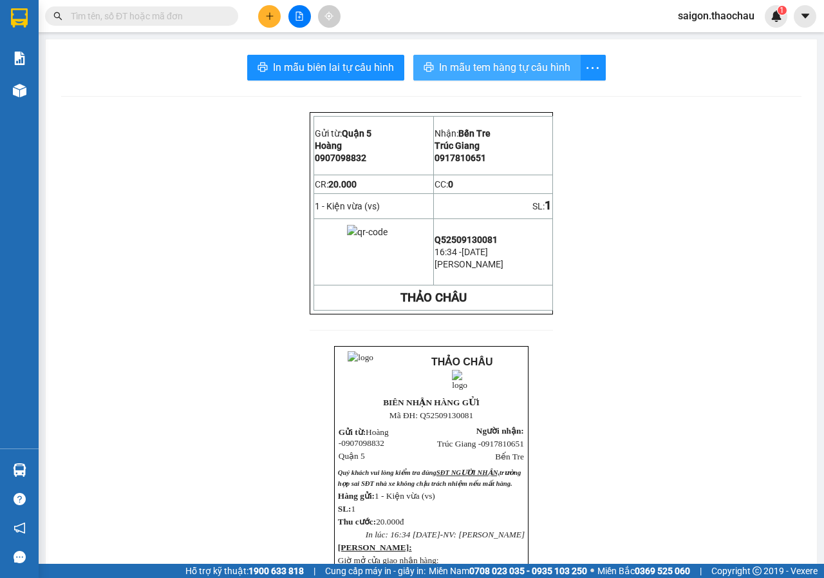
click at [536, 72] on span "In mẫu tem hàng tự cấu hình" at bounding box center [504, 67] width 131 height 16
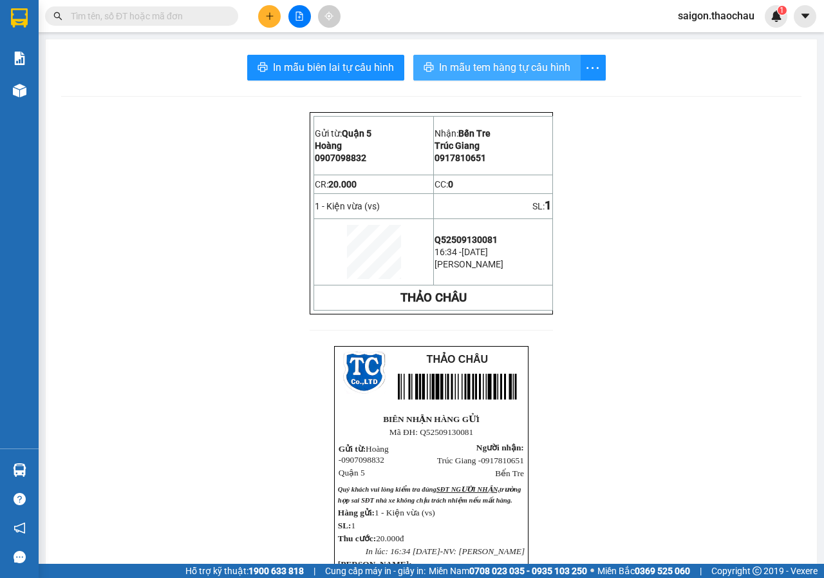
click at [531, 66] on span "In mẫu tem hàng tự cấu hình" at bounding box center [504, 67] width 131 height 16
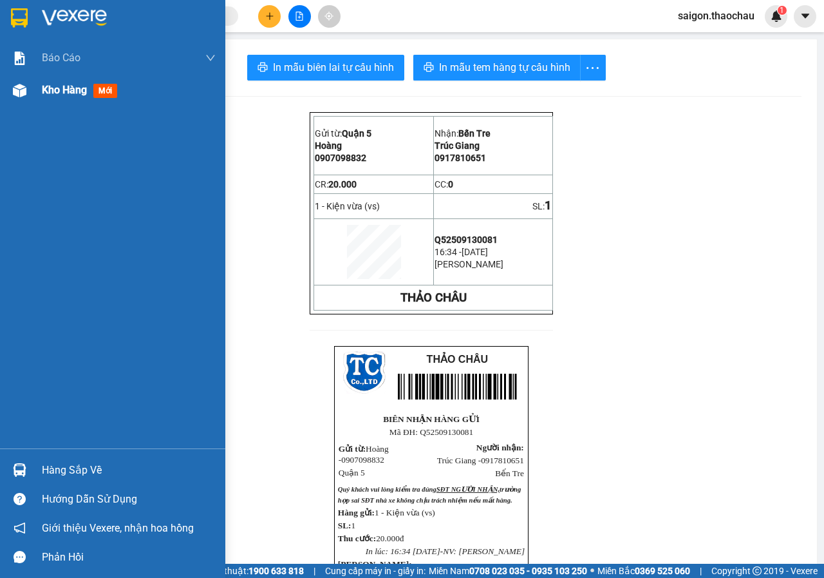
click at [52, 90] on span "Kho hàng" at bounding box center [64, 90] width 45 height 12
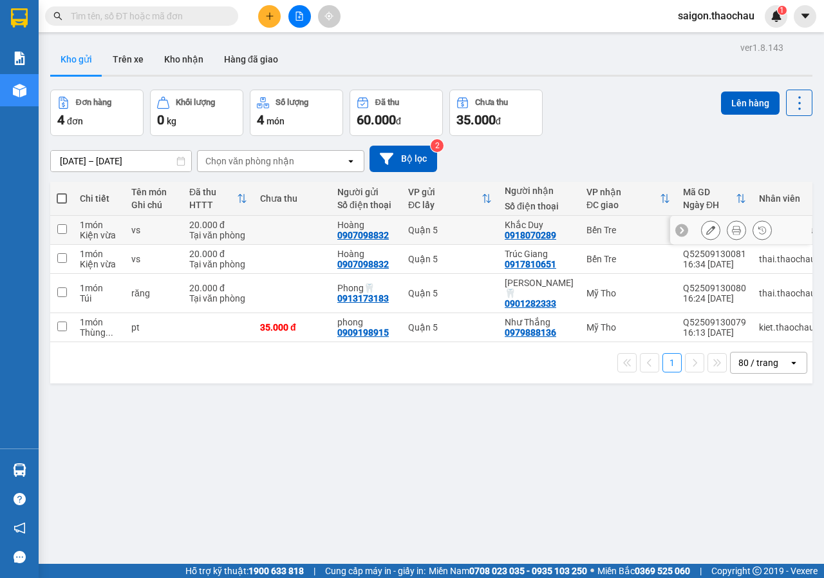
click at [732, 230] on icon at bounding box center [736, 229] width 9 height 9
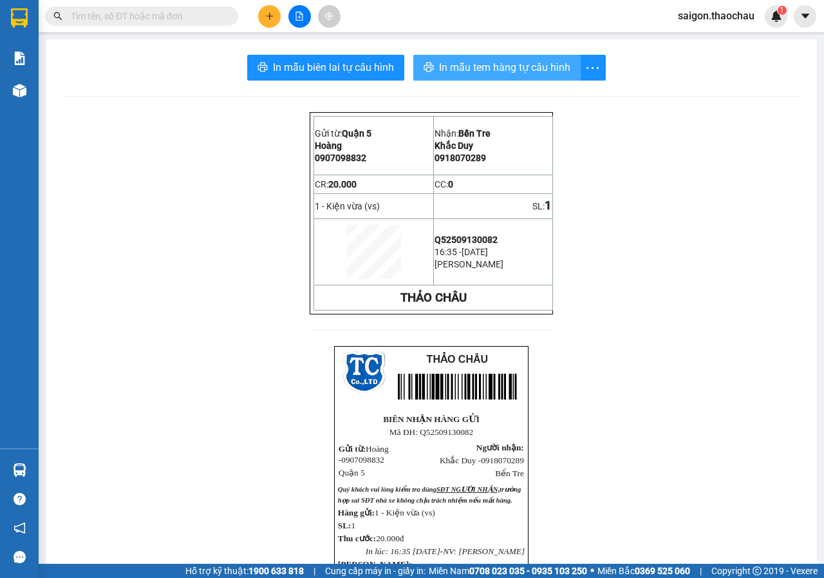
click at [471, 64] on span "In mẫu tem hàng tự cấu hình" at bounding box center [504, 67] width 131 height 16
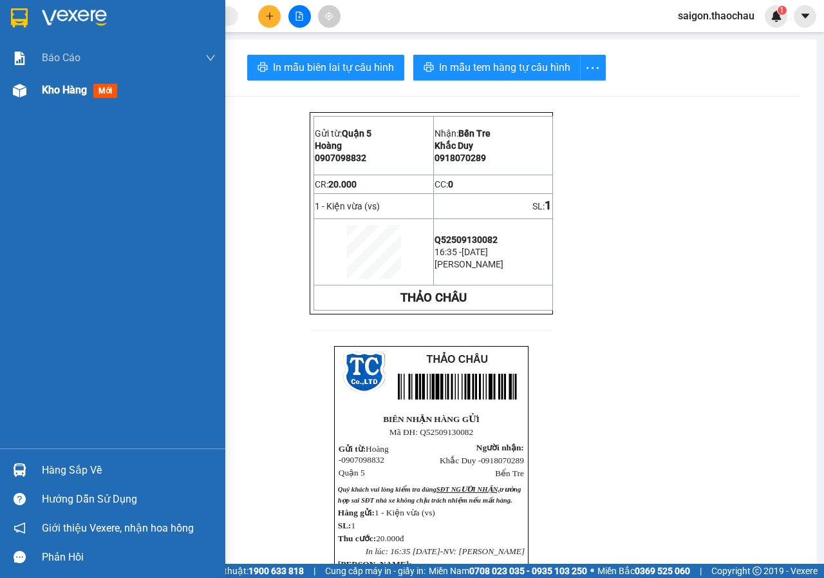
click at [59, 94] on span "Kho hàng" at bounding box center [64, 90] width 45 height 12
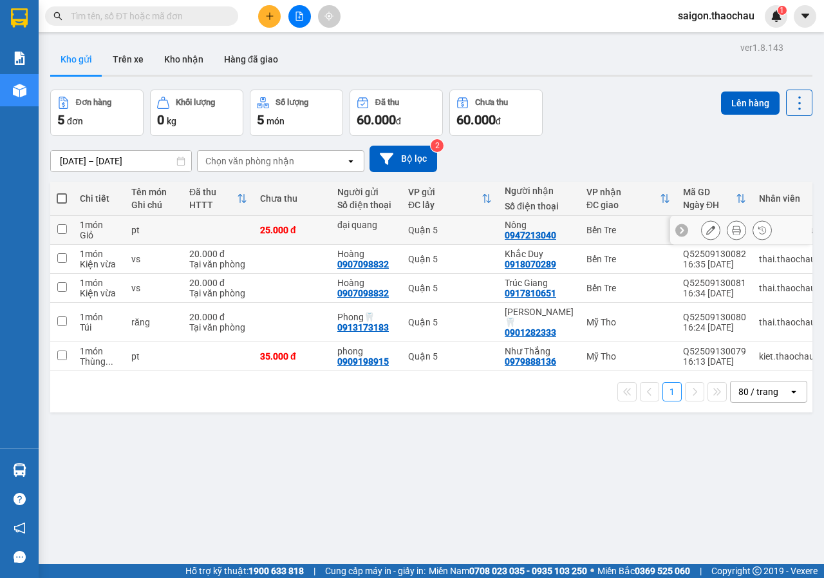
click at [732, 227] on icon at bounding box center [736, 229] width 9 height 9
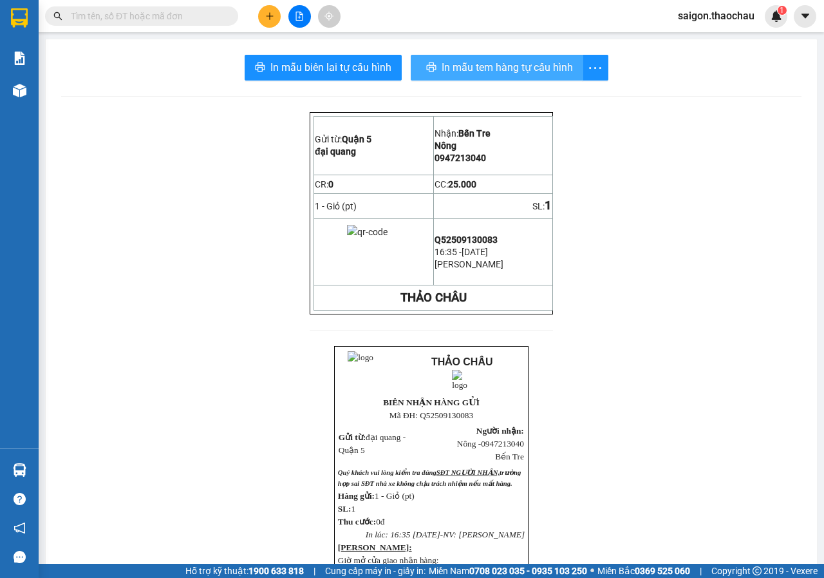
click at [489, 62] on span "In mẫu tem hàng tự cấu hình" at bounding box center [507, 67] width 131 height 16
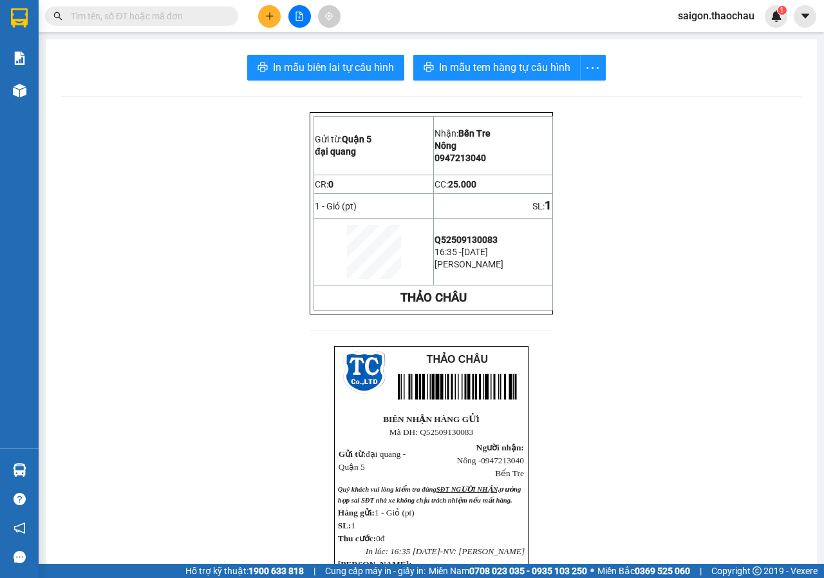
drag, startPoint x: 530, startPoint y: 82, endPoint x: 529, endPoint y: 65, distance: 17.4
click at [530, 82] on div "In mẫu biên lai tự cấu hình In mẫu tem hàng tự cấu hình Gửi từ: Quận 5 [GEOGR…" at bounding box center [432, 437] width 772 height 797
click at [529, 64] on span "In mẫu tem hàng tự cấu hình" at bounding box center [504, 67] width 131 height 16
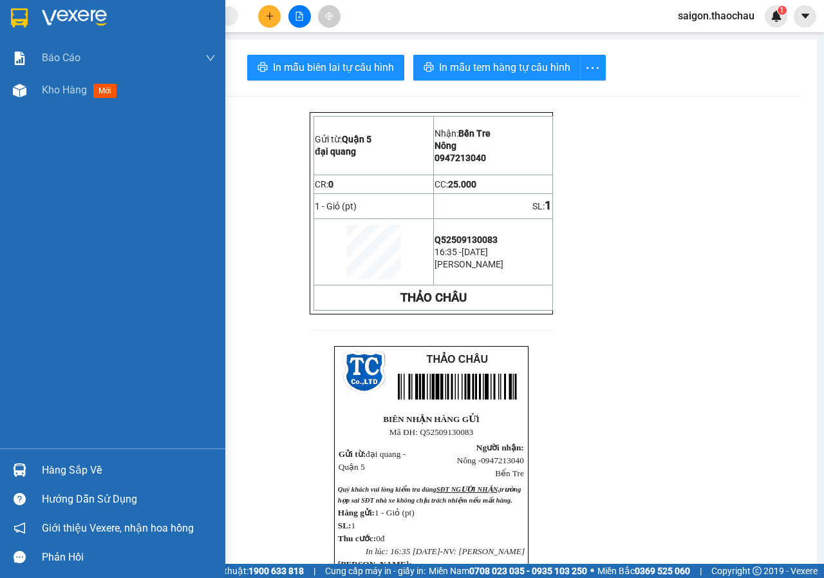
drag, startPoint x: 72, startPoint y: 95, endPoint x: 225, endPoint y: 122, distance: 154.9
click at [76, 94] on span "Kho hàng" at bounding box center [64, 90] width 45 height 12
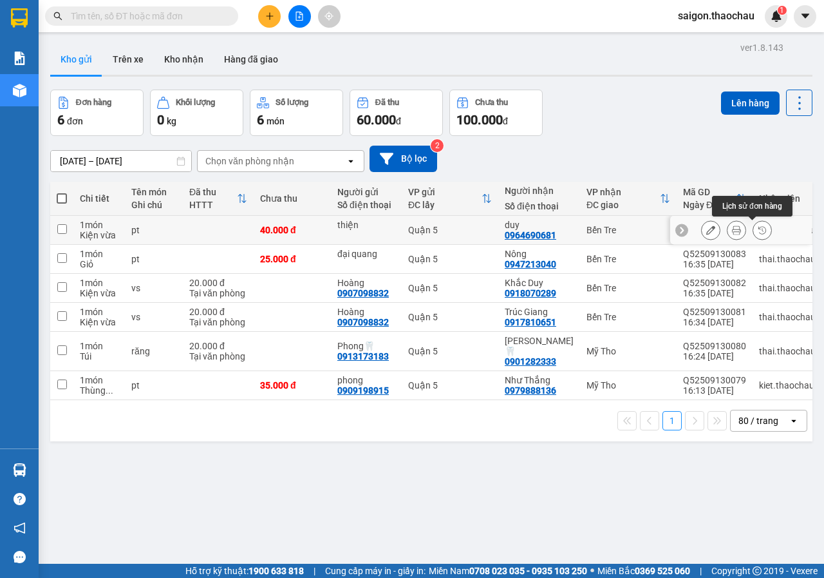
click at [732, 229] on icon at bounding box center [736, 229] width 9 height 9
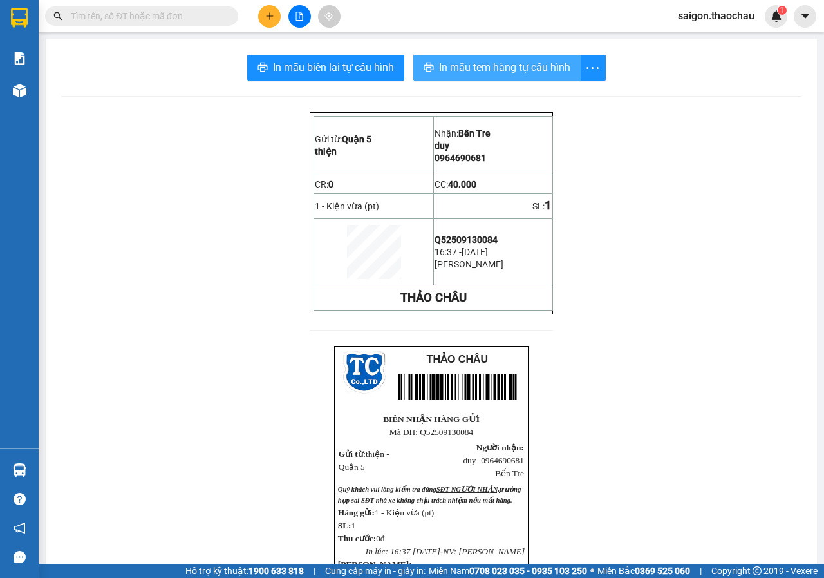
click at [558, 78] on button "In mẫu tem hàng tự cấu hình" at bounding box center [497, 68] width 167 height 26
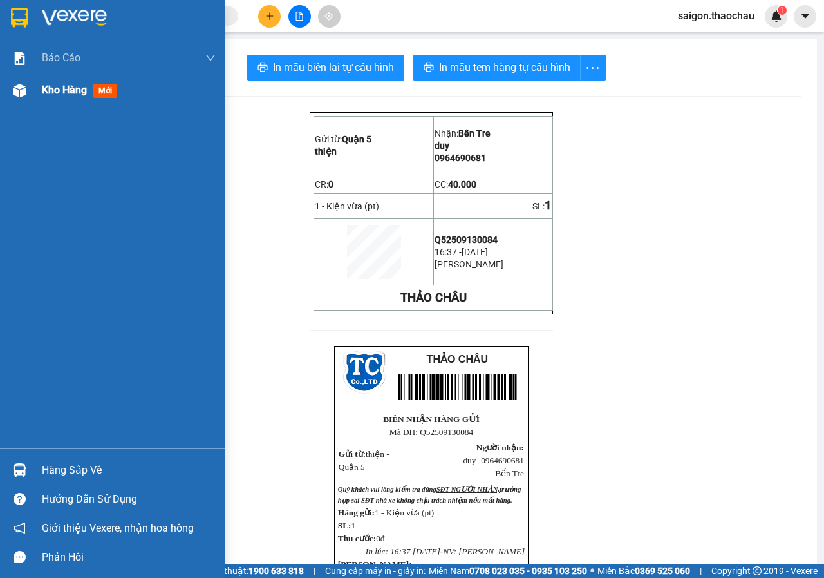
click at [57, 84] on span "Kho hàng" at bounding box center [64, 90] width 45 height 12
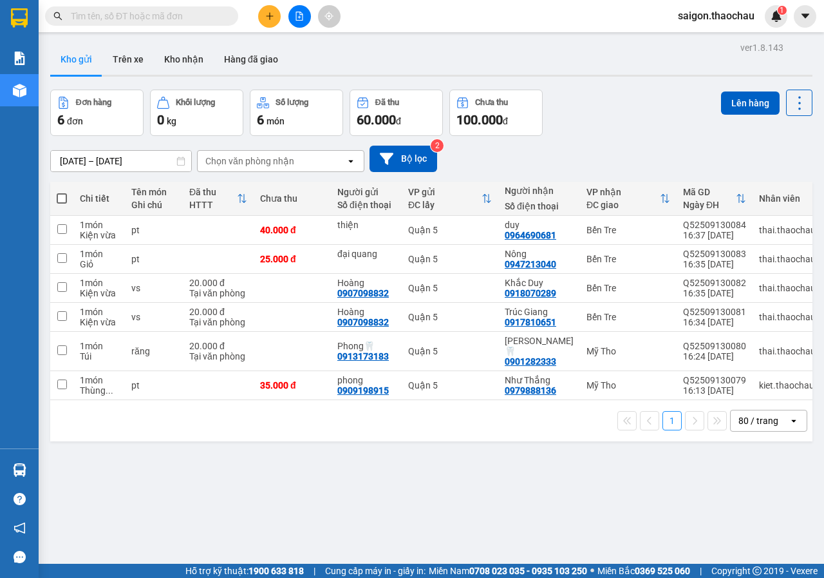
click at [56, 195] on th at bounding box center [61, 199] width 23 height 34
click at [60, 196] on span at bounding box center [62, 198] width 10 height 10
click at [62, 192] on input "checkbox" at bounding box center [62, 192] width 0 height 0
checkbox input "true"
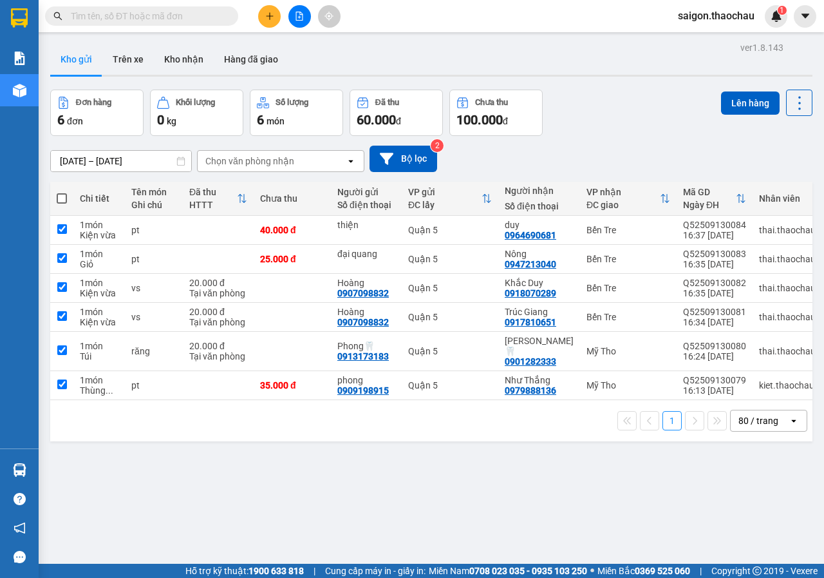
checkbox input "true"
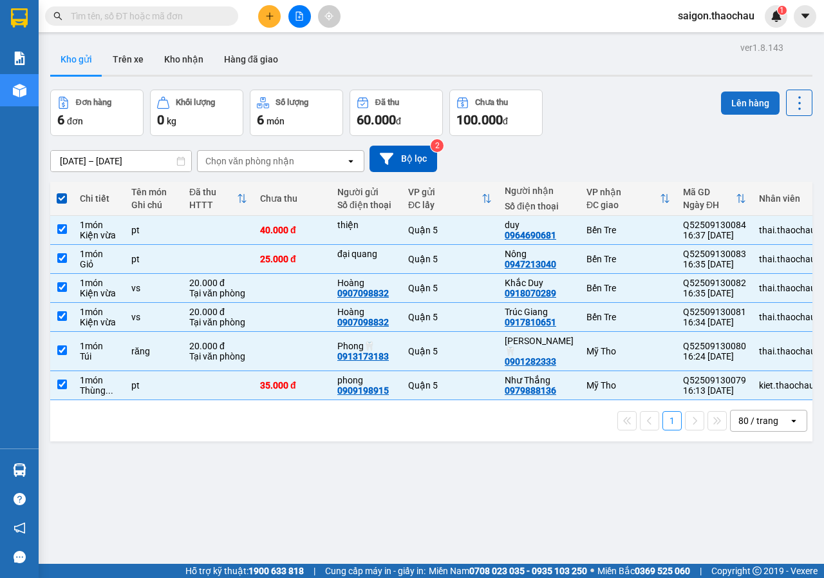
click at [741, 114] on button "Lên hàng" at bounding box center [750, 102] width 59 height 23
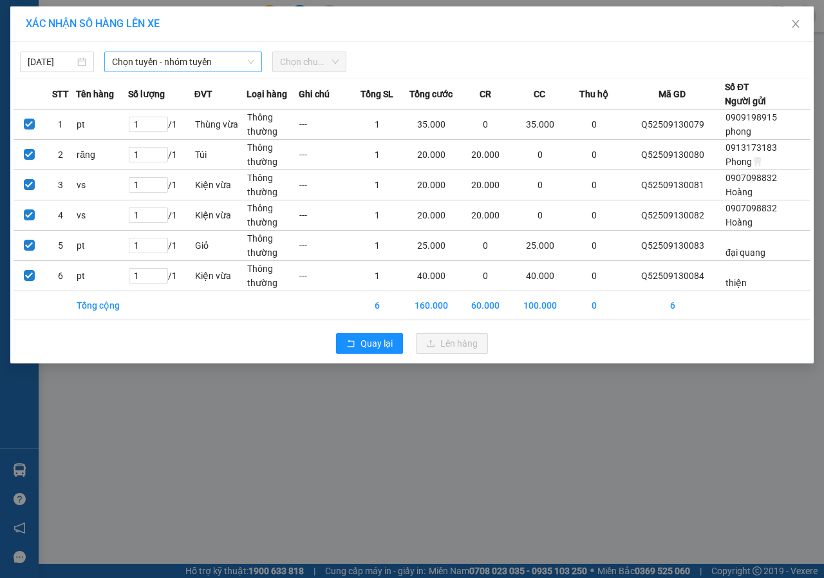
click at [193, 64] on span "Chọn tuyến - nhóm tuyến" at bounding box center [183, 61] width 142 height 19
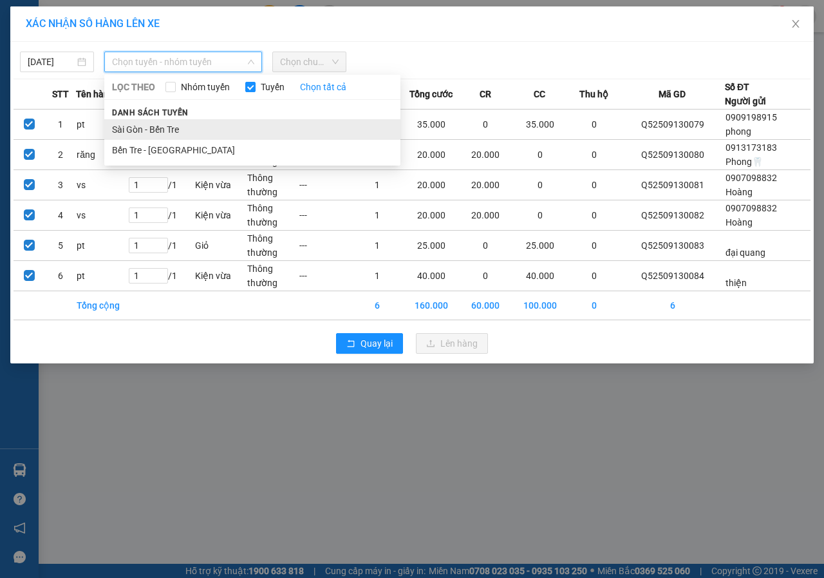
click at [183, 122] on li "Sài Gòn - Bến Tre" at bounding box center [252, 129] width 296 height 21
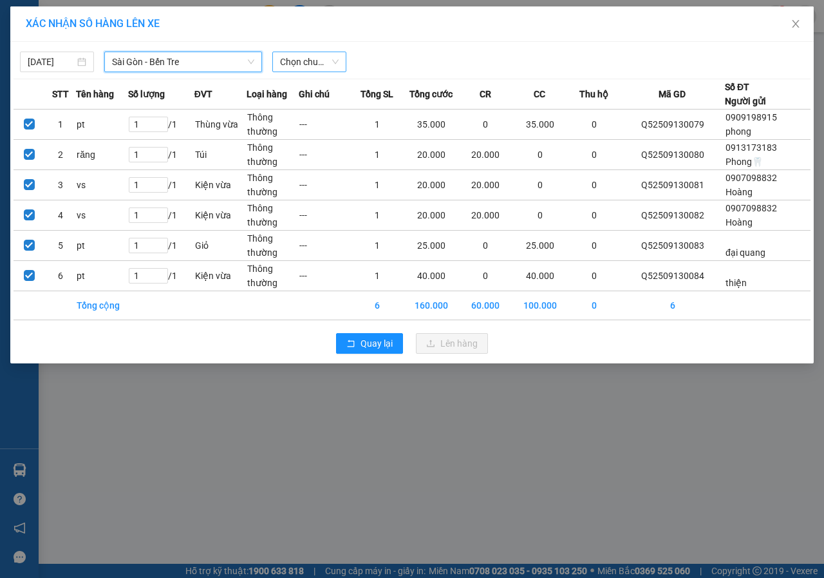
click at [317, 57] on span "Chọn chuyến" at bounding box center [309, 61] width 59 height 19
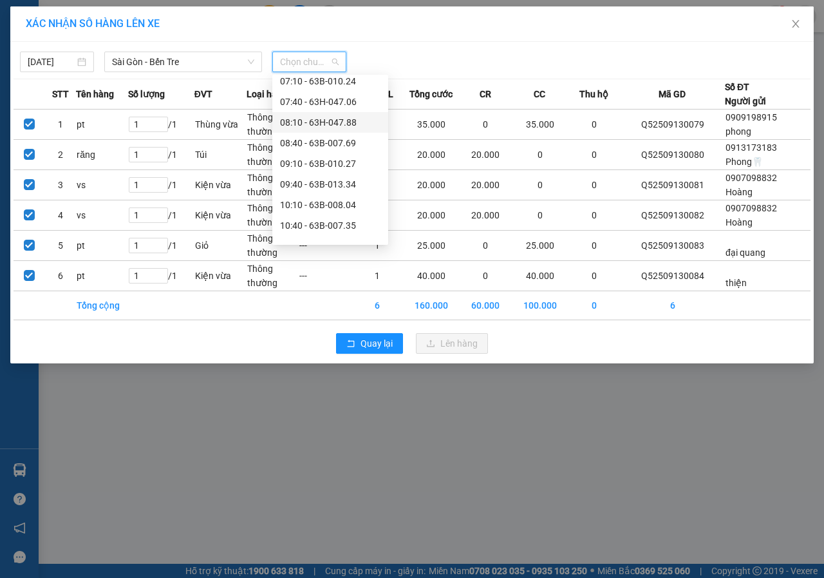
scroll to position [386, 0]
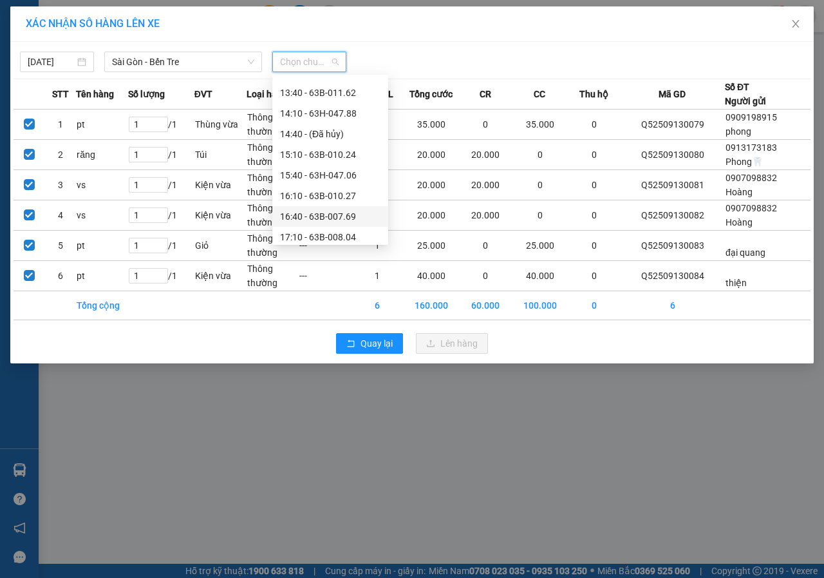
click at [347, 208] on div "16:40 - 63B-007.69" at bounding box center [330, 216] width 116 height 21
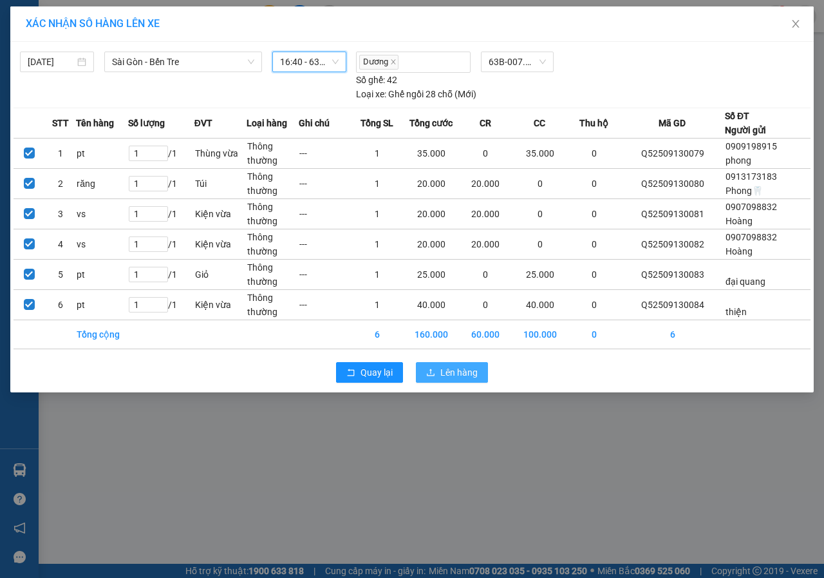
click at [470, 379] on span "Lên hàng" at bounding box center [459, 372] width 37 height 14
click at [468, 374] on span "Lên hàng" at bounding box center [459, 372] width 37 height 14
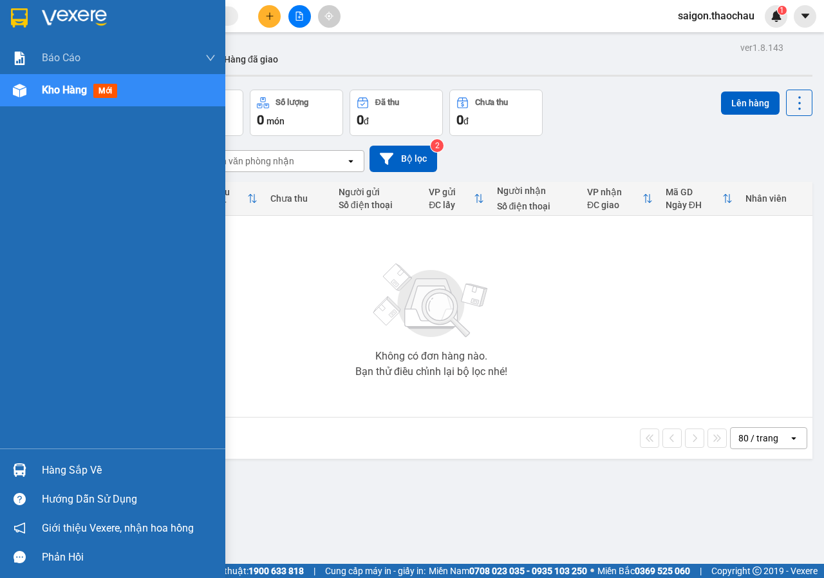
drag, startPoint x: 63, startPoint y: 464, endPoint x: 237, endPoint y: 470, distance: 174.0
click at [64, 464] on div "Hàng sắp về" at bounding box center [129, 470] width 174 height 19
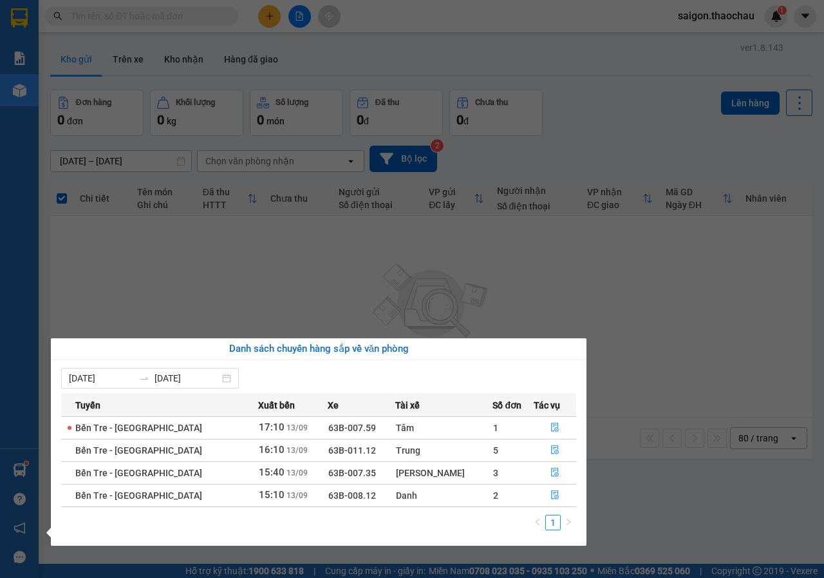
click at [732, 278] on section "Kết quả tìm kiếm ( 0 ) Bộ lọc No Data saigon.thaochau 1 Báo cáo Báo cáo dòng ti…" at bounding box center [412, 289] width 824 height 578
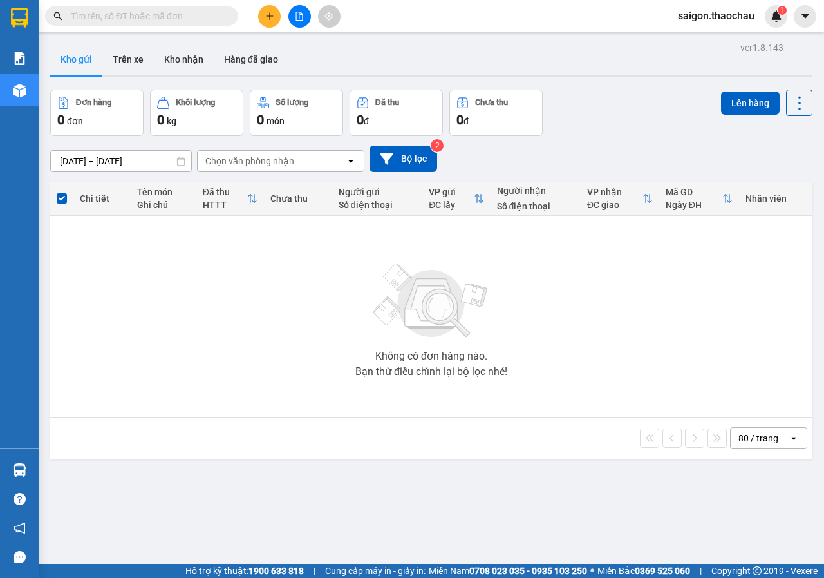
click at [125, 17] on input "text" at bounding box center [147, 16] width 152 height 14
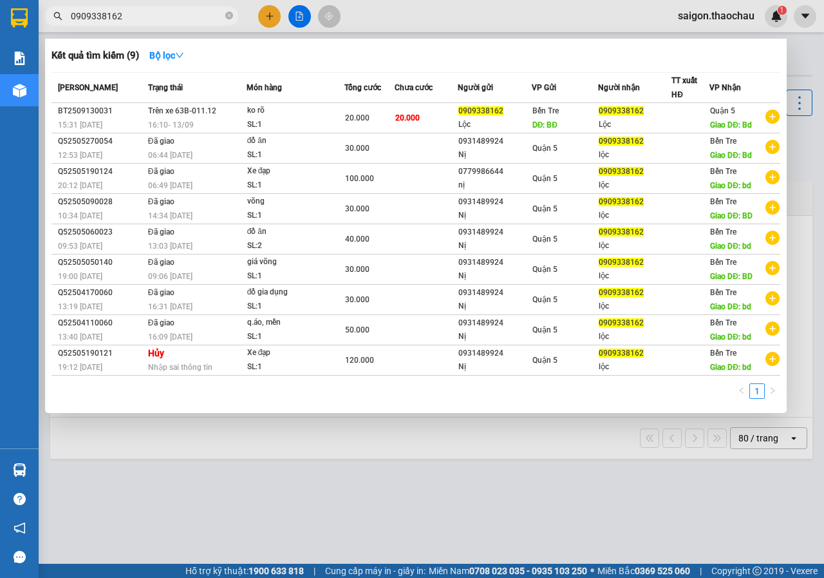
type input "0909338162"
click at [289, 555] on div at bounding box center [412, 289] width 824 height 578
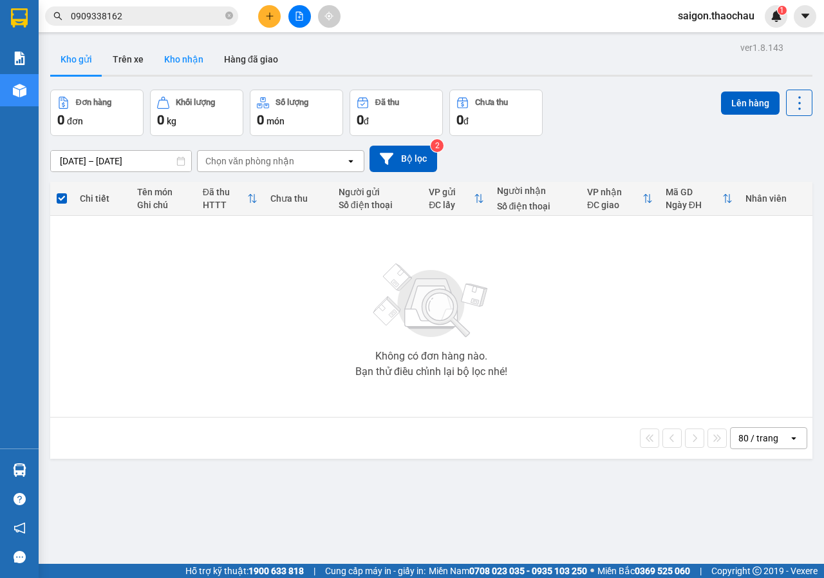
click at [171, 52] on button "Kho nhận" at bounding box center [184, 59] width 60 height 31
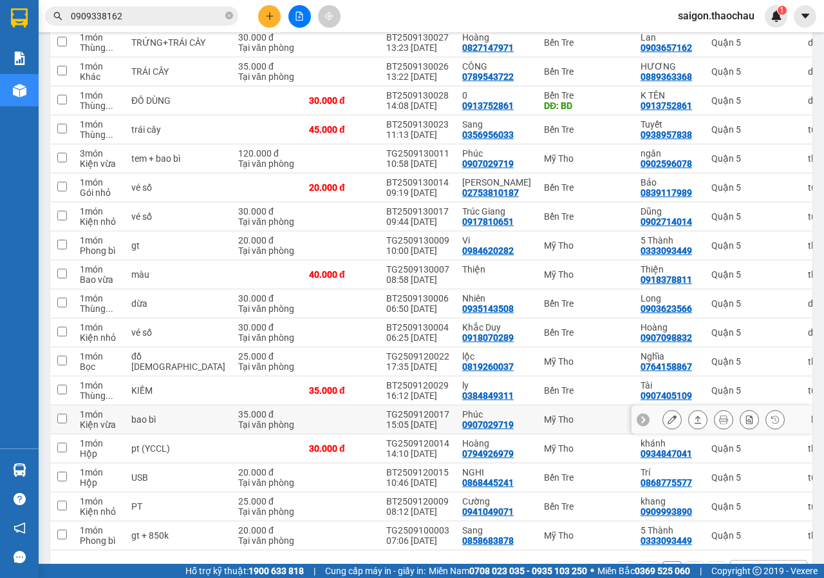
scroll to position [193, 0]
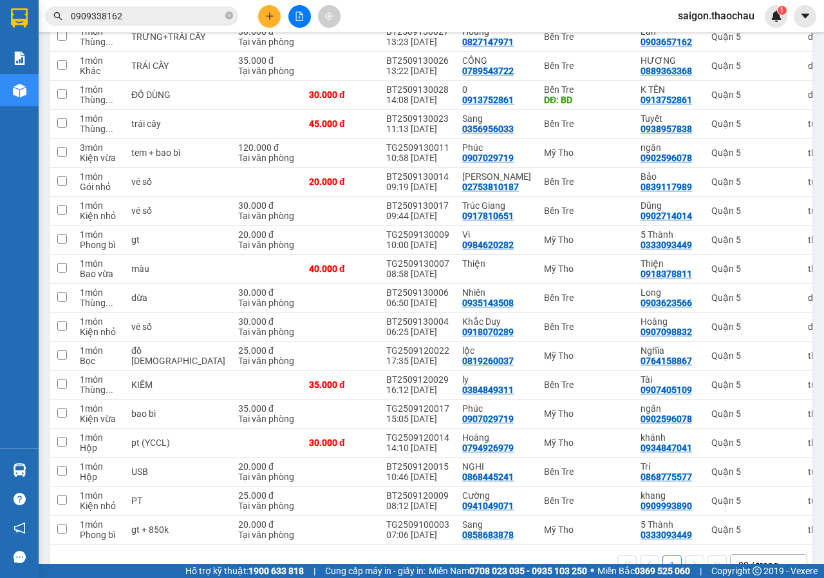
click at [129, 21] on input "0909338162" at bounding box center [147, 16] width 152 height 14
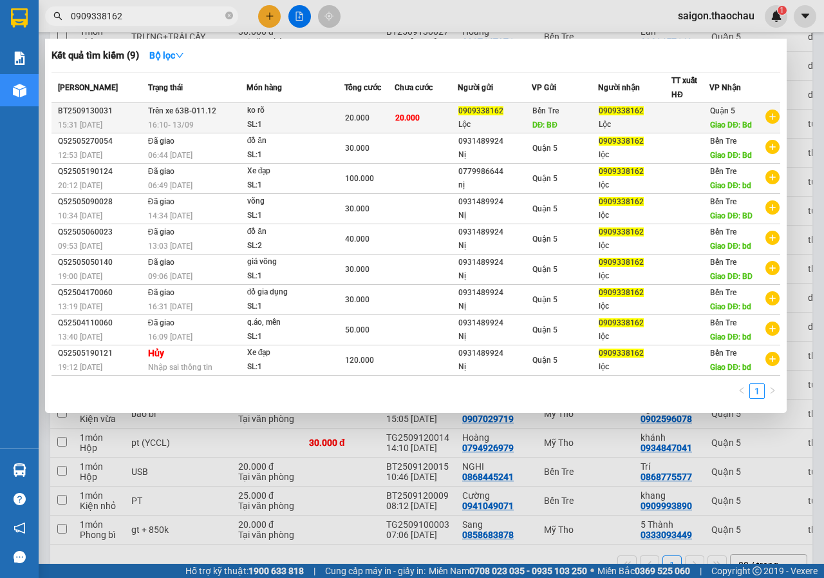
click at [358, 122] on span "20.000" at bounding box center [357, 117] width 24 height 9
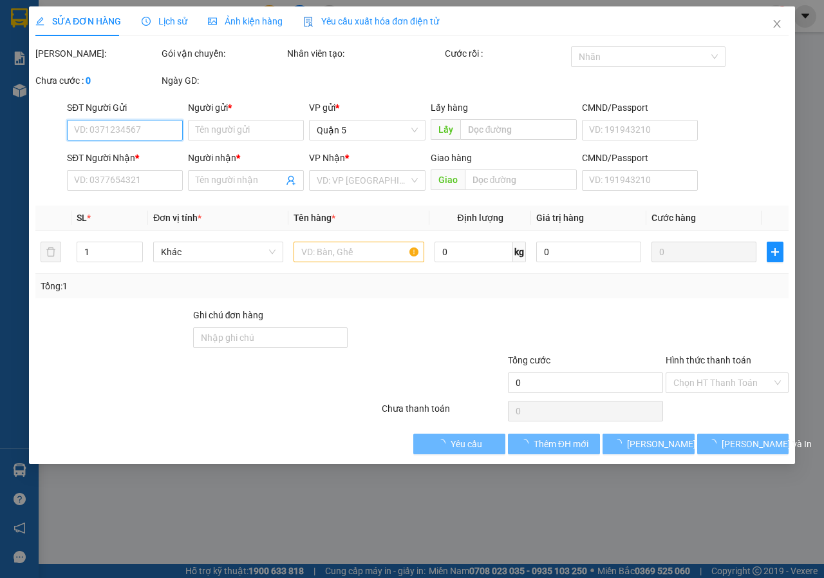
type input "0909338162"
type input "Lộc"
type input "BĐ"
type input "0909338162"
type input "Lộc"
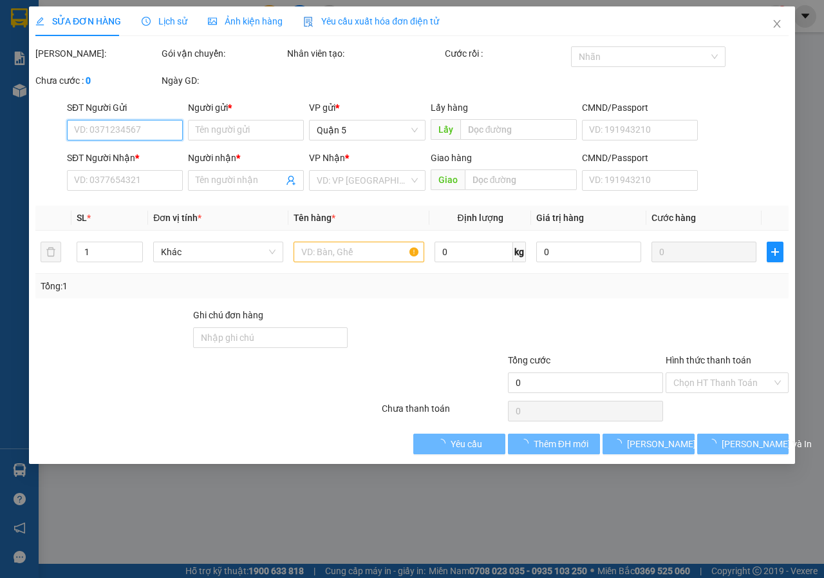
type input "Bd"
type input "20.000"
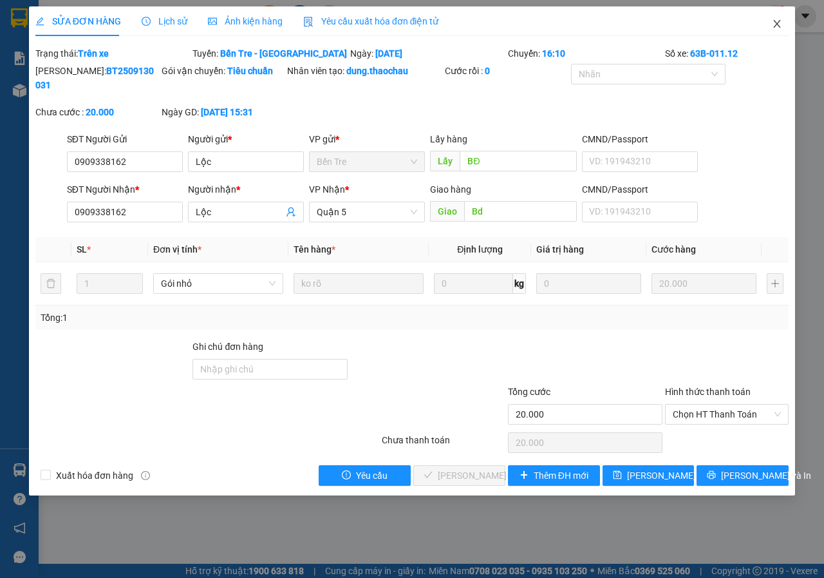
click at [782, 28] on icon "close" at bounding box center [777, 24] width 10 height 10
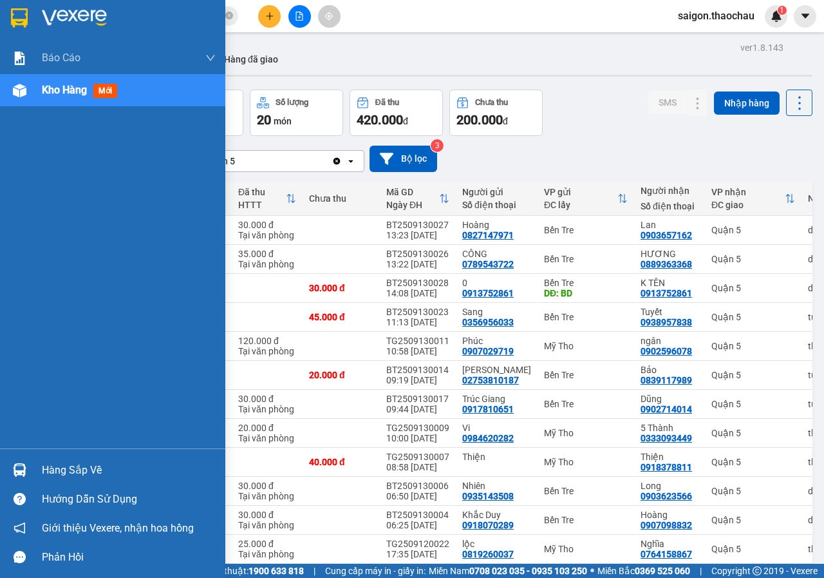
click at [64, 465] on div "Hàng sắp về" at bounding box center [129, 470] width 174 height 19
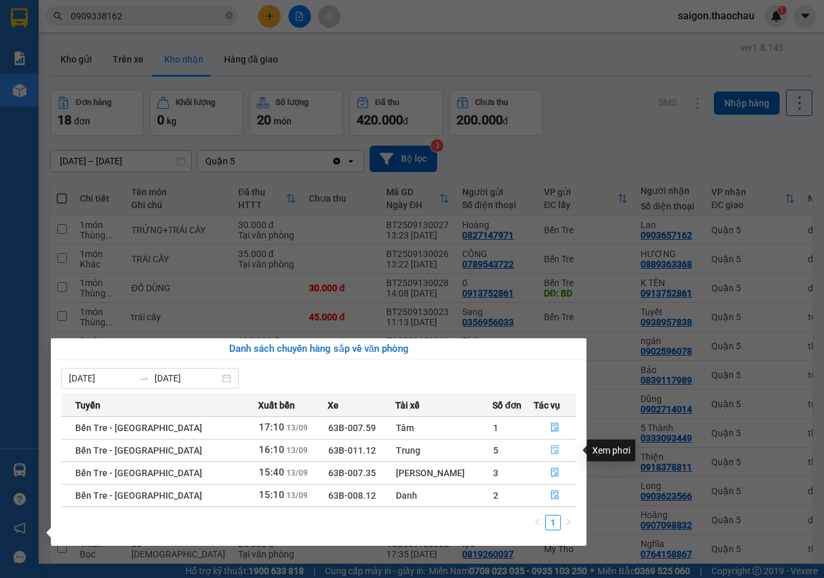
click at [552, 451] on button "button" at bounding box center [556, 450] width 42 height 21
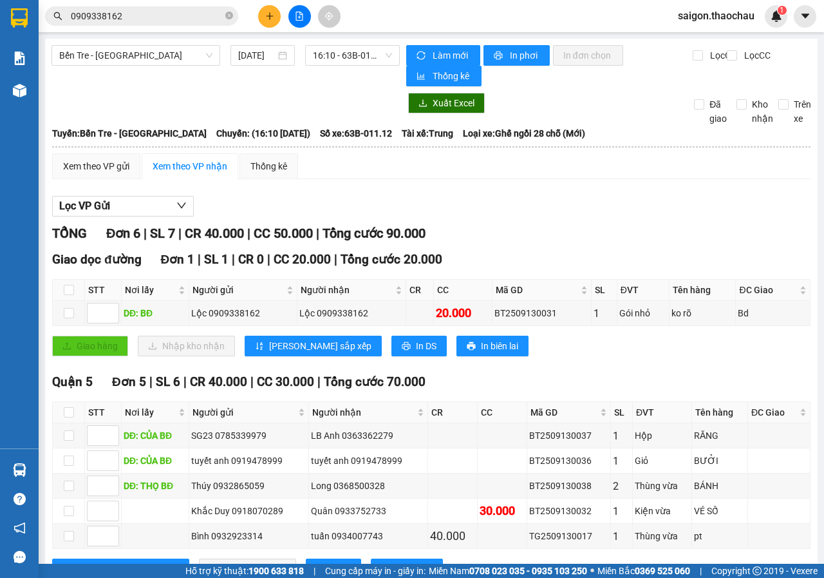
click at [62, 287] on th at bounding box center [69, 290] width 32 height 21
click at [68, 287] on input "checkbox" at bounding box center [69, 290] width 10 height 10
checkbox input "true"
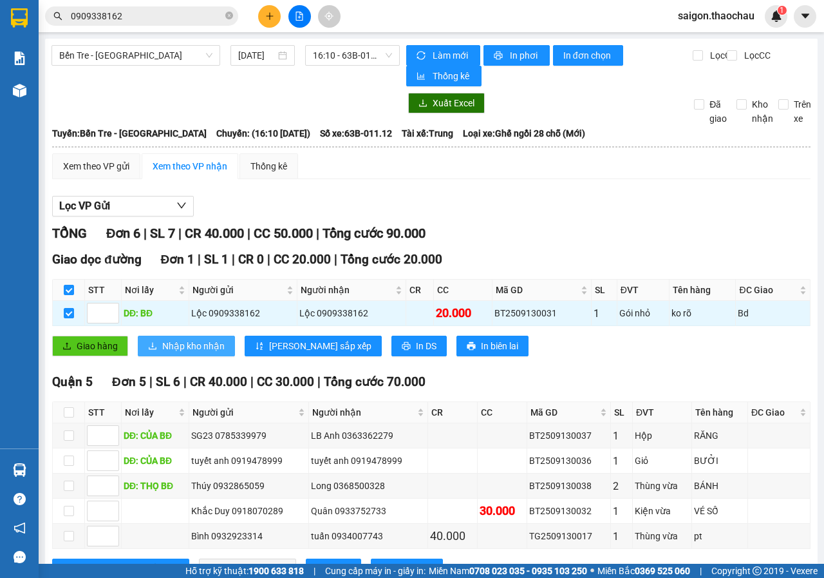
click at [182, 347] on span "Nhập kho nhận" at bounding box center [193, 346] width 62 height 14
checkbox input "false"
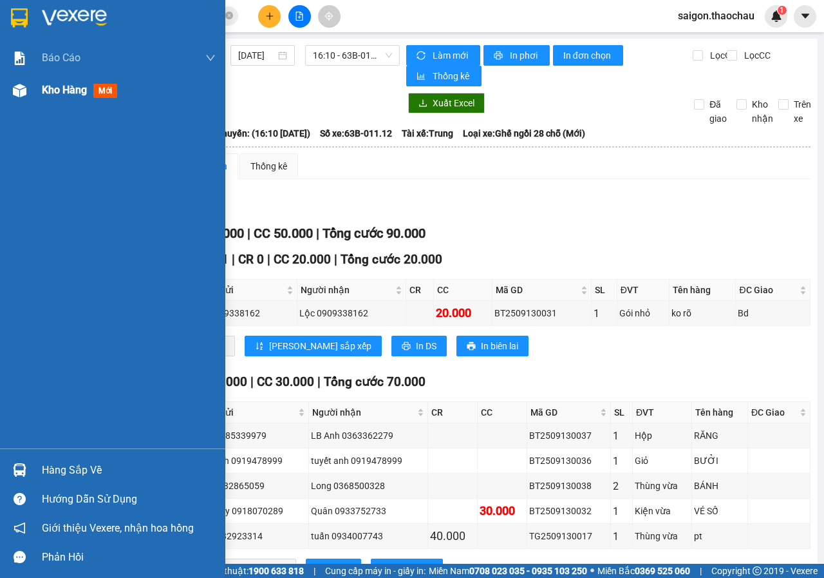
click at [52, 92] on span "Kho hàng" at bounding box center [64, 90] width 45 height 12
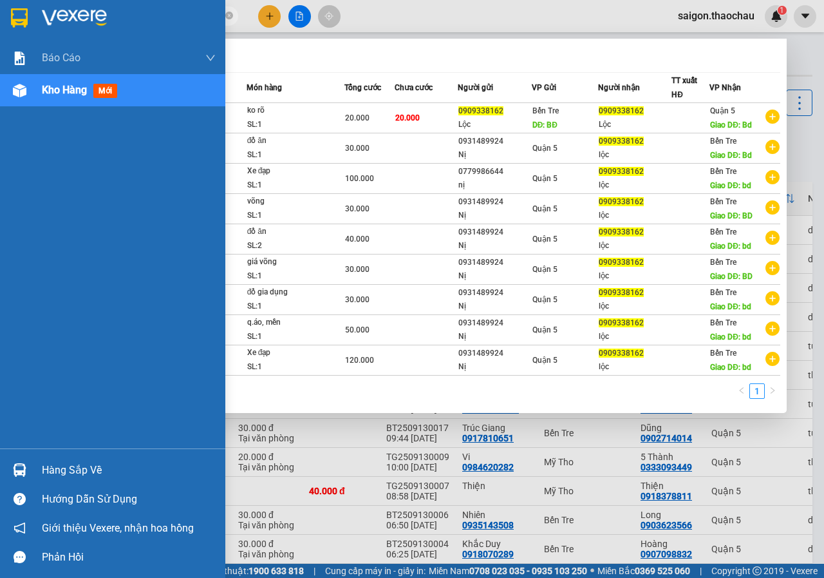
drag, startPoint x: 142, startPoint y: 12, endPoint x: 16, endPoint y: 12, distance: 126.2
click at [16, 12] on section "Kết quả tìm kiếm ( 9 ) Bộ lọc Mã ĐH Trạng thái Món hàng Tổng cước Chưa cước Ngư…" at bounding box center [412, 289] width 824 height 578
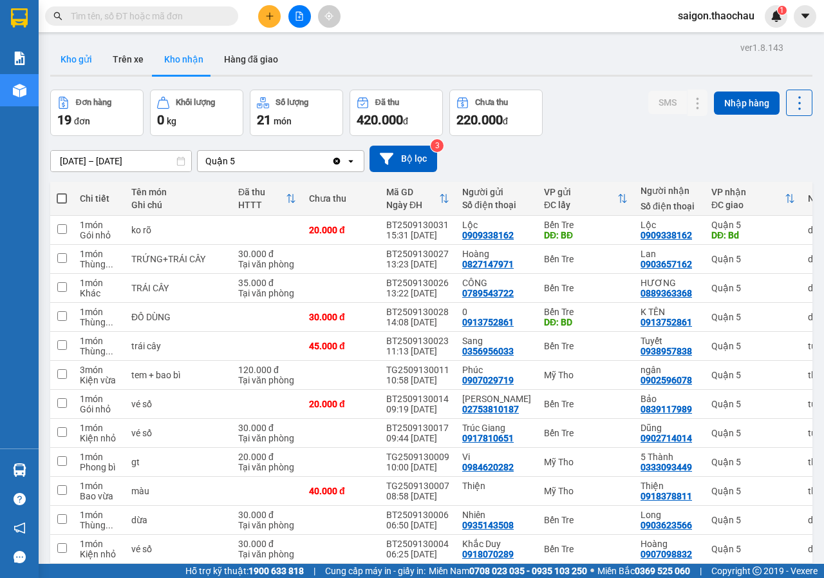
drag, startPoint x: 90, startPoint y: 51, endPoint x: 154, endPoint y: 7, distance: 77.9
click at [90, 50] on button "Kho gửi" at bounding box center [76, 59] width 52 height 31
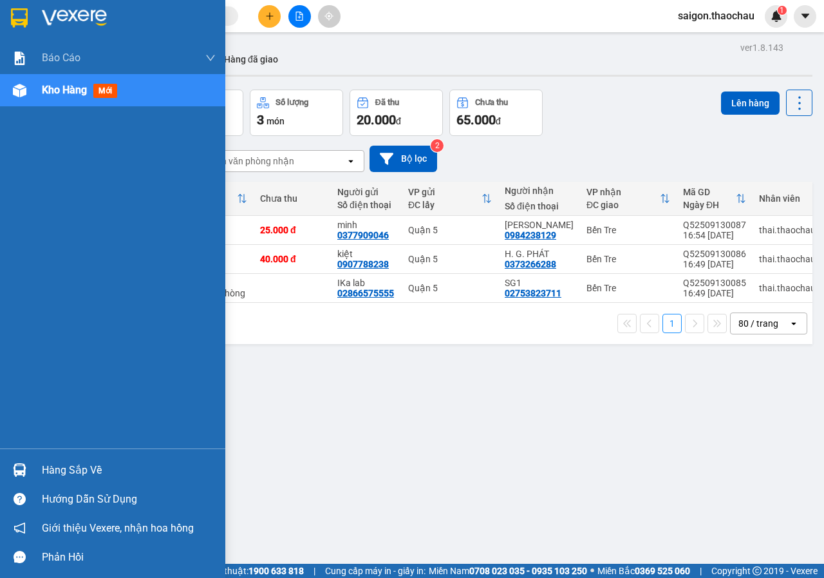
click at [64, 481] on div "Hàng sắp về" at bounding box center [112, 469] width 225 height 29
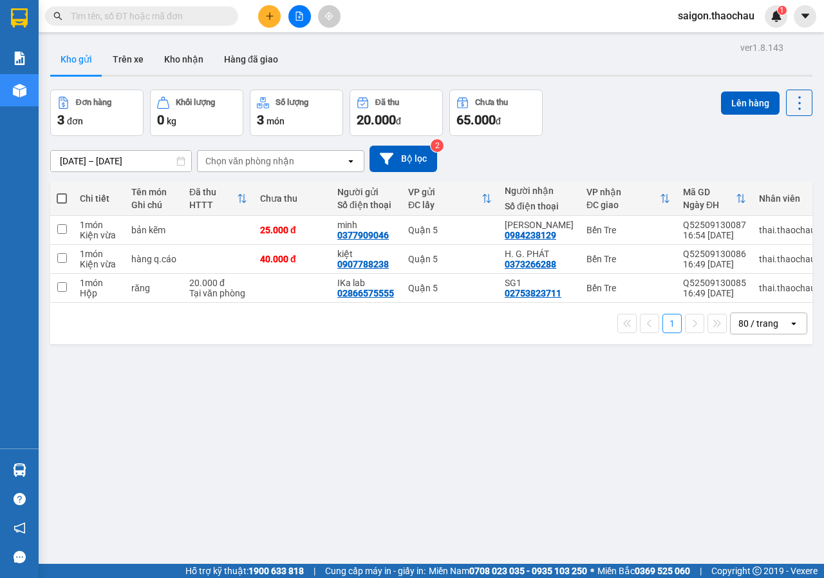
click at [66, 480] on body "Kết quả tìm kiếm ( 9 ) Bộ lọc Mã ĐH Trạng thái Món hàng Tổng cước Chưa cước Ngư…" at bounding box center [412, 289] width 824 height 578
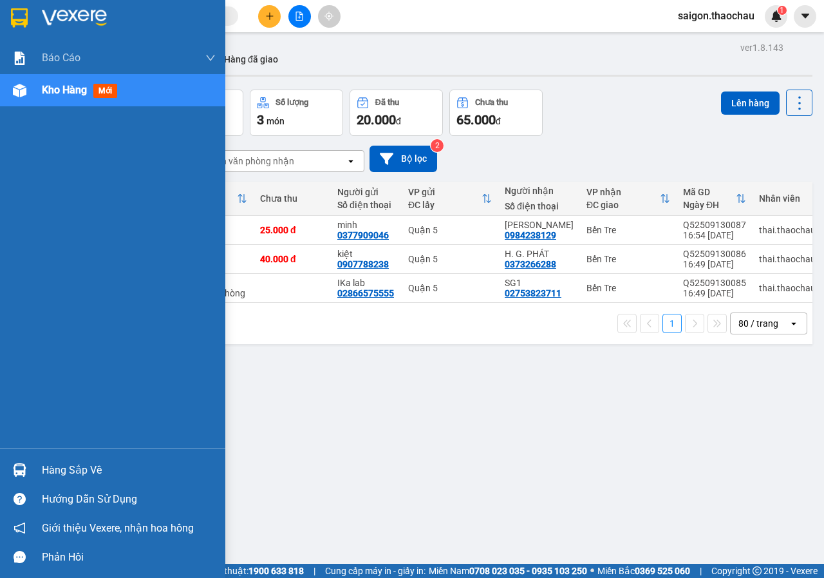
drag, startPoint x: 78, startPoint y: 461, endPoint x: 199, endPoint y: 475, distance: 121.8
click at [90, 467] on div "Hàng sắp về" at bounding box center [129, 470] width 174 height 19
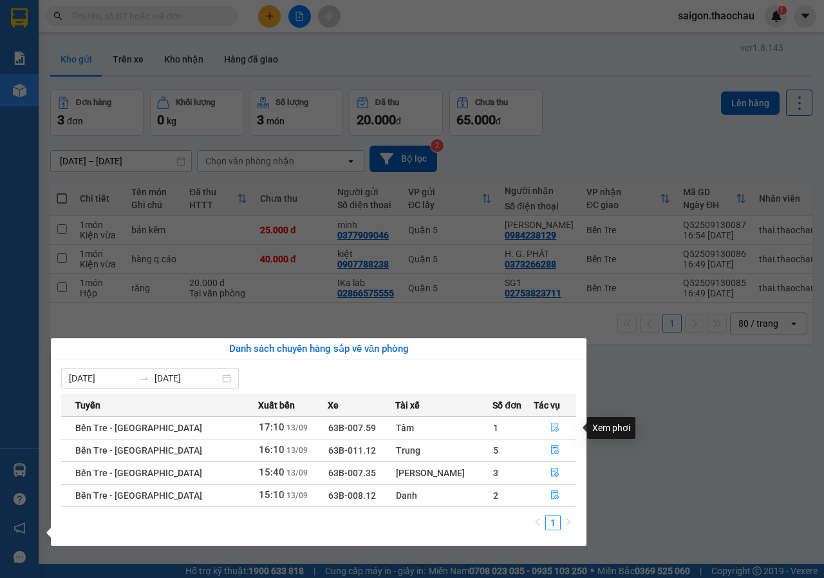
click at [544, 434] on button "button" at bounding box center [556, 427] width 42 height 21
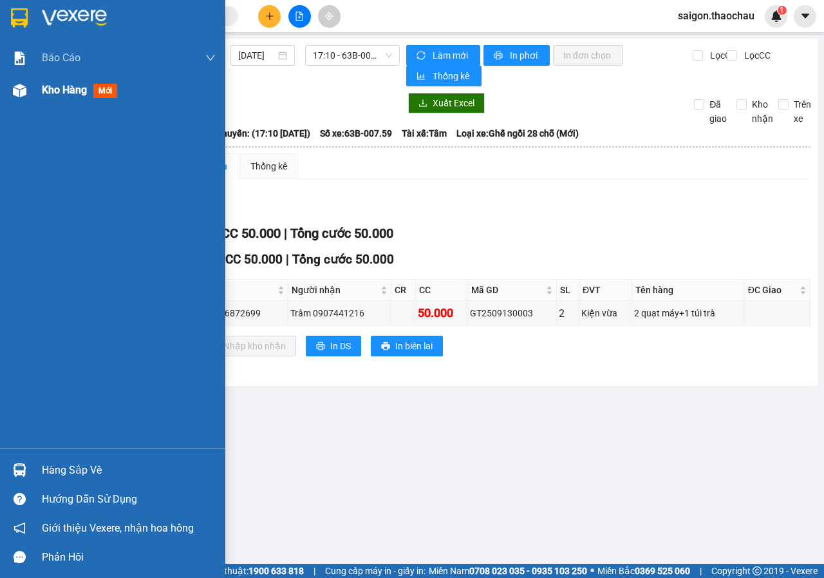
click at [81, 95] on span "Kho hàng" at bounding box center [64, 90] width 45 height 12
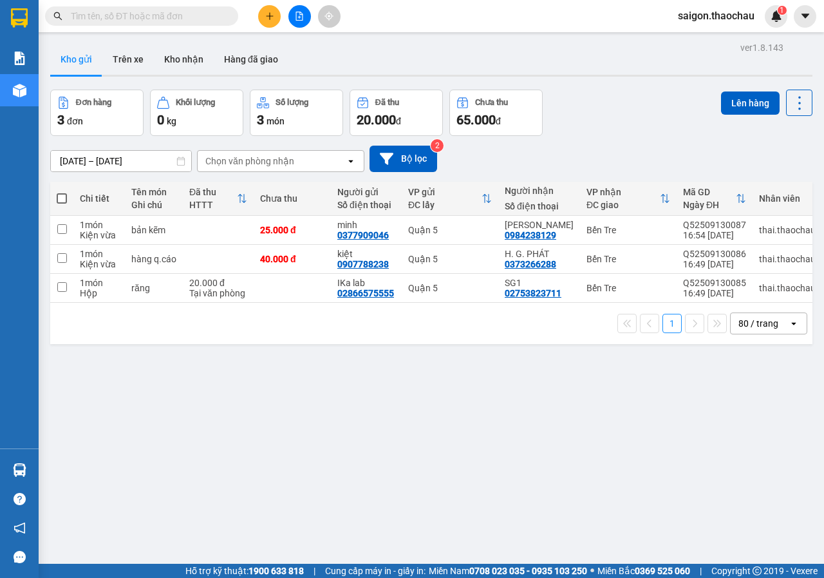
click at [64, 200] on span at bounding box center [62, 198] width 10 height 10
click at [62, 192] on input "checkbox" at bounding box center [62, 192] width 0 height 0
checkbox input "true"
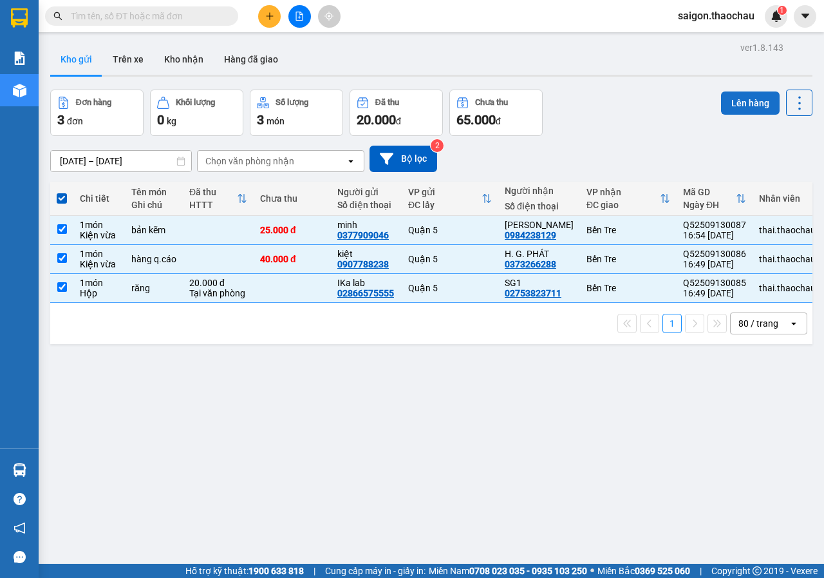
click at [740, 102] on button "Lên hàng" at bounding box center [750, 102] width 59 height 23
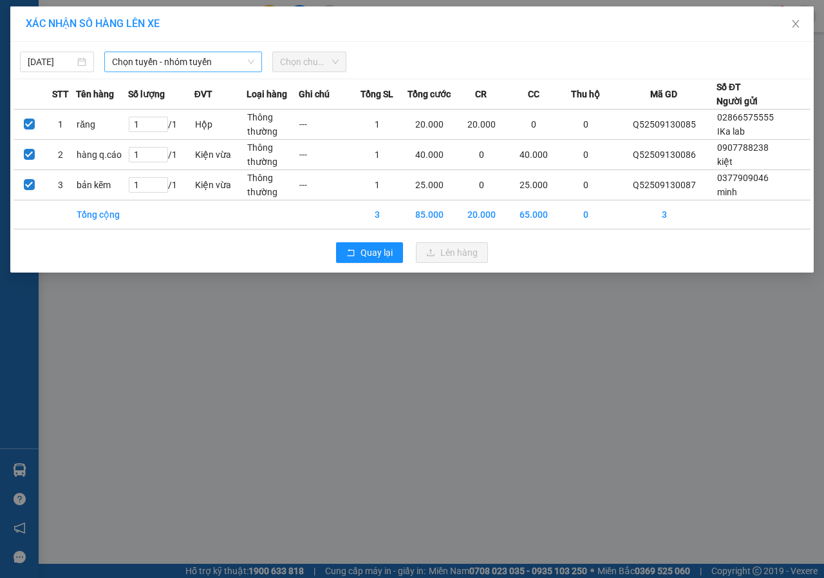
click at [206, 57] on span "Chọn tuyến - nhóm tuyến" at bounding box center [183, 61] width 142 height 19
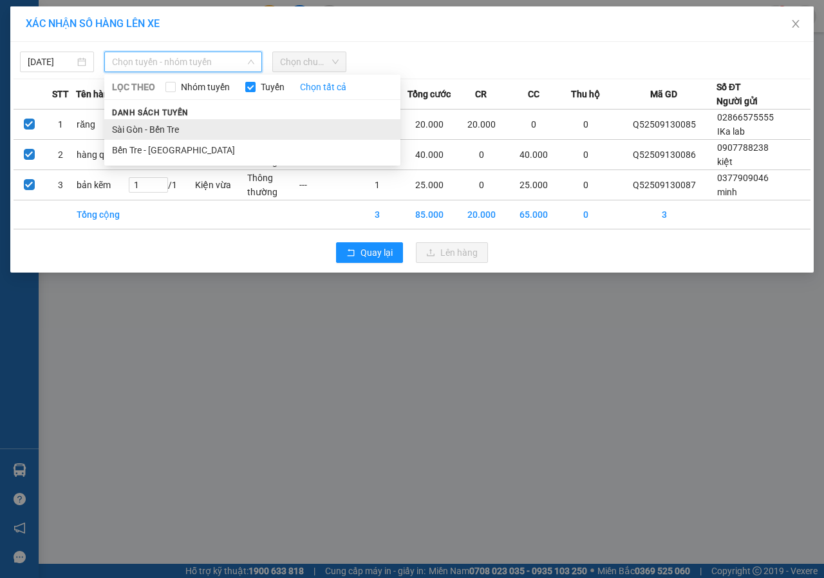
click at [158, 126] on li "Sài Gòn - Bến Tre" at bounding box center [252, 129] width 296 height 21
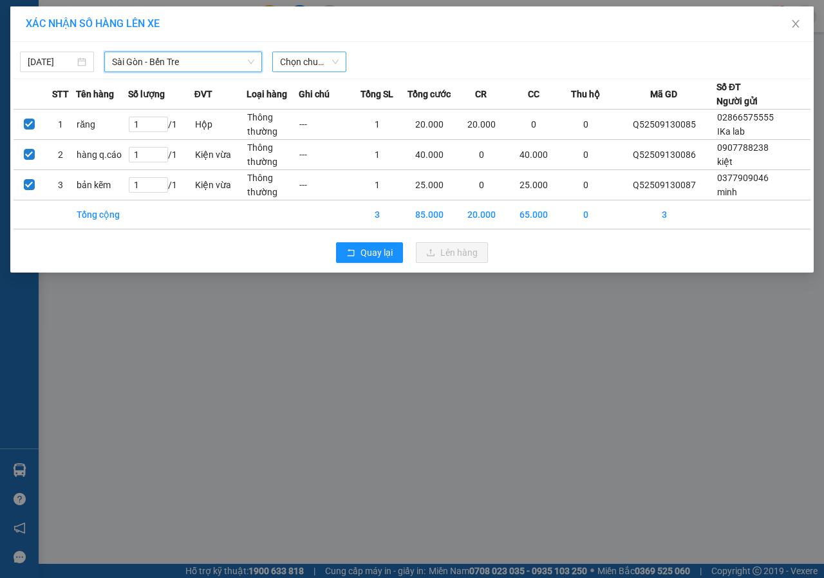
click at [318, 53] on span "Chọn chuyến" at bounding box center [309, 61] width 59 height 19
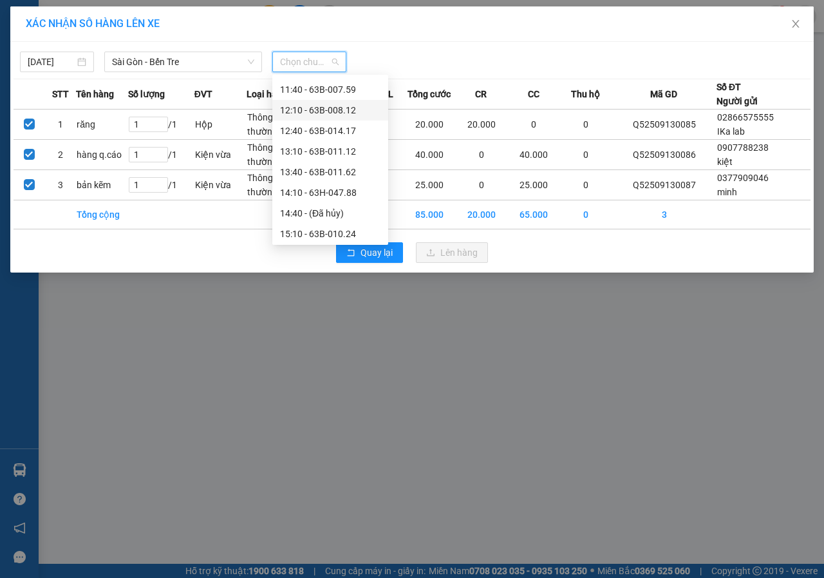
scroll to position [386, 0]
click at [330, 230] on div "17:10 - 63B-008.04" at bounding box center [330, 237] width 100 height 14
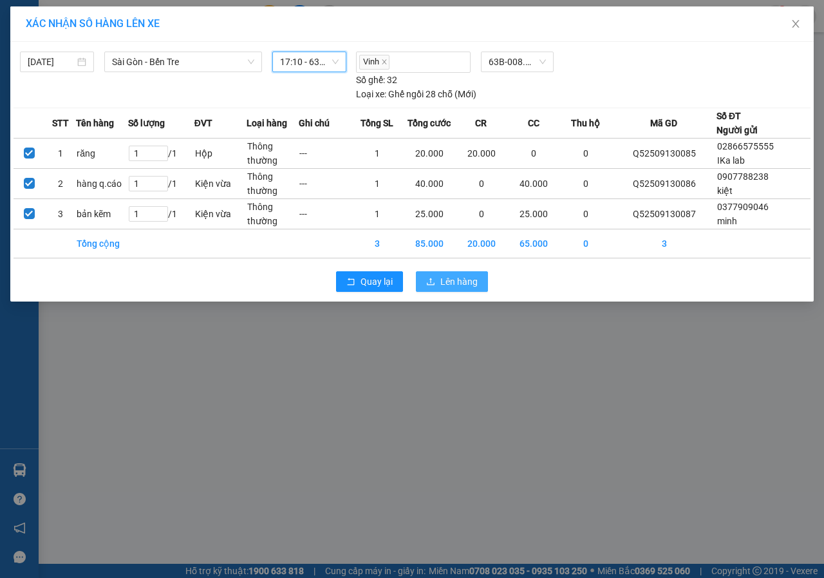
click at [457, 277] on span "Lên hàng" at bounding box center [459, 281] width 37 height 14
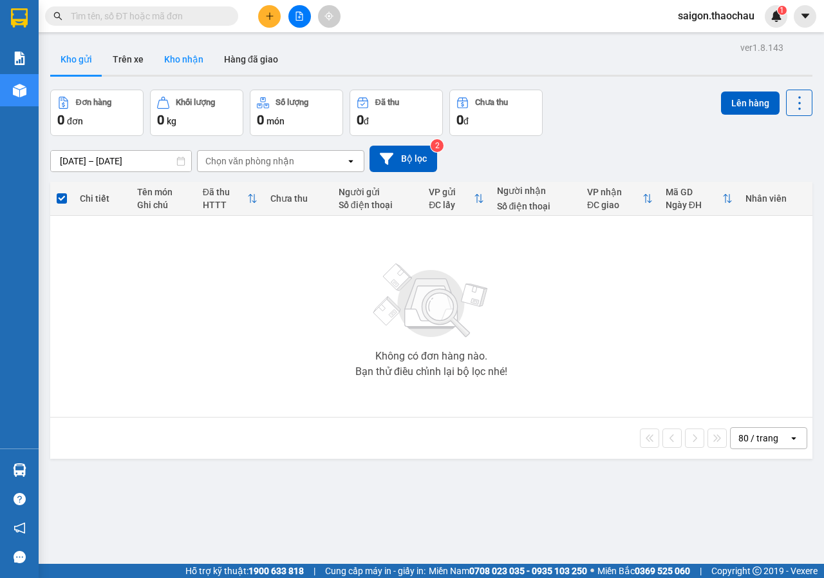
click at [197, 70] on button "Kho nhận" at bounding box center [184, 59] width 60 height 31
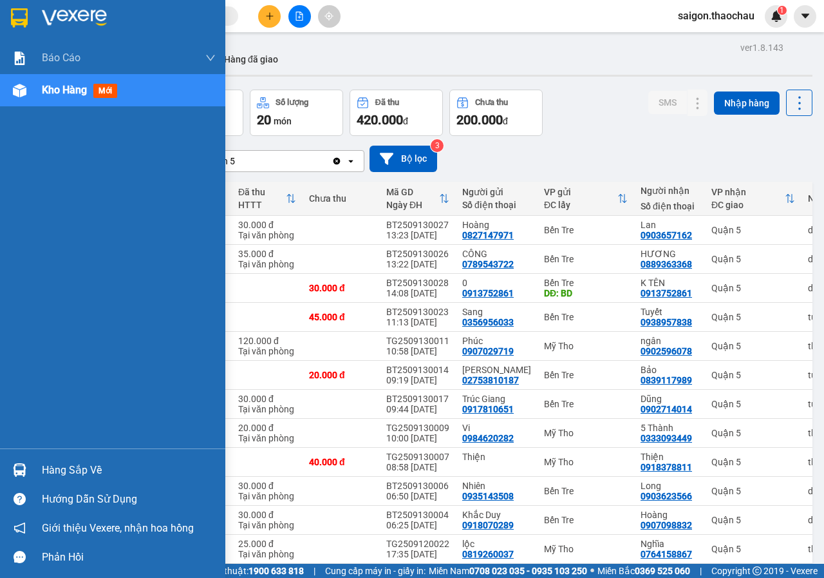
drag, startPoint x: 94, startPoint y: 468, endPoint x: 361, endPoint y: 525, distance: 273.4
click at [108, 472] on div "Hàng sắp về" at bounding box center [129, 470] width 174 height 19
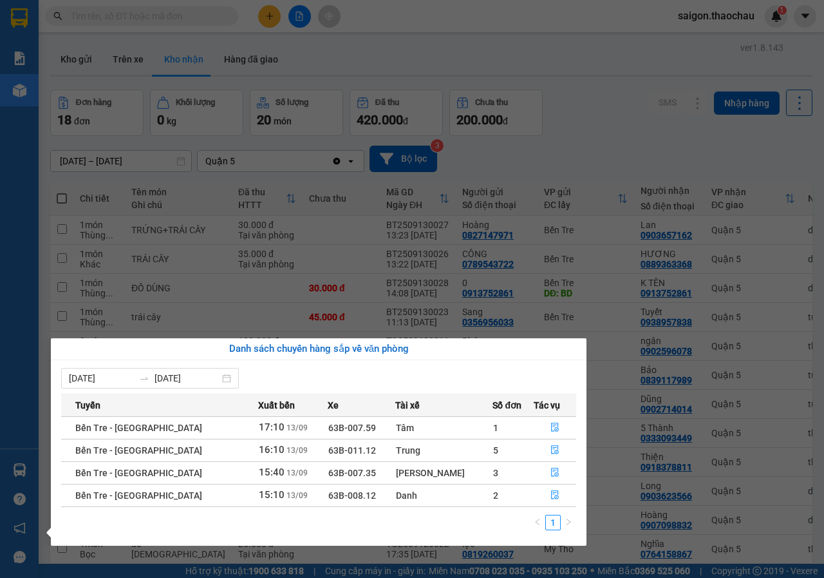
click at [617, 126] on section "Kết quả tìm kiếm ( 9 ) Bộ lọc Mã ĐH Trạng thái Món hàng Tổng cước Chưa cước Ngư…" at bounding box center [412, 289] width 824 height 578
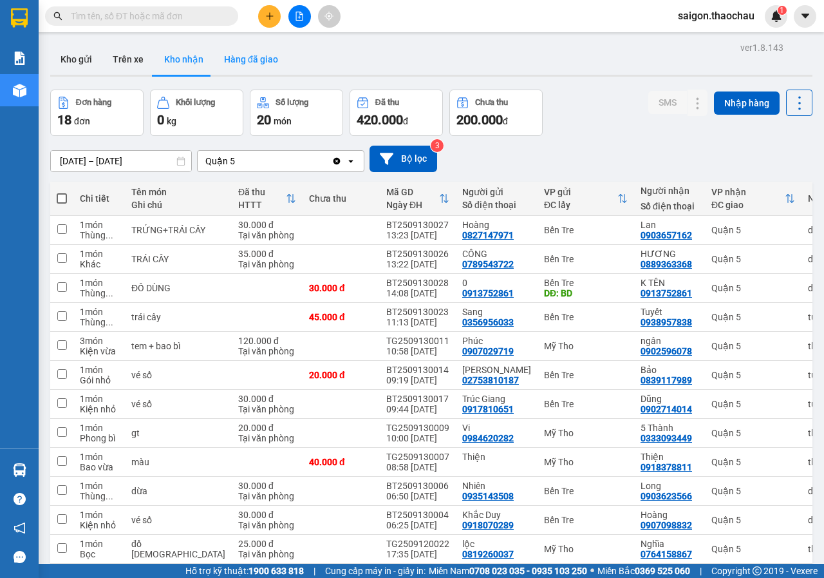
click at [271, 64] on button "Hàng đã giao" at bounding box center [251, 59] width 75 height 31
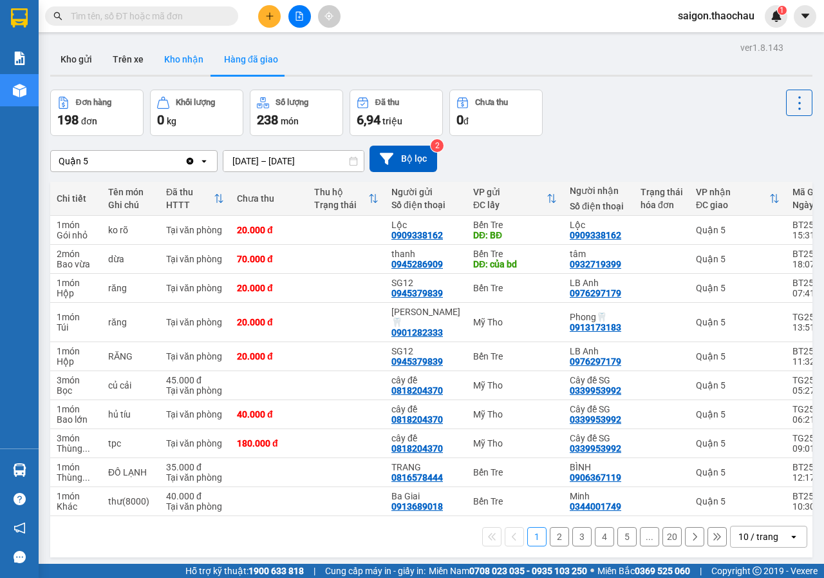
click at [167, 50] on button "Kho nhận" at bounding box center [184, 59] width 60 height 31
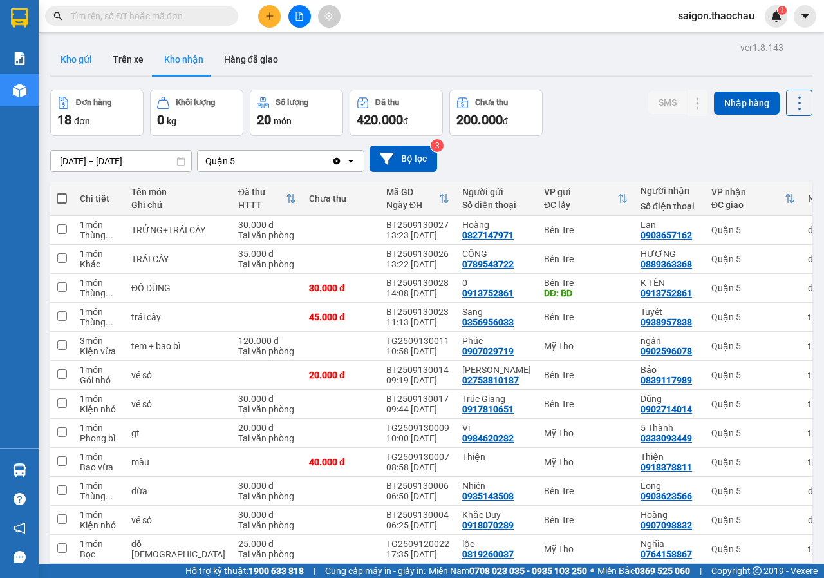
click at [84, 62] on button "Kho gửi" at bounding box center [76, 59] width 52 height 31
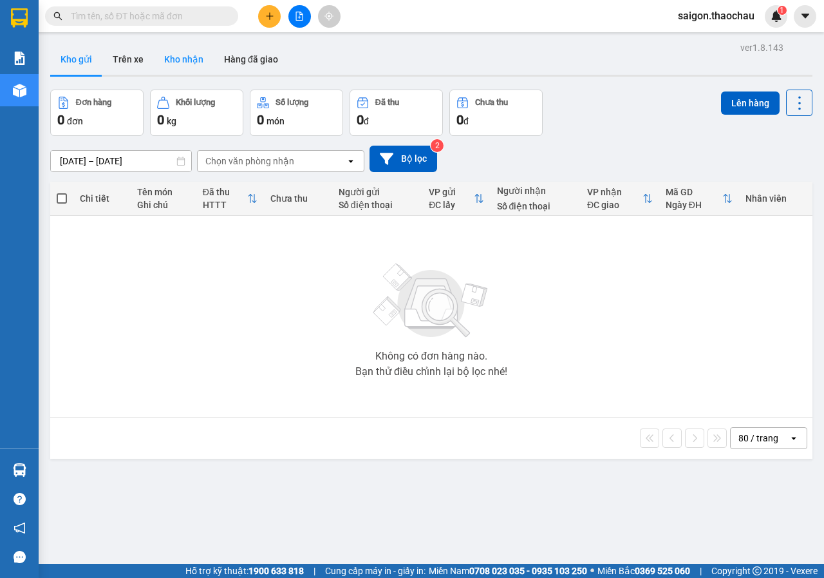
click at [198, 61] on button "Kho nhận" at bounding box center [184, 59] width 60 height 31
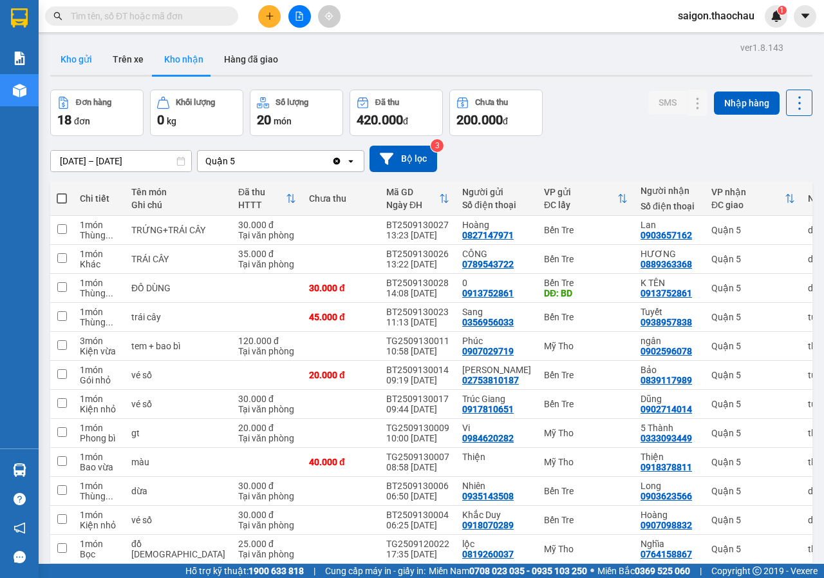
click at [73, 59] on button "Kho gửi" at bounding box center [76, 59] width 52 height 31
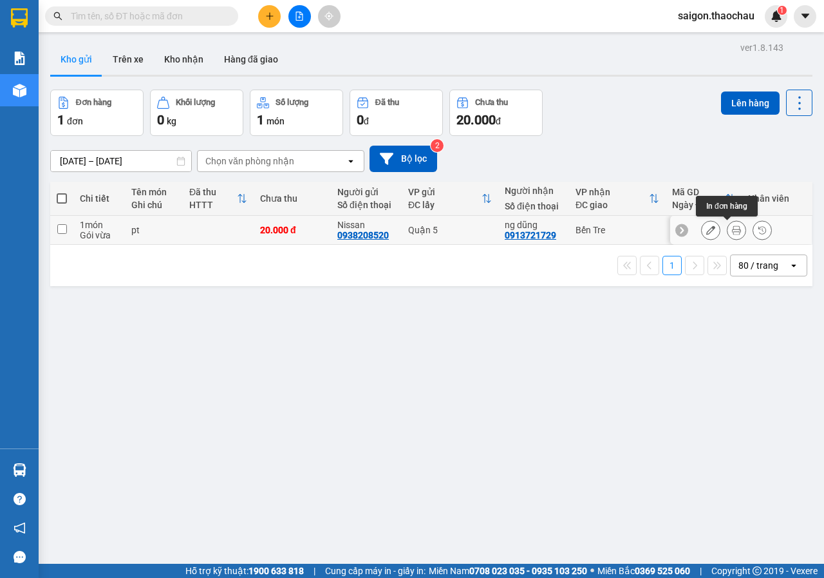
click at [730, 238] on button at bounding box center [737, 230] width 18 height 23
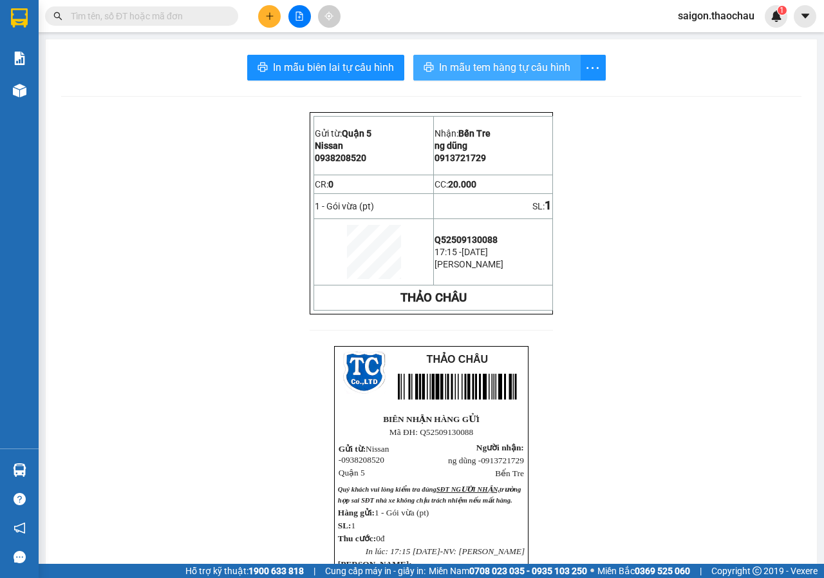
click at [546, 72] on span "In mẫu tem hàng tự cấu hình" at bounding box center [504, 67] width 131 height 16
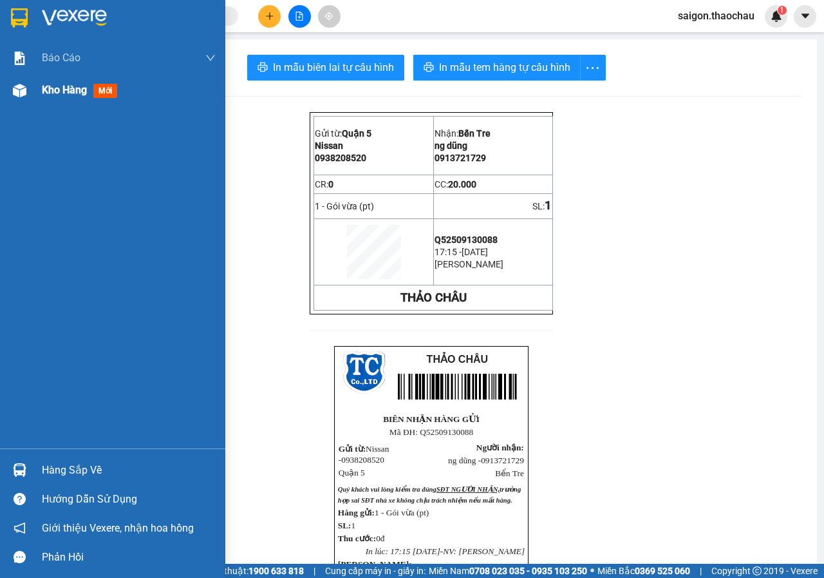
click at [75, 93] on span "Kho hàng" at bounding box center [64, 90] width 45 height 12
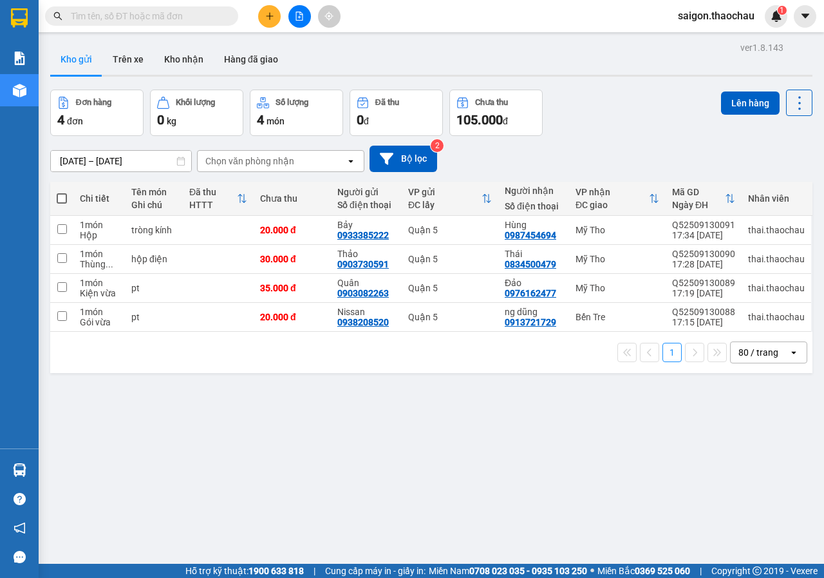
click at [57, 193] on label at bounding box center [62, 198] width 10 height 13
click at [62, 192] on input "checkbox" at bounding box center [62, 192] width 0 height 0
checkbox input "true"
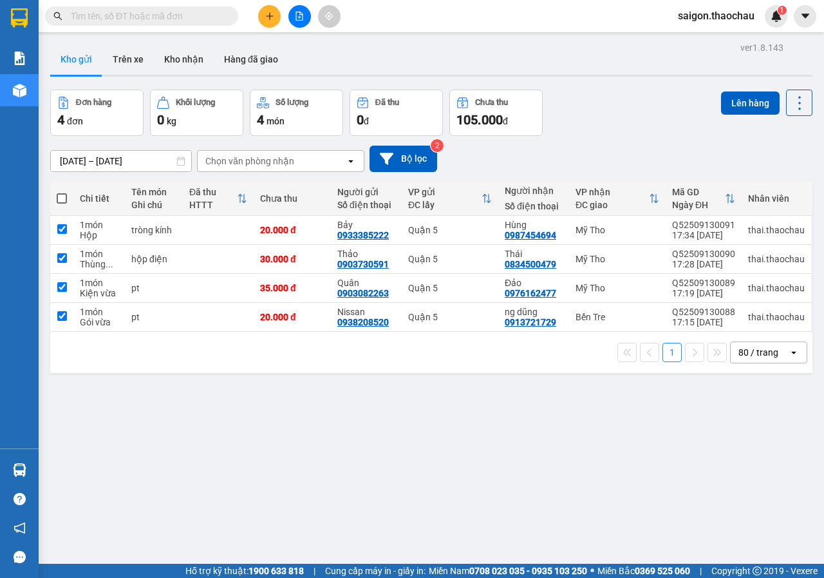
checkbox input "true"
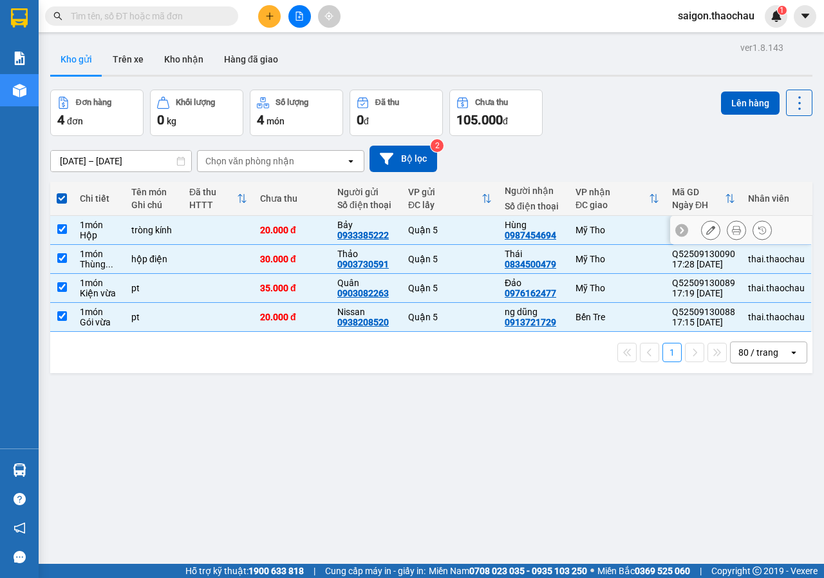
click at [67, 235] on td at bounding box center [61, 230] width 23 height 29
checkbox input "false"
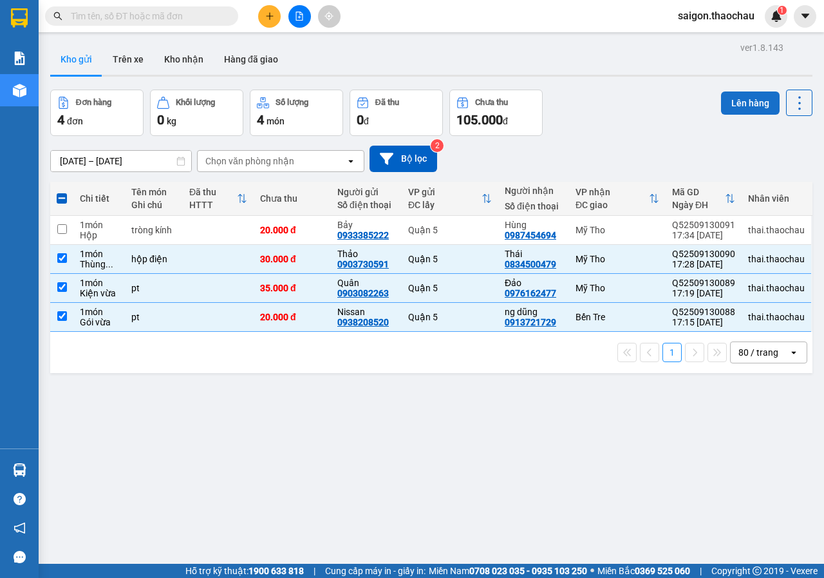
click at [738, 110] on button "Lên hàng" at bounding box center [750, 102] width 59 height 23
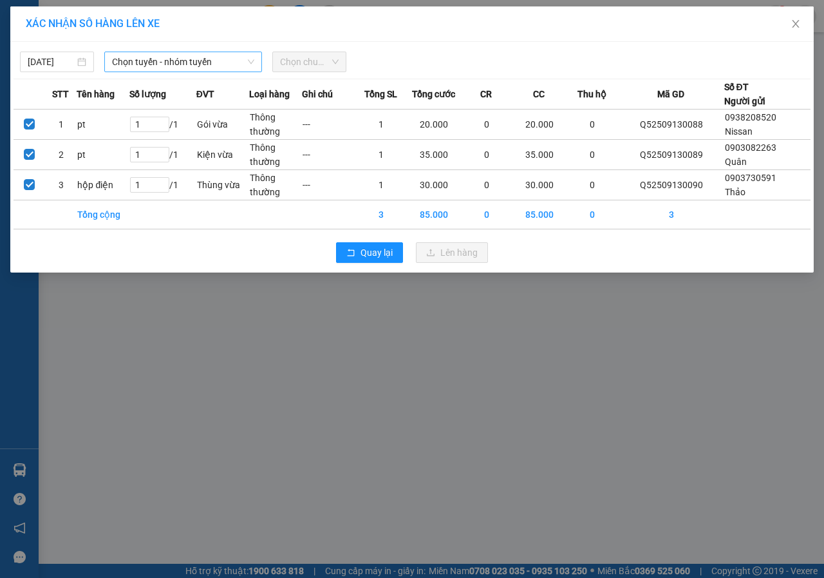
click at [200, 62] on span "Chọn tuyến - nhóm tuyến" at bounding box center [183, 61] width 142 height 19
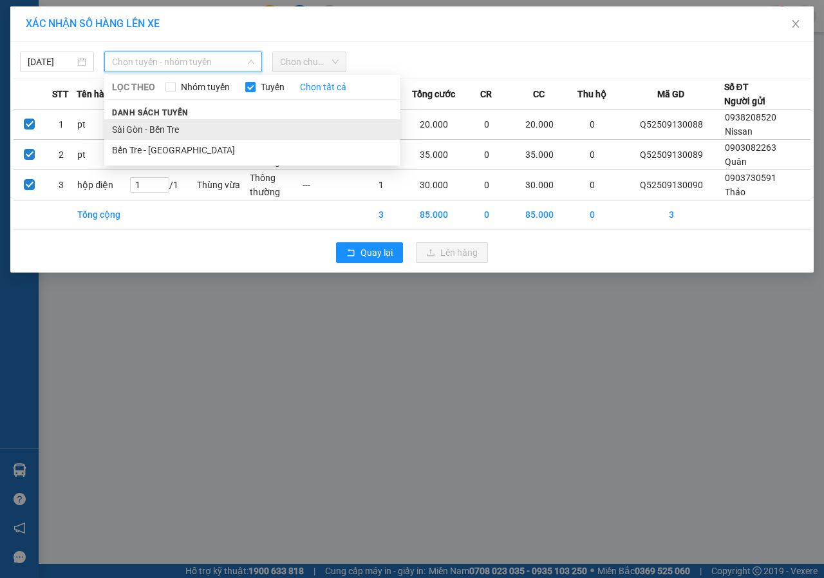
click at [186, 124] on li "Sài Gòn - Bến Tre" at bounding box center [252, 129] width 296 height 21
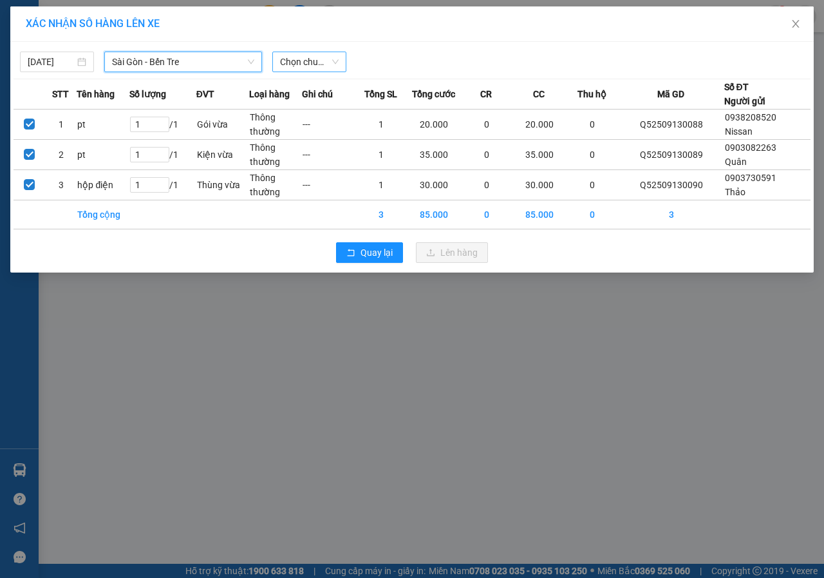
click at [278, 55] on div "Chọn chuyến" at bounding box center [309, 62] width 74 height 21
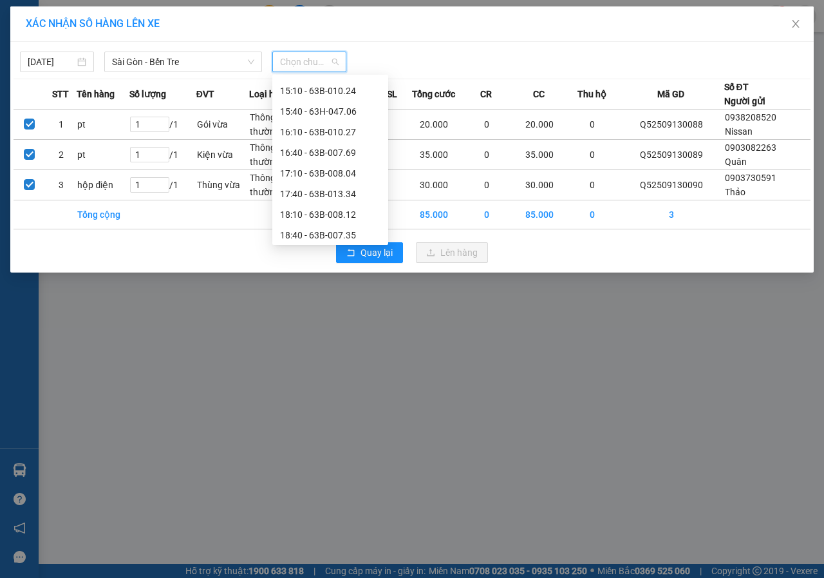
scroll to position [451, 0]
click at [343, 192] on div "17:40 - 63B-013.34" at bounding box center [330, 193] width 100 height 14
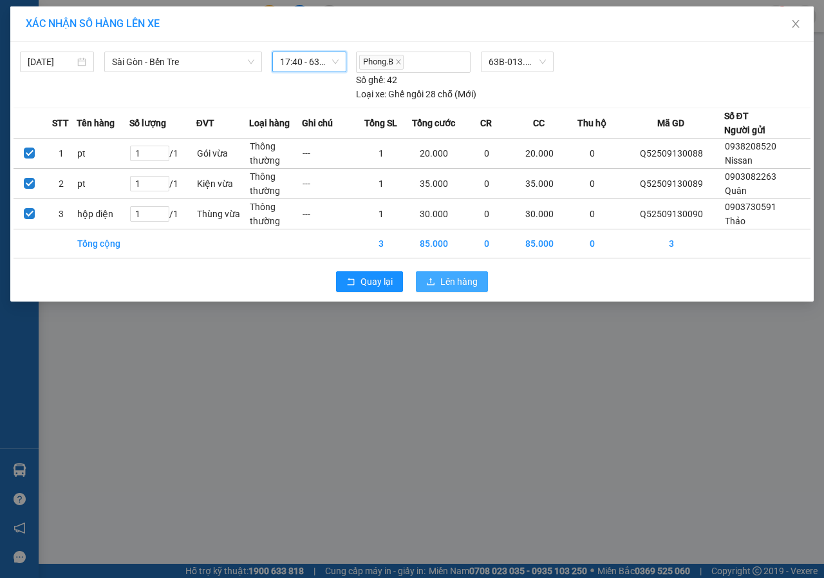
click at [440, 278] on button "Lên hàng" at bounding box center [452, 281] width 72 height 21
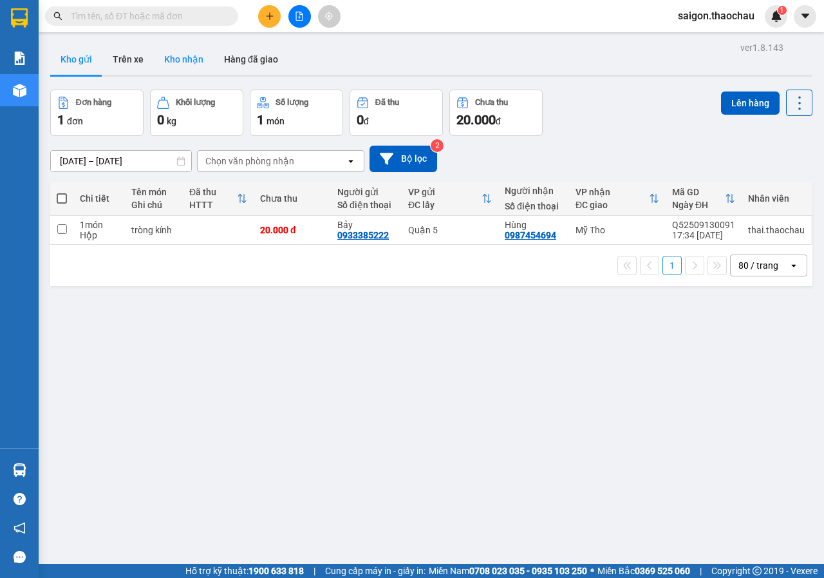
click at [195, 55] on button "Kho nhận" at bounding box center [184, 59] width 60 height 31
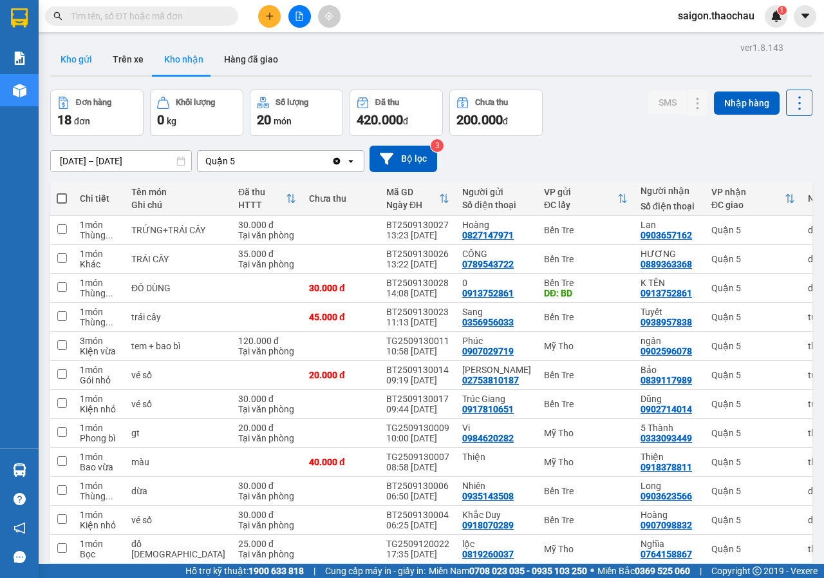
click at [84, 63] on button "Kho gửi" at bounding box center [76, 59] width 52 height 31
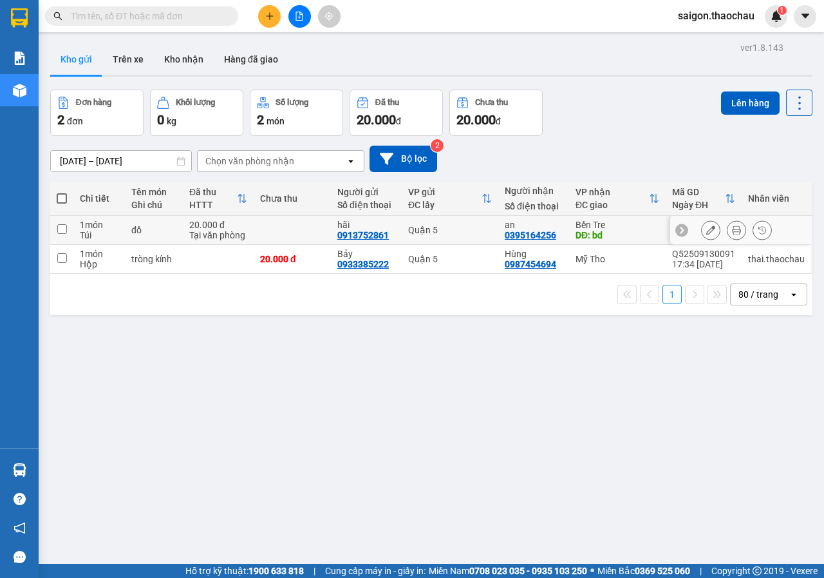
click at [732, 231] on icon at bounding box center [736, 229] width 9 height 9
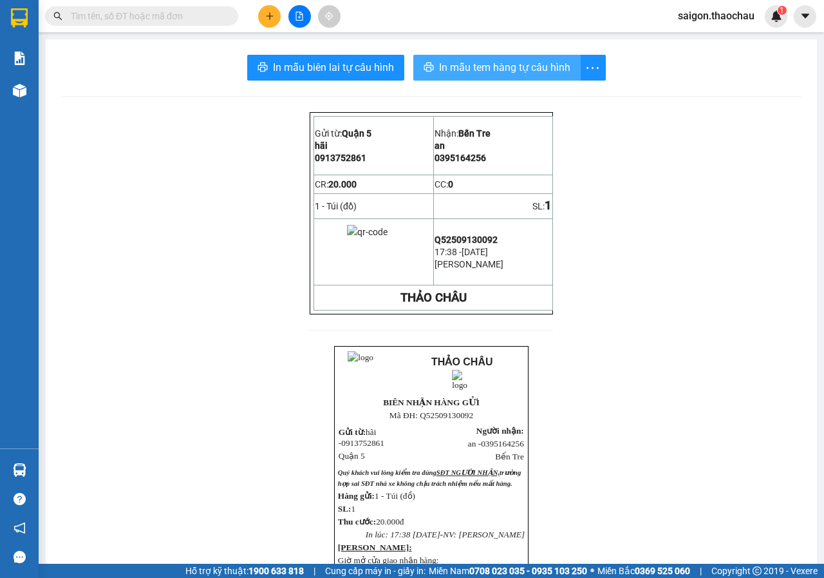
click at [561, 73] on span "In mẫu tem hàng tự cấu hình" at bounding box center [504, 67] width 131 height 16
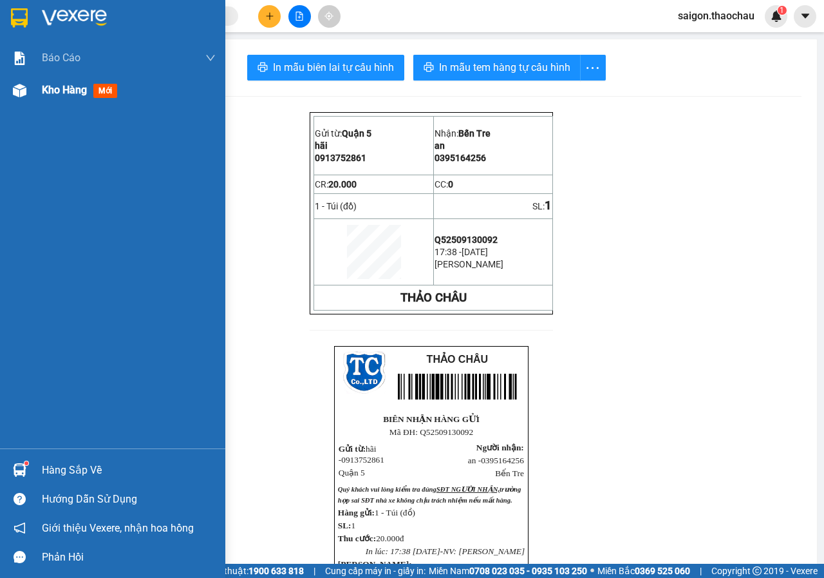
click at [62, 93] on span "Kho hàng" at bounding box center [64, 90] width 45 height 12
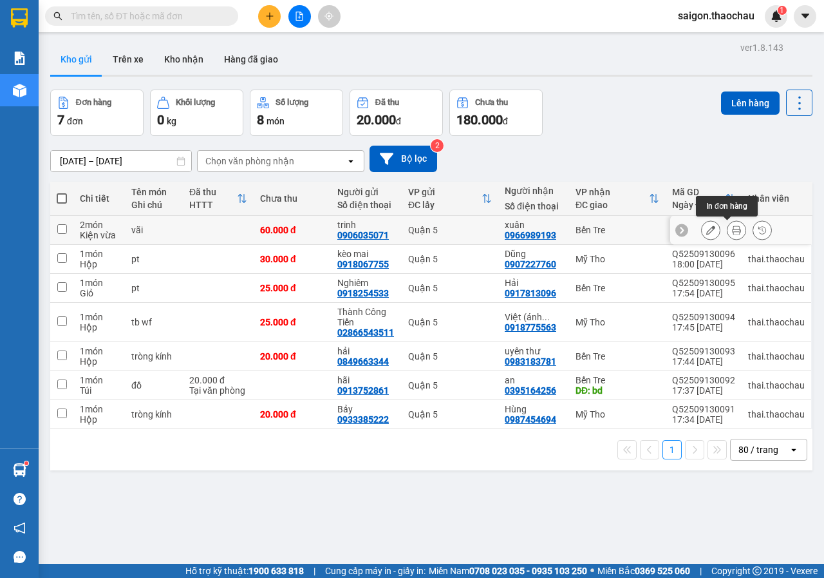
click at [732, 233] on icon at bounding box center [736, 229] width 9 height 9
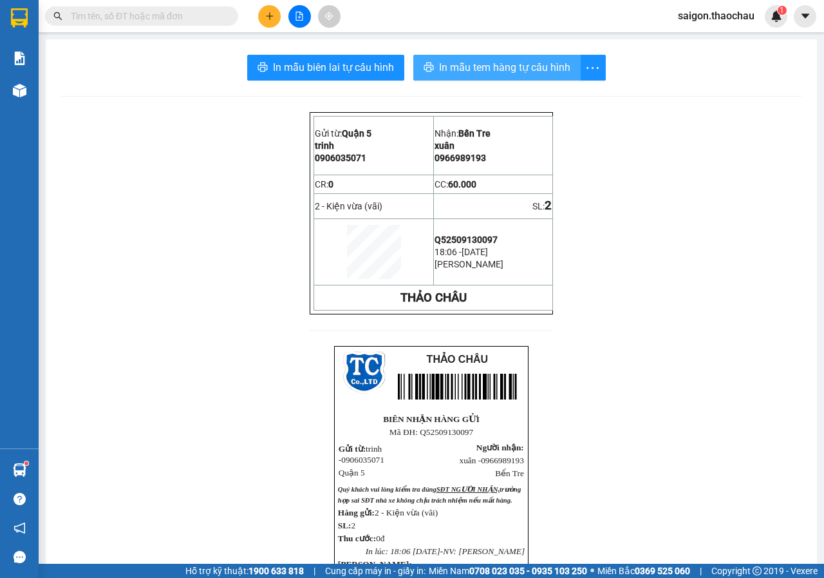
click at [446, 68] on span "In mẫu tem hàng tự cấu hình" at bounding box center [504, 67] width 131 height 16
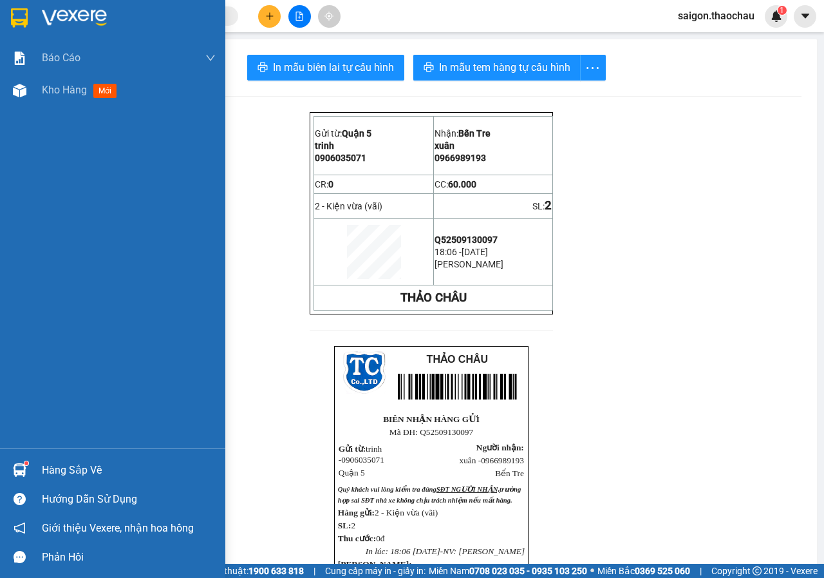
click at [20, 472] on img at bounding box center [20, 470] width 14 height 14
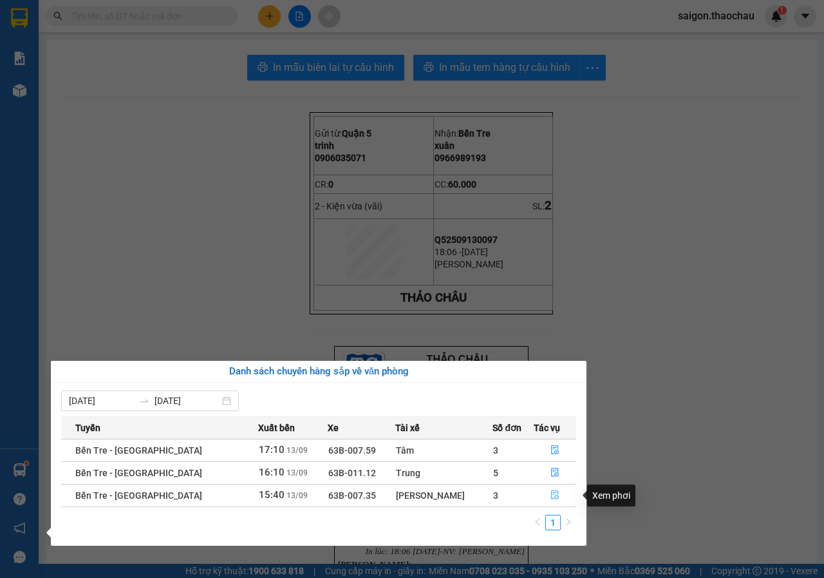
click at [551, 496] on icon "file-done" at bounding box center [555, 494] width 9 height 9
